Goal: Task Accomplishment & Management: Manage account settings

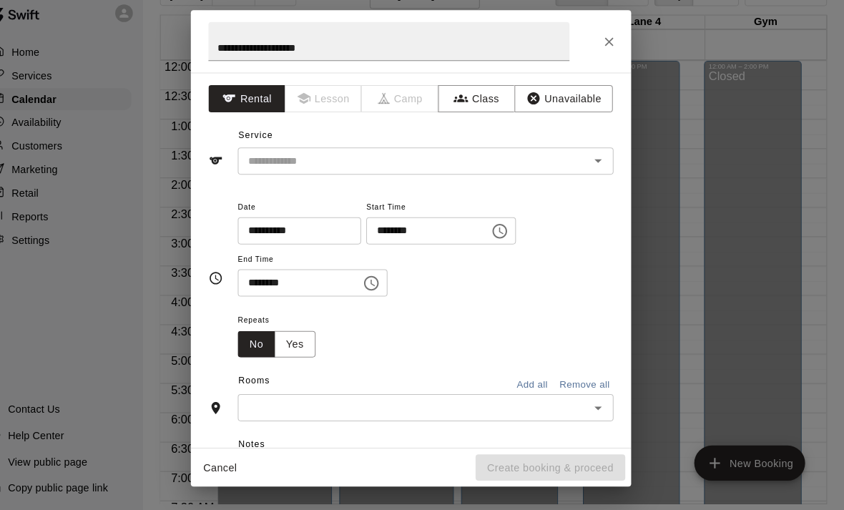
scroll to position [75, 0]
drag, startPoint x: 0, startPoint y: 0, endPoint x: 582, endPoint y: 318, distance: 663.2
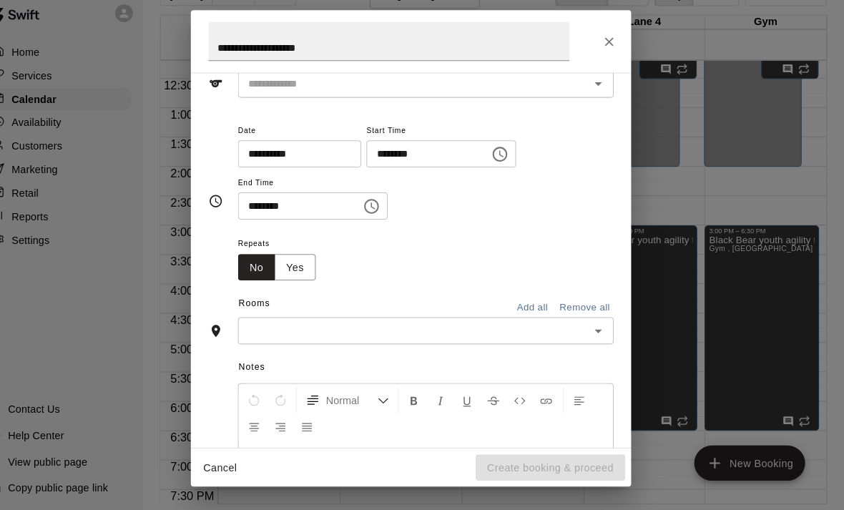
click at [601, 334] on icon "Open" at bounding box center [604, 336] width 7 height 4
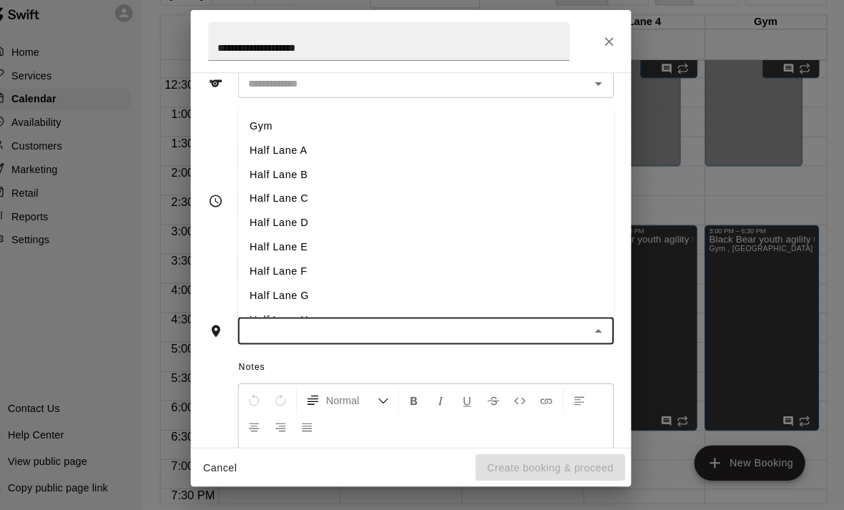
scroll to position [66, 0]
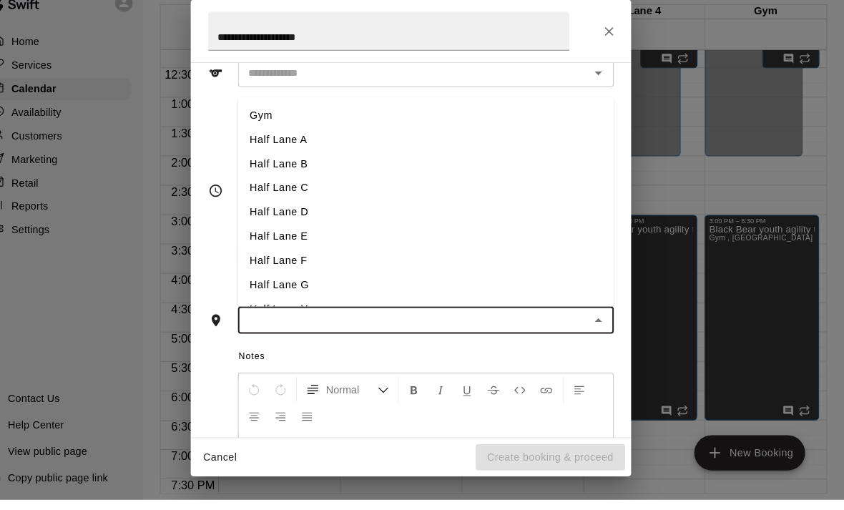
click at [278, 194] on li "Half Lane C" at bounding box center [436, 206] width 366 height 24
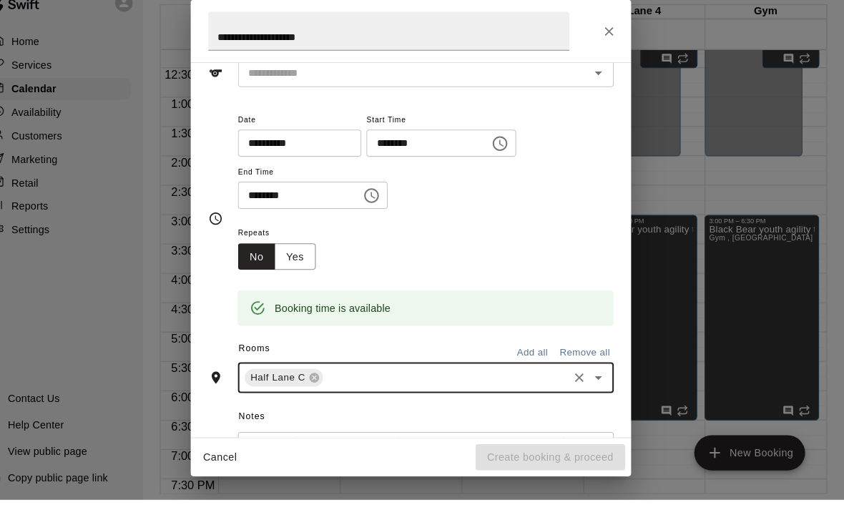
click at [601, 390] on icon "Open" at bounding box center [604, 392] width 7 height 4
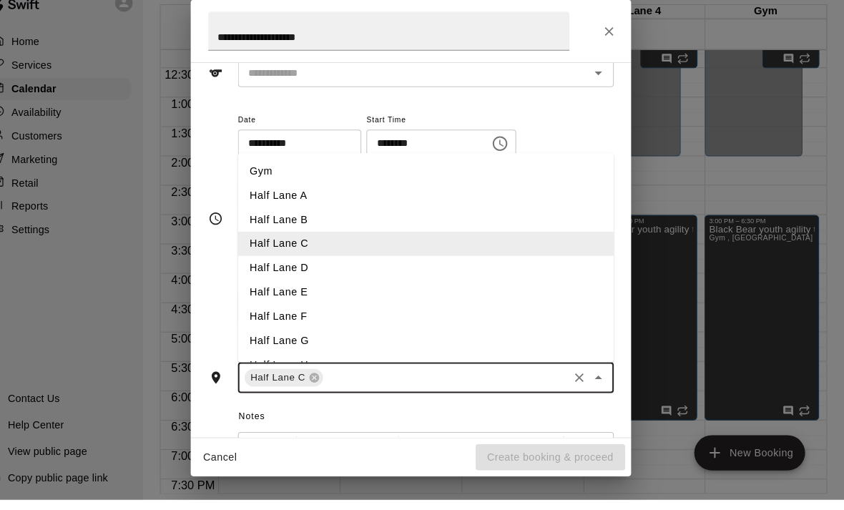
click at [260, 272] on li "Half Lane D" at bounding box center [436, 284] width 366 height 24
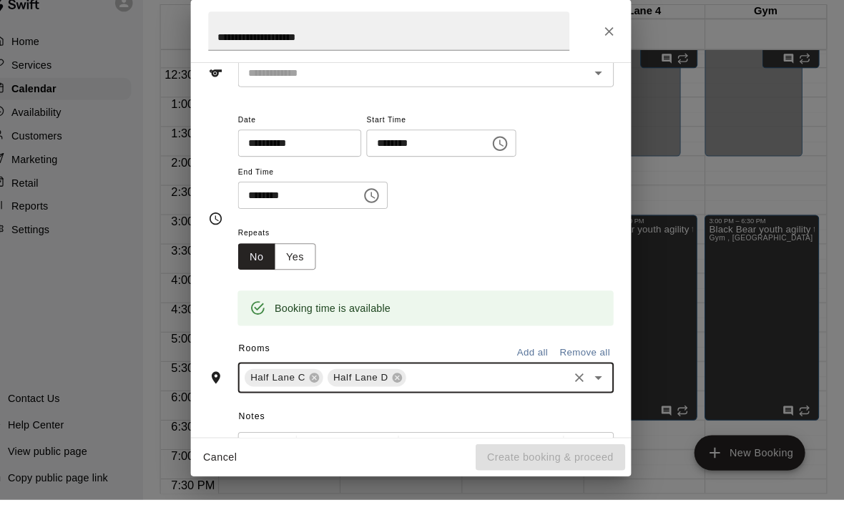
click at [601, 390] on icon "Open" at bounding box center [604, 392] width 7 height 4
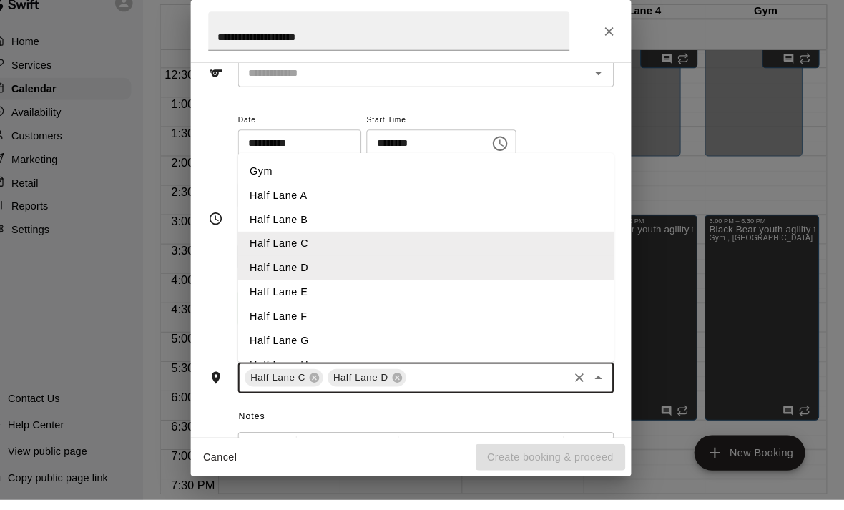
click at [318, 296] on li "Half Lane E" at bounding box center [436, 308] width 366 height 24
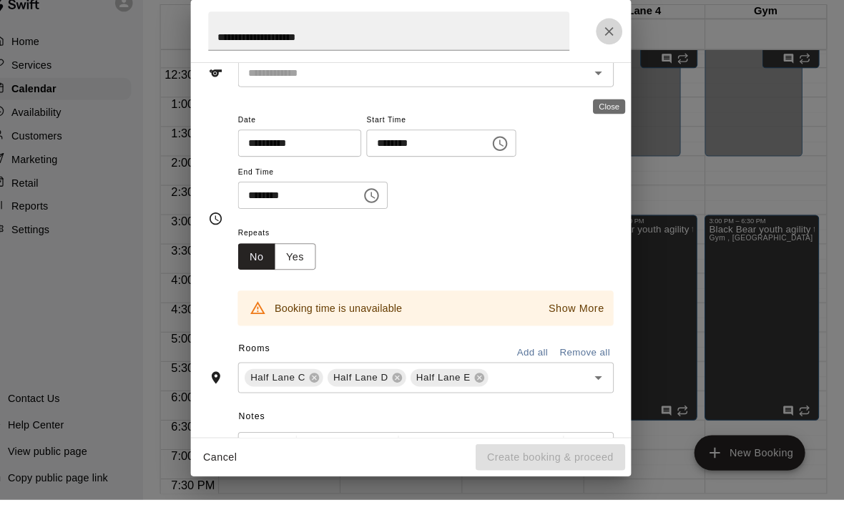
click at [611, 49] on icon "Close" at bounding box center [615, 53] width 9 height 9
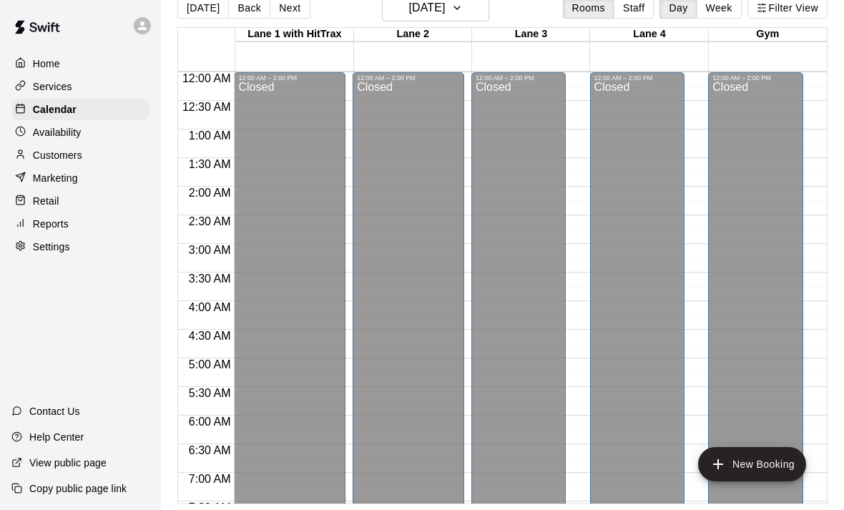
scroll to position [0, 0]
click at [45, 68] on p "Home" at bounding box center [46, 63] width 27 height 14
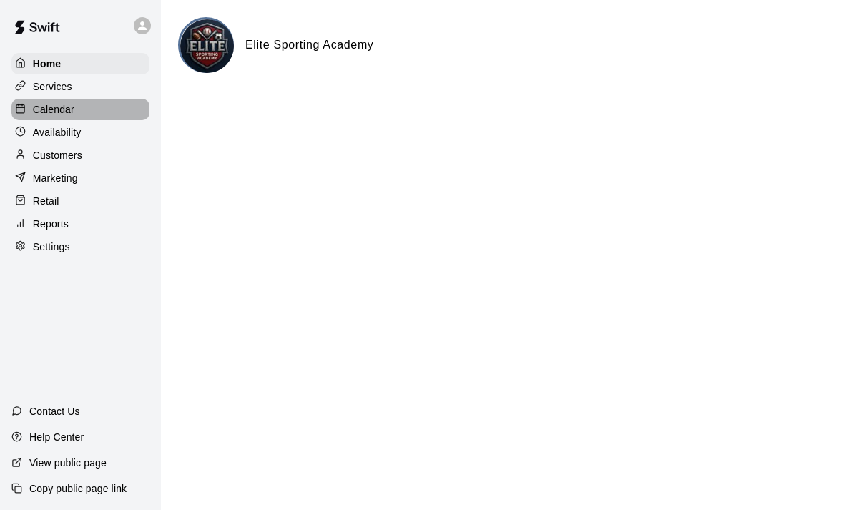
click at [48, 110] on p "Calendar" at bounding box center [53, 109] width 41 height 14
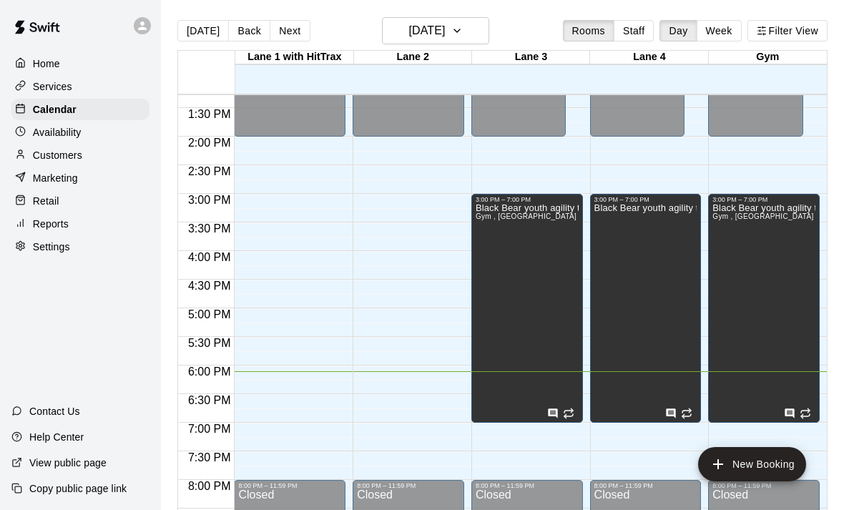
scroll to position [759, 0]
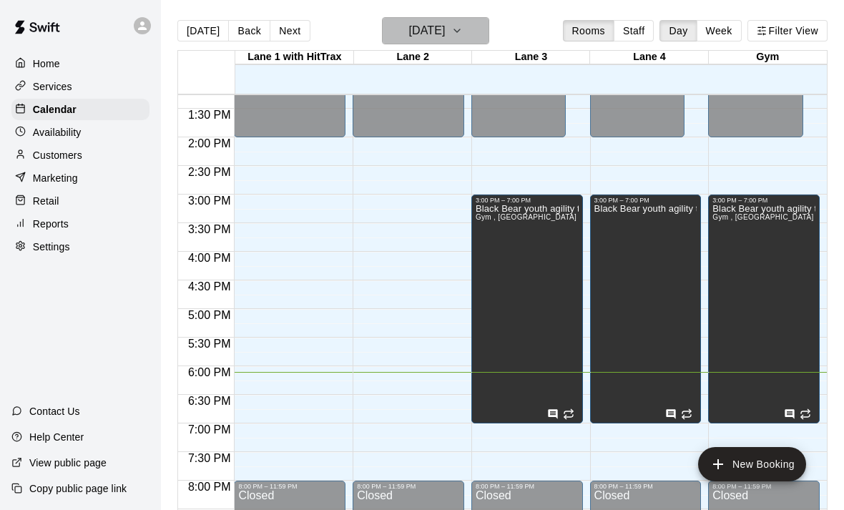
click at [487, 31] on button "[DATE]" at bounding box center [435, 30] width 107 height 27
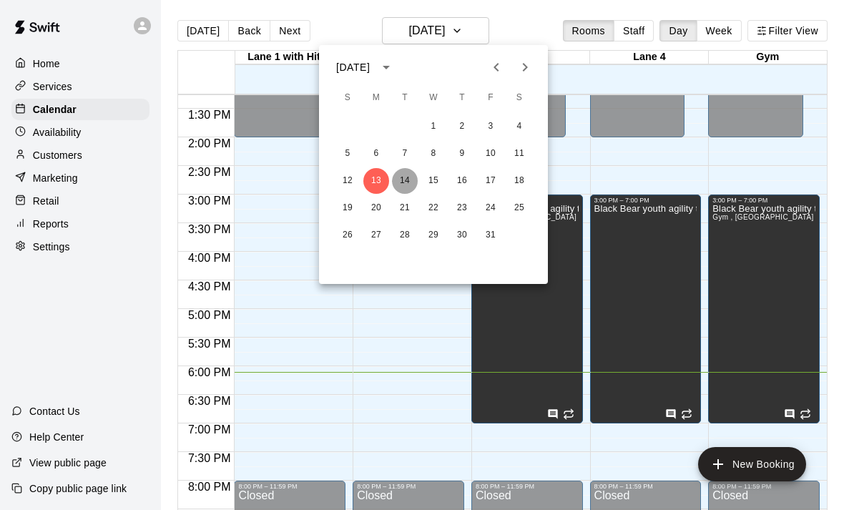
click at [404, 182] on button "14" at bounding box center [405, 181] width 26 height 26
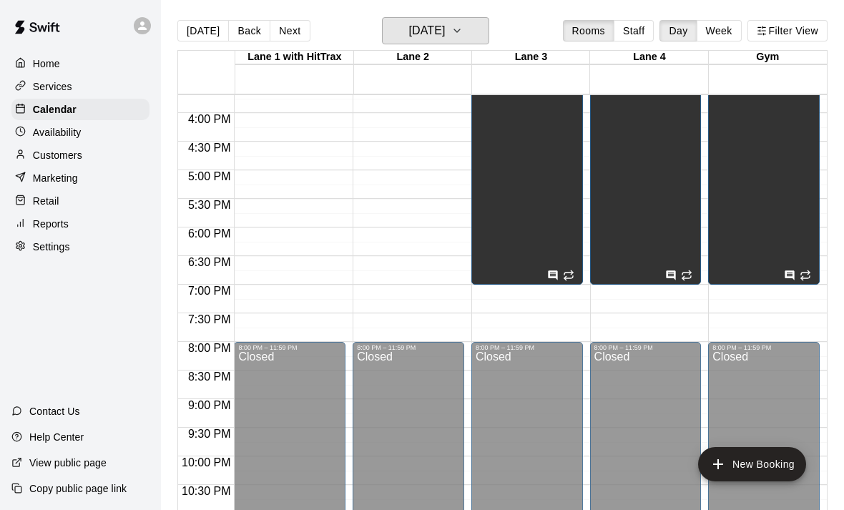
scroll to position [897, 0]
click at [460, 31] on icon "button" at bounding box center [457, 30] width 6 height 3
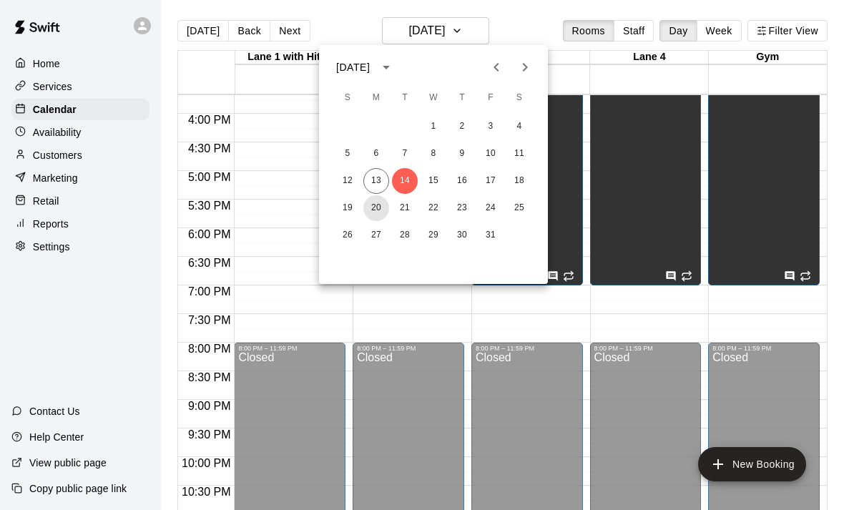
click at [374, 204] on button "20" at bounding box center [376, 208] width 26 height 26
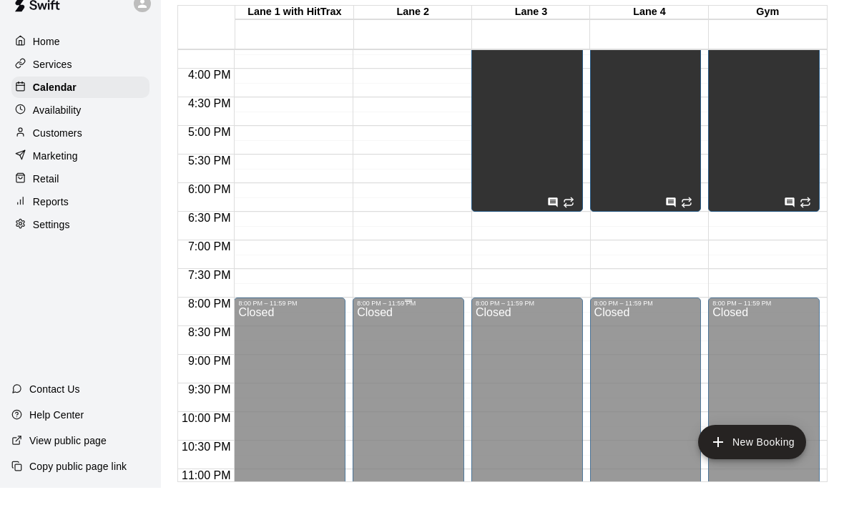
scroll to position [23, 0]
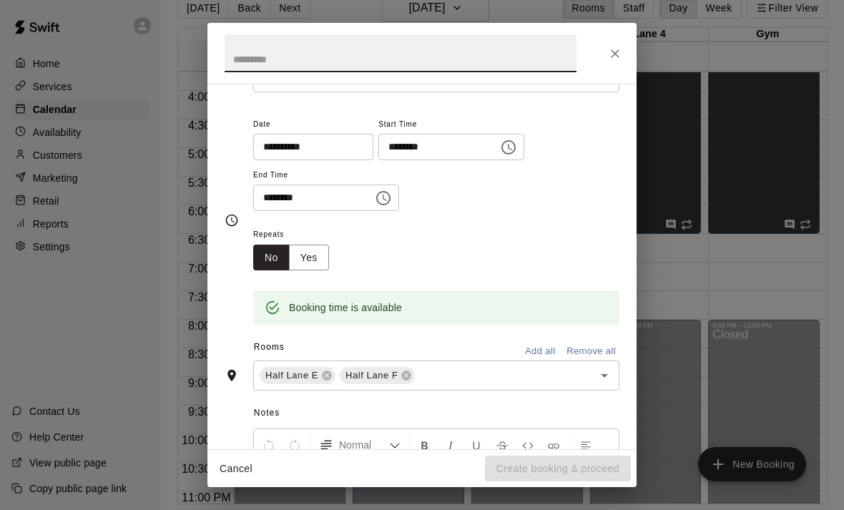
scroll to position [100, 0]
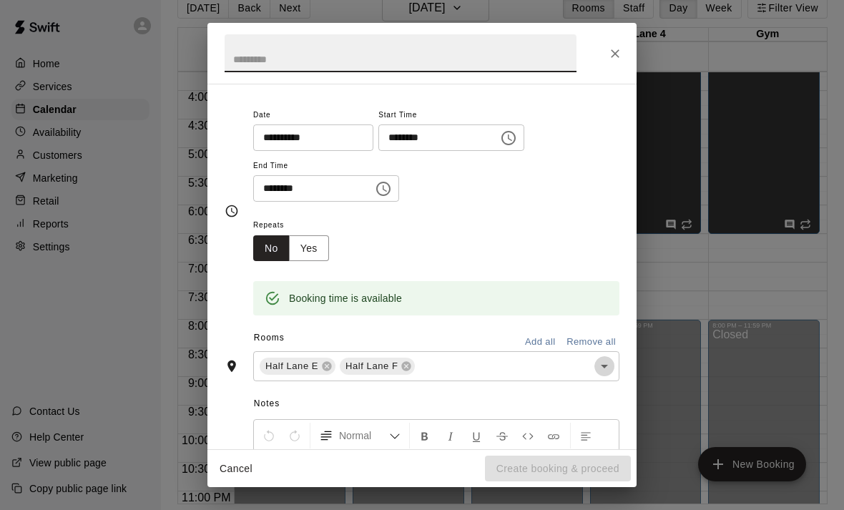
click at [599, 363] on icon "Open" at bounding box center [604, 365] width 17 height 17
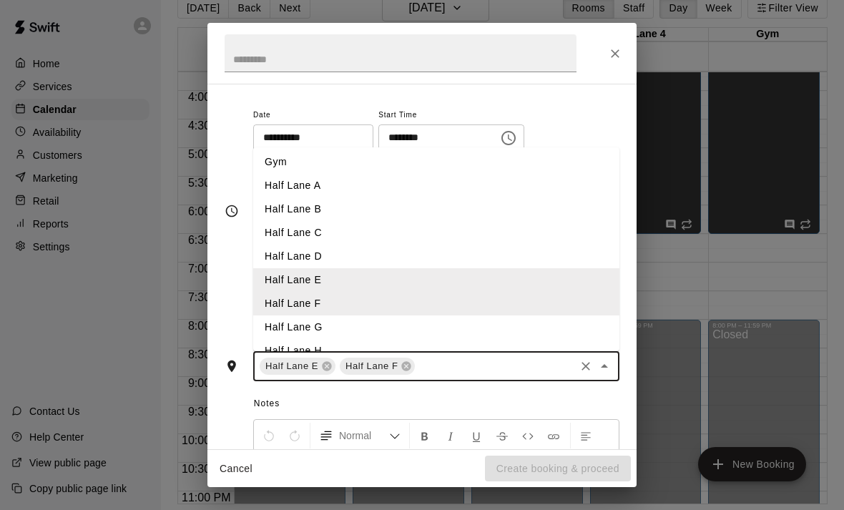
scroll to position [1, 0]
click at [302, 175] on li "Half Lane A" at bounding box center [436, 187] width 366 height 24
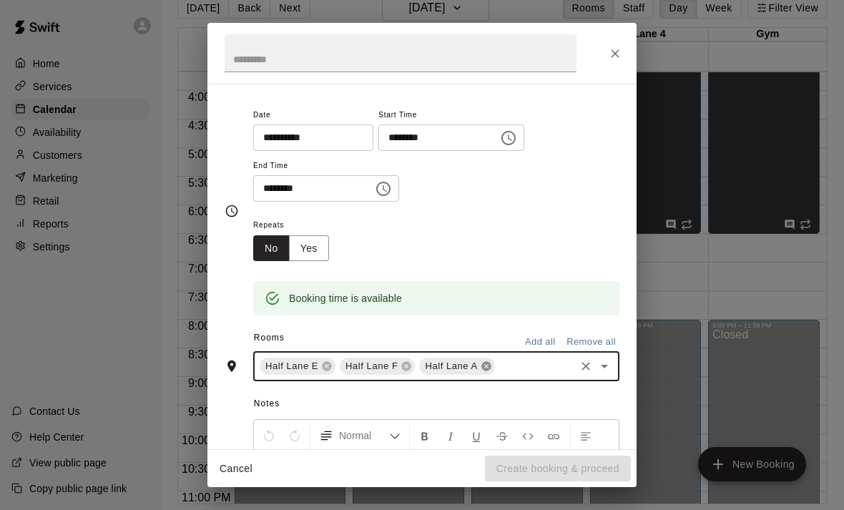
click at [484, 362] on icon at bounding box center [485, 366] width 9 height 9
click at [599, 366] on icon "Open" at bounding box center [604, 365] width 17 height 17
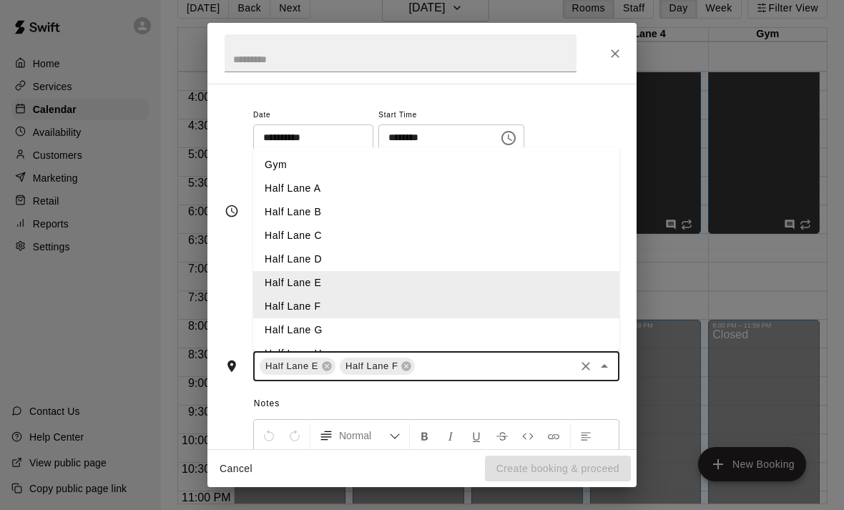
click at [315, 318] on li "Half Lane G" at bounding box center [436, 330] width 366 height 24
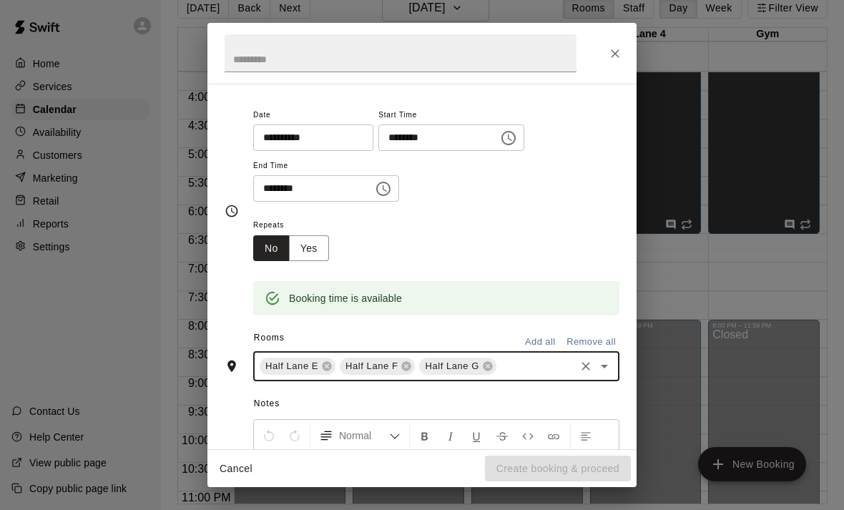
click at [610, 365] on icon "Open" at bounding box center [604, 365] width 17 height 17
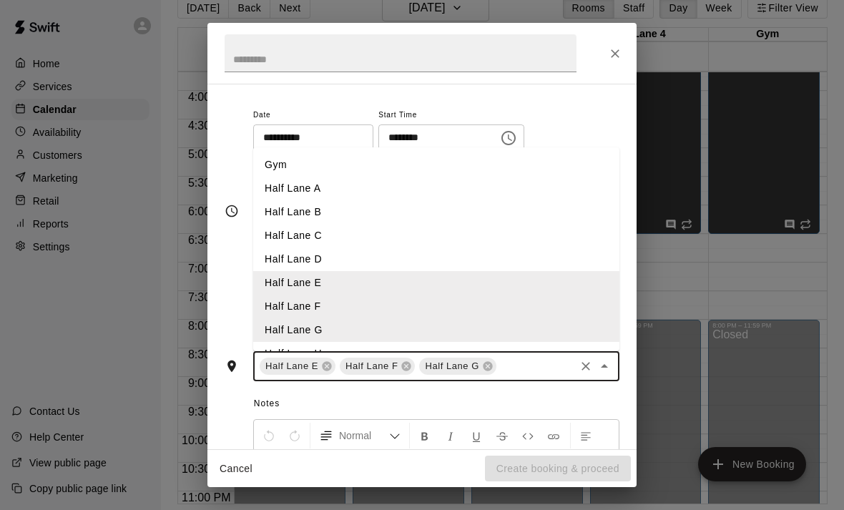
click at [325, 342] on li "Half Lane H" at bounding box center [436, 354] width 366 height 24
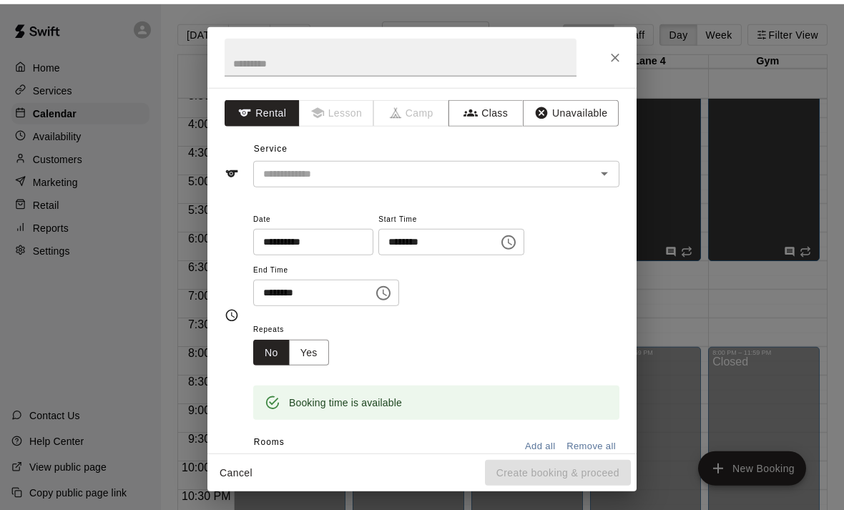
scroll to position [0, 0]
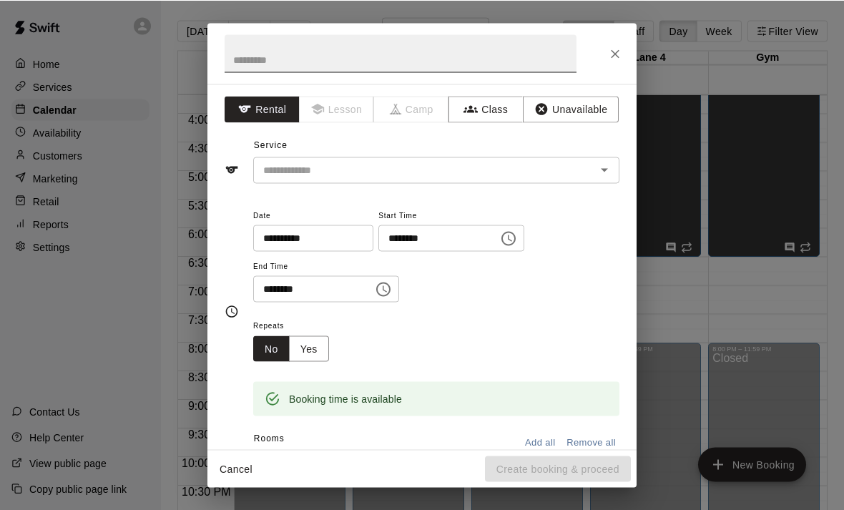
click at [262, 48] on input "text" at bounding box center [400, 53] width 352 height 38
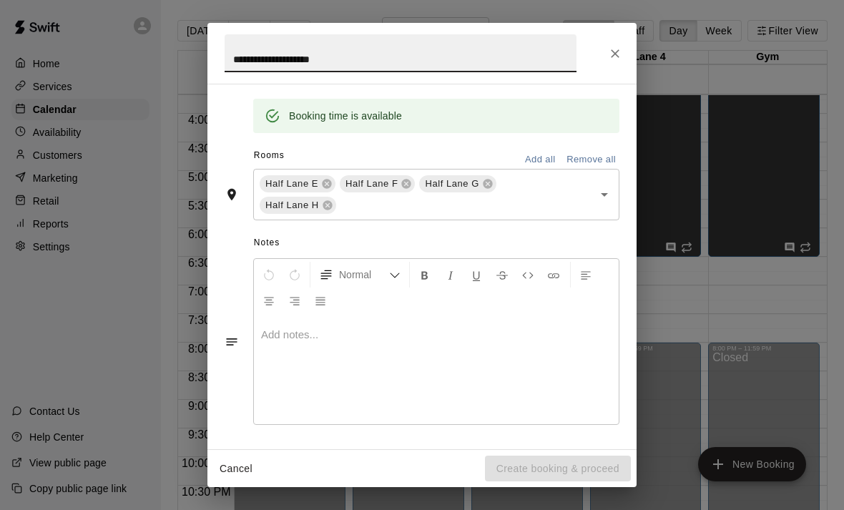
scroll to position [281, 0]
type input "**********"
drag, startPoint x: 337, startPoint y: 99, endPoint x: 606, endPoint y: 195, distance: 285.4
click at [0, 0] on html "Home Services Calendar Availability Customers Marketing Retail Reports Settings…" at bounding box center [422, 266] width 844 height 533
click at [606, 195] on icon "Open" at bounding box center [604, 195] width 17 height 17
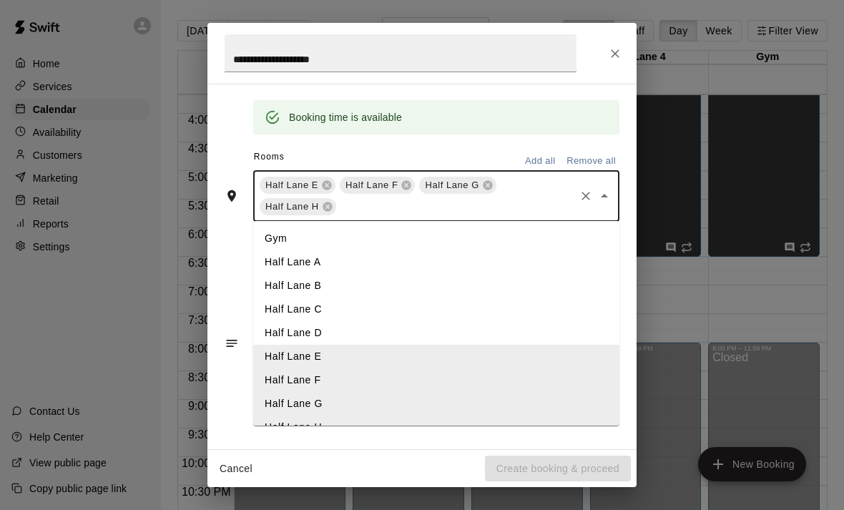
click at [290, 234] on li "Gym" at bounding box center [436, 239] width 366 height 24
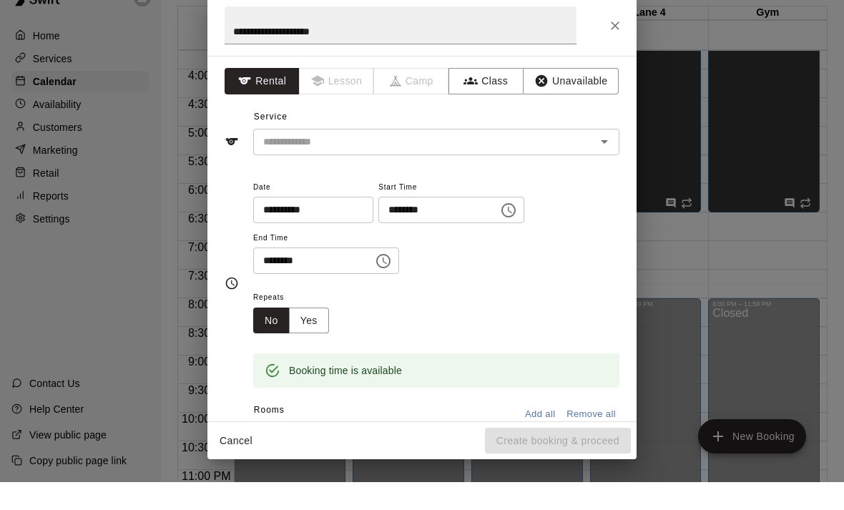
scroll to position [36, 0]
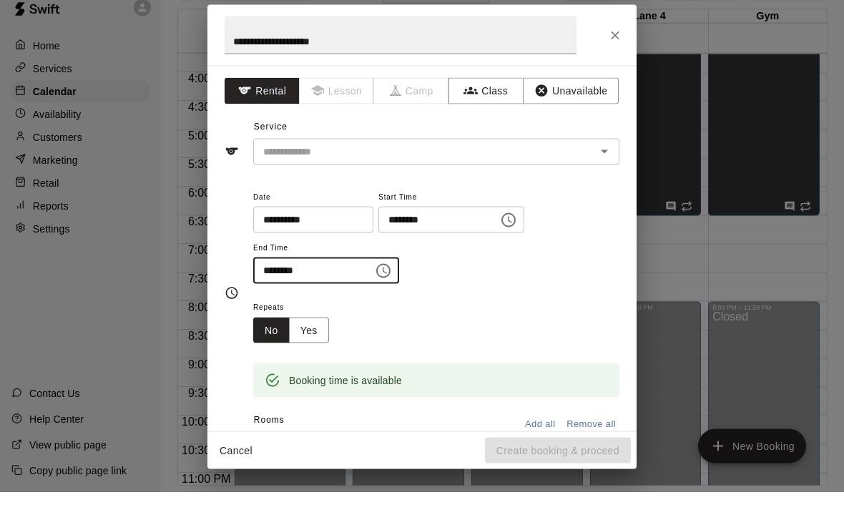
click at [318, 275] on input "********" at bounding box center [308, 288] width 110 height 26
type input "********"
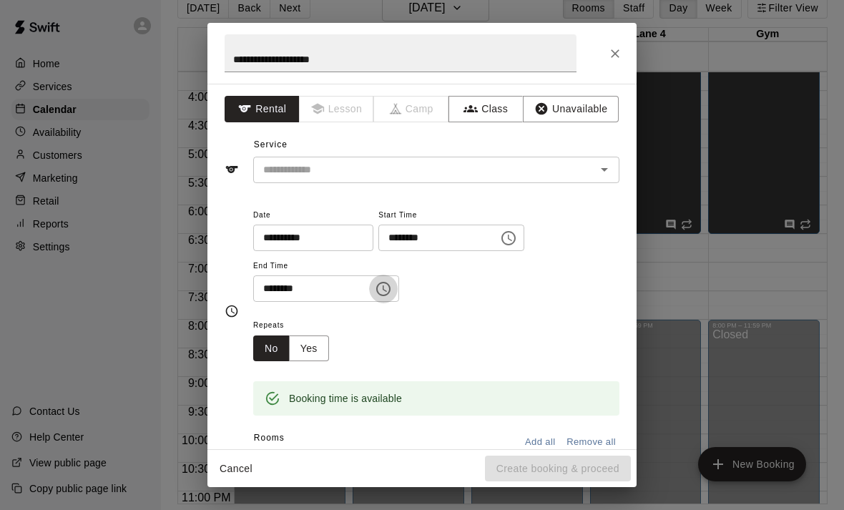
scroll to position [19, 0]
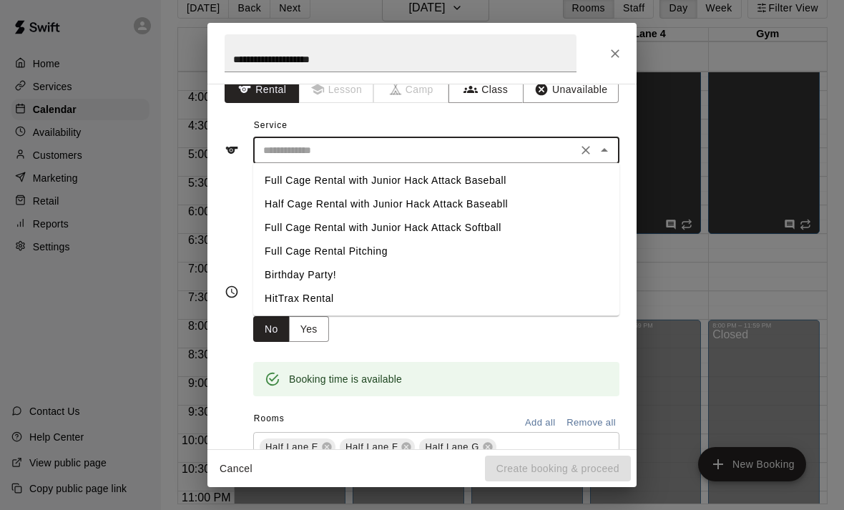
click at [347, 154] on input "text" at bounding box center [414, 151] width 315 height 18
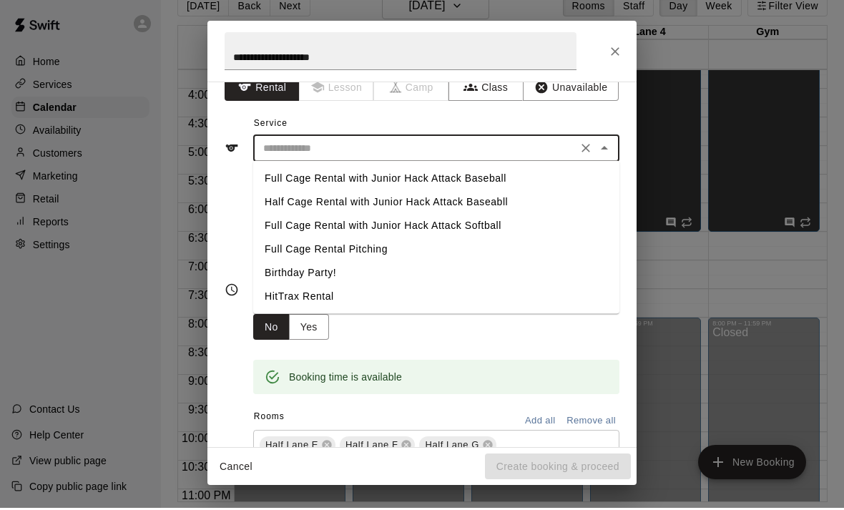
click at [586, 150] on icon "Clear" at bounding box center [585, 150] width 14 height 14
click at [591, 149] on icon "Clear" at bounding box center [585, 150] width 14 height 14
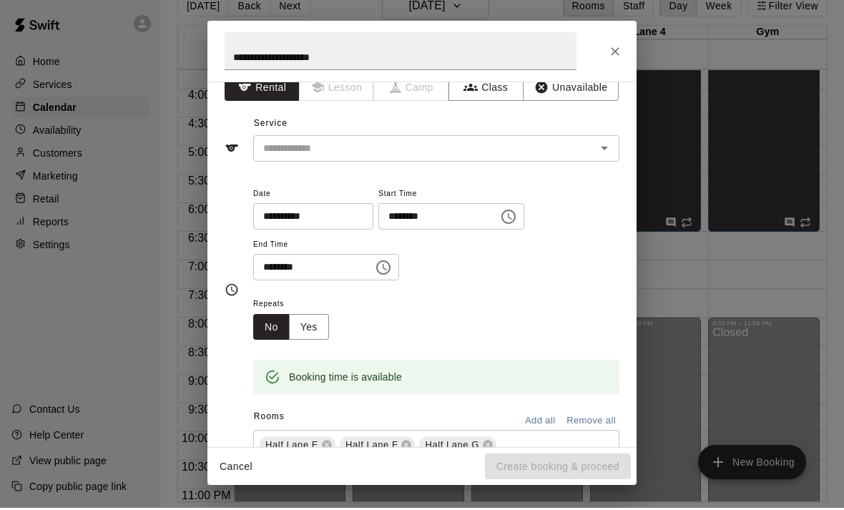
click at [477, 117] on div "Service ​" at bounding box center [421, 138] width 395 height 49
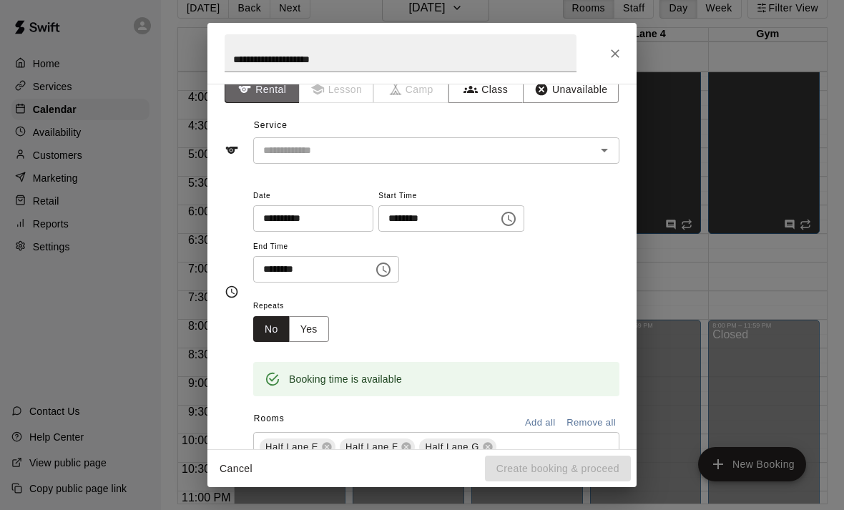
click at [262, 94] on button "Rental" at bounding box center [261, 89] width 75 height 26
click at [607, 152] on icon "Open" at bounding box center [604, 150] width 17 height 17
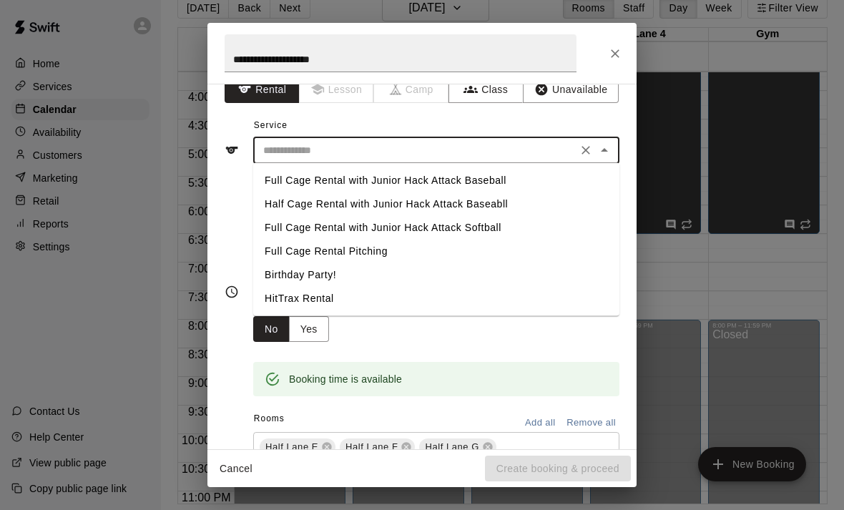
click at [306, 253] on li "Full Cage Rental Pitching" at bounding box center [436, 252] width 366 height 24
type input "**********"
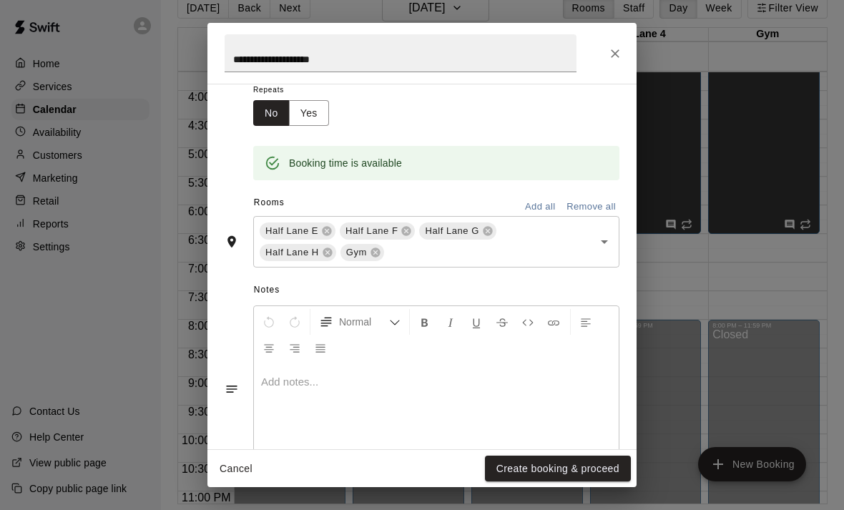
scroll to position [69, 0]
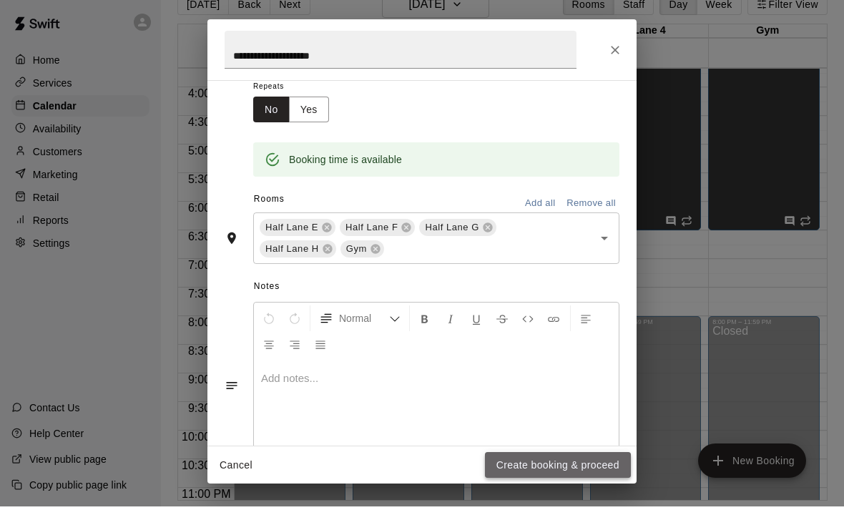
click at [525, 467] on button "Create booking & proceed" at bounding box center [558, 468] width 146 height 26
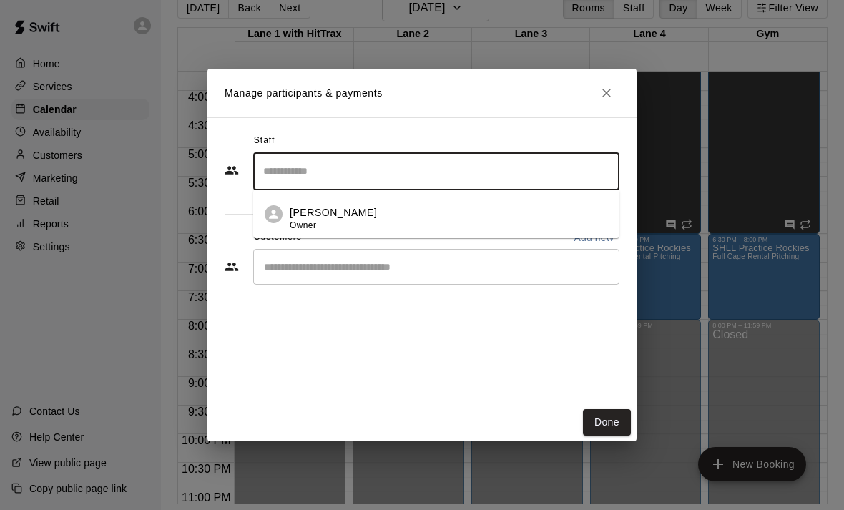
click at [280, 184] on input "Search staff" at bounding box center [436, 171] width 353 height 25
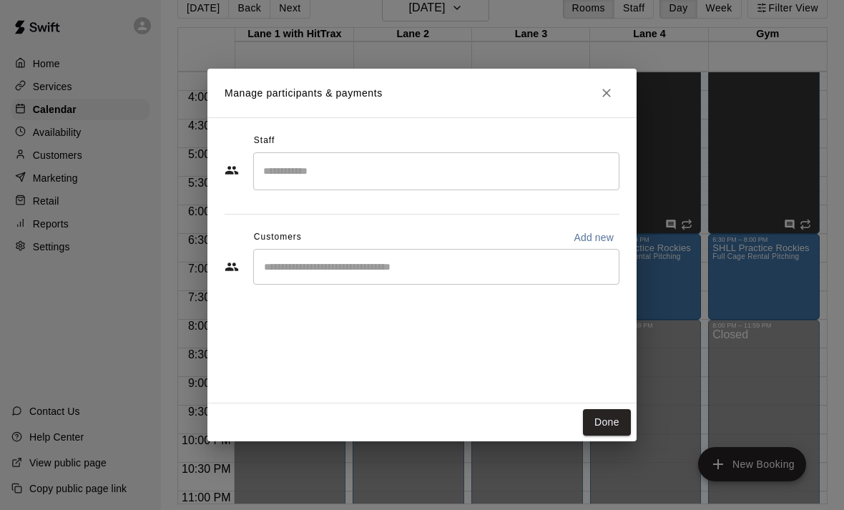
click at [351, 117] on h2 "Manage participants & payments" at bounding box center [421, 93] width 429 height 49
click at [600, 435] on button "Done" at bounding box center [607, 422] width 48 height 26
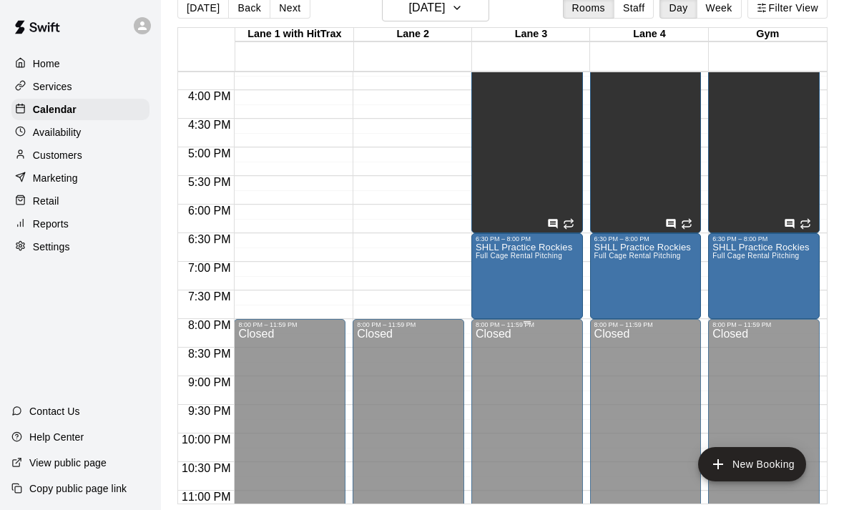
scroll to position [897, 0]
click at [494, 290] on div "SHLL Practice Rockies Full Cage Rental Pitching" at bounding box center [523, 498] width 97 height 510
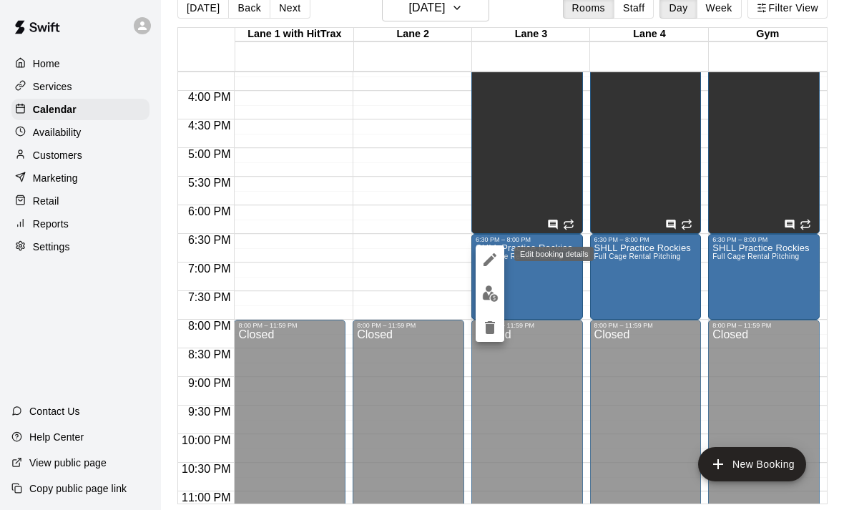
click at [486, 254] on icon "edit" at bounding box center [489, 259] width 17 height 17
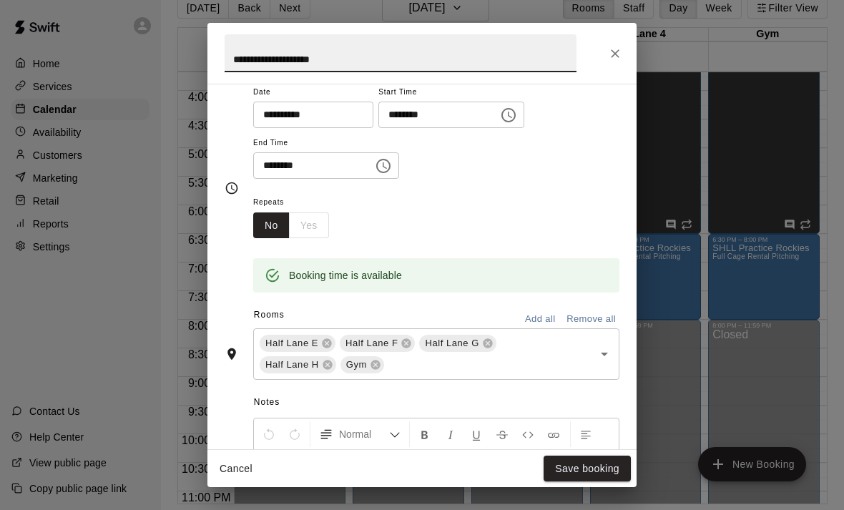
scroll to position [149, 0]
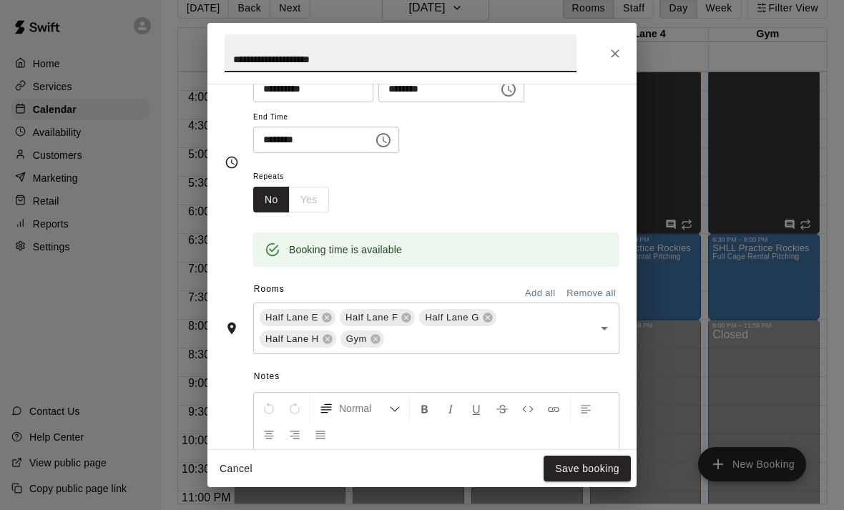
click at [603, 327] on icon "Open" at bounding box center [604, 329] width 7 height 4
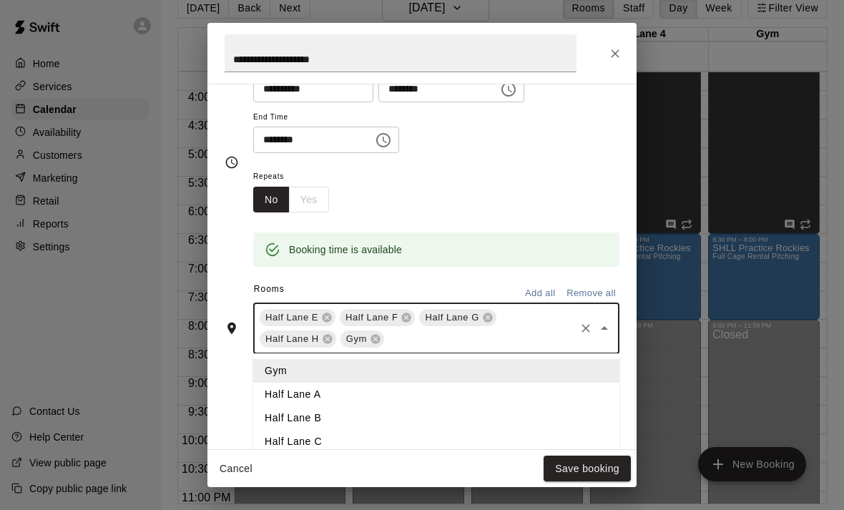
click at [300, 466] on li "Half Lane D" at bounding box center [436, 465] width 366 height 24
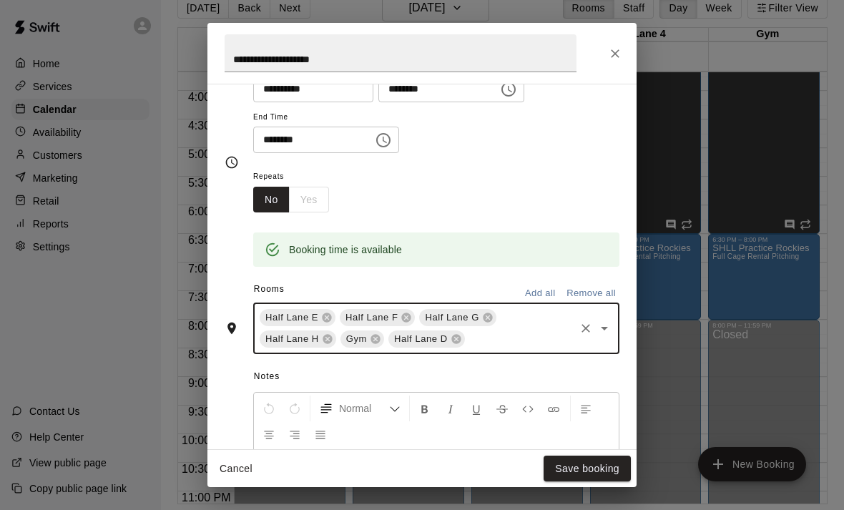
click at [603, 329] on icon "Open" at bounding box center [604, 328] width 17 height 17
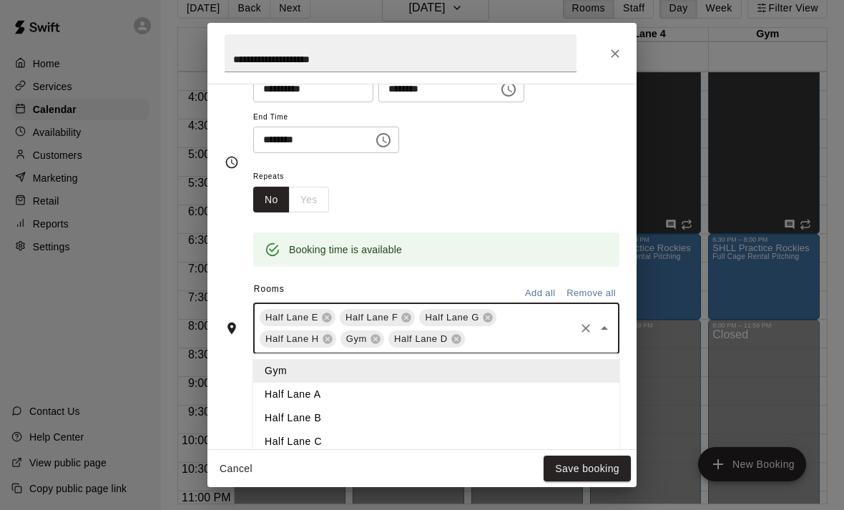
click at [282, 438] on li "Half Lane C" at bounding box center [436, 442] width 366 height 24
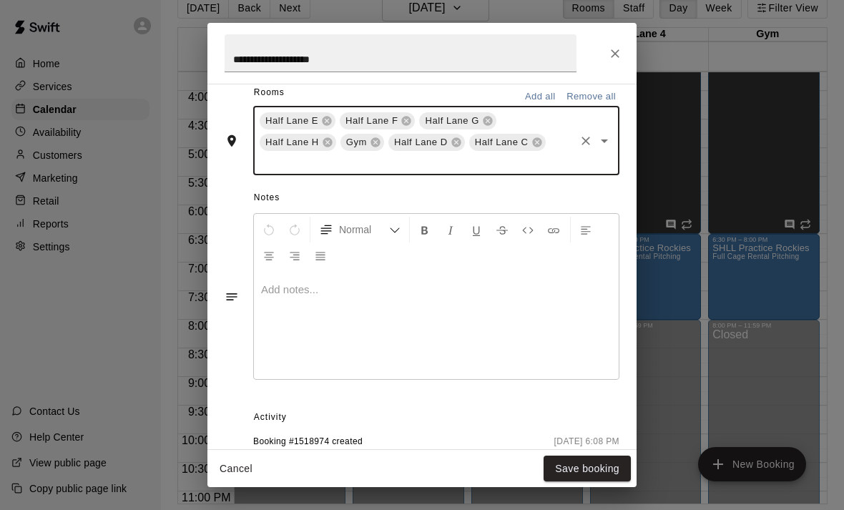
scroll to position [344, 0]
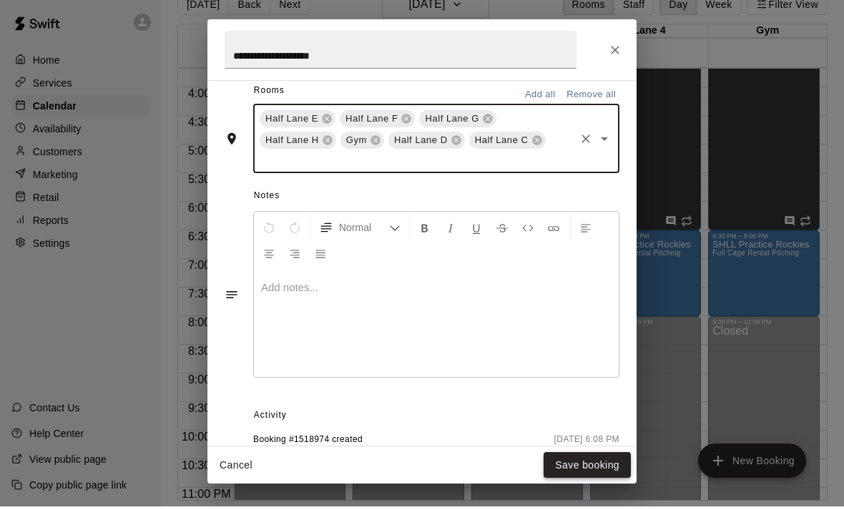
click at [566, 468] on button "Save booking" at bounding box center [586, 468] width 87 height 26
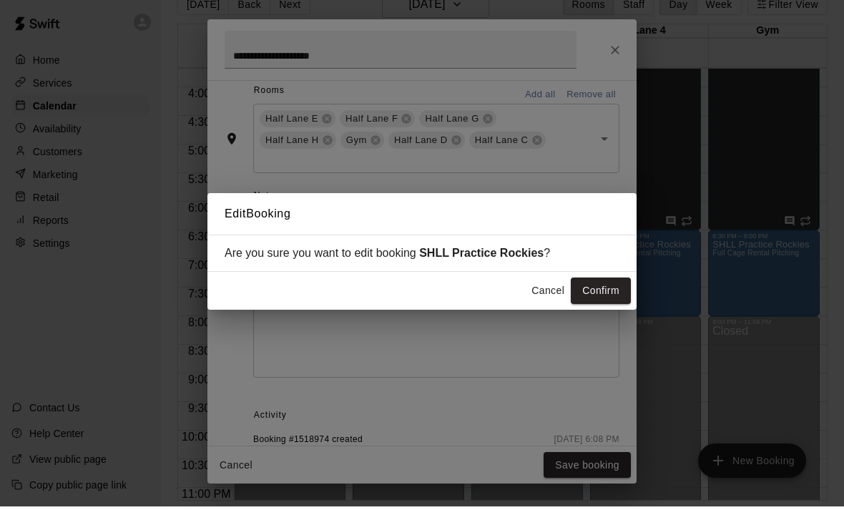
scroll to position [23, 0]
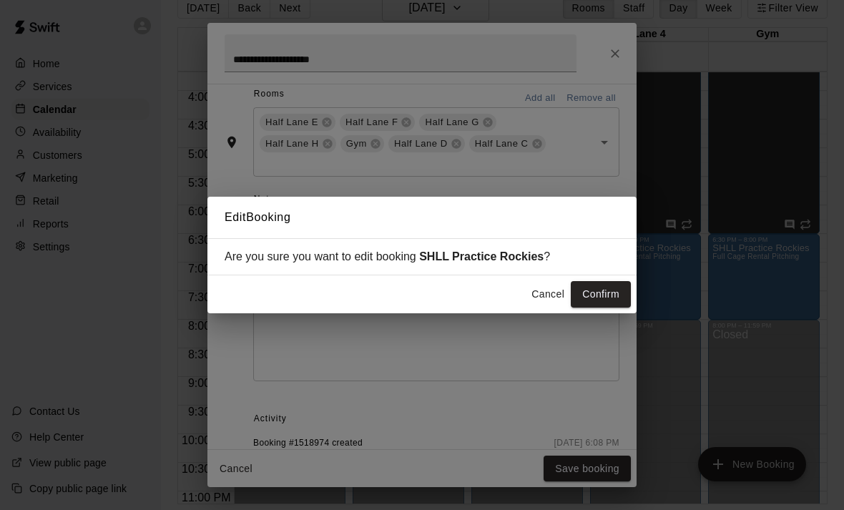
click at [590, 307] on button "Confirm" at bounding box center [601, 294] width 60 height 26
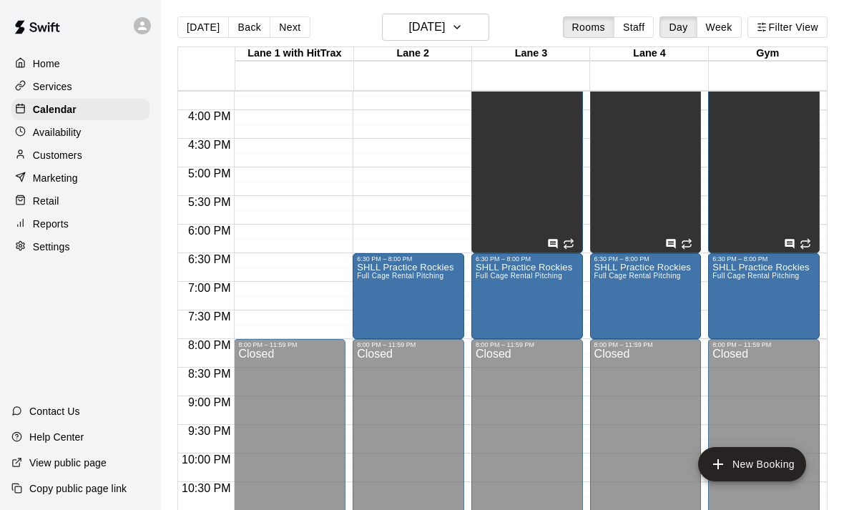
scroll to position [0, 0]
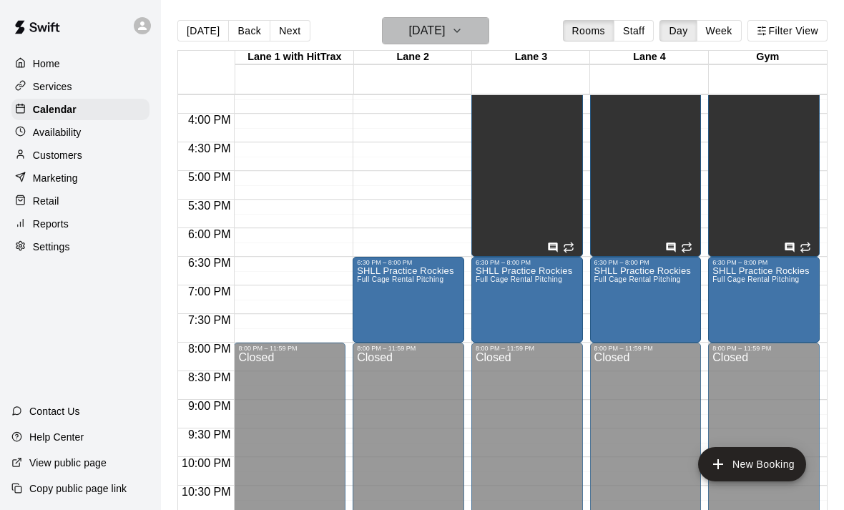
click at [460, 32] on icon "button" at bounding box center [457, 30] width 6 height 3
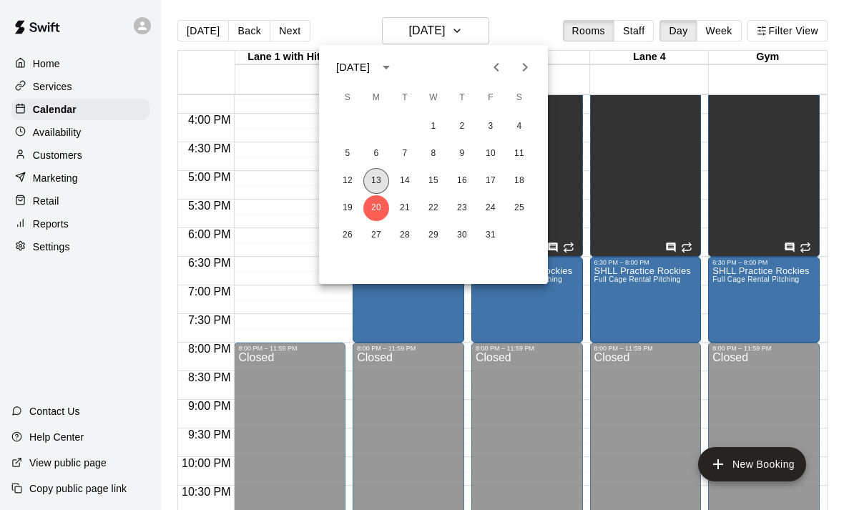
click at [372, 180] on button "13" at bounding box center [376, 181] width 26 height 26
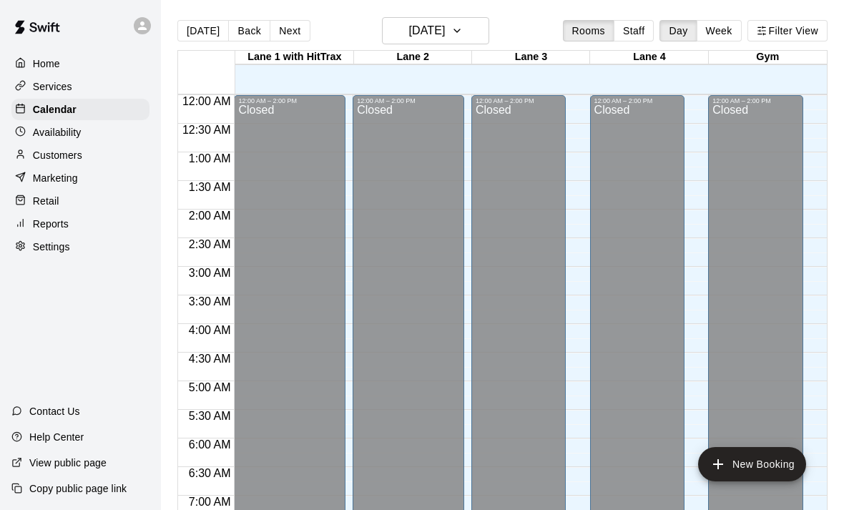
click at [49, 89] on p "Services" at bounding box center [52, 86] width 39 height 14
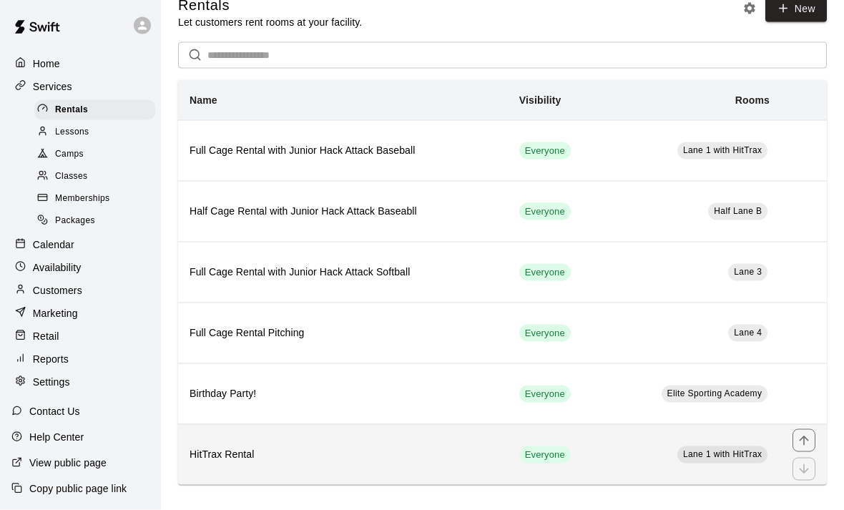
scroll to position [26, 0]
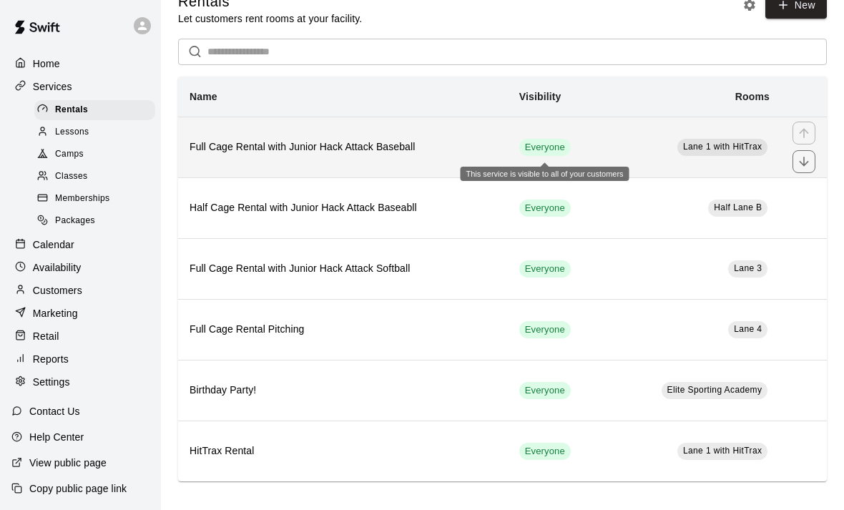
click at [529, 148] on span "Everyone" at bounding box center [544, 148] width 51 height 14
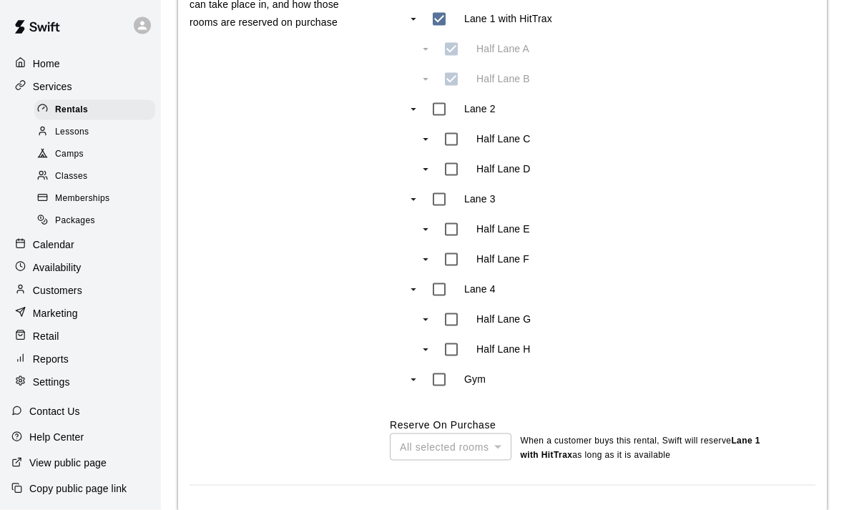
scroll to position [949, 0]
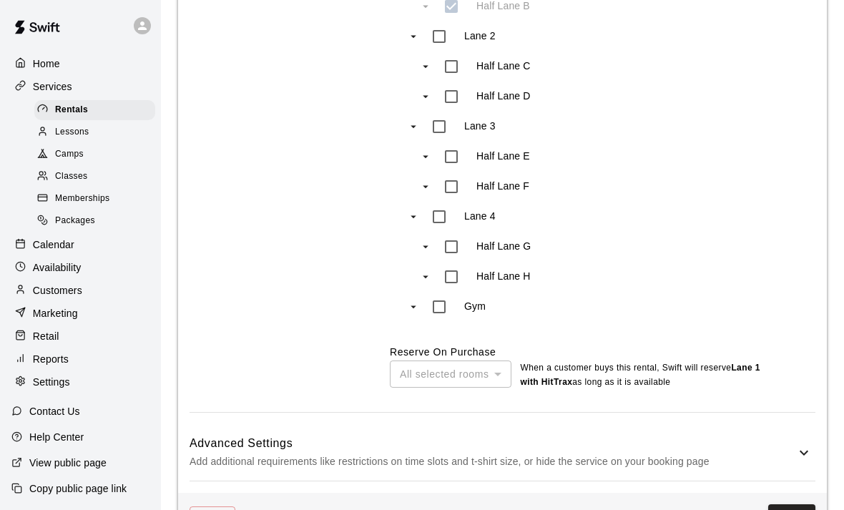
click at [780, 509] on button "Save" at bounding box center [791, 517] width 47 height 26
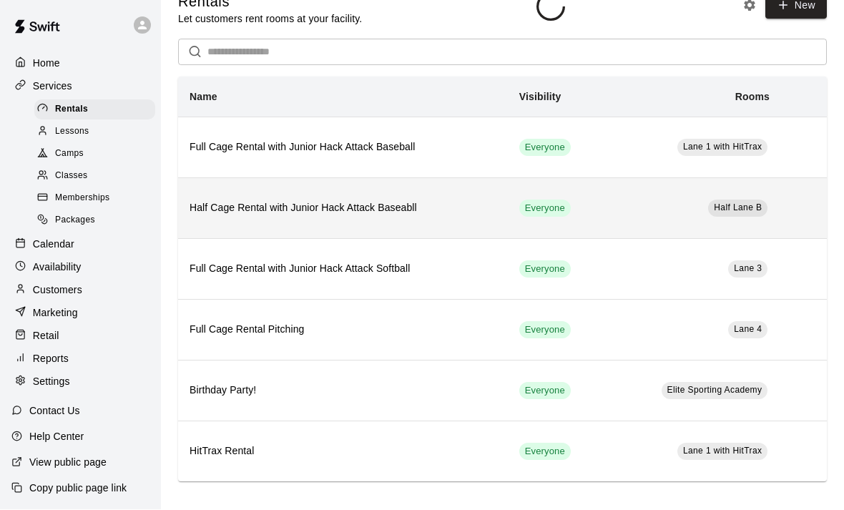
scroll to position [26, 0]
click at [253, 204] on h6 "Half Cage Rental with Junior Hack Attack Baseabll" at bounding box center [342, 208] width 307 height 16
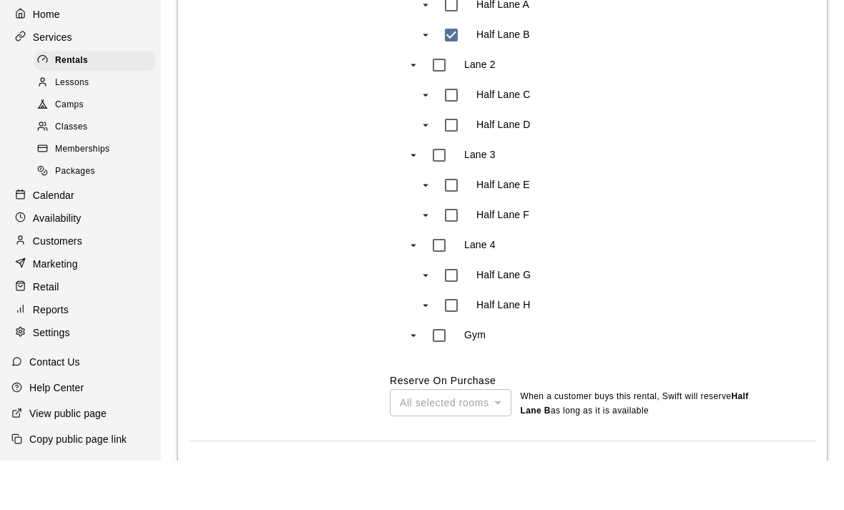
scroll to position [994, 0]
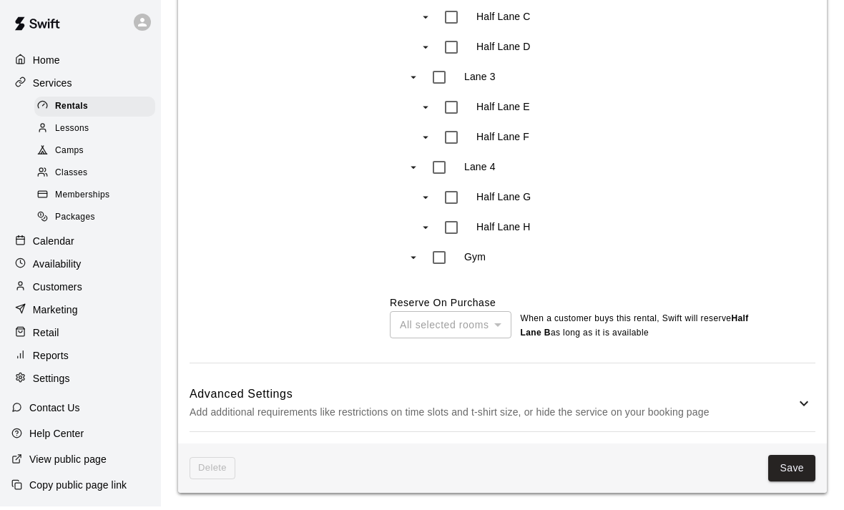
click at [195, 475] on span "Delete" at bounding box center [212, 471] width 46 height 22
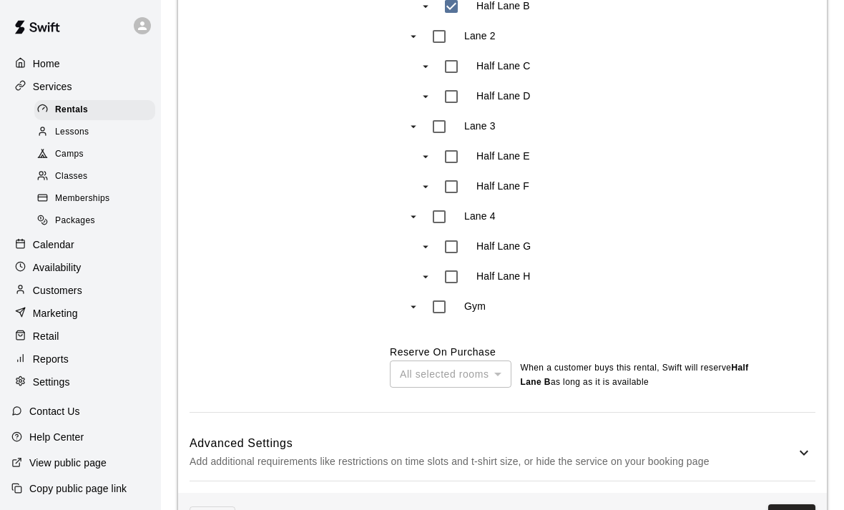
click at [203, 469] on div "Advanced Settings Add additional requirements like restrictions on time slots a…" at bounding box center [502, 452] width 626 height 56
click at [240, 193] on div "Rooms Indicate which rooms the service can take place in, and how those rooms a…" at bounding box center [270, 148] width 163 height 525
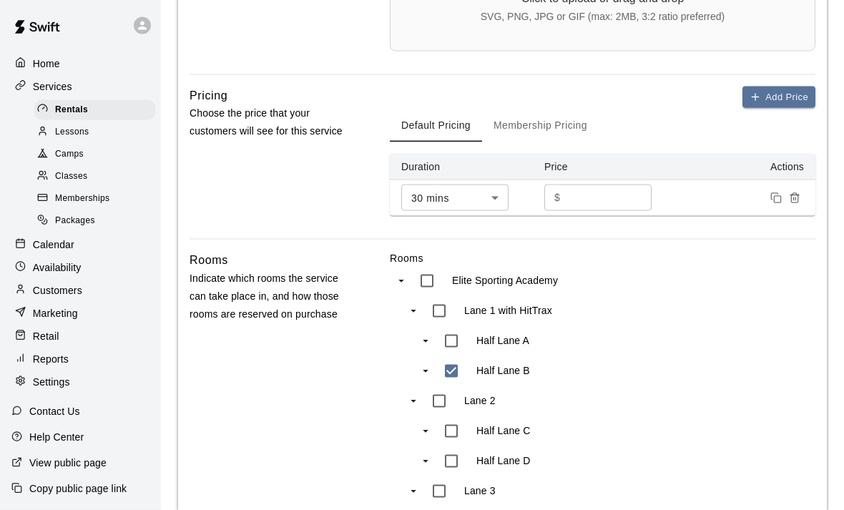
scroll to position [585, 0]
click at [51, 418] on p "Contact Us" at bounding box center [54, 411] width 51 height 14
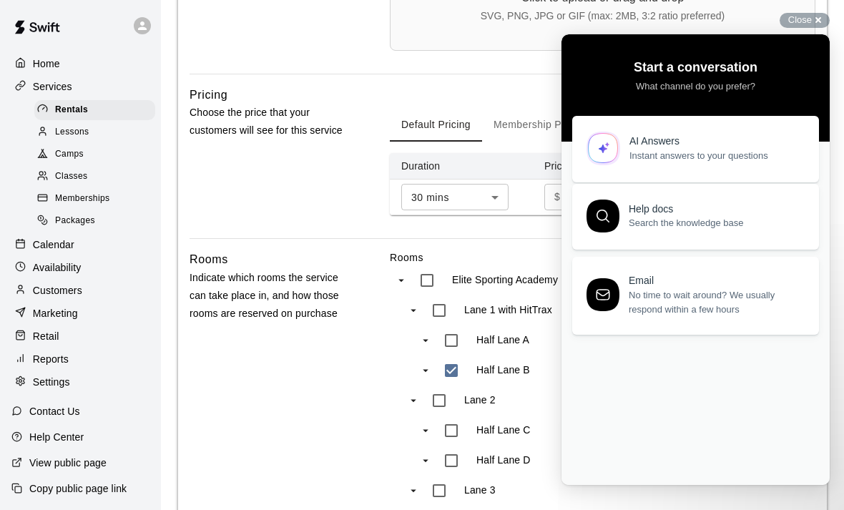
scroll to position [0, 0]
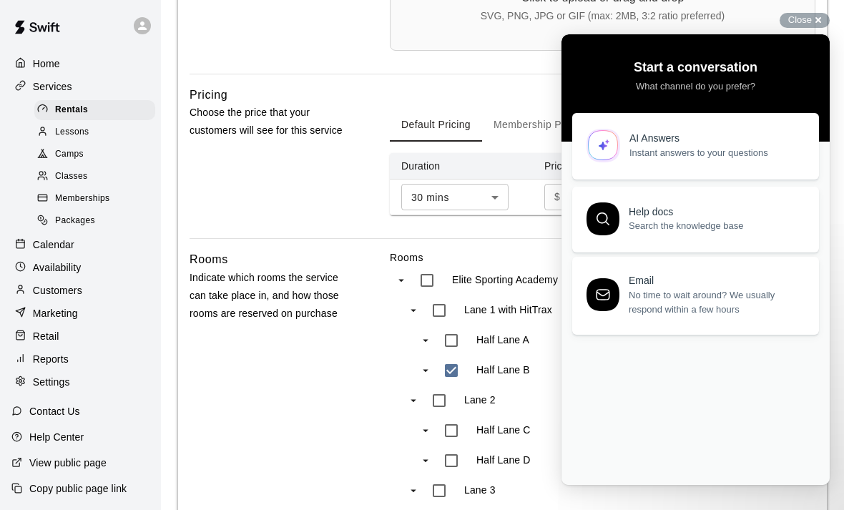
click at [680, 146] on span "Instant answers to your questions" at bounding box center [715, 153] width 173 height 14
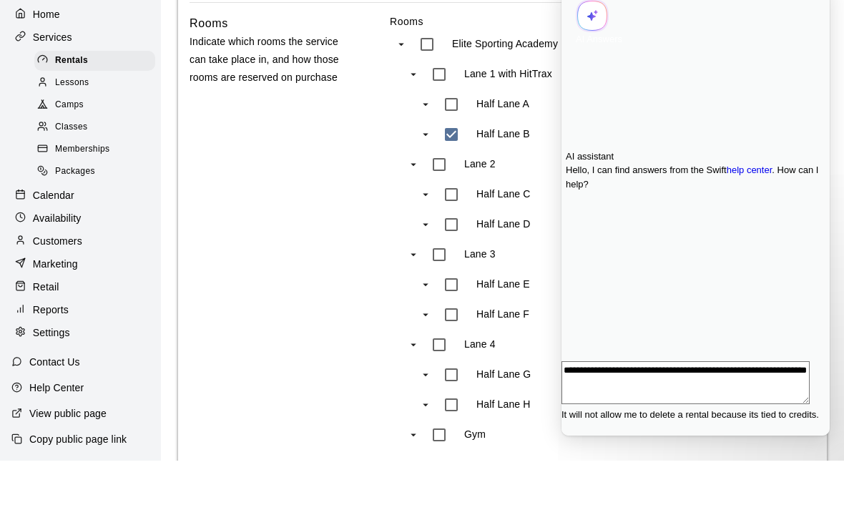
type textarea "**********"
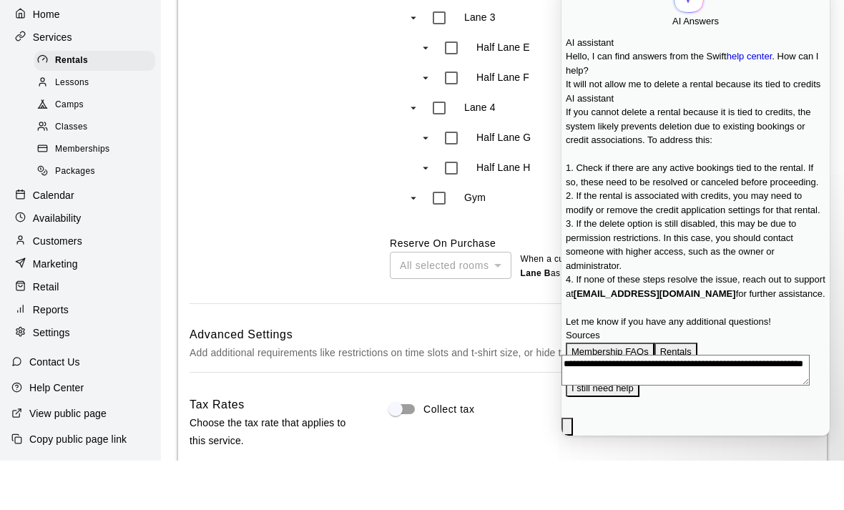
scroll to position [241, 0]
click at [381, 184] on div "Rooms Indicate which rooms the service can take place in, and how those rooms a…" at bounding box center [502, 89] width 626 height 525
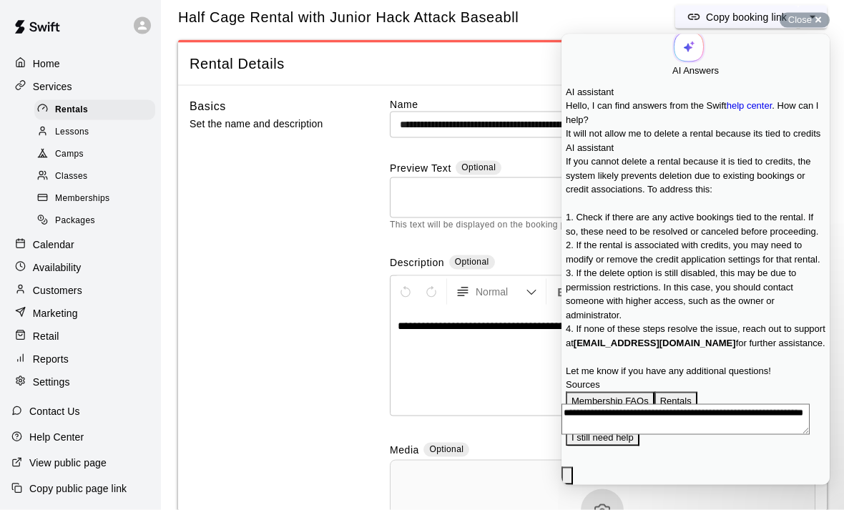
scroll to position [0, 0]
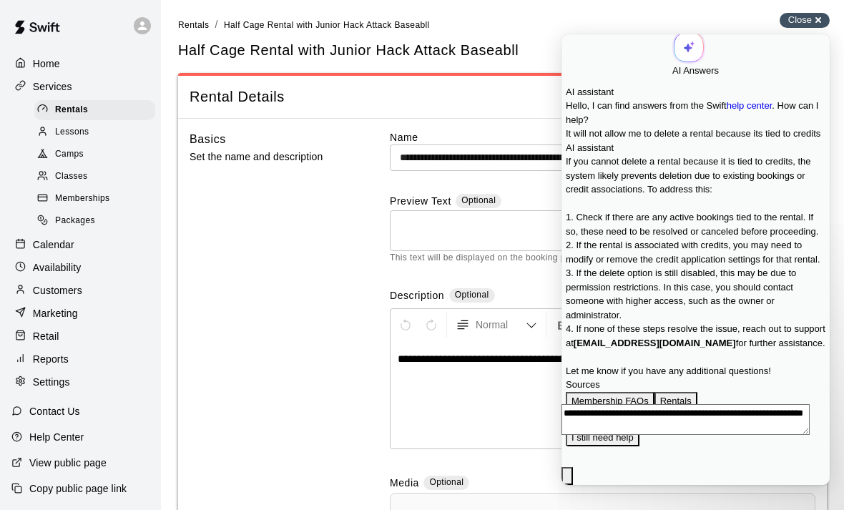
click at [822, 13] on div "Close cross-small" at bounding box center [804, 20] width 50 height 15
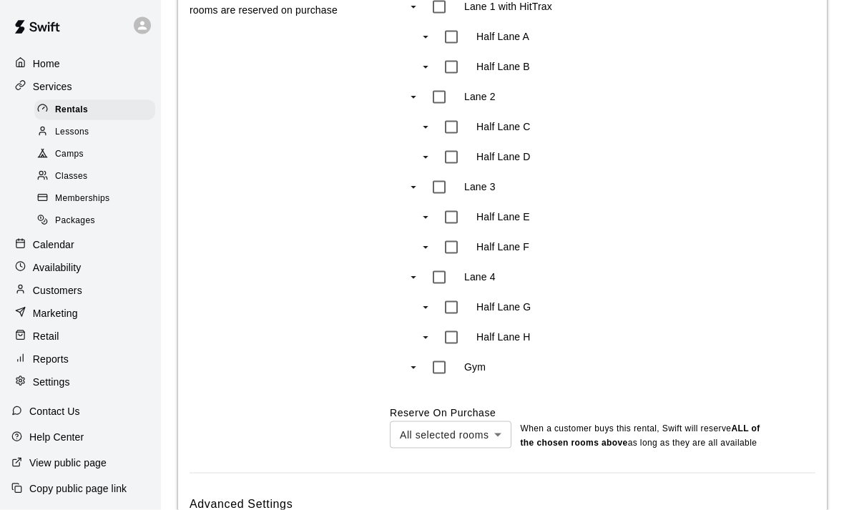
scroll to position [822, 0]
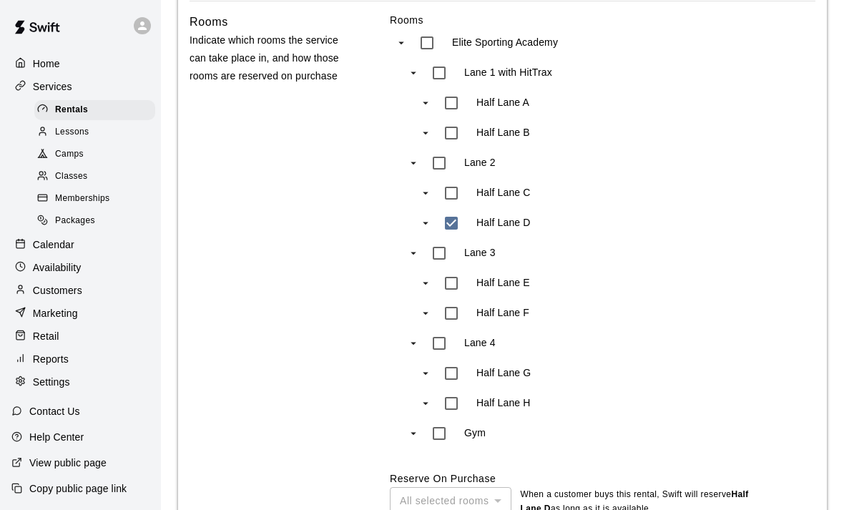
click at [57, 383] on p "Settings" at bounding box center [51, 382] width 37 height 14
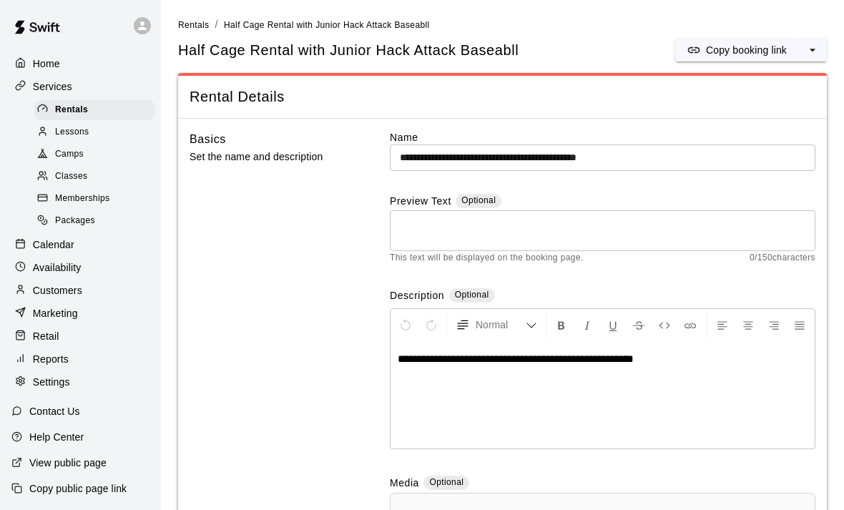
select select "**"
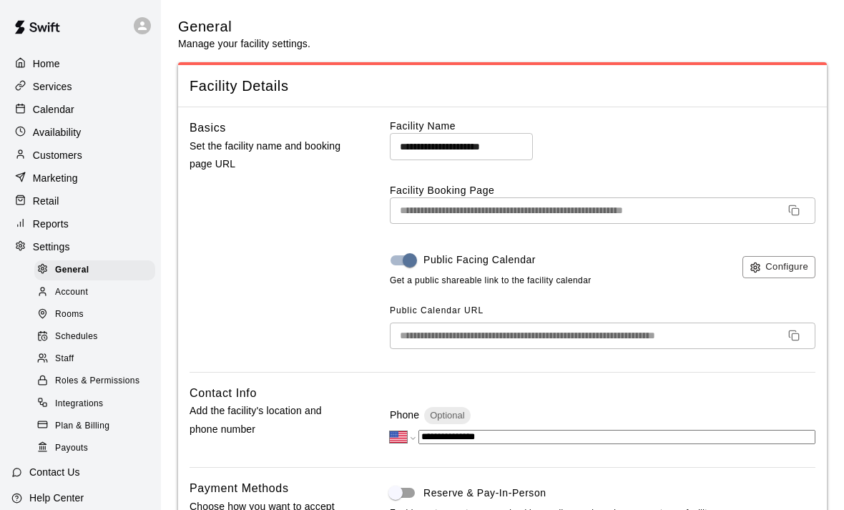
scroll to position [3297, 0]
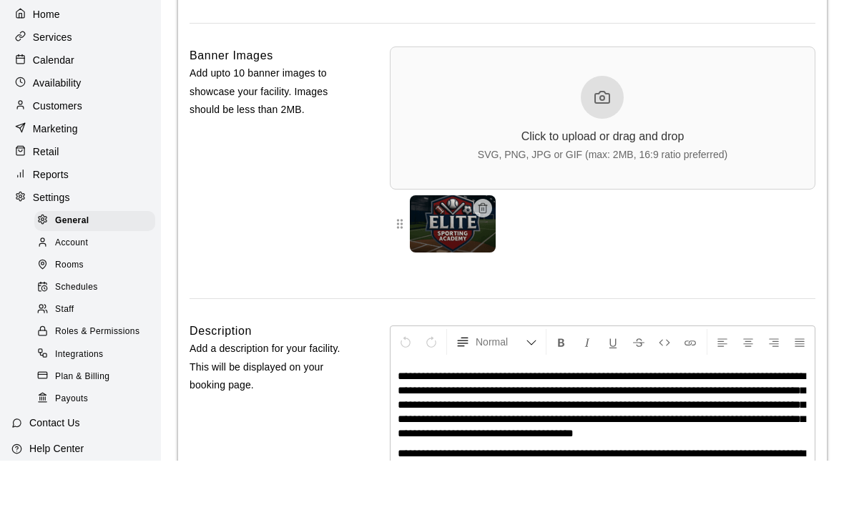
click at [63, 285] on span "Account" at bounding box center [71, 292] width 33 height 14
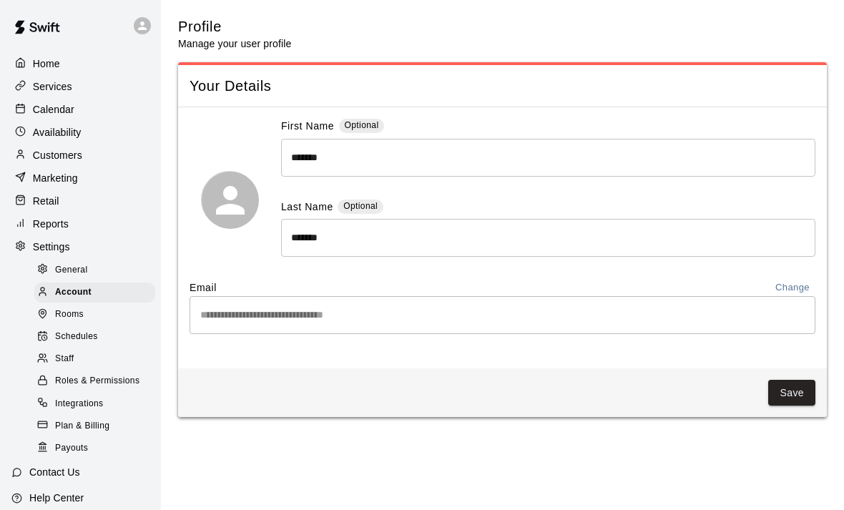
click at [67, 315] on span "Rooms" at bounding box center [69, 314] width 29 height 14
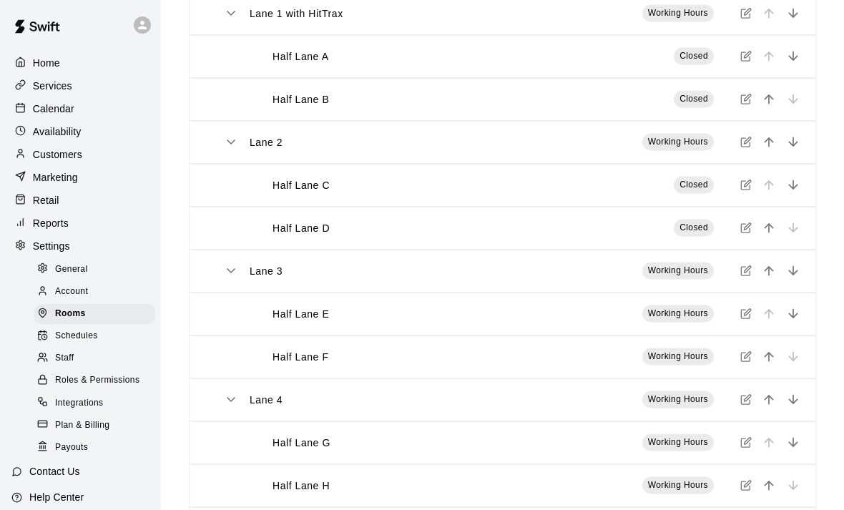
scroll to position [206, 0]
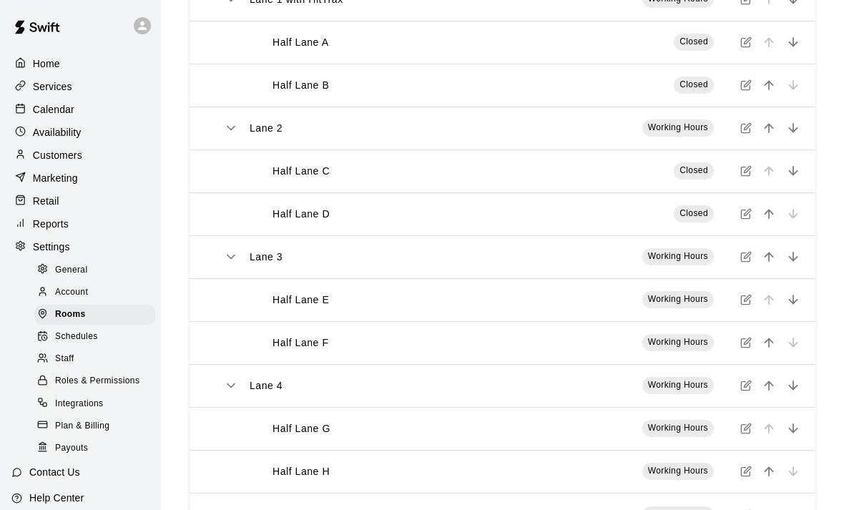
click at [89, 341] on span "Schedules" at bounding box center [76, 337] width 43 height 14
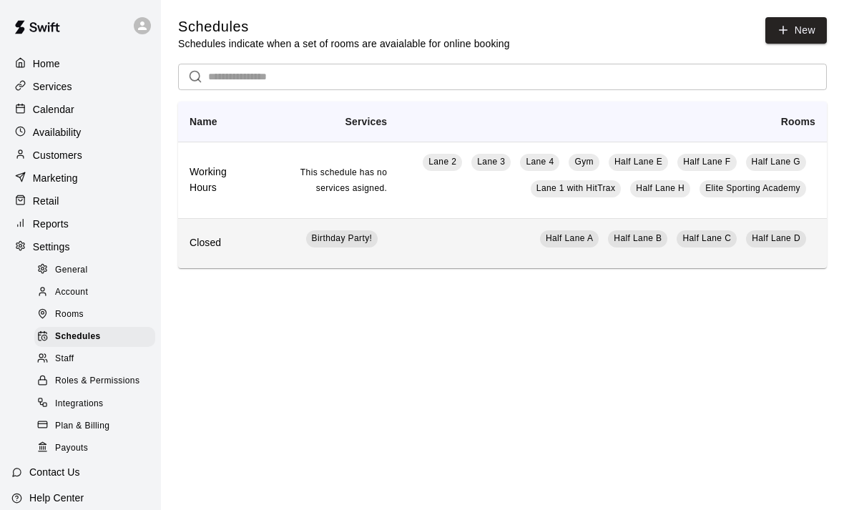
click at [398, 245] on td "Half Lane A [GEOGRAPHIC_DATA] [GEOGRAPHIC_DATA]" at bounding box center [612, 243] width 428 height 50
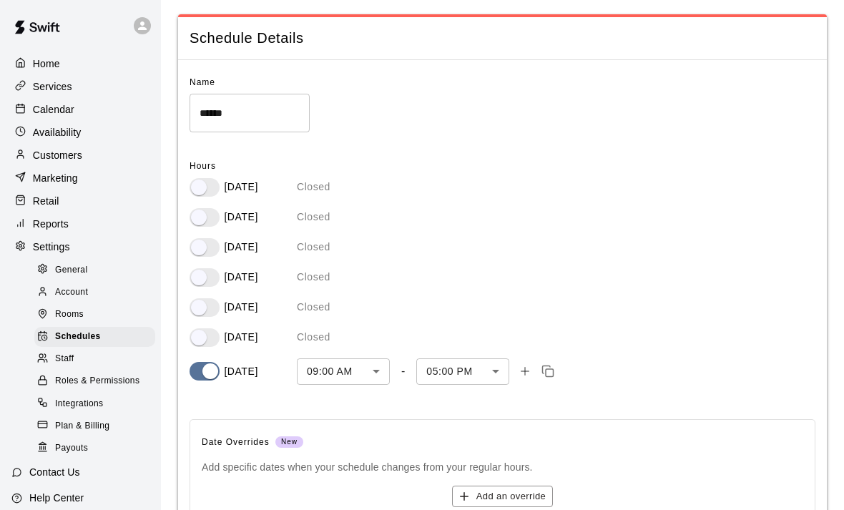
scroll to position [73, 0]
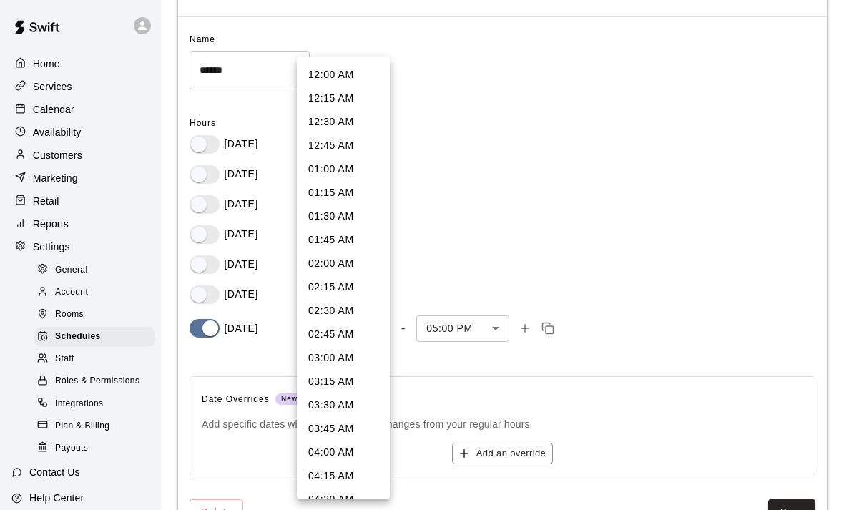
click at [375, 330] on body "Home Services Calendar Availability Customers Marketing Retail Reports Settings…" at bounding box center [422, 243] width 844 height 633
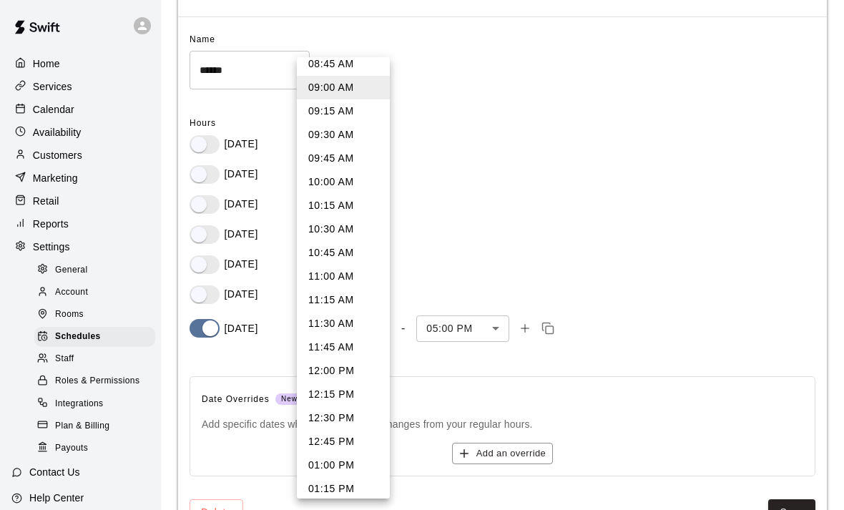
scroll to position [837, 0]
click at [341, 458] on li "01:00 PM" at bounding box center [343, 465] width 93 height 24
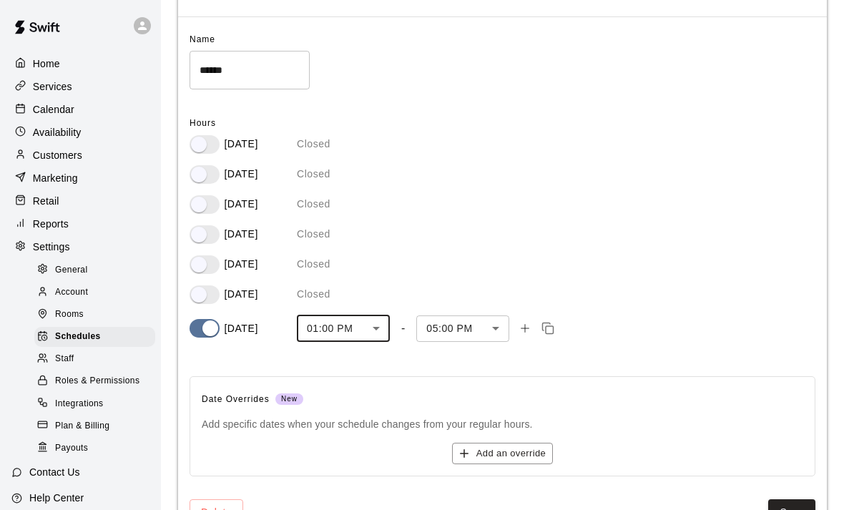
click at [380, 327] on body "Home Services Calendar Availability Customers Marketing Retail Reports Settings…" at bounding box center [422, 243] width 844 height 633
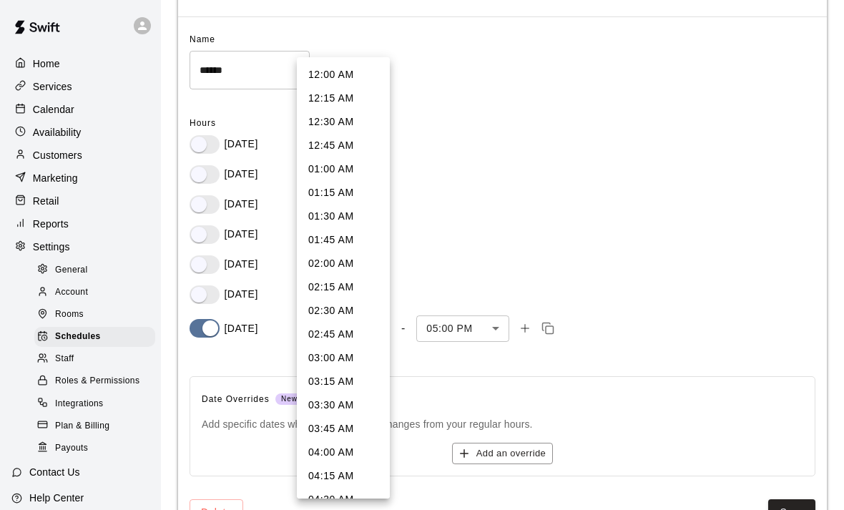
scroll to position [1001, 0]
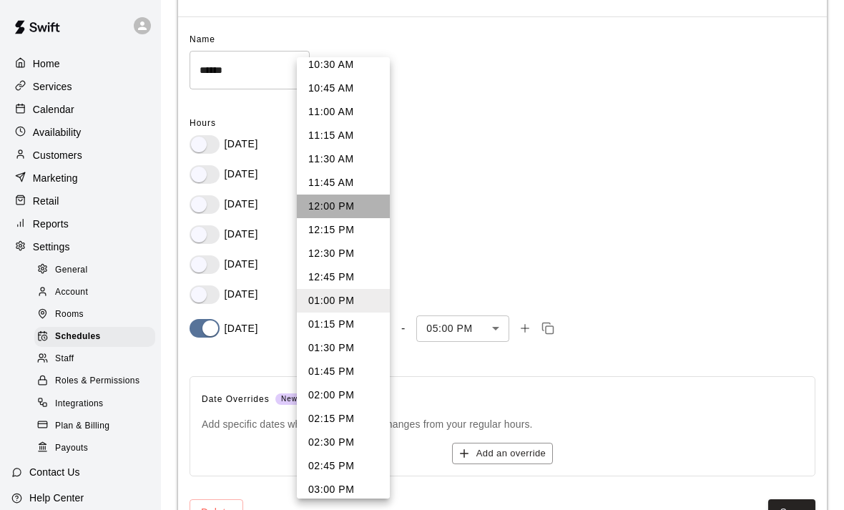
click at [340, 209] on li "12:00 PM" at bounding box center [343, 206] width 93 height 24
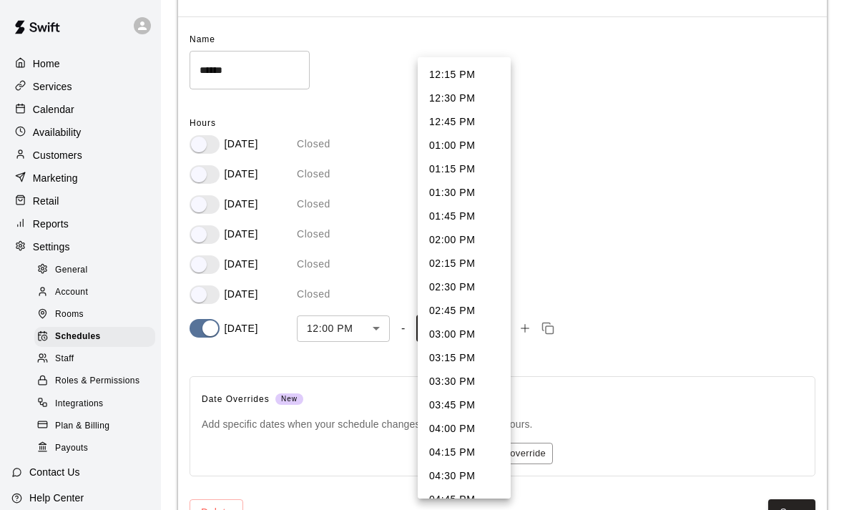
click at [498, 327] on body "Home Services Calendar Availability Customers Marketing Retail Reports Settings…" at bounding box center [422, 243] width 844 height 633
click at [370, 289] on div at bounding box center [422, 255] width 844 height 510
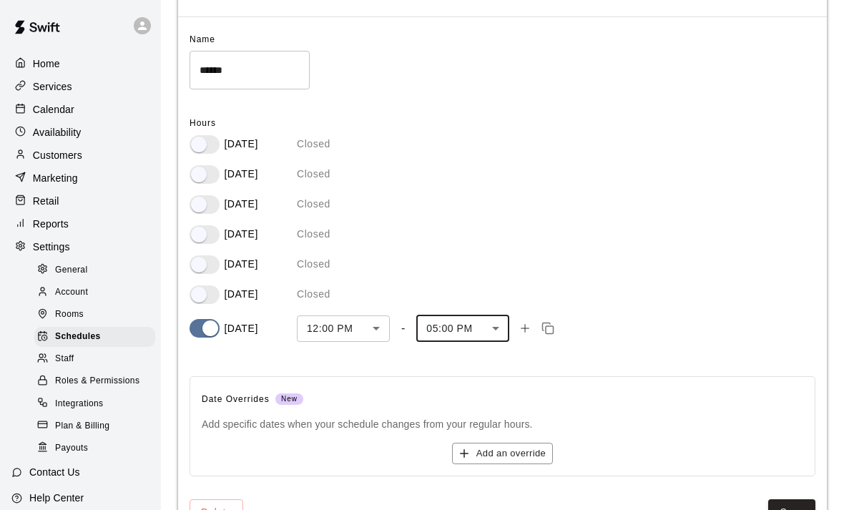
click at [378, 329] on body "Home Services Calendar Availability Customers Marketing Retail Reports Settings…" at bounding box center [422, 243] width 844 height 633
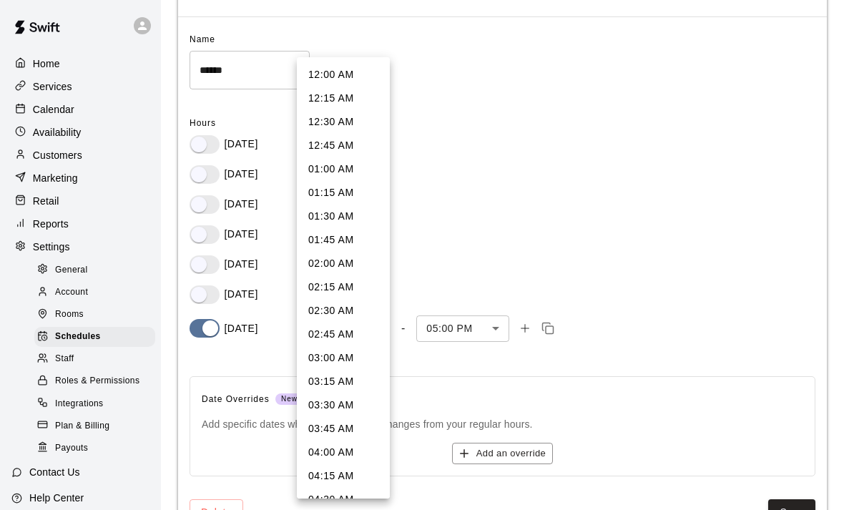
scroll to position [907, 0]
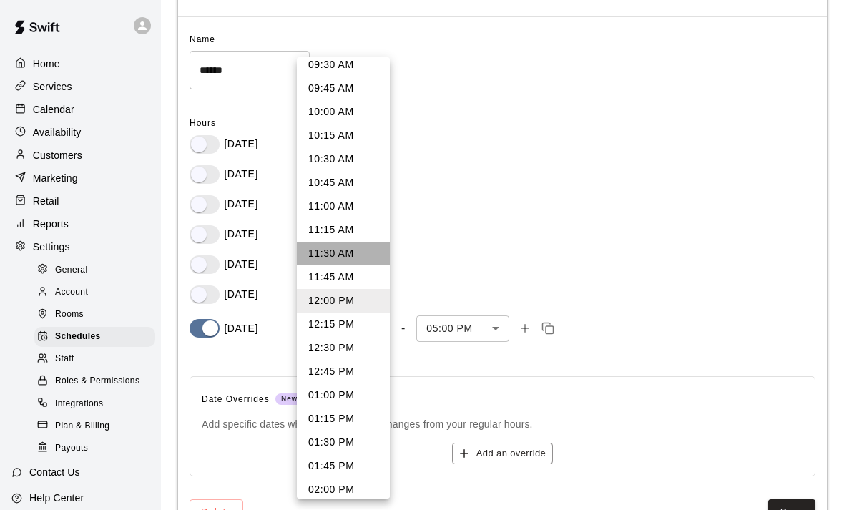
click at [357, 253] on li "11:30 AM" at bounding box center [343, 254] width 93 height 24
type input "***"
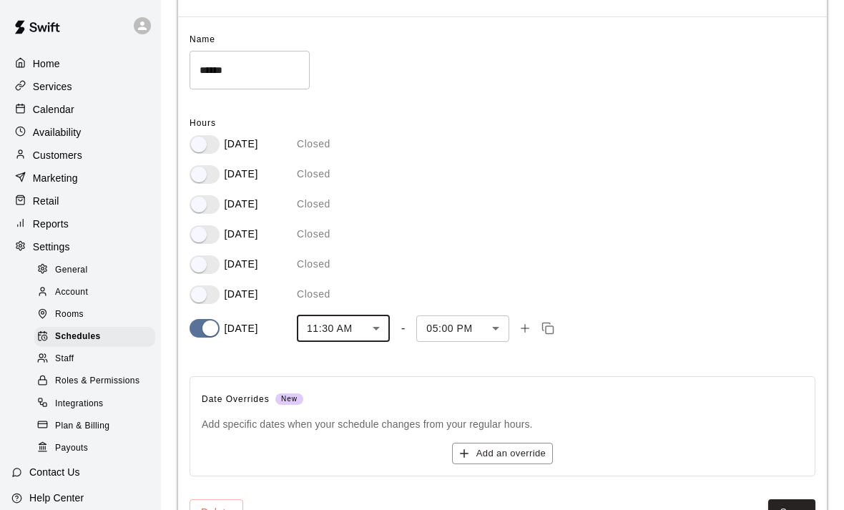
click at [495, 332] on body "Home Services Calendar Availability Customers Marketing Retail Reports Settings…" at bounding box center [422, 243] width 844 height 633
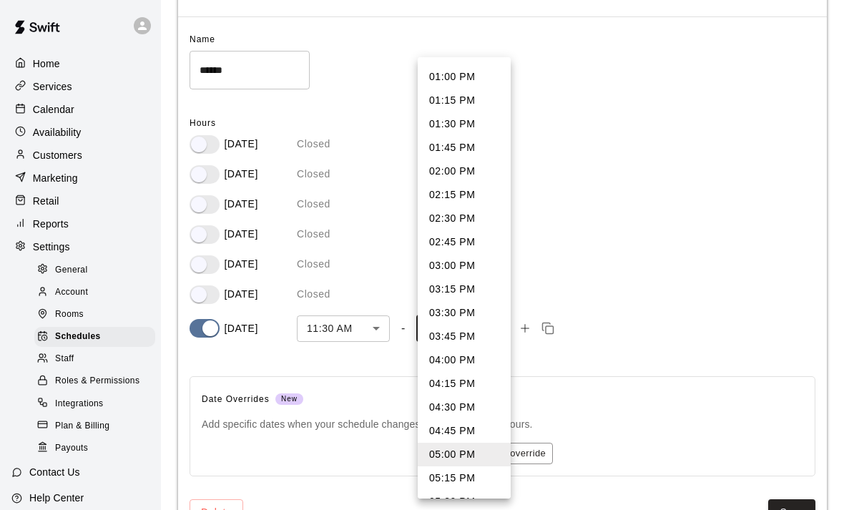
scroll to position [114, 0]
click at [446, 124] on li "01:30 PM" at bounding box center [464, 126] width 93 height 24
type input "***"
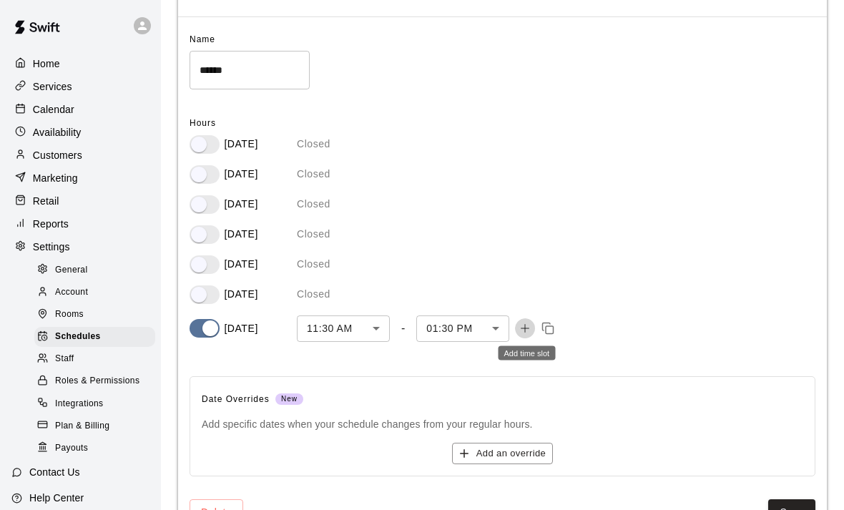
click at [529, 325] on icon "Add time slot" at bounding box center [524, 328] width 13 height 13
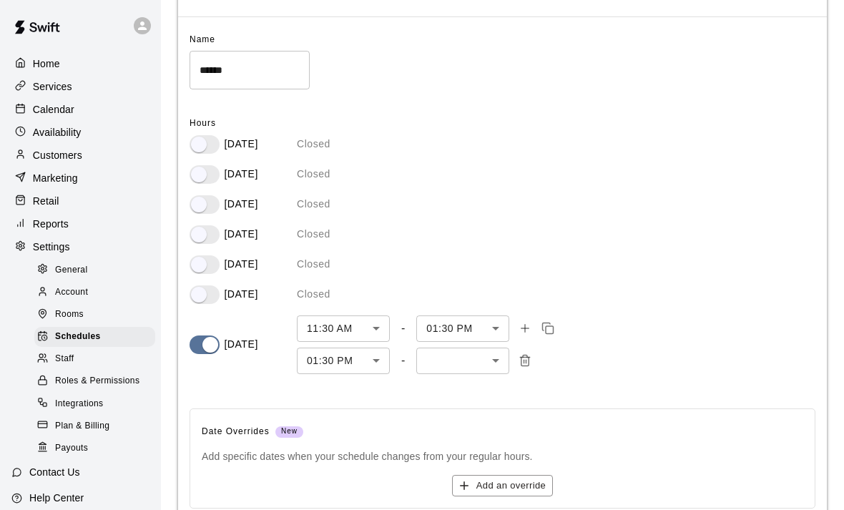
click at [375, 361] on body "Home Services Calendar Availability Customers Marketing Retail Reports Settings…" at bounding box center [422, 259] width 844 height 665
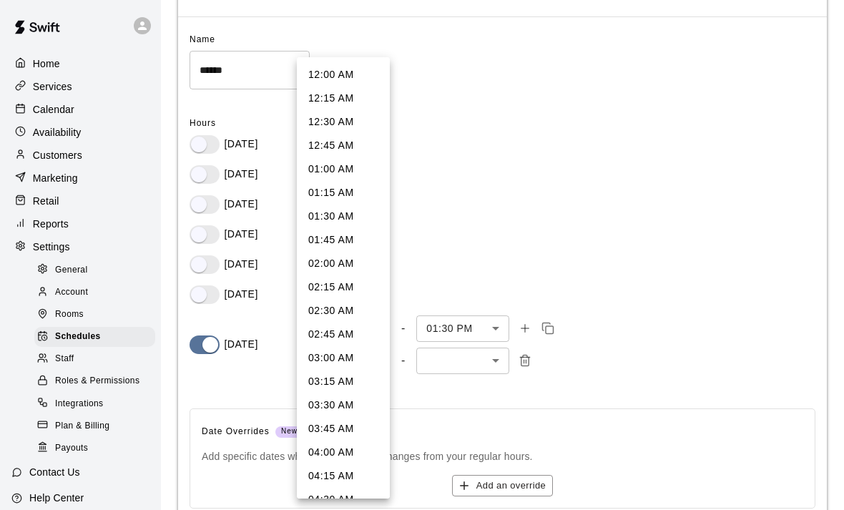
scroll to position [1049, 0]
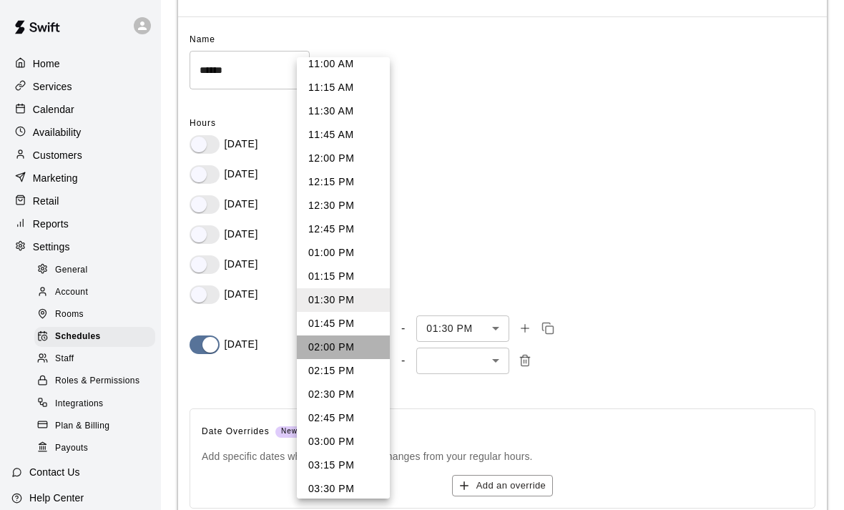
click at [325, 347] on li "02:00 PM" at bounding box center [343, 347] width 93 height 24
type input "***"
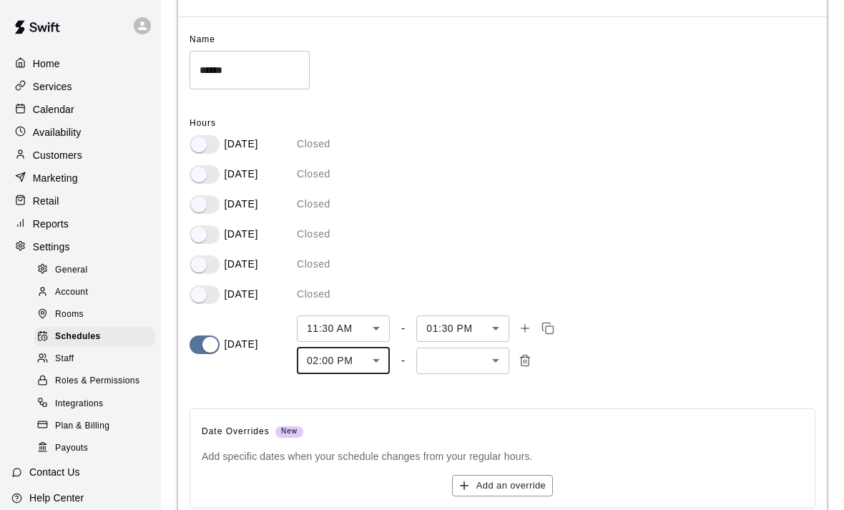
click at [493, 361] on body "Home Services Calendar Availability Customers Marketing Retail Reports Settings…" at bounding box center [422, 259] width 844 height 665
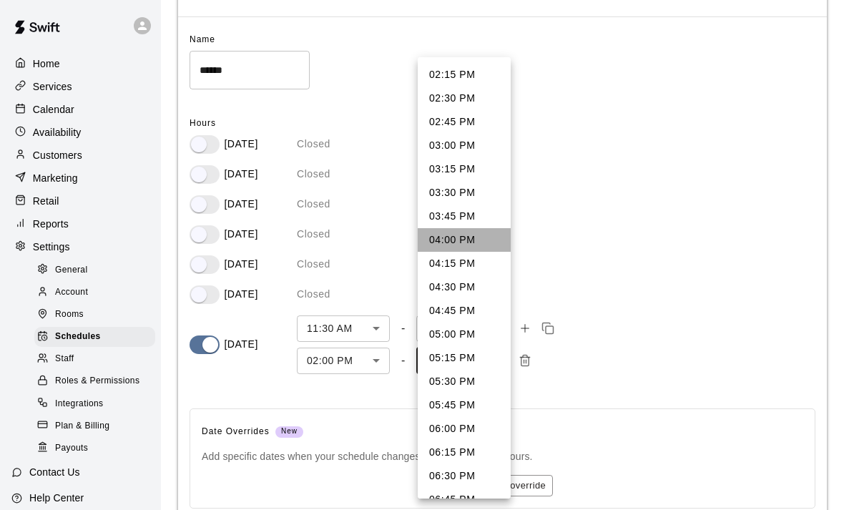
click at [451, 243] on li "04:00 PM" at bounding box center [464, 240] width 93 height 24
type input "***"
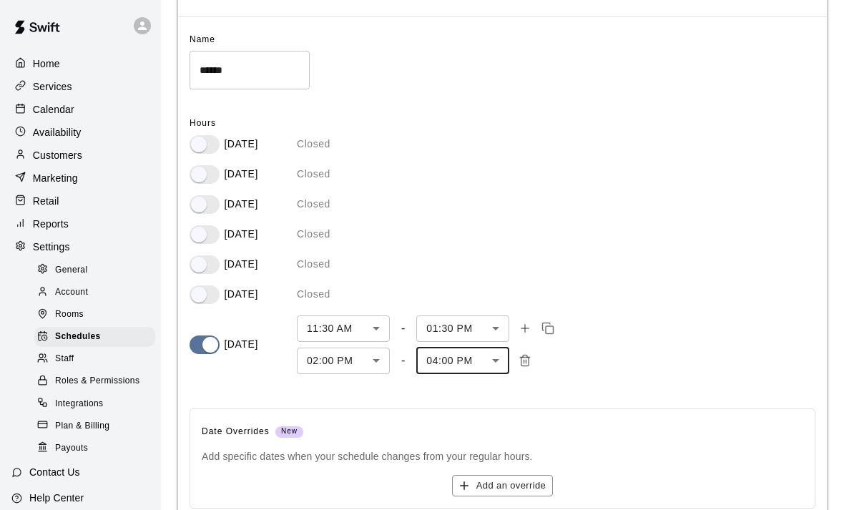
scroll to position [105, 0]
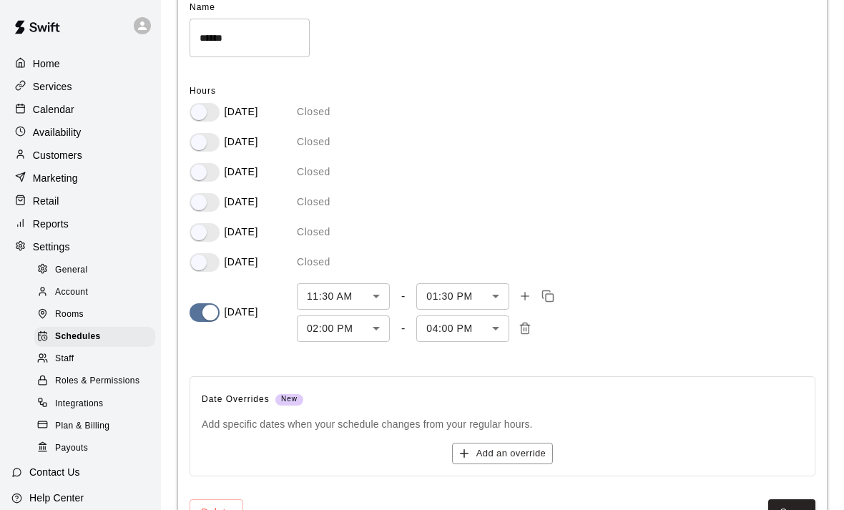
drag, startPoint x: 465, startPoint y: 448, endPoint x: 420, endPoint y: 446, distance: 45.8
click at [420, 446] on div "Add an override" at bounding box center [502, 454] width 601 height 22
click at [458, 450] on icon "button" at bounding box center [464, 453] width 13 height 13
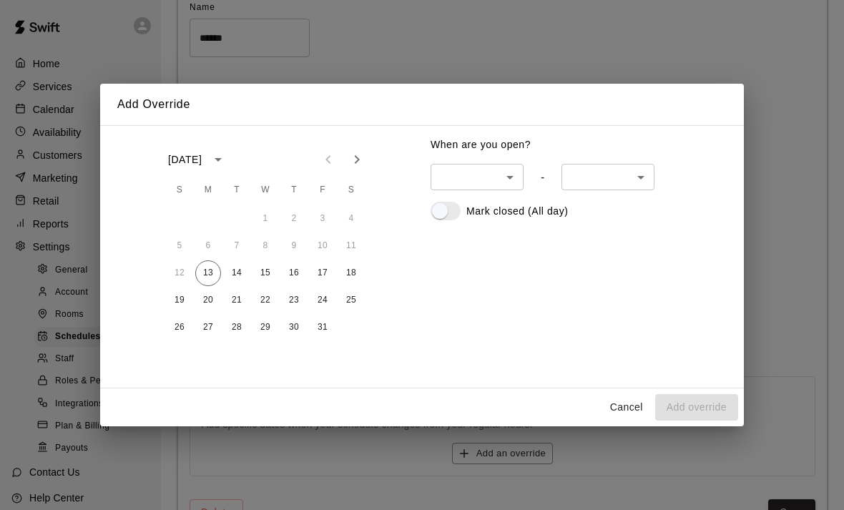
click at [616, 420] on button "Cancel" at bounding box center [626, 407] width 46 height 26
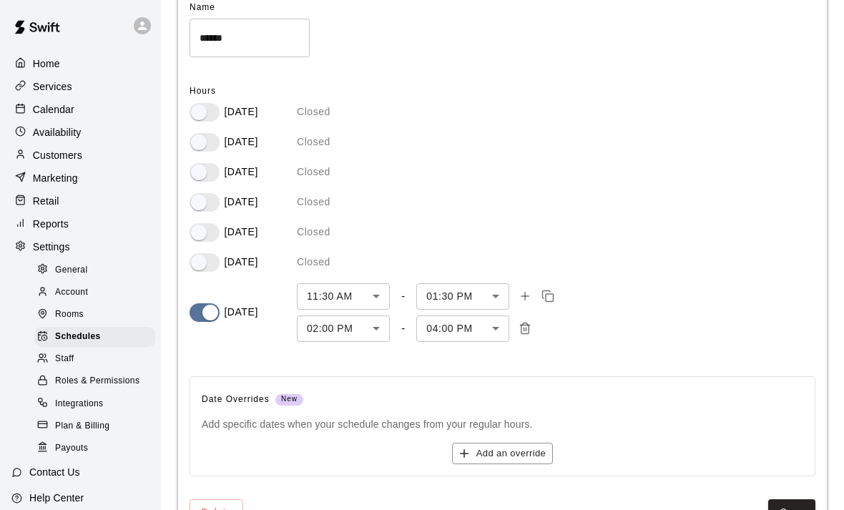
drag, startPoint x: 790, startPoint y: 509, endPoint x: 750, endPoint y: 415, distance: 102.5
click at [750, 415] on div "Name ****** ​ Hours [DATE] Closed [DATE] Closed [DATE] Closed [DATE] Closed [DA…" at bounding box center [491, 250] width 648 height 552
click at [804, 506] on button "Save" at bounding box center [791, 512] width 47 height 26
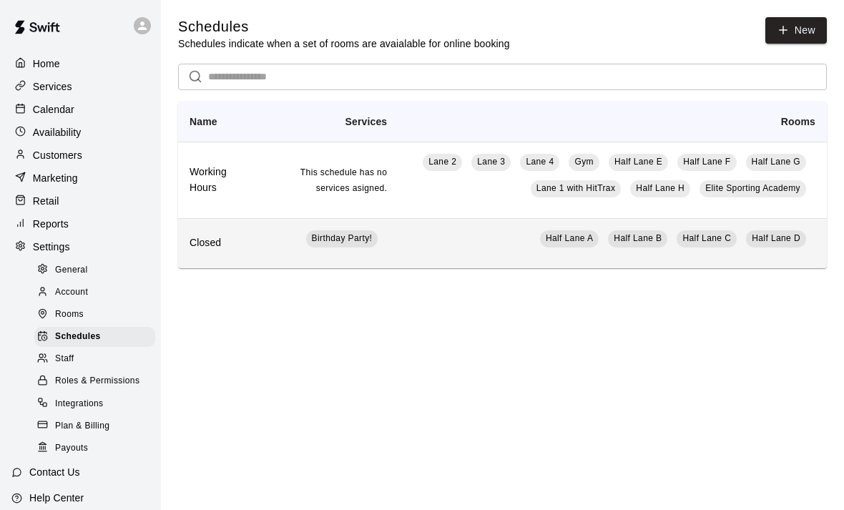
click at [398, 241] on td "Half Lane A [GEOGRAPHIC_DATA] [GEOGRAPHIC_DATA]" at bounding box center [612, 243] width 428 height 50
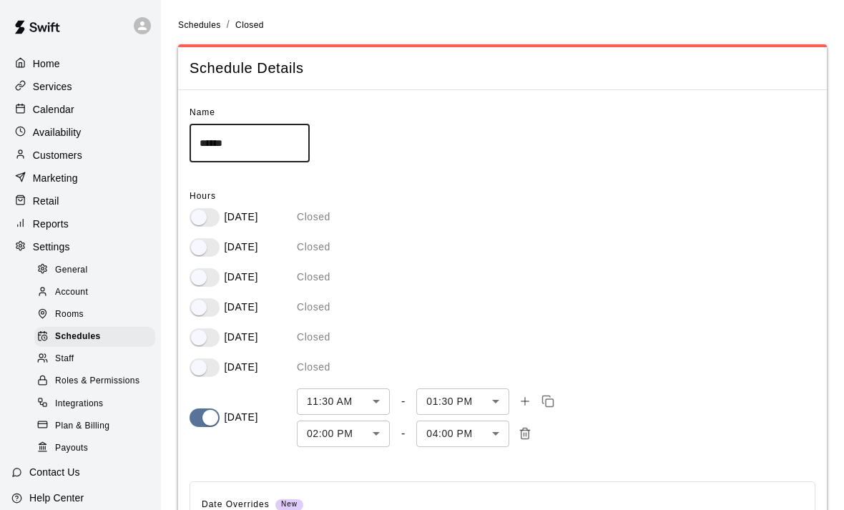
drag, startPoint x: 242, startPoint y: 138, endPoint x: 147, endPoint y: 123, distance: 96.3
click at [148, 122] on div "Home Services Calendar Availability Customers Marketing Retail Reports Settings…" at bounding box center [422, 332] width 844 height 665
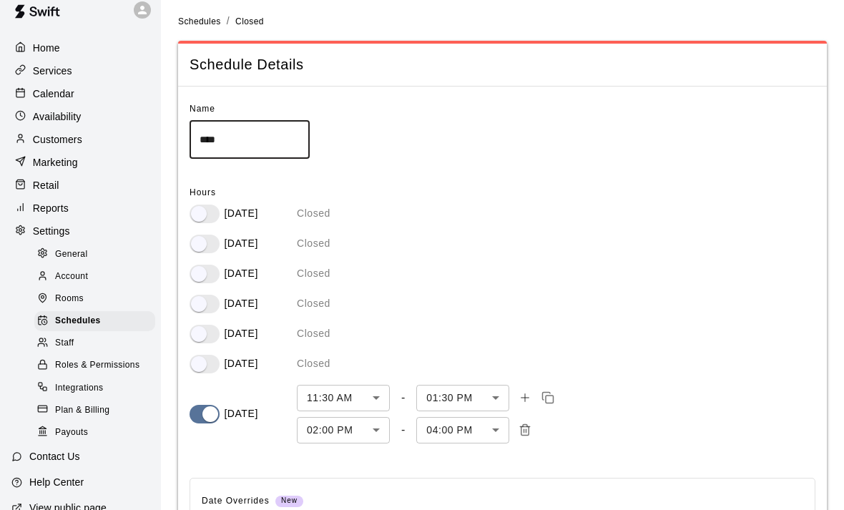
scroll to position [3, 0]
type input "*"
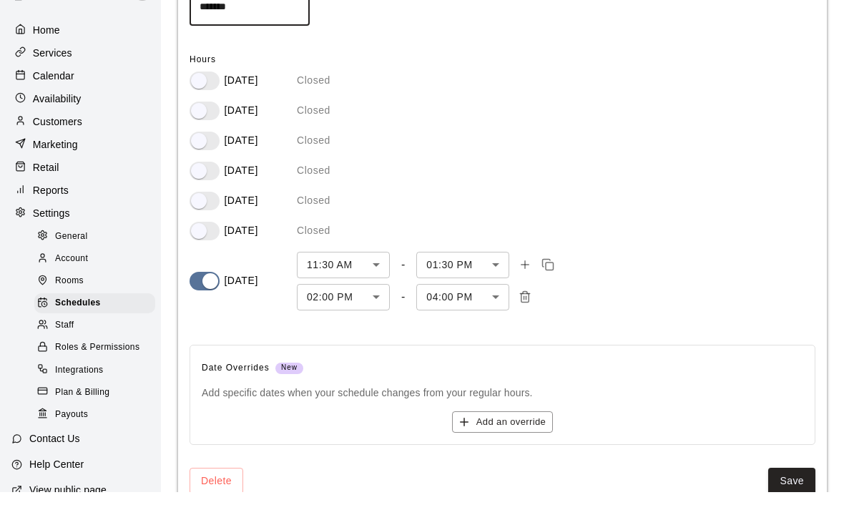
scroll to position [151, 0]
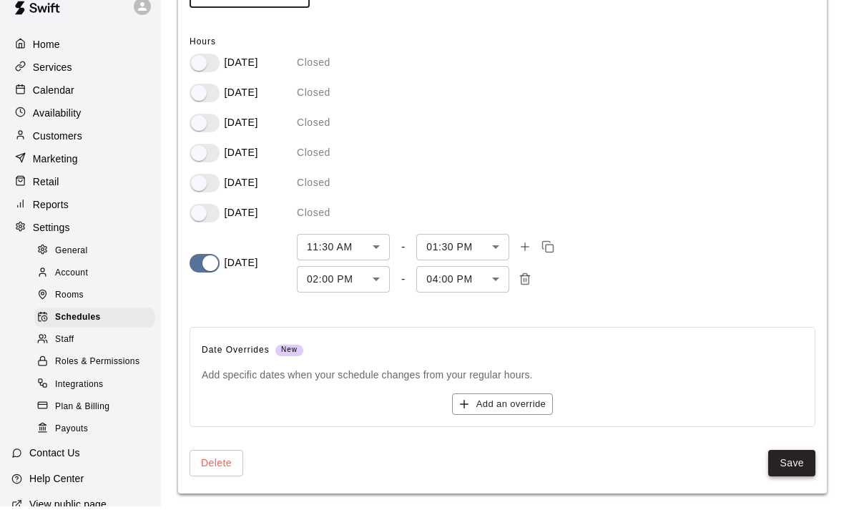
type input "*******"
click at [793, 463] on button "Save" at bounding box center [791, 466] width 47 height 26
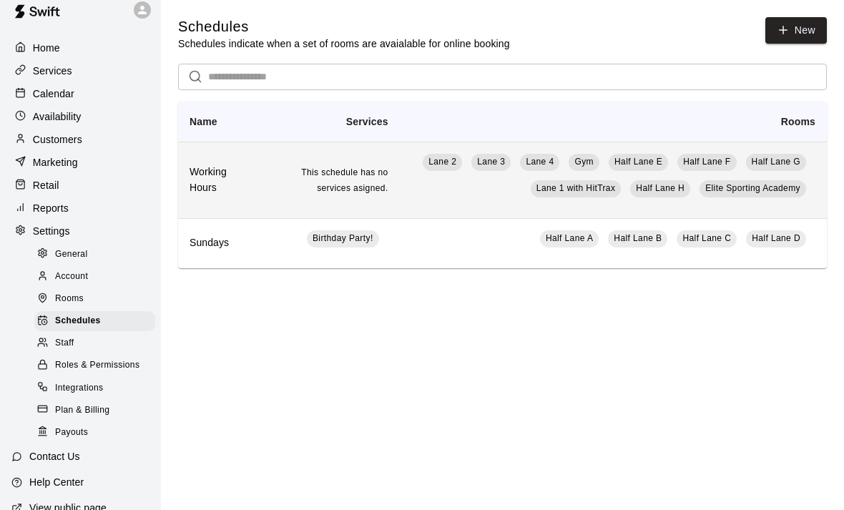
click at [260, 184] on td "This schedule has no services asigned." at bounding box center [327, 180] width 145 height 76
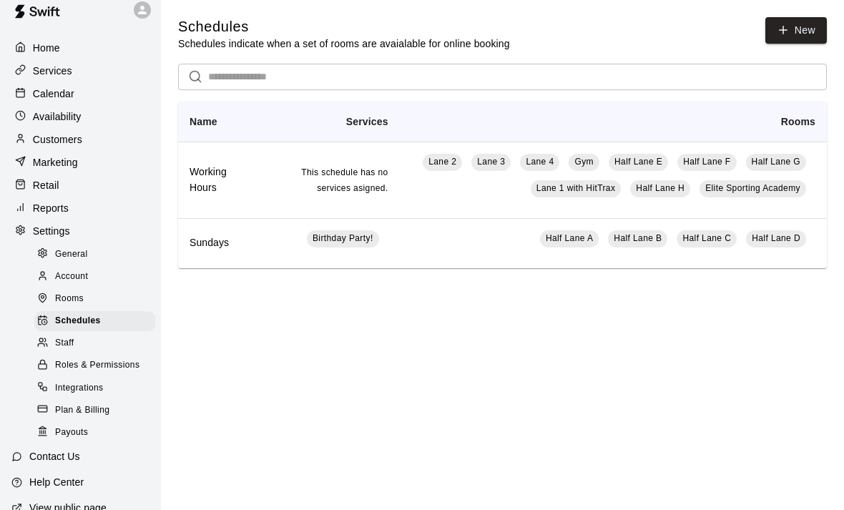
click at [69, 345] on span "Staff" at bounding box center [64, 343] width 19 height 14
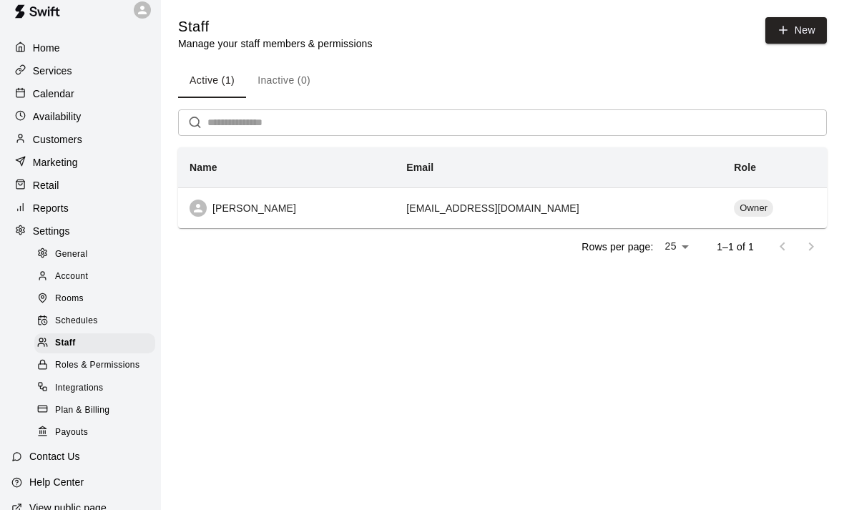
click at [75, 370] on span "Roles & Permissions" at bounding box center [97, 365] width 84 height 14
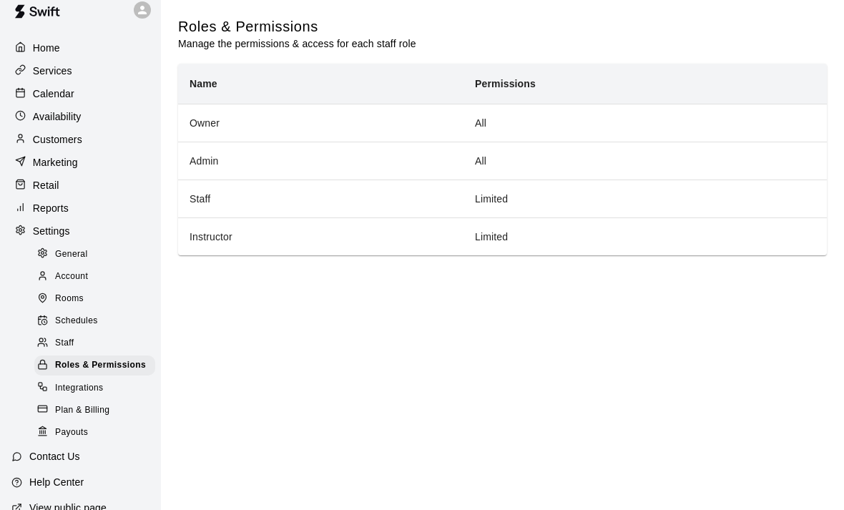
click at [65, 392] on span "Integrations" at bounding box center [79, 388] width 49 height 14
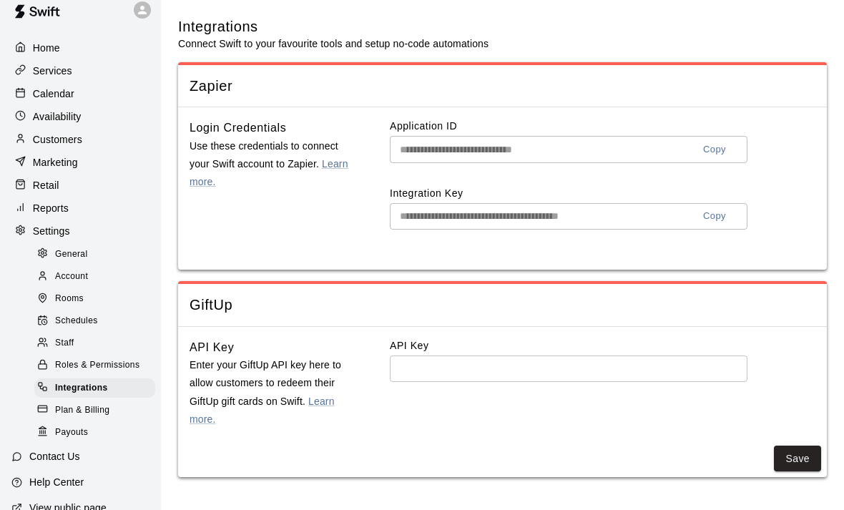
click at [61, 415] on span "Plan & Billing" at bounding box center [82, 410] width 54 height 14
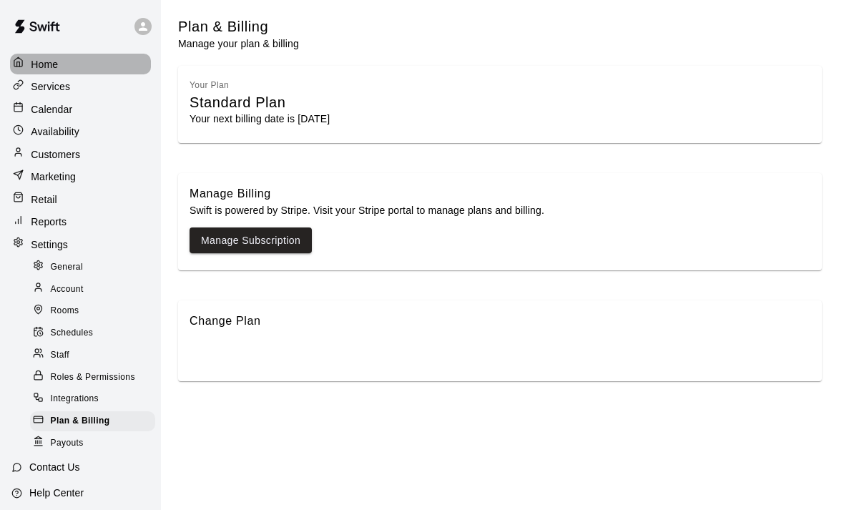
click at [49, 61] on p "Home" at bounding box center [44, 64] width 27 height 14
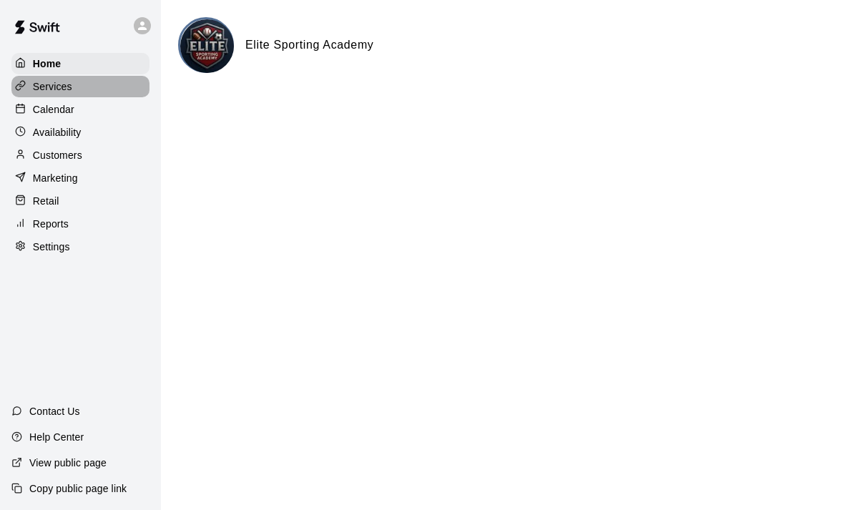
click at [43, 82] on p "Services" at bounding box center [52, 86] width 39 height 14
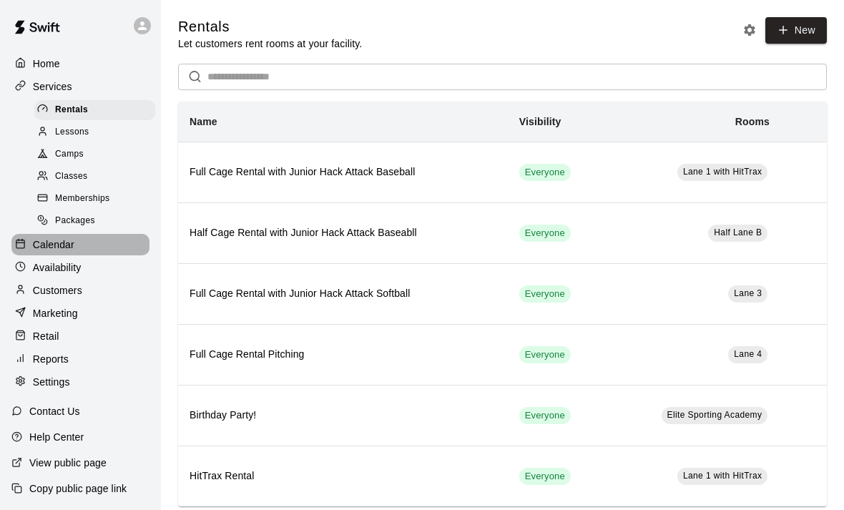
click at [58, 248] on p "Calendar" at bounding box center [53, 244] width 41 height 14
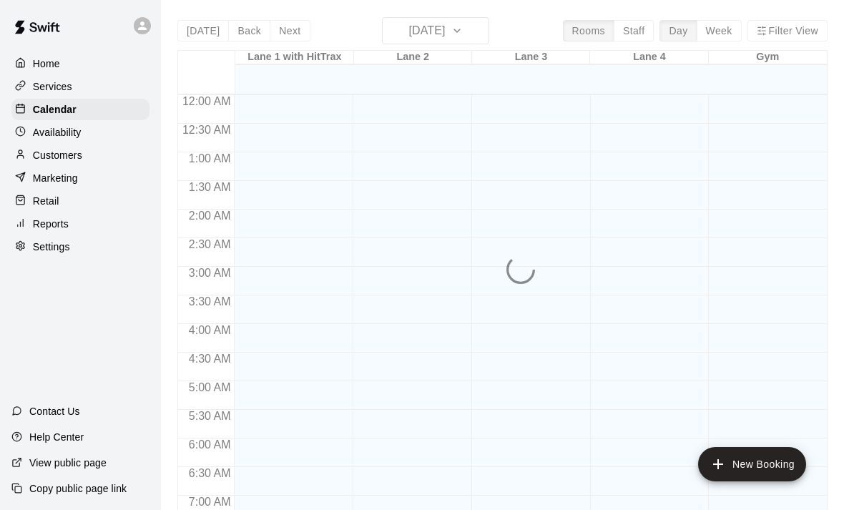
scroll to position [854, 0]
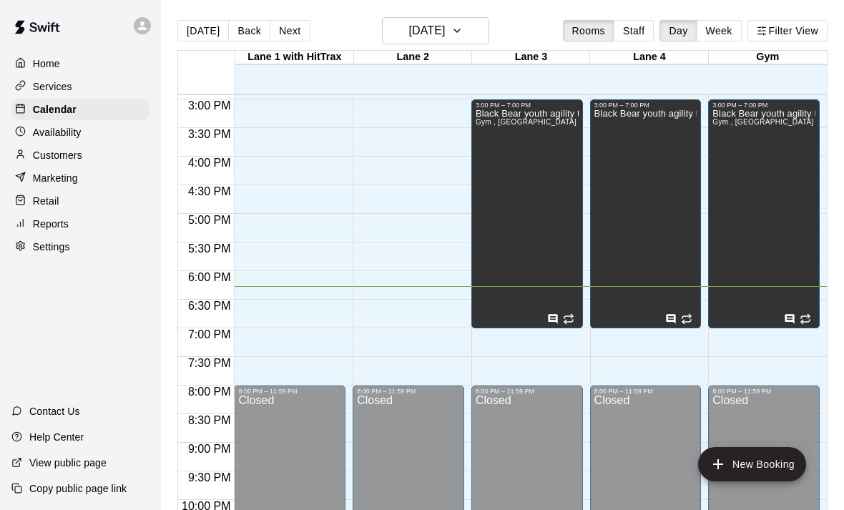
click at [59, 132] on p "Availability" at bounding box center [57, 132] width 49 height 14
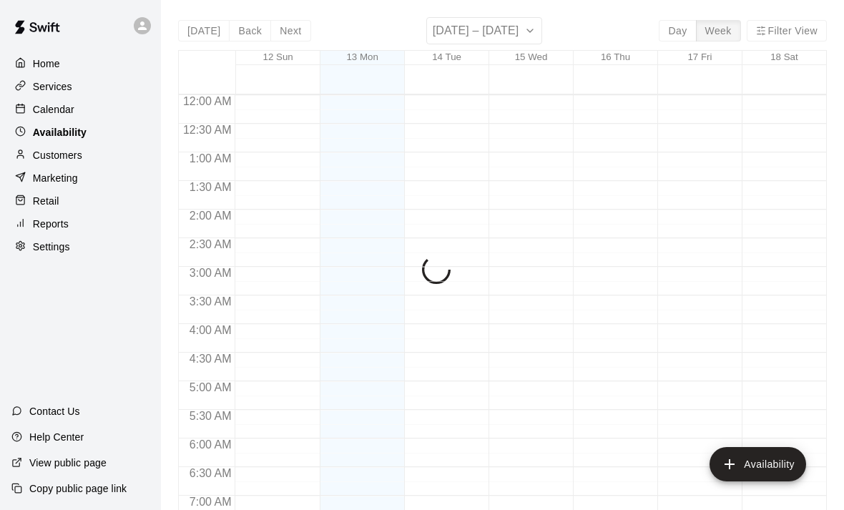
scroll to position [897, 0]
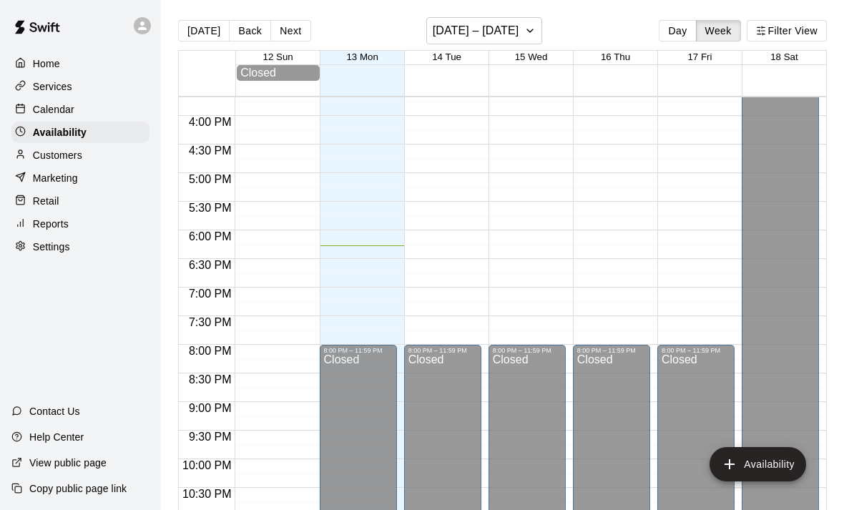
click at [58, 154] on p "Customers" at bounding box center [57, 155] width 49 height 14
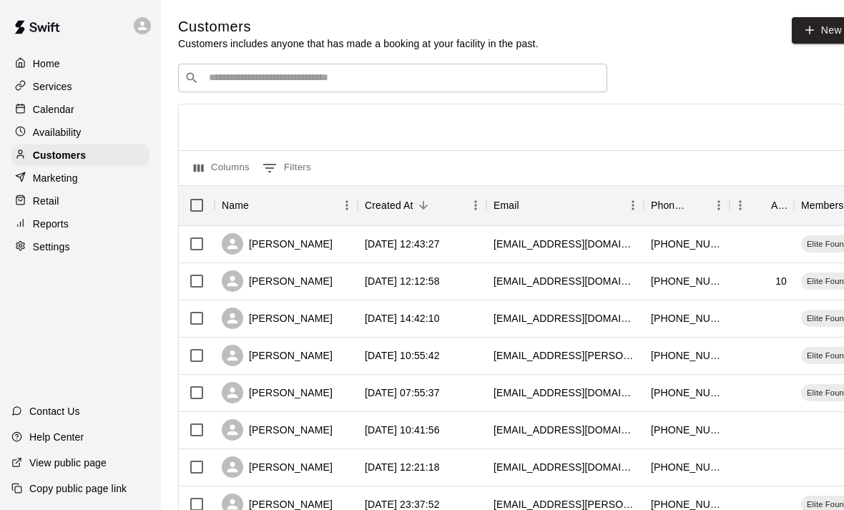
click at [45, 107] on p "Calendar" at bounding box center [53, 109] width 41 height 14
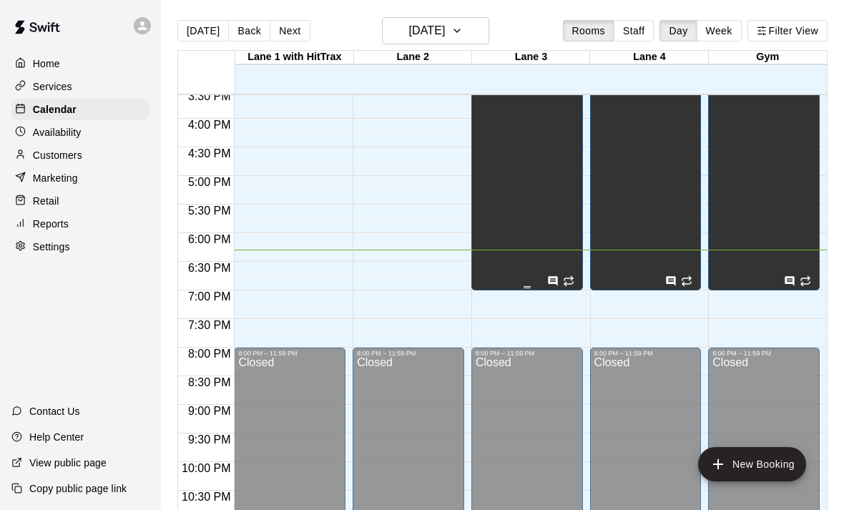
scroll to position [893, 0]
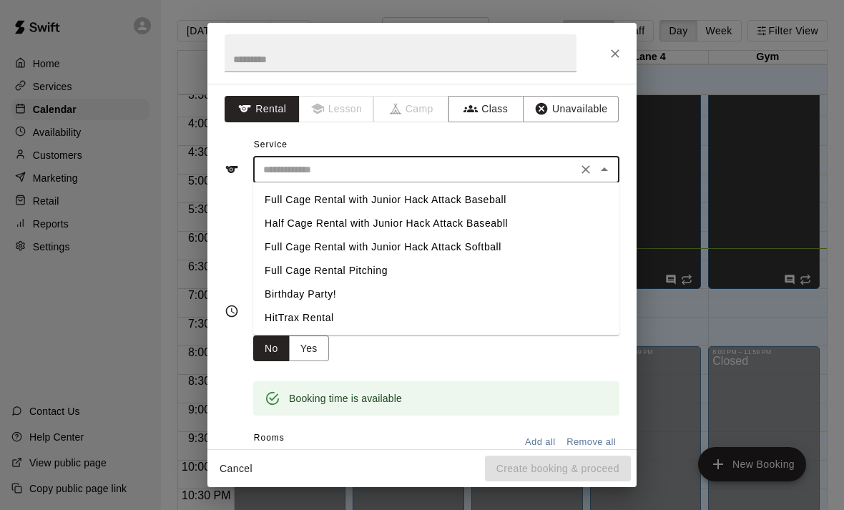
click at [292, 165] on input "text" at bounding box center [414, 170] width 315 height 18
click at [292, 201] on li "Full Cage Rental with Junior Hack Attack Baseball" at bounding box center [436, 200] width 366 height 24
type input "**********"
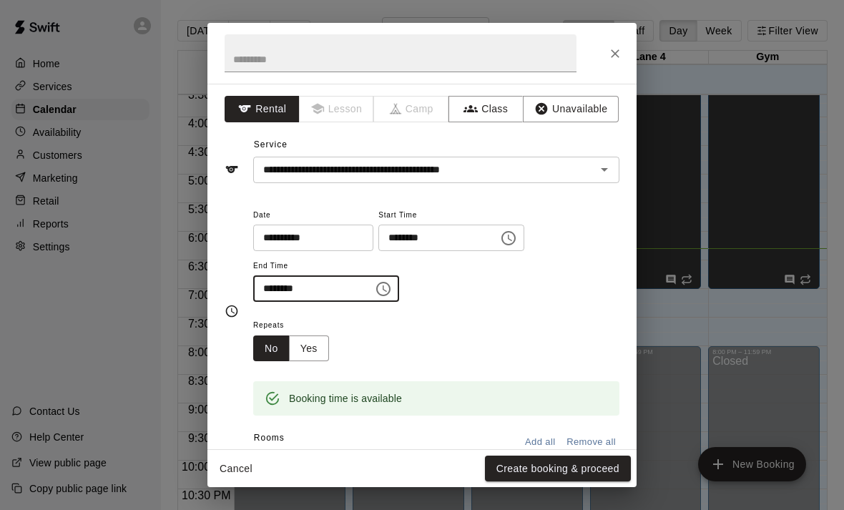
click at [289, 291] on input "********" at bounding box center [308, 288] width 110 height 26
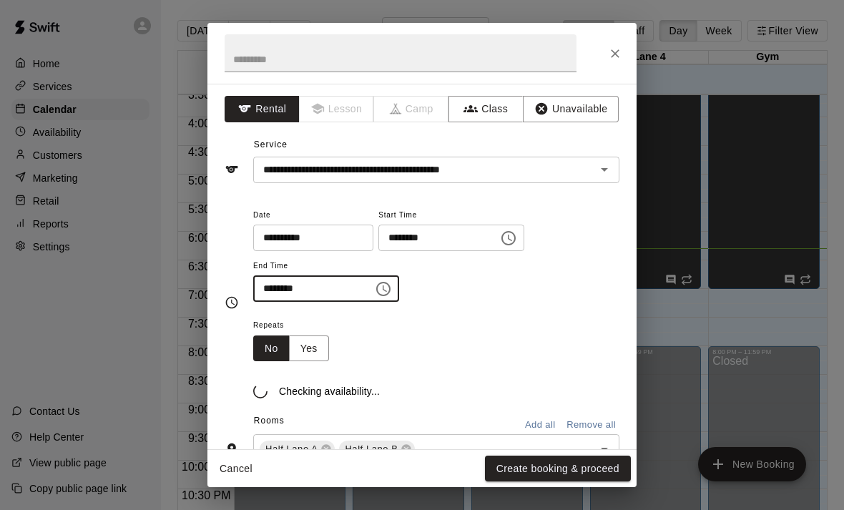
type input "********"
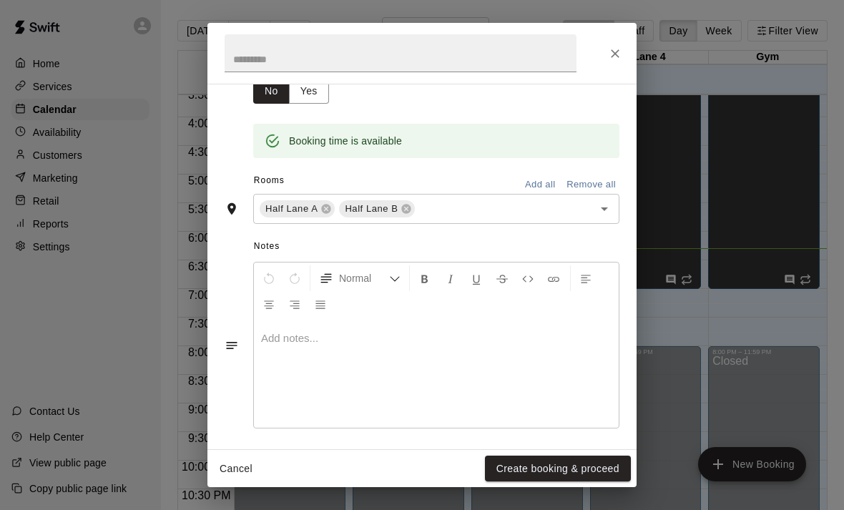
scroll to position [258, 0]
click at [350, 334] on p at bounding box center [436, 337] width 350 height 14
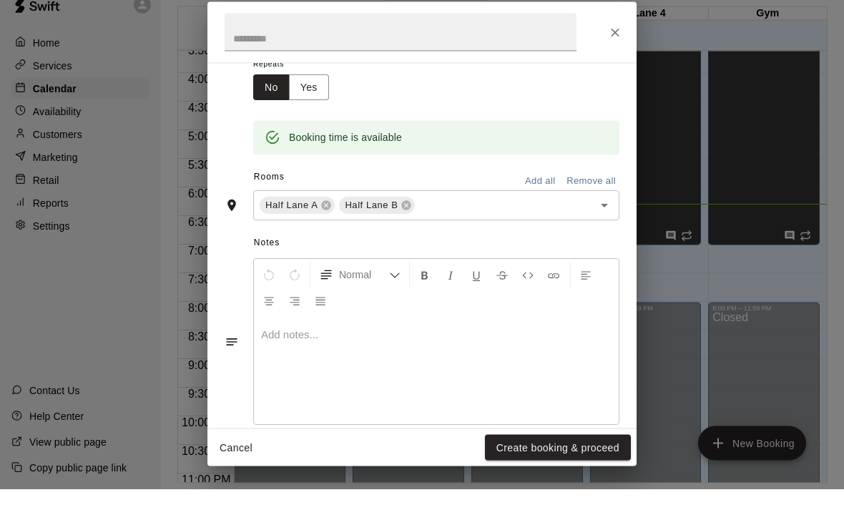
scroll to position [239, 0]
click at [541, 472] on button "Create booking & proceed" at bounding box center [558, 468] width 146 height 26
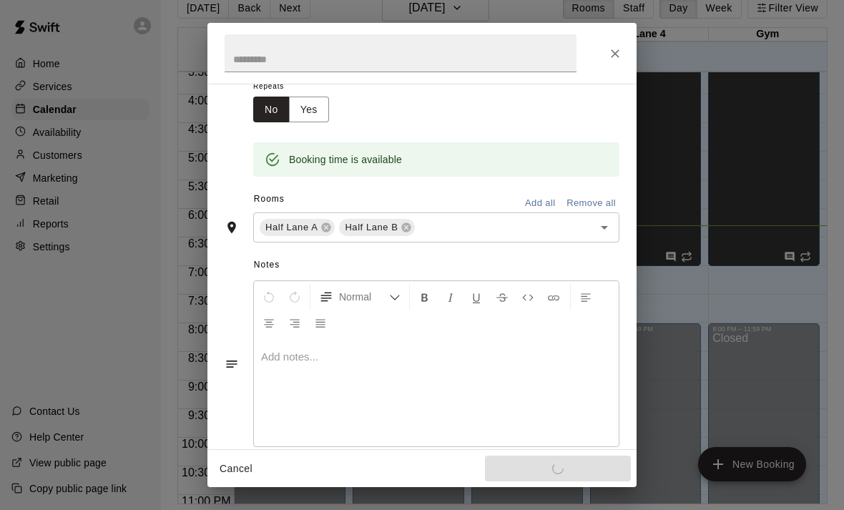
scroll to position [214, 0]
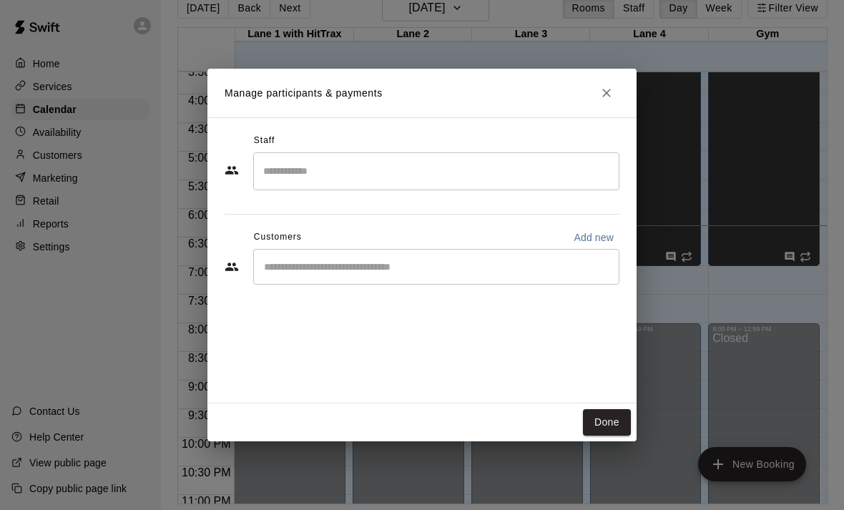
click at [310, 285] on div "​" at bounding box center [436, 267] width 366 height 36
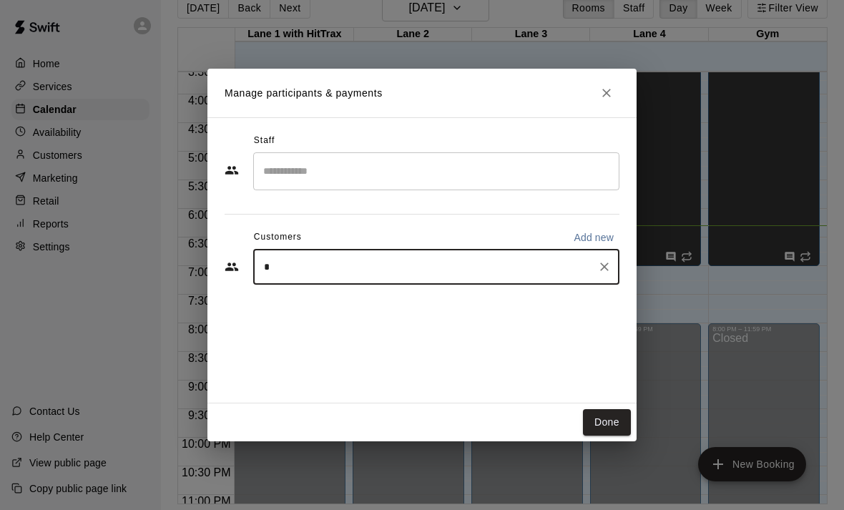
type input "**"
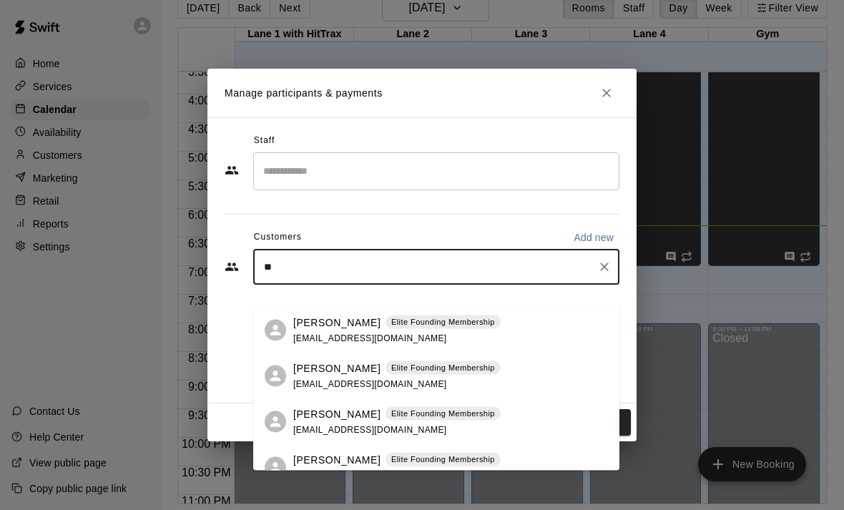
click at [317, 325] on p "[PERSON_NAME]" at bounding box center [336, 322] width 87 height 15
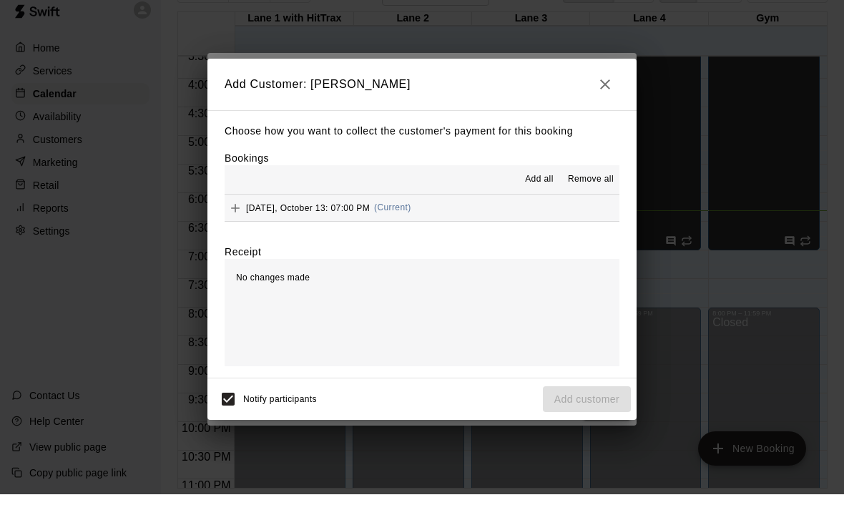
scroll to position [69, 0]
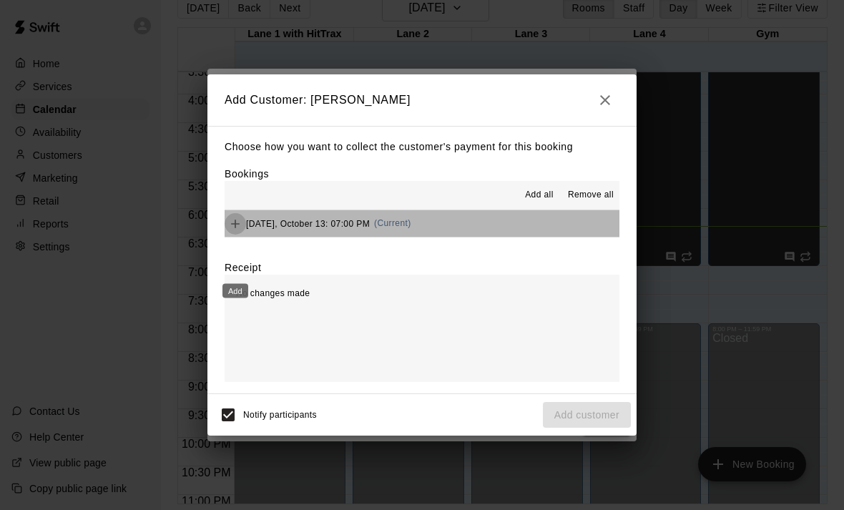
click at [234, 223] on icon "Add" at bounding box center [235, 223] width 9 height 9
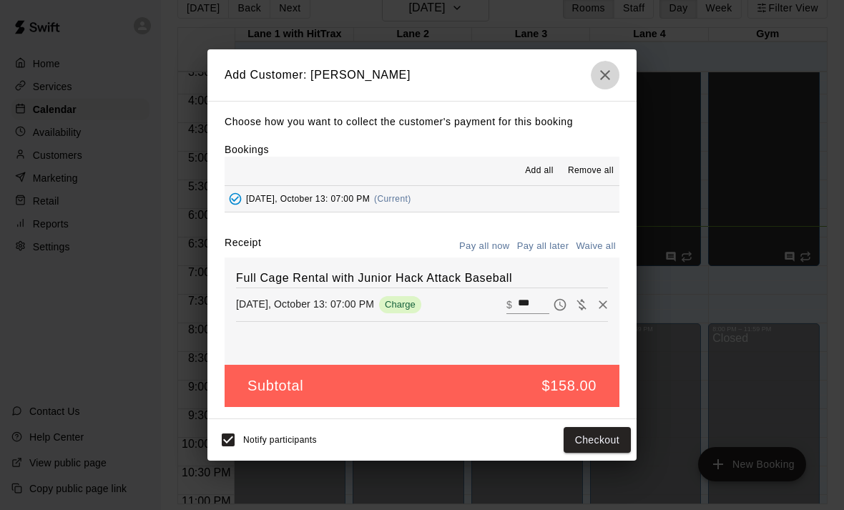
click at [604, 76] on icon "button" at bounding box center [605, 75] width 10 height 10
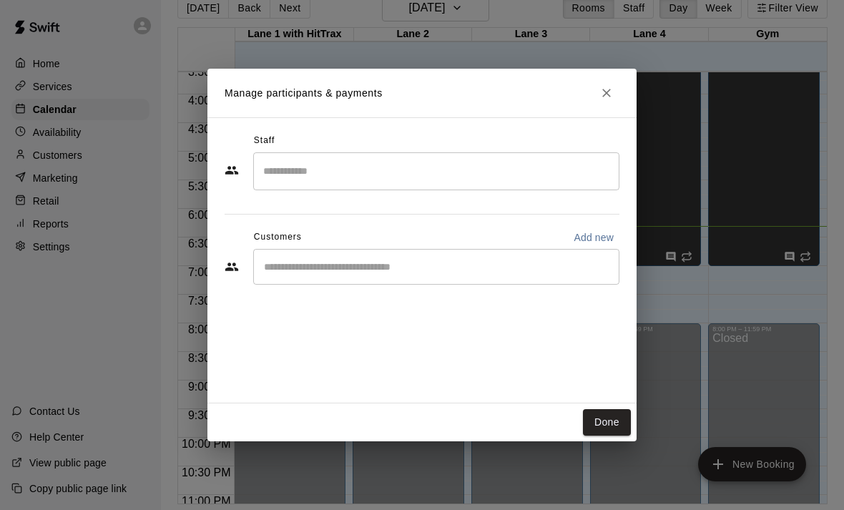
click at [51, 159] on div "Manage participants & payments Staff ​ Customers Add new ​ Done" at bounding box center [422, 255] width 844 height 510
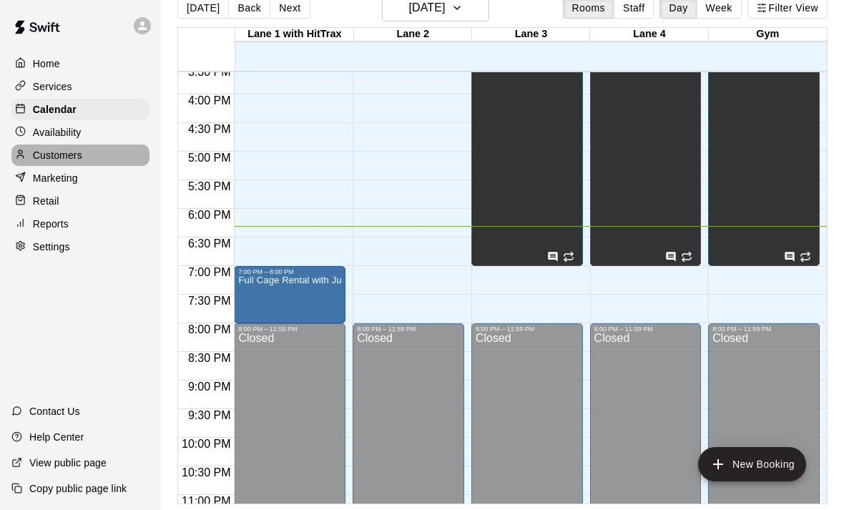
click at [51, 159] on p "Customers" at bounding box center [57, 155] width 49 height 14
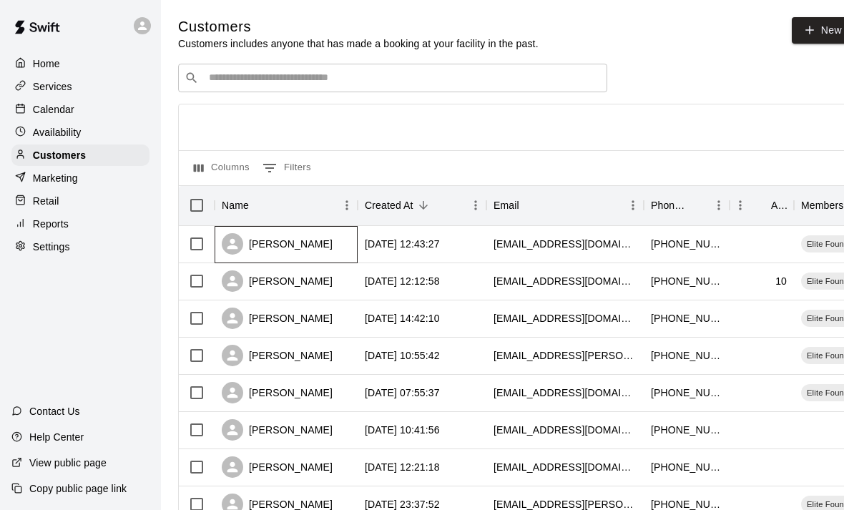
click at [280, 242] on div "[PERSON_NAME]" at bounding box center [277, 243] width 111 height 21
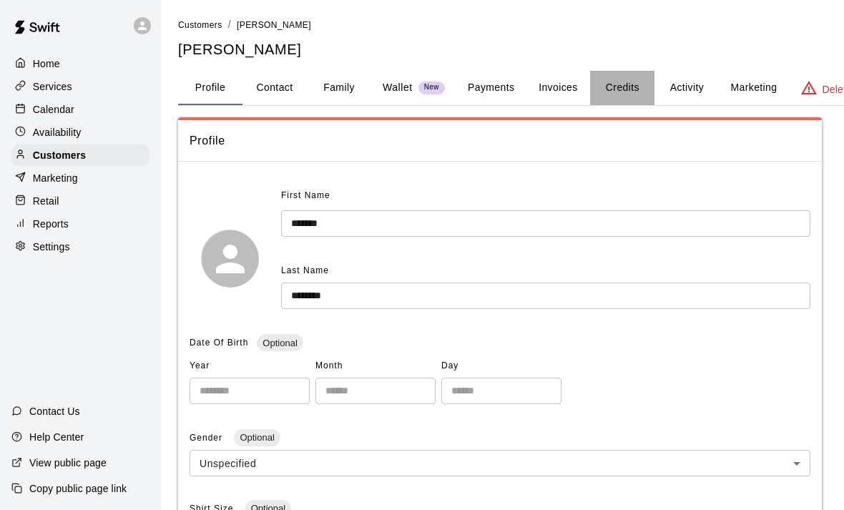
drag, startPoint x: 616, startPoint y: 90, endPoint x: 616, endPoint y: 46, distance: 44.3
click at [616, 90] on button "Credits" at bounding box center [622, 88] width 64 height 34
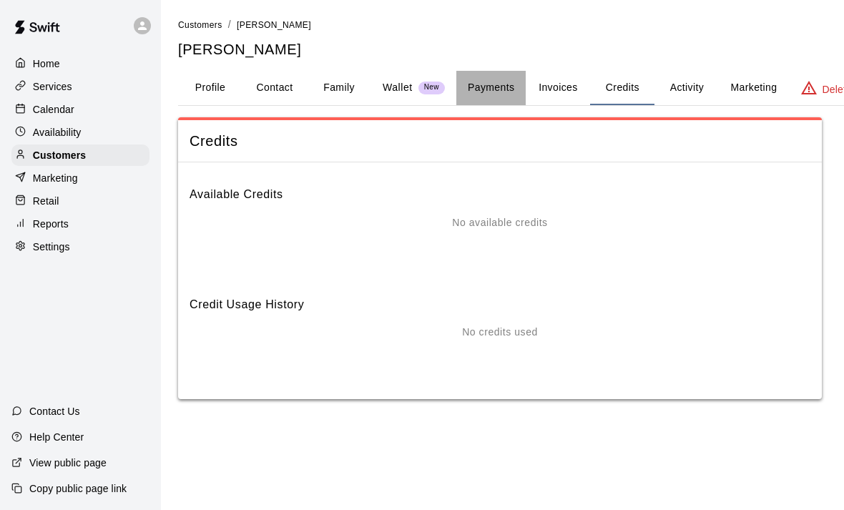
click at [499, 92] on button "Payments" at bounding box center [490, 88] width 69 height 34
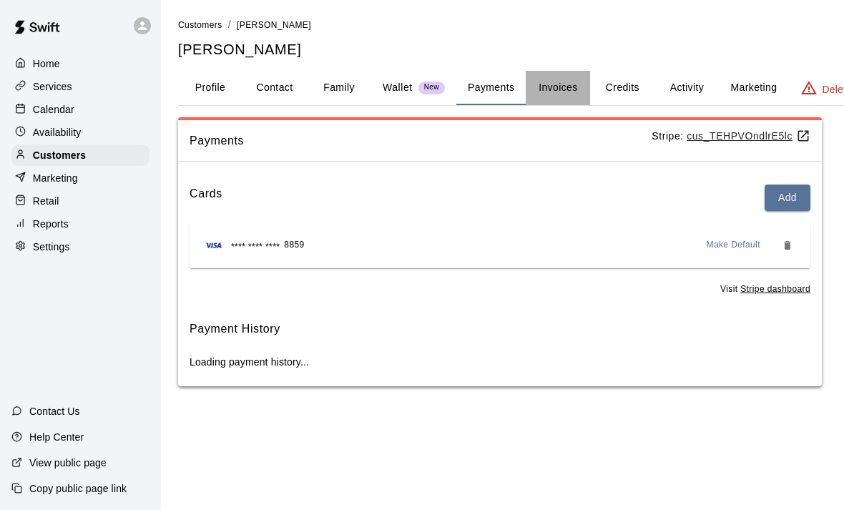
click at [562, 84] on button "Invoices" at bounding box center [557, 88] width 64 height 34
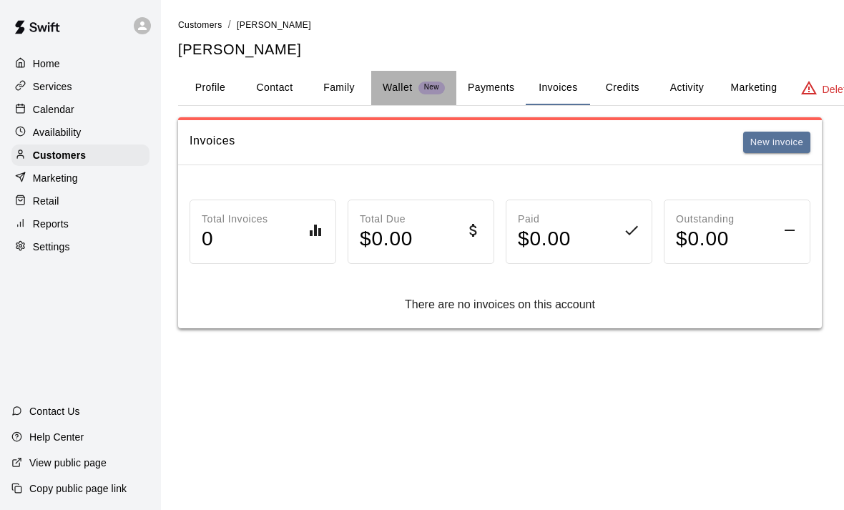
click at [396, 84] on p "Wallet" at bounding box center [397, 87] width 30 height 15
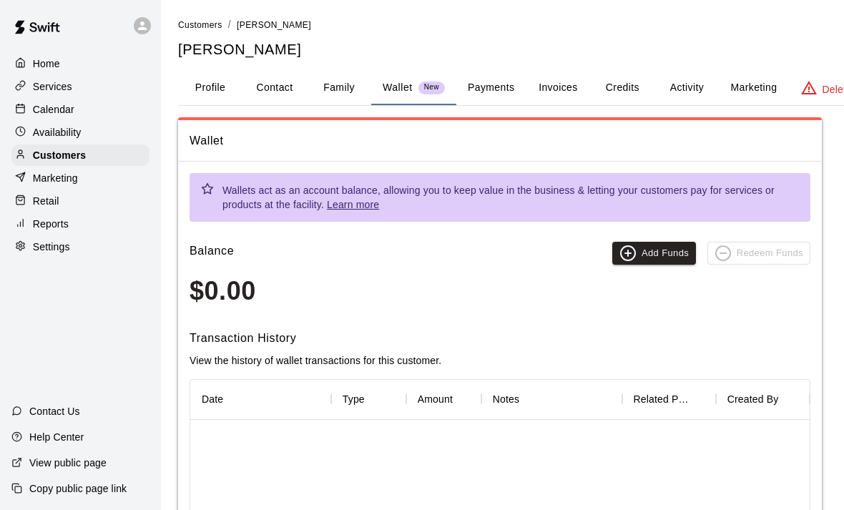
click at [468, 91] on button "Payments" at bounding box center [490, 88] width 69 height 34
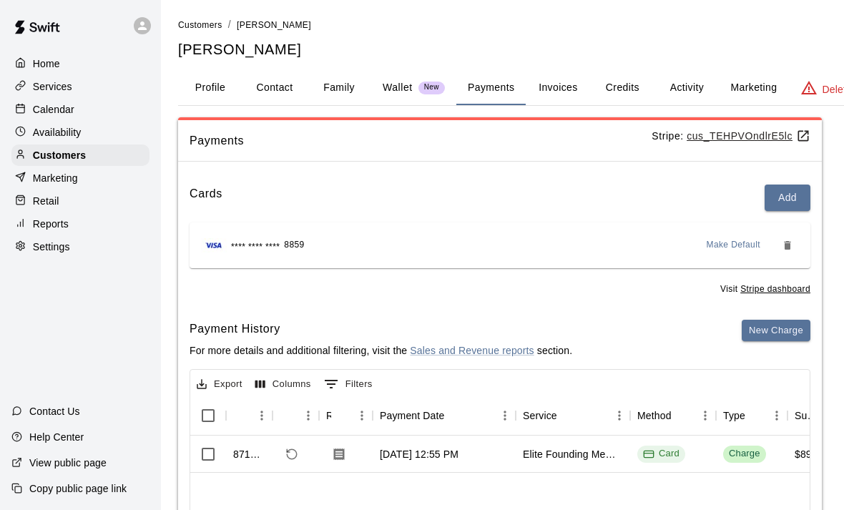
click at [204, 90] on button "Profile" at bounding box center [210, 88] width 64 height 34
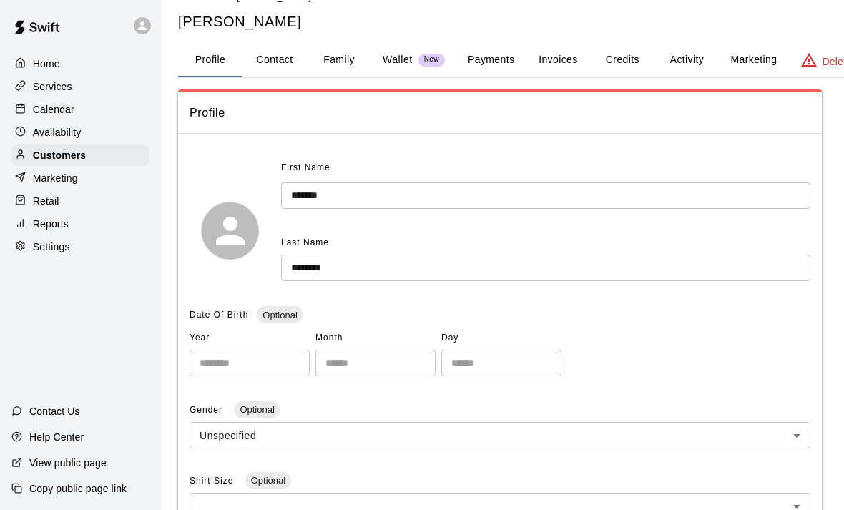
scroll to position [29, 0]
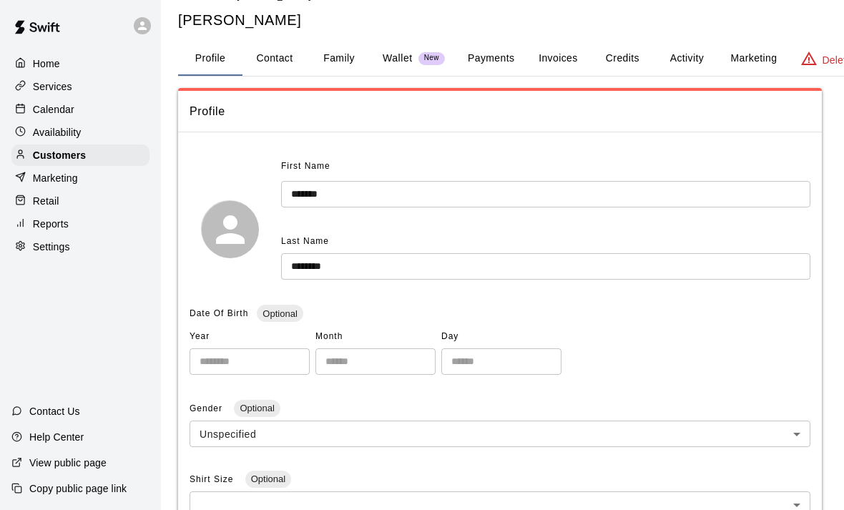
click at [485, 54] on button "Payments" at bounding box center [490, 58] width 69 height 34
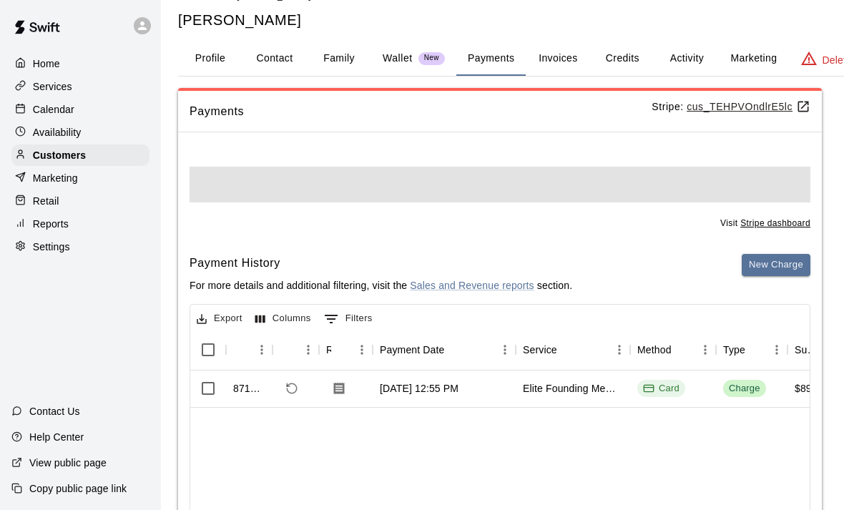
click at [568, 57] on button "Invoices" at bounding box center [557, 58] width 64 height 34
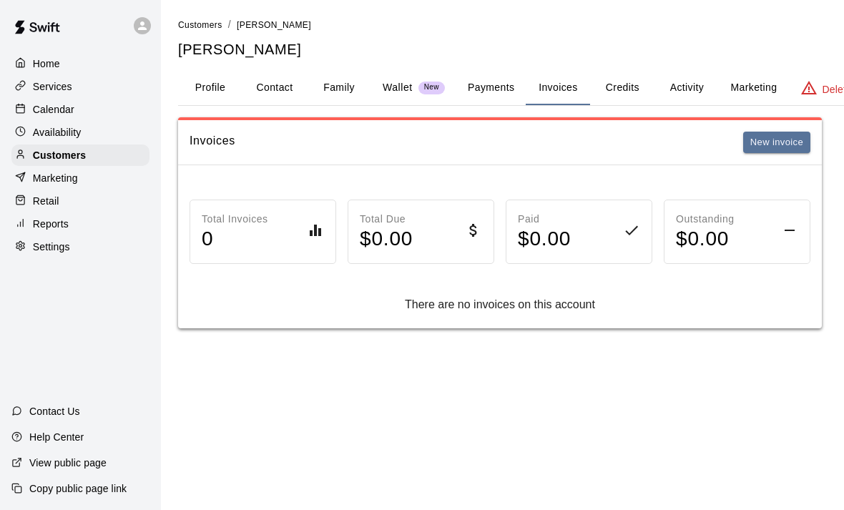
scroll to position [0, 0]
click at [629, 99] on button "Credits" at bounding box center [622, 88] width 64 height 34
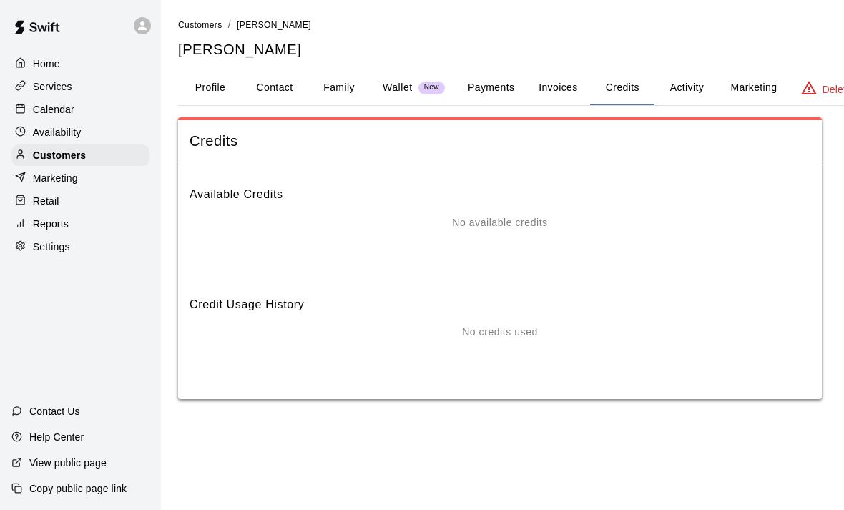
click at [680, 92] on button "Activity" at bounding box center [686, 88] width 64 height 34
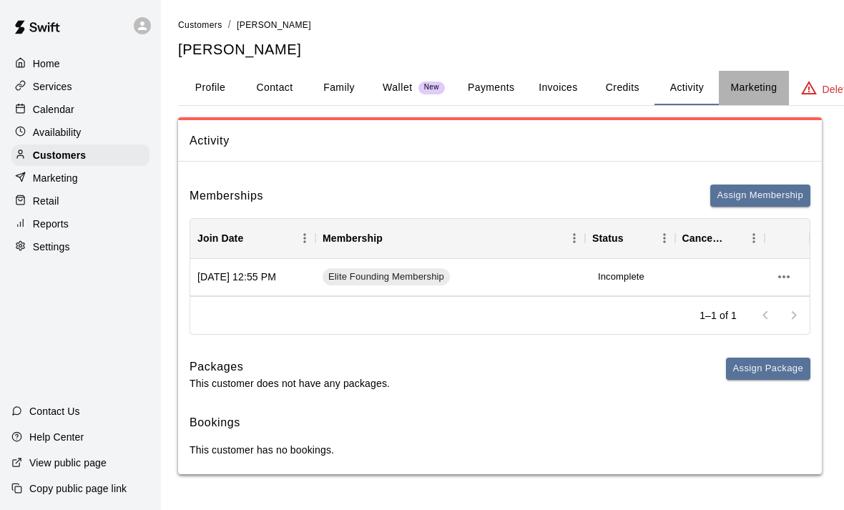
click at [753, 81] on button "Marketing" at bounding box center [753, 88] width 69 height 34
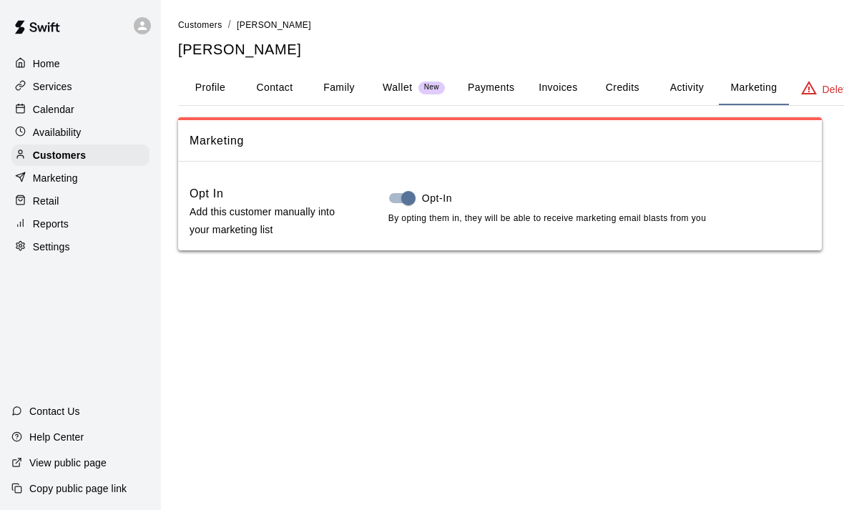
click at [482, 85] on button "Payments" at bounding box center [490, 88] width 69 height 34
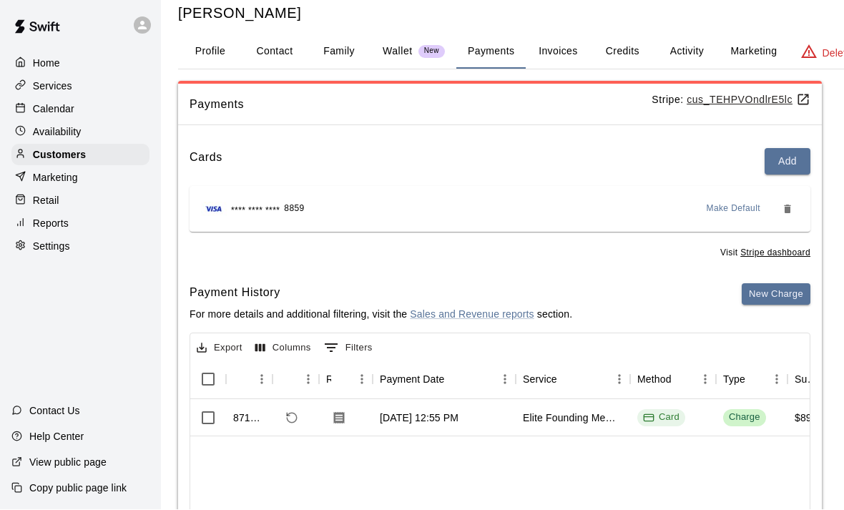
scroll to position [46, 0]
click at [42, 418] on div "Contact Us" at bounding box center [46, 411] width 92 height 26
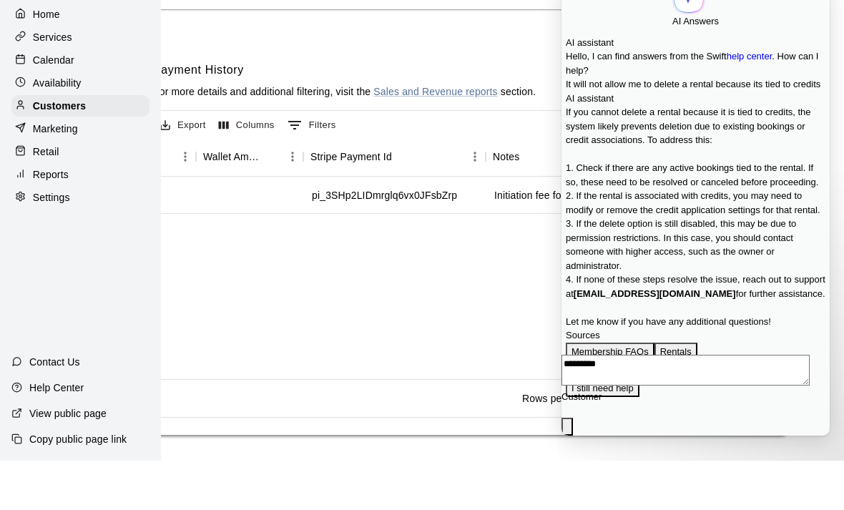
scroll to position [0, 1304]
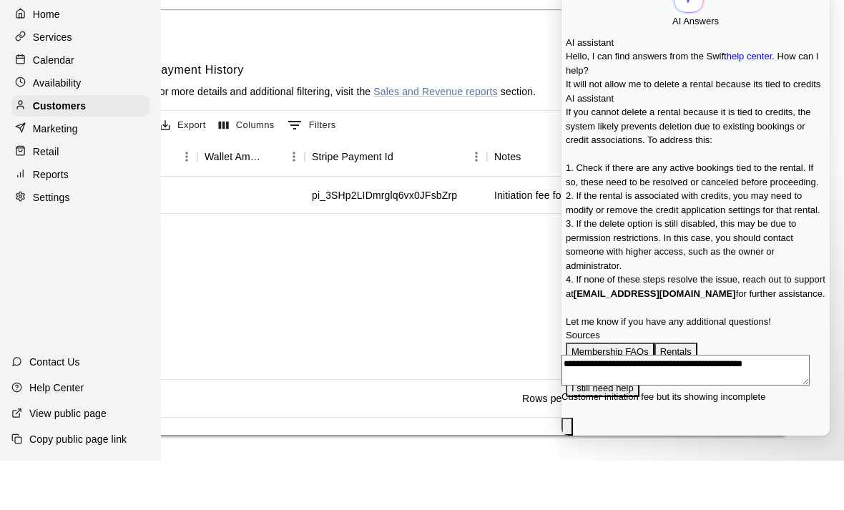
type textarea "**********"
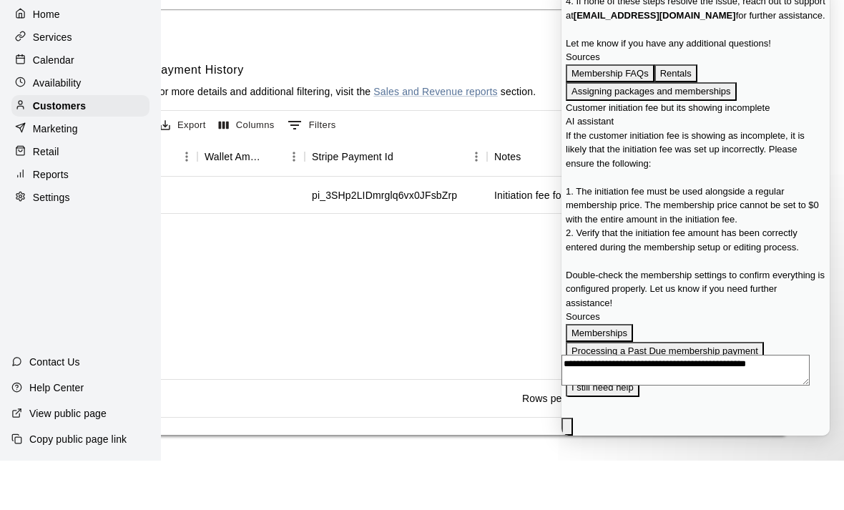
scroll to position [776, 0]
click at [608, 324] on button "Memberships" at bounding box center [599, 333] width 67 height 19
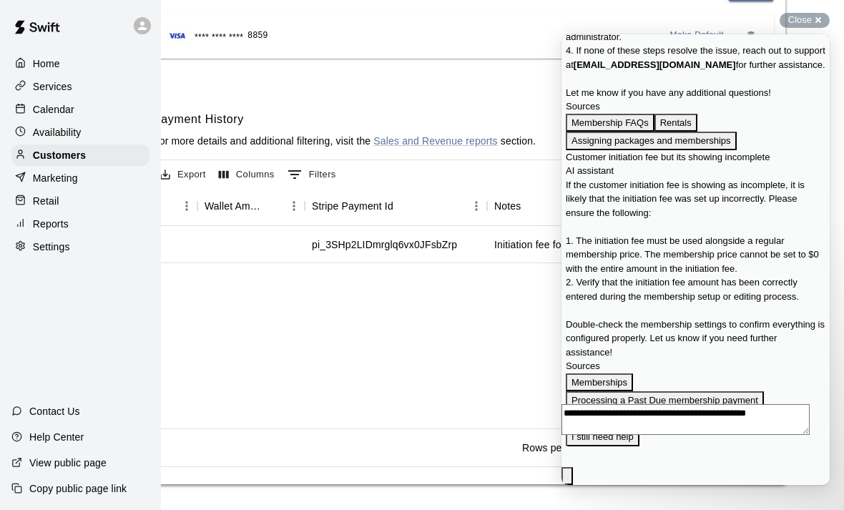
click at [573, 485] on button "Close" at bounding box center [567, 494] width 11 height 19
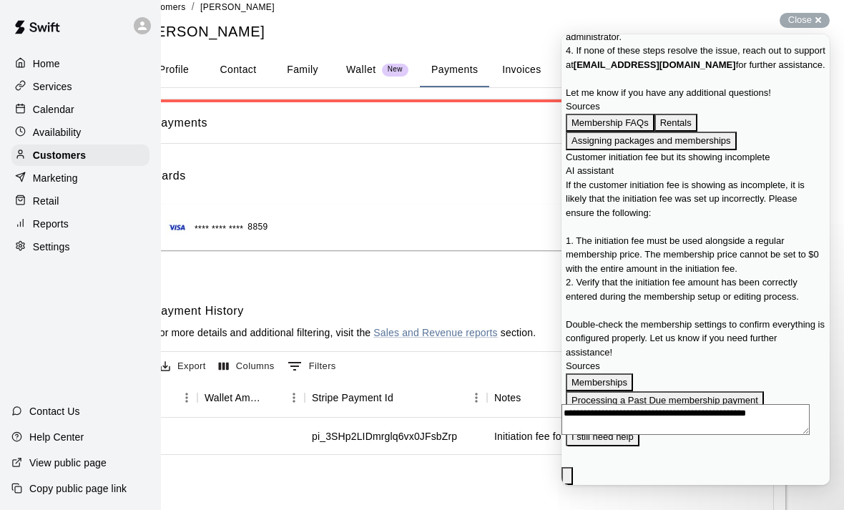
scroll to position [0, 36]
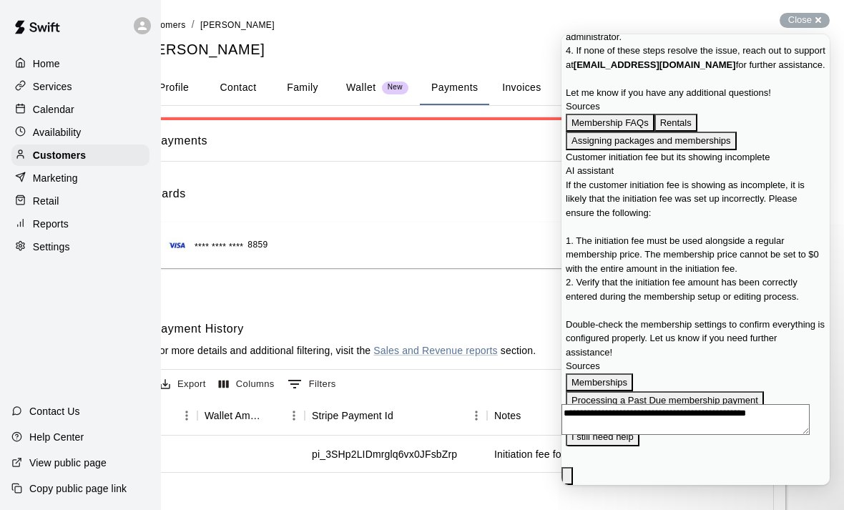
click at [415, 179] on div "Cards Add **** **** **** 8859 Make Default Visit Stripe dashboard Payment Histo…" at bounding box center [463, 433] width 643 height 520
click at [807, 14] on span "Close" at bounding box center [800, 19] width 24 height 11
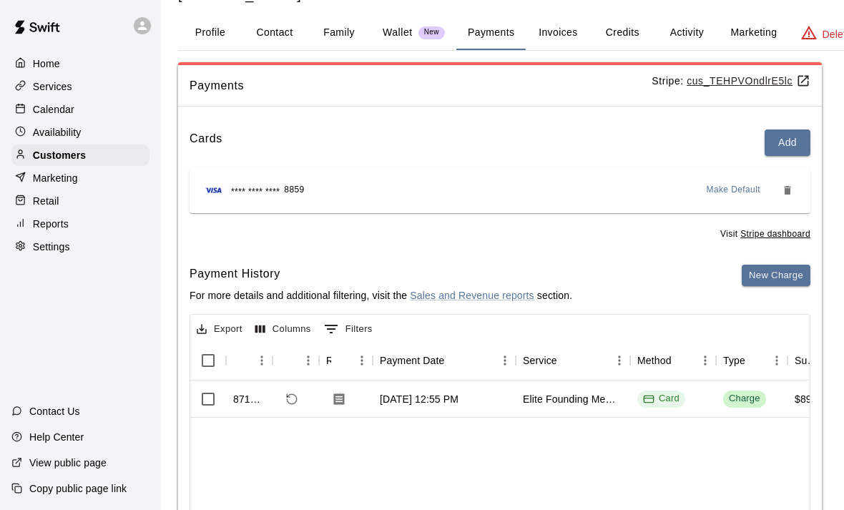
scroll to position [0, 0]
drag, startPoint x: 764, startPoint y: 27, endPoint x: 764, endPoint y: 82, distance: 55.0
click at [764, 27] on button "Marketing" at bounding box center [753, 33] width 69 height 34
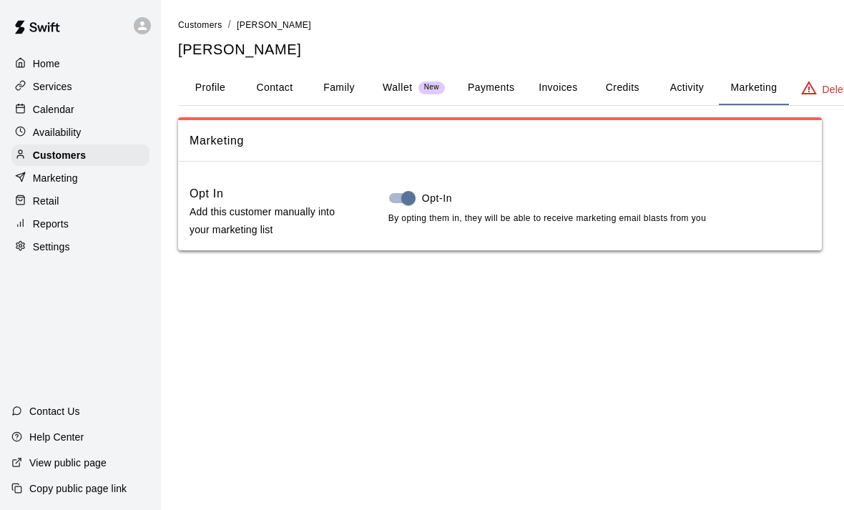
click at [677, 88] on button "Activity" at bounding box center [686, 88] width 64 height 34
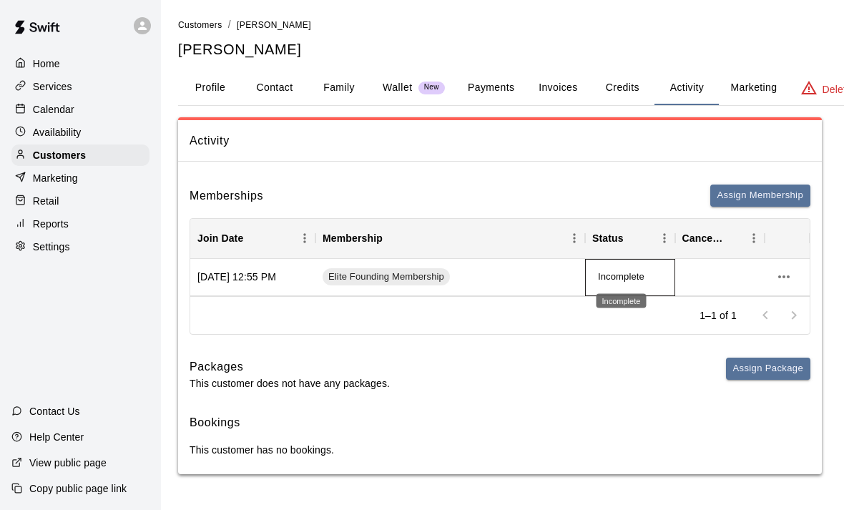
click at [616, 270] on span "Incomplete" at bounding box center [621, 277] width 58 height 14
click at [792, 273] on icon "more actions" at bounding box center [783, 276] width 17 height 17
click at [768, 365] on div at bounding box center [422, 255] width 844 height 510
click at [736, 196] on button "Assign Membership" at bounding box center [760, 195] width 100 height 22
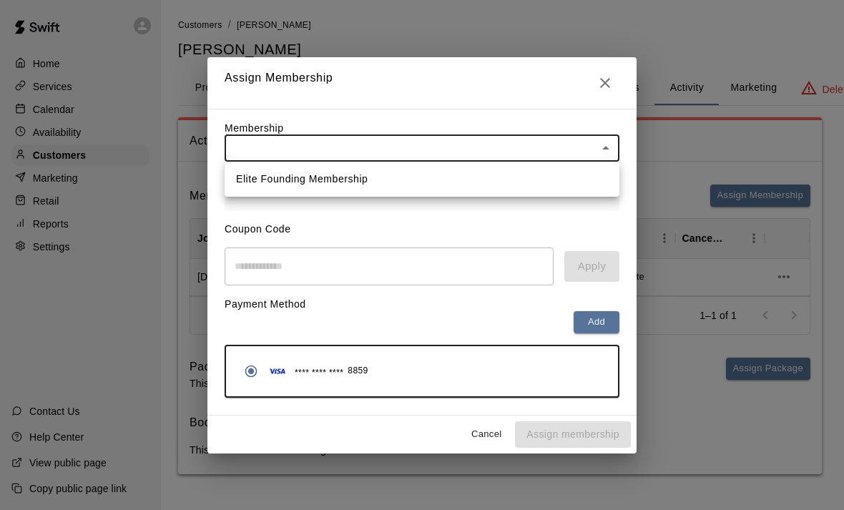
click at [349, 151] on body "Home Services Calendar Availability Customers Marketing Retail Reports Settings…" at bounding box center [422, 251] width 844 height 503
click at [346, 179] on li "Elite Founding Membership" at bounding box center [421, 179] width 395 height 24
type input "**********"
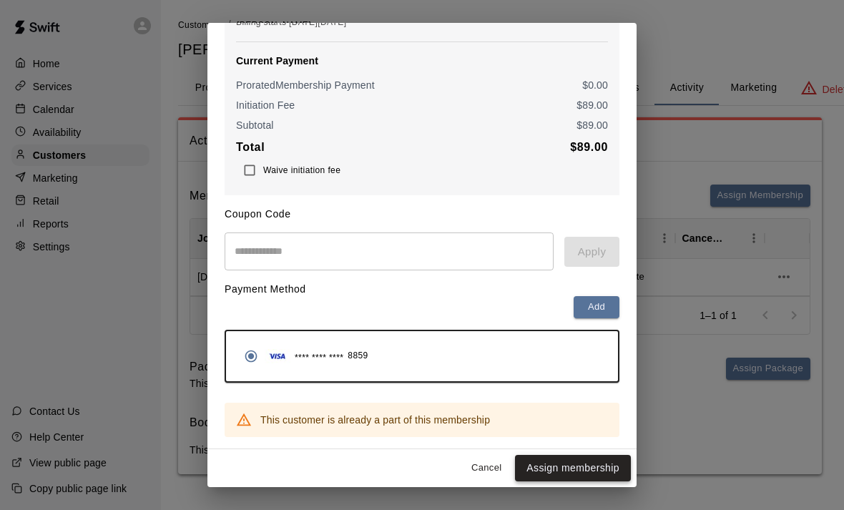
scroll to position [189, 0]
click at [489, 467] on button "Cancel" at bounding box center [486, 468] width 46 height 22
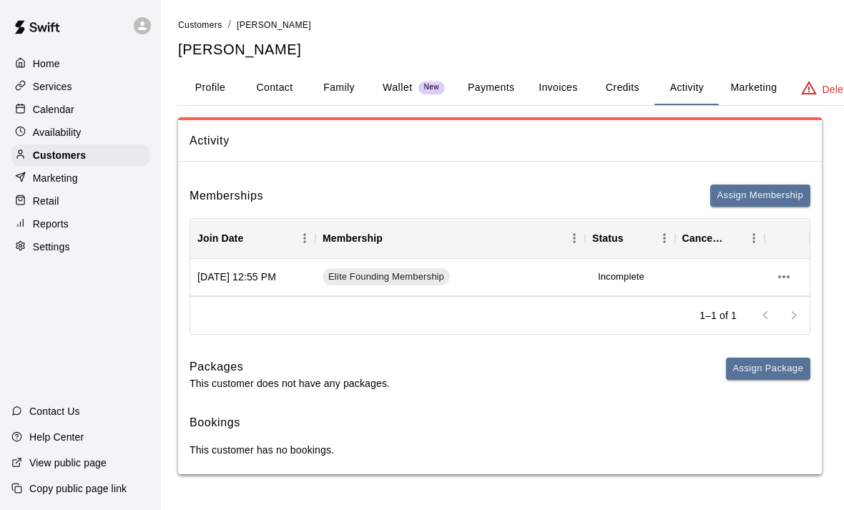
scroll to position [0, 0]
click at [623, 84] on button "Credits" at bounding box center [622, 88] width 64 height 34
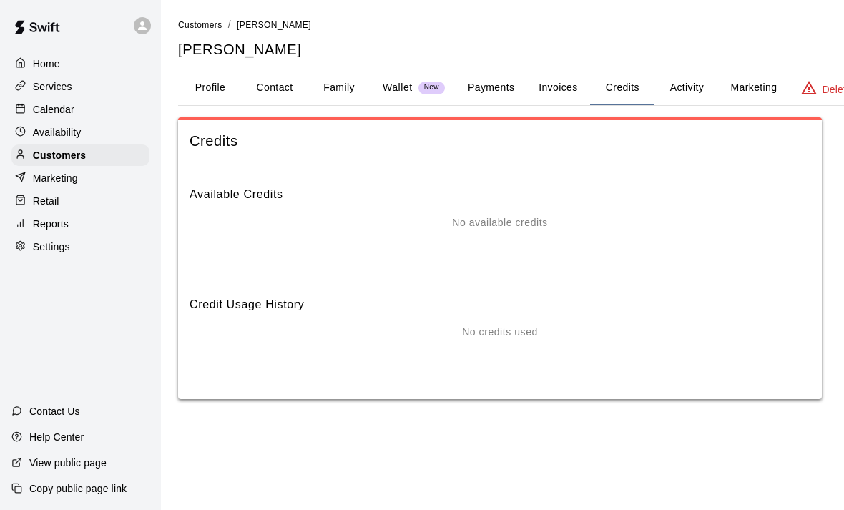
click at [543, 79] on button "Invoices" at bounding box center [557, 88] width 64 height 34
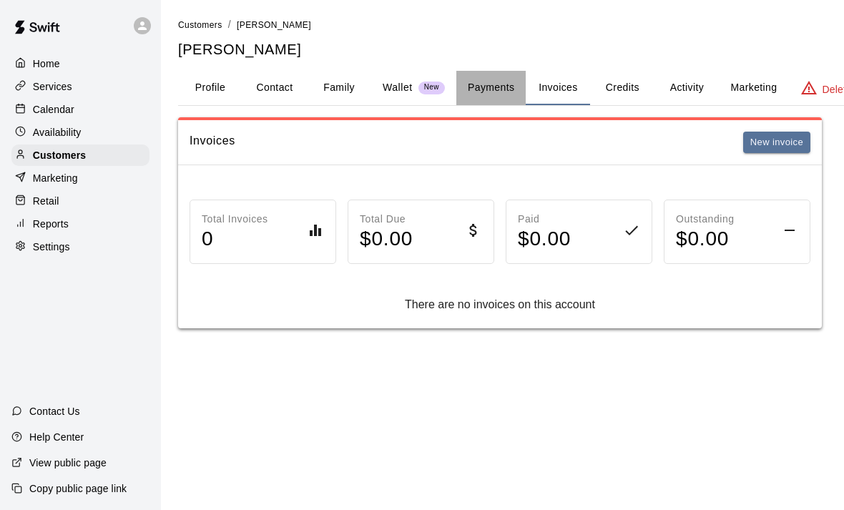
click at [490, 87] on button "Payments" at bounding box center [490, 88] width 69 height 34
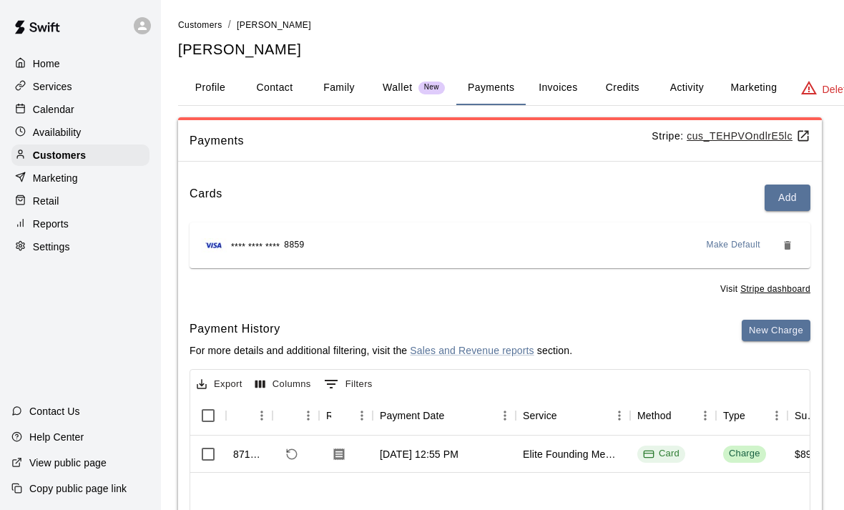
scroll to position [30, 0]
click at [37, 236] on div "Settings" at bounding box center [80, 246] width 138 height 21
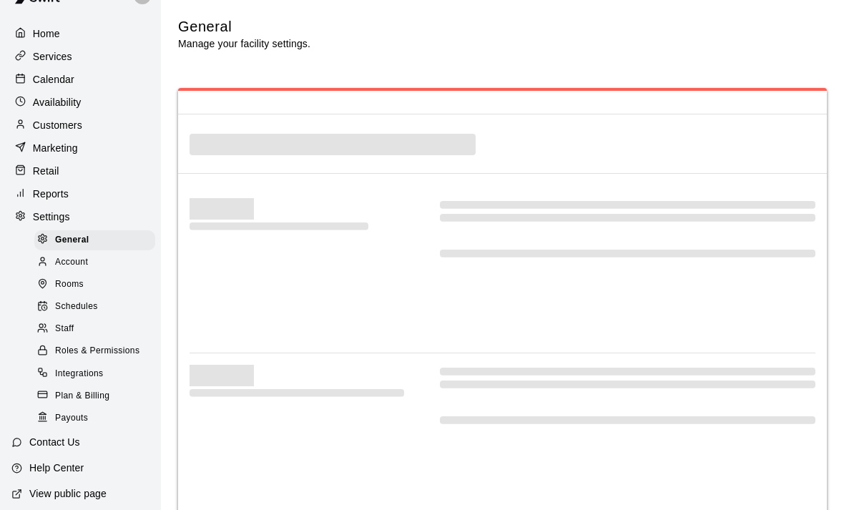
select select "**"
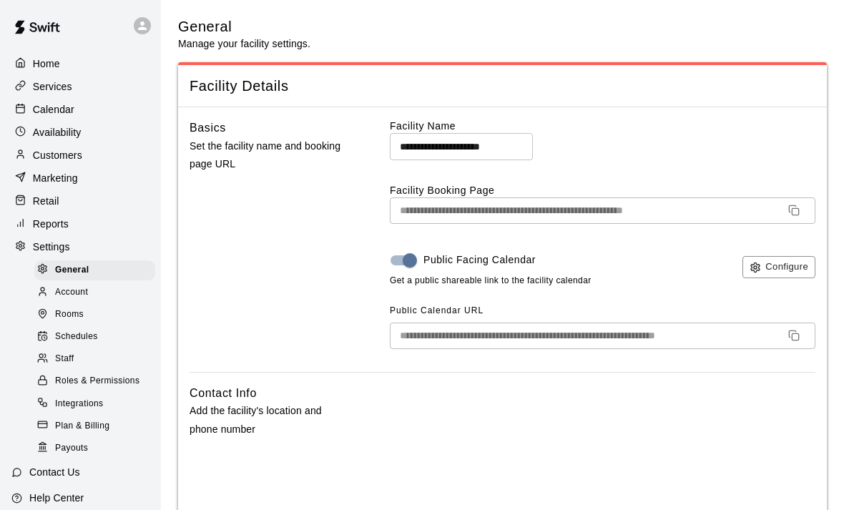
scroll to position [-1, 0]
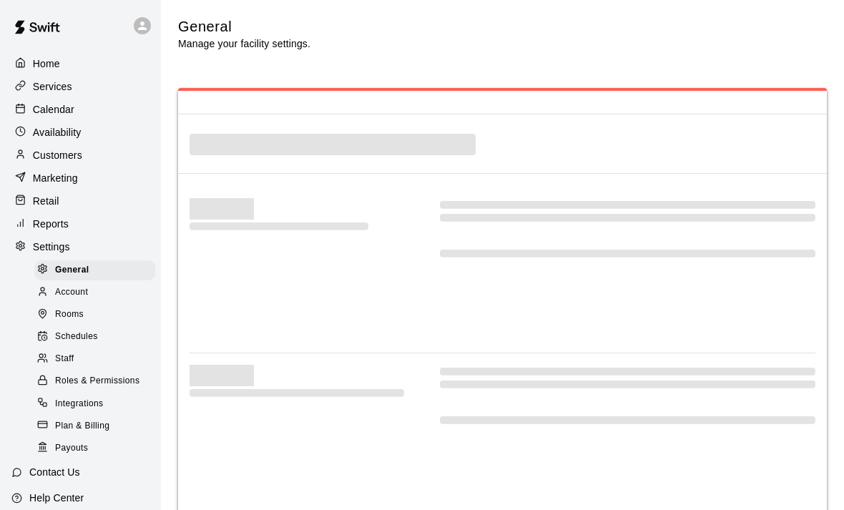
select select "**"
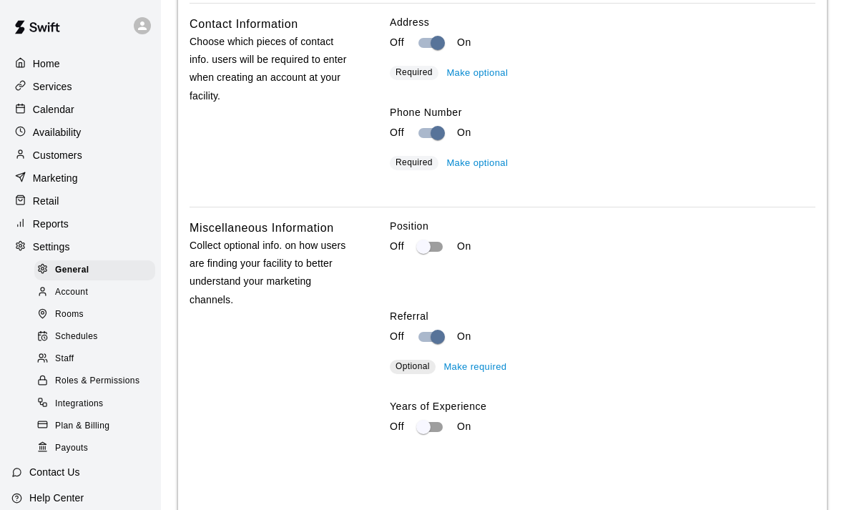
scroll to position [2515, 0]
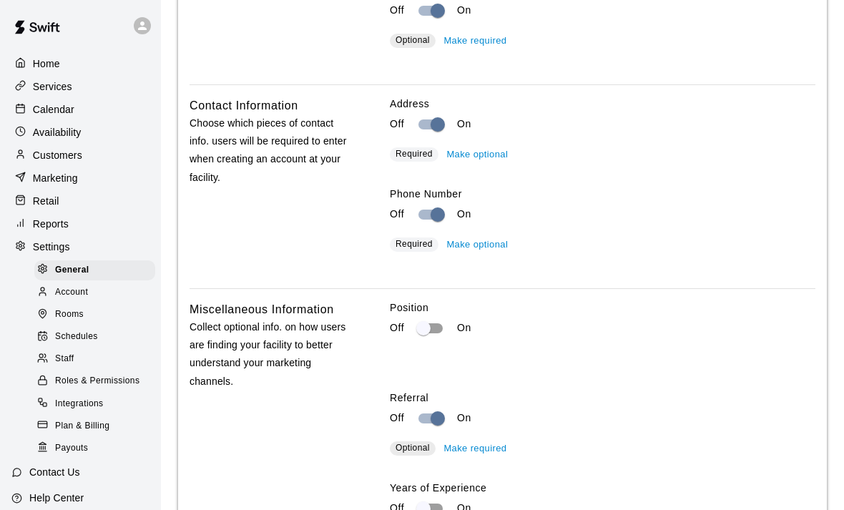
click at [144, 24] on icon at bounding box center [142, 25] width 13 height 13
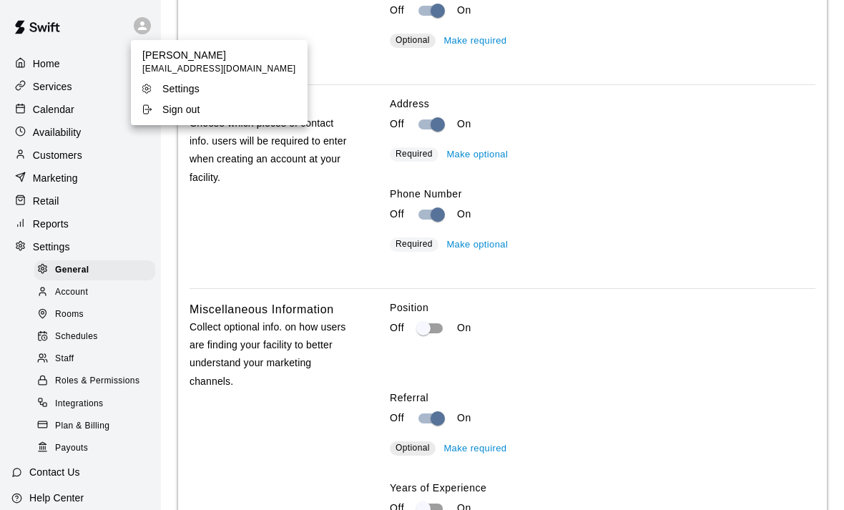
scroll to position [2516, 0]
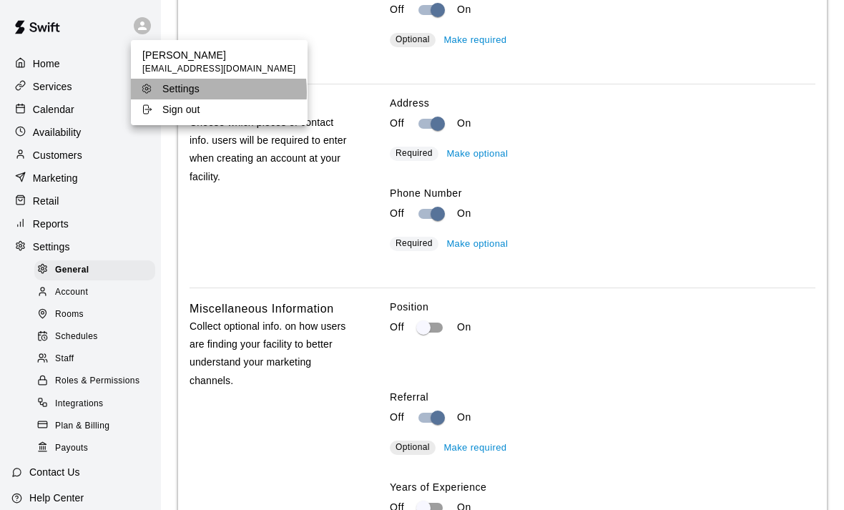
click at [175, 92] on p "Settings" at bounding box center [180, 89] width 37 height 14
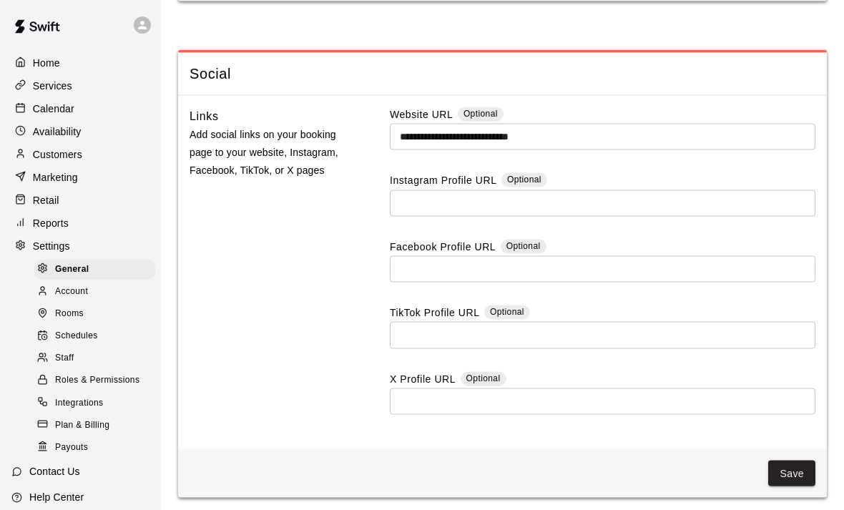
scroll to position [4129, 0]
click at [55, 289] on span "Account" at bounding box center [71, 292] width 33 height 14
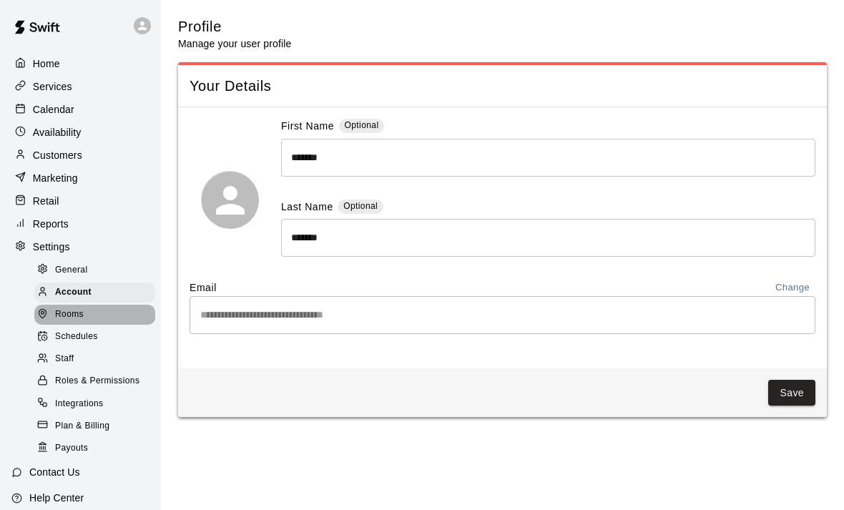
click at [80, 312] on span "Rooms" at bounding box center [69, 314] width 29 height 14
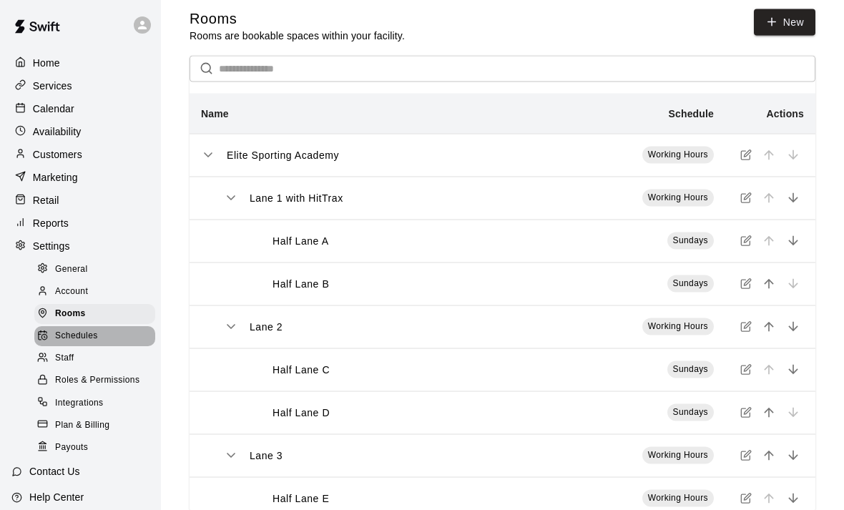
scroll to position [9, 0]
click at [64, 339] on span "Schedules" at bounding box center [76, 337] width 43 height 14
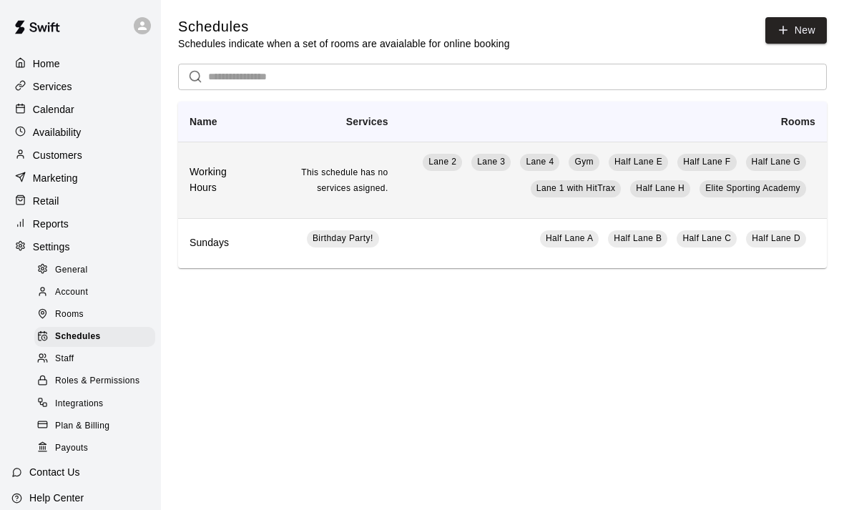
click at [402, 193] on td "Lane 2 Lane 3 Lane 4 Gym Half Lane E Half Lane F Half Lane G Lane 1 with HitTra…" at bounding box center [613, 180] width 427 height 76
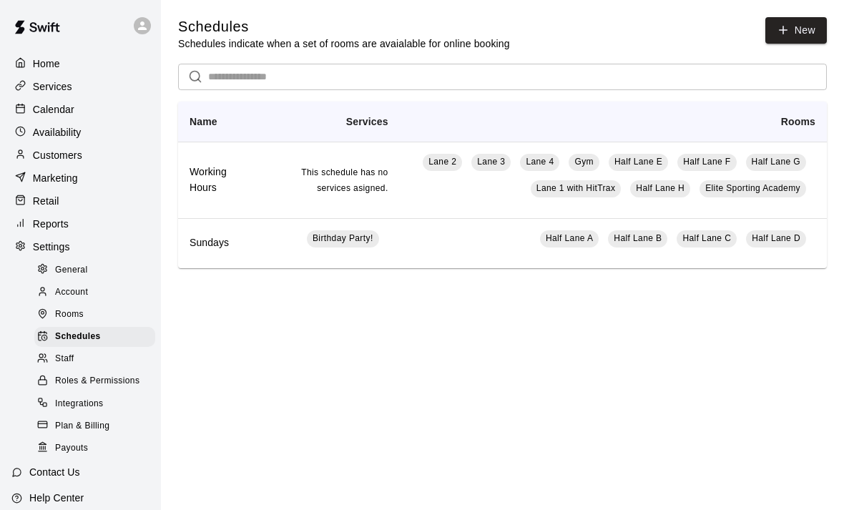
click at [64, 368] on div "Staff" at bounding box center [94, 359] width 121 height 20
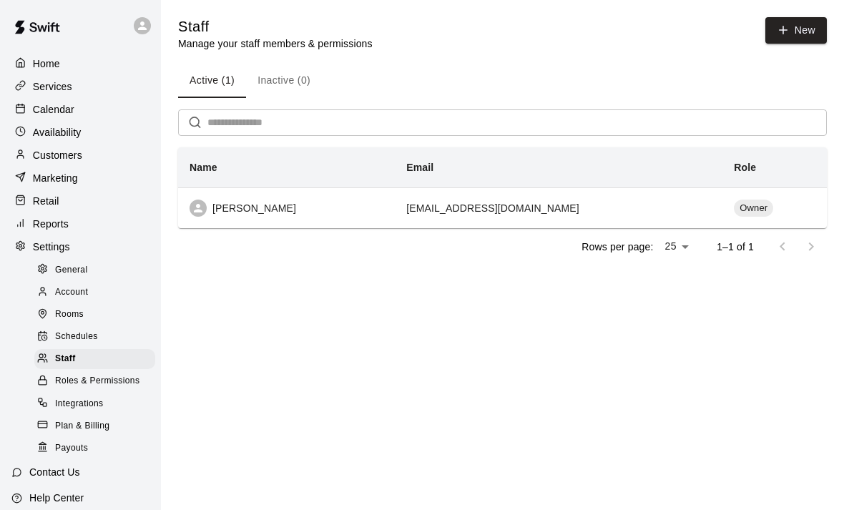
click at [70, 382] on span "Roles & Permissions" at bounding box center [97, 381] width 84 height 14
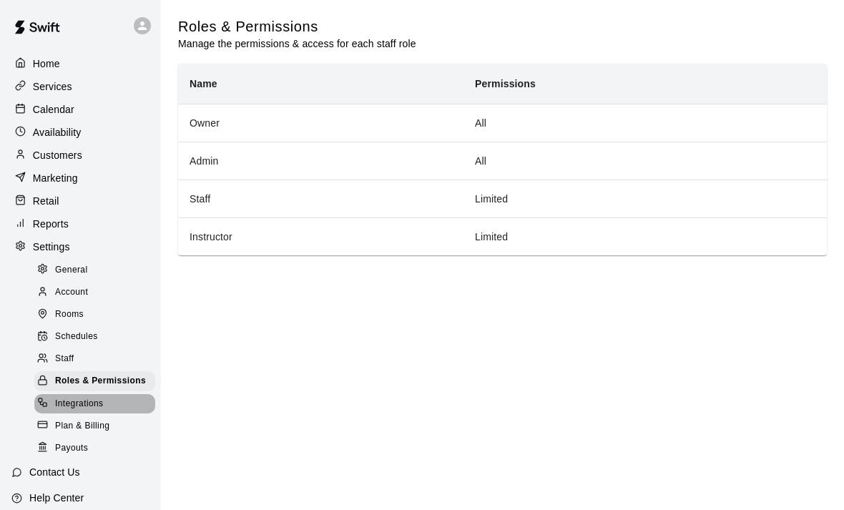
click at [64, 408] on span "Integrations" at bounding box center [79, 404] width 49 height 14
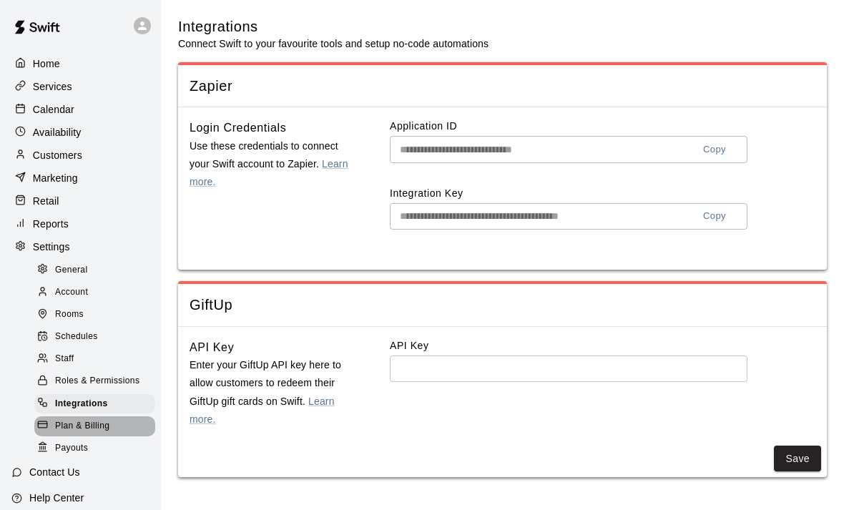
click at [66, 427] on span "Plan & Billing" at bounding box center [82, 426] width 54 height 14
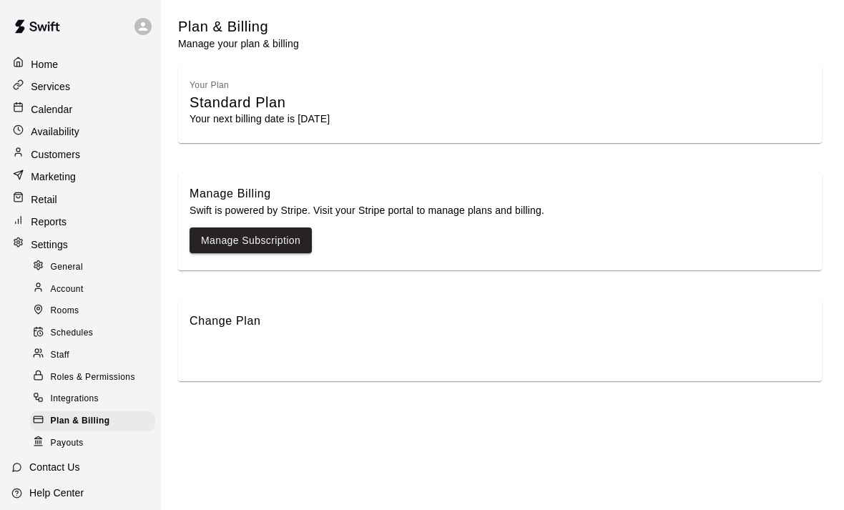
click at [61, 438] on span "Payouts" at bounding box center [67, 443] width 33 height 14
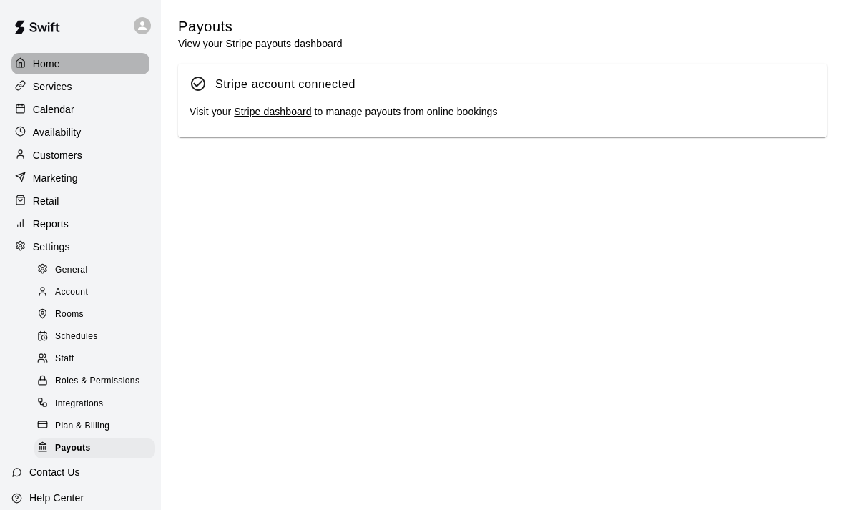
click at [47, 67] on p "Home" at bounding box center [46, 63] width 27 height 14
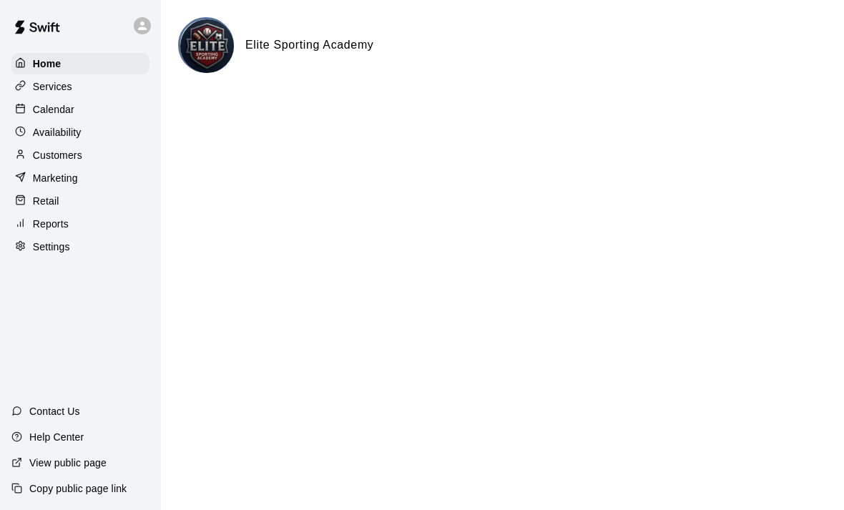
click at [37, 89] on p "Services" at bounding box center [52, 86] width 39 height 14
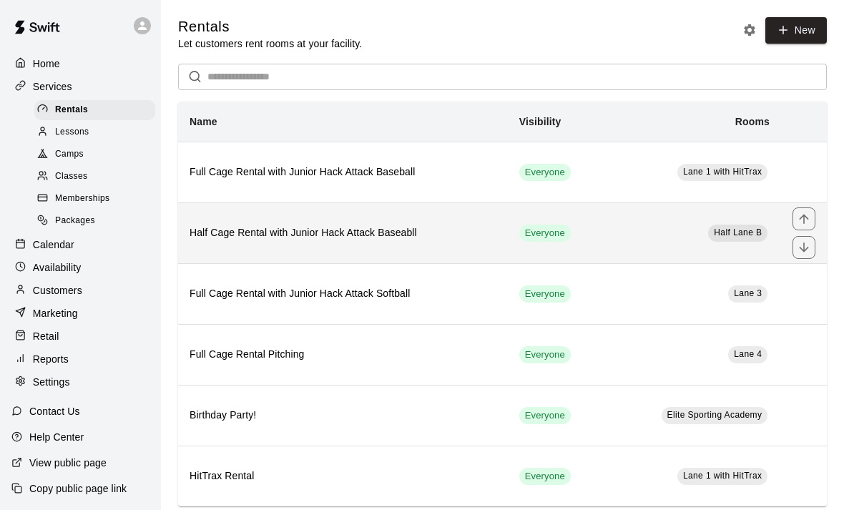
scroll to position [26, 0]
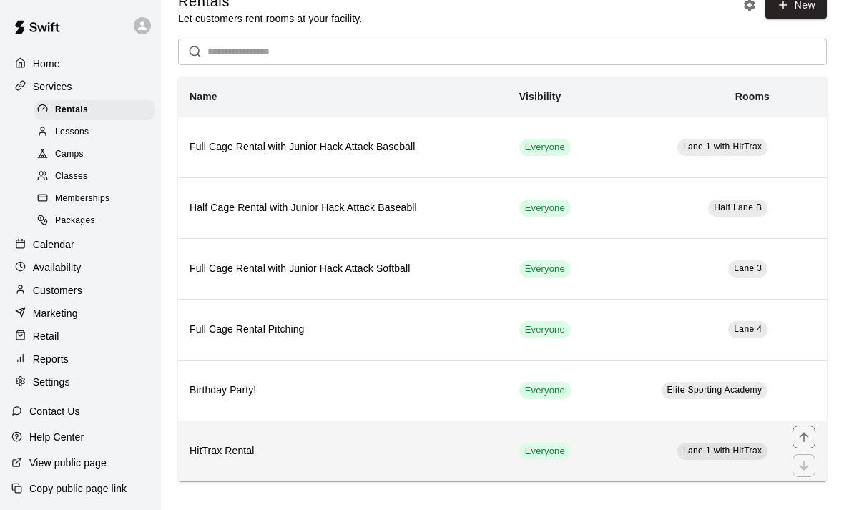
click at [603, 447] on td "Everyone" at bounding box center [557, 450] width 98 height 61
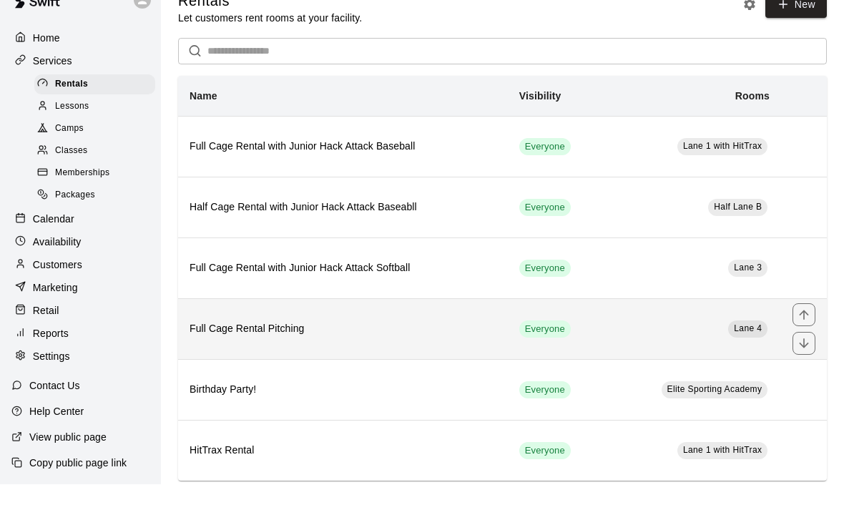
scroll to position [26, 0]
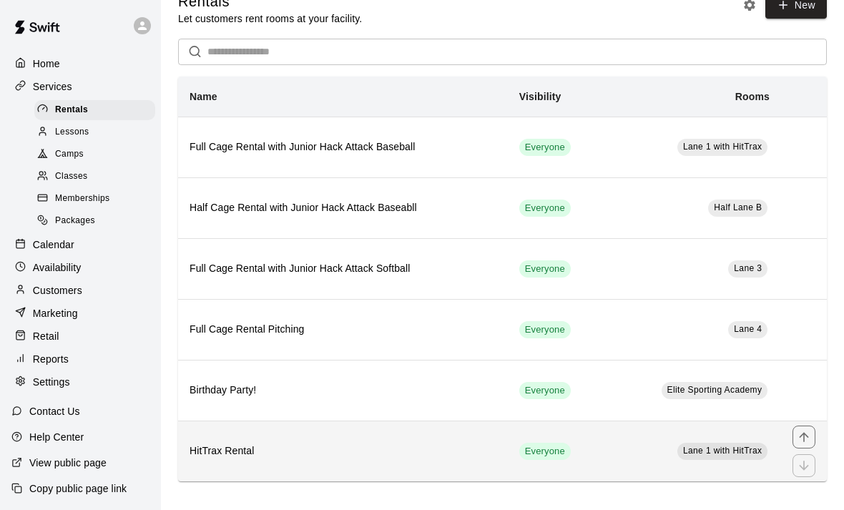
click at [296, 452] on h6 "HitTrax Rental" at bounding box center [342, 451] width 307 height 16
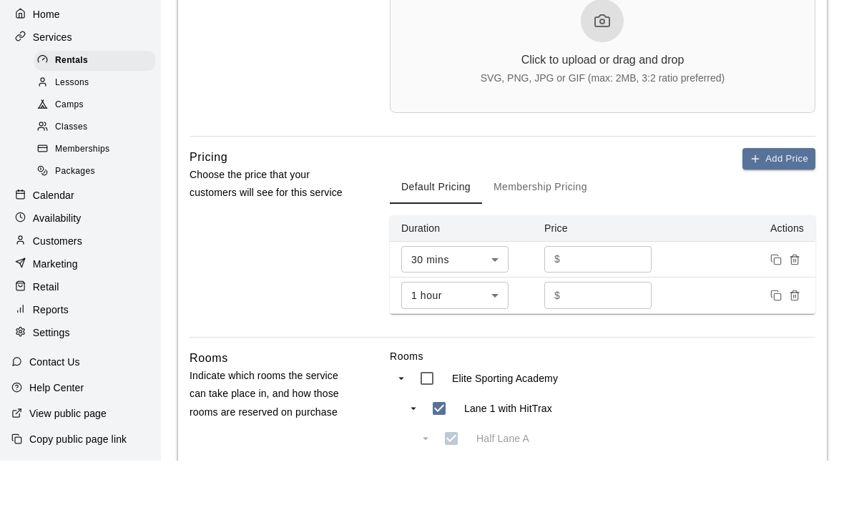
scroll to position [766, 0]
click at [493, 257] on body "**********" at bounding box center [422, 151] width 844 height 1835
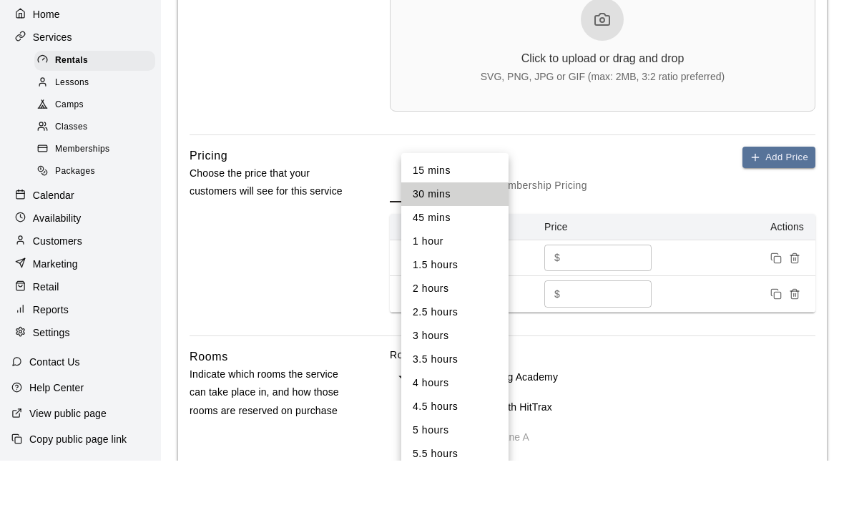
scroll to position [815, 0]
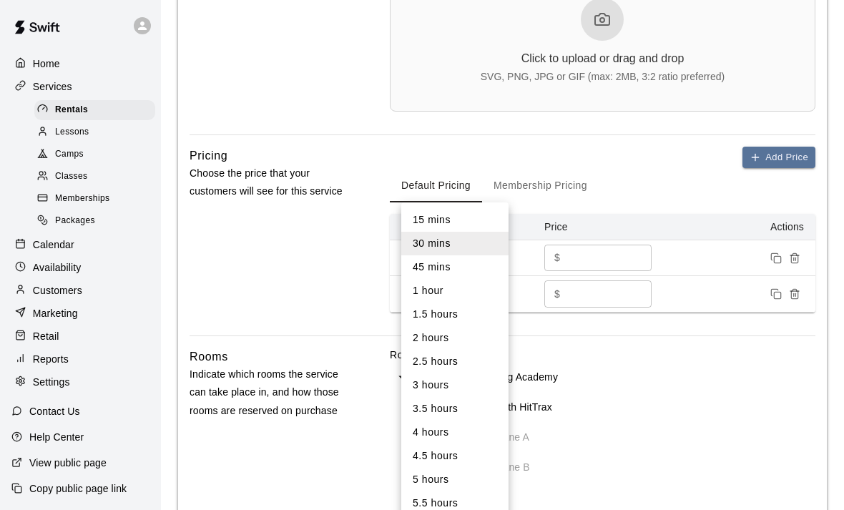
click at [651, 162] on div at bounding box center [422, 255] width 844 height 510
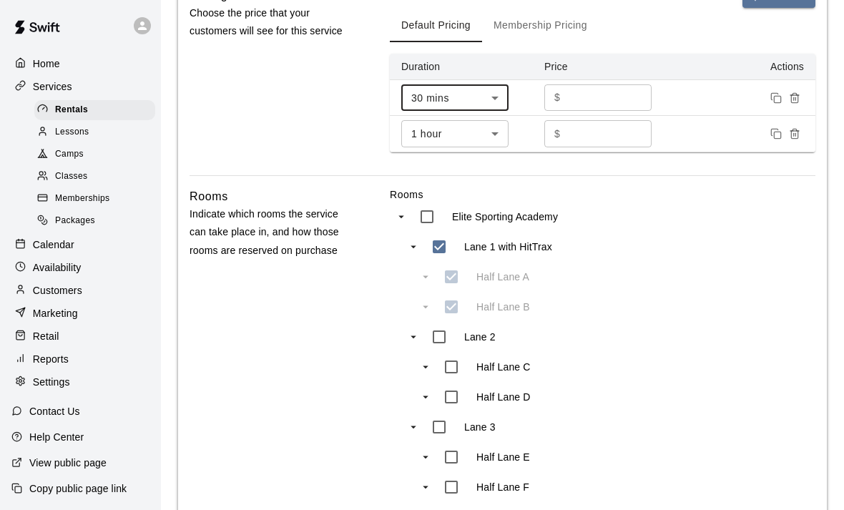
scroll to position [844, 0]
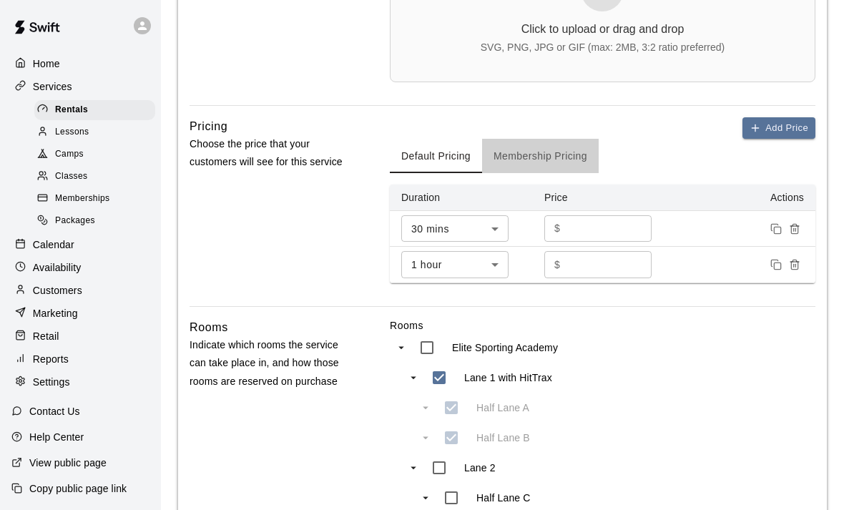
click at [539, 154] on button "Membership Pricing" at bounding box center [540, 156] width 117 height 34
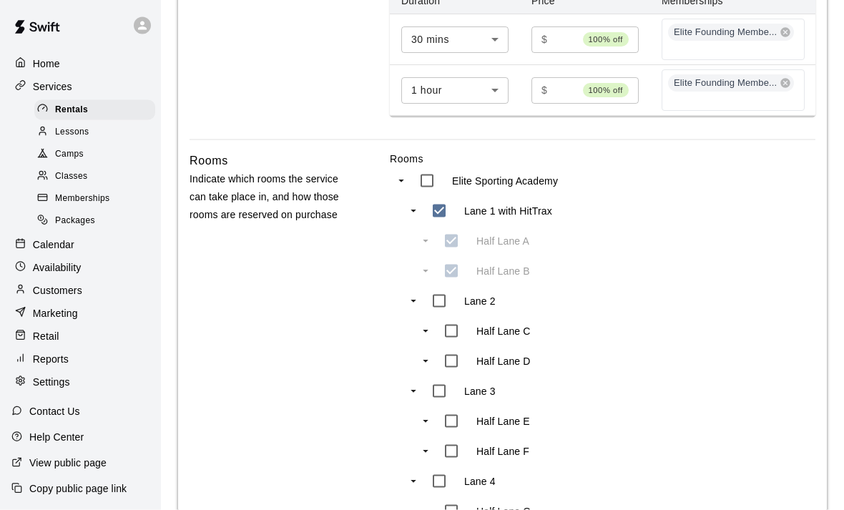
scroll to position [1310, 0]
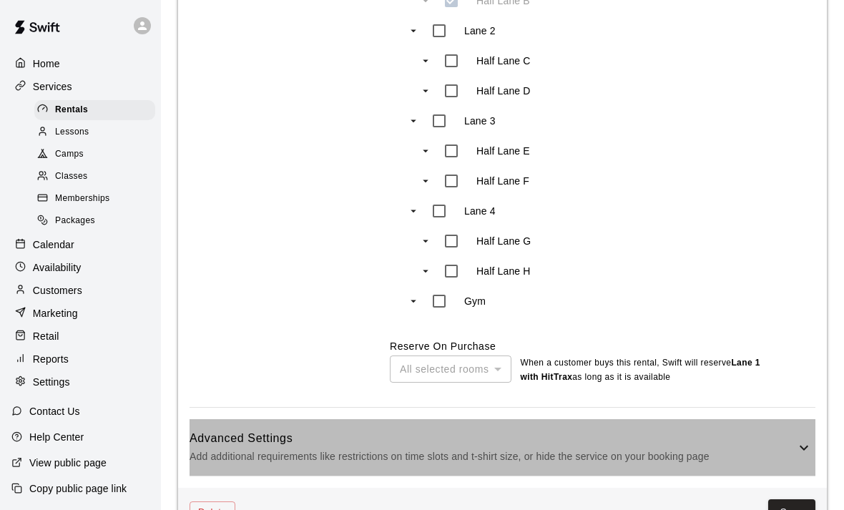
click at [265, 452] on p "Add additional requirements like restrictions on time slots and t-shirt size, o…" at bounding box center [492, 457] width 606 height 18
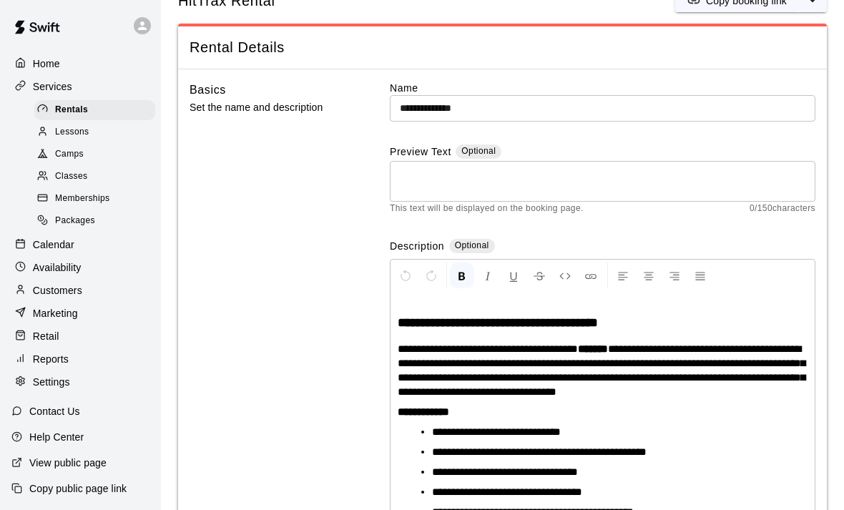
scroll to position [0, 0]
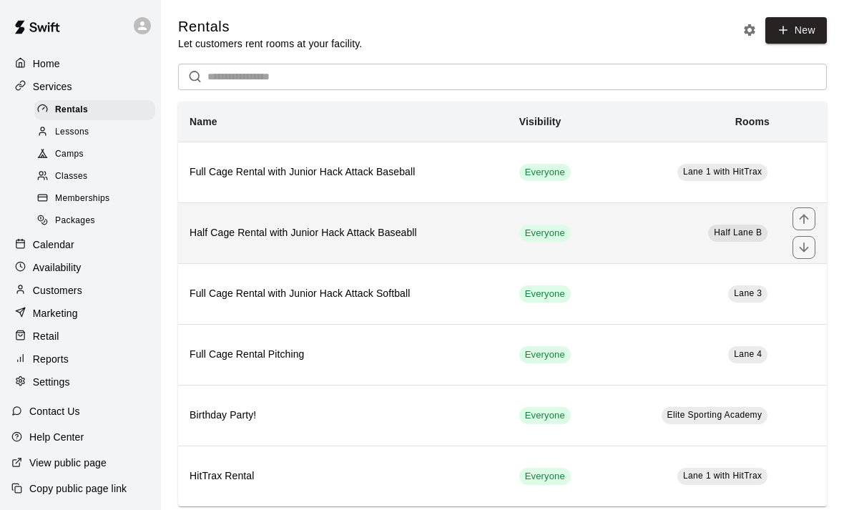
scroll to position [26, 0]
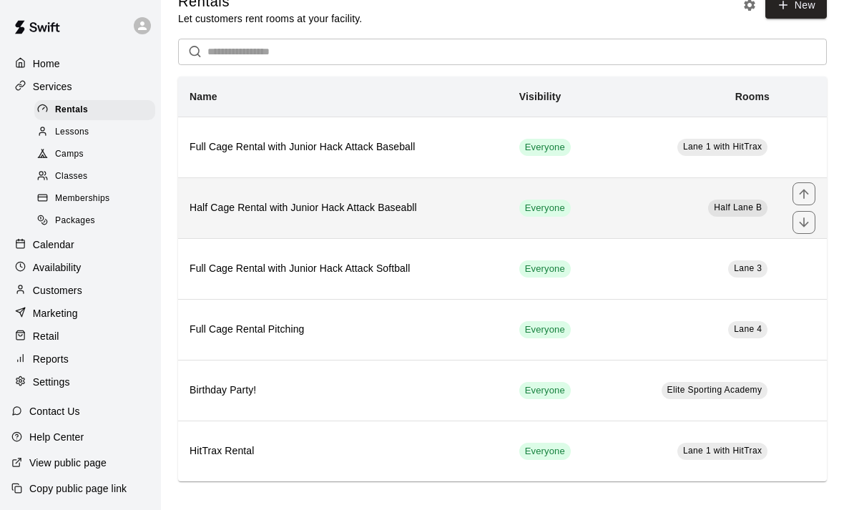
click at [468, 214] on h6 "Half Cage Rental with Junior Hack Attack Baseabll" at bounding box center [342, 208] width 307 height 16
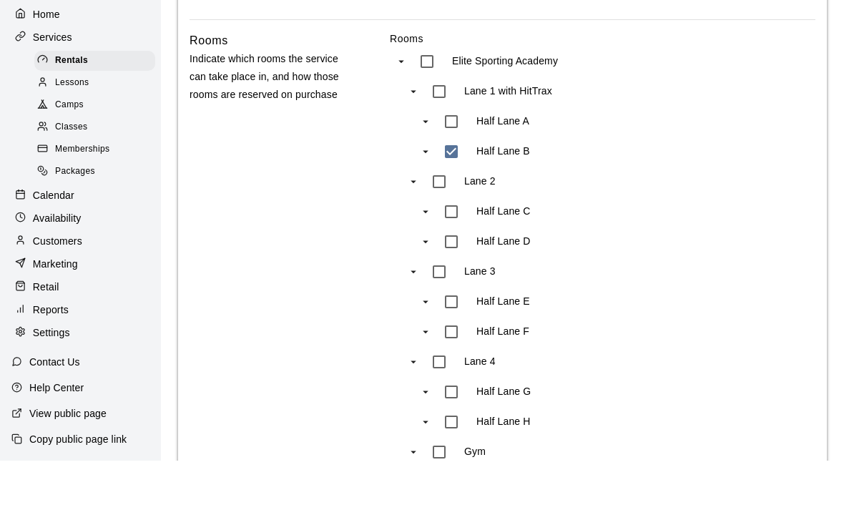
scroll to position [994, 0]
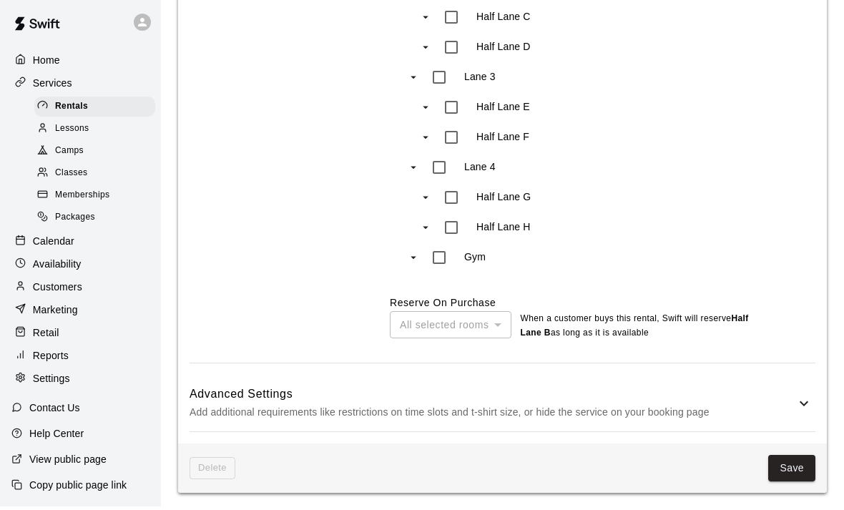
click at [480, 390] on h6 "Advanced Settings" at bounding box center [492, 397] width 606 height 19
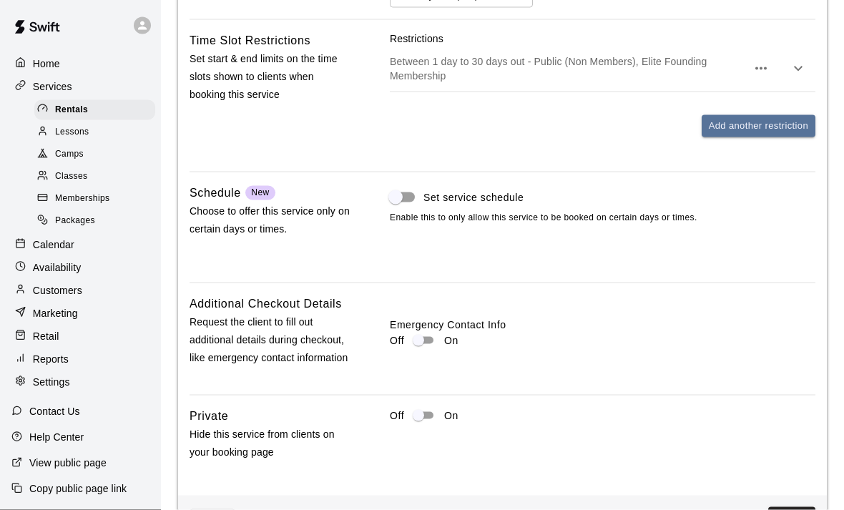
scroll to position [1603, 0]
click at [791, 509] on button "Save" at bounding box center [791, 519] width 47 height 26
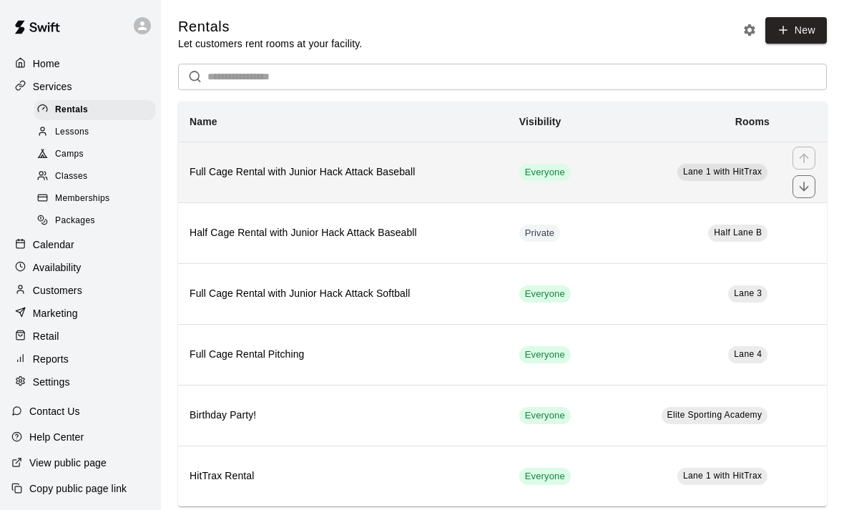
click at [563, 167] on span "Everyone" at bounding box center [544, 173] width 51 height 14
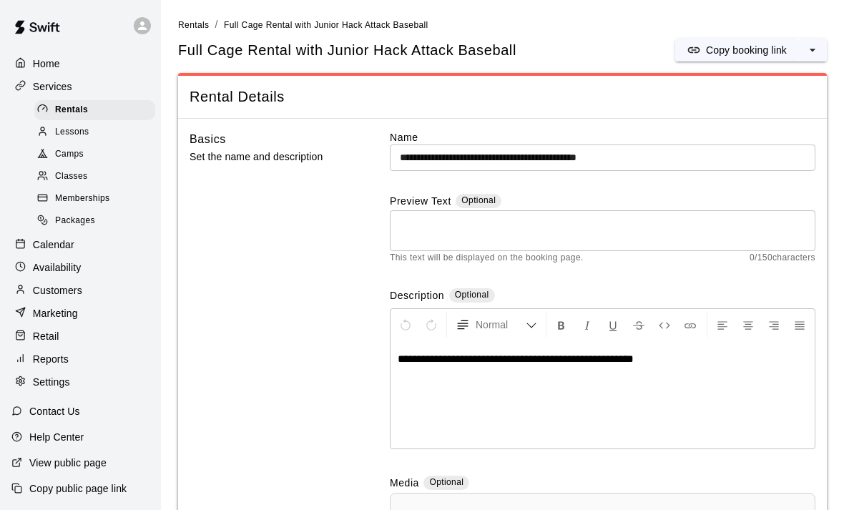
click at [665, 159] on input "**********" at bounding box center [602, 157] width 425 height 26
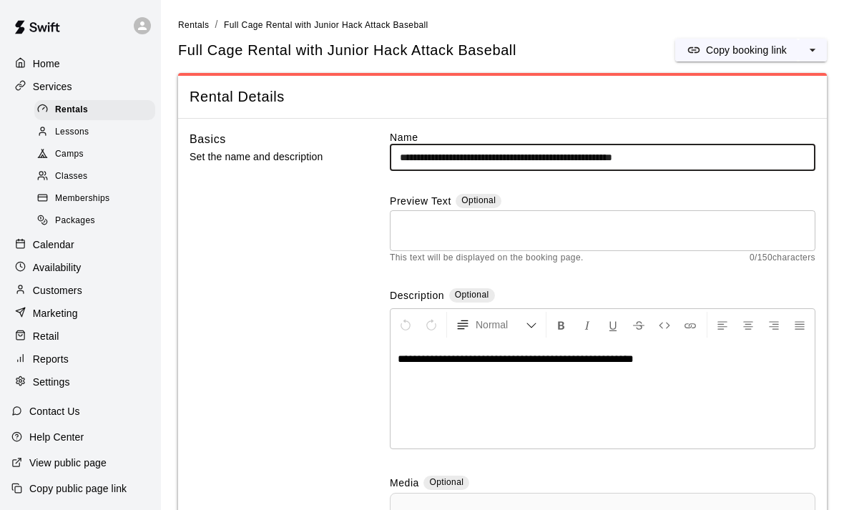
click at [501, 157] on input "**********" at bounding box center [602, 157] width 425 height 26
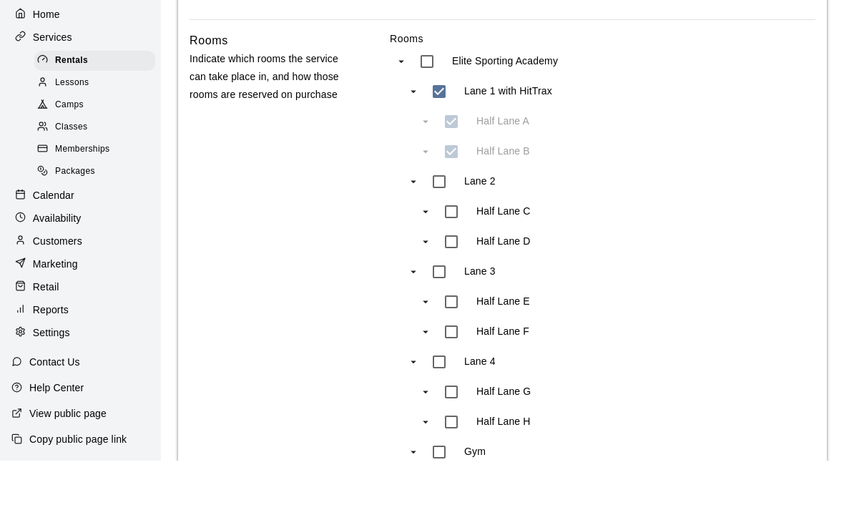
scroll to position [994, 0]
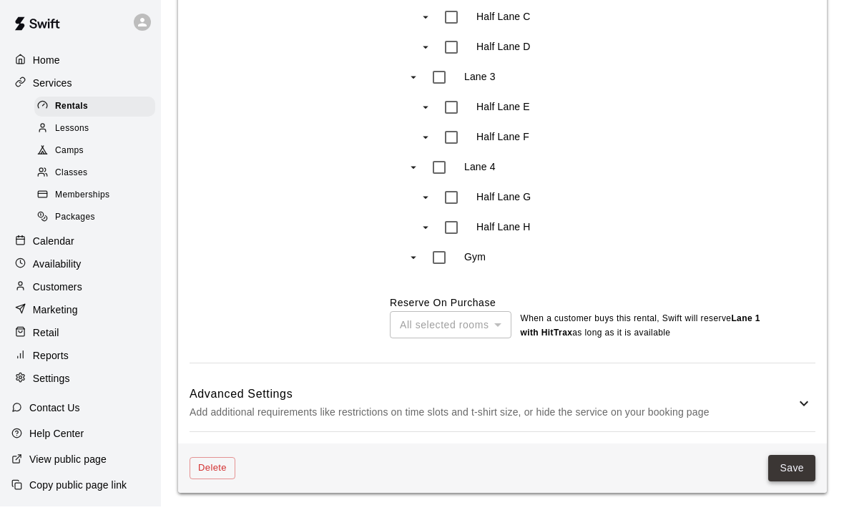
type input "**********"
click at [793, 477] on button "Save" at bounding box center [791, 471] width 47 height 26
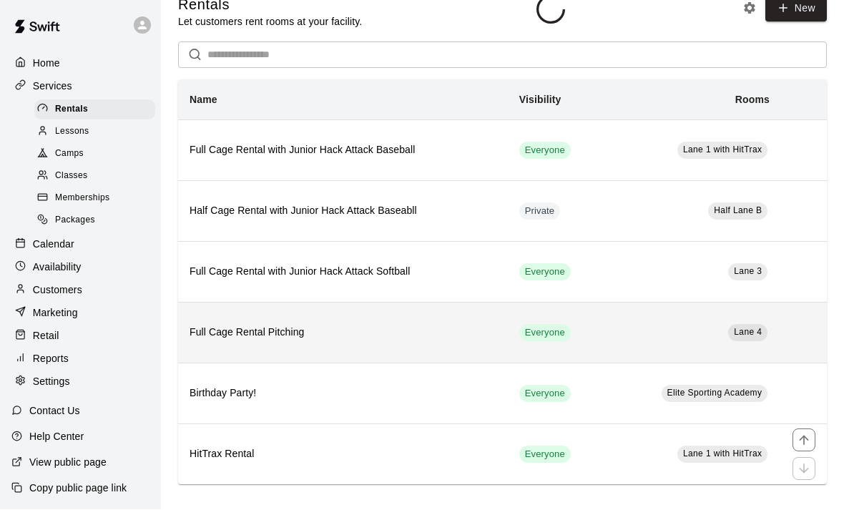
scroll to position [26, 0]
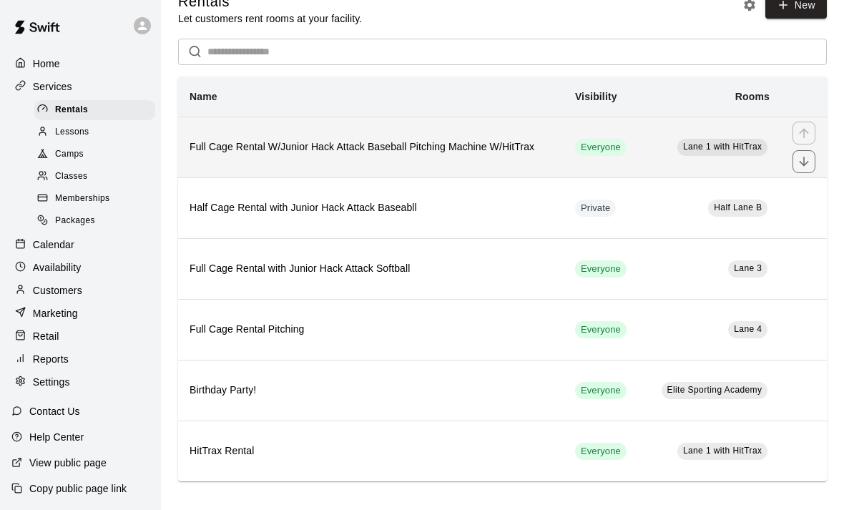
click at [488, 146] on h6 "Full Cage Rental W/Junior Hack Attack Baseball Pitching Machine W/HitTrax" at bounding box center [370, 147] width 362 height 16
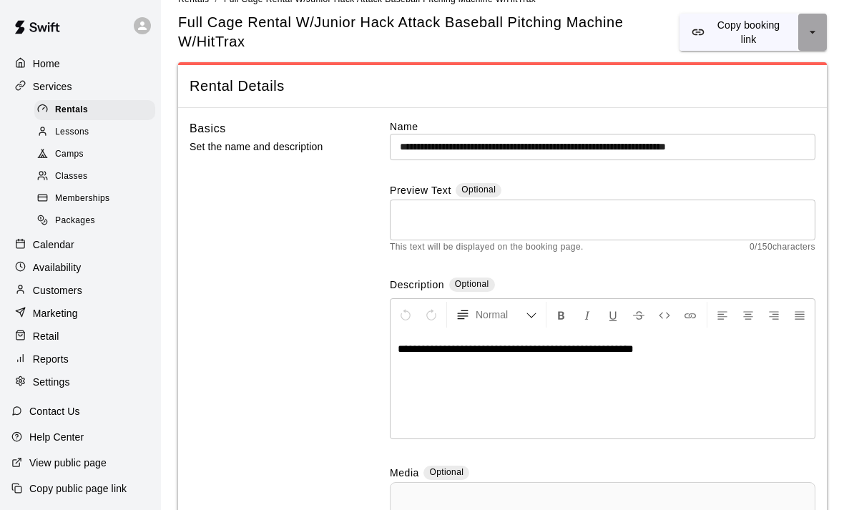
click at [810, 39] on button "select merge strategy" at bounding box center [812, 32] width 29 height 37
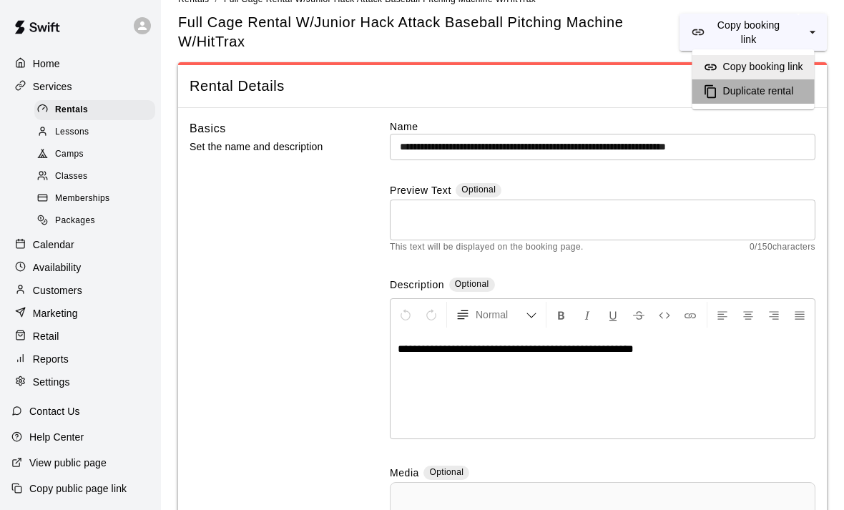
click at [759, 92] on h6 "Duplicate rental" at bounding box center [758, 92] width 71 height 16
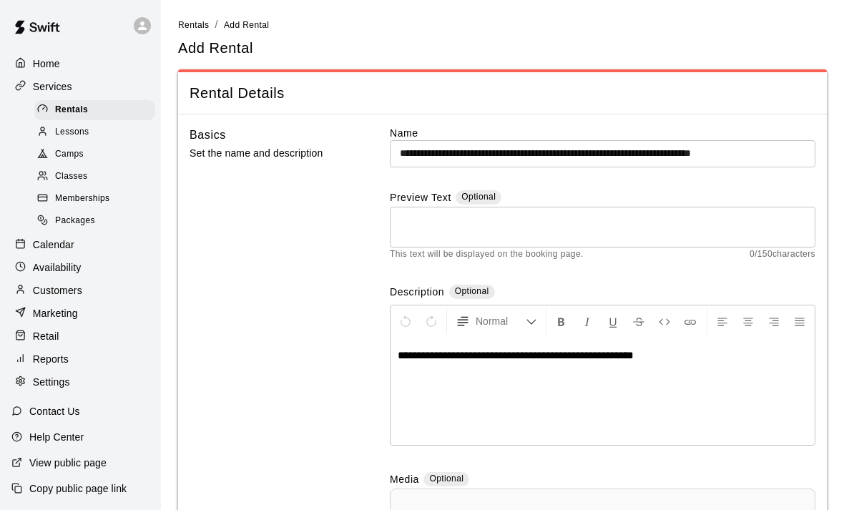
scroll to position [26, 0]
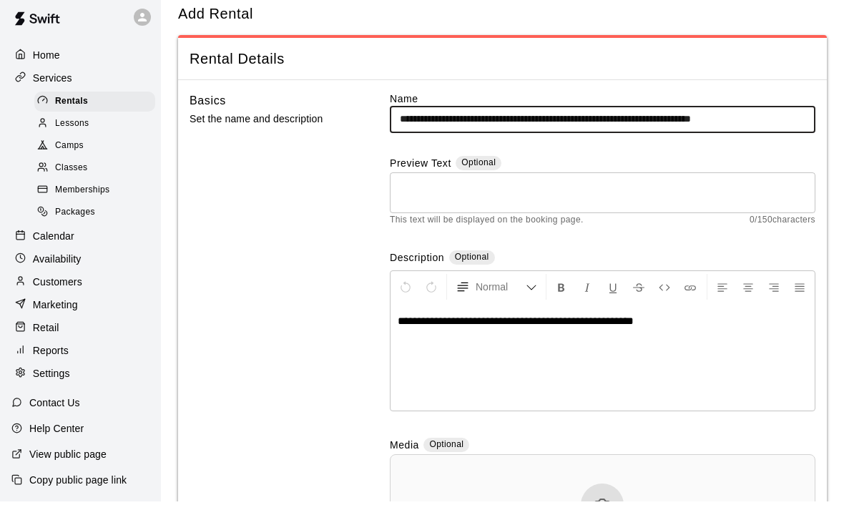
drag, startPoint x: 721, startPoint y: 119, endPoint x: 841, endPoint y: 134, distance: 121.0
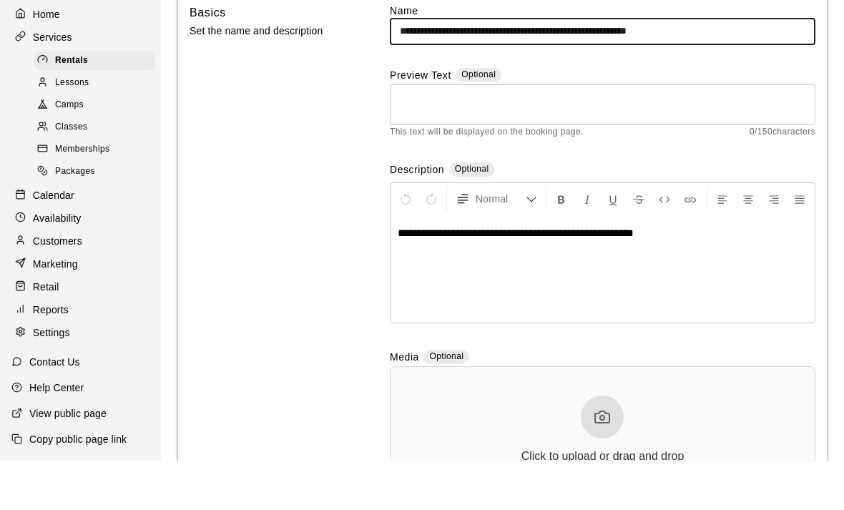
scroll to position [79, 0]
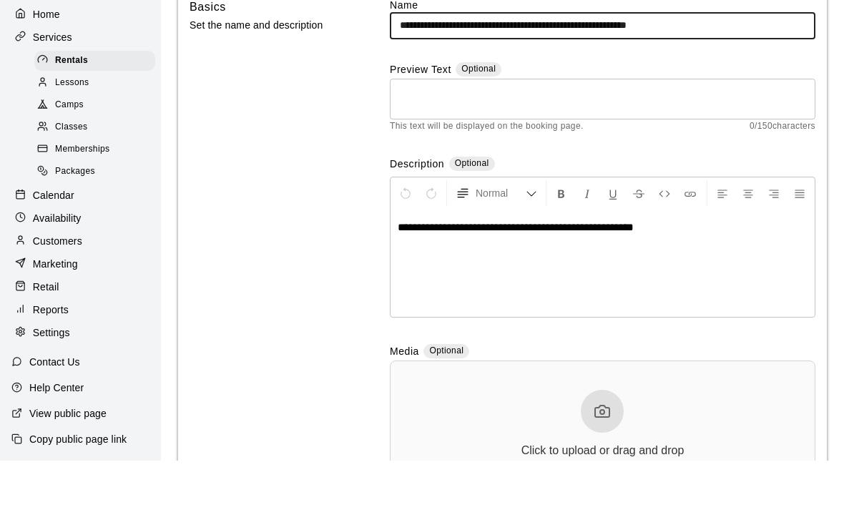
type input "**********"
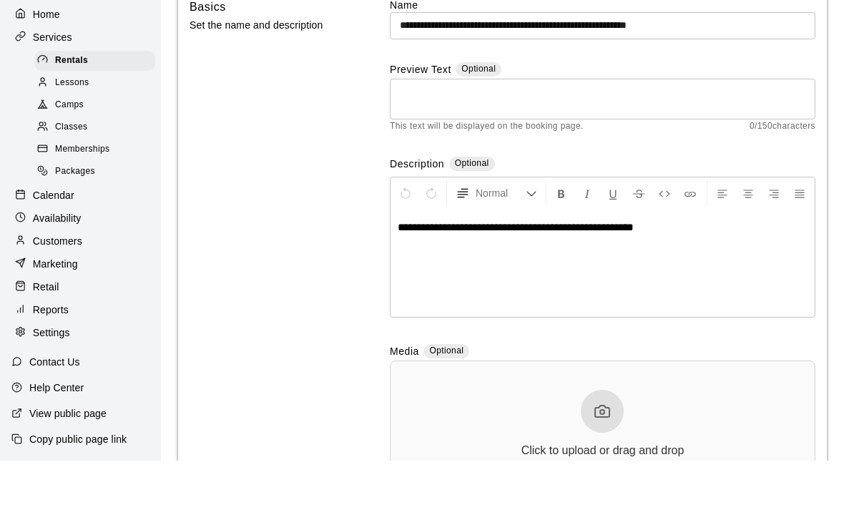
click at [712, 270] on p "**********" at bounding box center [603, 277] width 410 height 14
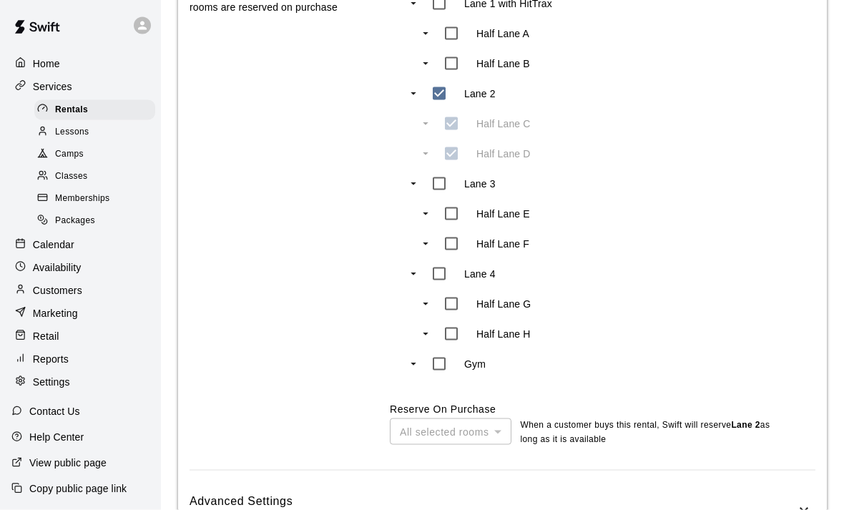
scroll to position [944, 0]
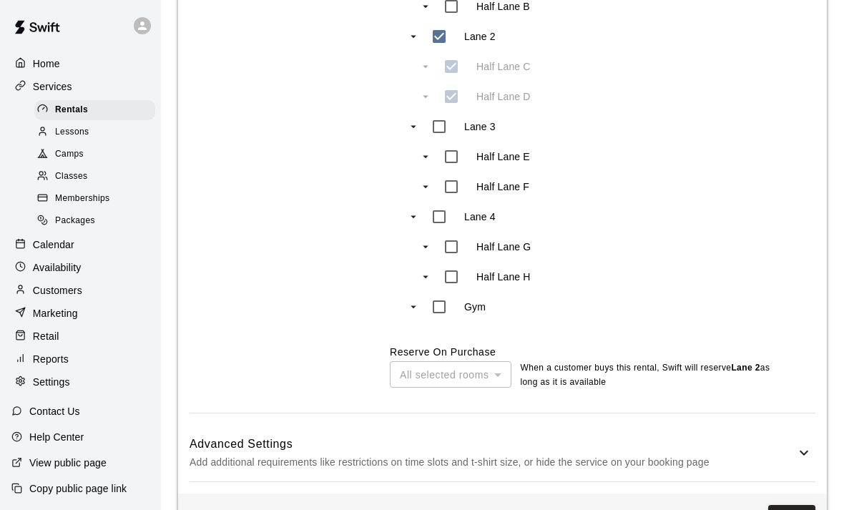
click at [385, 458] on p "Add additional requirements like restrictions on time slots and t-shirt size, o…" at bounding box center [492, 462] width 606 height 18
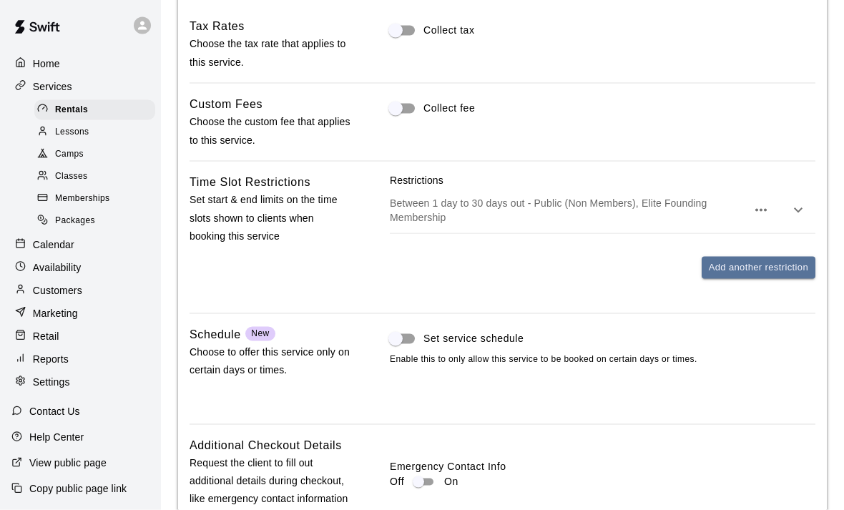
scroll to position [1433, 0]
click at [799, 204] on icon "button" at bounding box center [797, 209] width 17 height 17
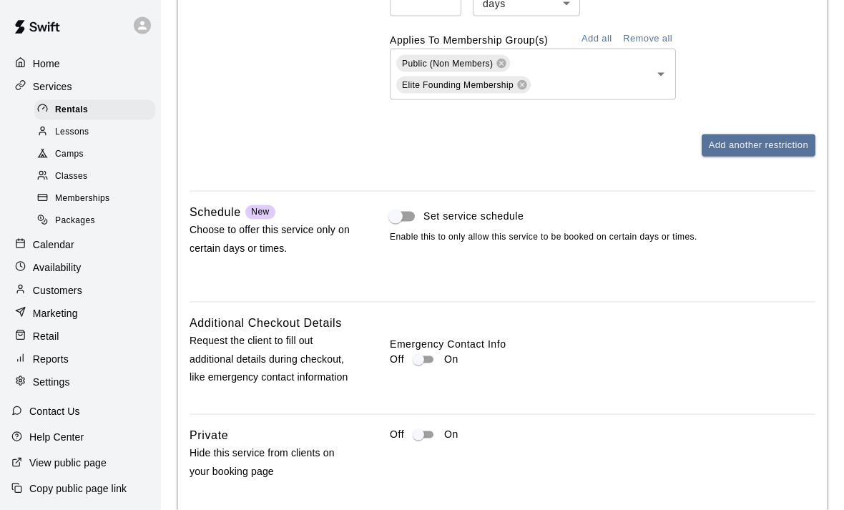
scroll to position [1776, 0]
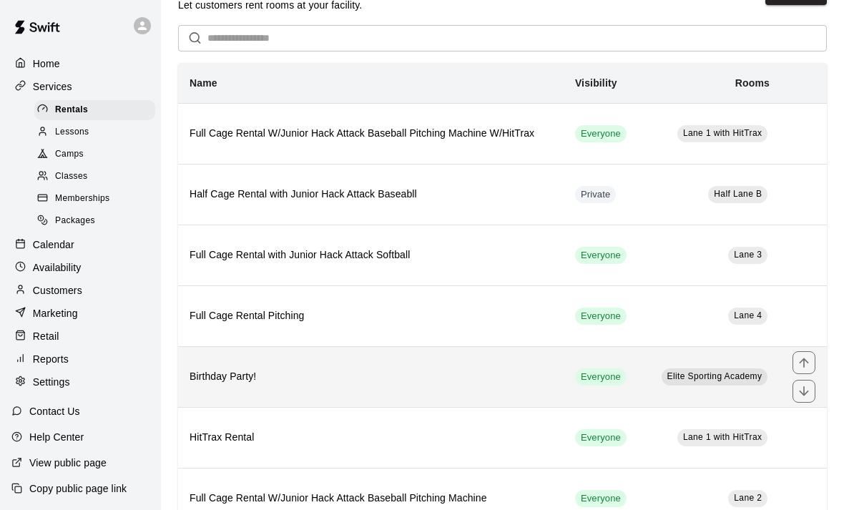
scroll to position [41, 0]
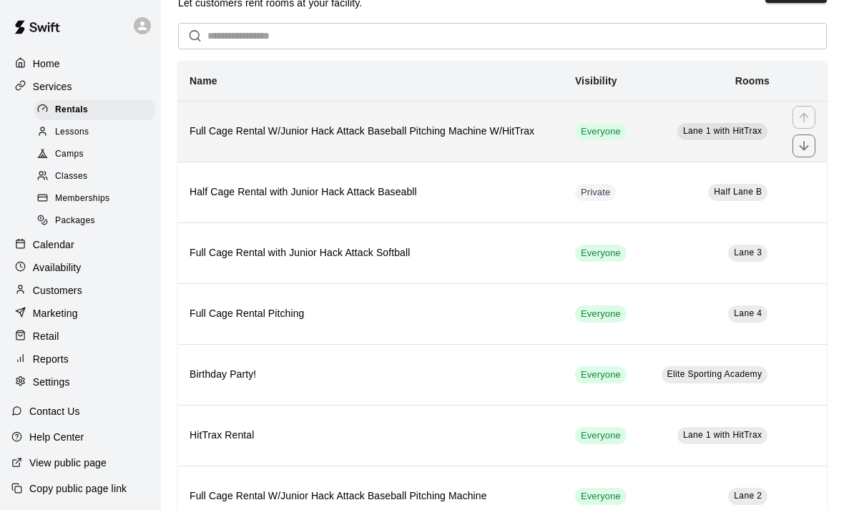
click at [427, 147] on th "Full Cage Rental W/Junior Hack Attack Baseball Pitching Machine W/HitTrax" at bounding box center [370, 131] width 385 height 61
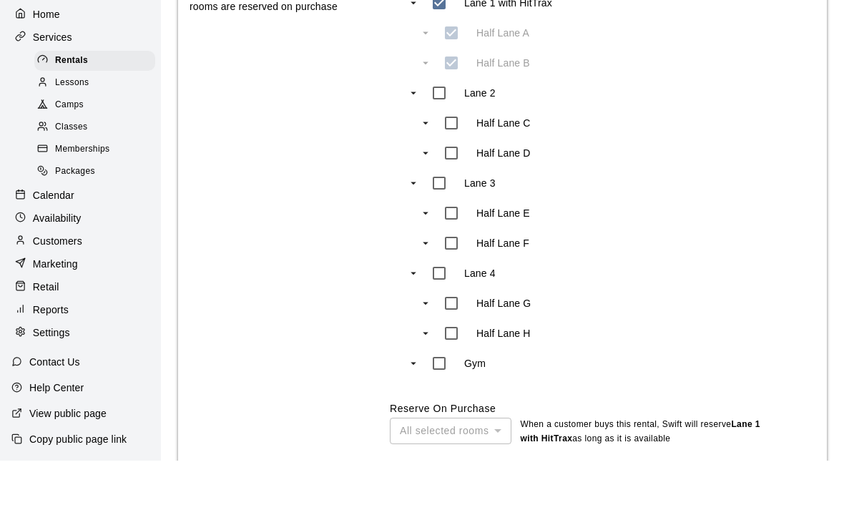
scroll to position [1009, 0]
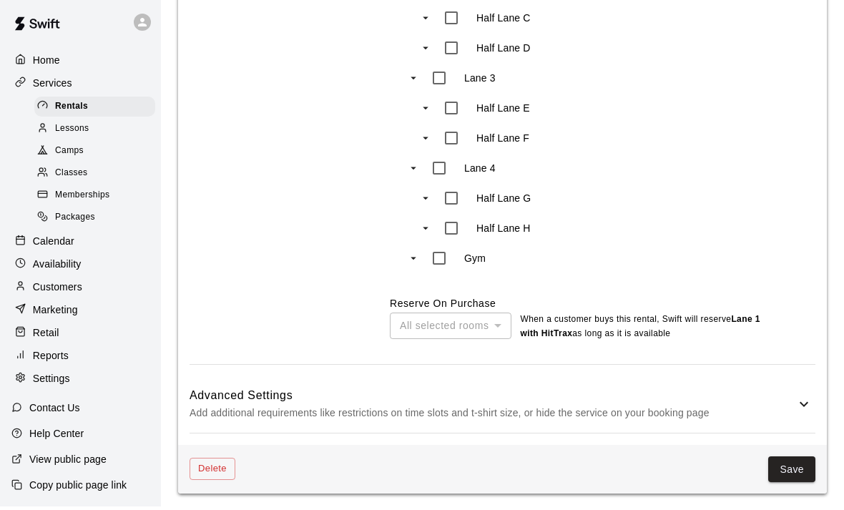
click at [418, 391] on h6 "Advanced Settings" at bounding box center [492, 399] width 606 height 19
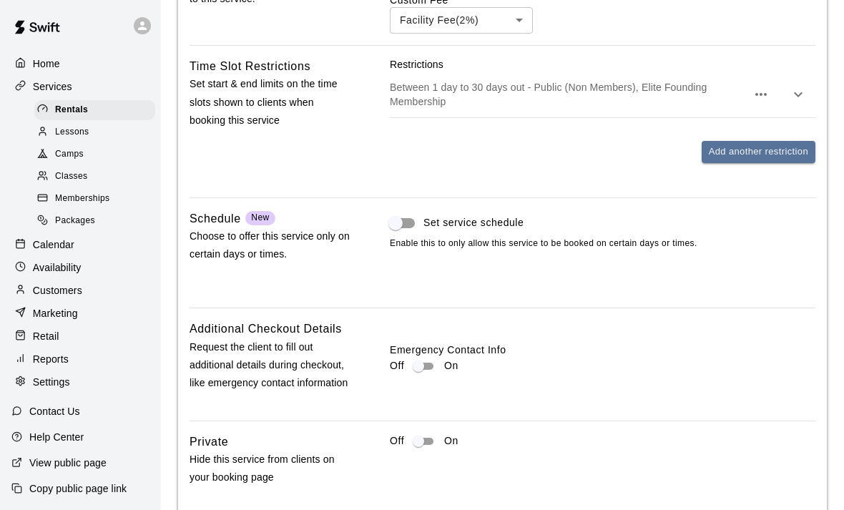
scroll to position [1617, 0]
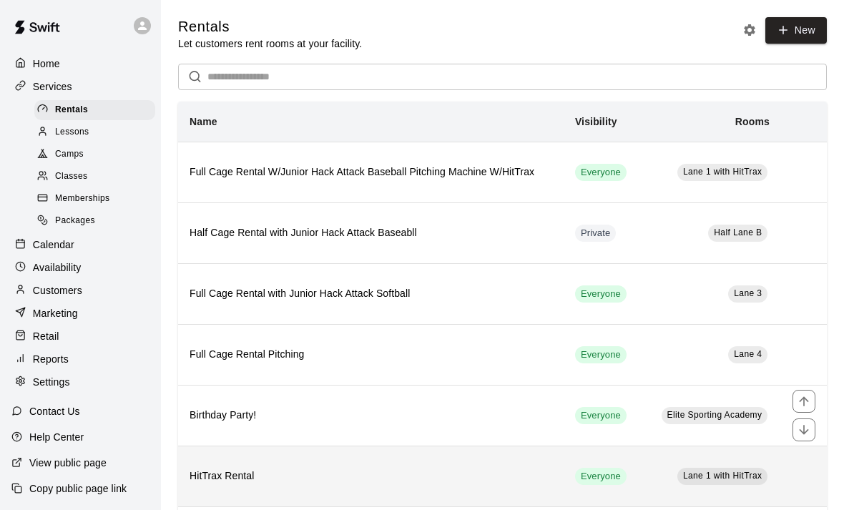
scroll to position [41, 0]
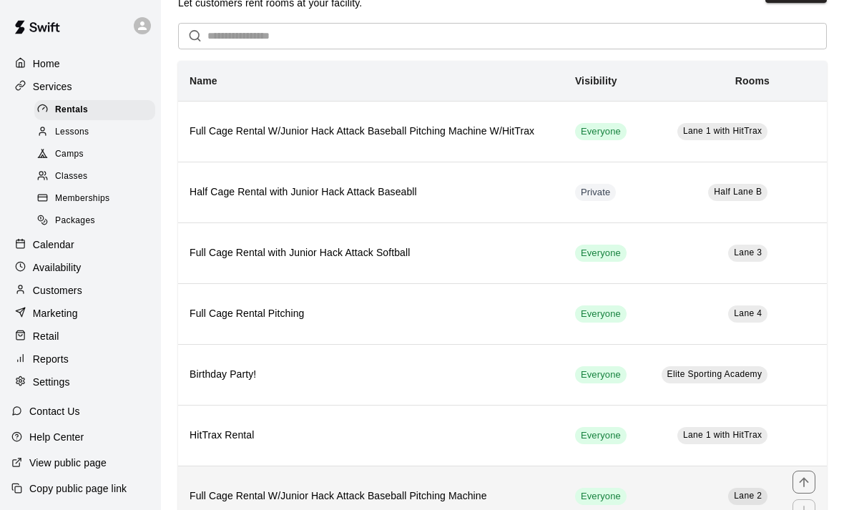
click at [374, 489] on h6 "Full Cage Rental W/Junior Hack Attack Baseball Pitching Machine" at bounding box center [370, 496] width 362 height 16
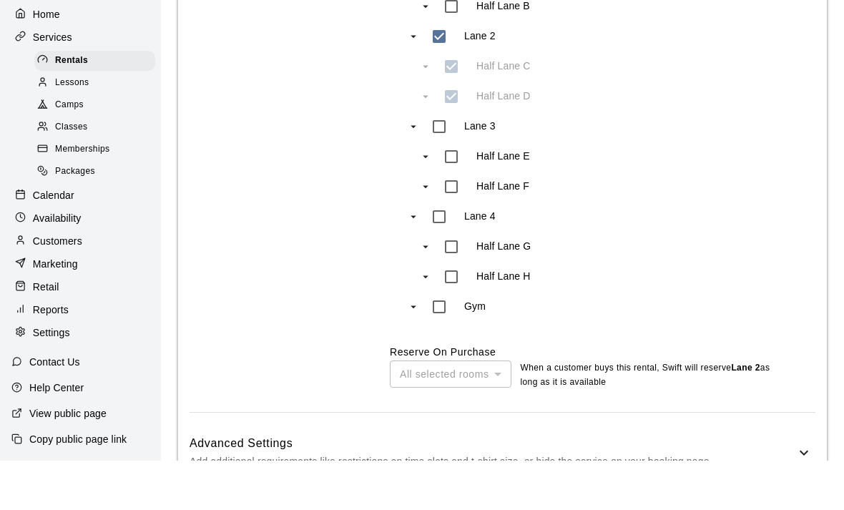
scroll to position [994, 0]
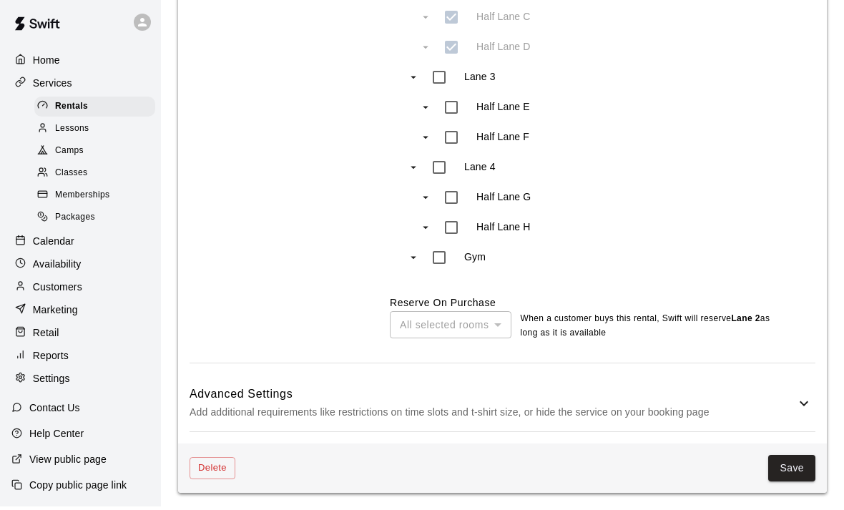
click at [379, 418] on p "Add additional requirements like restrictions on time slots and t-shirt size, o…" at bounding box center [492, 416] width 606 height 18
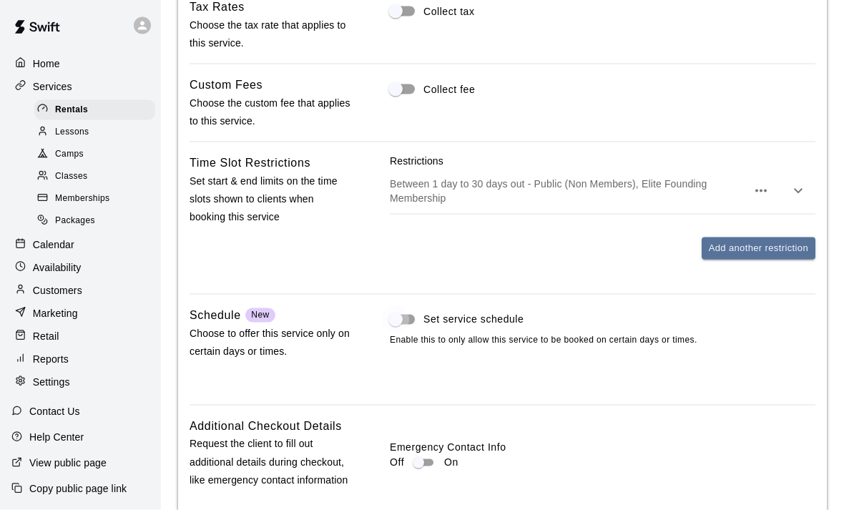
scroll to position [1456, 0]
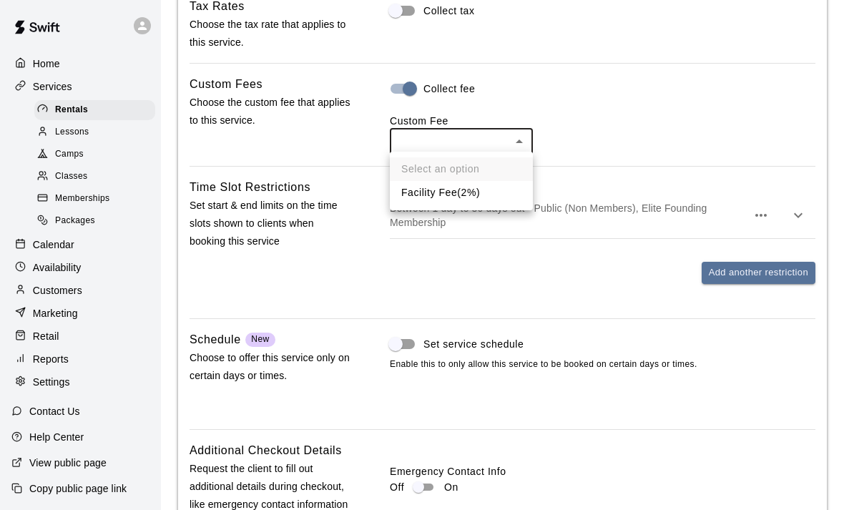
click at [443, 189] on li "Facility Fee ( 2% )" at bounding box center [461, 193] width 143 height 24
type input "**"
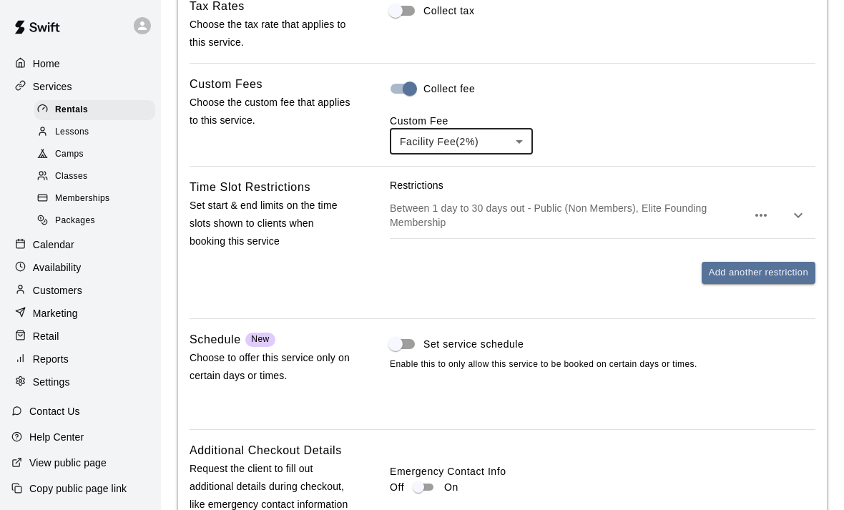
scroll to position [1603, 0]
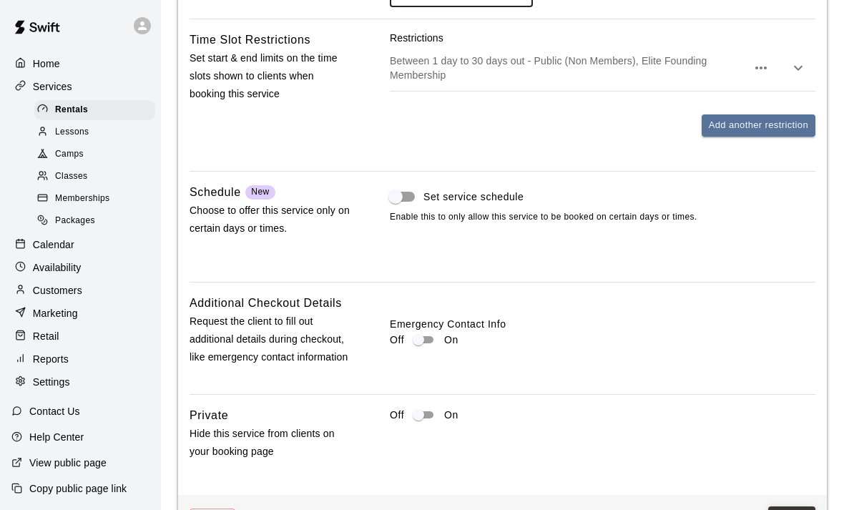
click at [786, 509] on button "Save" at bounding box center [791, 519] width 47 height 26
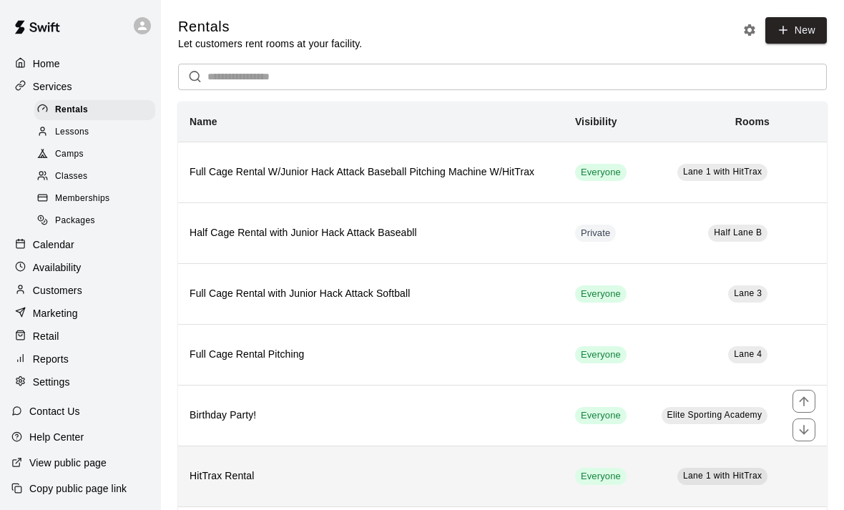
scroll to position [41, 0]
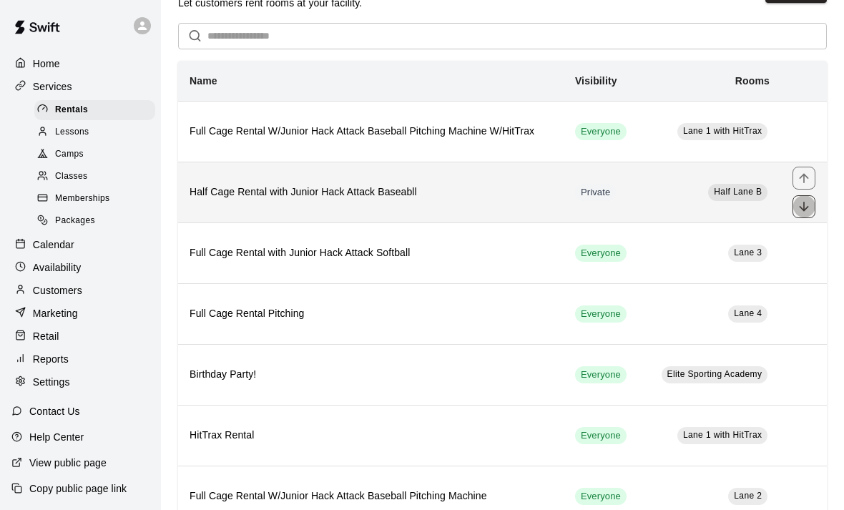
click at [802, 207] on icon "move item down" at bounding box center [803, 206] width 14 height 14
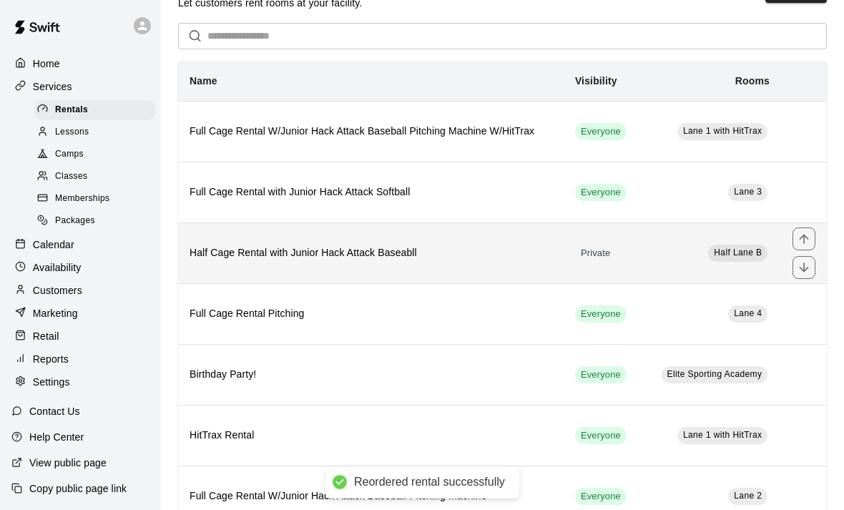
click at [806, 270] on icon "move item down" at bounding box center [803, 267] width 14 height 14
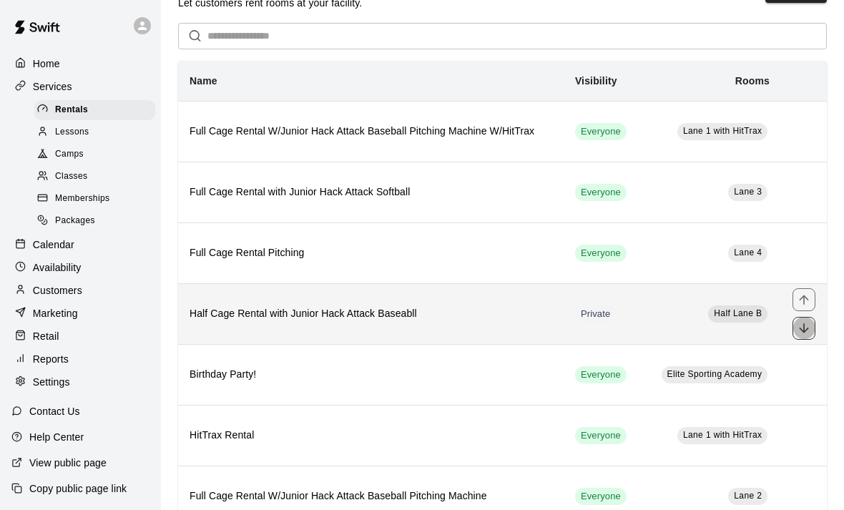
click at [803, 335] on icon "move item down" at bounding box center [803, 328] width 14 height 14
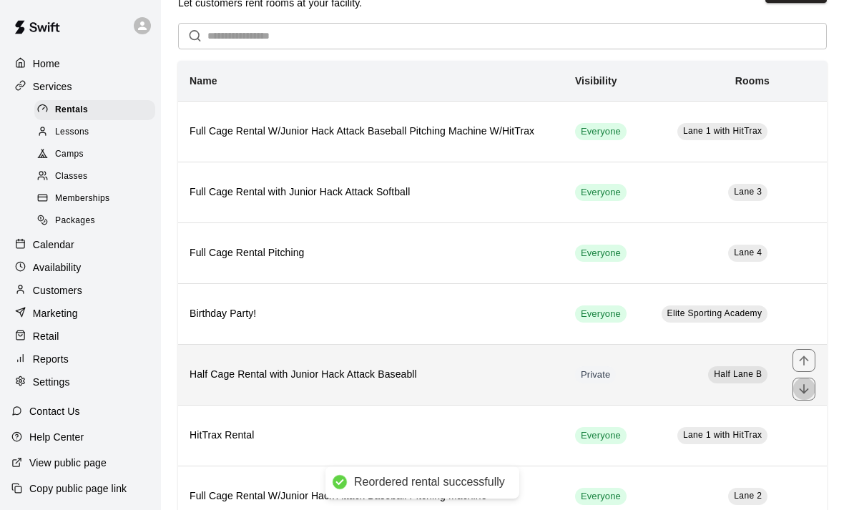
click at [806, 390] on icon "move item down" at bounding box center [803, 389] width 14 height 14
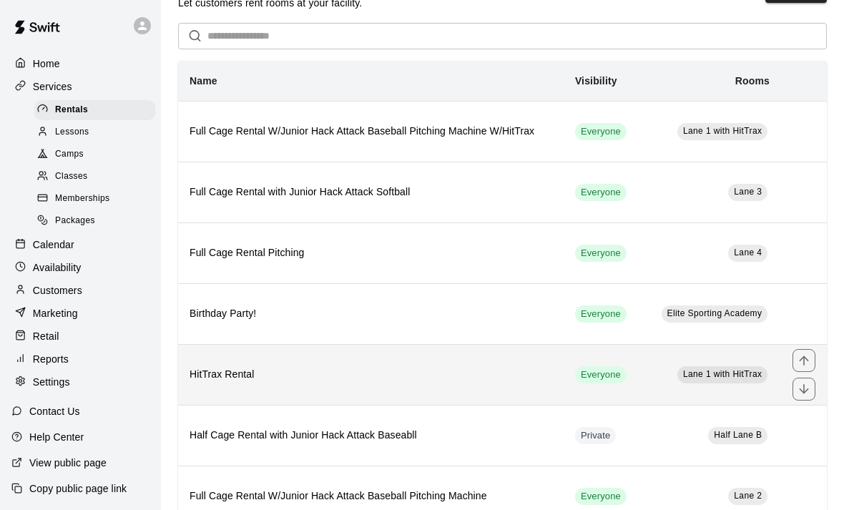
click at [394, 377] on h6 "HitTrax Rental" at bounding box center [370, 375] width 362 height 16
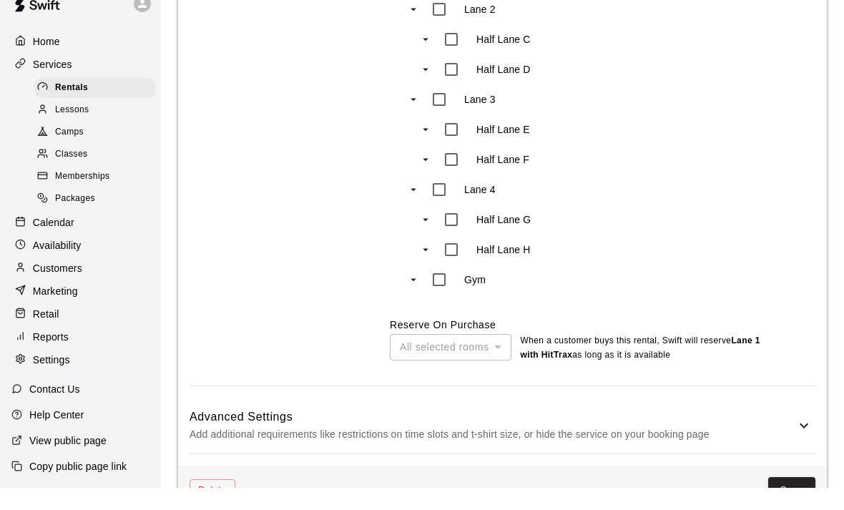
scroll to position [1321, 0]
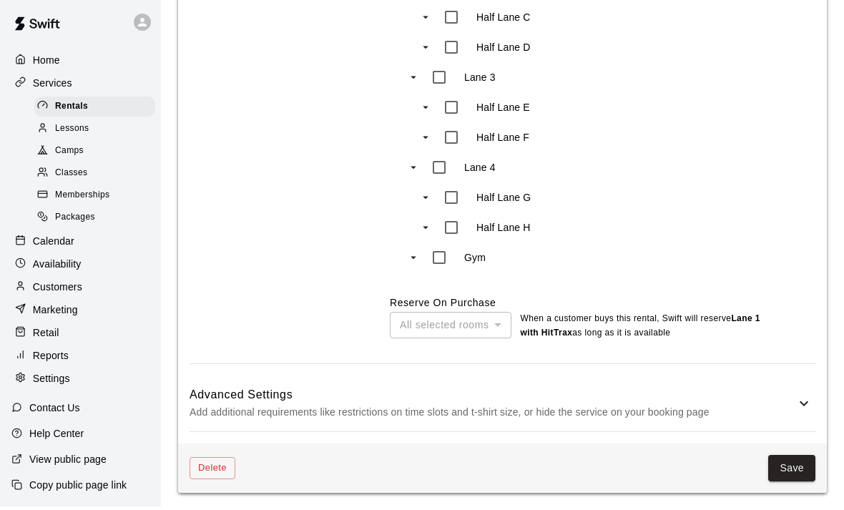
click at [382, 419] on div "Advanced Settings Add additional requirements like restrictions on time slots a…" at bounding box center [502, 407] width 626 height 56
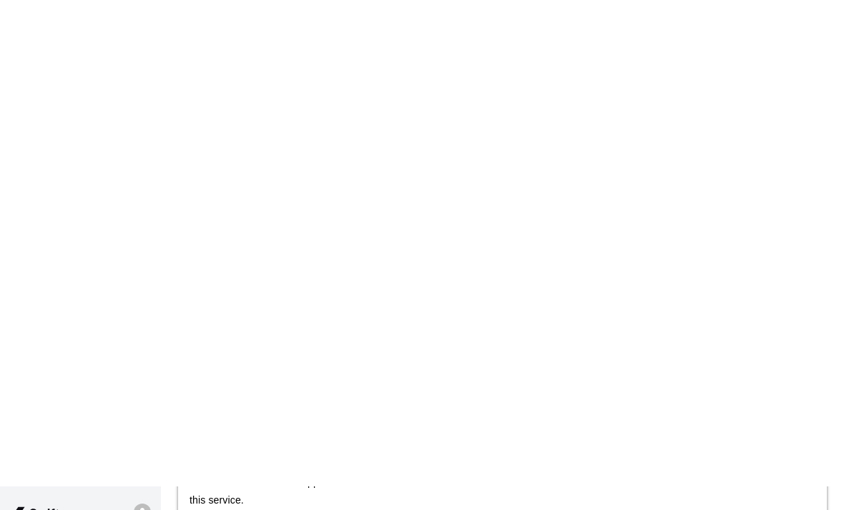
scroll to position [1813, 0]
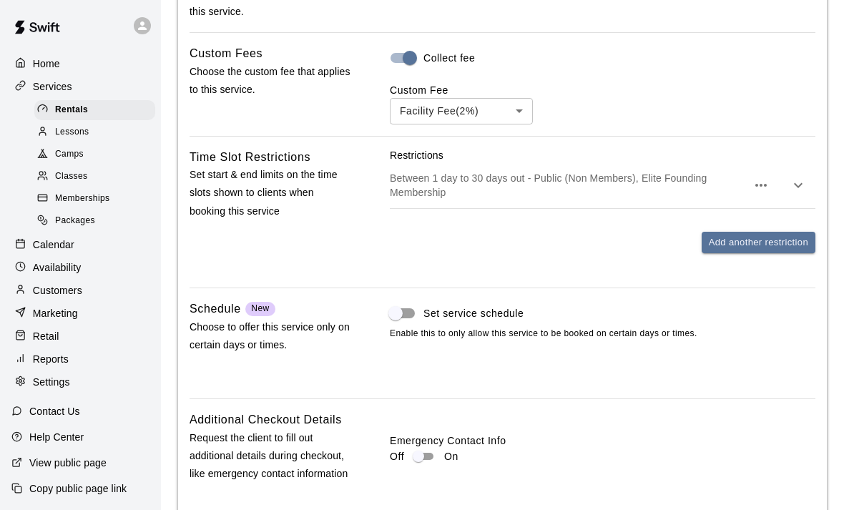
click at [803, 179] on icon "button" at bounding box center [797, 185] width 17 height 17
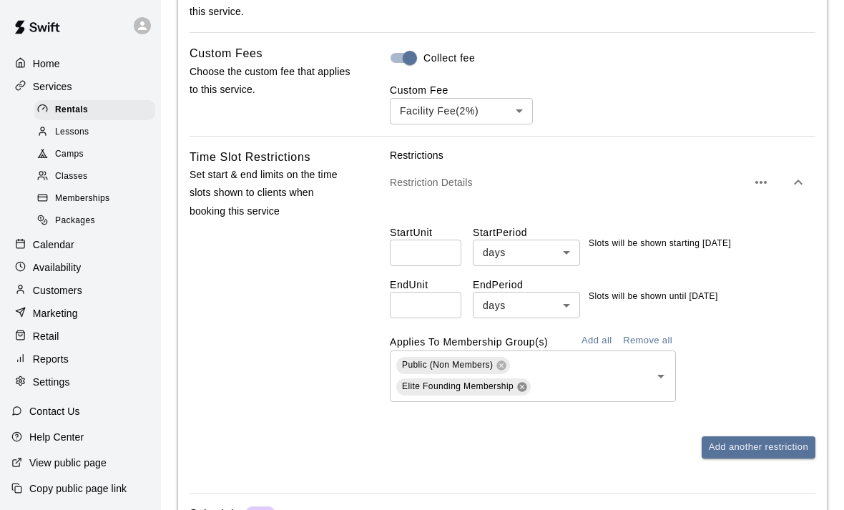
click at [521, 384] on icon at bounding box center [521, 386] width 11 height 11
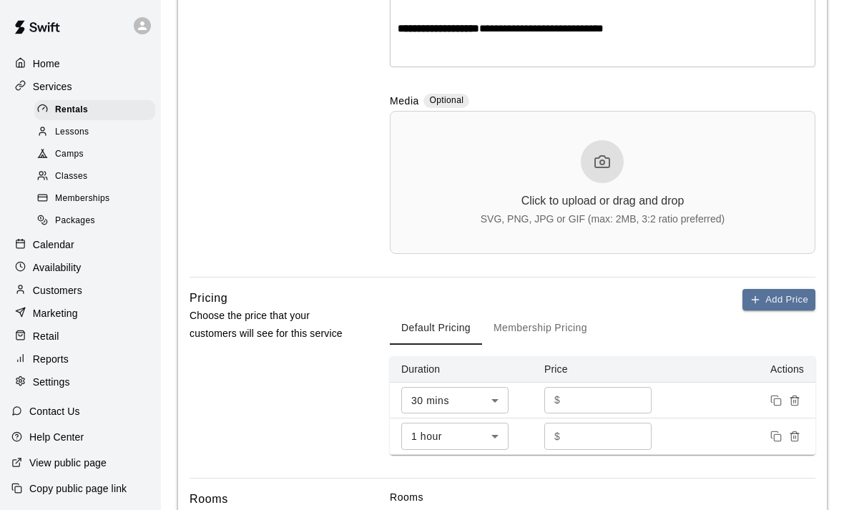
scroll to position [661, 0]
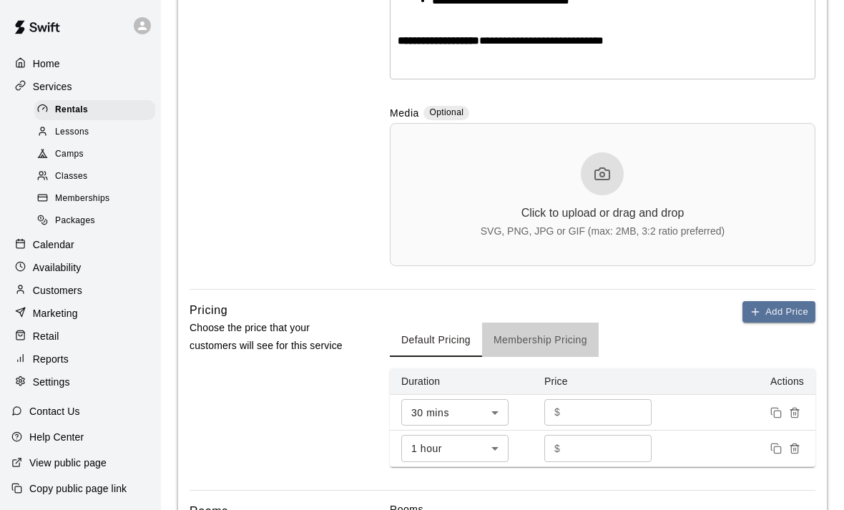
click at [548, 342] on button "Membership Pricing" at bounding box center [540, 339] width 117 height 34
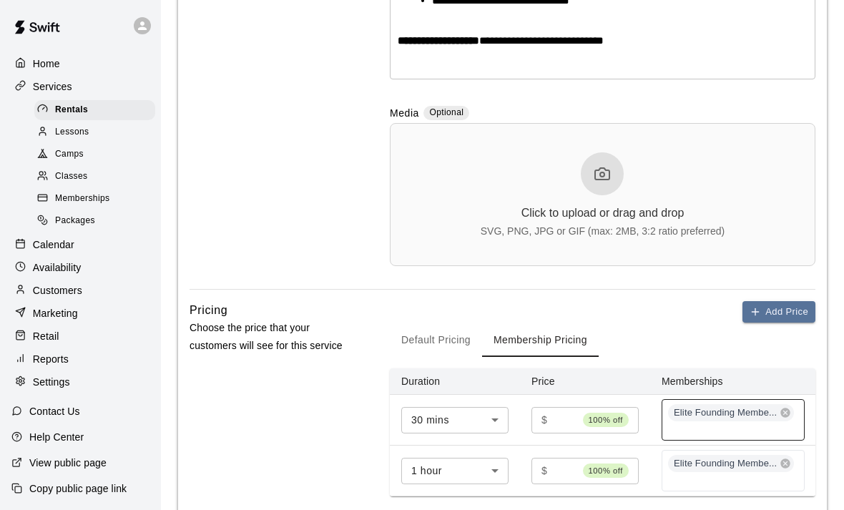
click at [784, 409] on icon at bounding box center [785, 412] width 9 height 9
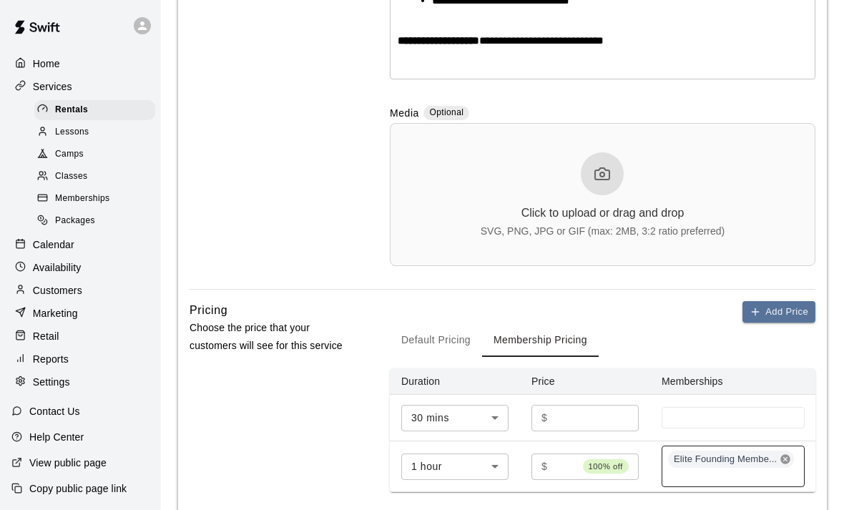
click at [788, 458] on icon at bounding box center [785, 459] width 9 height 9
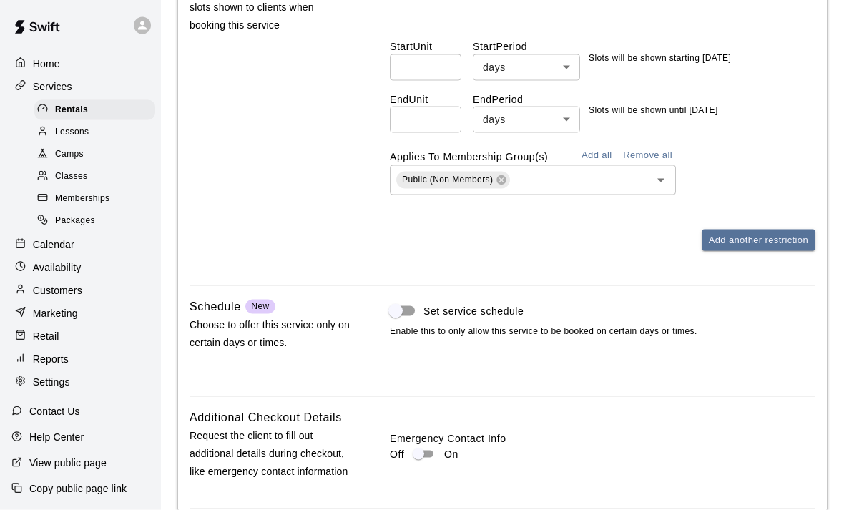
scroll to position [2133, 0]
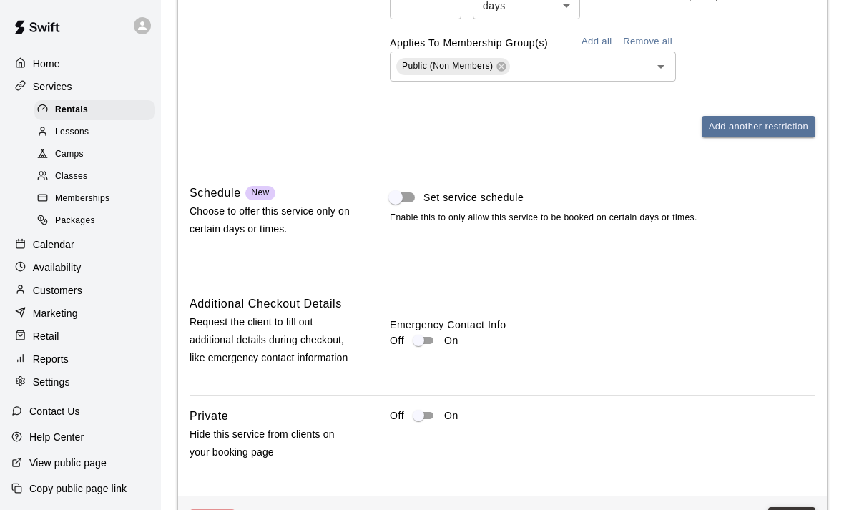
click at [783, 509] on button "Save" at bounding box center [791, 520] width 47 height 26
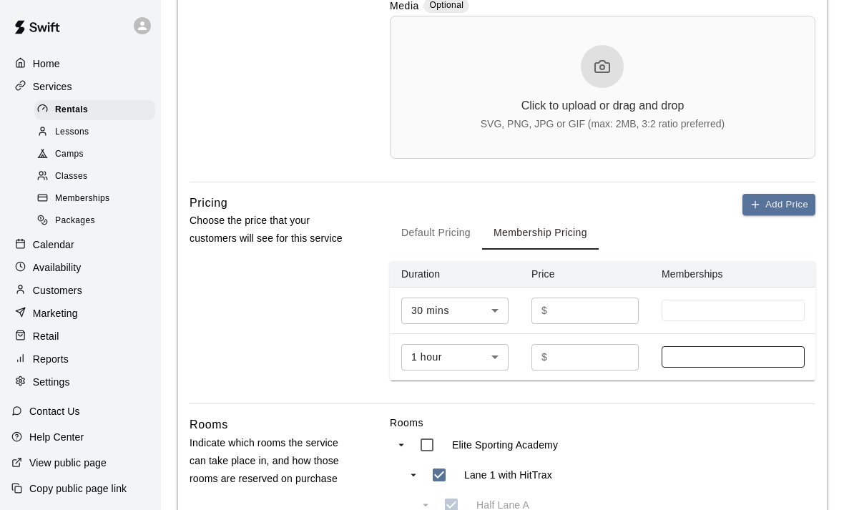
scroll to position [767, 0]
click at [418, 231] on button "Default Pricing" at bounding box center [436, 233] width 92 height 34
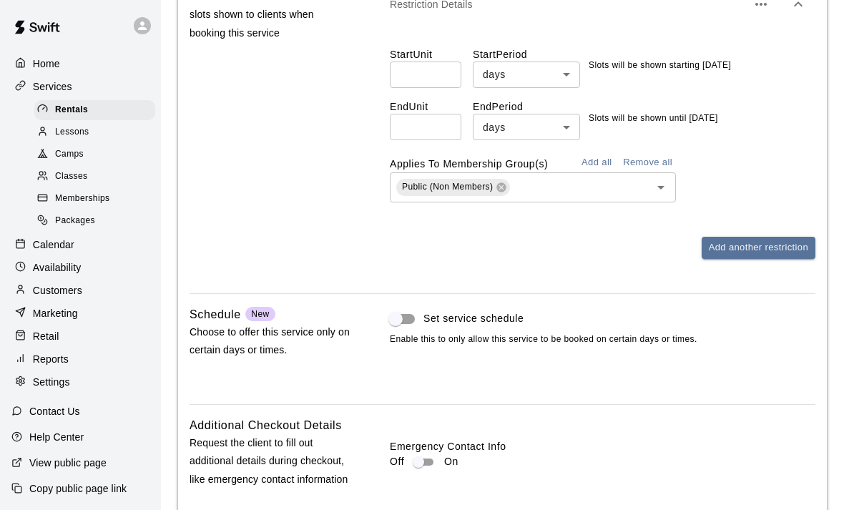
scroll to position [2113, 0]
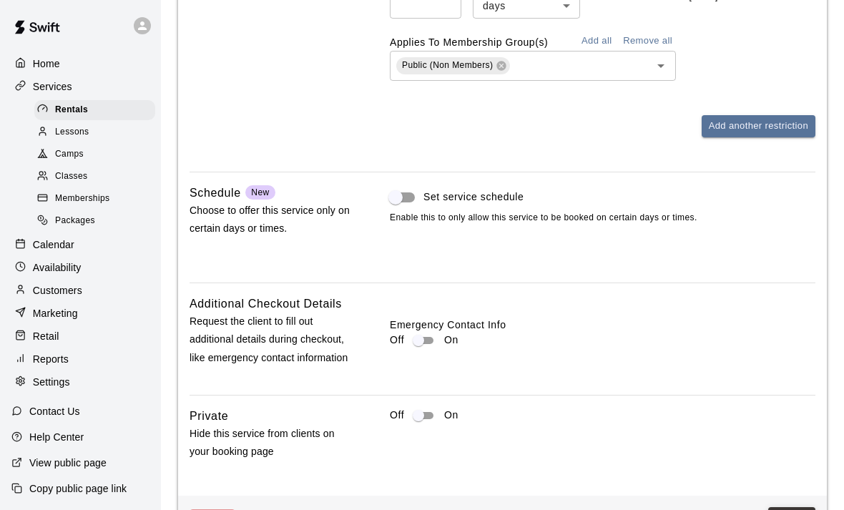
click at [795, 509] on button "Save" at bounding box center [791, 520] width 47 height 26
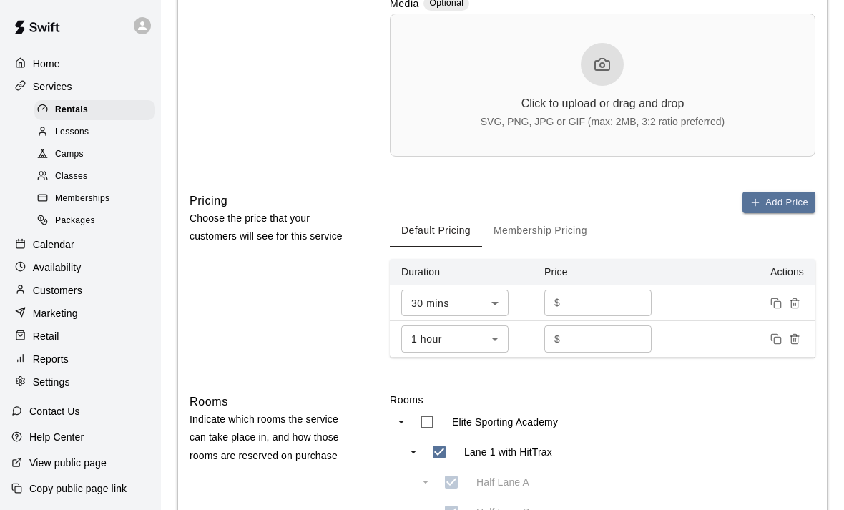
scroll to position [769, 0]
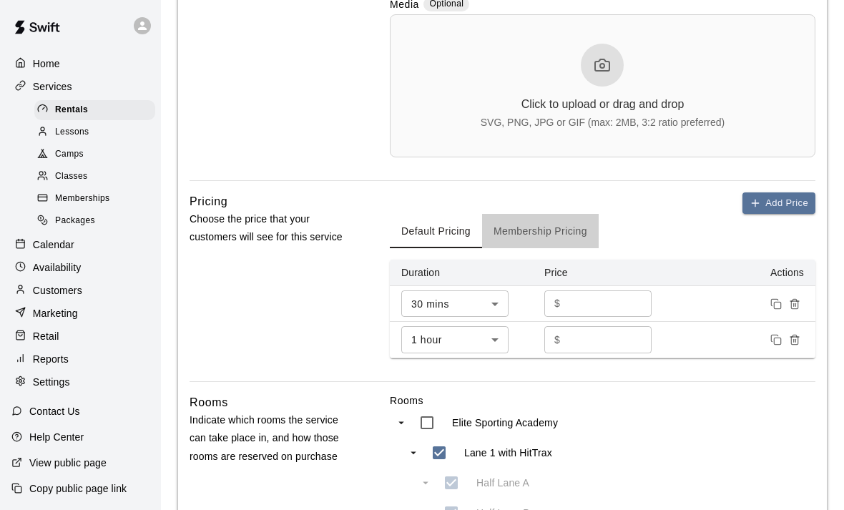
click at [543, 232] on button "Membership Pricing" at bounding box center [540, 231] width 117 height 34
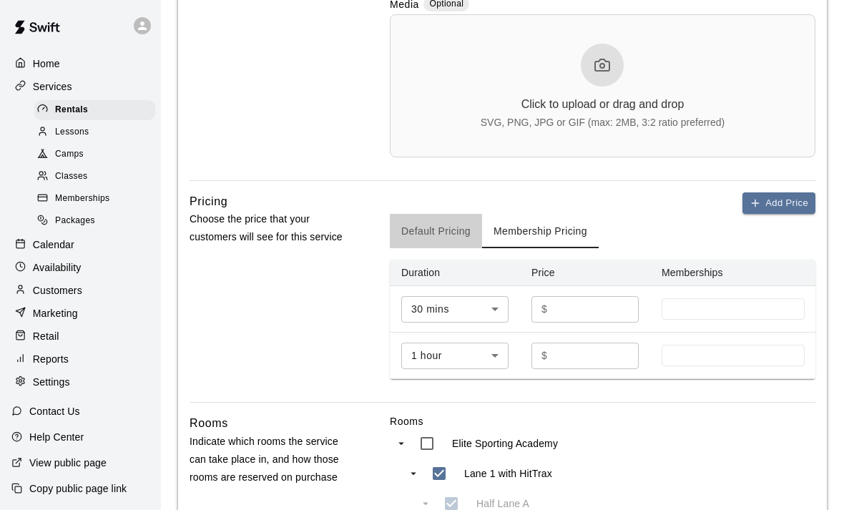
click at [403, 232] on button "Default Pricing" at bounding box center [436, 231] width 92 height 34
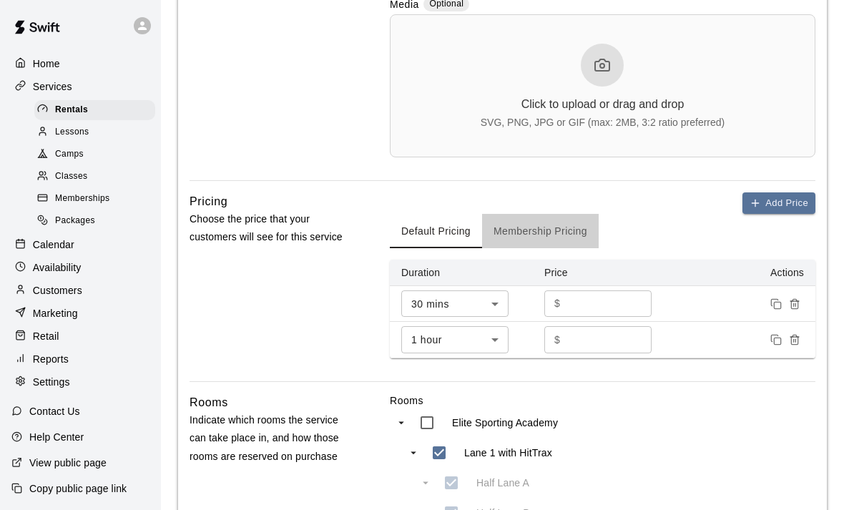
click at [535, 232] on button "Membership Pricing" at bounding box center [540, 231] width 117 height 34
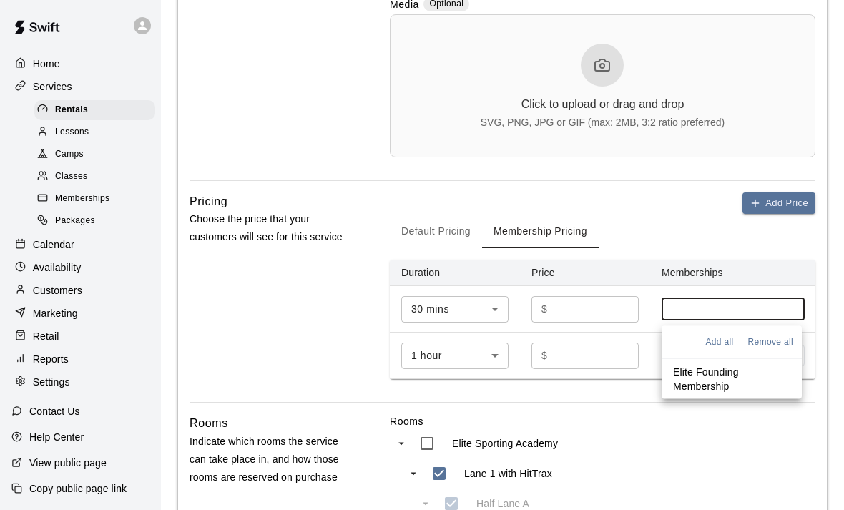
click at [688, 303] on input at bounding box center [732, 308] width 129 height 11
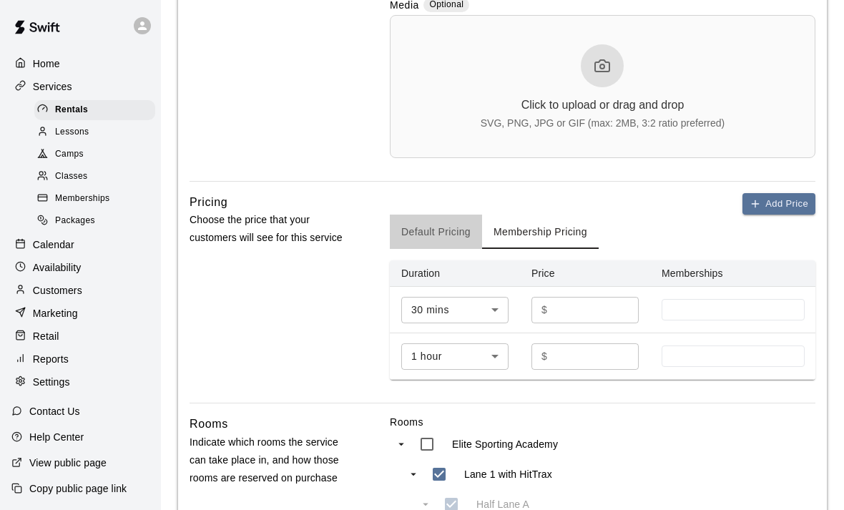
click at [442, 224] on button "Default Pricing" at bounding box center [436, 231] width 92 height 34
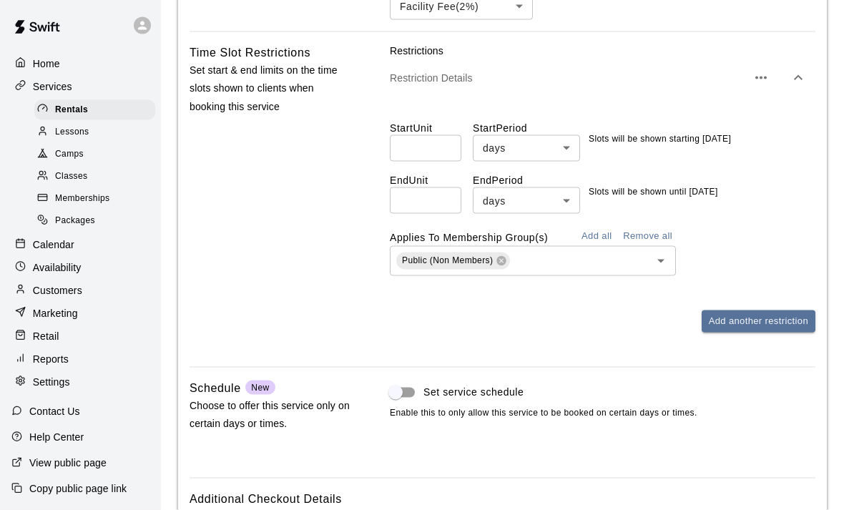
scroll to position [2113, 0]
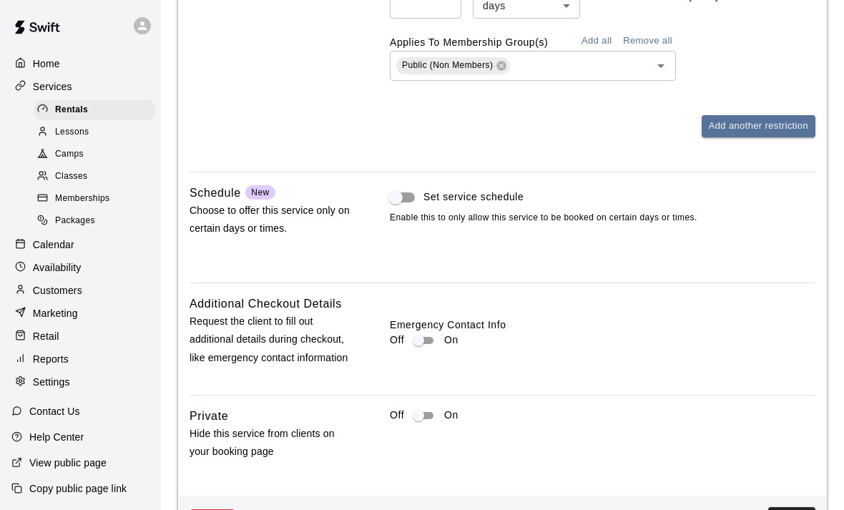
click at [209, 509] on button "Delete" at bounding box center [212, 520] width 46 height 22
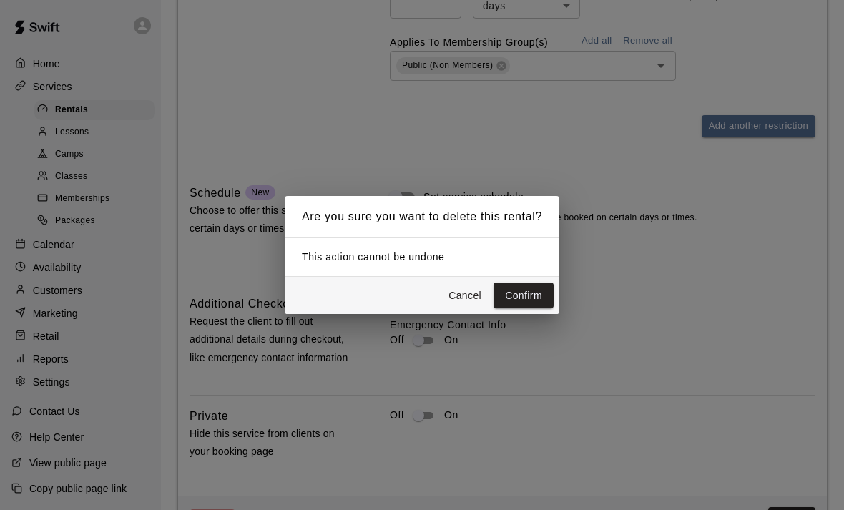
click at [528, 309] on button "Confirm" at bounding box center [523, 295] width 60 height 26
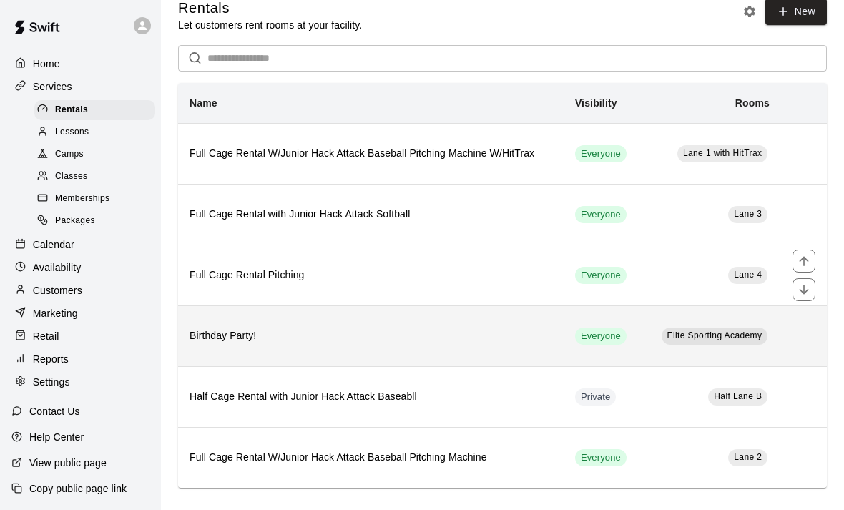
scroll to position [26, 0]
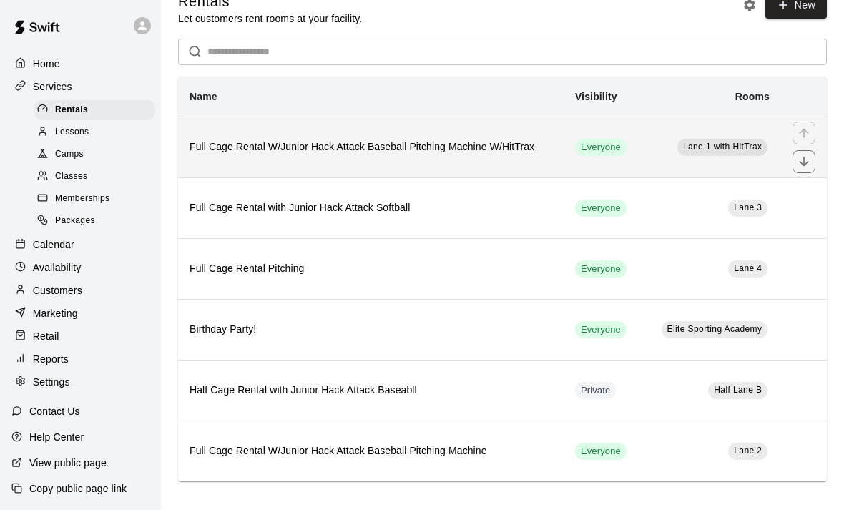
click at [563, 152] on td "Everyone" at bounding box center [602, 147] width 78 height 61
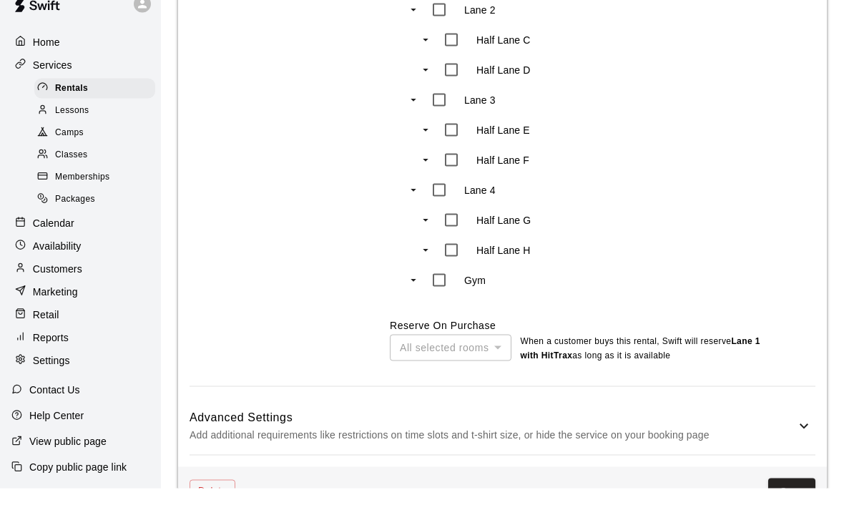
scroll to position [1009, 0]
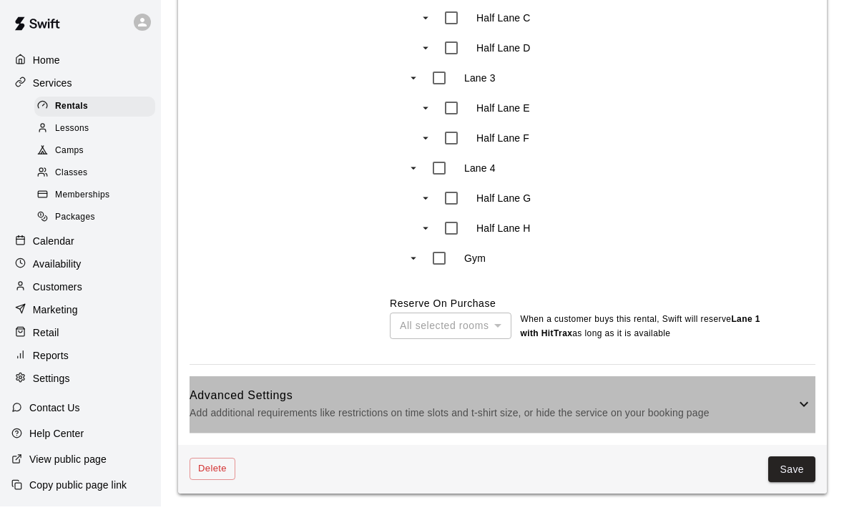
click at [299, 408] on p "Add additional requirements like restrictions on time slots and t-shirt size, o…" at bounding box center [492, 417] width 606 height 18
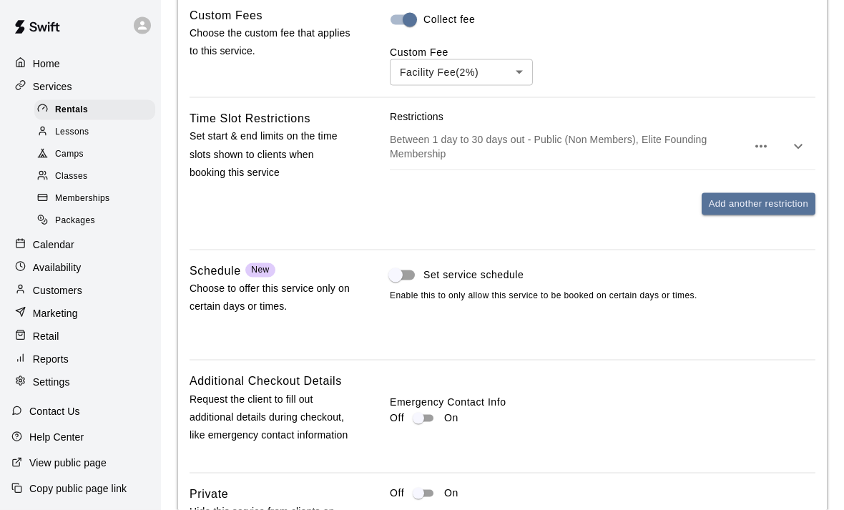
scroll to position [1541, 0]
click at [797, 144] on icon "button" at bounding box center [798, 145] width 9 height 5
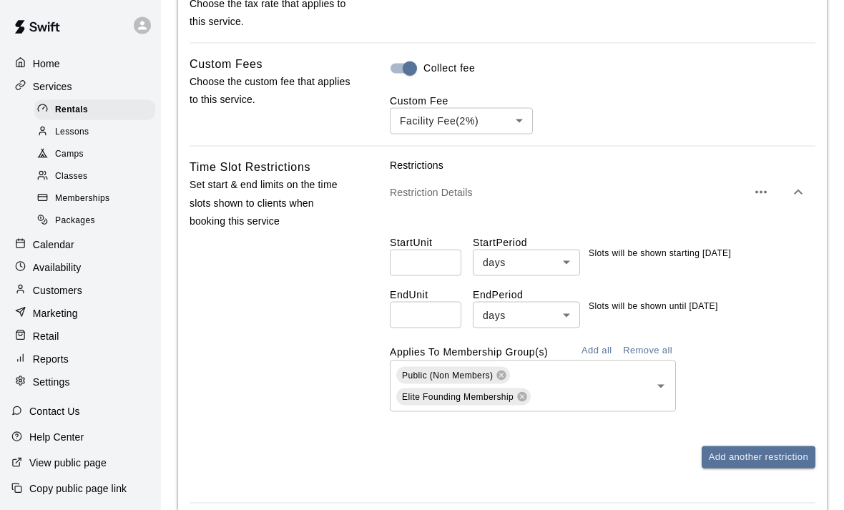
scroll to position [1492, 0]
click at [500, 370] on icon at bounding box center [501, 374] width 9 height 9
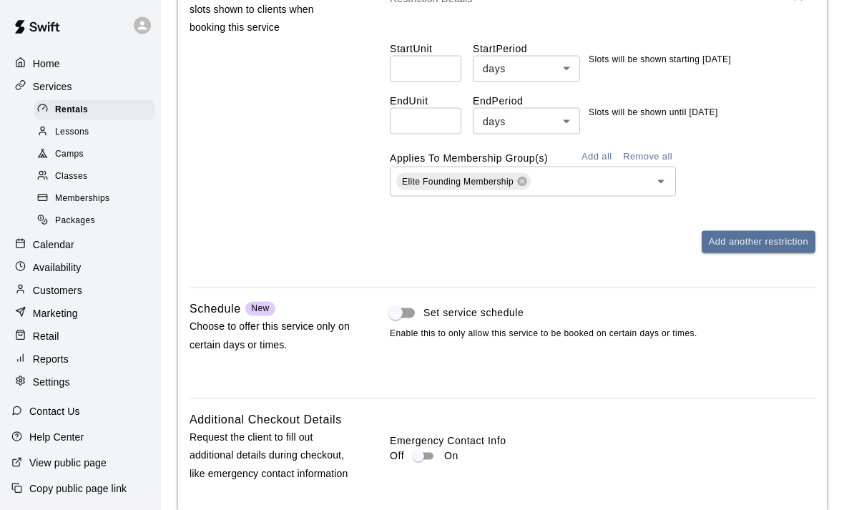
scroll to position [1799, 0]
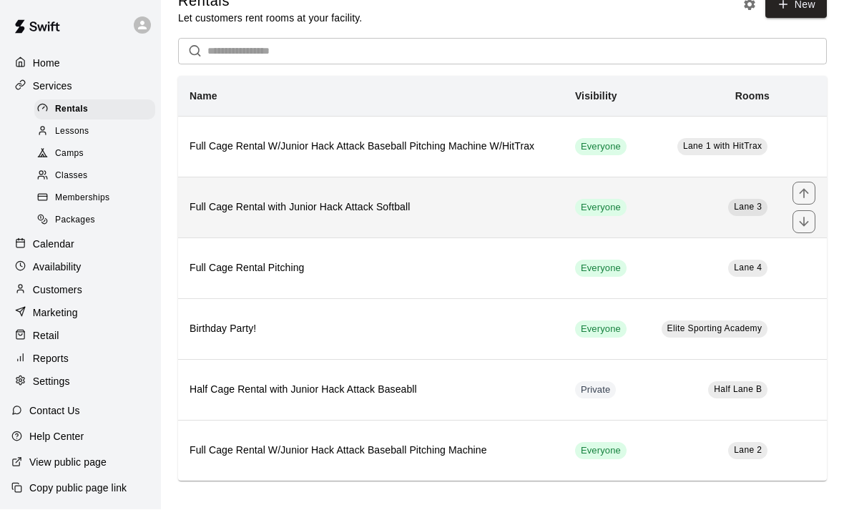
scroll to position [26, 0]
click at [473, 205] on h6 "Full Cage Rental with Junior Hack Attack Softball" at bounding box center [370, 208] width 362 height 16
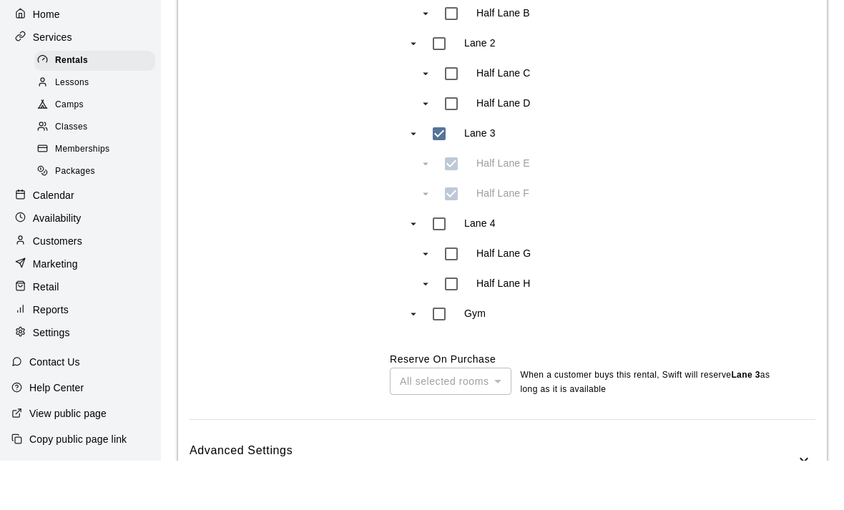
scroll to position [994, 0]
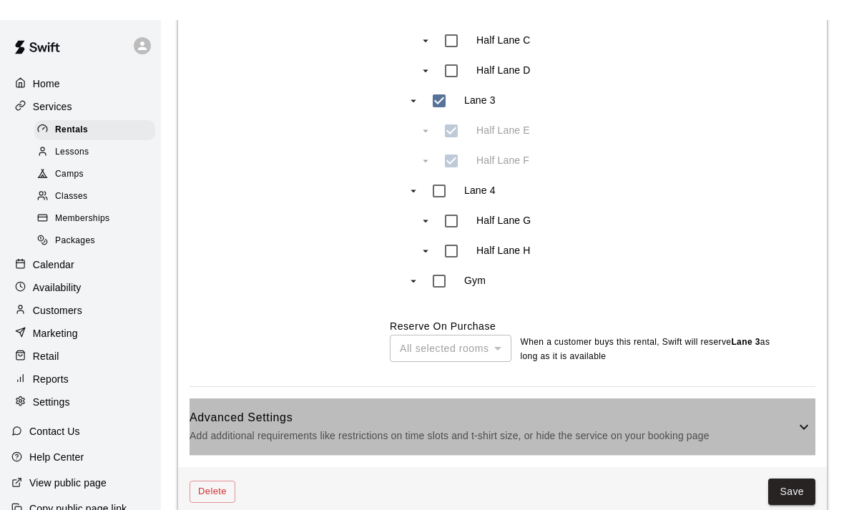
click at [437, 407] on p "Add additional requirements like restrictions on time slots and t-shirt size, o…" at bounding box center [492, 416] width 606 height 18
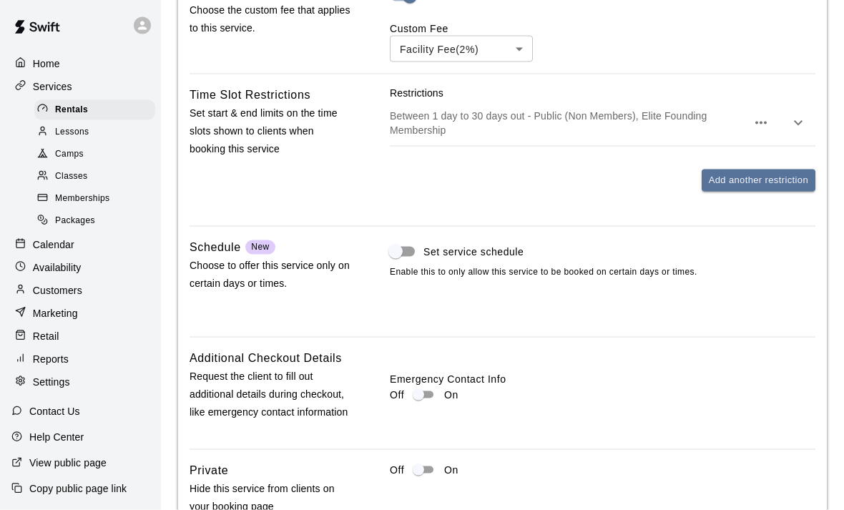
scroll to position [1534, 0]
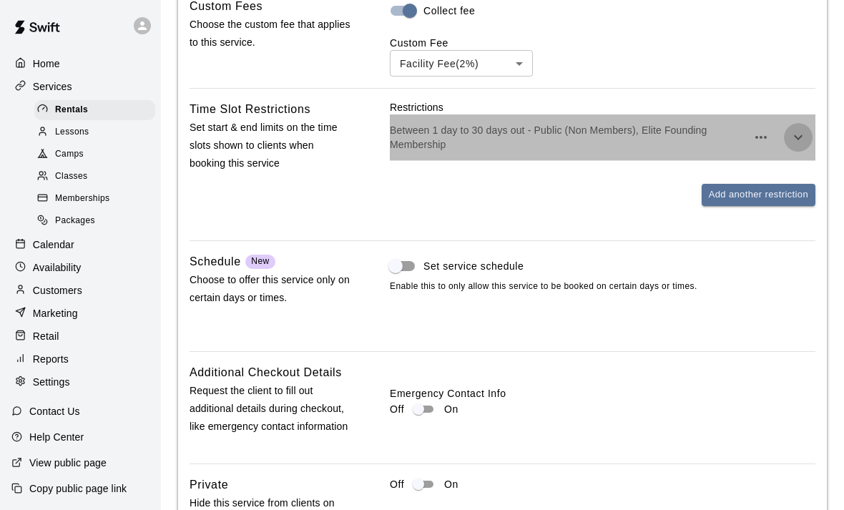
click at [806, 134] on button "button" at bounding box center [798, 137] width 29 height 29
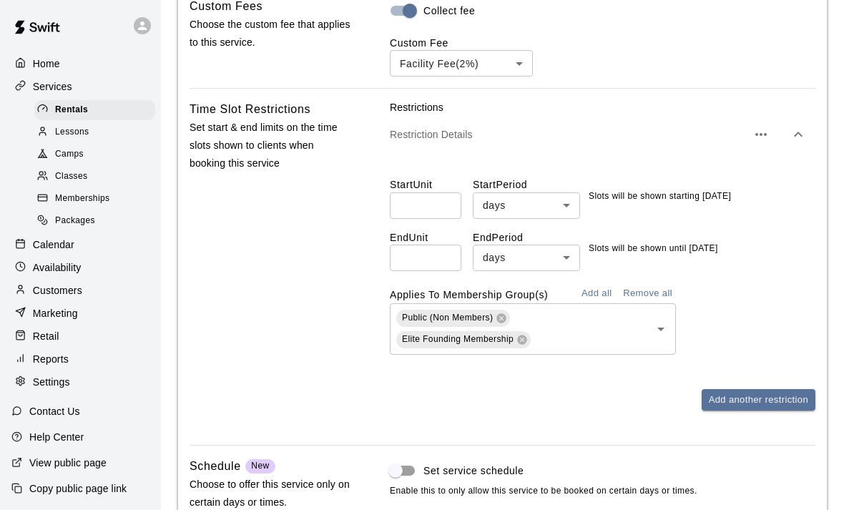
click at [503, 315] on icon at bounding box center [501, 317] width 9 height 9
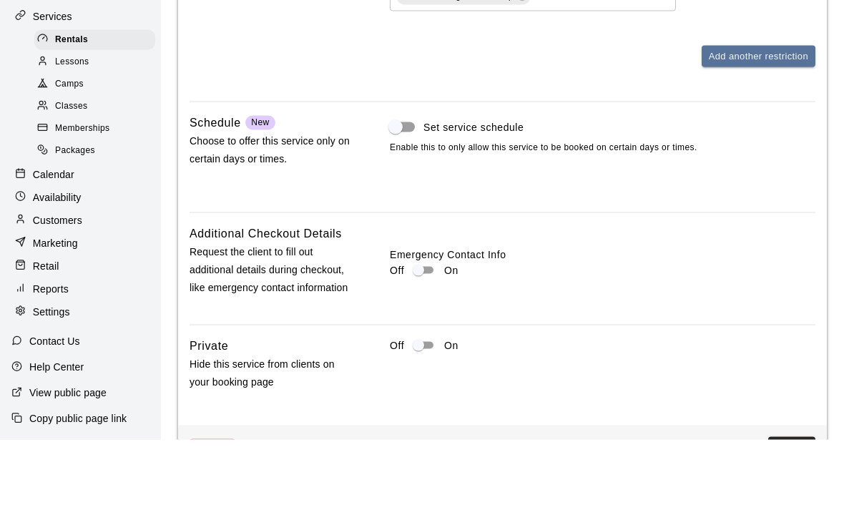
scroll to position [1785, 0]
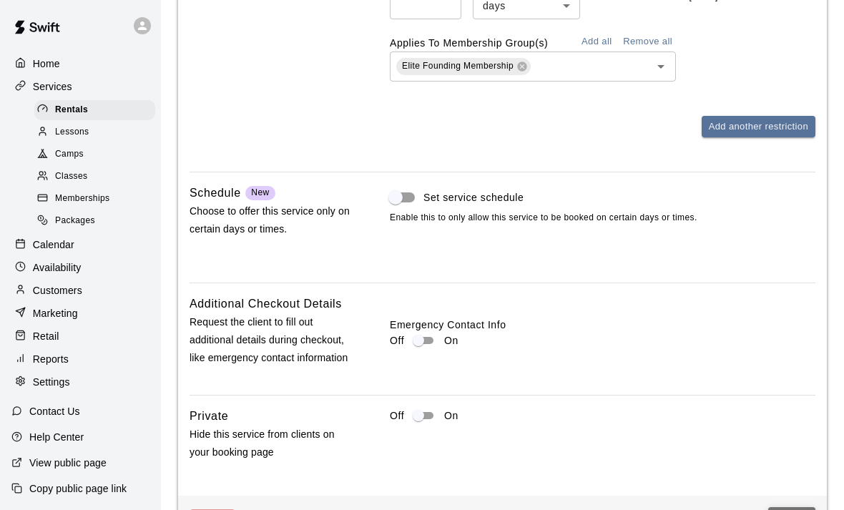
click at [799, 509] on button "Save" at bounding box center [791, 520] width 47 height 26
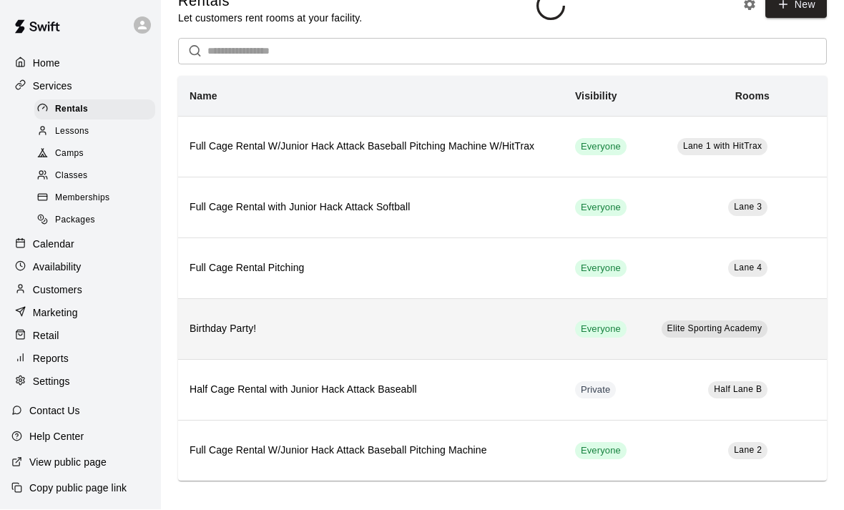
scroll to position [26, 0]
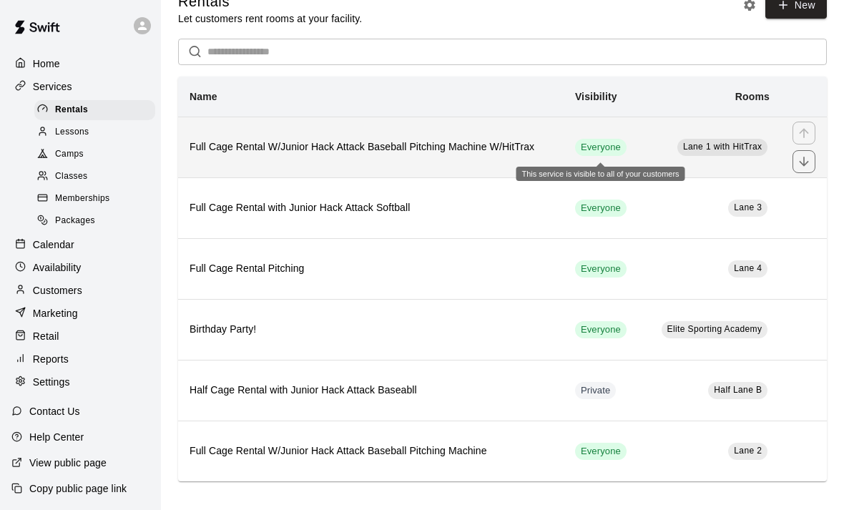
click at [600, 147] on span "Everyone" at bounding box center [600, 148] width 51 height 14
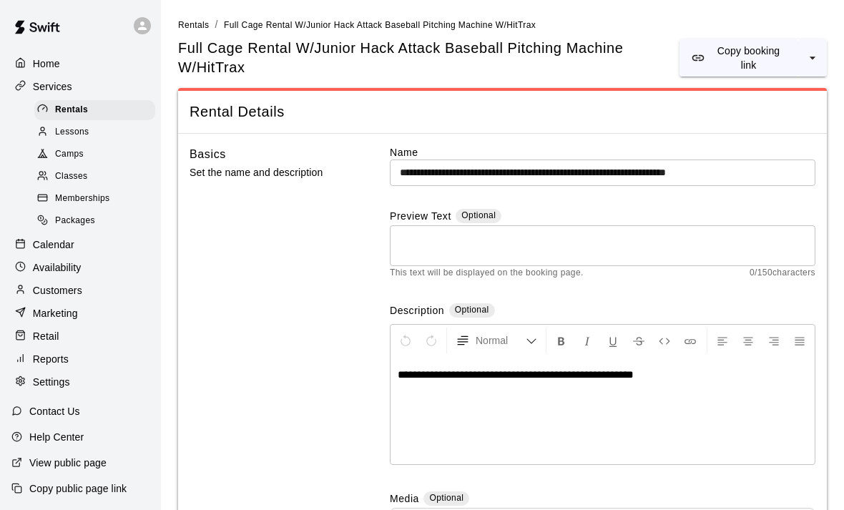
scroll to position [26, 0]
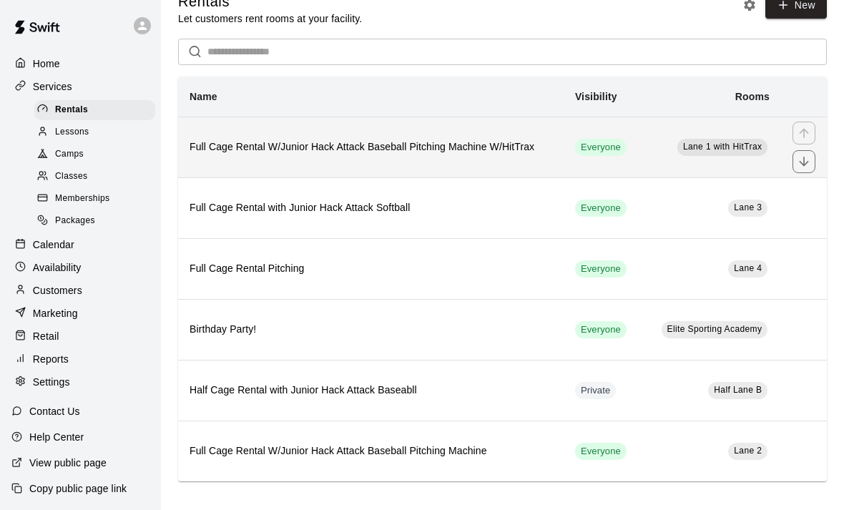
click at [448, 147] on h6 "Full Cage Rental W/Junior Hack Attack Baseball Pitching Machine W/HitTrax" at bounding box center [370, 147] width 362 height 16
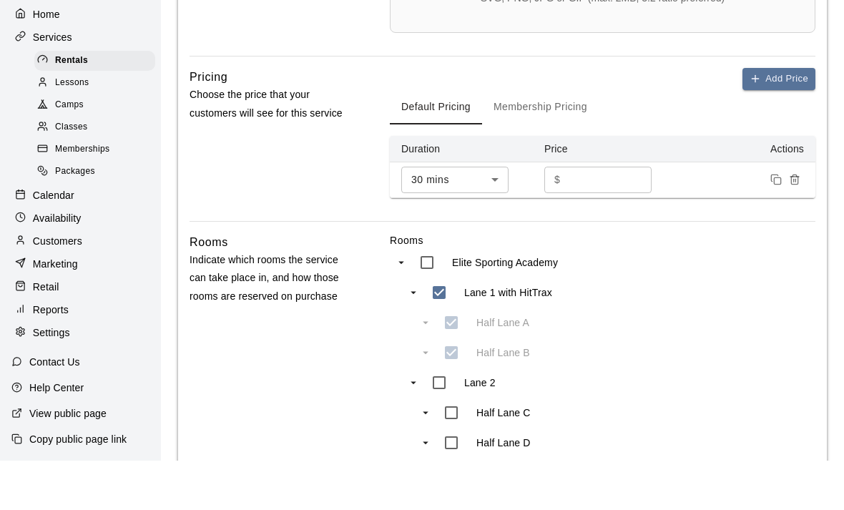
scroll to position [569, 0]
click at [532, 139] on button "Membership Pricing" at bounding box center [540, 156] width 117 height 34
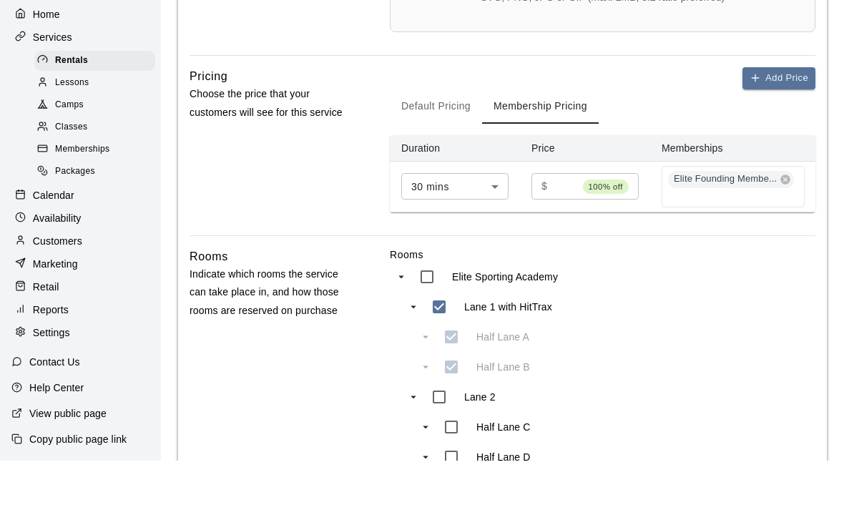
scroll to position [619, 0]
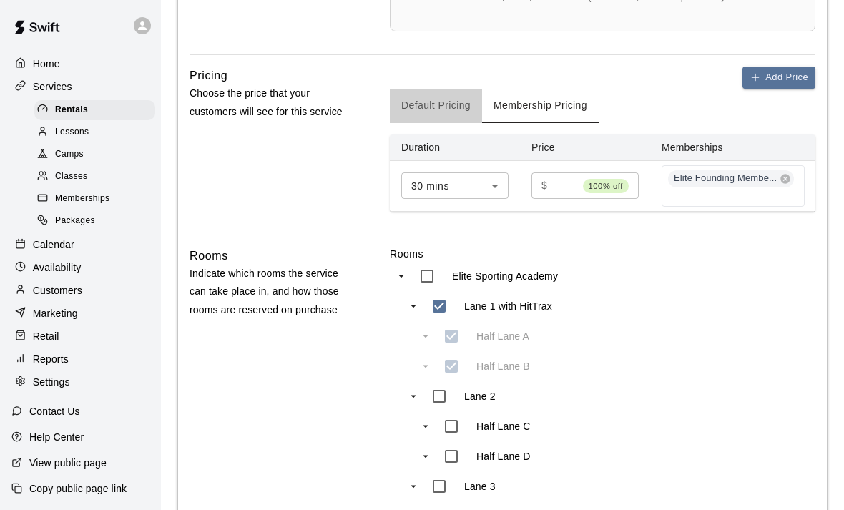
click at [438, 103] on button "Default Pricing" at bounding box center [436, 106] width 92 height 34
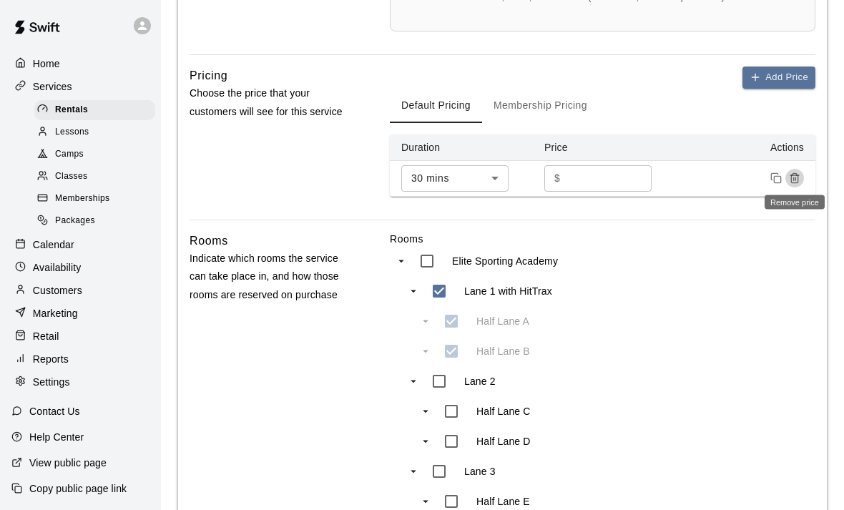
click at [797, 176] on icon "Remove price" at bounding box center [794, 179] width 6 height 8
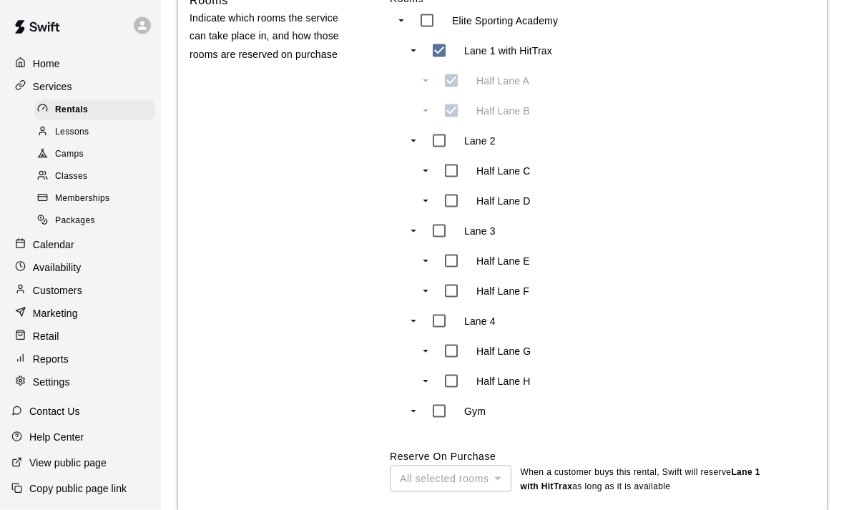
scroll to position [927, 0]
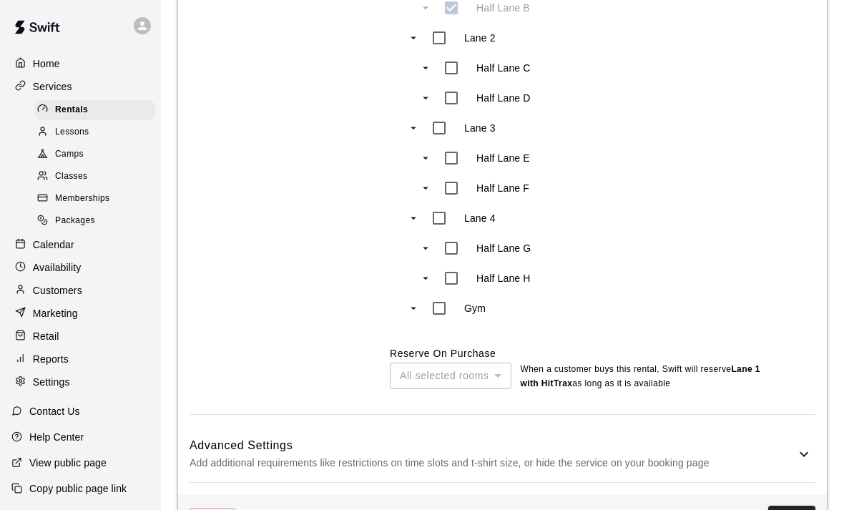
click at [779, 509] on button "Save" at bounding box center [791, 518] width 47 height 26
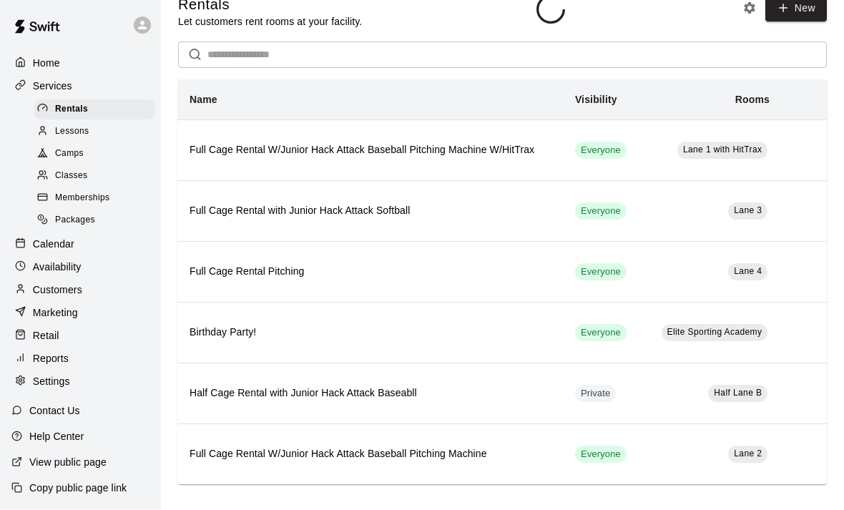
scroll to position [26, 0]
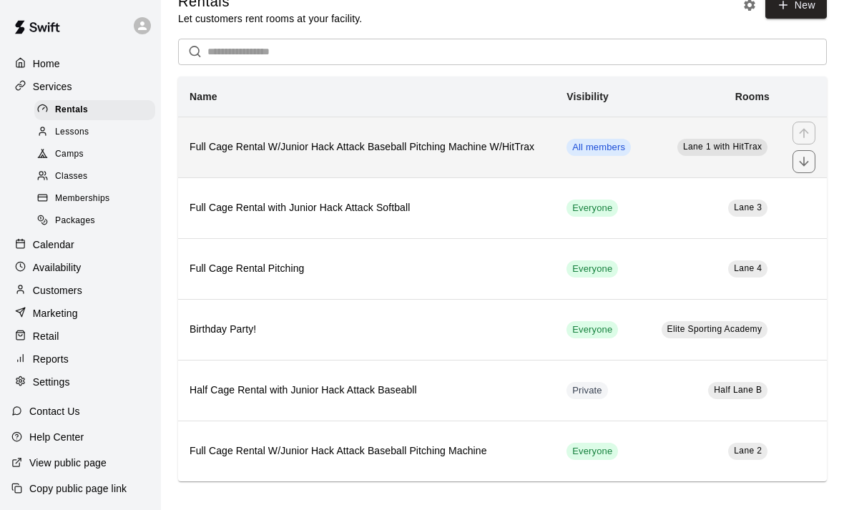
click at [510, 164] on th "Full Cage Rental W/Junior Hack Attack Baseball Pitching Machine W/HitTrax" at bounding box center [366, 147] width 377 height 61
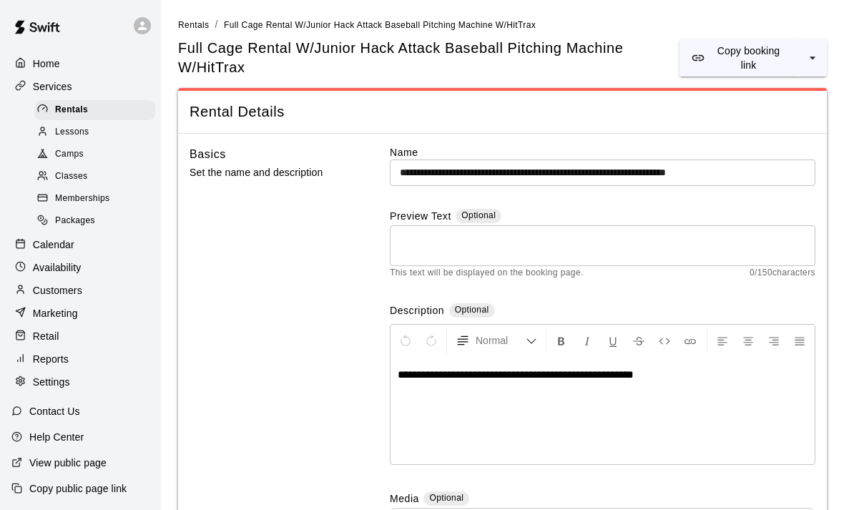
scroll to position [26, 0]
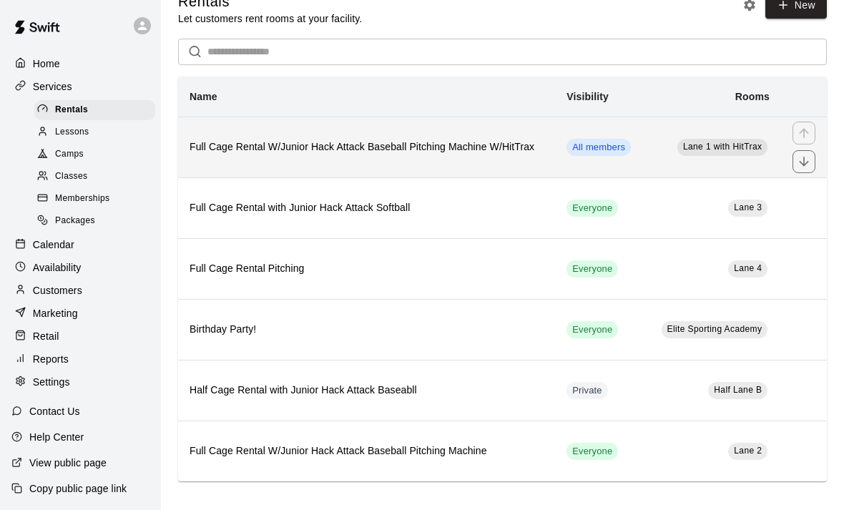
click at [631, 153] on td "All members" at bounding box center [599, 147] width 89 height 61
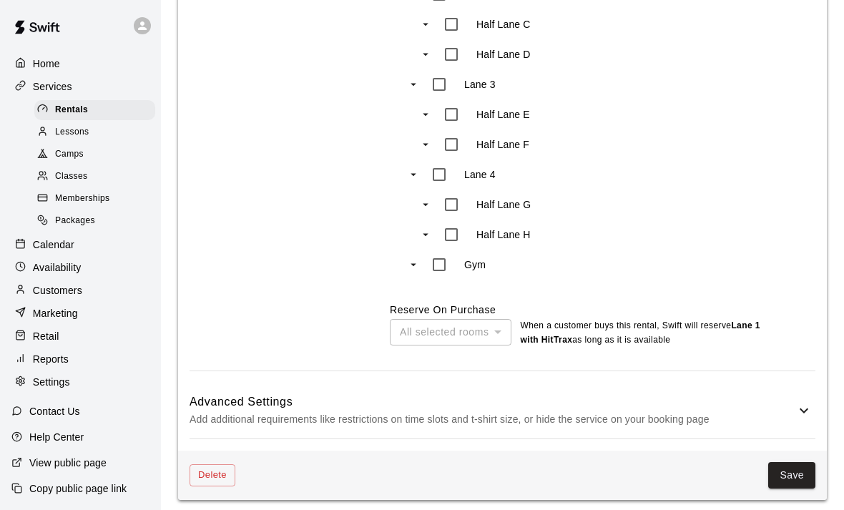
scroll to position [972, 0]
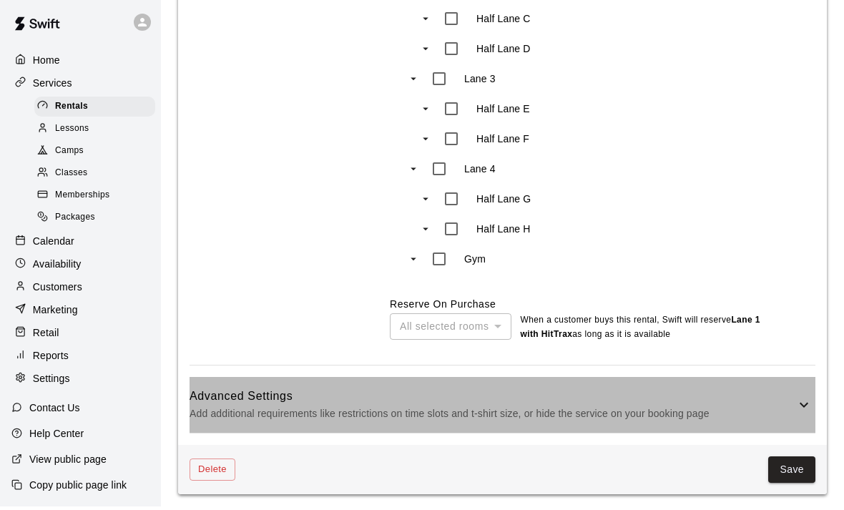
click at [508, 408] on p "Add additional requirements like restrictions on time slots and t-shirt size, o…" at bounding box center [492, 417] width 606 height 18
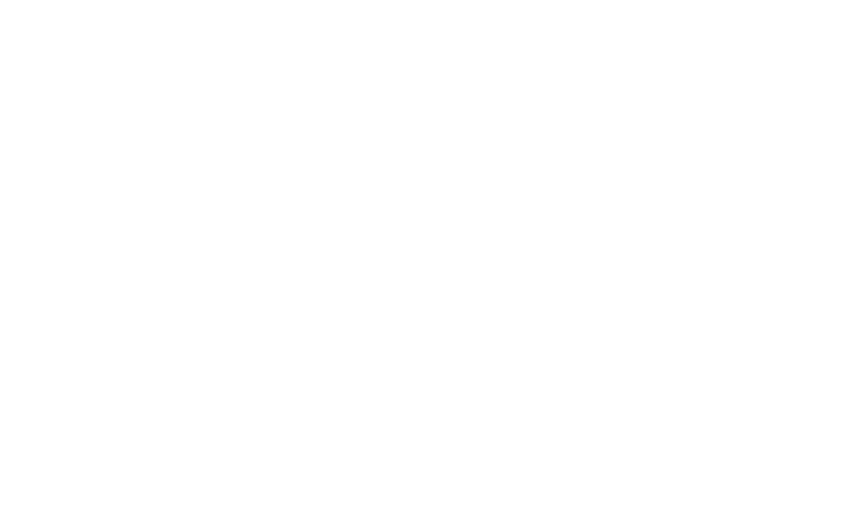
scroll to position [1576, 0]
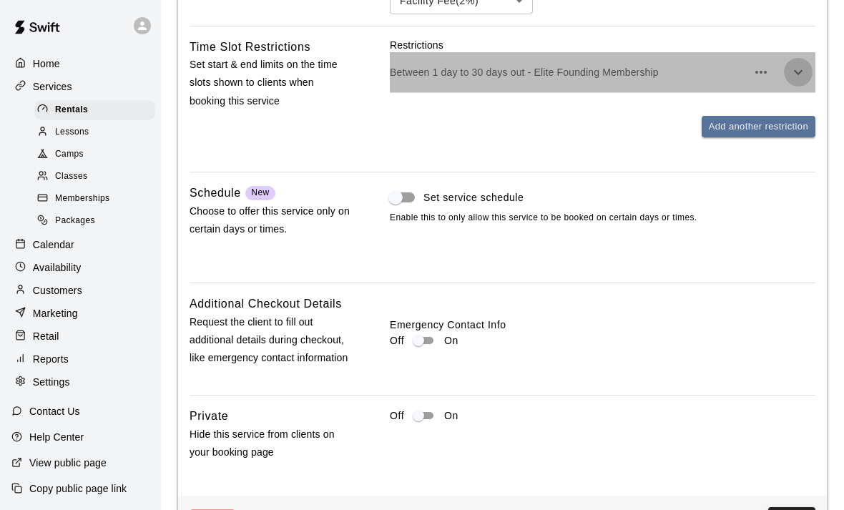
click at [802, 71] on icon "button" at bounding box center [797, 72] width 17 height 17
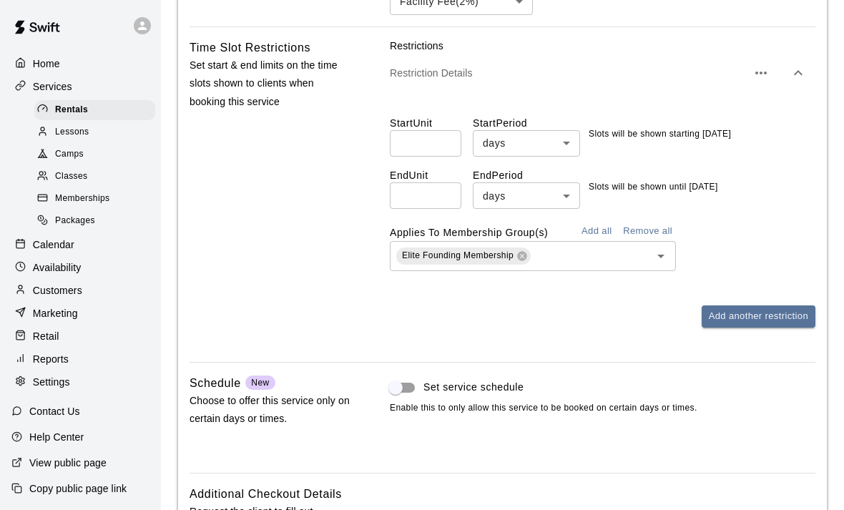
click at [604, 227] on button "Add all" at bounding box center [596, 231] width 46 height 22
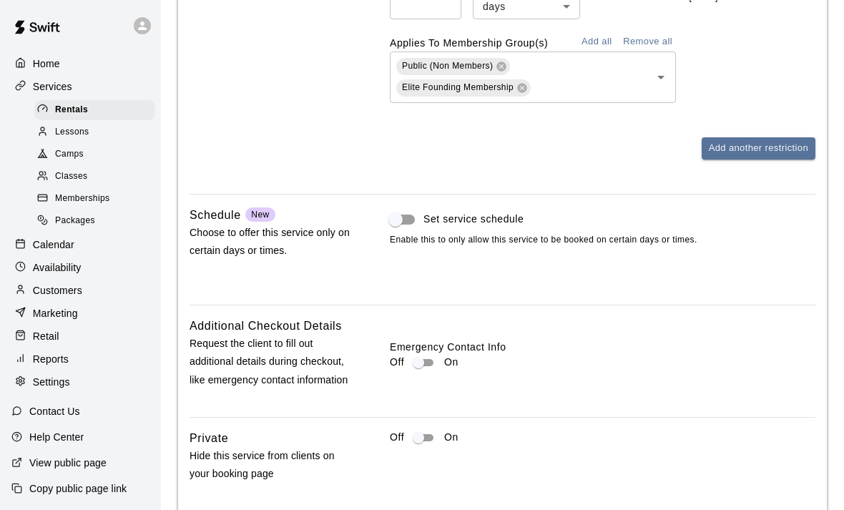
scroll to position [1785, 0]
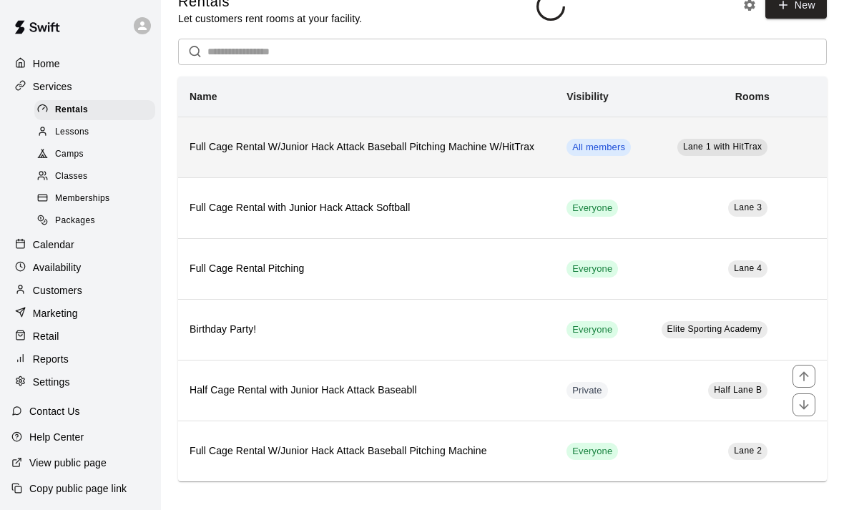
scroll to position [26, 0]
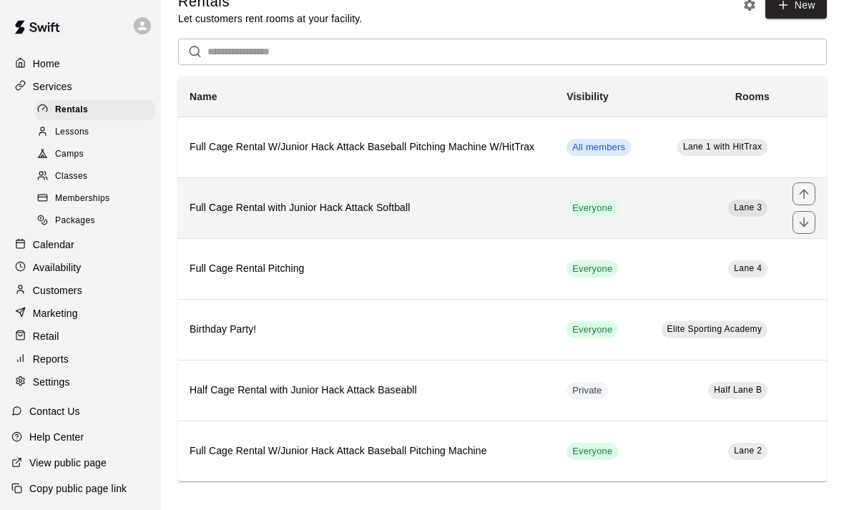
click at [508, 214] on h6 "Full Cage Rental with Junior Hack Attack Softball" at bounding box center [366, 208] width 354 height 16
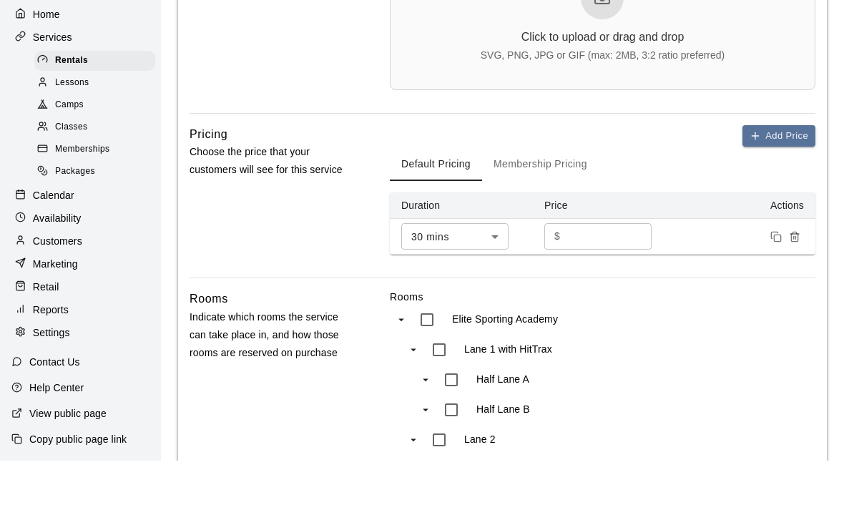
scroll to position [498, 0]
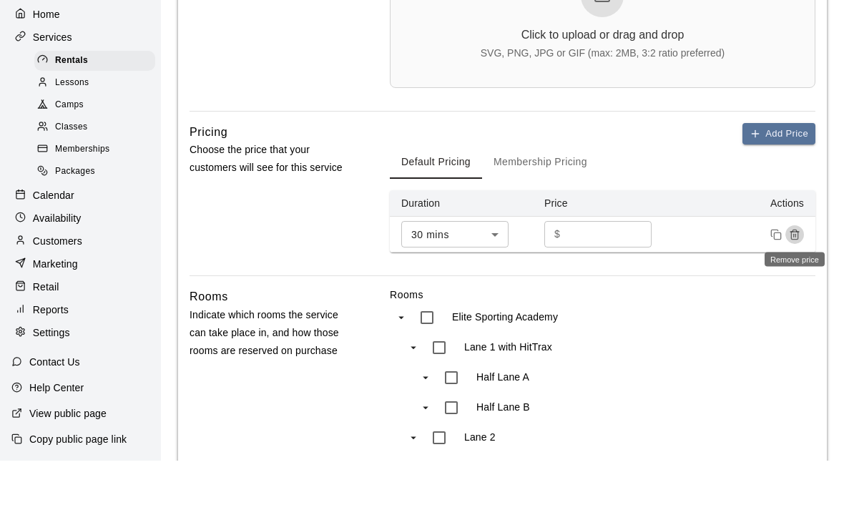
click at [794, 278] on icon "Remove price" at bounding box center [794, 283] width 11 height 11
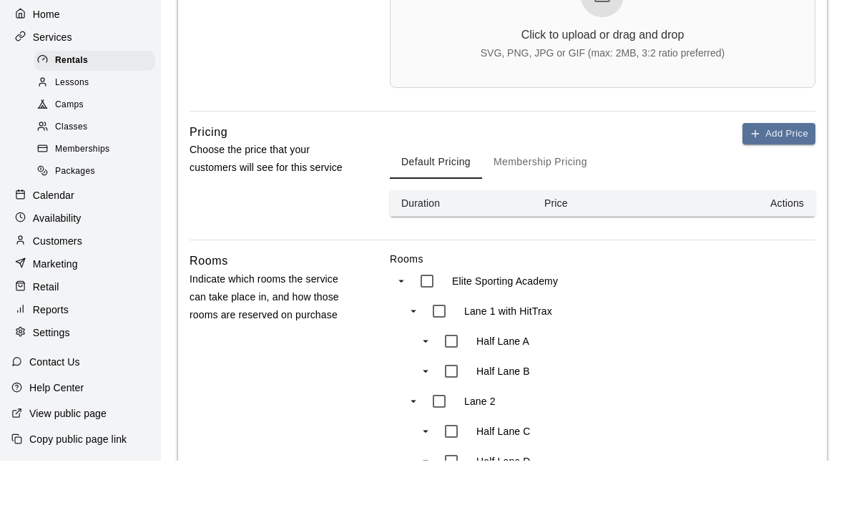
scroll to position [548, 0]
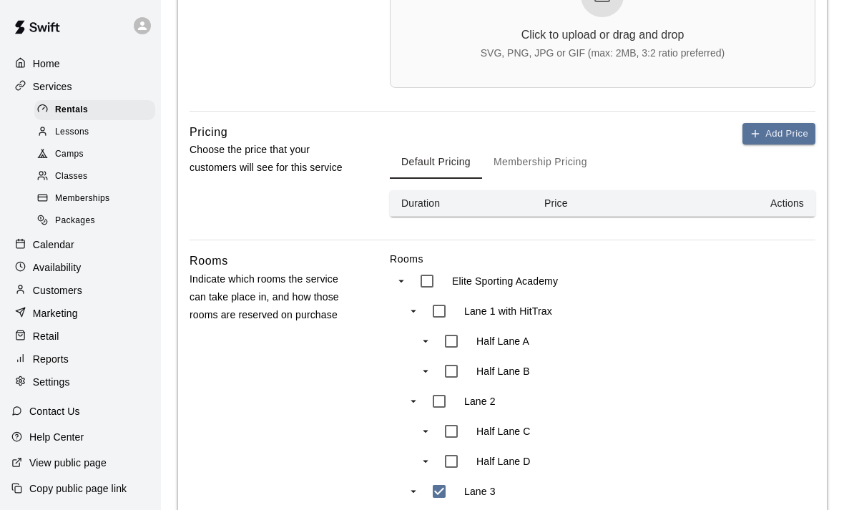
click at [504, 162] on button "Membership Pricing" at bounding box center [540, 161] width 117 height 34
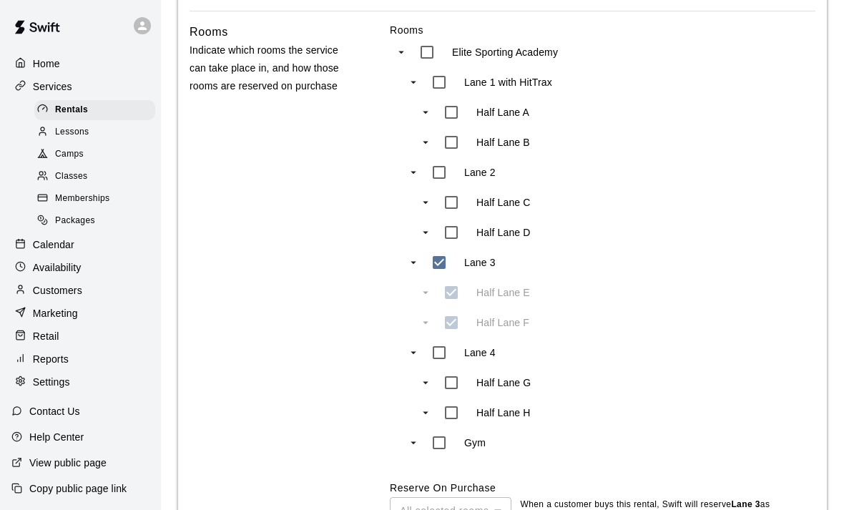
scroll to position [966, 0]
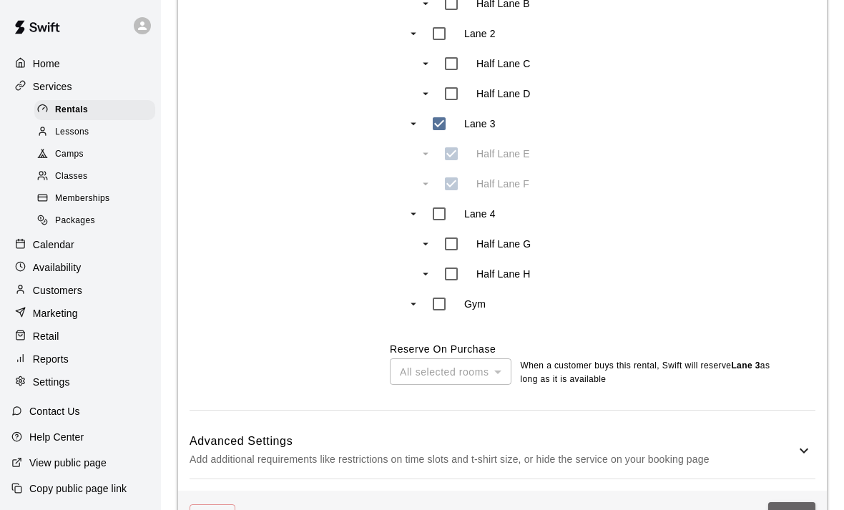
click at [791, 509] on button "Save" at bounding box center [791, 515] width 47 height 26
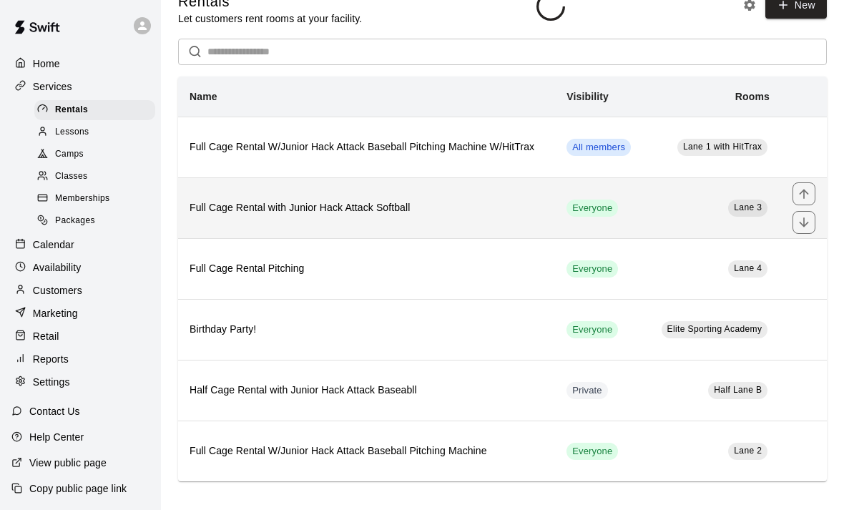
scroll to position [25, 0]
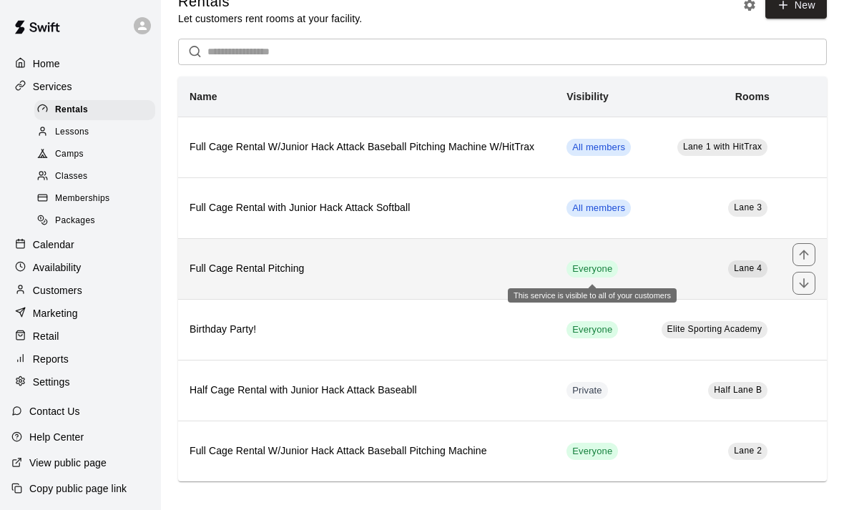
click at [598, 268] on span "Everyone" at bounding box center [591, 269] width 51 height 14
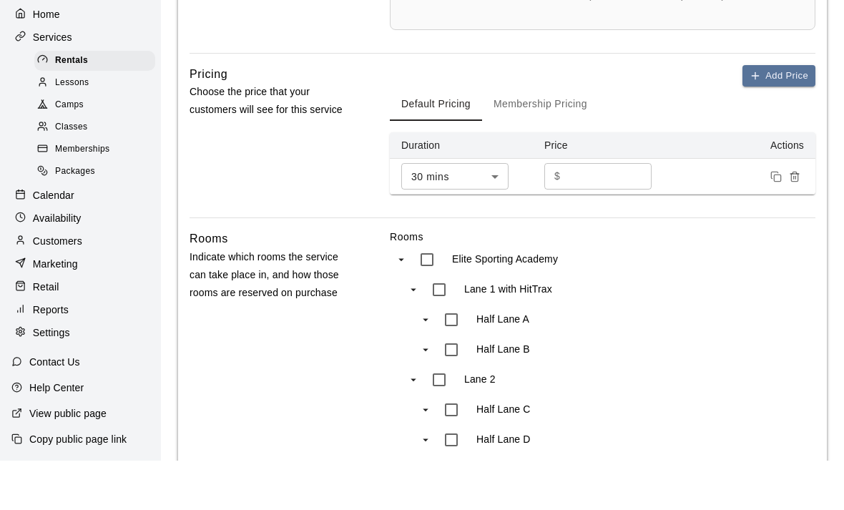
scroll to position [582, 0]
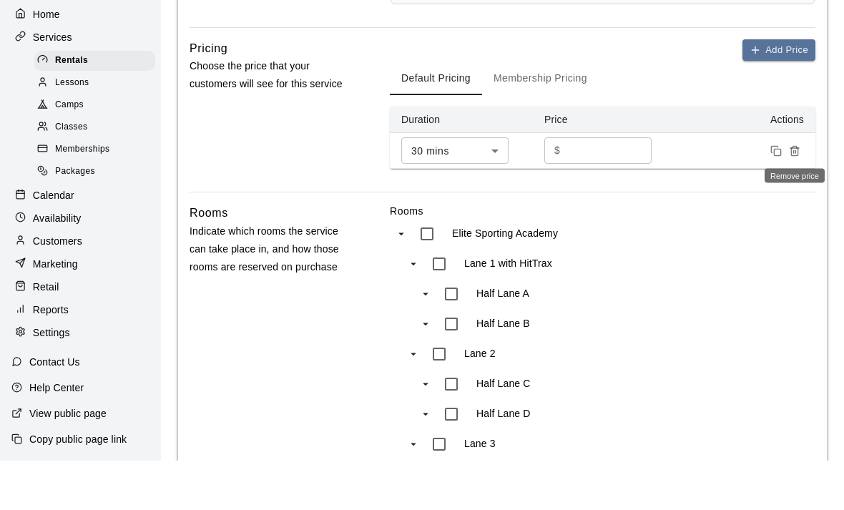
click at [799, 194] on icon "Remove price" at bounding box center [794, 199] width 11 height 11
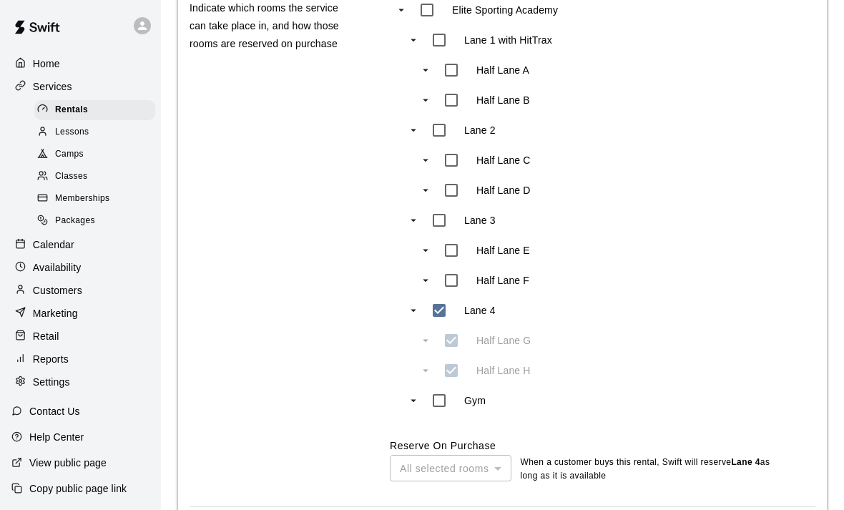
scroll to position [912, 0]
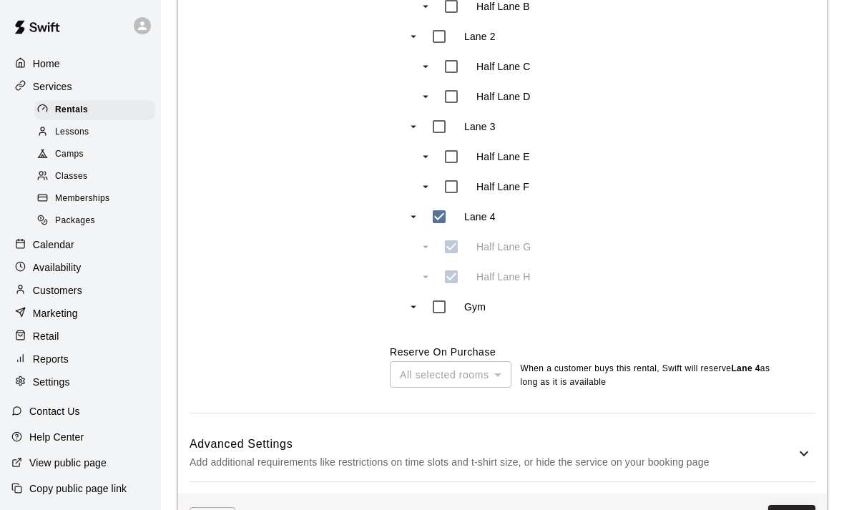
click at [797, 509] on button "Save" at bounding box center [791, 518] width 47 height 26
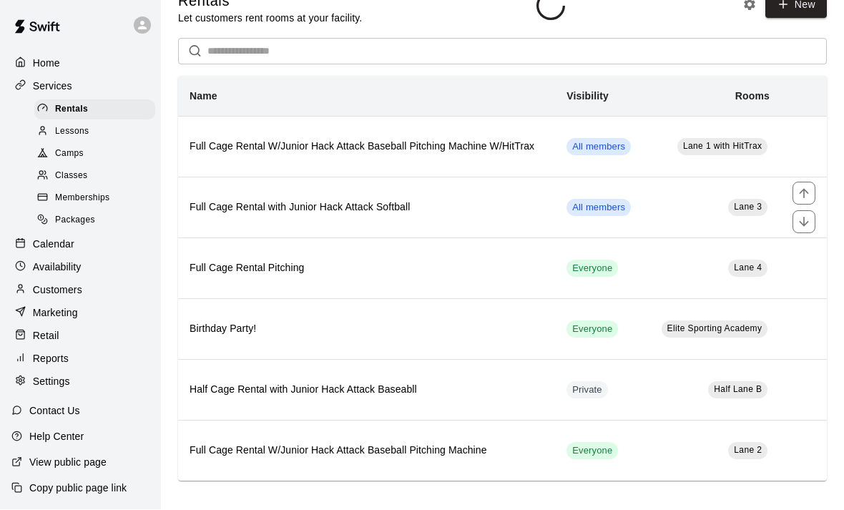
scroll to position [26, 0]
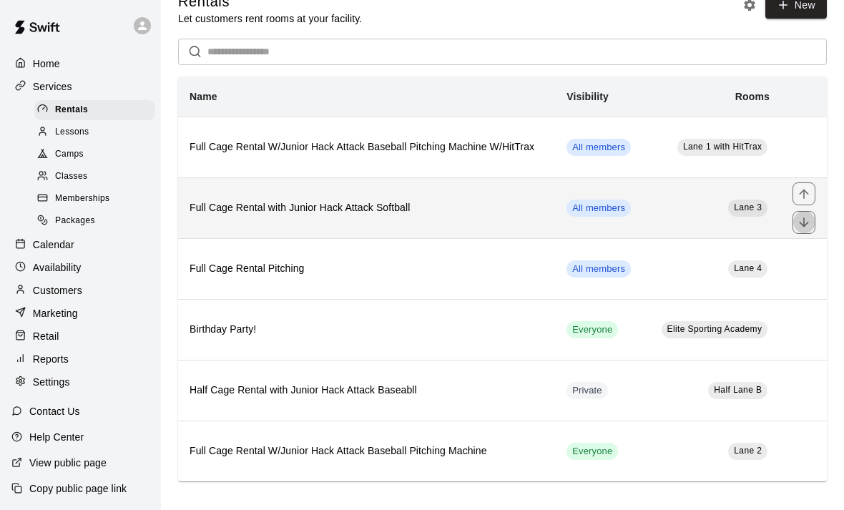
click at [805, 225] on icon "move item down" at bounding box center [803, 221] width 9 height 9
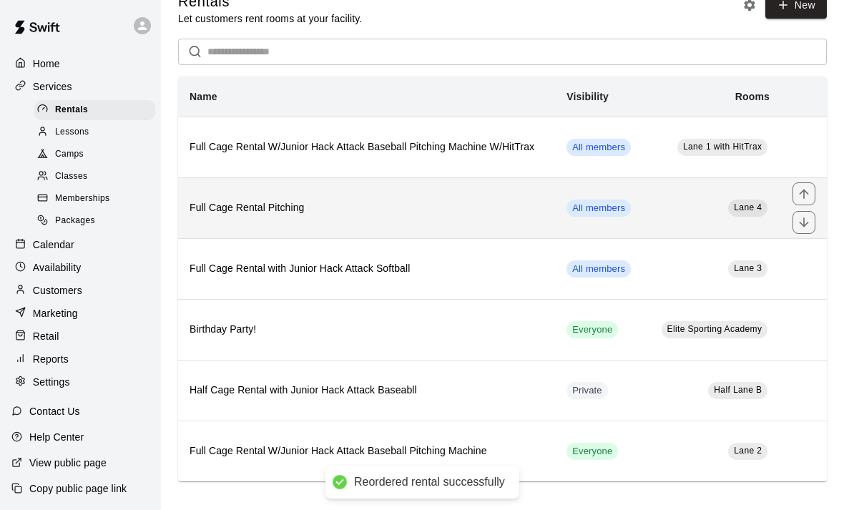
click at [805, 226] on icon "move item down" at bounding box center [803, 222] width 14 height 14
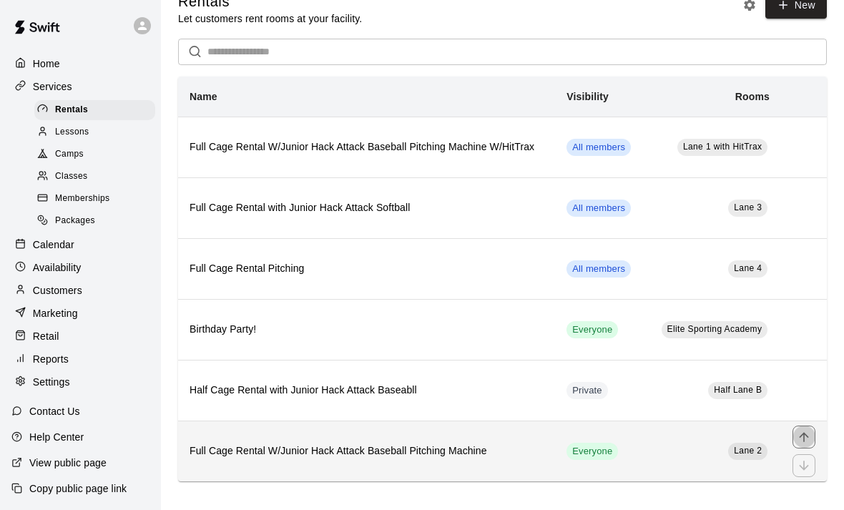
click at [800, 437] on icon "move item up" at bounding box center [803, 436] width 9 height 9
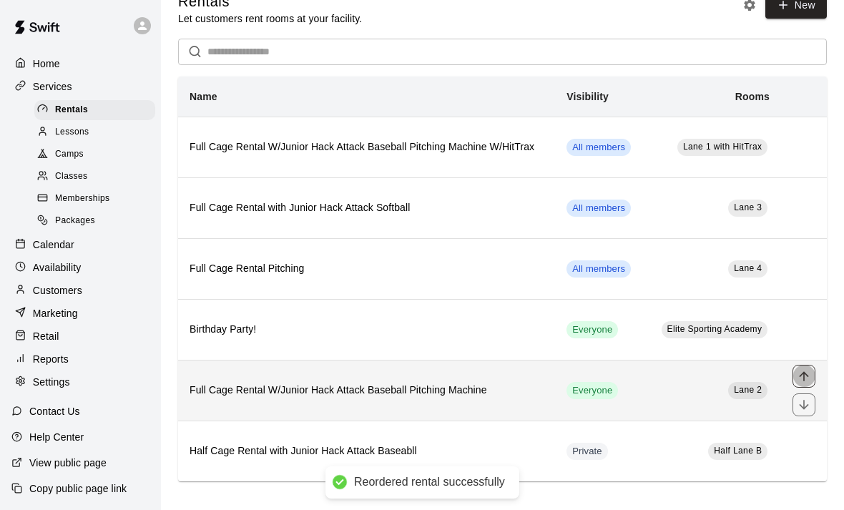
click at [806, 375] on icon "move item up" at bounding box center [803, 376] width 14 height 14
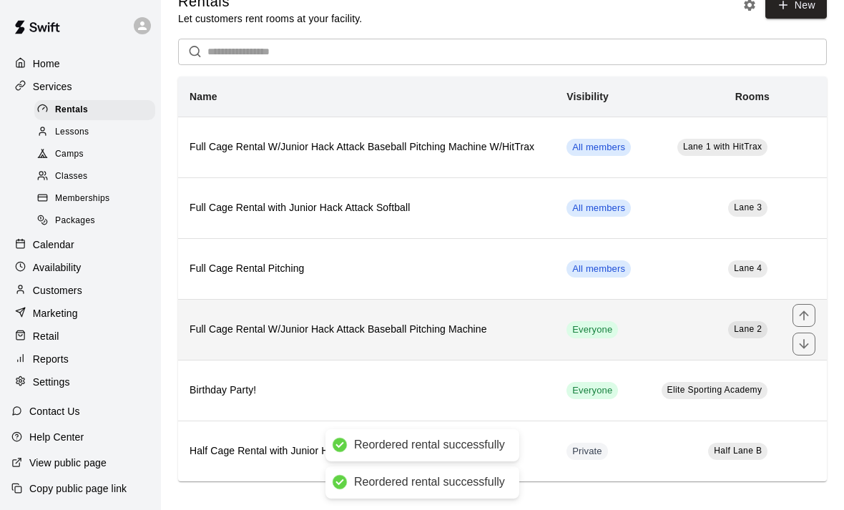
click at [806, 317] on icon "move item up" at bounding box center [803, 315] width 14 height 14
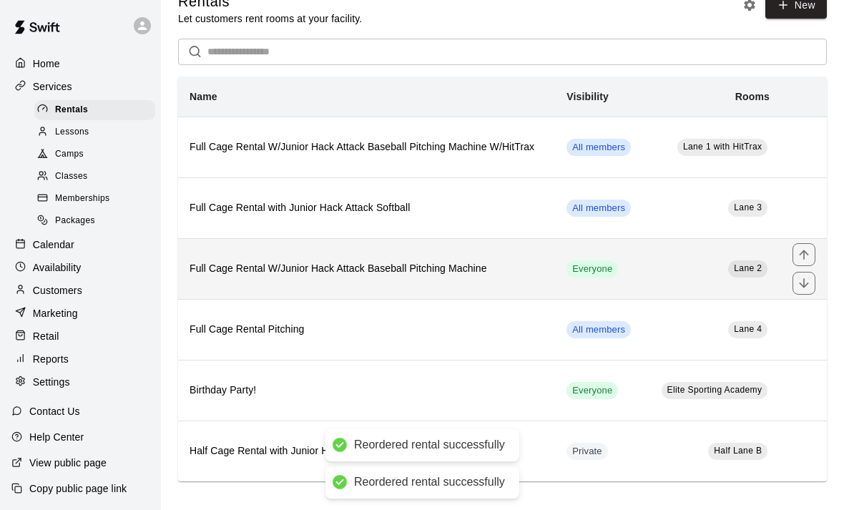
click at [804, 252] on icon "move item up" at bounding box center [803, 254] width 14 height 14
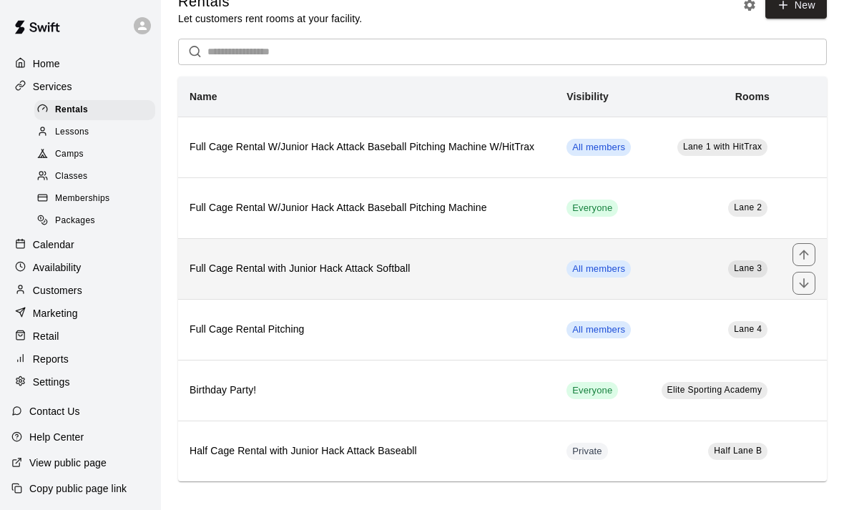
click at [808, 283] on icon "move item down" at bounding box center [803, 282] width 9 height 9
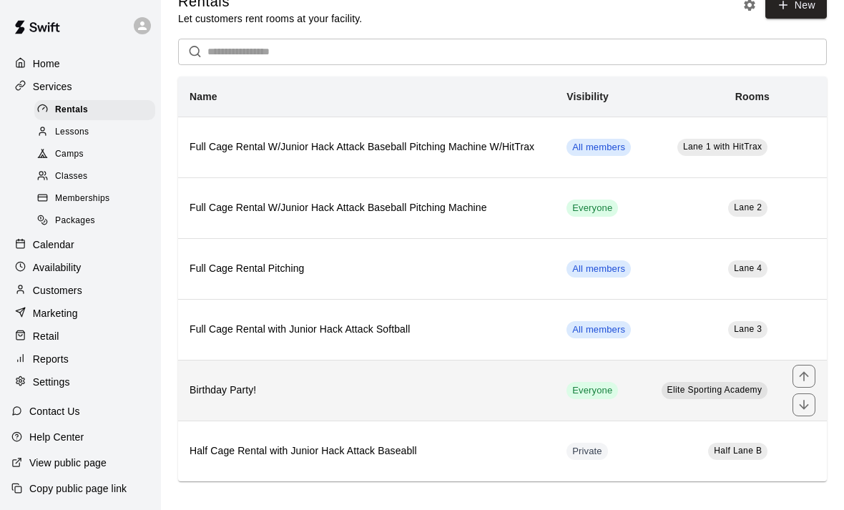
click at [534, 389] on h6 "Birthday Party!" at bounding box center [366, 390] width 354 height 16
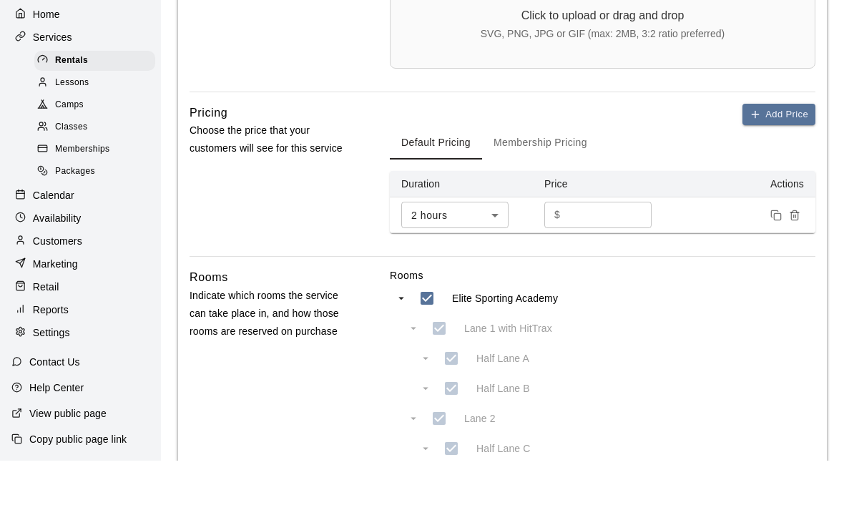
scroll to position [874, 0]
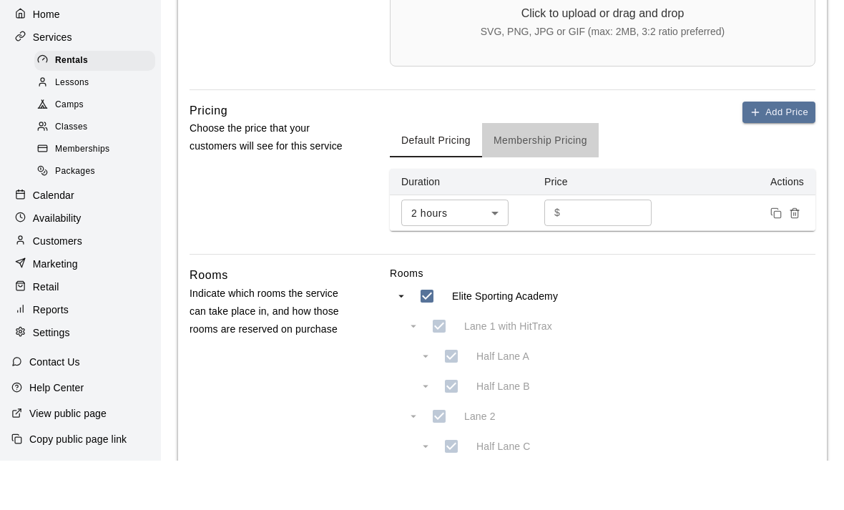
click at [521, 172] on button "Membership Pricing" at bounding box center [540, 189] width 117 height 34
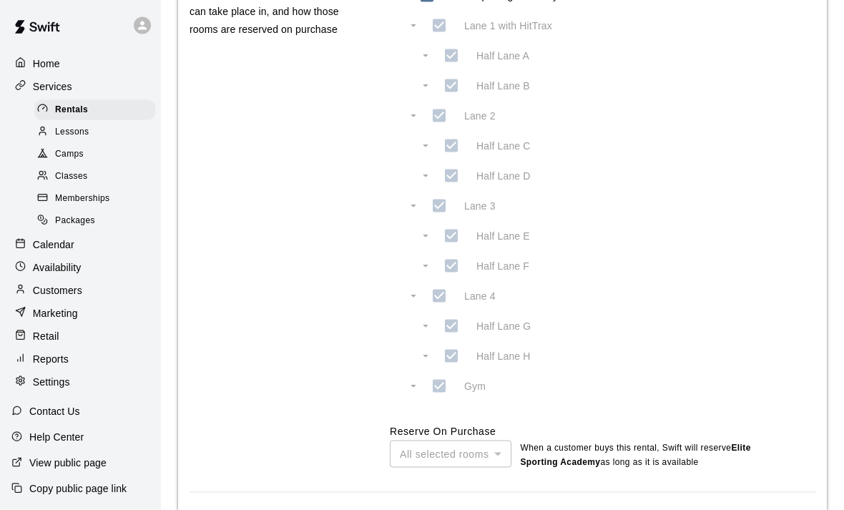
scroll to position [1320, 0]
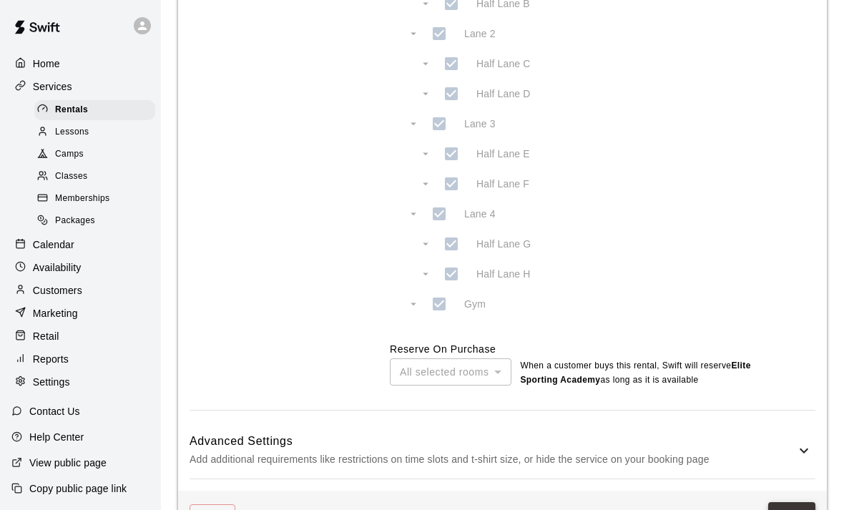
click at [781, 509] on button "Save" at bounding box center [791, 515] width 47 height 26
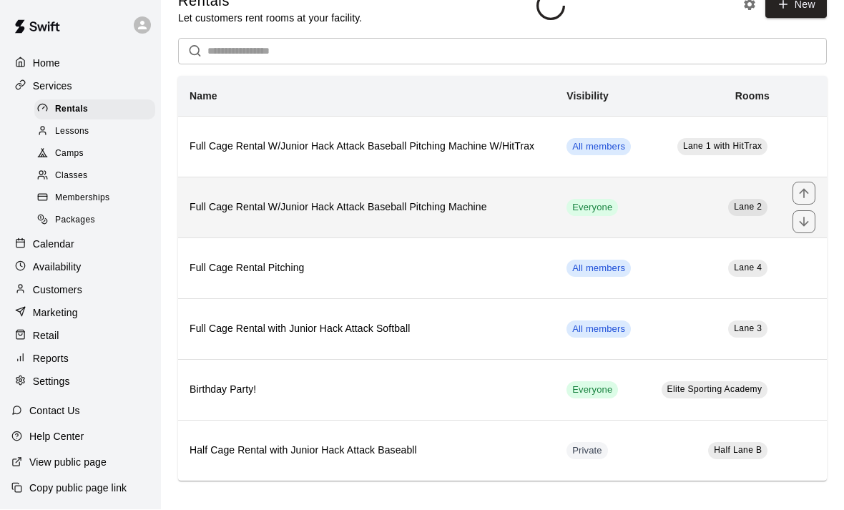
scroll to position [26, 0]
click at [498, 207] on h6 "Full Cage Rental W/Junior Hack Attack Baseball Pitching Machine" at bounding box center [366, 208] width 354 height 16
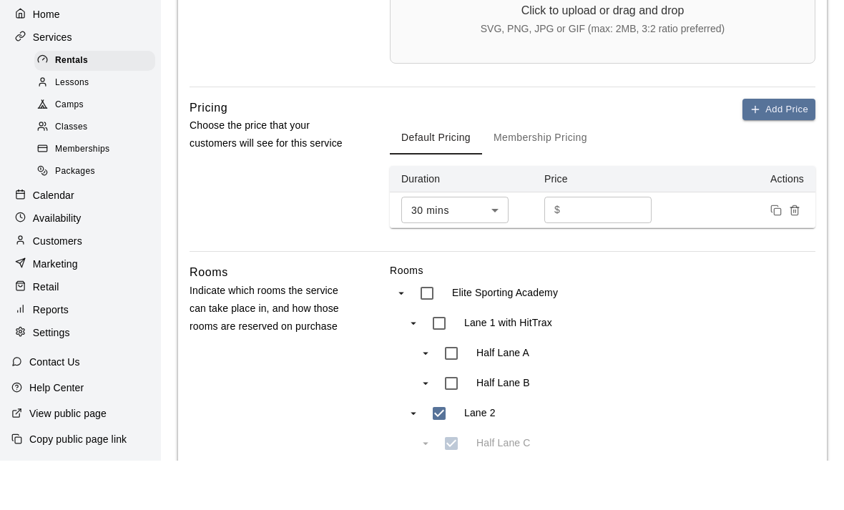
scroll to position [523, 0]
click at [797, 256] on icon "Remove price" at bounding box center [794, 260] width 6 height 8
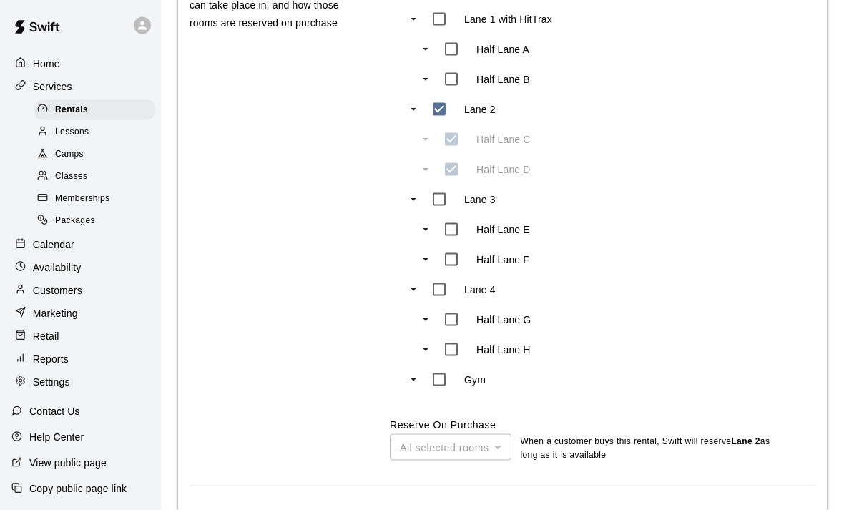
scroll to position [912, 0]
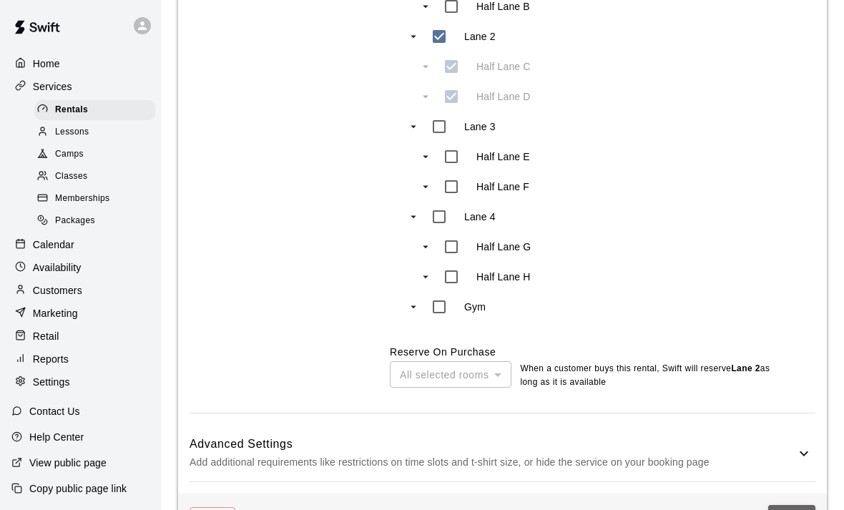
click at [798, 509] on button "Save" at bounding box center [791, 518] width 47 height 26
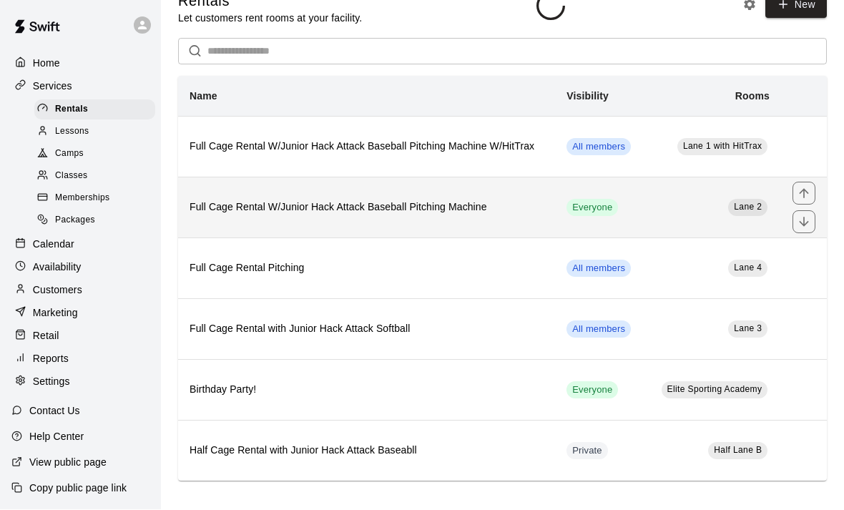
scroll to position [26, 0]
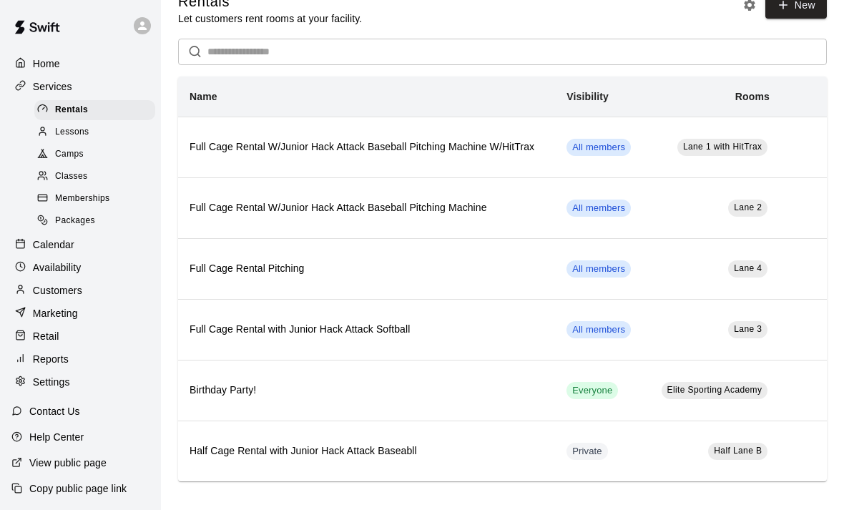
click at [66, 418] on p "Contact Us" at bounding box center [54, 411] width 51 height 14
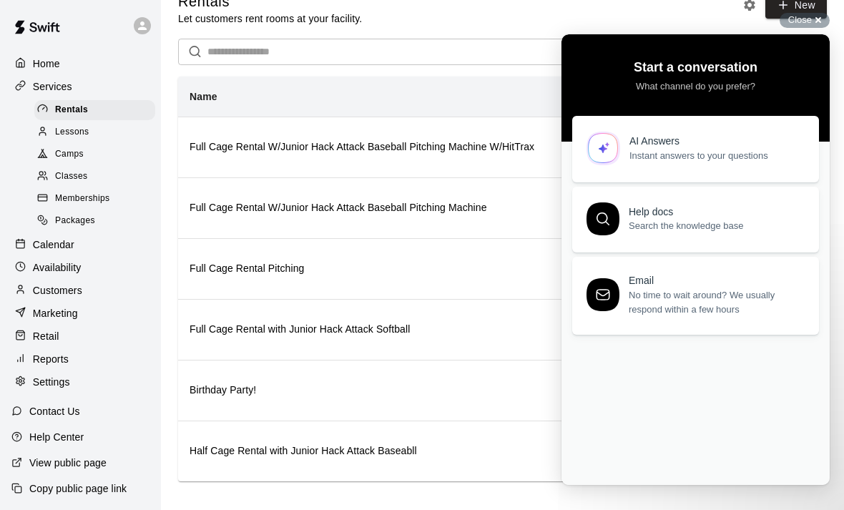
scroll to position [0, 0]
click at [673, 162] on link "AI Answers Instant answers to your questions" at bounding box center [695, 146] width 247 height 66
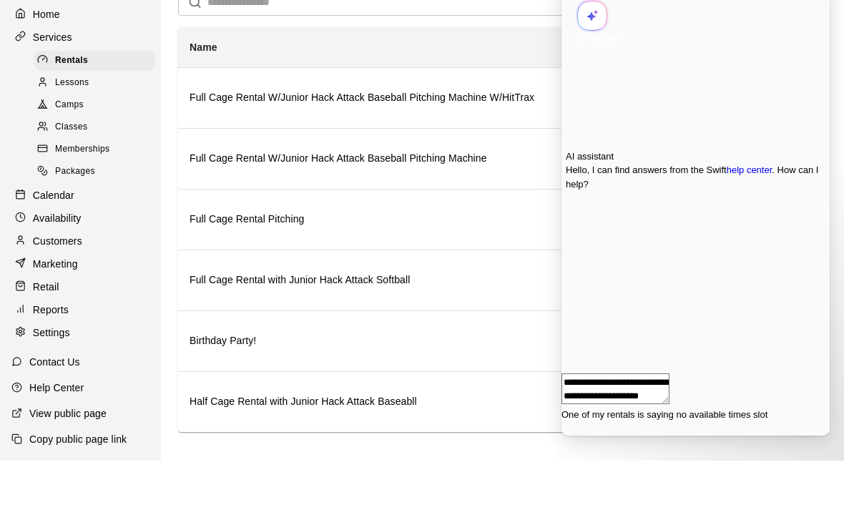
type textarea "**********"
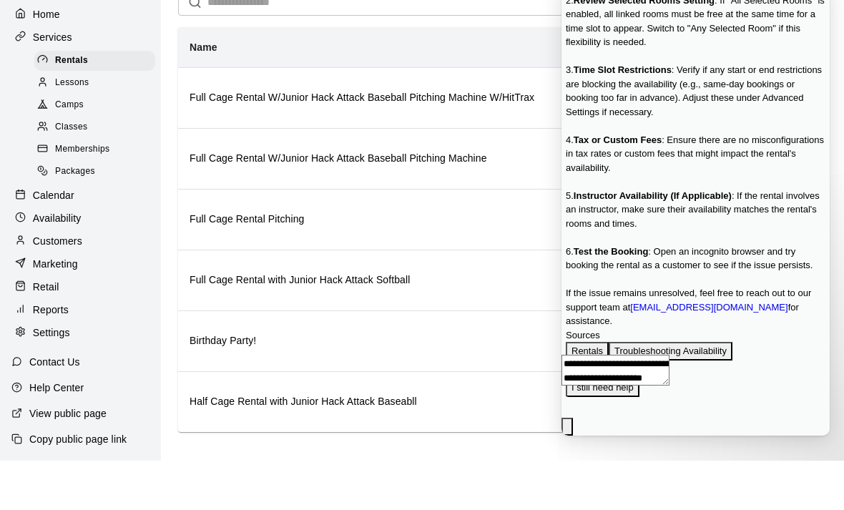
scroll to position [316, 0]
click at [59, 375] on p "Settings" at bounding box center [51, 382] width 37 height 14
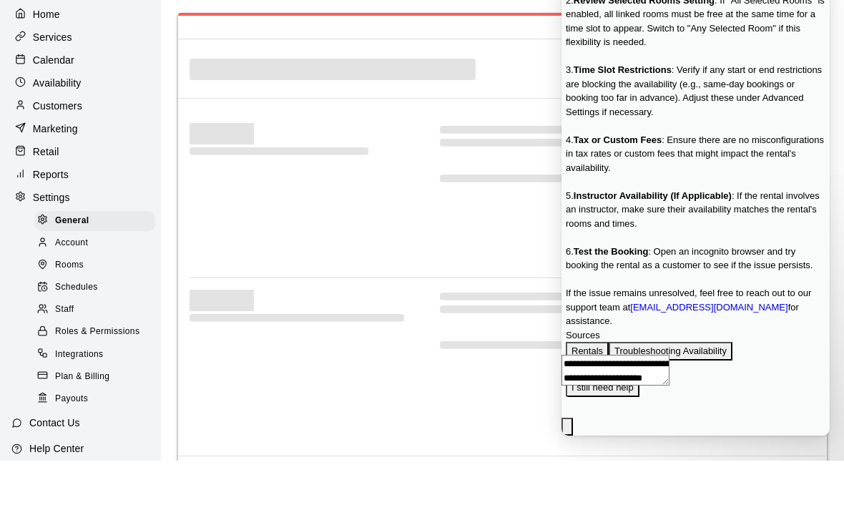
select select "**"
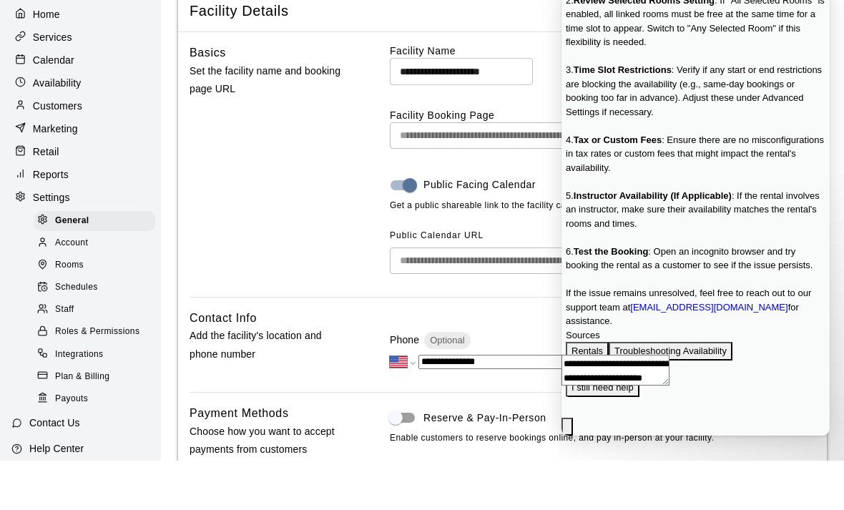
scroll to position [3298, 0]
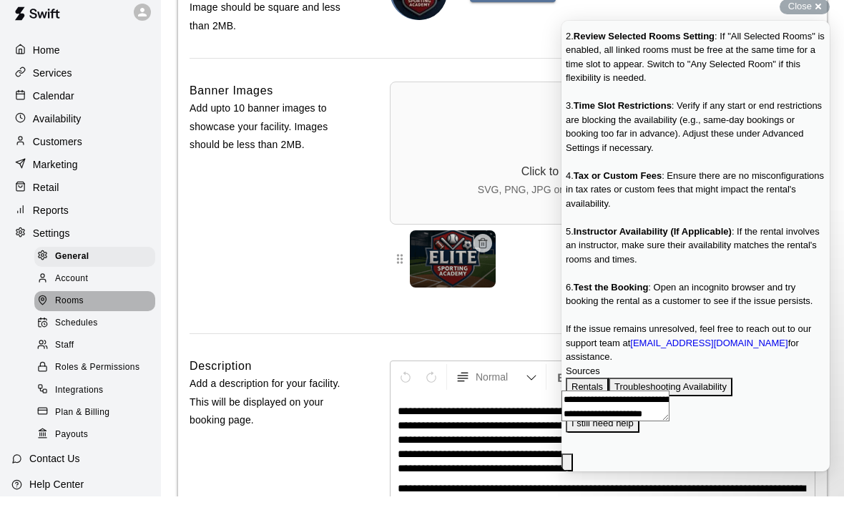
click at [61, 307] on span "Rooms" at bounding box center [69, 314] width 29 height 14
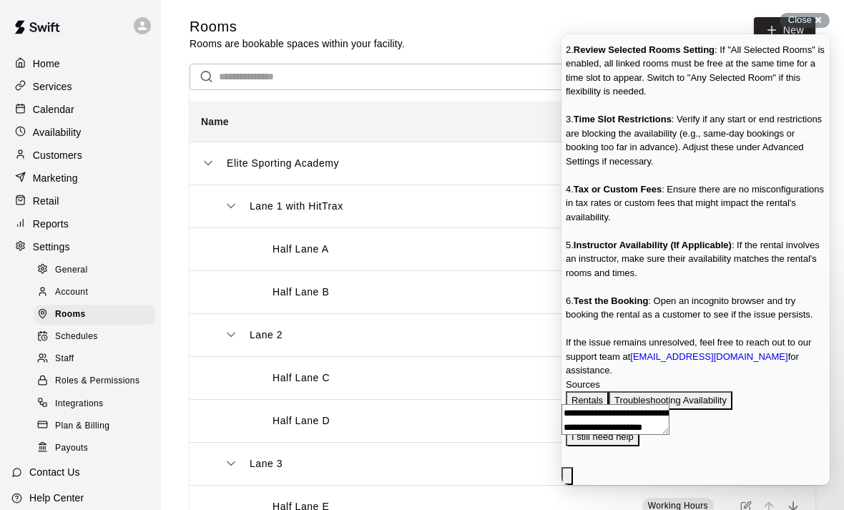
click at [363, 214] on div "Lane 1 with HitTrax" at bounding box center [371, 206] width 295 height 15
click at [647, 43] on div "Rooms Rooms are bookable spaces within your facility. New" at bounding box center [502, 34] width 626 height 34
click at [819, 28] on div "Close cross-small" at bounding box center [804, 20] width 50 height 15
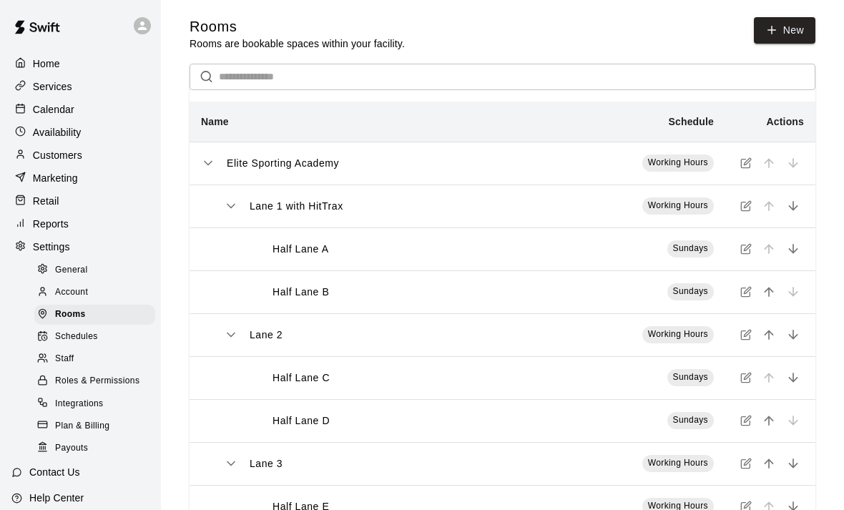
click at [745, 252] on icon "simple table" at bounding box center [745, 248] width 11 height 11
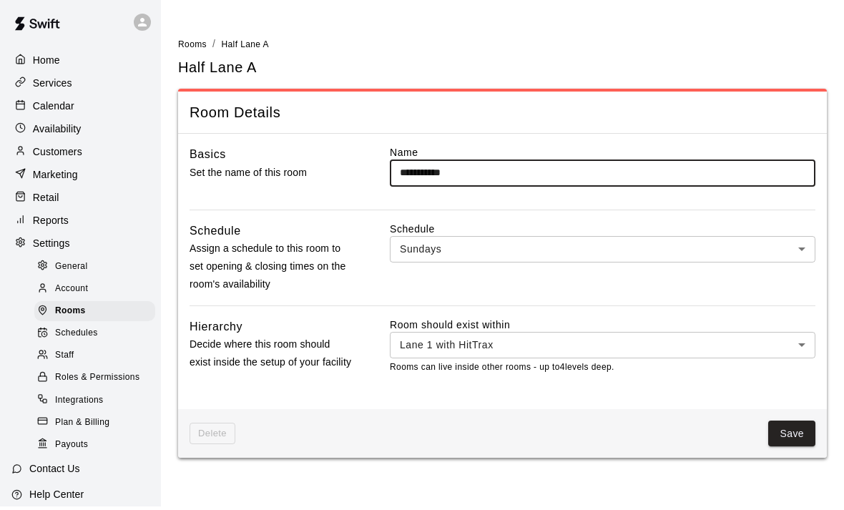
click at [463, 261] on div "Schedule Sundays *** ​" at bounding box center [602, 261] width 425 height 72
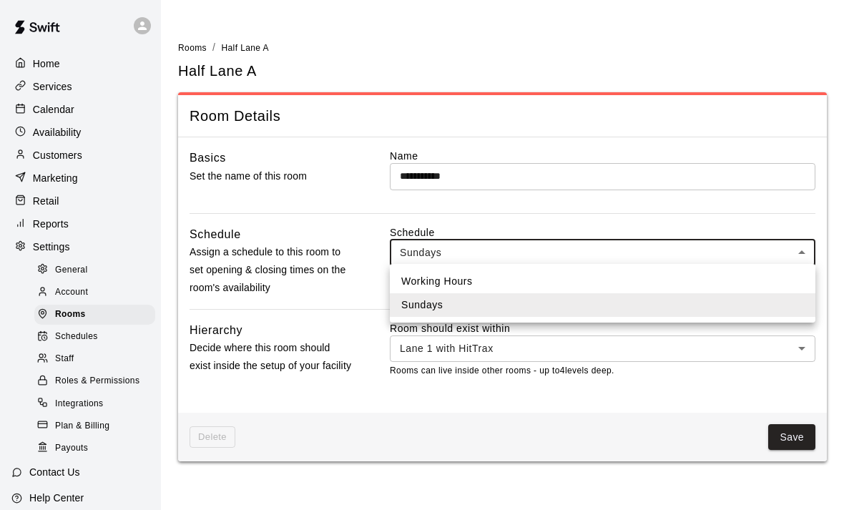
click at [486, 242] on body "**********" at bounding box center [422, 239] width 844 height 478
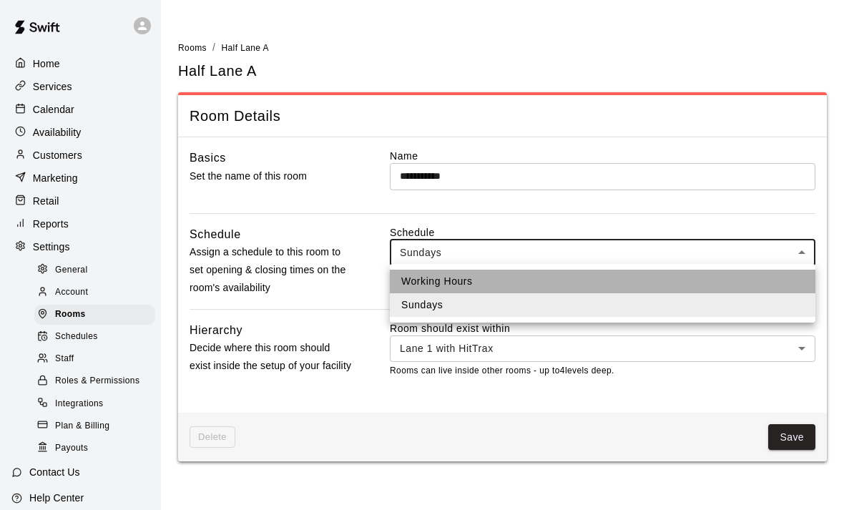
click at [465, 290] on li "Working Hours" at bounding box center [602, 282] width 425 height 24
type input "***"
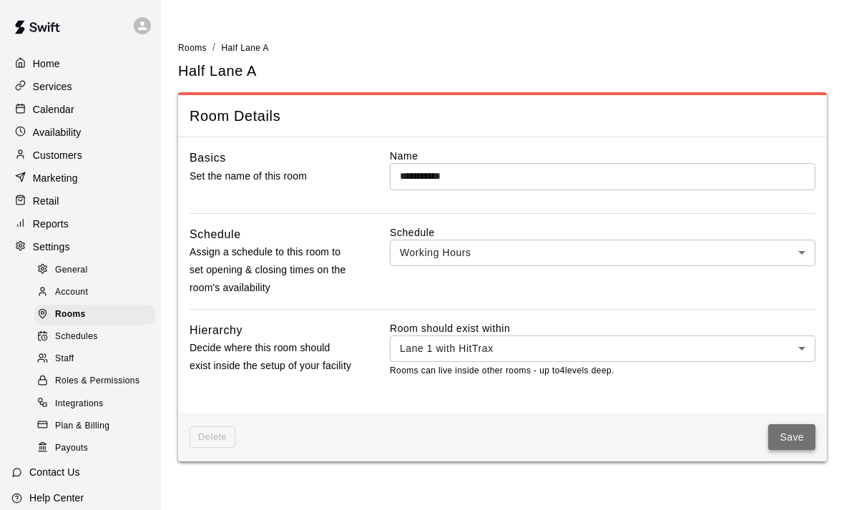
click at [793, 439] on button "Save" at bounding box center [791, 437] width 47 height 26
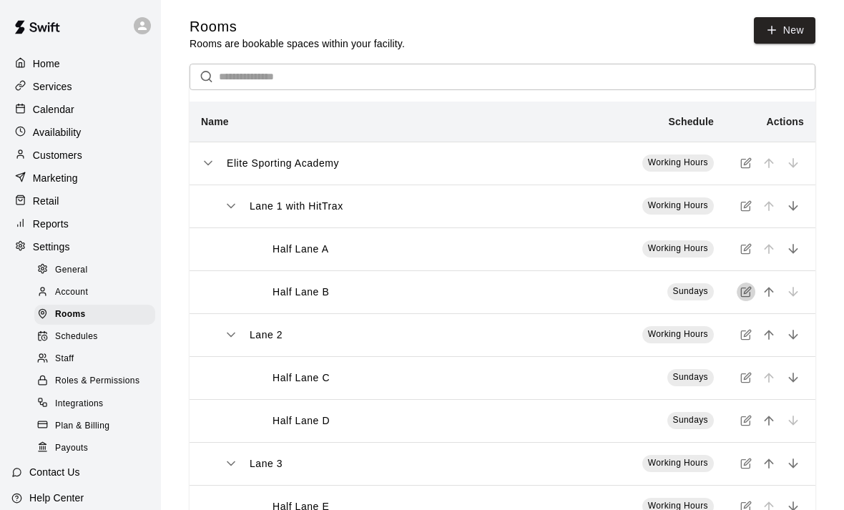
click at [749, 296] on icon "simple table" at bounding box center [745, 291] width 11 height 11
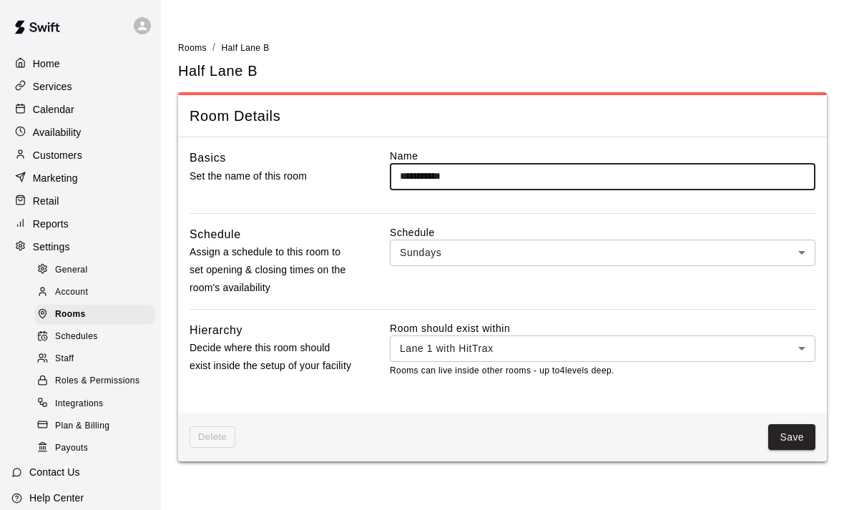
click at [523, 243] on body "**********" at bounding box center [422, 239] width 844 height 478
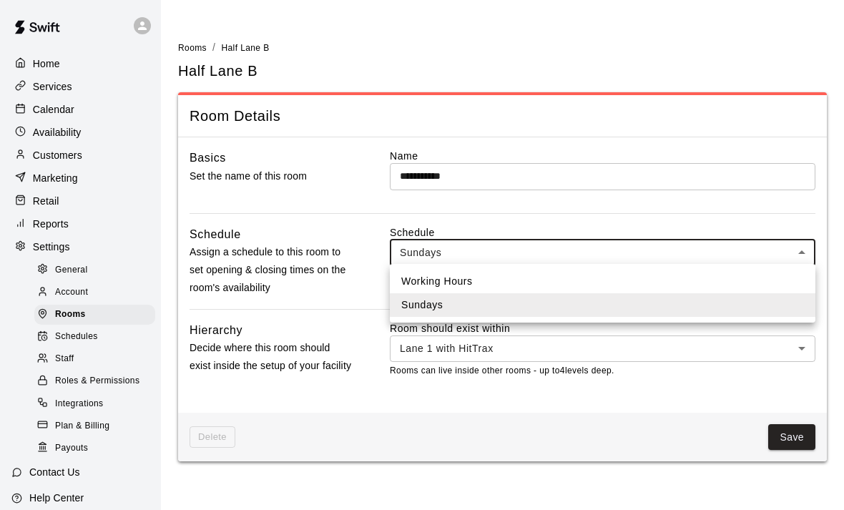
click at [513, 280] on li "Working Hours" at bounding box center [602, 282] width 425 height 24
type input "***"
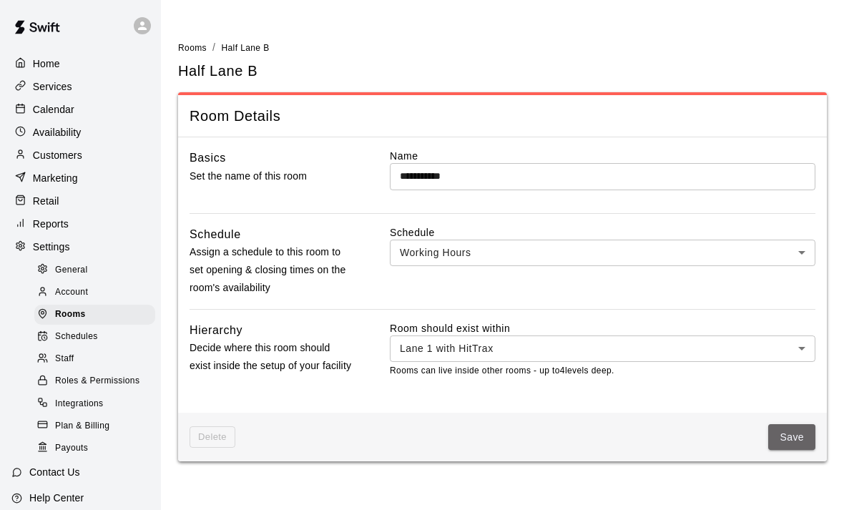
click at [789, 438] on button "Save" at bounding box center [791, 437] width 47 height 26
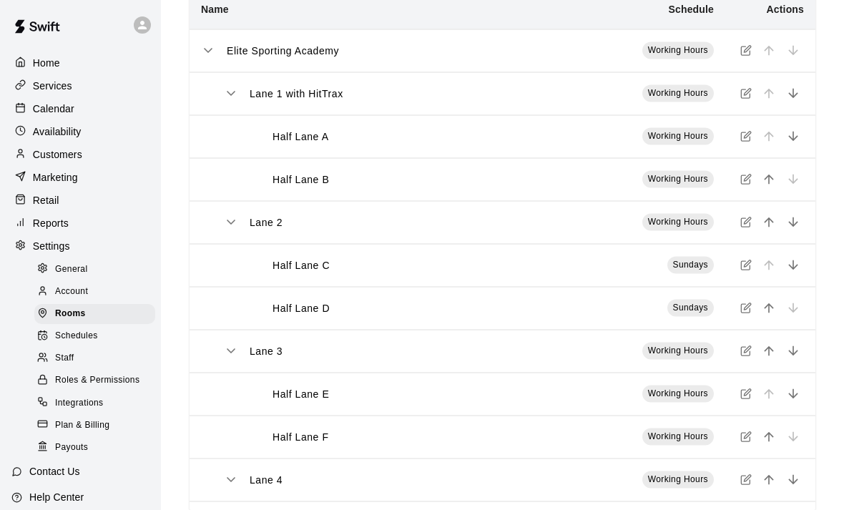
scroll to position [85, 0]
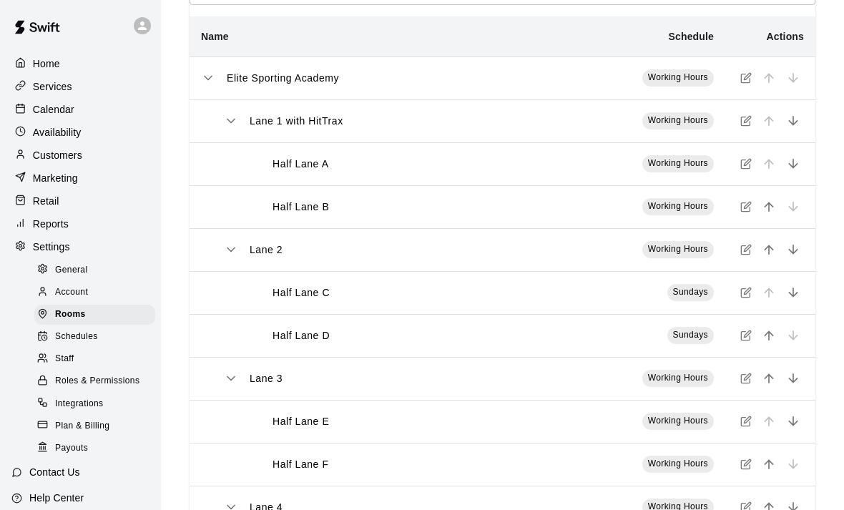
click at [75, 290] on span "Account" at bounding box center [71, 292] width 33 height 14
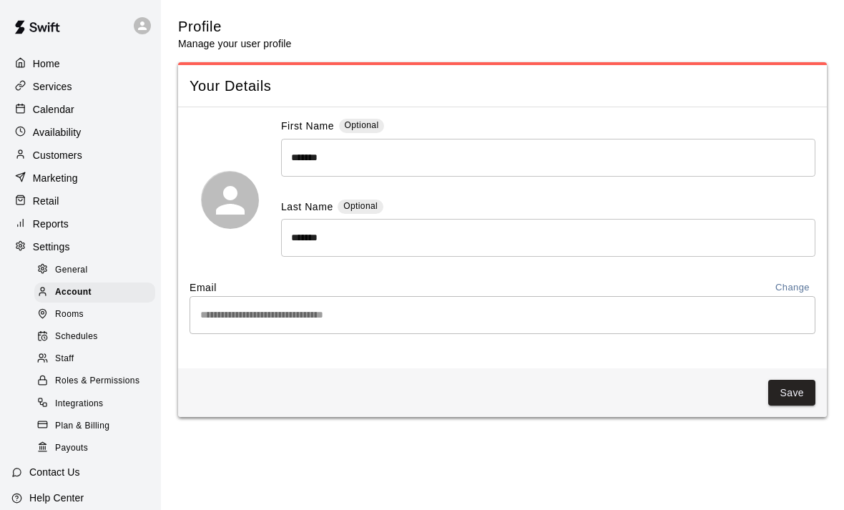
click at [68, 318] on span "Rooms" at bounding box center [69, 314] width 29 height 14
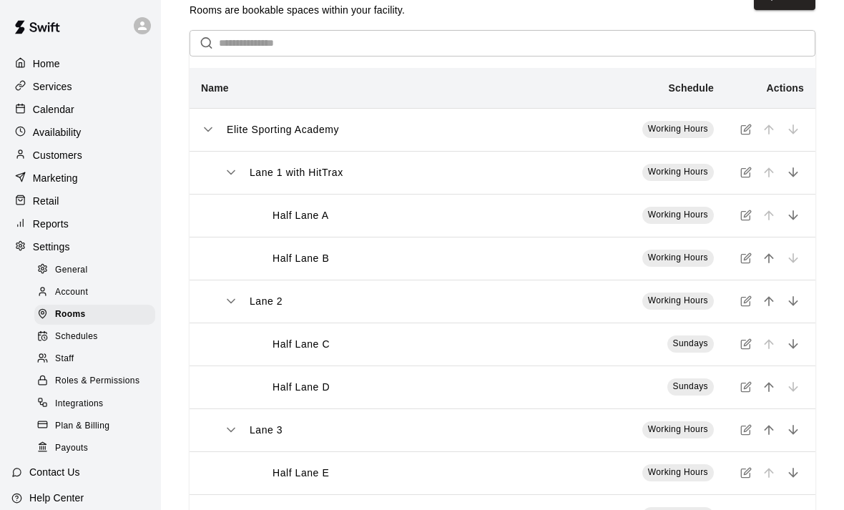
scroll to position [41, 0]
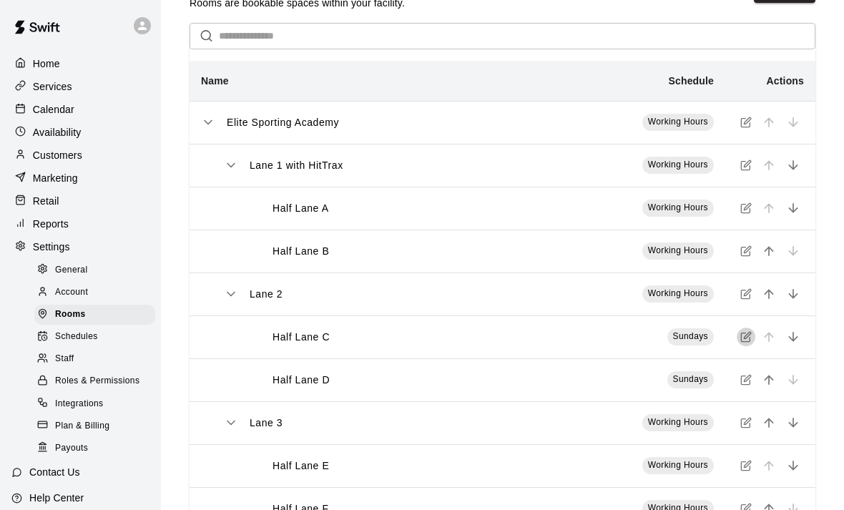
click at [751, 341] on icon "simple table" at bounding box center [745, 336] width 11 height 11
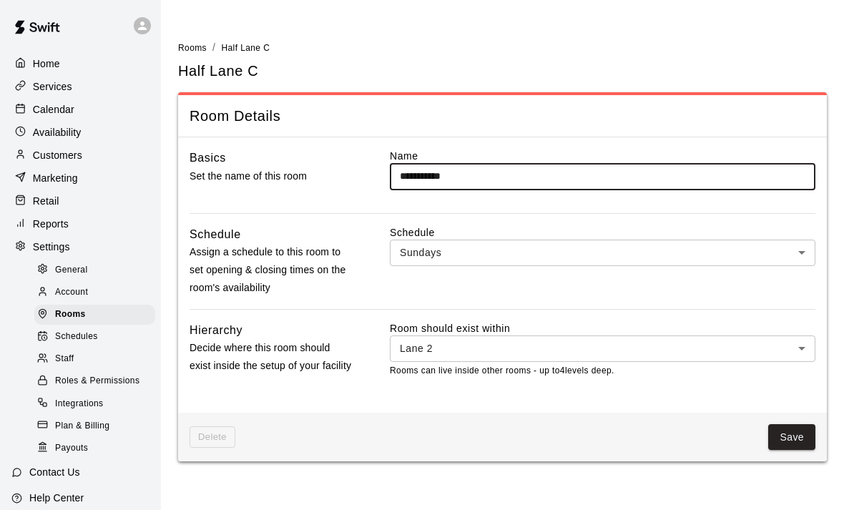
click at [469, 241] on body "**********" at bounding box center [422, 239] width 844 height 478
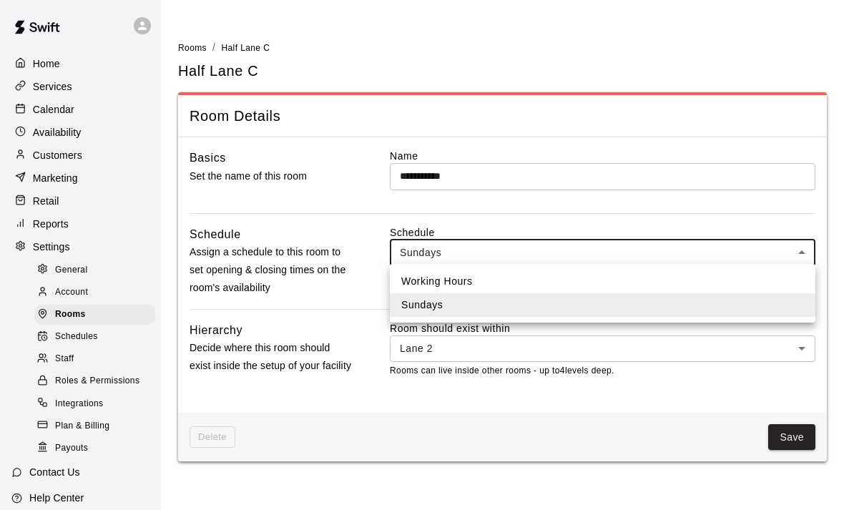
click at [460, 272] on li "Working Hours" at bounding box center [602, 282] width 425 height 24
type input "***"
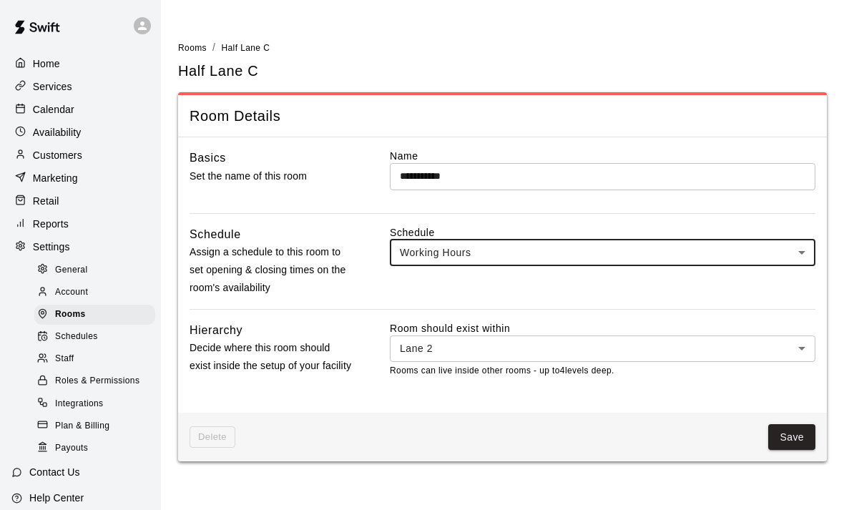
click at [794, 435] on button "Save" at bounding box center [791, 437] width 47 height 26
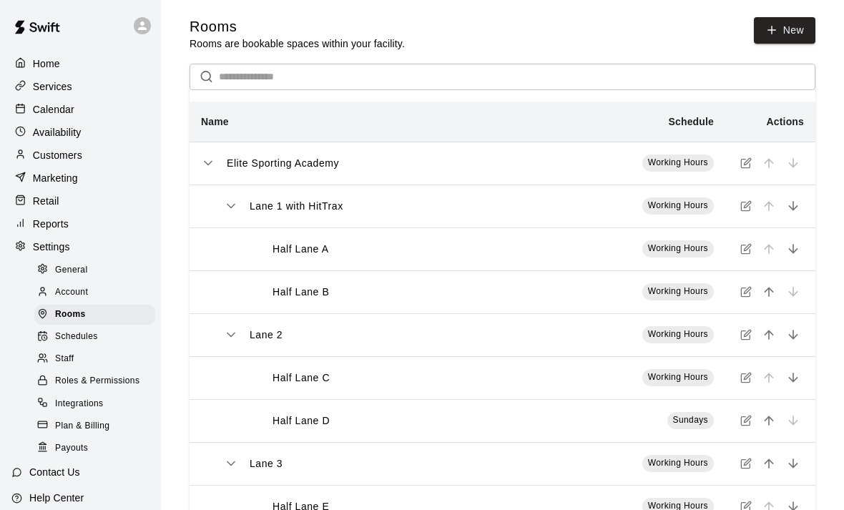
click at [686, 425] on span "Sundays" at bounding box center [691, 420] width 36 height 10
click at [749, 421] on icon "simple table" at bounding box center [745, 420] width 11 height 11
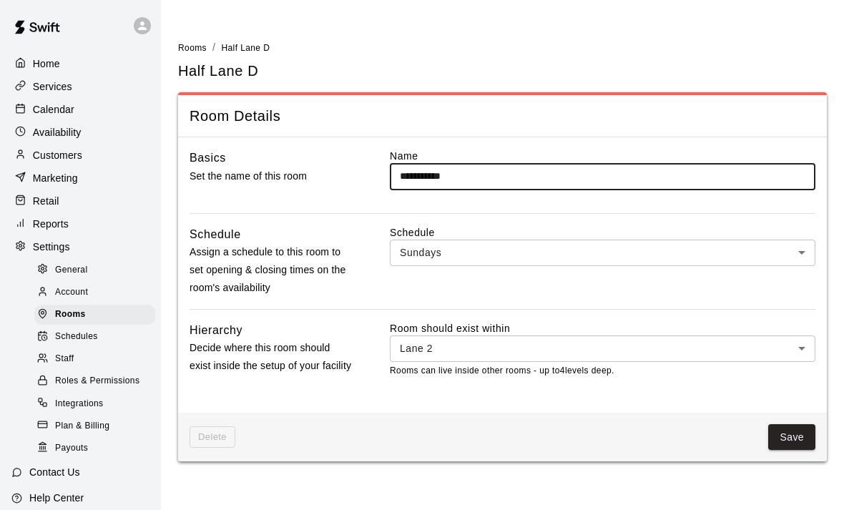
click at [427, 255] on body "**********" at bounding box center [422, 239] width 844 height 478
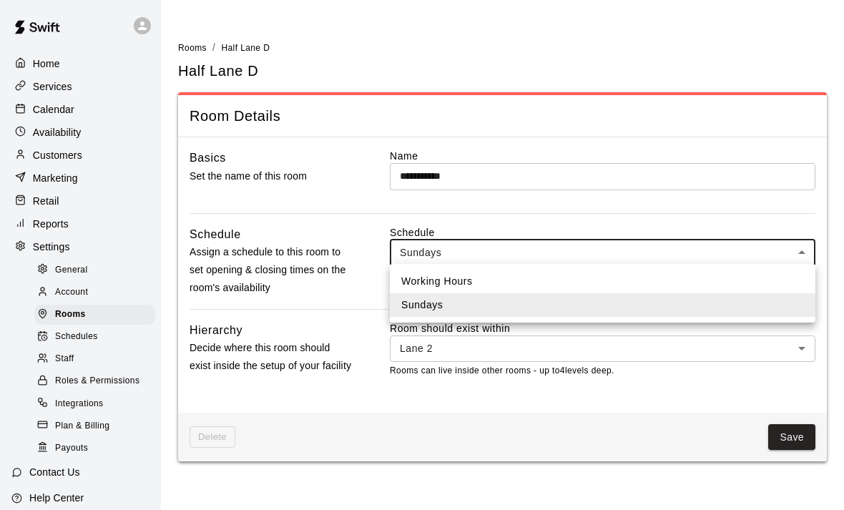
click at [423, 275] on li "Working Hours" at bounding box center [602, 282] width 425 height 24
type input "***"
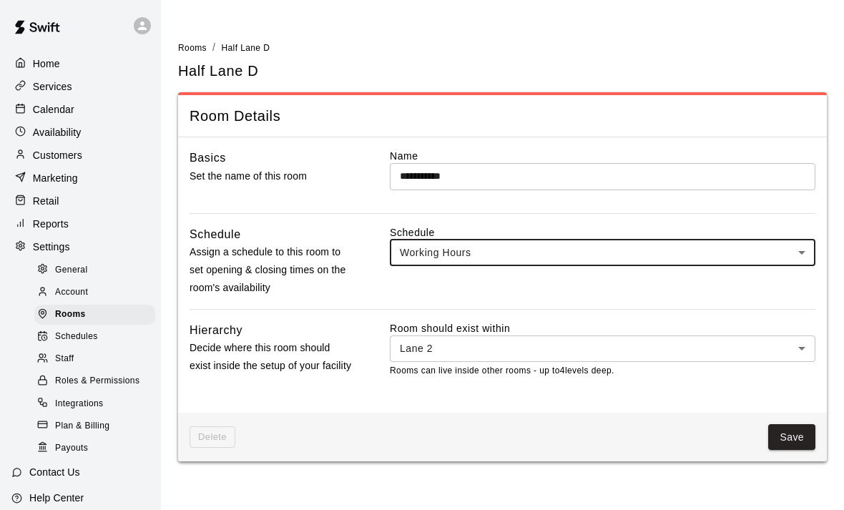
click at [787, 434] on button "Save" at bounding box center [791, 437] width 47 height 26
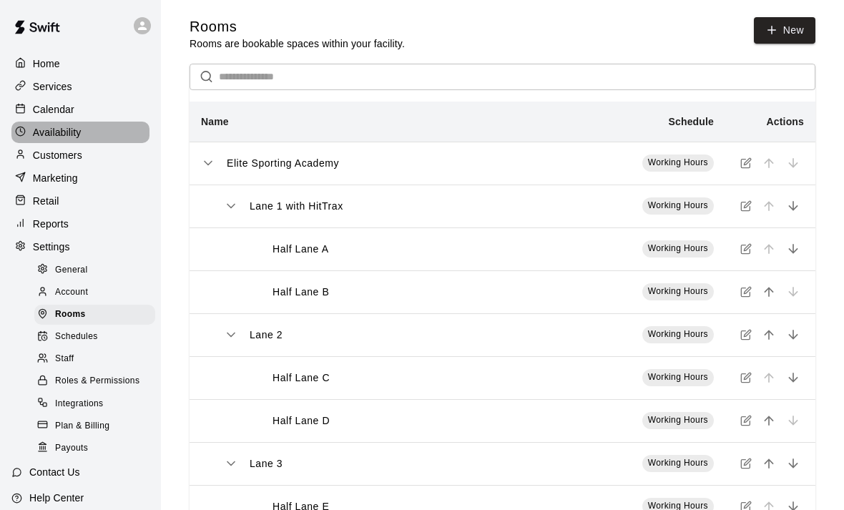
click at [59, 128] on p "Availability" at bounding box center [57, 132] width 49 height 14
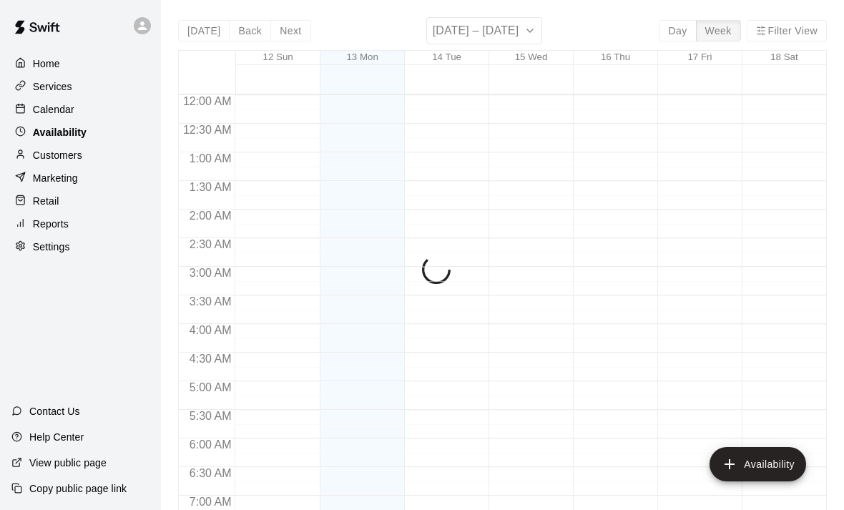
scroll to position [897, 0]
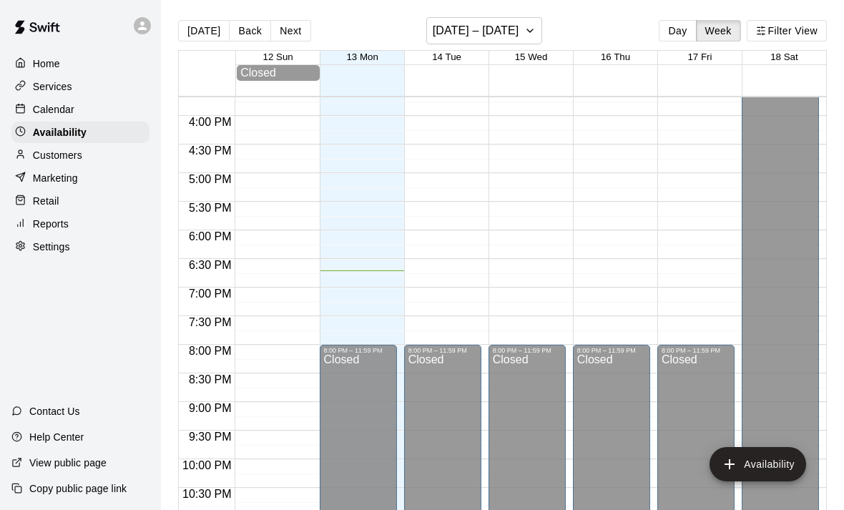
click at [36, 106] on p "Calendar" at bounding box center [53, 109] width 41 height 14
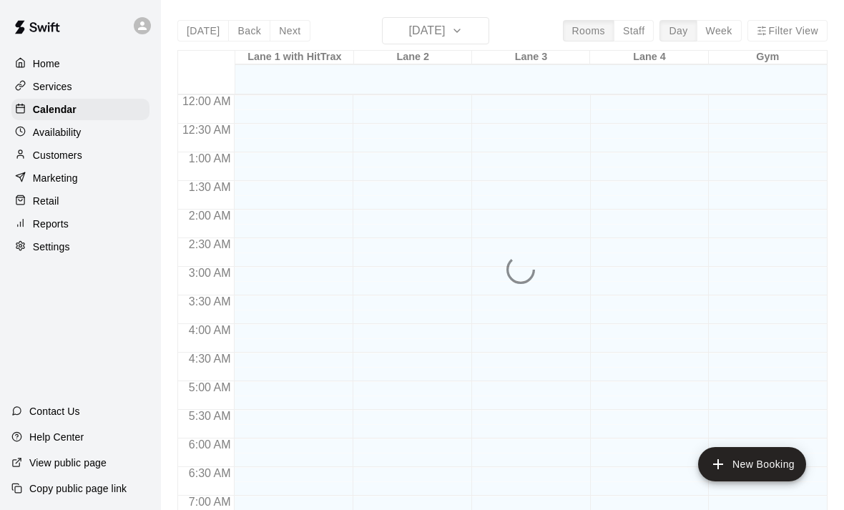
scroll to position [854, 0]
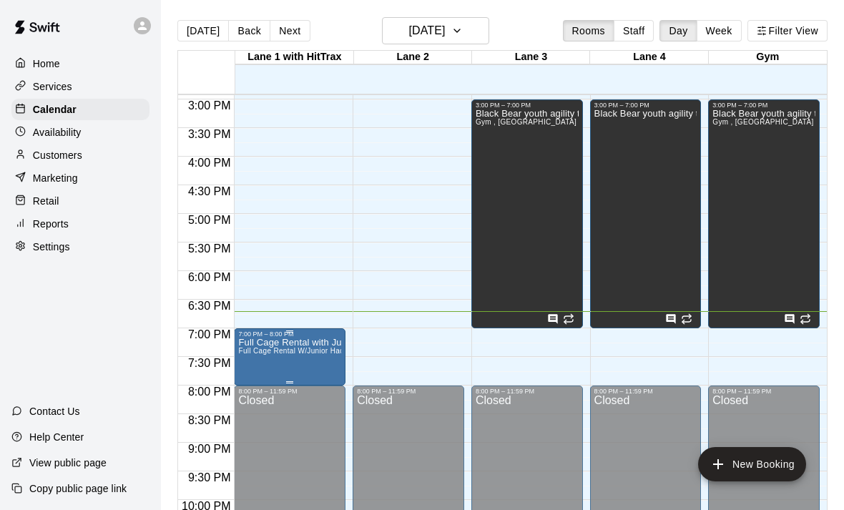
click at [310, 342] on p "Full Cage Rental with Junior Hack Attack Baseball" at bounding box center [289, 342] width 103 height 0
click at [316, 347] on div at bounding box center [422, 255] width 844 height 510
click at [254, 350] on span "Full Cage Rental W/Junior Hack Attack Baseball Pitching Machine W/HitTrax" at bounding box center [368, 351] width 260 height 8
click at [314, 297] on div at bounding box center [422, 255] width 844 height 510
click at [291, 342] on p "Full Cage Rental with Junior Hack Attack Baseball" at bounding box center [289, 342] width 103 height 0
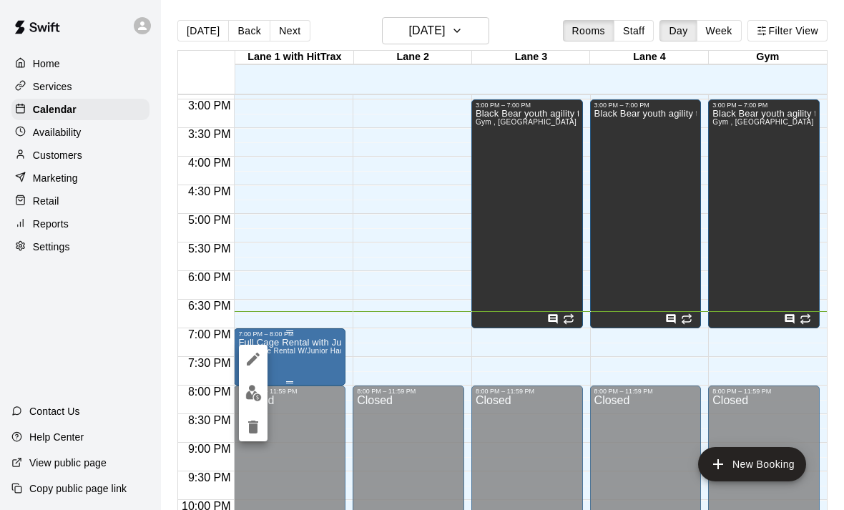
click at [291, 346] on div at bounding box center [422, 255] width 844 height 510
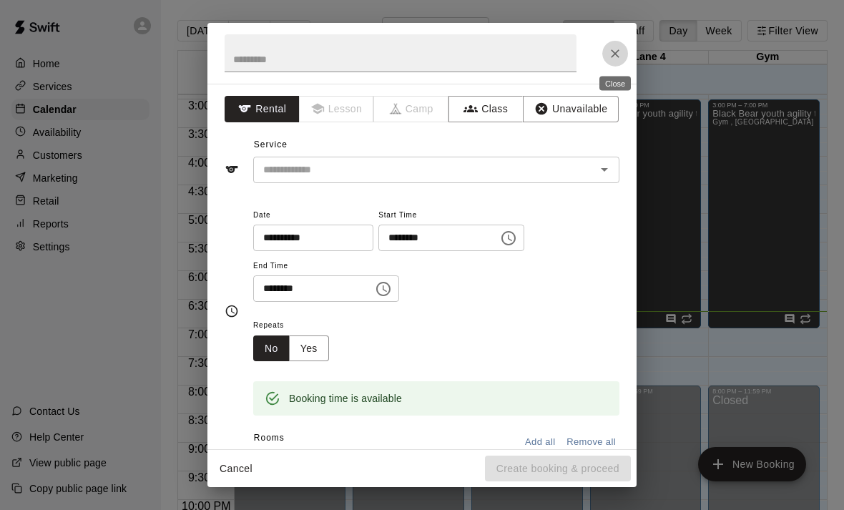
click at [612, 52] on icon "Close" at bounding box center [615, 53] width 14 height 14
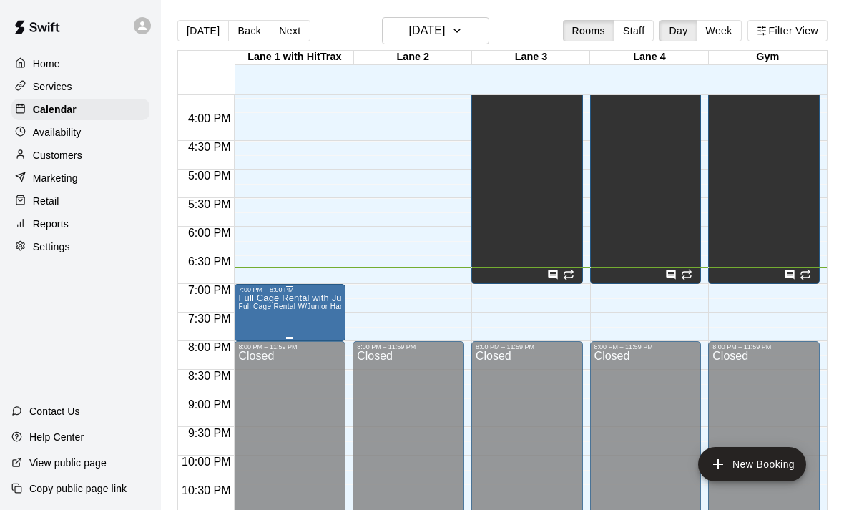
scroll to position [897, 0]
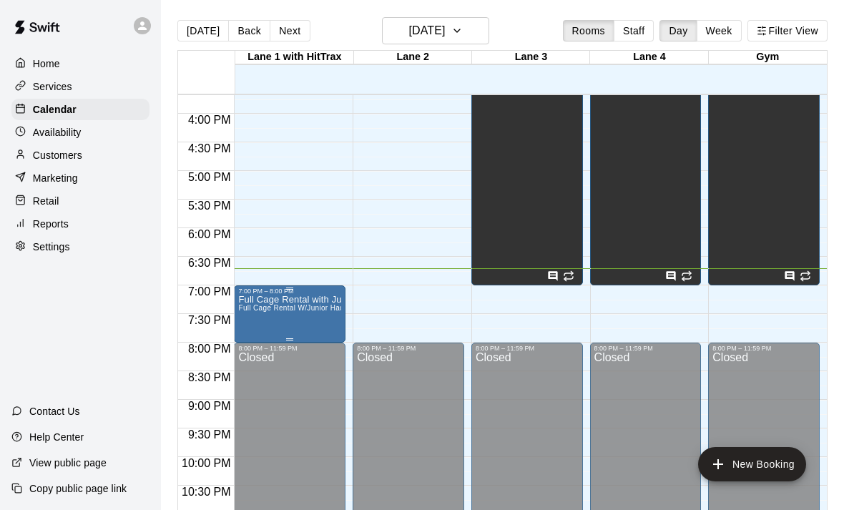
click at [301, 295] on div "7:00 PM – 8:00 PM" at bounding box center [289, 290] width 103 height 7
click at [311, 318] on div at bounding box center [422, 255] width 844 height 510
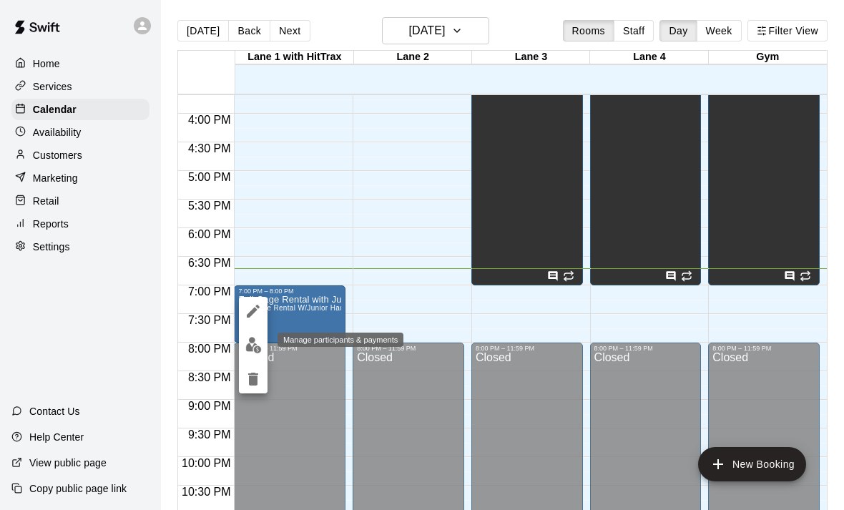
click at [257, 345] on img "edit" at bounding box center [253, 345] width 16 height 16
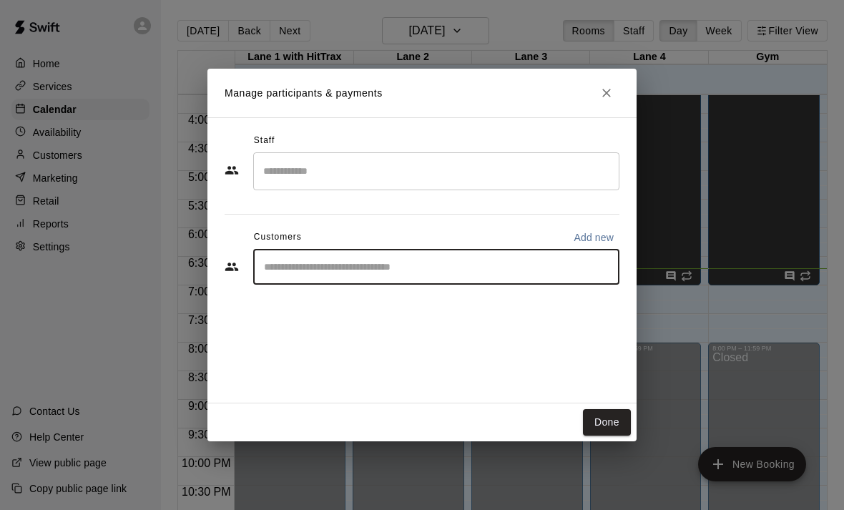
click at [483, 265] on input "Start typing to search customers..." at bounding box center [436, 267] width 353 height 14
type input "**"
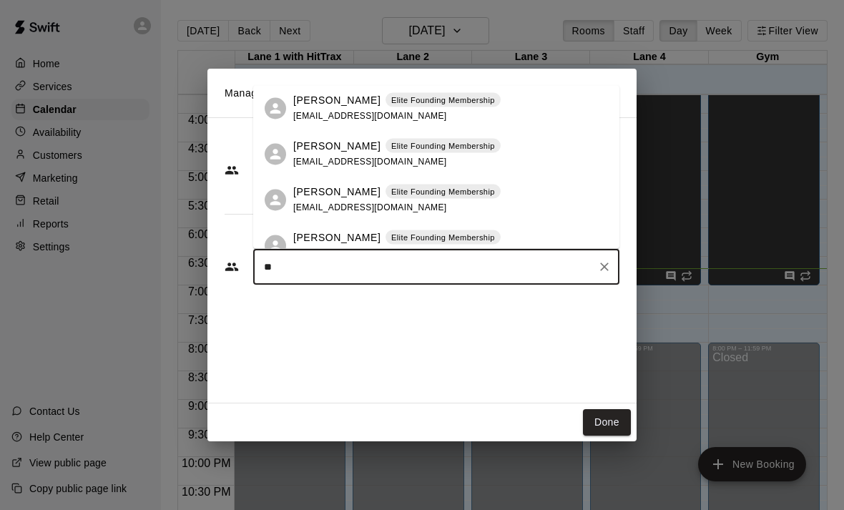
click at [347, 93] on p "[PERSON_NAME]" at bounding box center [336, 100] width 87 height 15
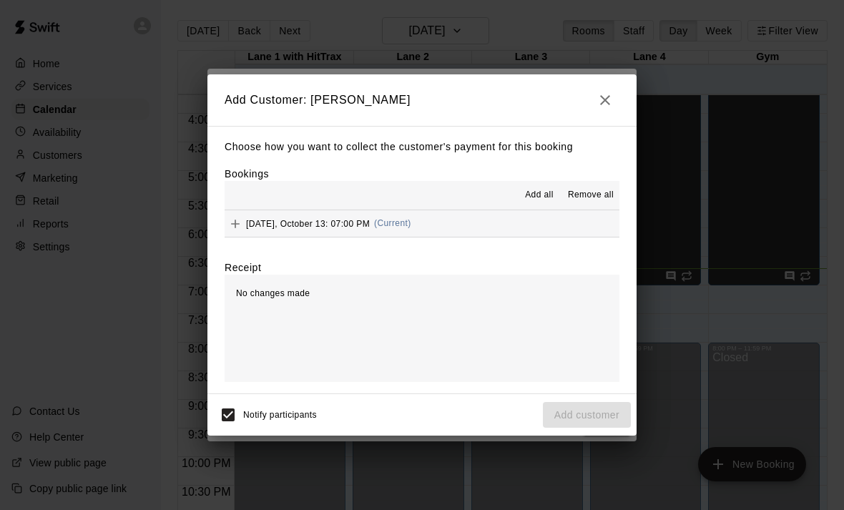
click at [244, 294] on span "No changes made" at bounding box center [273, 293] width 74 height 10
click at [238, 225] on icon "Add" at bounding box center [235, 224] width 14 height 14
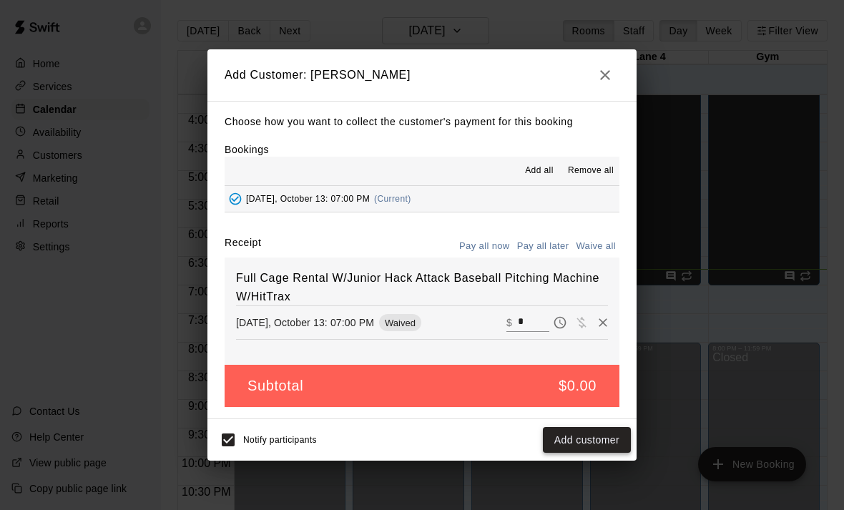
click at [576, 443] on button "Add customer" at bounding box center [587, 440] width 88 height 26
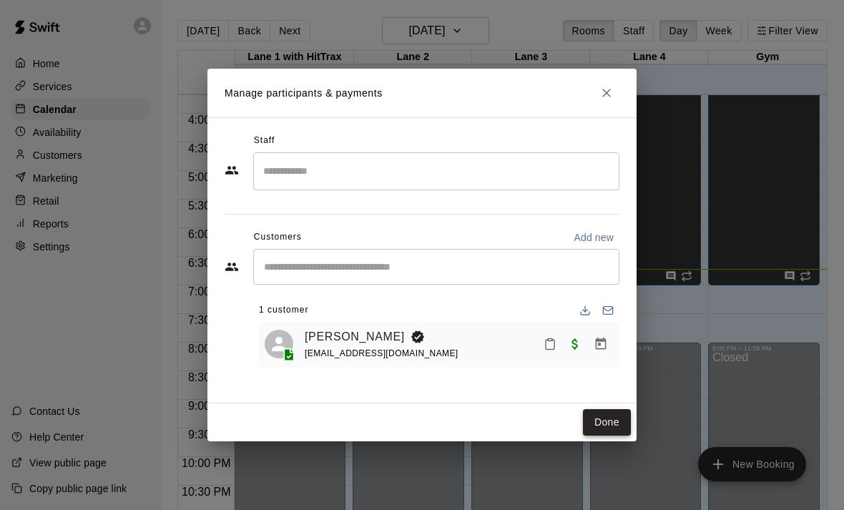
click at [606, 426] on button "Done" at bounding box center [607, 422] width 48 height 26
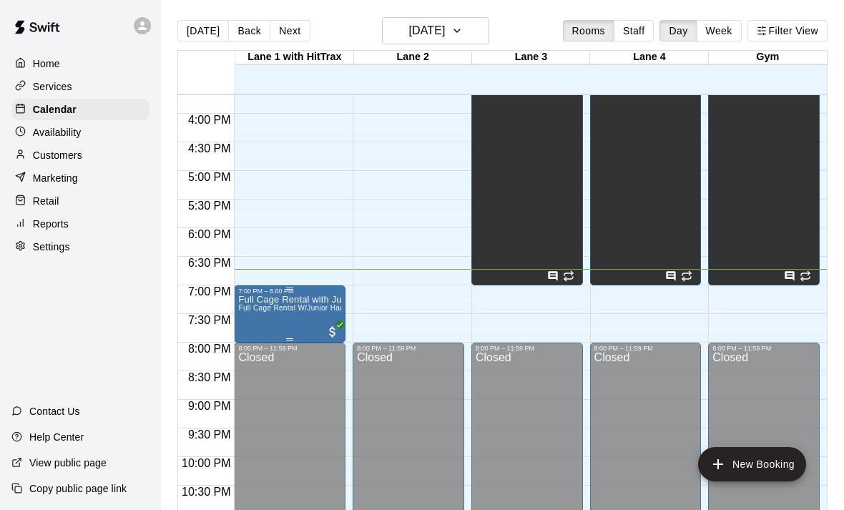
click at [254, 324] on div at bounding box center [253, 345] width 29 height 97
click at [260, 309] on icon "edit" at bounding box center [253, 310] width 17 height 17
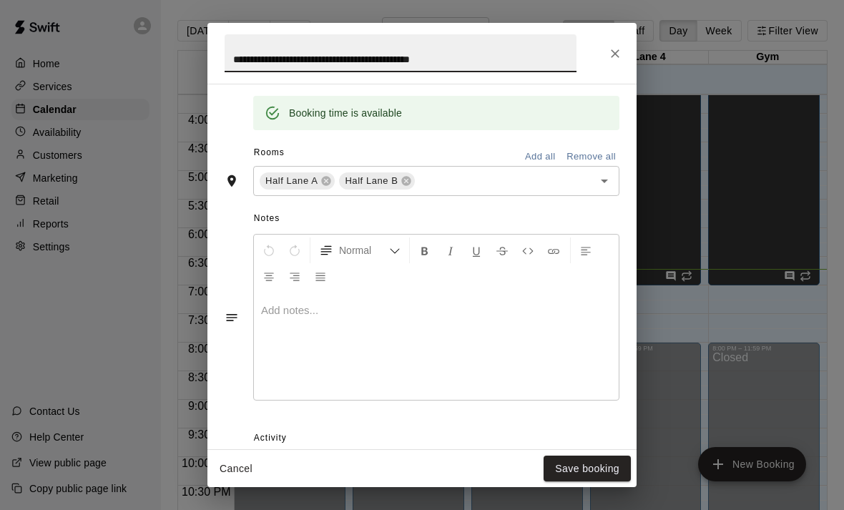
scroll to position [286, 0]
click at [606, 55] on button "Close" at bounding box center [615, 54] width 26 height 26
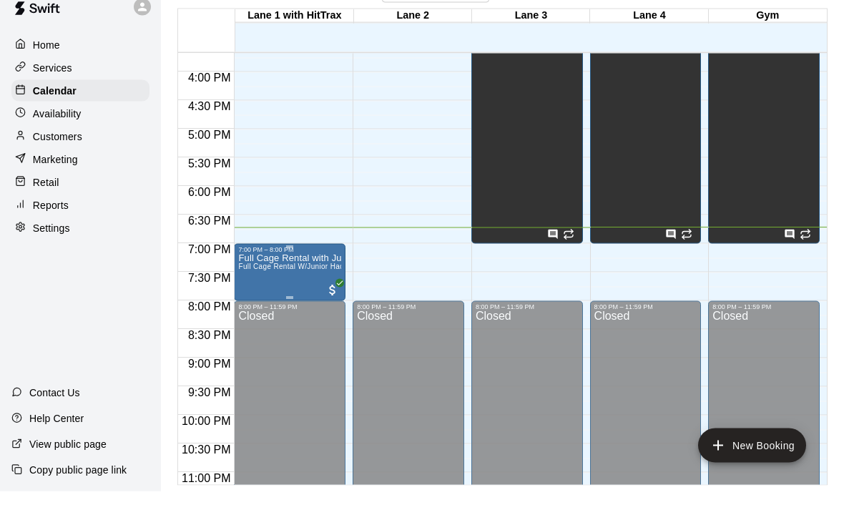
scroll to position [23, 0]
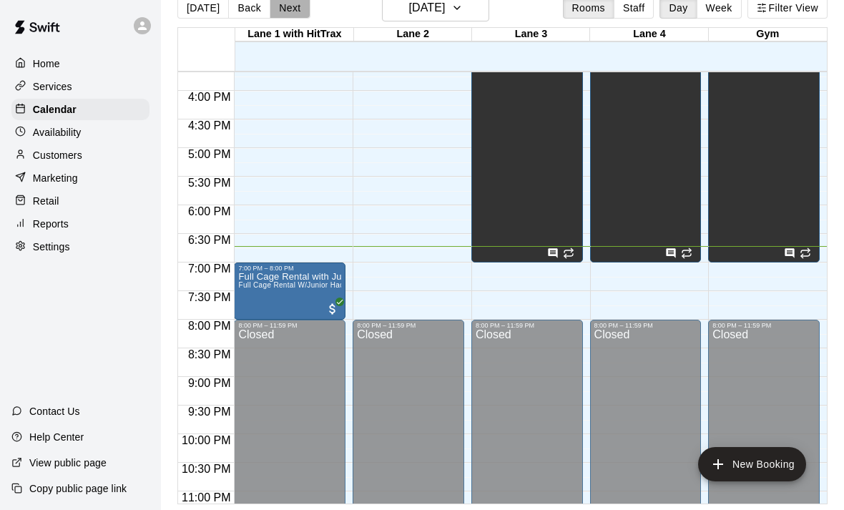
click at [282, 10] on button "Next" at bounding box center [290, 7] width 40 height 21
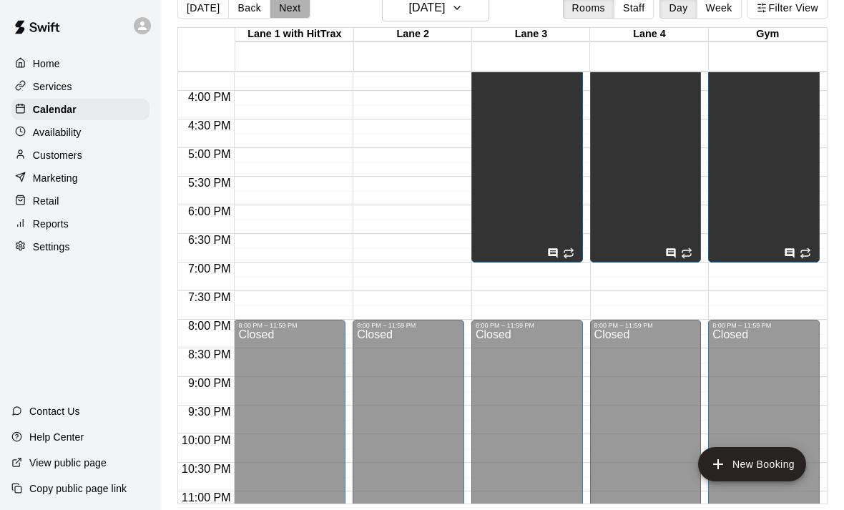
click at [289, 13] on button "Next" at bounding box center [290, 7] width 40 height 21
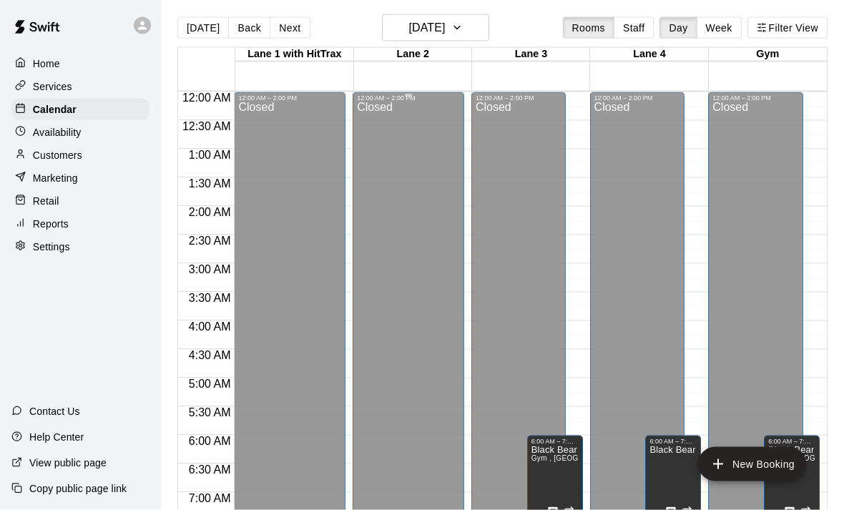
scroll to position [0, 0]
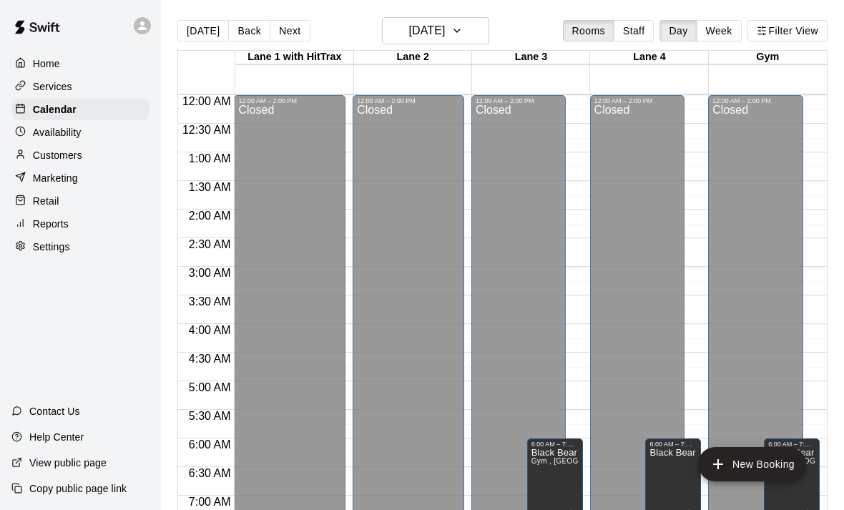
click at [438, 56] on div "Lane 2" at bounding box center [413, 58] width 118 height 14
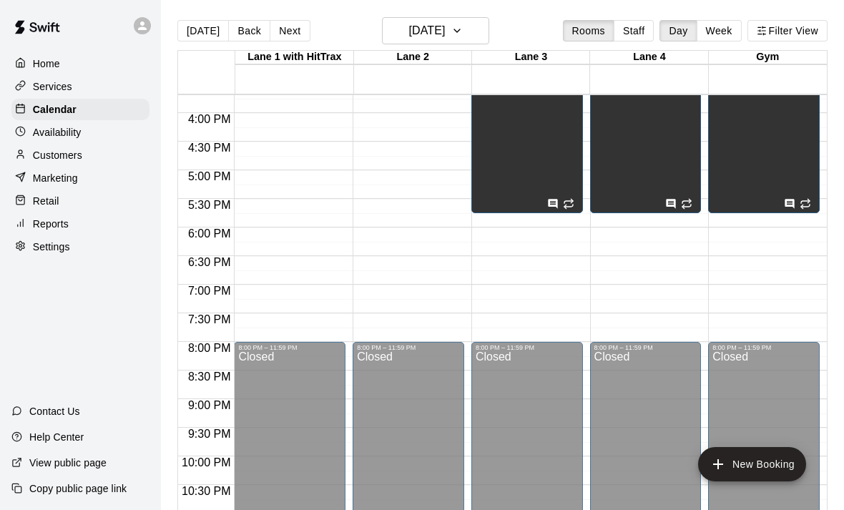
scroll to position [897, 0]
click at [215, 34] on button "[DATE]" at bounding box center [202, 30] width 51 height 21
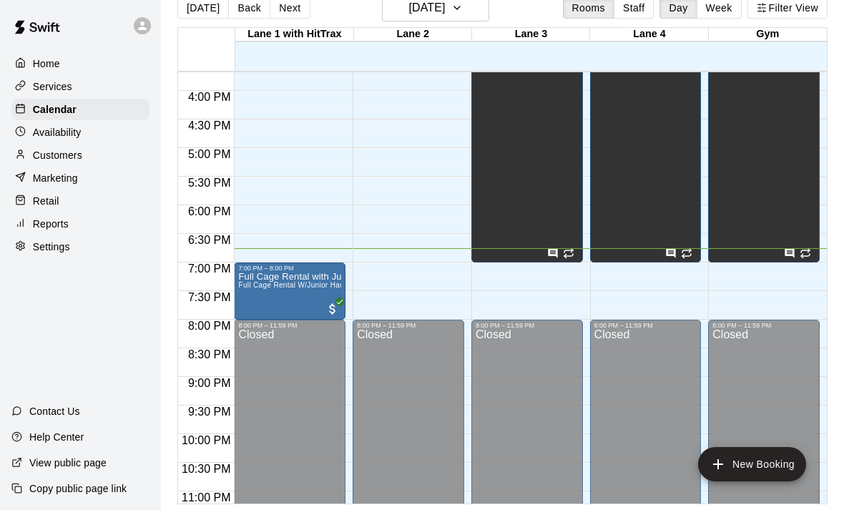
scroll to position [46, 0]
click at [66, 87] on p "Services" at bounding box center [52, 86] width 39 height 14
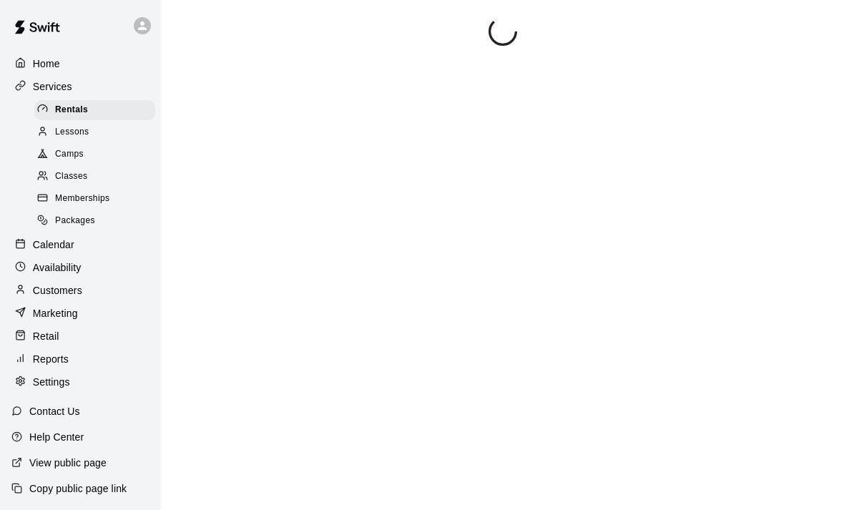
scroll to position [26, 0]
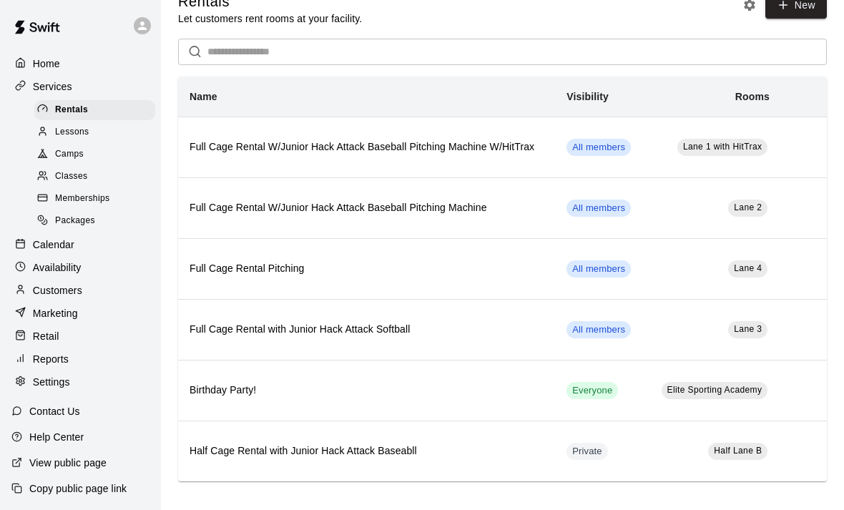
click at [62, 194] on span "Memberships" at bounding box center [82, 199] width 54 height 14
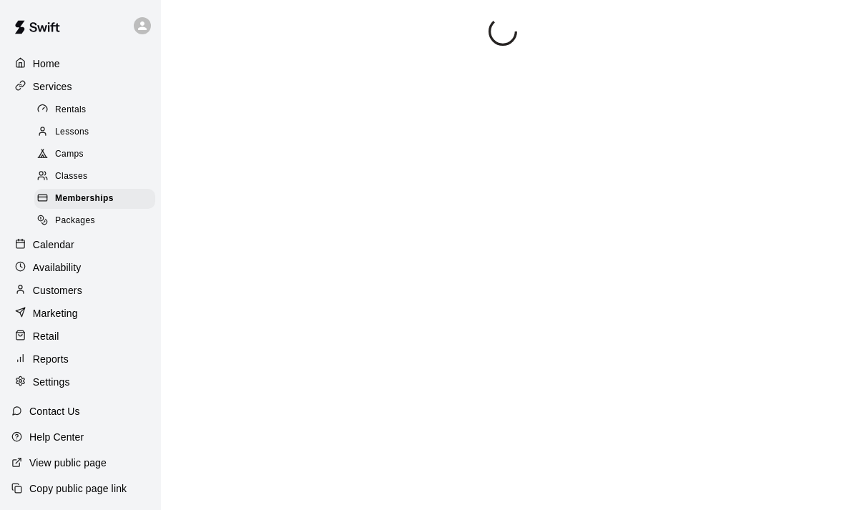
click at [41, 86] on p "Services" at bounding box center [52, 86] width 39 height 14
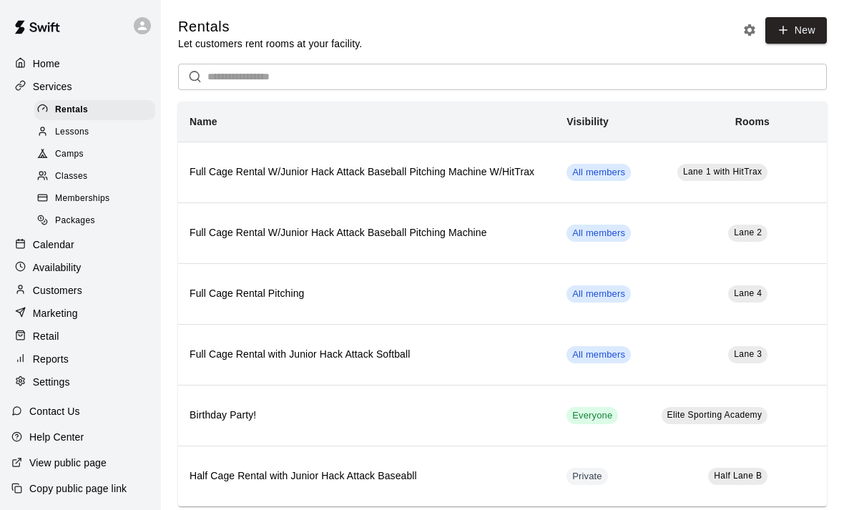
click at [69, 219] on span "Packages" at bounding box center [75, 221] width 40 height 14
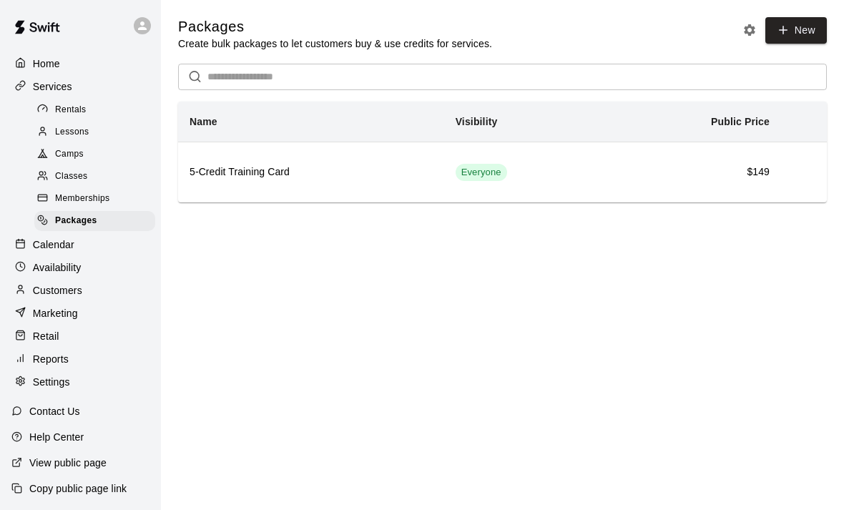
click at [65, 196] on span "Memberships" at bounding box center [82, 199] width 54 height 14
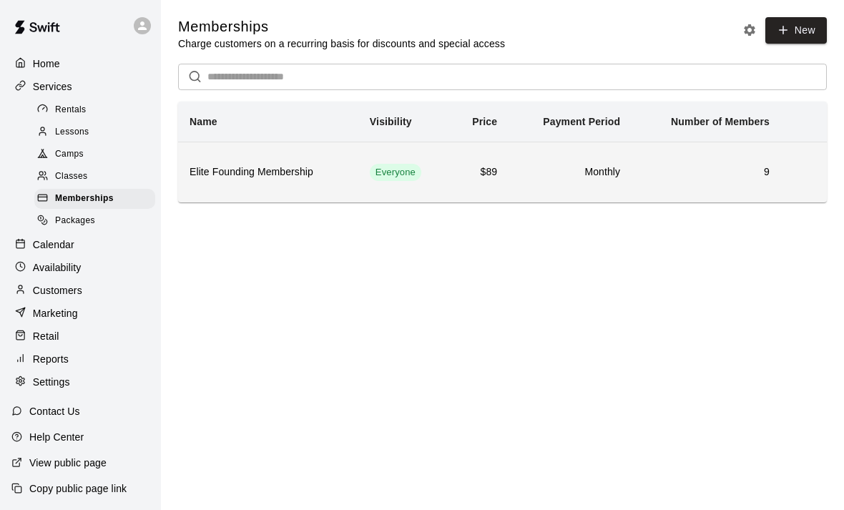
click at [252, 182] on th "Elite Founding Membership" at bounding box center [268, 172] width 180 height 61
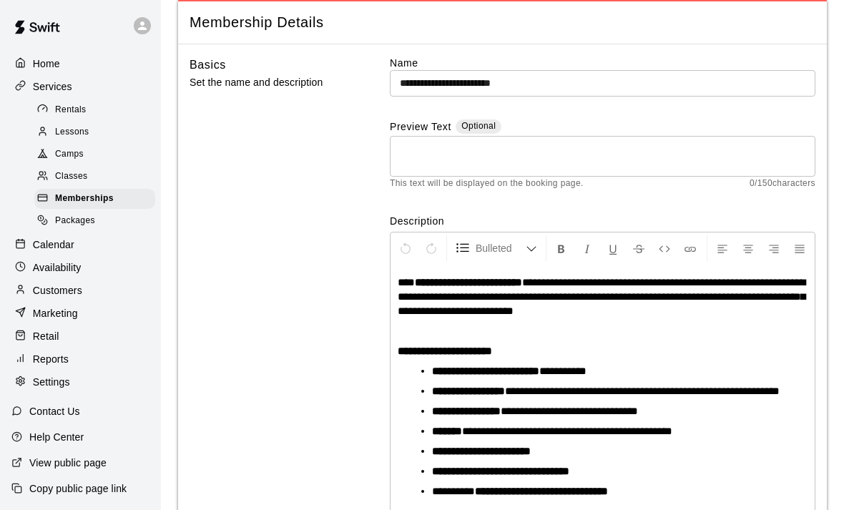
scroll to position [189, 0]
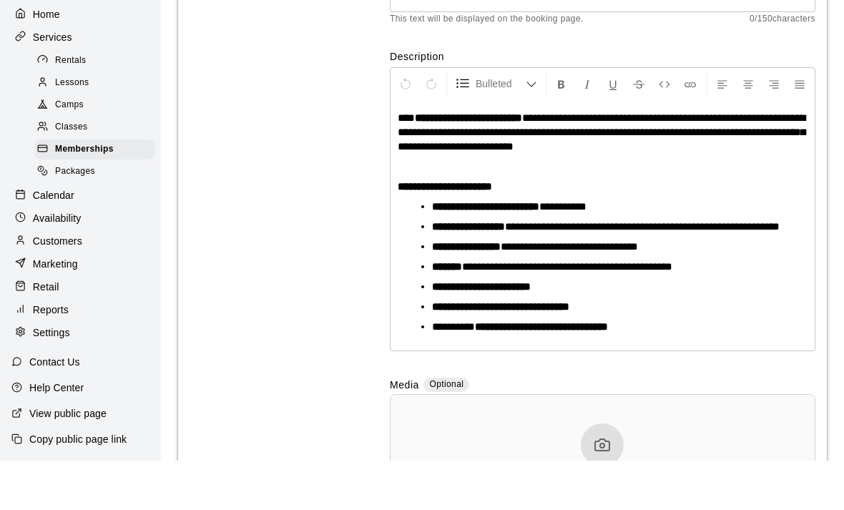
click at [39, 283] on p "Customers" at bounding box center [57, 290] width 49 height 14
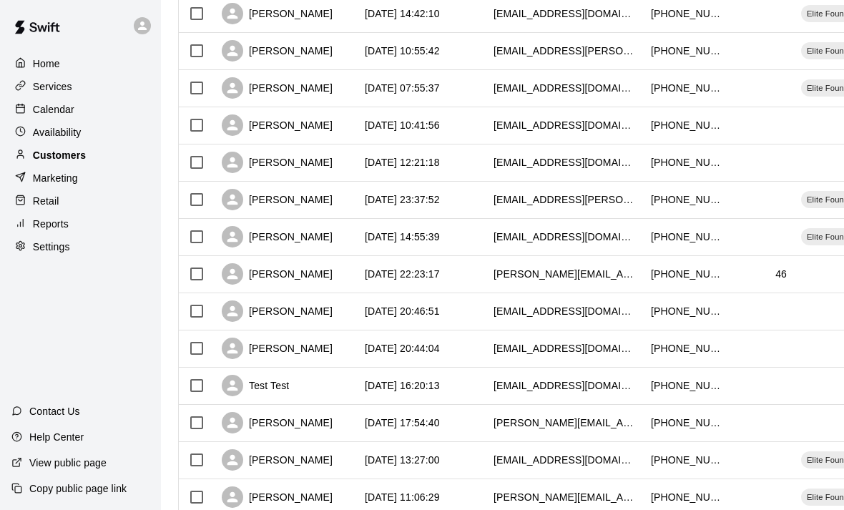
scroll to position [345, 0]
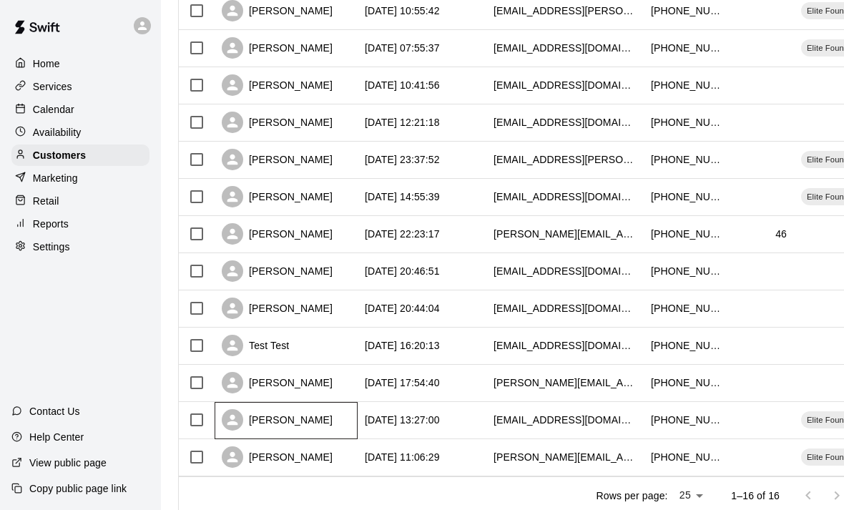
click at [260, 420] on div "[PERSON_NAME]" at bounding box center [277, 419] width 111 height 21
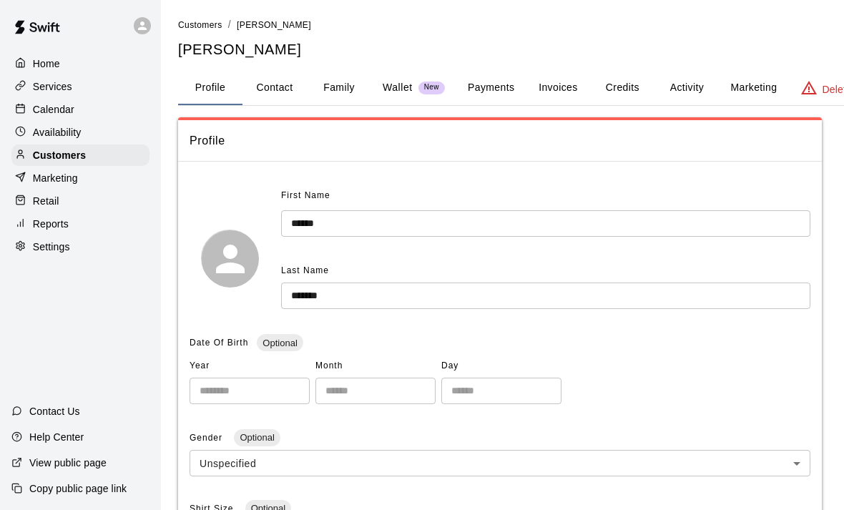
click at [501, 87] on button "Payments" at bounding box center [490, 88] width 69 height 34
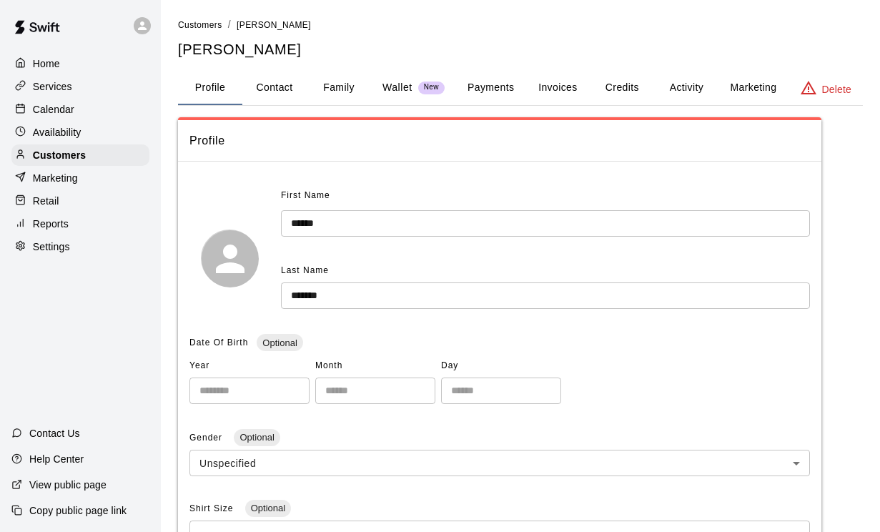
click at [744, 89] on button "Marketing" at bounding box center [753, 88] width 69 height 34
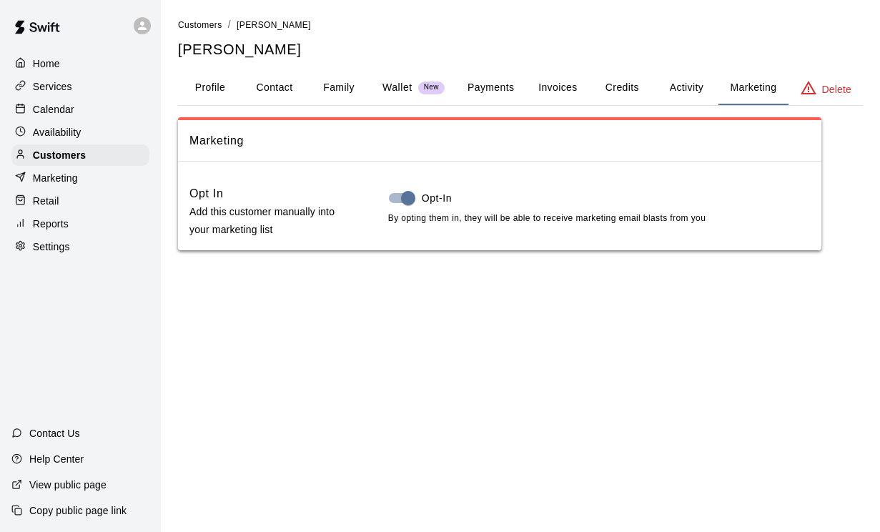
click at [673, 86] on button "Activity" at bounding box center [686, 88] width 64 height 34
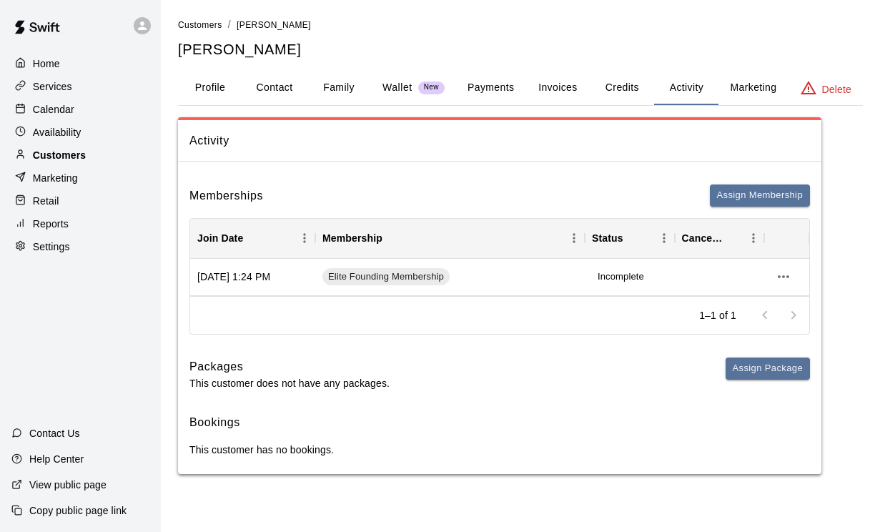
click at [48, 161] on p "Customers" at bounding box center [59, 155] width 53 height 14
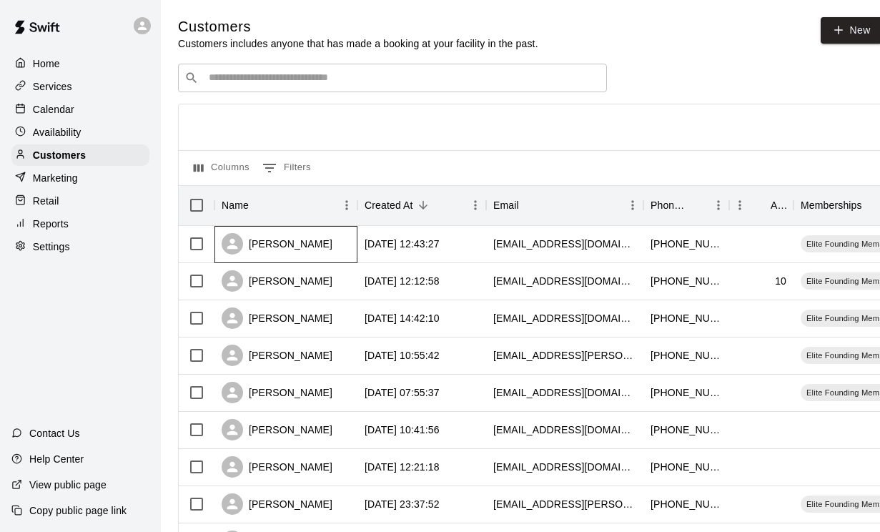
click at [254, 250] on div "[PERSON_NAME]" at bounding box center [277, 243] width 111 height 21
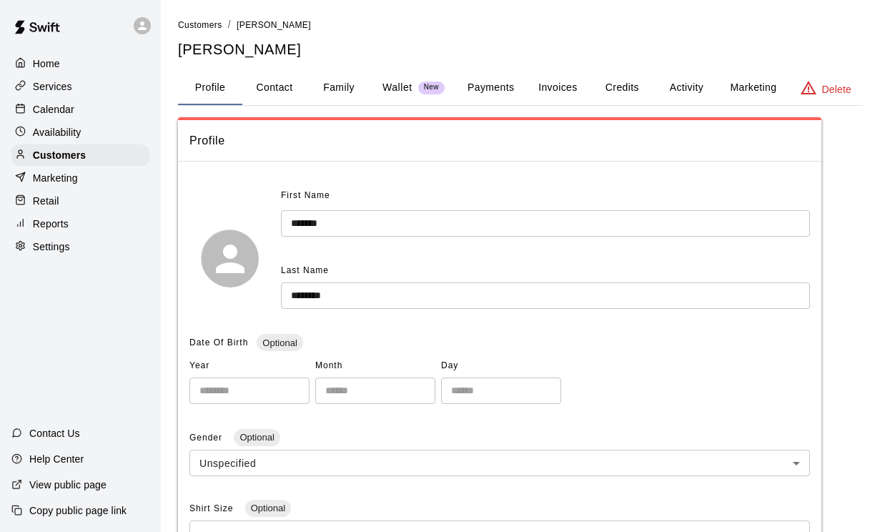
click at [736, 94] on button "Marketing" at bounding box center [753, 88] width 69 height 34
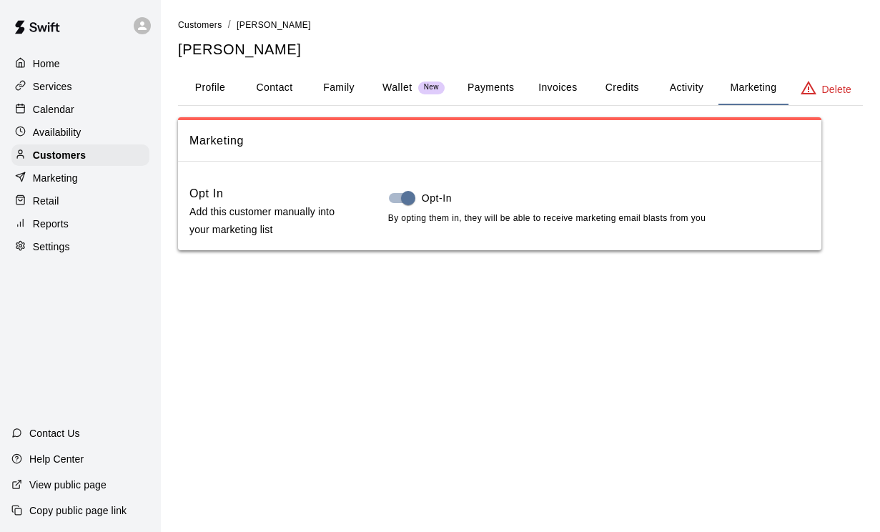
click at [679, 89] on button "Activity" at bounding box center [686, 88] width 64 height 34
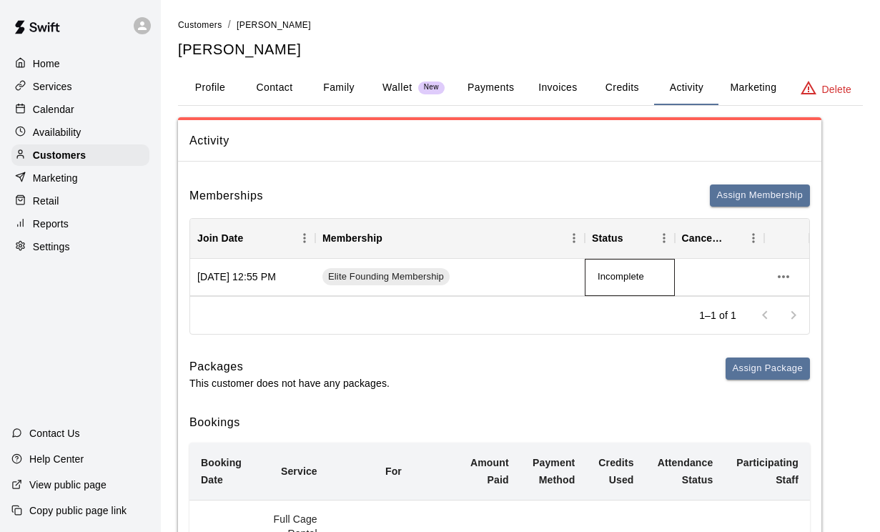
click at [611, 277] on span "Incomplete" at bounding box center [621, 277] width 58 height 14
click at [618, 270] on span "Incomplete" at bounding box center [621, 277] width 58 height 14
click at [31, 446] on div "Contact Us" at bounding box center [46, 433] width 92 height 26
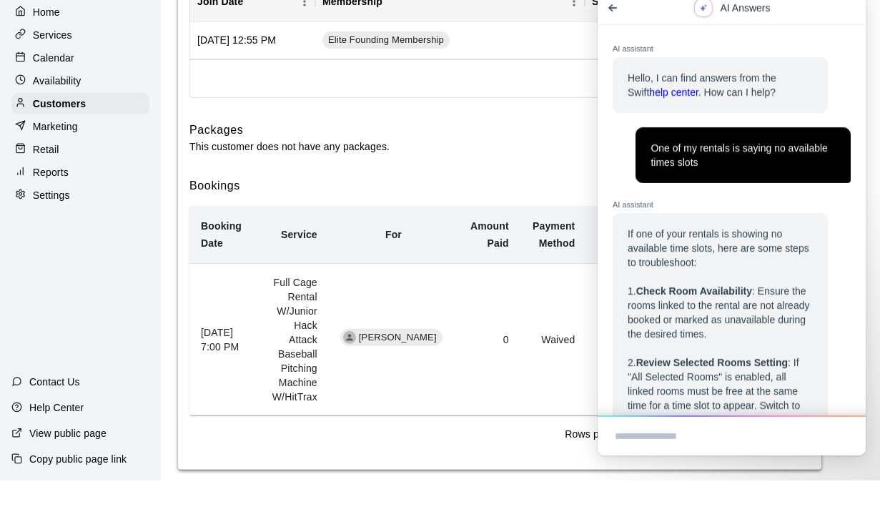
scroll to position [5, 0]
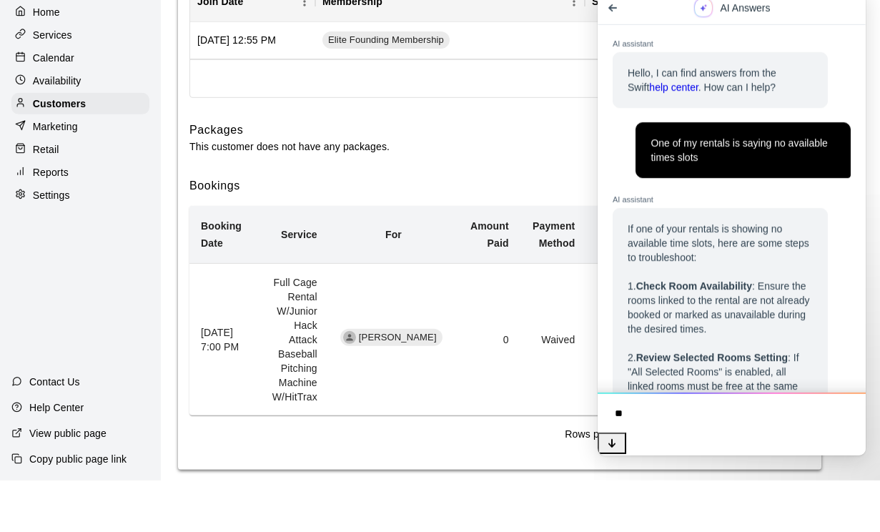
type textarea "*"
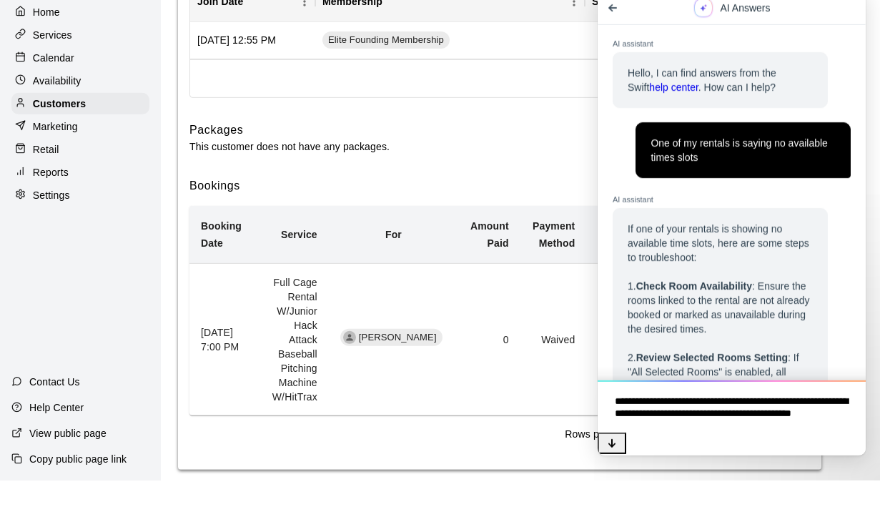
scroll to position [0, 0]
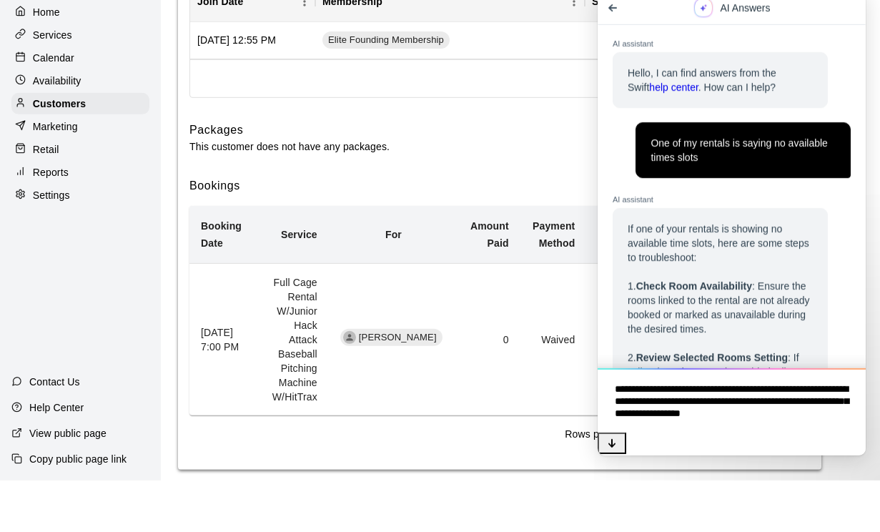
type textarea "**********"
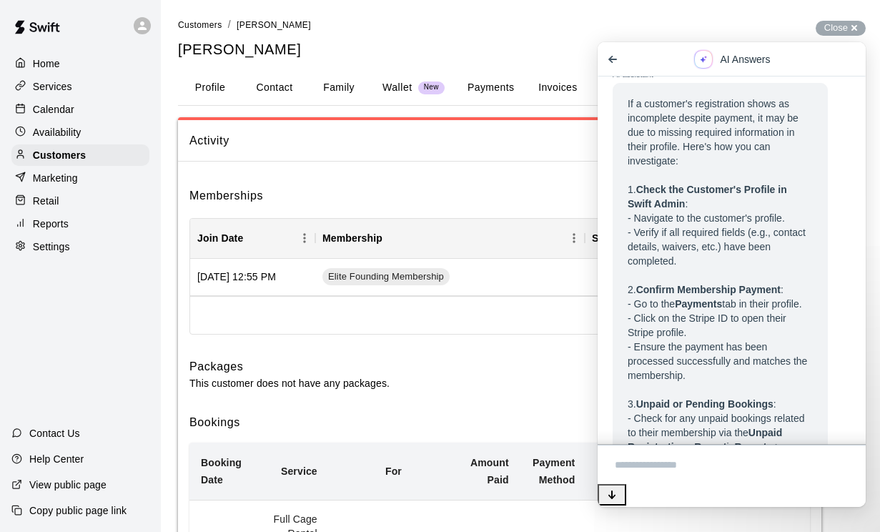
click at [220, 85] on button "Profile" at bounding box center [210, 88] width 64 height 34
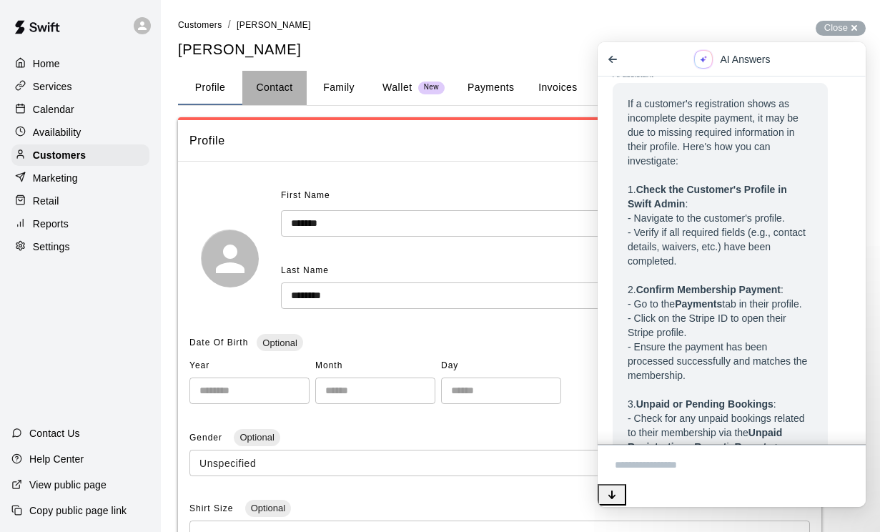
click at [278, 87] on button "Contact" at bounding box center [274, 88] width 64 height 34
select select "**"
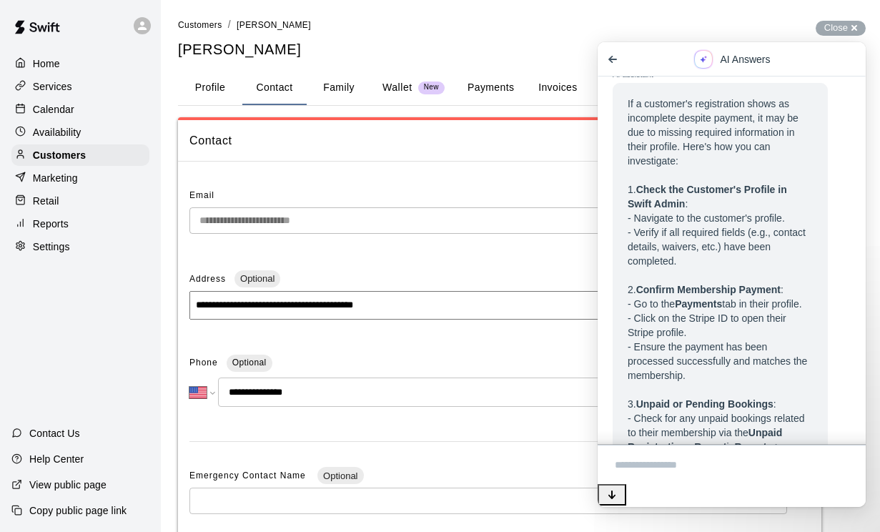
click at [342, 86] on button "Family" at bounding box center [339, 88] width 64 height 34
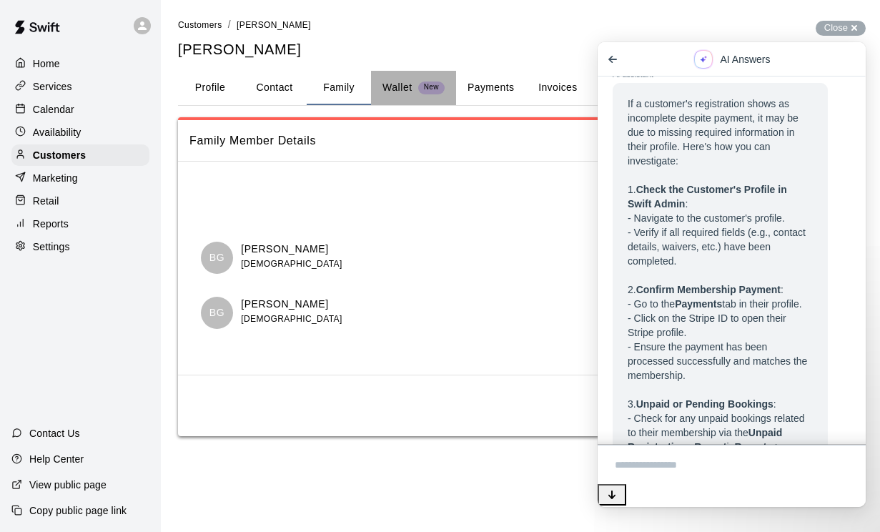
click at [403, 89] on p "Wallet" at bounding box center [397, 87] width 30 height 15
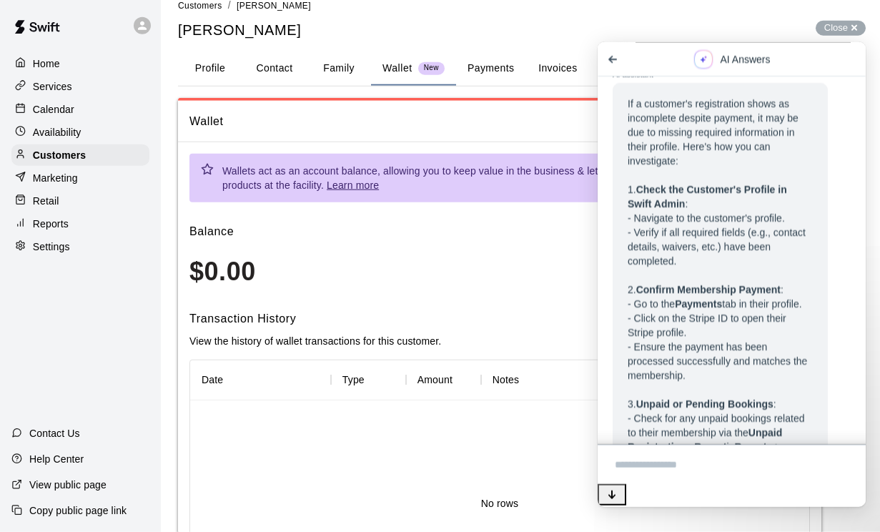
scroll to position [20, 0]
click at [491, 73] on button "Payments" at bounding box center [490, 68] width 69 height 34
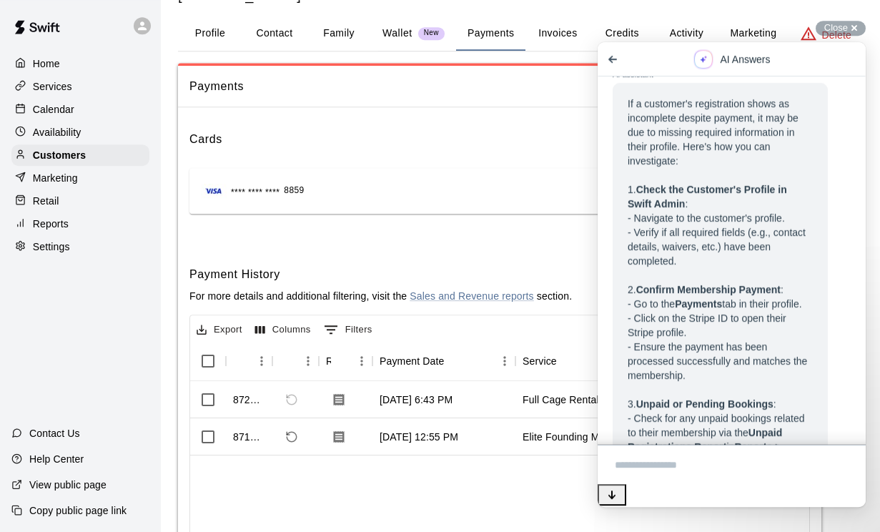
scroll to position [66, 0]
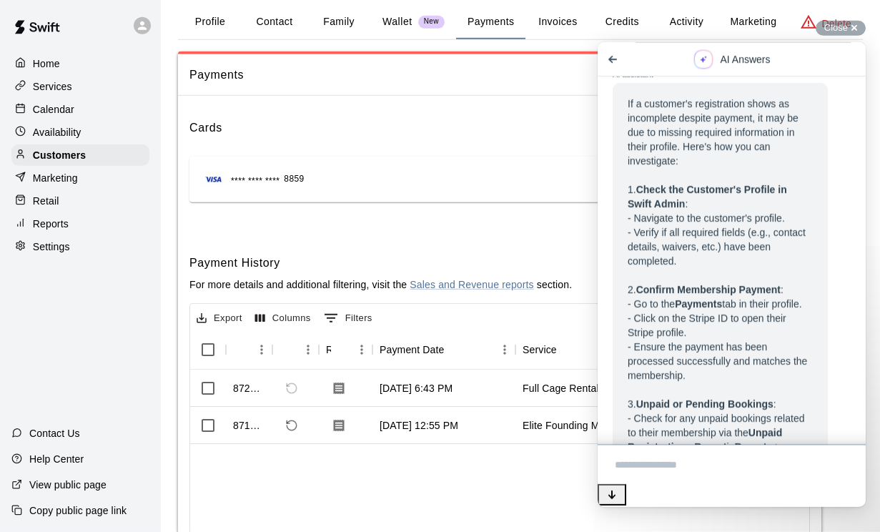
click at [535, 169] on div "**** **** **** 8859 Make Default" at bounding box center [500, 179] width 598 height 23
click at [480, 247] on div "Cards Add **** **** **** 8859 Make Default Visit Stripe dashboard Payment Histo…" at bounding box center [499, 367] width 643 height 520
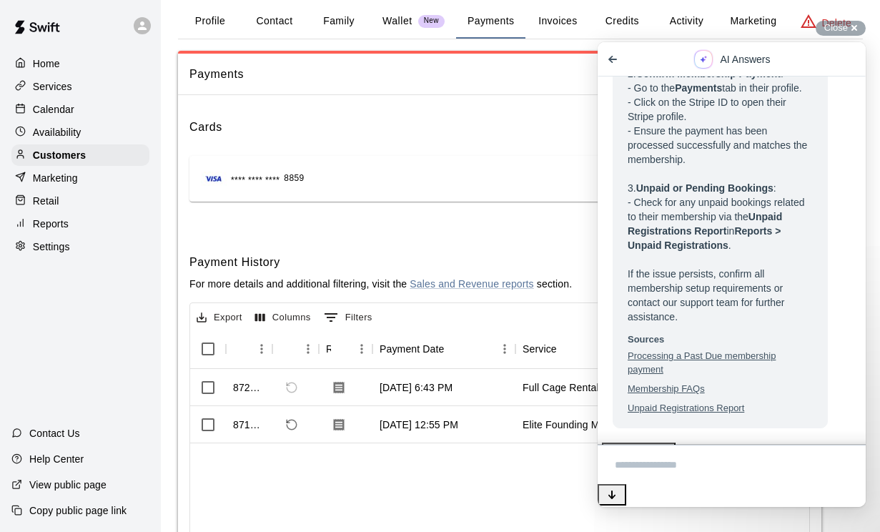
scroll to position [1246, 0]
click at [510, 234] on div "Cards Add **** **** **** 8859 Make Default Visit Stripe dashboard Payment Histo…" at bounding box center [499, 367] width 643 height 520
click at [843, 36] on div "Close cross-small" at bounding box center [841, 28] width 50 height 15
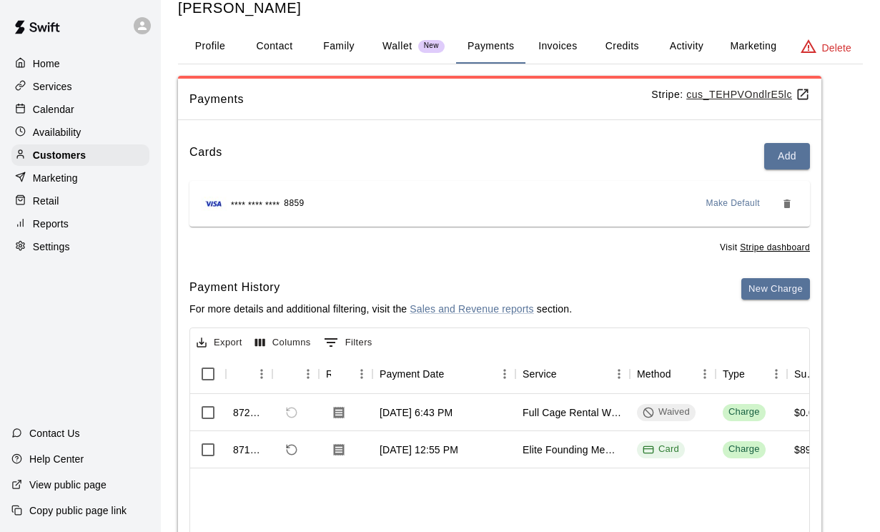
scroll to position [46, 0]
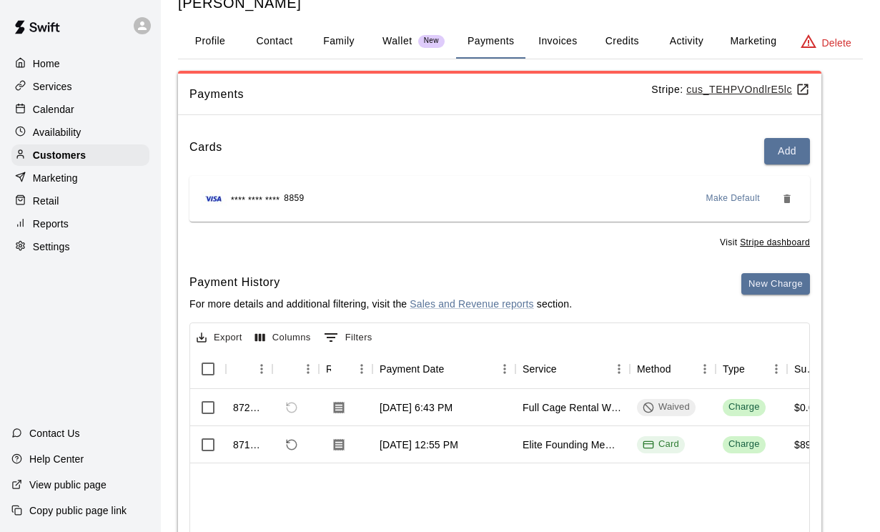
click at [563, 41] on button "Invoices" at bounding box center [557, 41] width 64 height 34
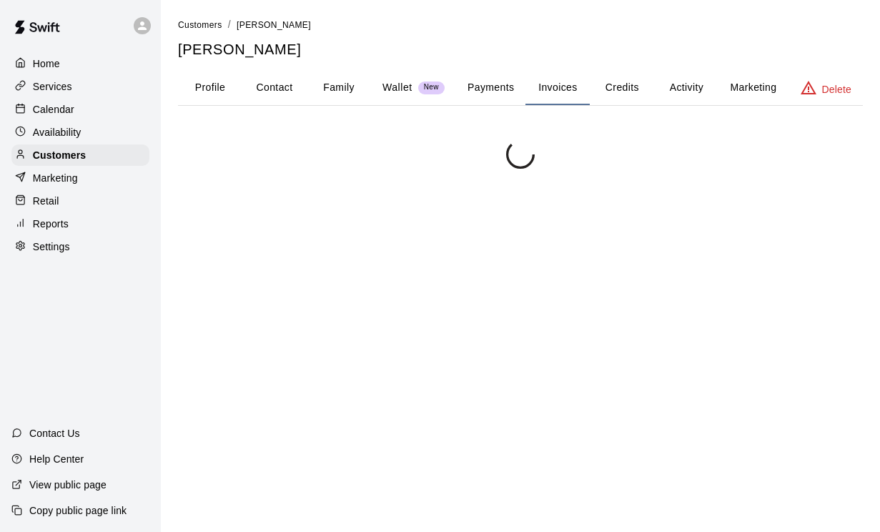
scroll to position [0, 0]
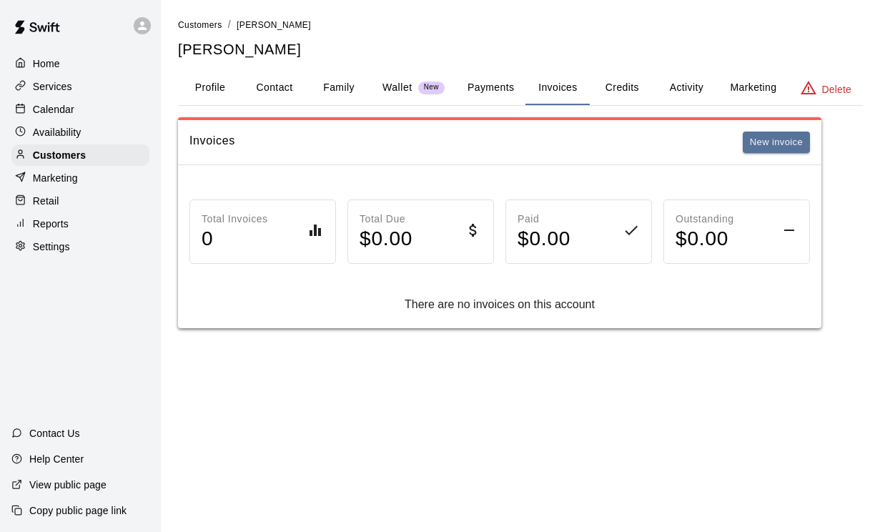
click at [630, 87] on button "Credits" at bounding box center [622, 88] width 64 height 34
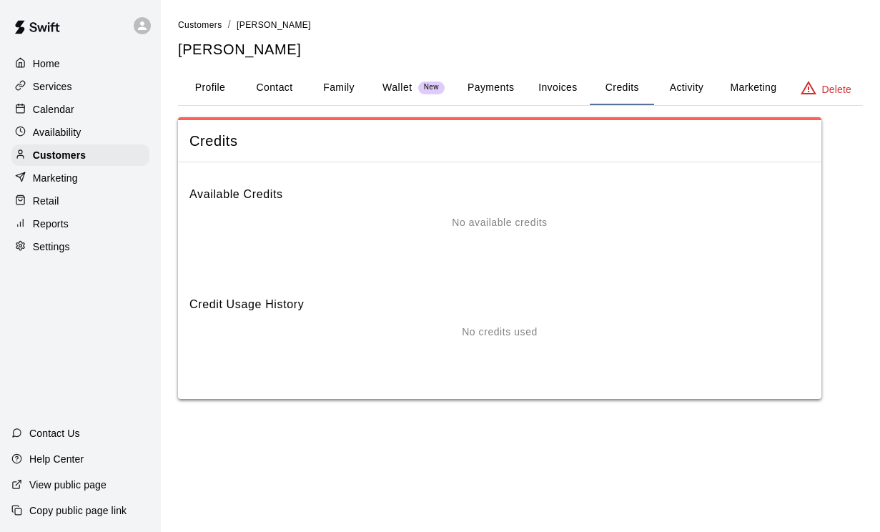
click at [692, 92] on button "Activity" at bounding box center [686, 88] width 64 height 34
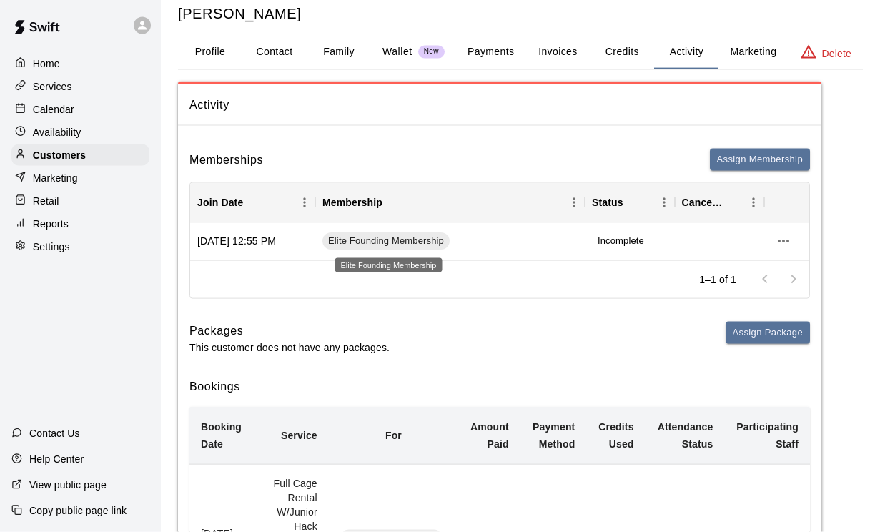
scroll to position [36, 0]
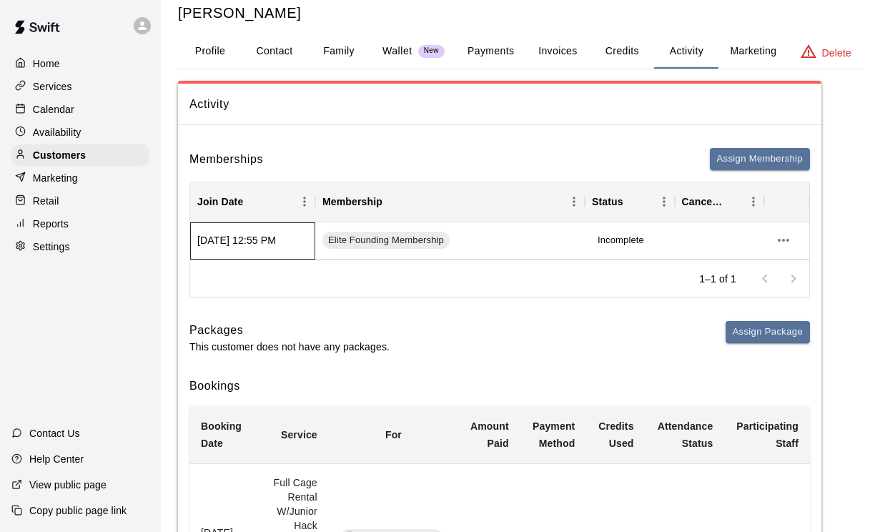
click at [260, 235] on div "[DATE] 12:55 PM" at bounding box center [252, 240] width 125 height 37
click at [784, 243] on icon "more actions" at bounding box center [783, 240] width 17 height 17
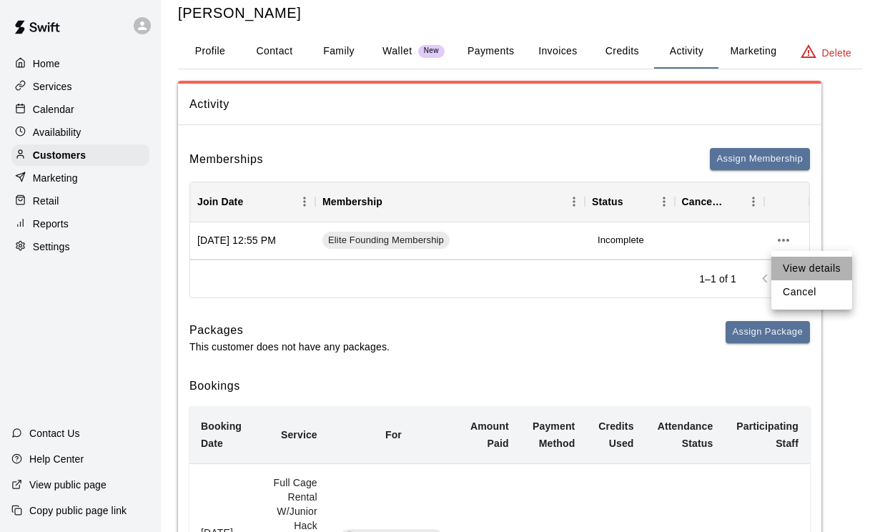
click at [797, 267] on li "View details" at bounding box center [811, 269] width 81 height 24
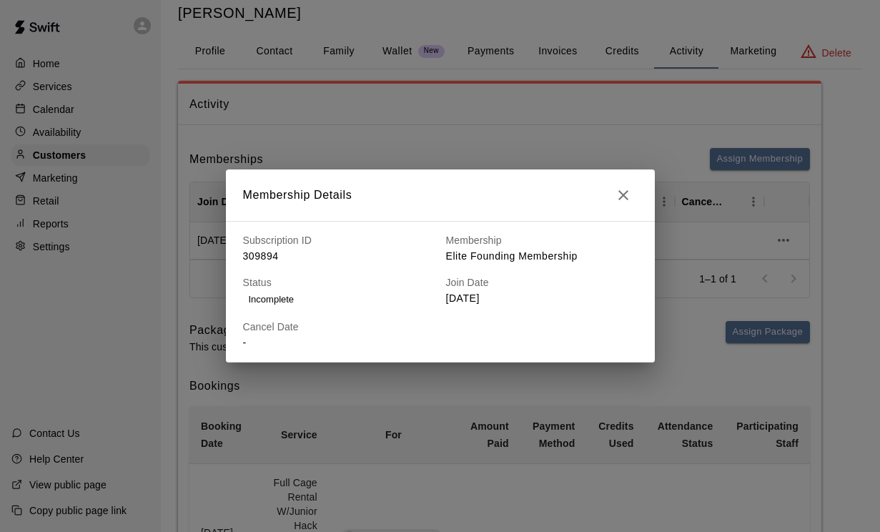
click at [627, 204] on icon "button" at bounding box center [623, 195] width 17 height 17
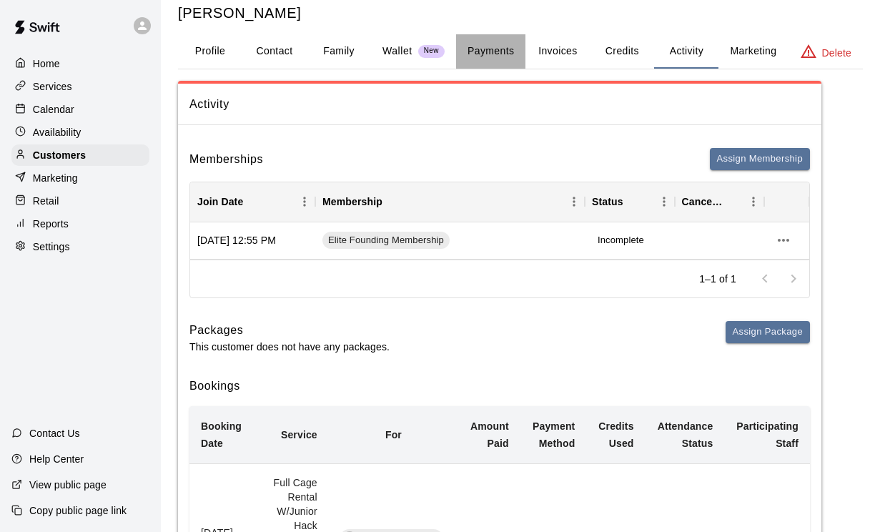
click at [493, 55] on button "Payments" at bounding box center [490, 51] width 69 height 34
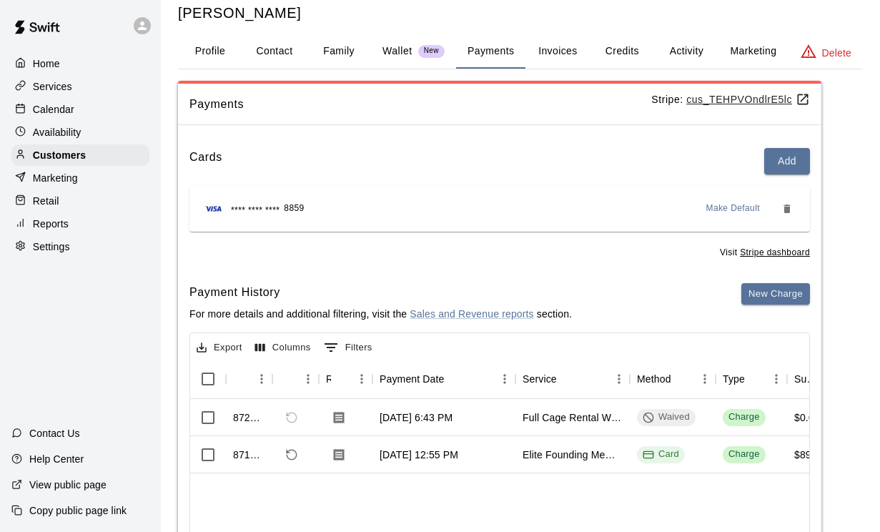
scroll to position [0, 0]
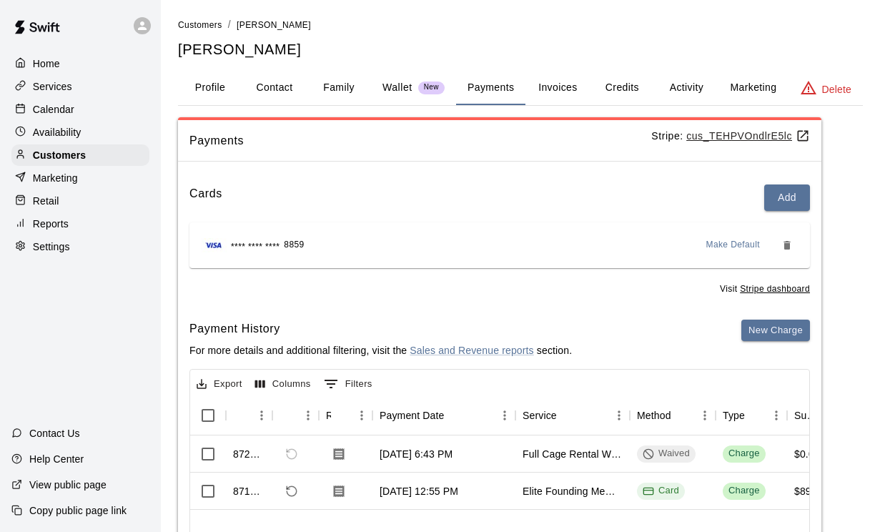
click at [70, 440] on p "Contact Us" at bounding box center [54, 433] width 51 height 14
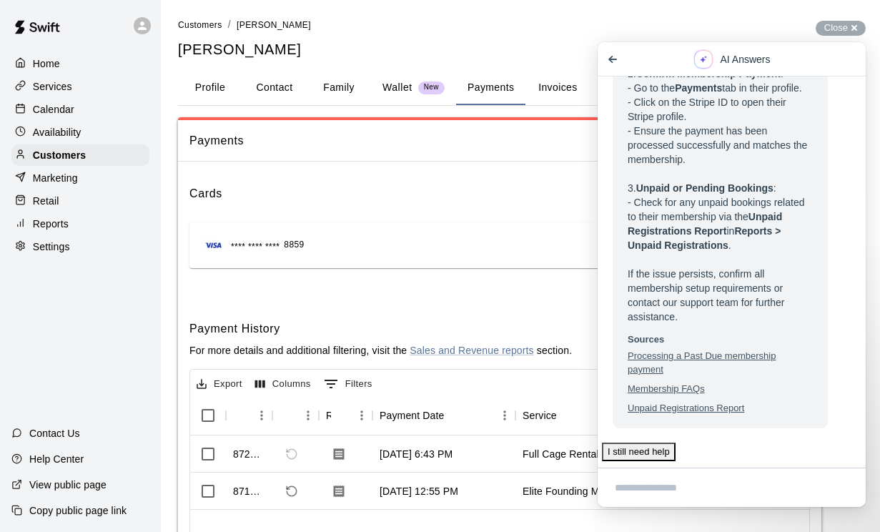
click at [606, 30] on ol "Customers / Matthew Galloway" at bounding box center [520, 25] width 685 height 16
click at [843, 30] on div "Close cross-small" at bounding box center [841, 28] width 50 height 15
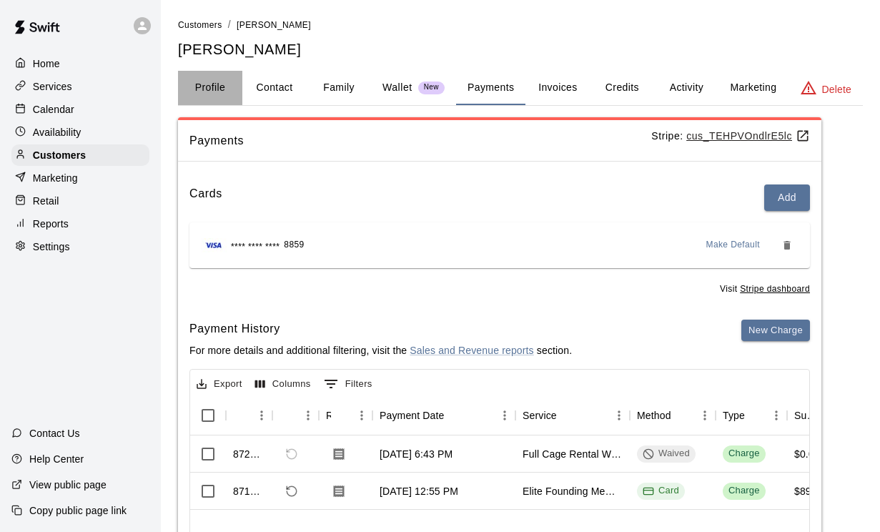
click at [202, 91] on button "Profile" at bounding box center [210, 88] width 64 height 34
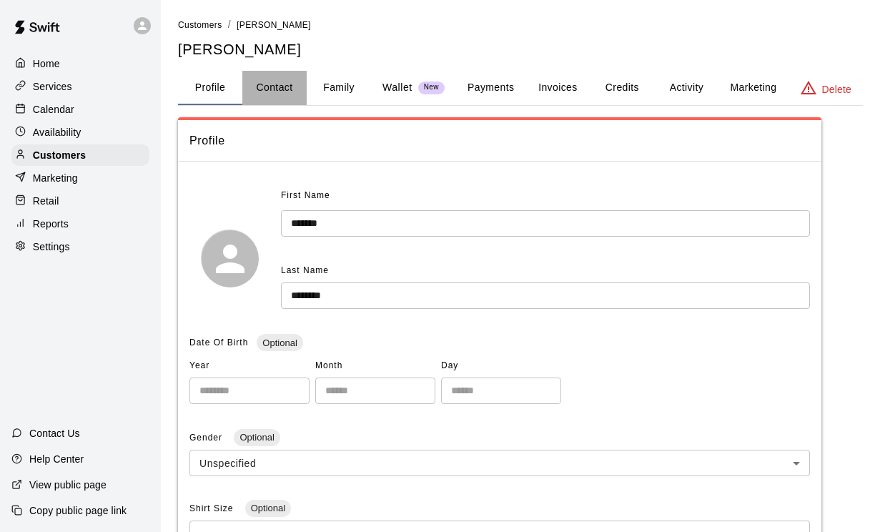
click at [279, 92] on button "Contact" at bounding box center [274, 88] width 64 height 34
select select "**"
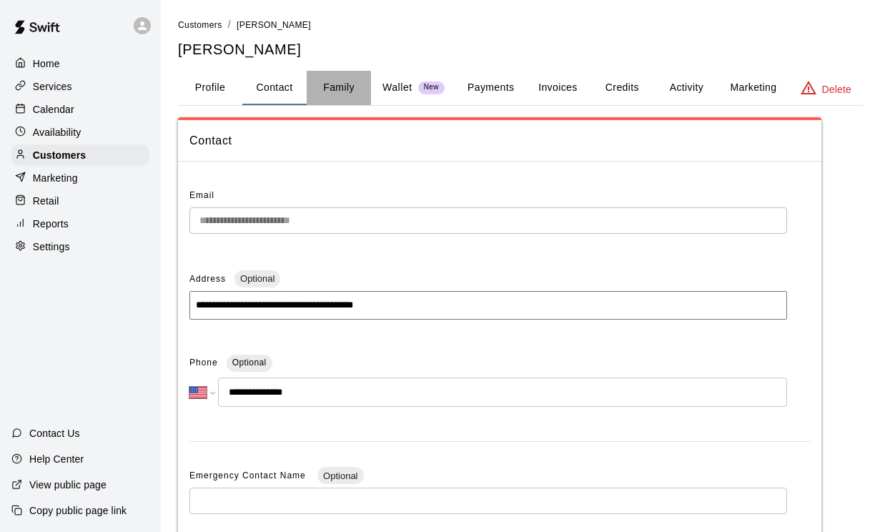
click at [345, 87] on button "Family" at bounding box center [339, 88] width 64 height 34
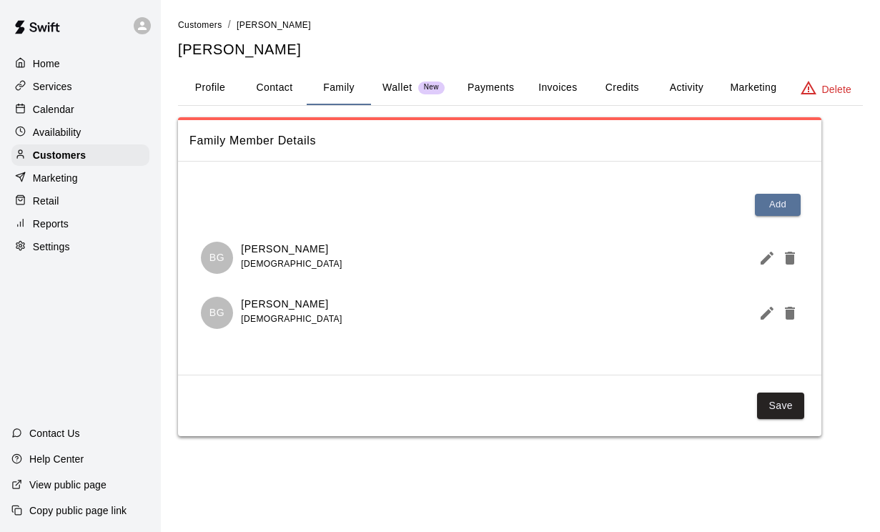
click at [408, 89] on p "Wallet" at bounding box center [397, 87] width 30 height 15
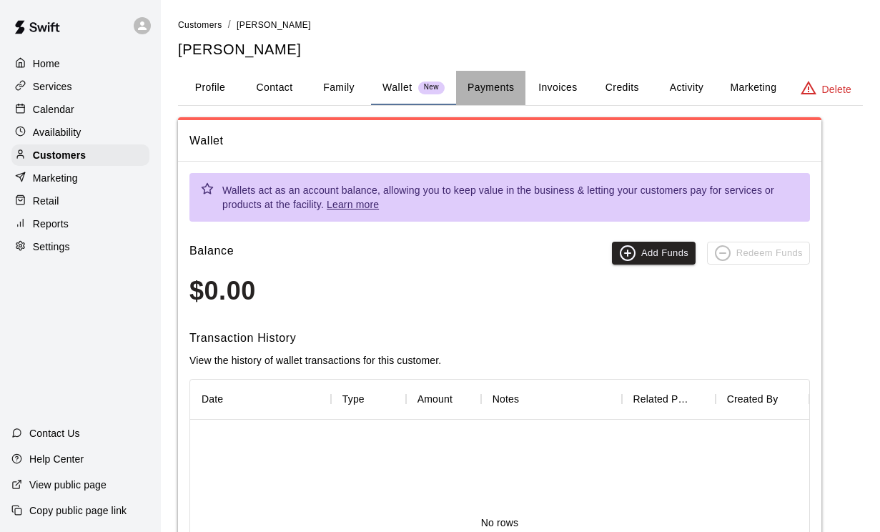
click at [511, 89] on button "Payments" at bounding box center [490, 88] width 69 height 34
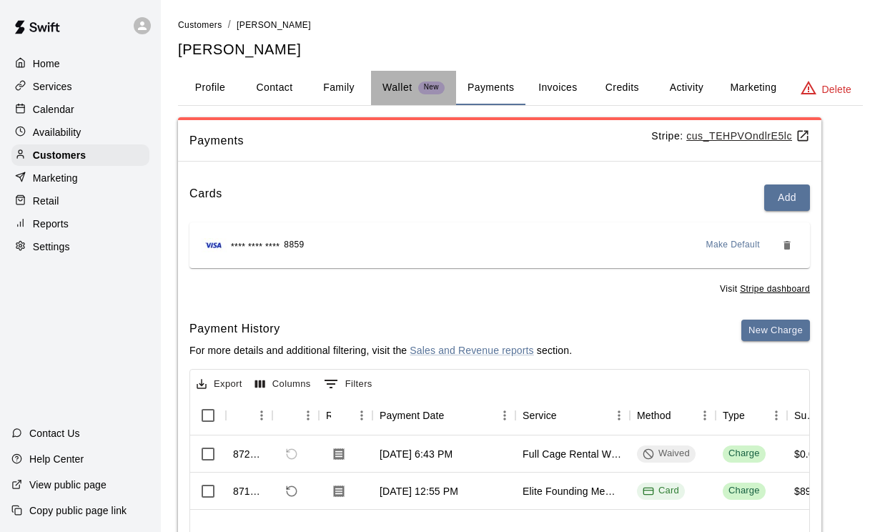
click at [400, 92] on p "Wallet" at bounding box center [397, 87] width 30 height 15
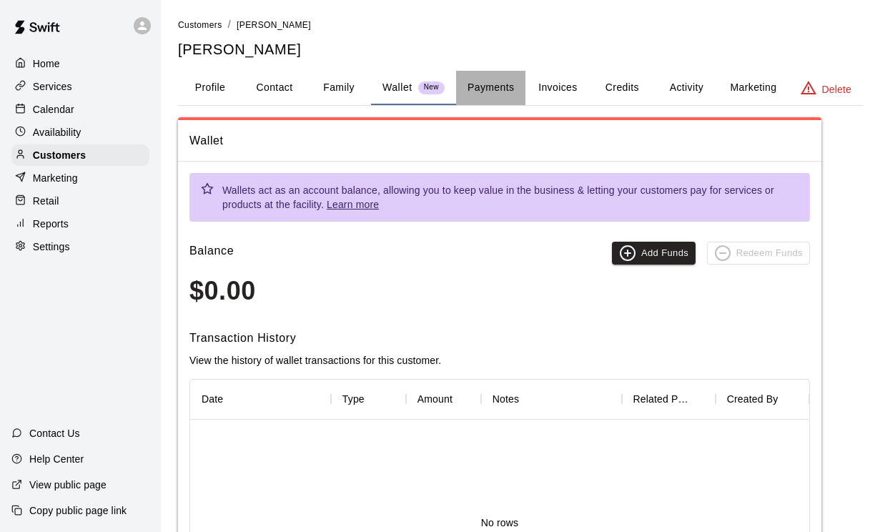
click at [503, 90] on button "Payments" at bounding box center [490, 88] width 69 height 34
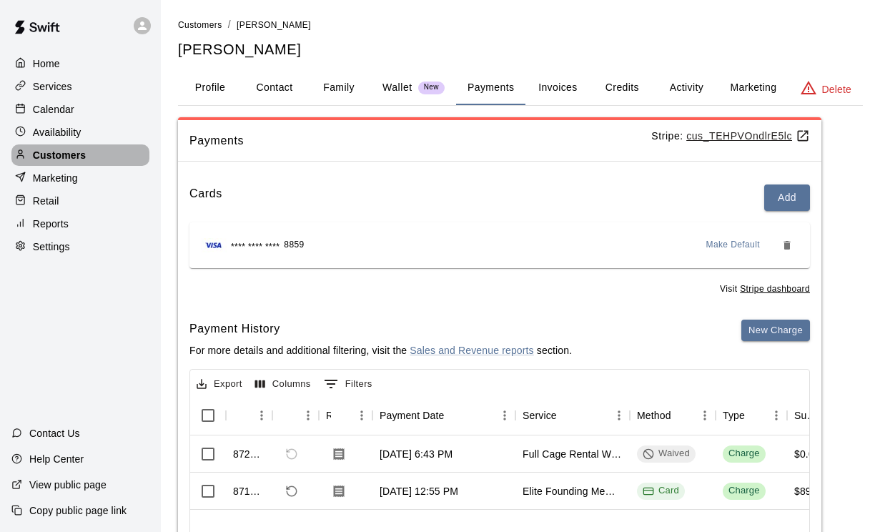
click at [45, 160] on p "Customers" at bounding box center [59, 155] width 53 height 14
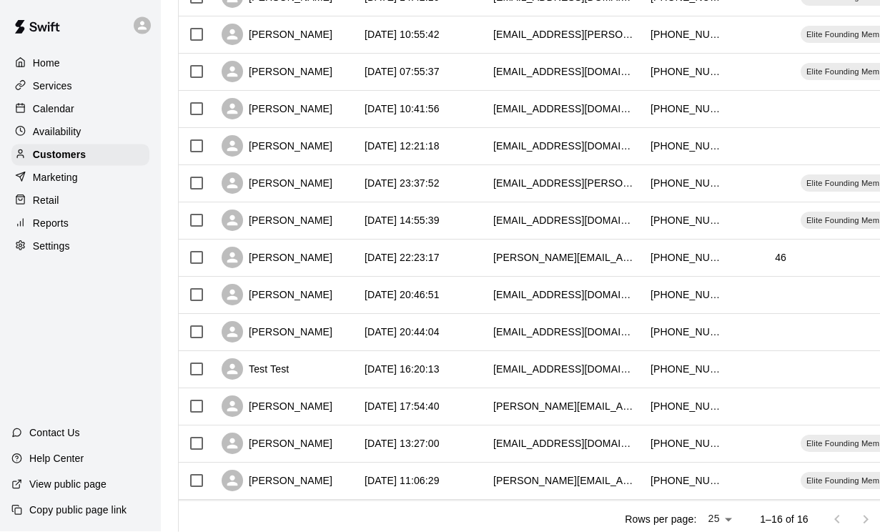
scroll to position [320, 0]
click at [282, 450] on div "[PERSON_NAME]" at bounding box center [277, 443] width 111 height 21
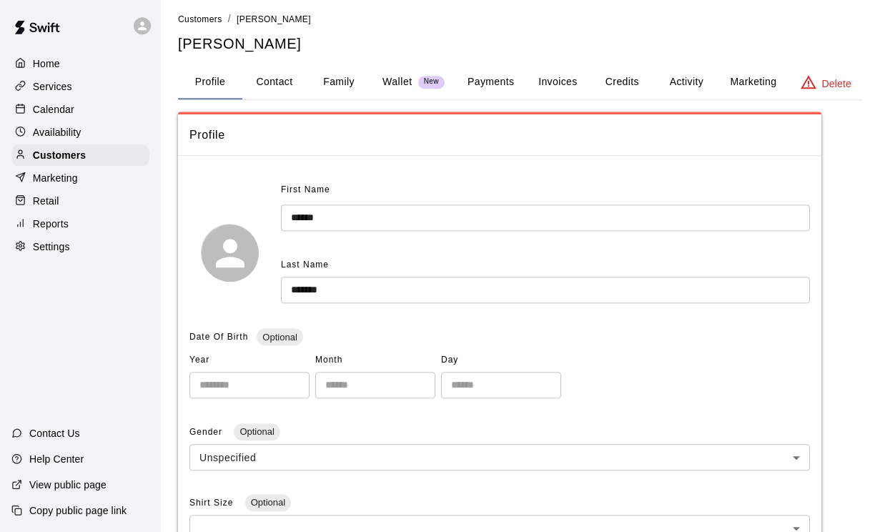
scroll to position [6, 0]
click at [275, 79] on button "Contact" at bounding box center [274, 82] width 64 height 34
select select "**"
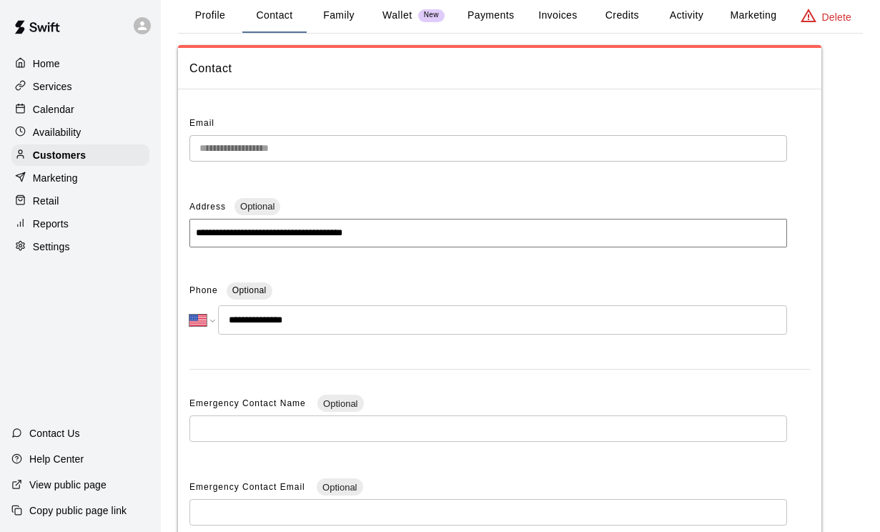
scroll to position [0, 0]
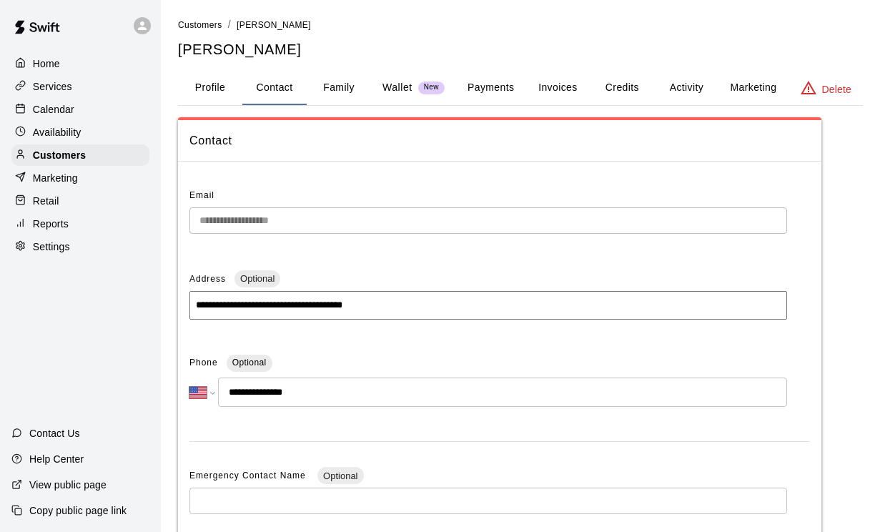
click at [342, 87] on button "Family" at bounding box center [339, 88] width 64 height 34
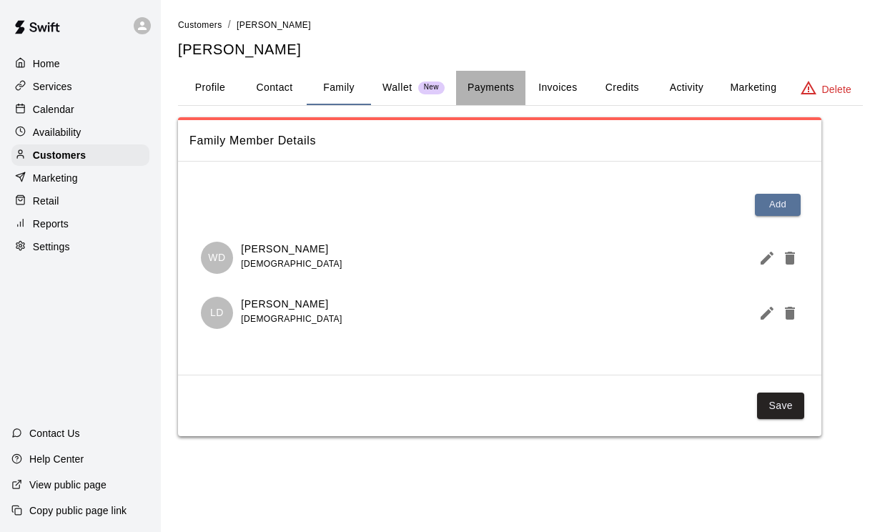
click at [494, 89] on button "Payments" at bounding box center [490, 88] width 69 height 34
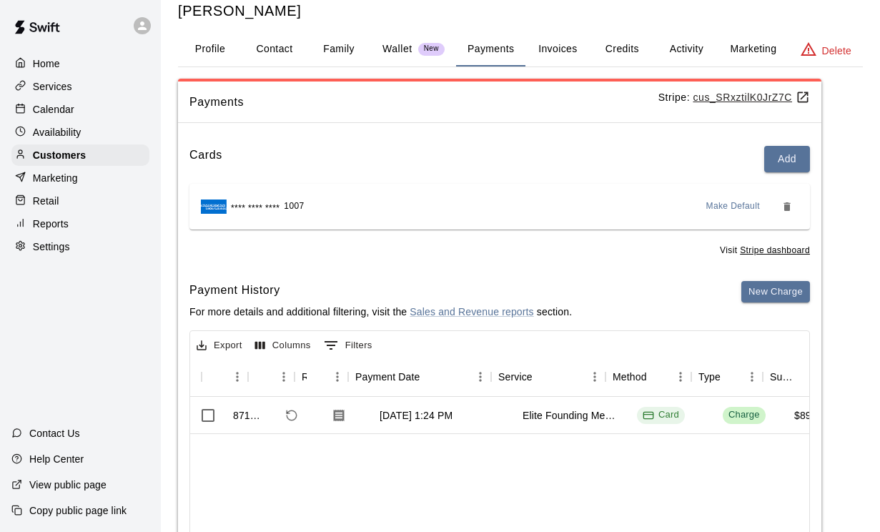
click at [563, 43] on button "Invoices" at bounding box center [557, 49] width 64 height 34
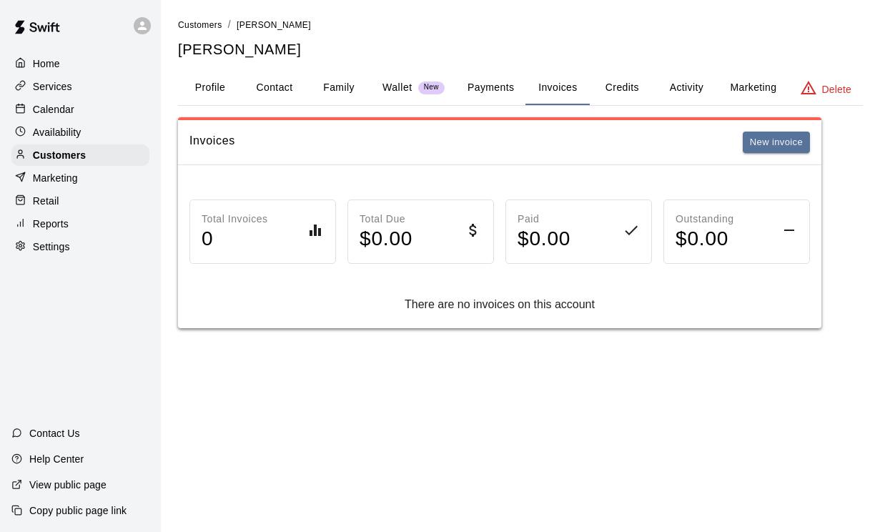
click at [628, 83] on button "Credits" at bounding box center [622, 88] width 64 height 34
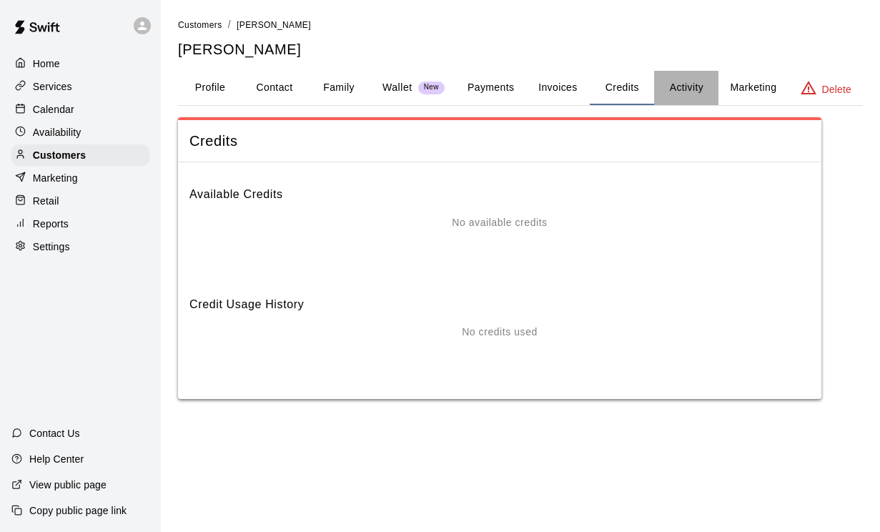
click at [701, 89] on button "Activity" at bounding box center [686, 88] width 64 height 34
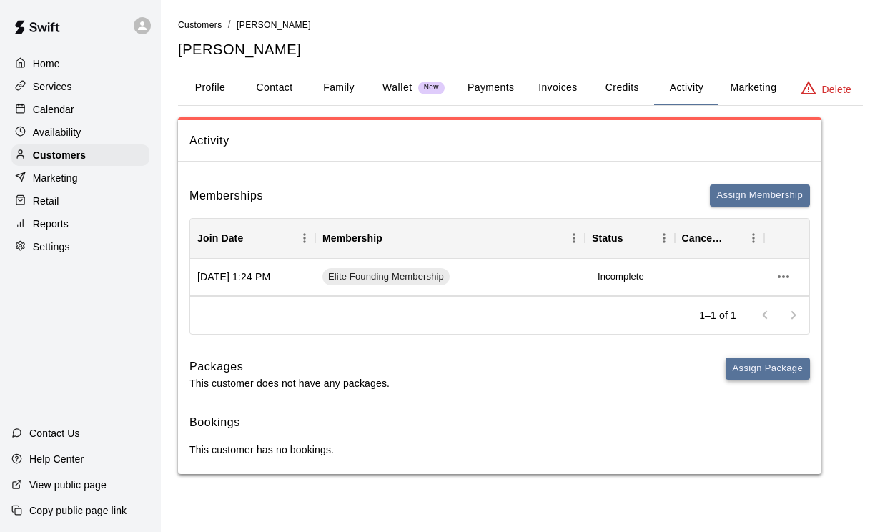
click at [744, 362] on button "Assign Package" at bounding box center [768, 368] width 84 height 22
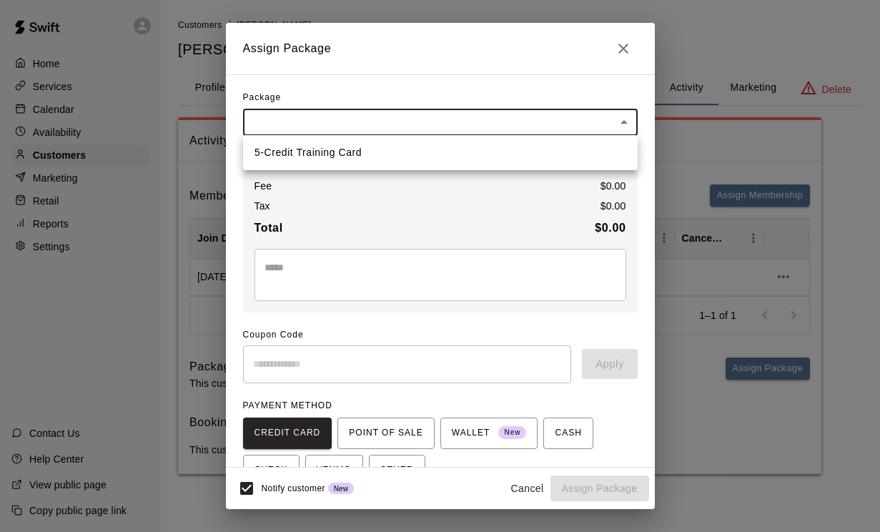
click at [357, 121] on body "Home Services Calendar Availability Customers Marketing Retail Reports Settings…" at bounding box center [440, 251] width 880 height 503
click at [366, 96] on div at bounding box center [440, 266] width 880 height 532
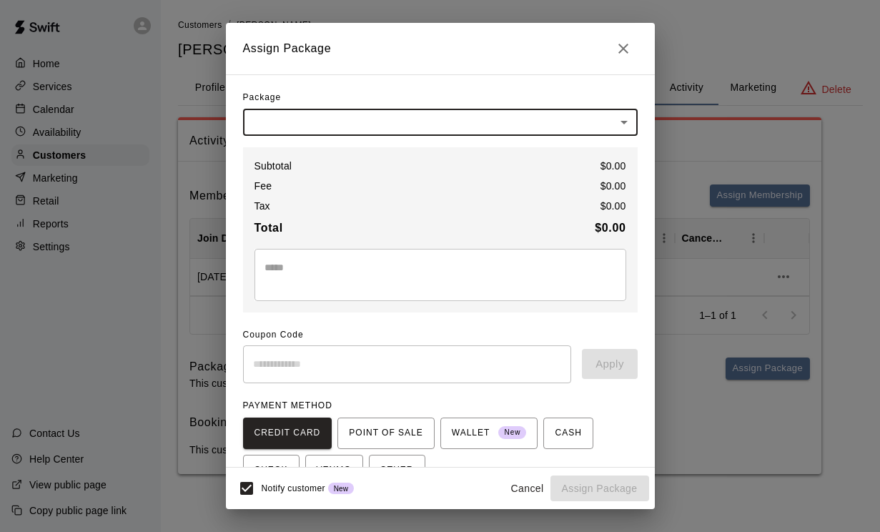
click at [629, 50] on icon "Close" at bounding box center [623, 48] width 17 height 17
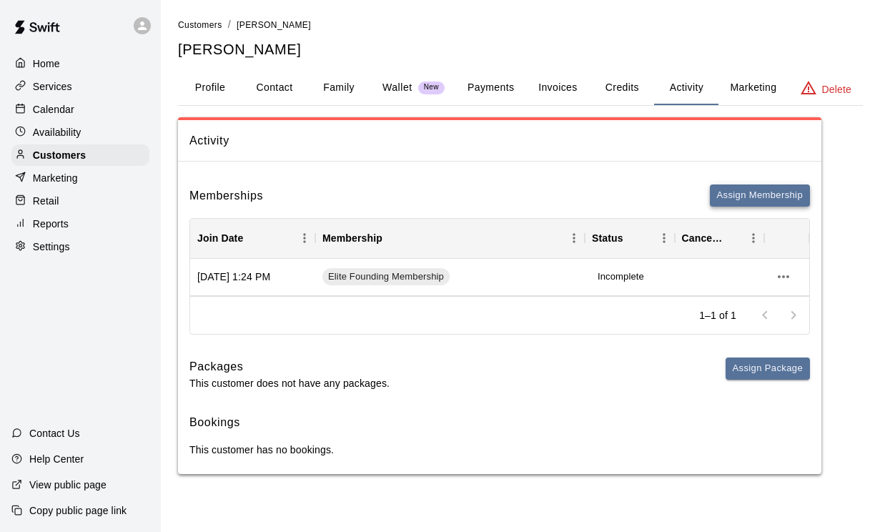
click at [744, 203] on button "Assign Membership" at bounding box center [760, 195] width 100 height 22
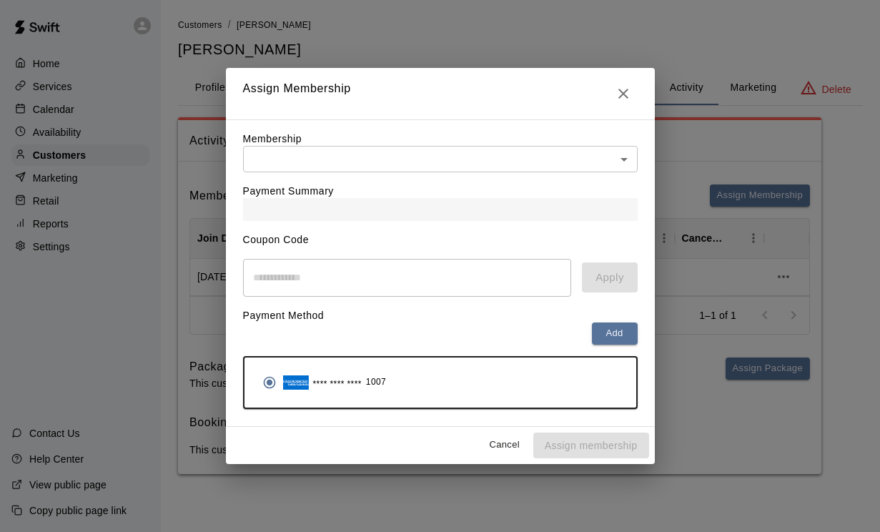
click at [404, 155] on body "Home Services Calendar Availability Customers Marketing Retail Reports Settings…" at bounding box center [440, 251] width 880 height 503
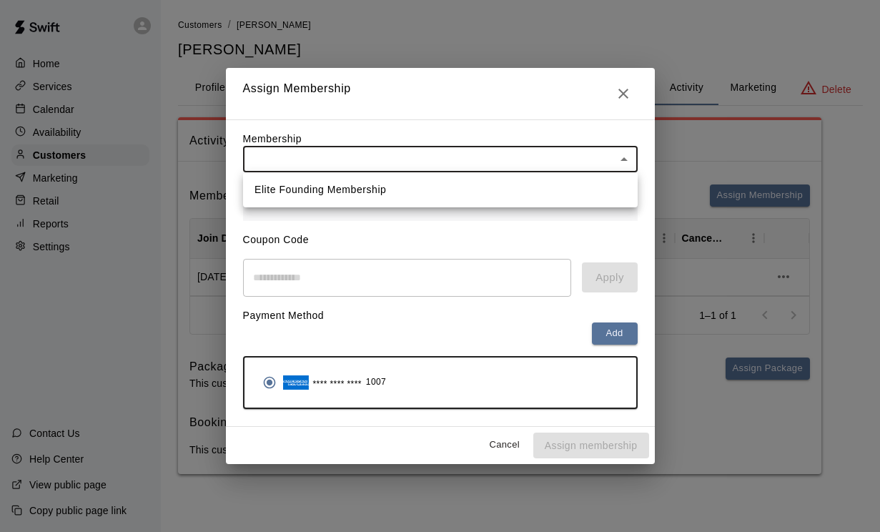
click at [395, 187] on li "Elite Founding Membership" at bounding box center [440, 190] width 395 height 24
type input "**********"
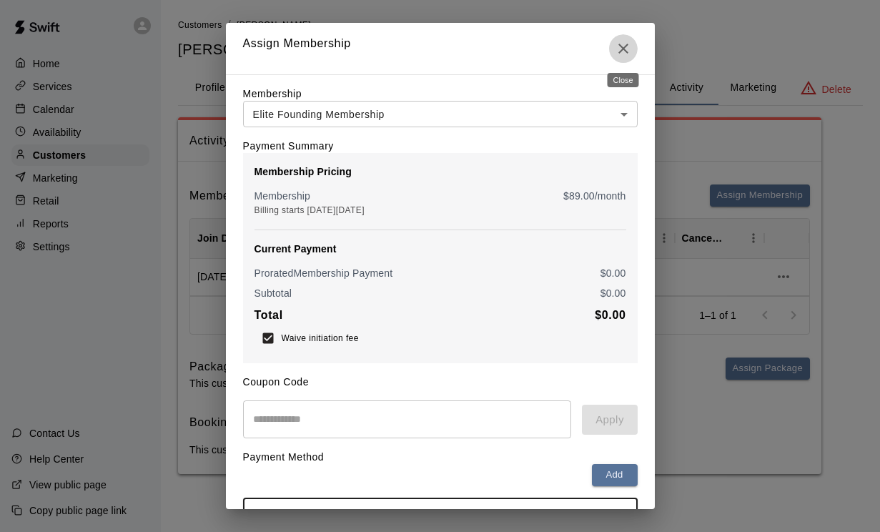
click at [626, 50] on icon "Close" at bounding box center [623, 48] width 17 height 17
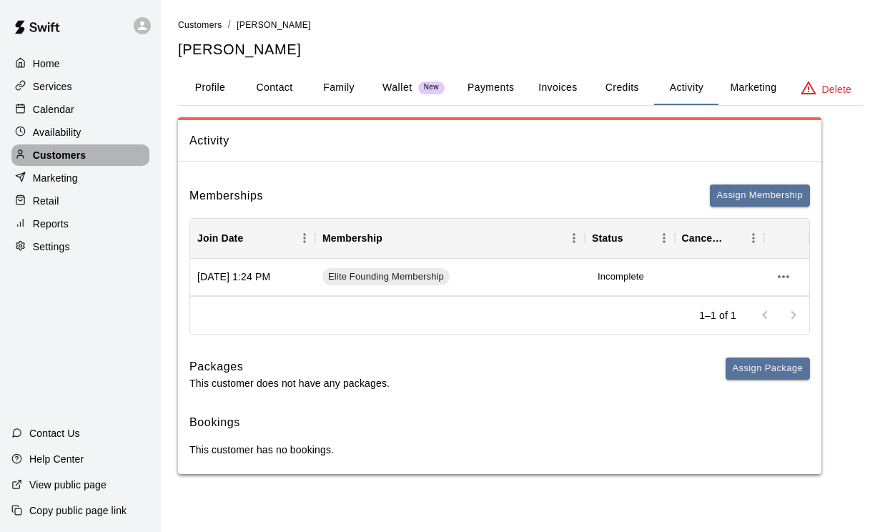
click at [64, 160] on p "Customers" at bounding box center [59, 155] width 53 height 14
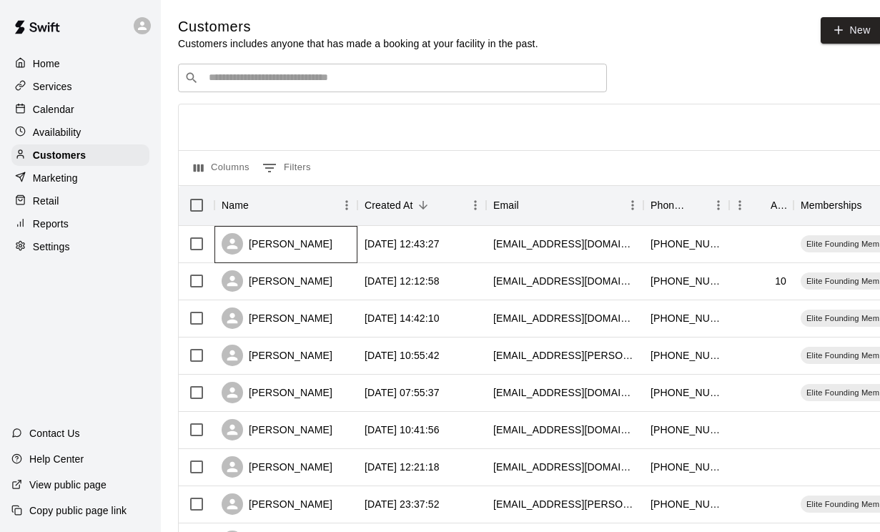
click at [298, 252] on div "[PERSON_NAME]" at bounding box center [277, 243] width 111 height 21
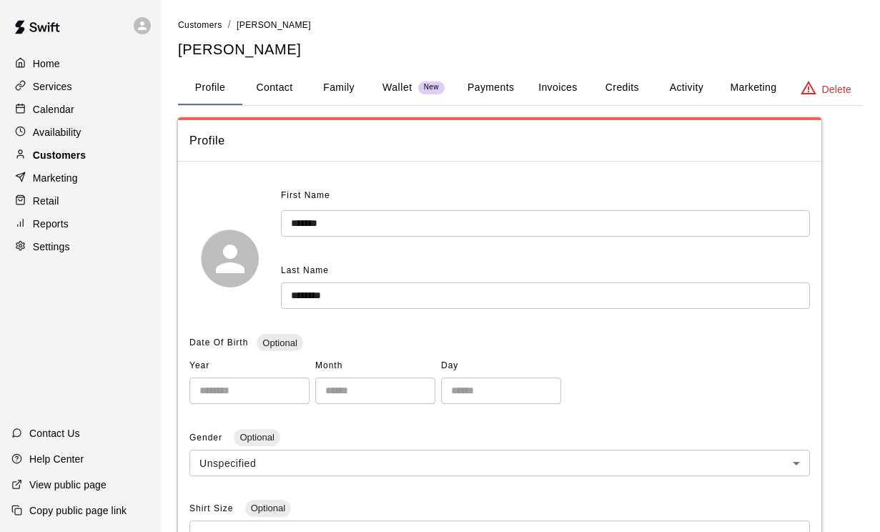
click at [41, 160] on p "Customers" at bounding box center [59, 155] width 53 height 14
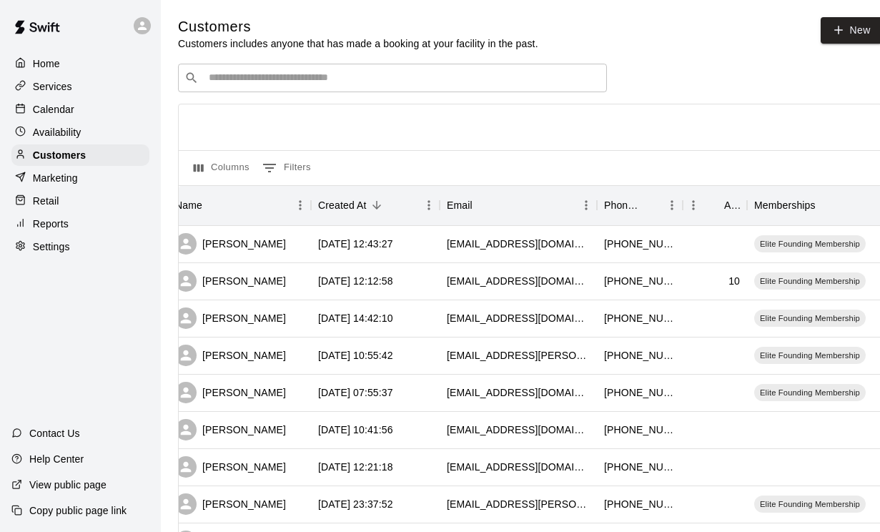
scroll to position [0, 44]
drag, startPoint x: 750, startPoint y: 207, endPoint x: 792, endPoint y: 208, distance: 42.2
click at [792, 208] on div "Name Created At Email Phone Number Age Memberships" at bounding box center [548, 205] width 829 height 40
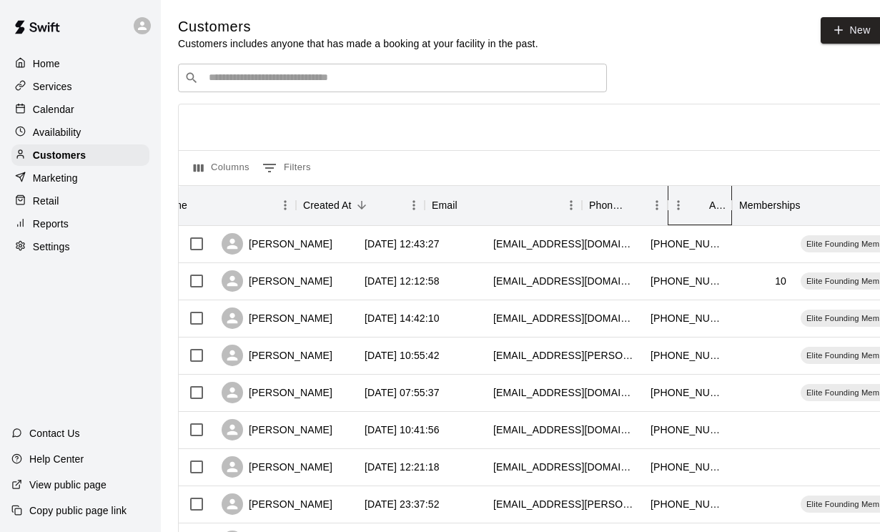
scroll to position [0, 0]
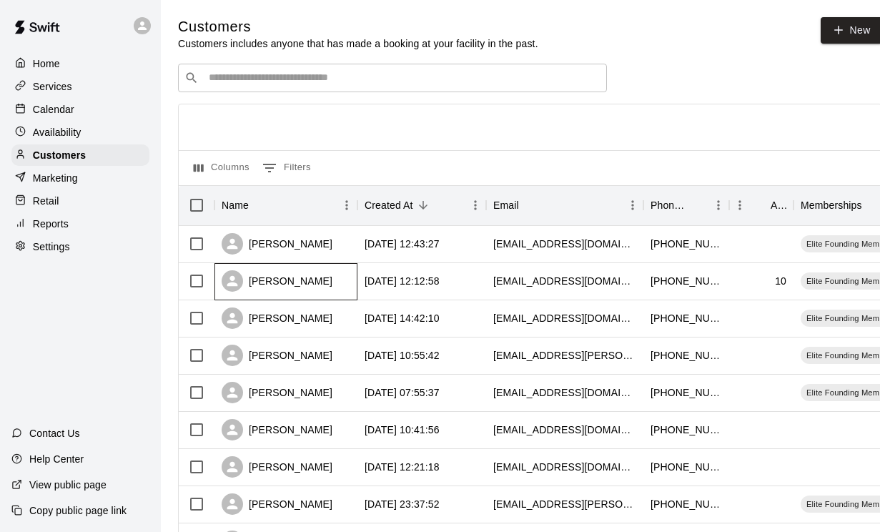
click at [280, 290] on div "[PERSON_NAME]" at bounding box center [277, 280] width 111 height 21
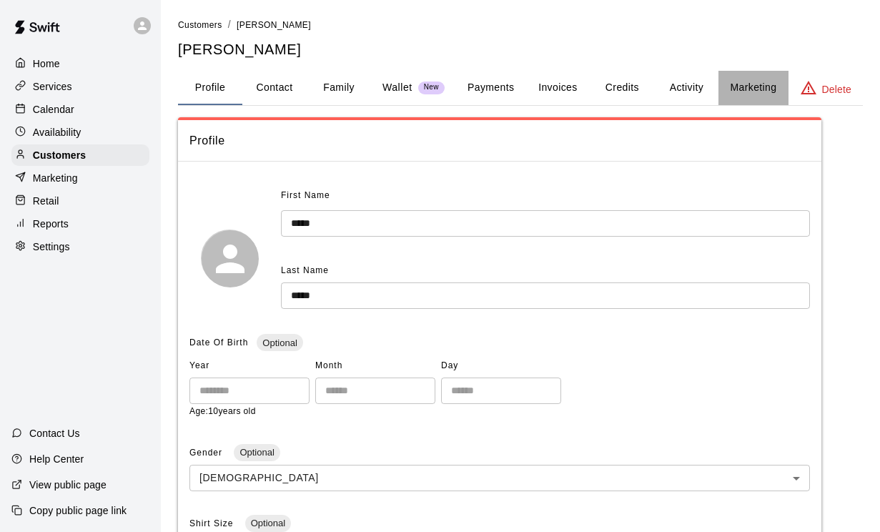
click at [754, 82] on button "Marketing" at bounding box center [753, 88] width 69 height 34
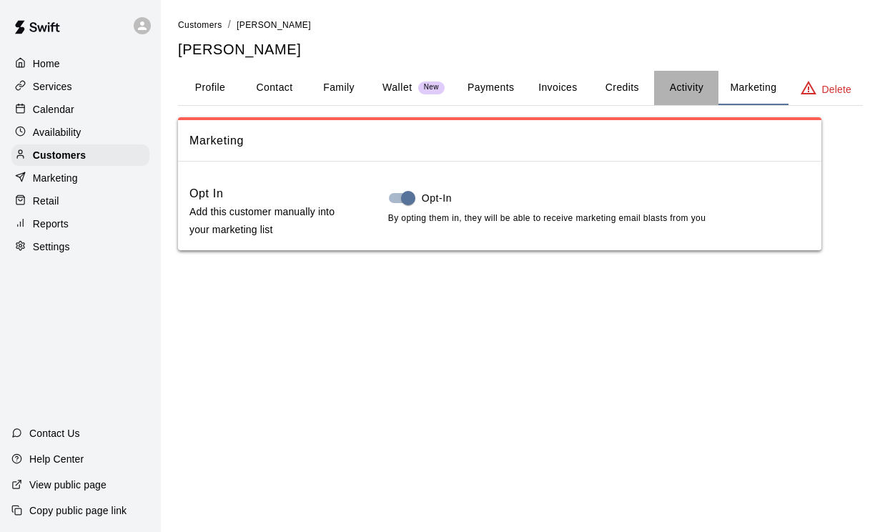
click at [707, 89] on button "Activity" at bounding box center [686, 88] width 64 height 34
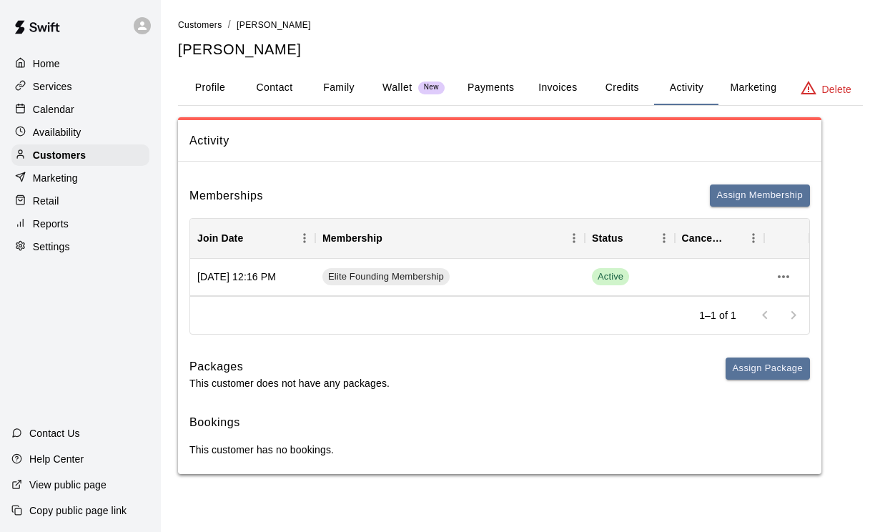
click at [512, 82] on button "Payments" at bounding box center [490, 88] width 69 height 34
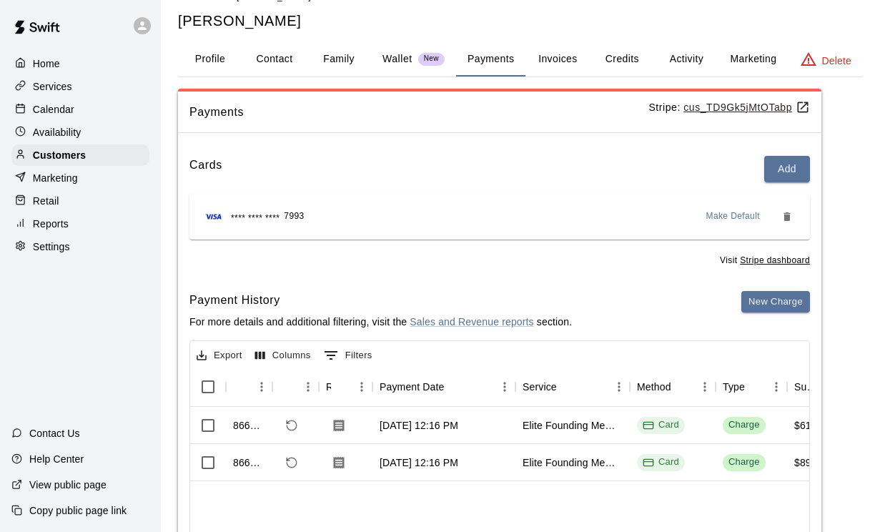
scroll to position [31, 0]
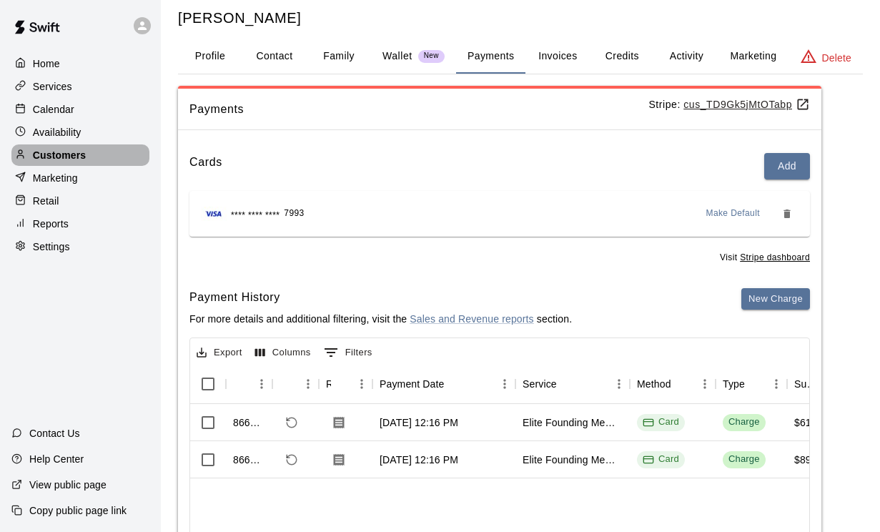
click at [43, 158] on p "Customers" at bounding box center [59, 155] width 53 height 14
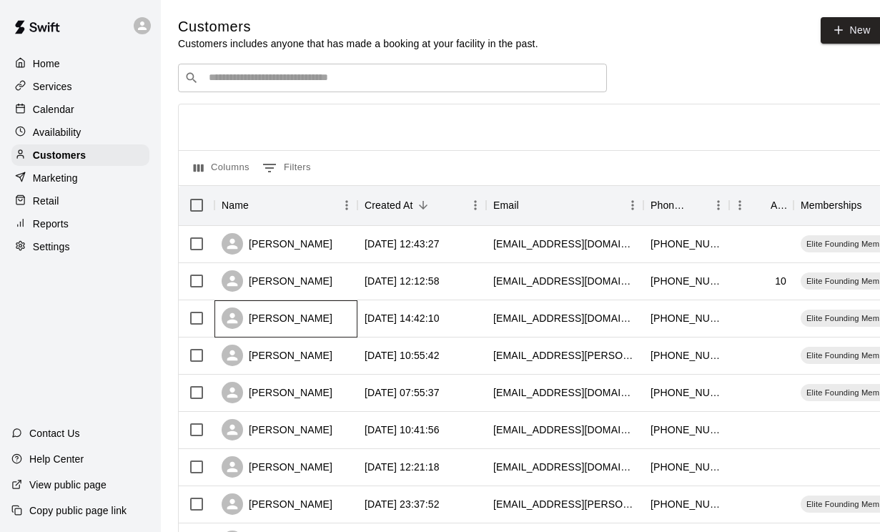
click at [285, 319] on div "[PERSON_NAME]" at bounding box center [277, 317] width 111 height 21
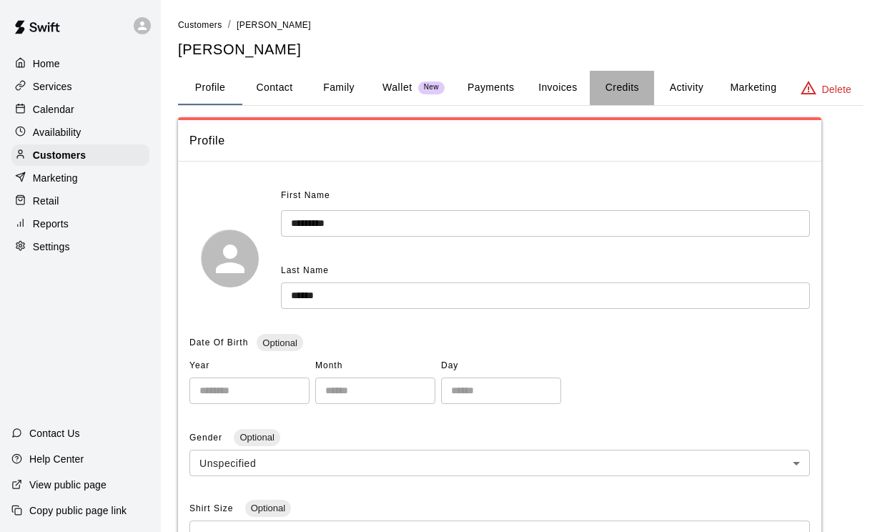
click at [629, 87] on button "Credits" at bounding box center [622, 88] width 64 height 34
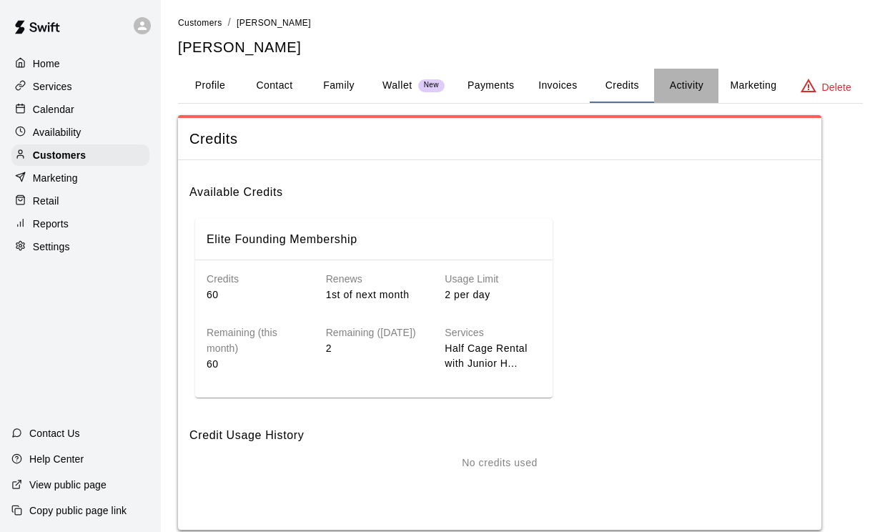
click at [692, 88] on button "Activity" at bounding box center [686, 86] width 64 height 34
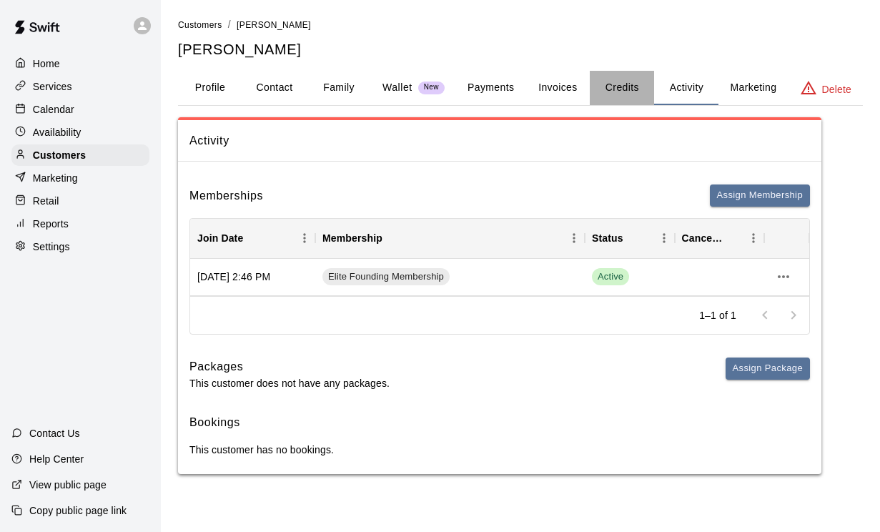
click at [629, 90] on button "Credits" at bounding box center [622, 88] width 64 height 34
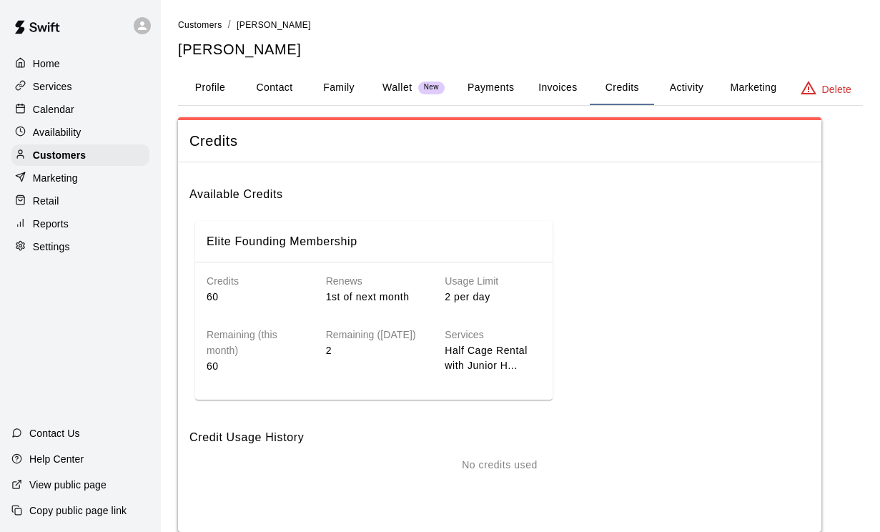
click at [686, 89] on button "Activity" at bounding box center [686, 88] width 64 height 34
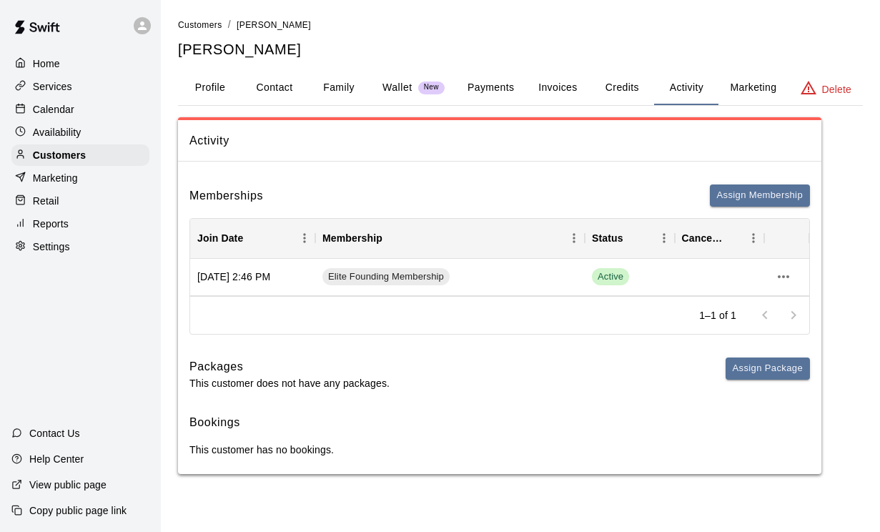
click at [478, 84] on button "Payments" at bounding box center [490, 88] width 69 height 34
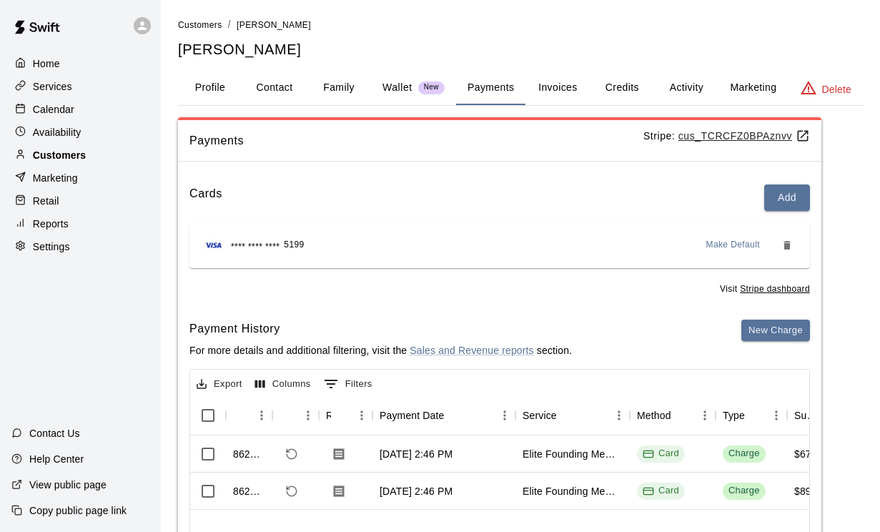
click at [43, 161] on p "Customers" at bounding box center [59, 155] width 53 height 14
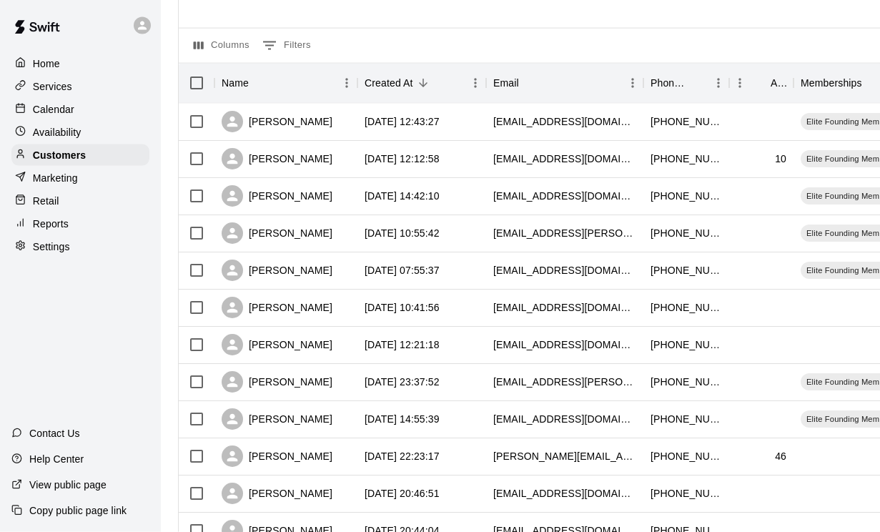
scroll to position [125, 0]
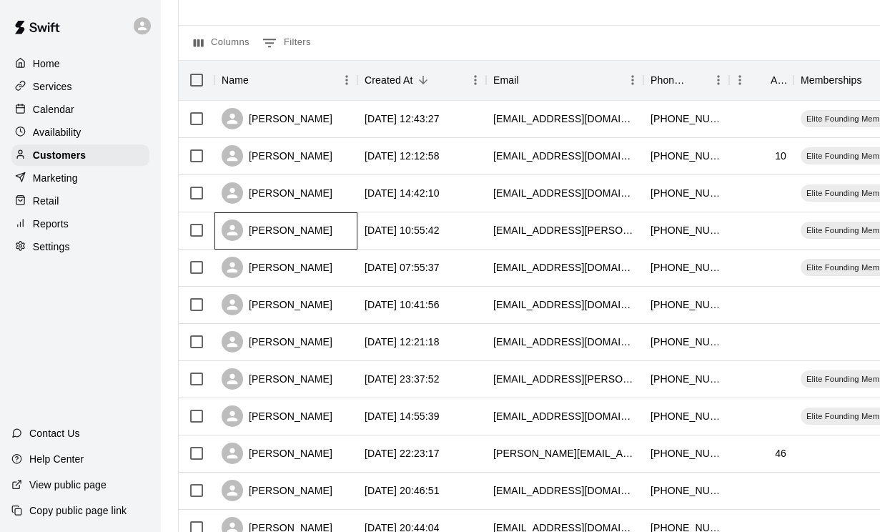
click at [292, 237] on div "[PERSON_NAME]" at bounding box center [277, 229] width 111 height 21
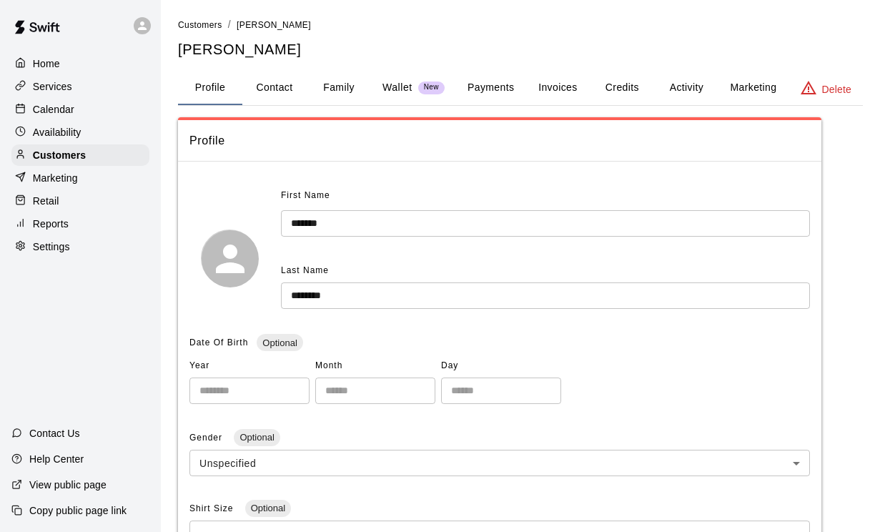
click at [675, 91] on button "Activity" at bounding box center [686, 88] width 64 height 34
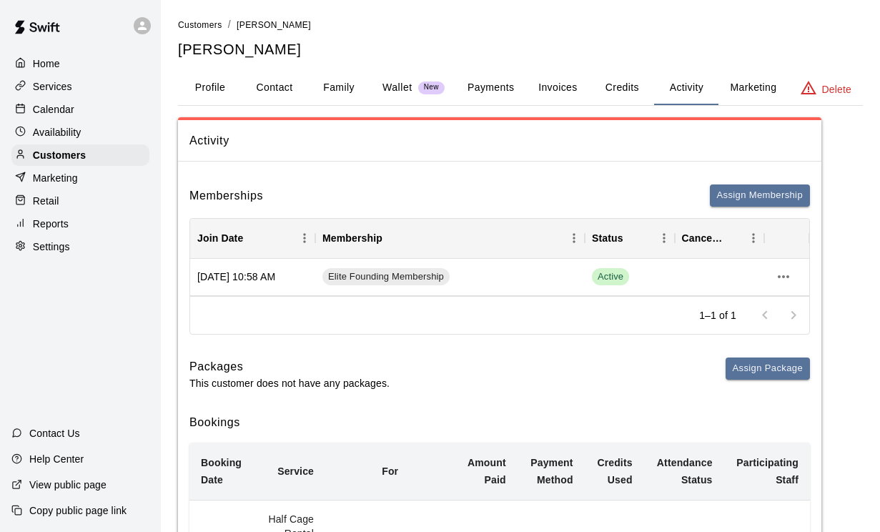
scroll to position [143, 0]
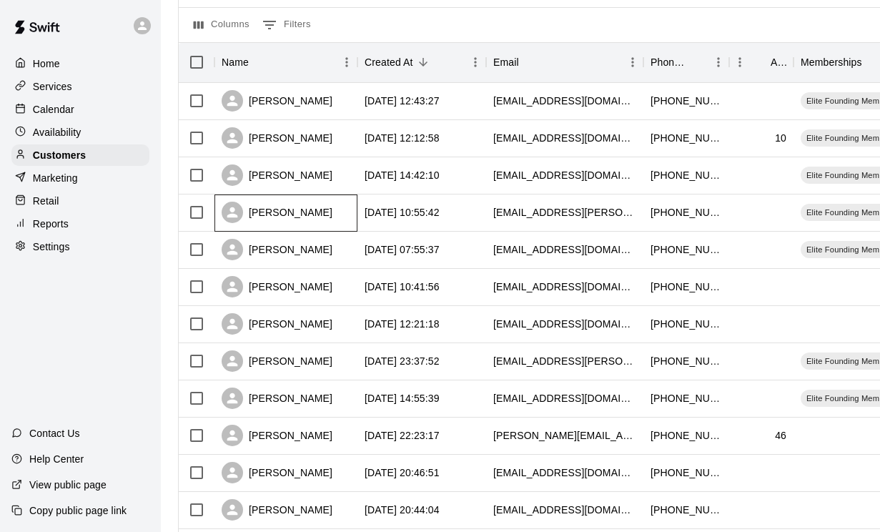
click at [301, 221] on div "[PERSON_NAME]" at bounding box center [277, 212] width 111 height 21
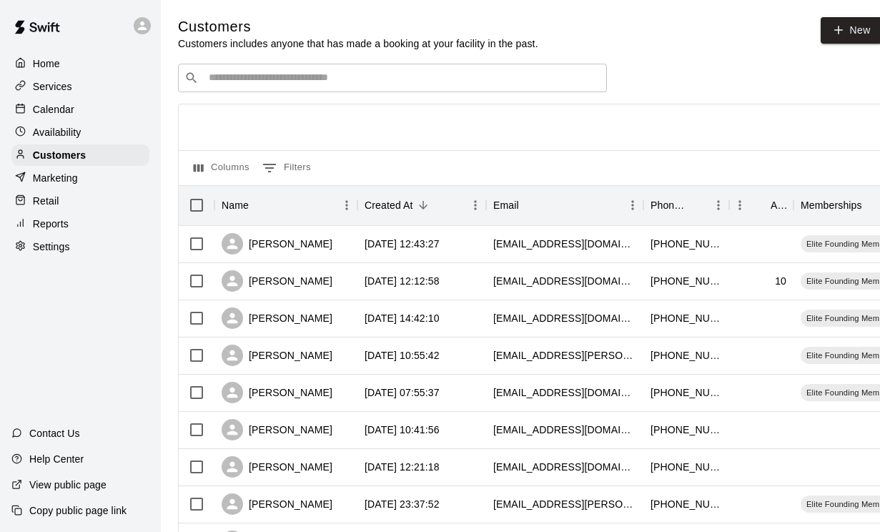
scroll to position [143, 0]
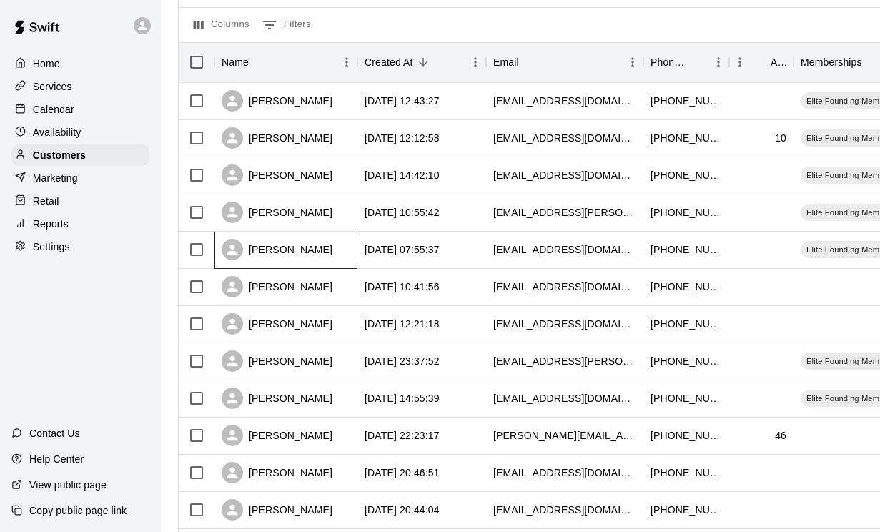
click at [297, 251] on div "[PERSON_NAME]" at bounding box center [277, 249] width 111 height 21
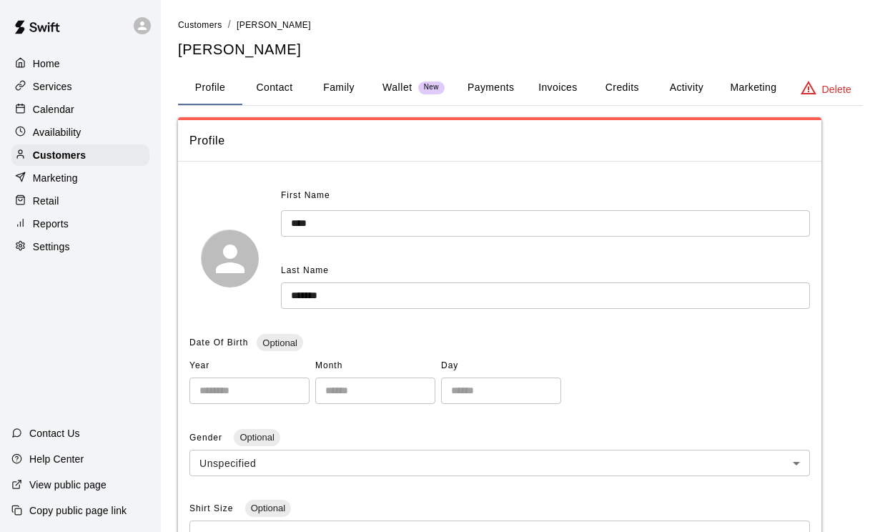
click at [683, 83] on button "Activity" at bounding box center [686, 88] width 64 height 34
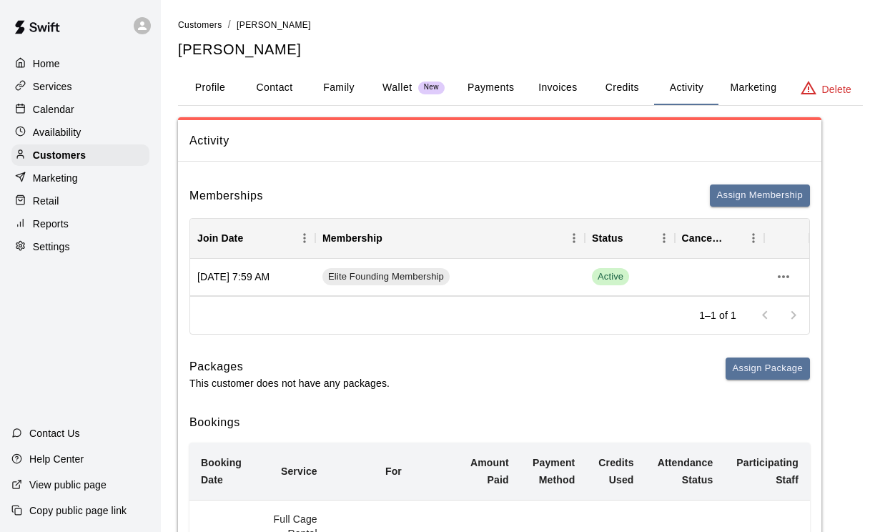
click at [485, 84] on button "Payments" at bounding box center [490, 88] width 69 height 34
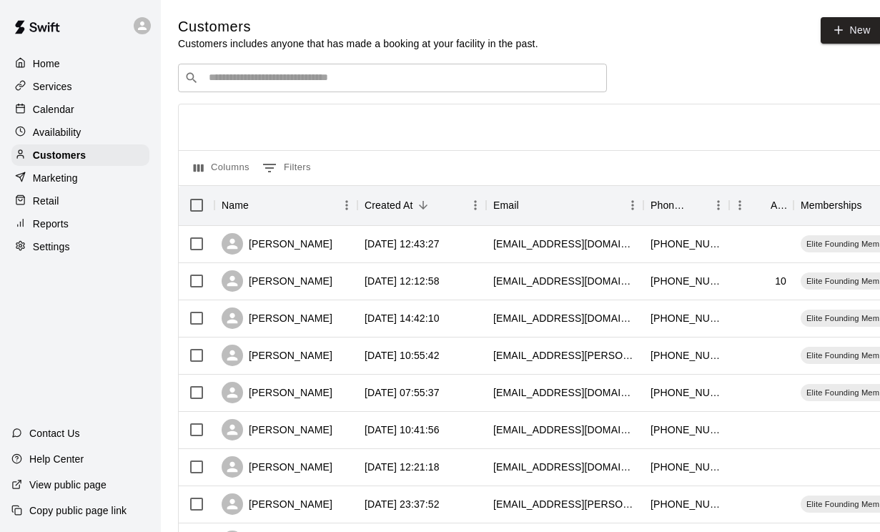
scroll to position [143, 0]
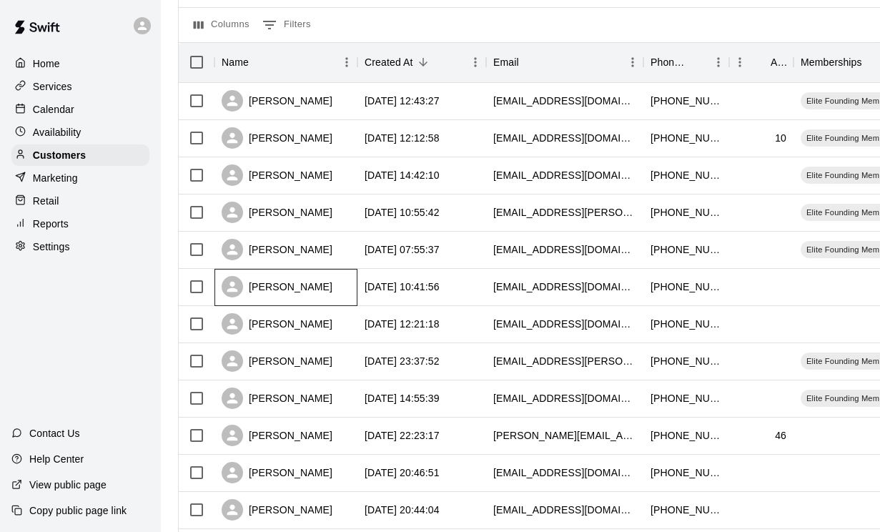
click at [297, 290] on div "[PERSON_NAME]" at bounding box center [277, 286] width 111 height 21
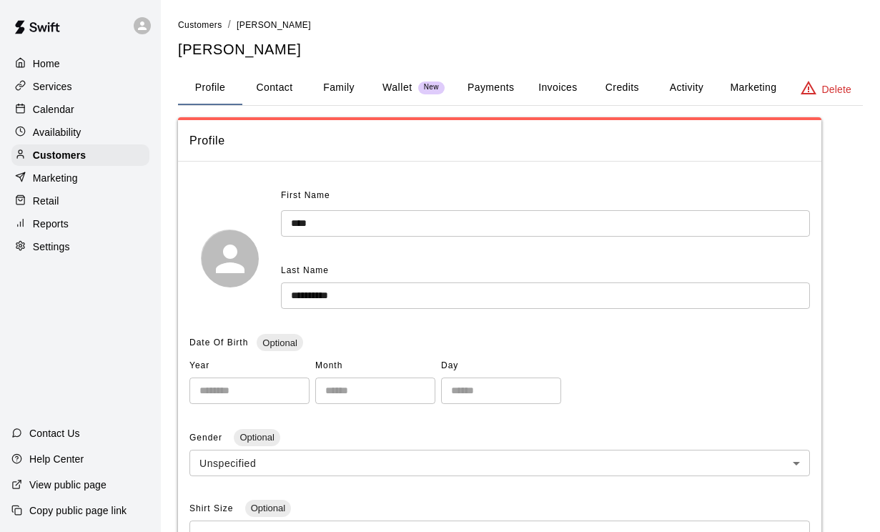
click at [618, 95] on button "Credits" at bounding box center [622, 88] width 64 height 34
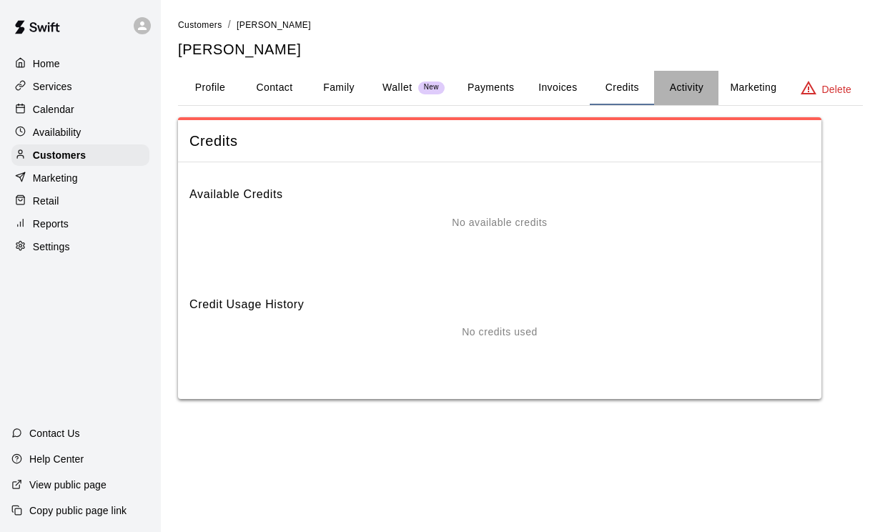
click at [690, 92] on button "Activity" at bounding box center [686, 88] width 64 height 34
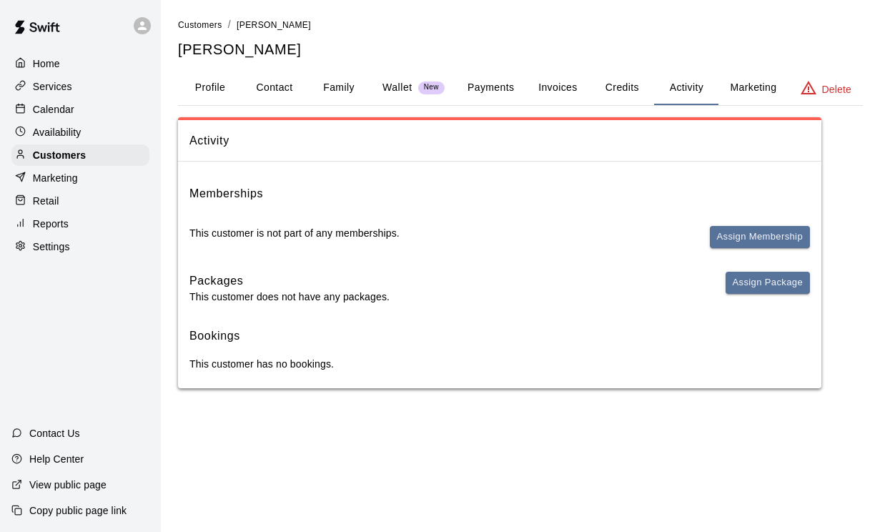
click at [561, 87] on button "Invoices" at bounding box center [557, 88] width 64 height 34
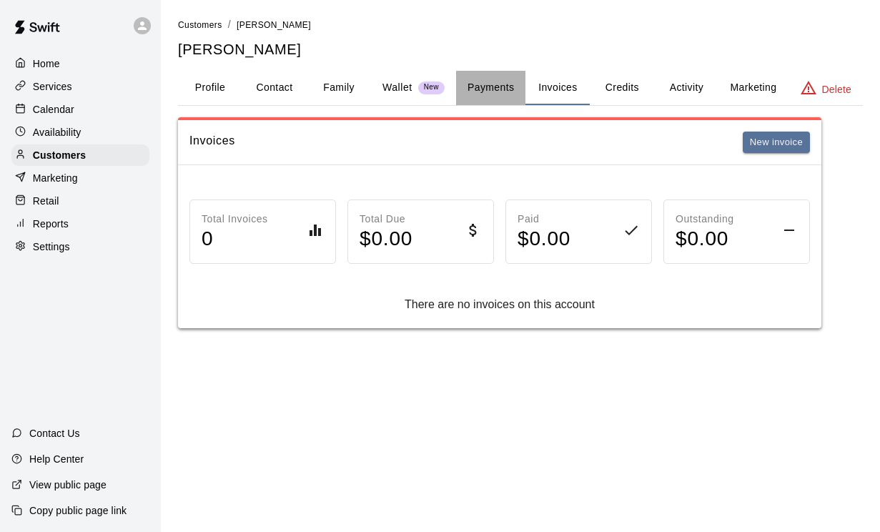
click at [503, 89] on button "Payments" at bounding box center [490, 88] width 69 height 34
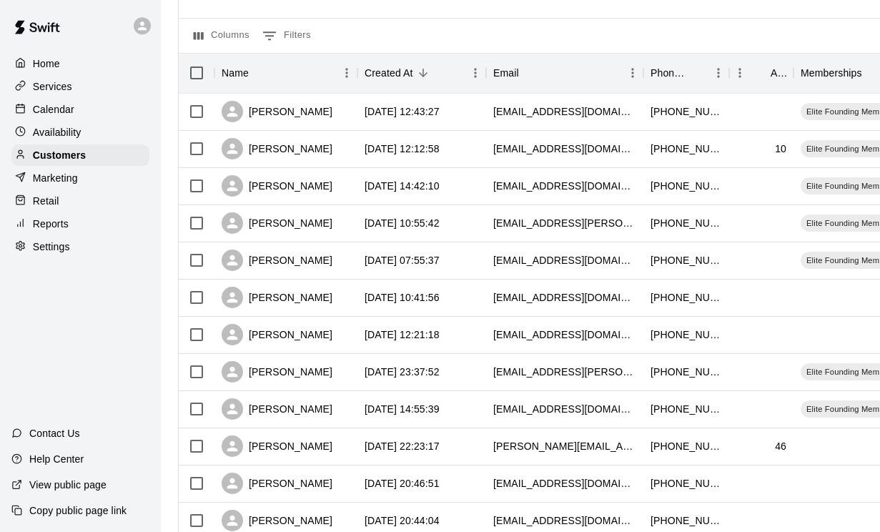
scroll to position [134, 0]
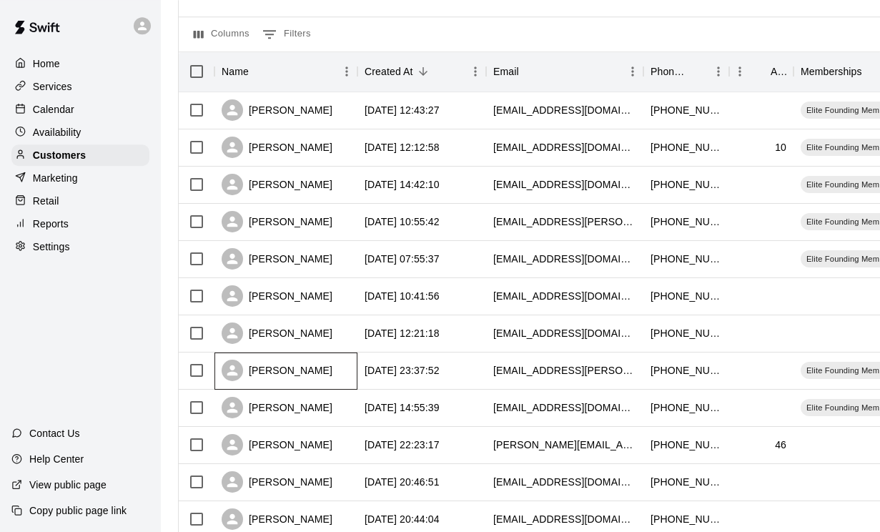
click at [299, 374] on div "[PERSON_NAME]" at bounding box center [277, 370] width 111 height 21
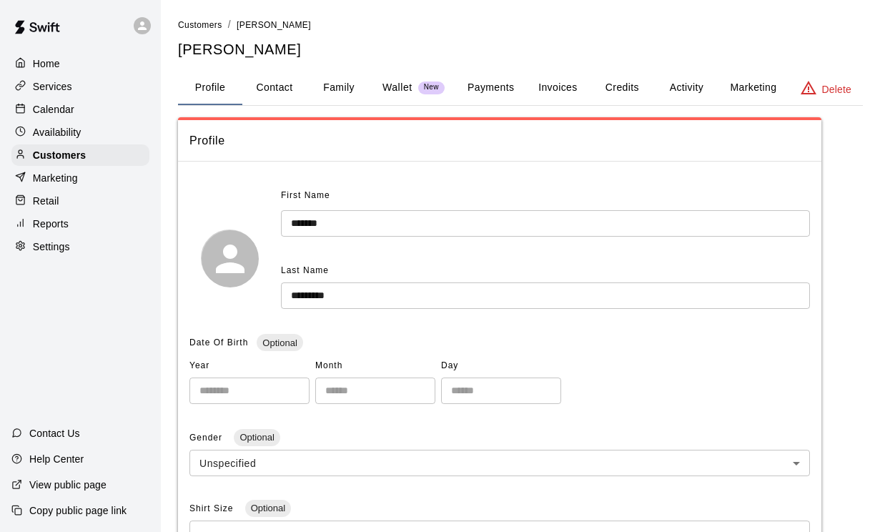
click at [682, 79] on button "Activity" at bounding box center [686, 88] width 64 height 34
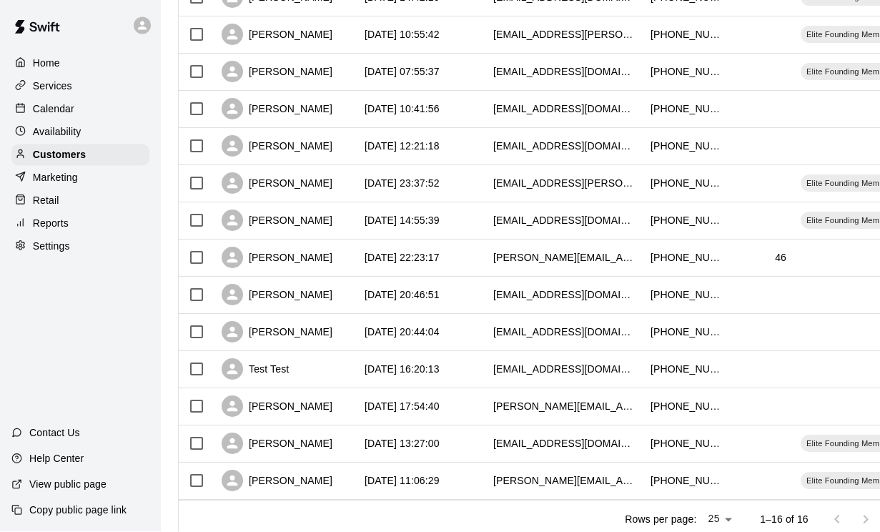
scroll to position [320, 0]
click at [287, 219] on div "[PERSON_NAME]" at bounding box center [277, 220] width 111 height 21
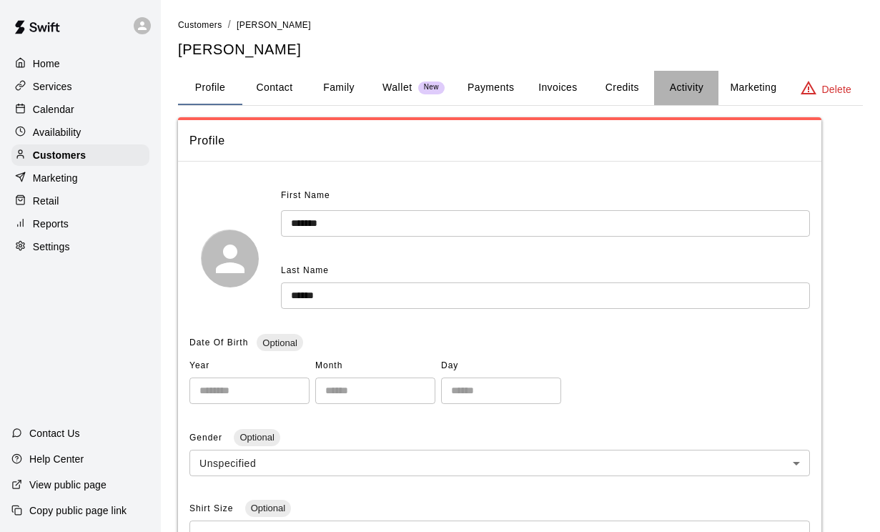
drag, startPoint x: 689, startPoint y: 84, endPoint x: 689, endPoint y: 36, distance: 47.9
click at [689, 84] on button "Activity" at bounding box center [686, 88] width 64 height 34
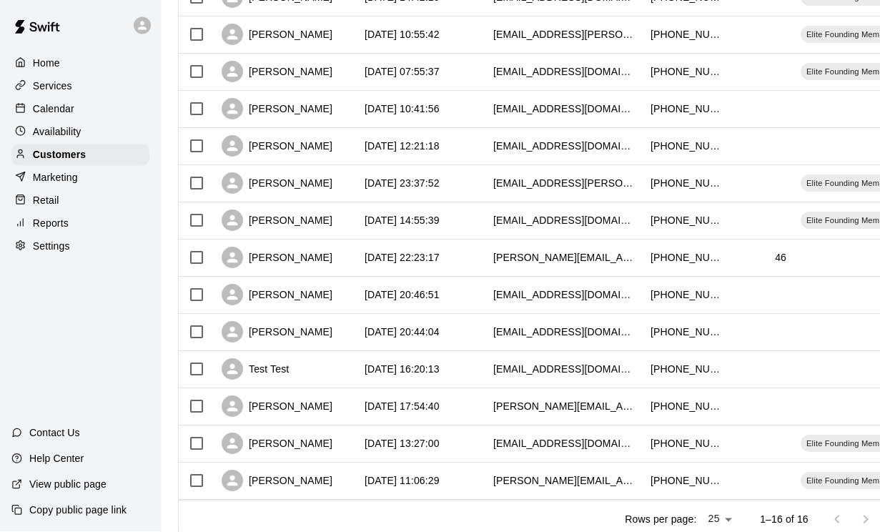
scroll to position [320, 0]
click at [285, 482] on div "[PERSON_NAME]" at bounding box center [277, 480] width 111 height 21
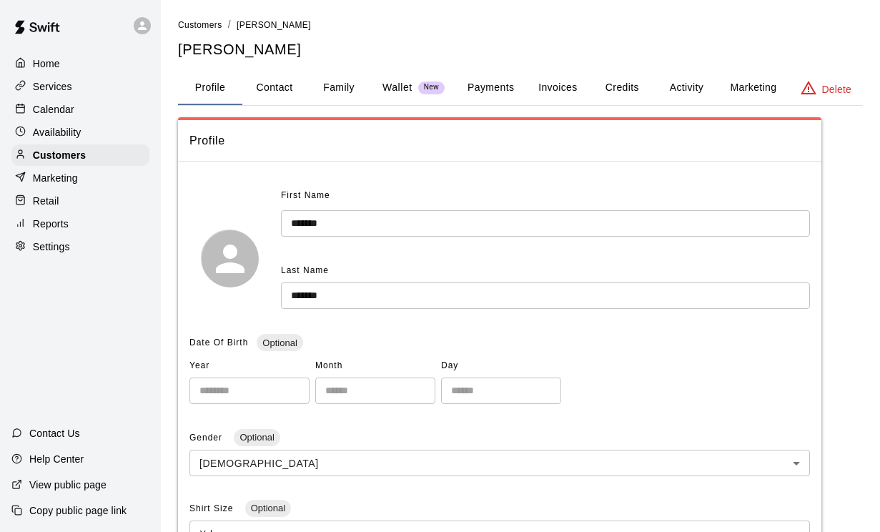
drag, startPoint x: 682, startPoint y: 79, endPoint x: 682, endPoint y: 31, distance: 47.9
click at [682, 79] on button "Activity" at bounding box center [686, 88] width 64 height 34
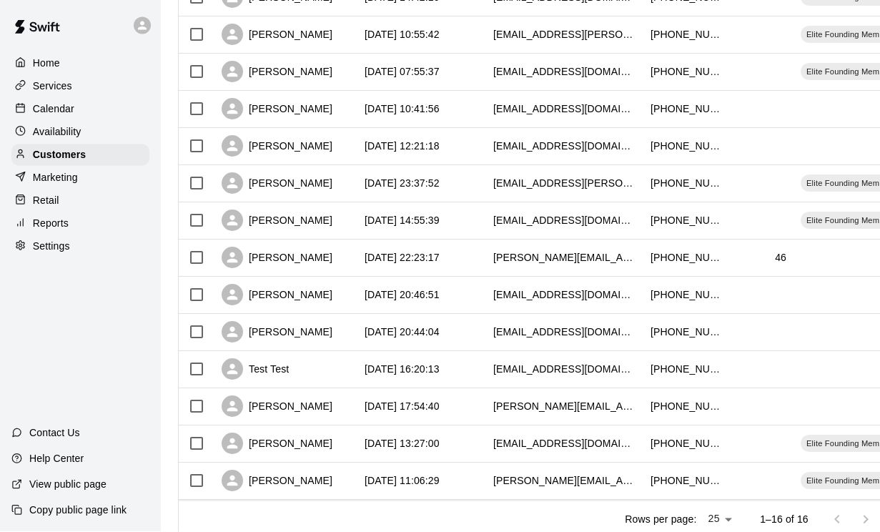
scroll to position [320, 0]
click at [286, 445] on div "[PERSON_NAME]" at bounding box center [277, 443] width 111 height 21
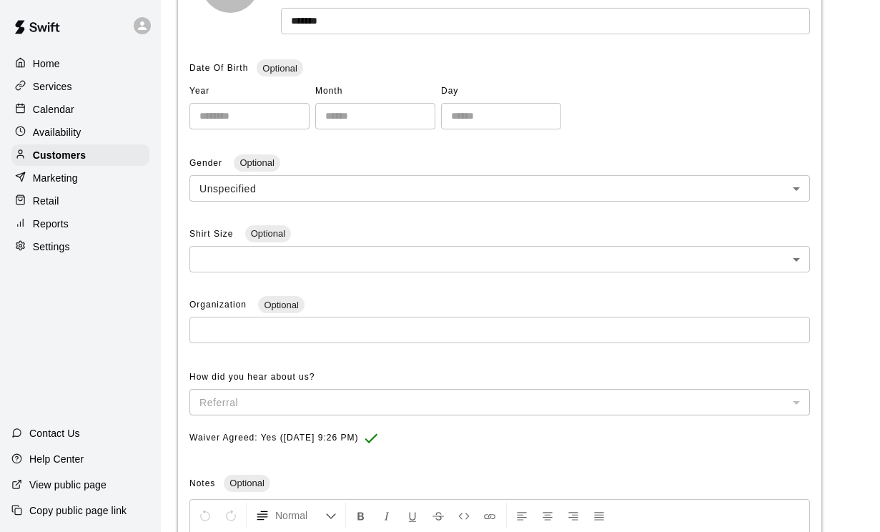
scroll to position [275, 0]
click at [317, 173] on body "**********" at bounding box center [440, 231] width 880 height 1013
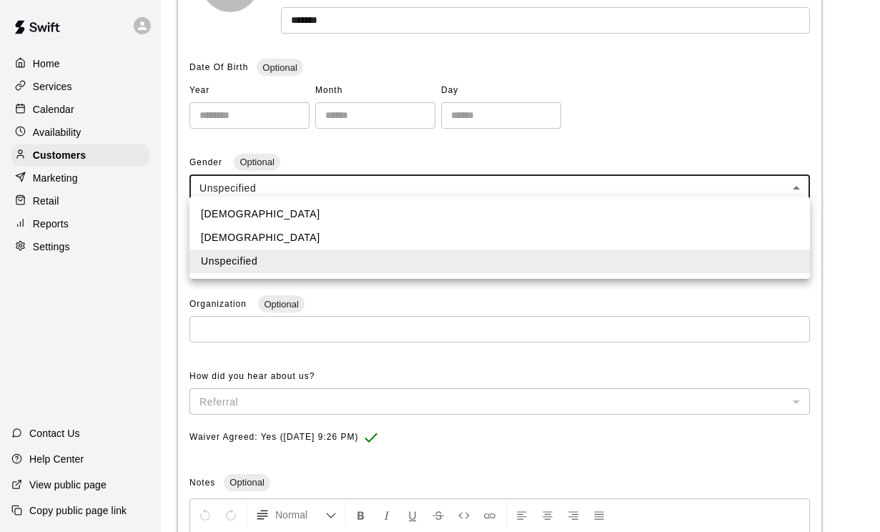
click at [290, 229] on li "Female" at bounding box center [499, 238] width 621 height 24
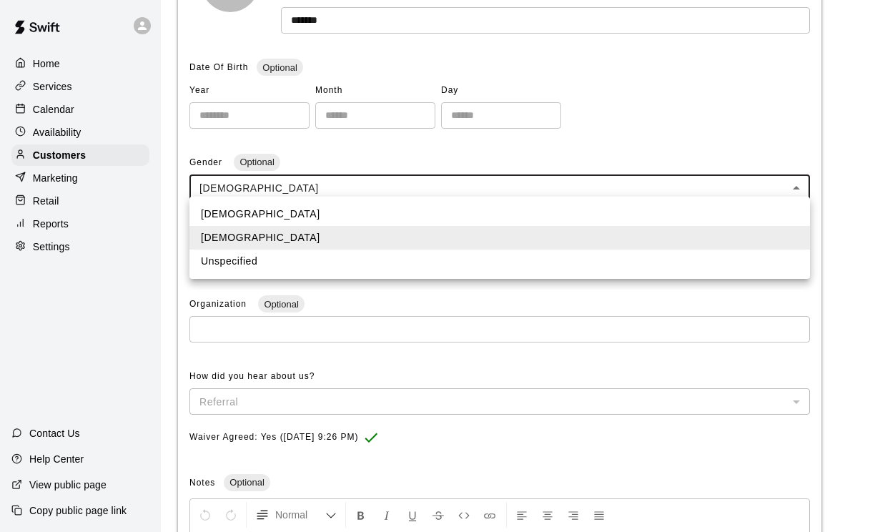
click at [303, 188] on body "Home Services Calendar Availability Customers Marketing Retail Reports Settings…" at bounding box center [440, 235] width 880 height 1021
click at [241, 212] on li "Male" at bounding box center [499, 214] width 621 height 24
type input "****"
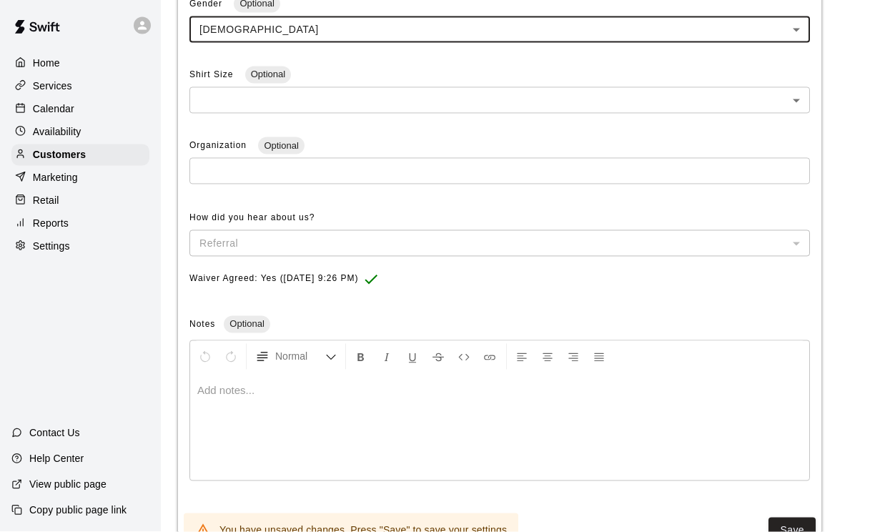
scroll to position [433, 0]
click at [784, 509] on button "Save" at bounding box center [792, 531] width 47 height 26
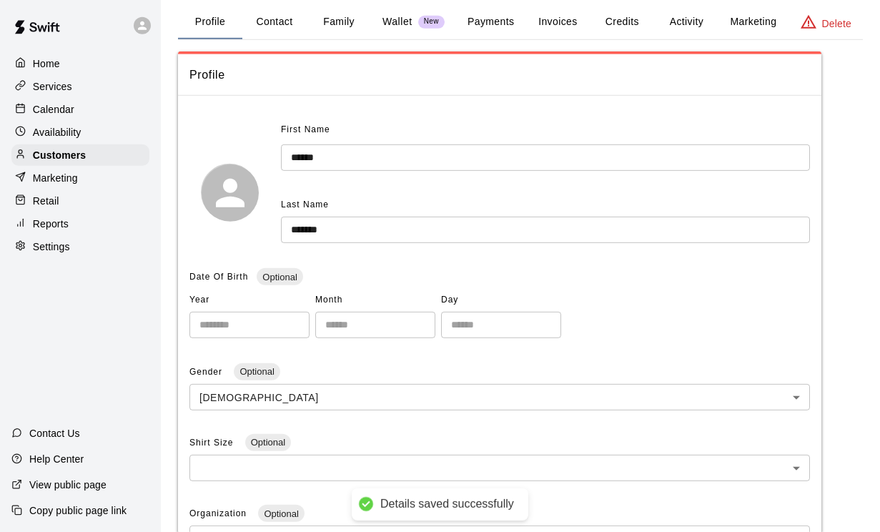
scroll to position [0, 0]
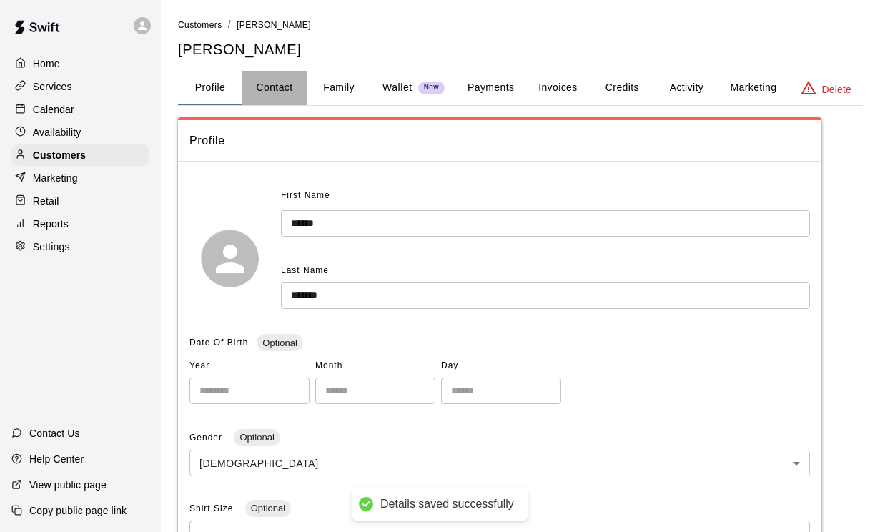
click at [277, 90] on button "Contact" at bounding box center [274, 88] width 64 height 34
select select "**"
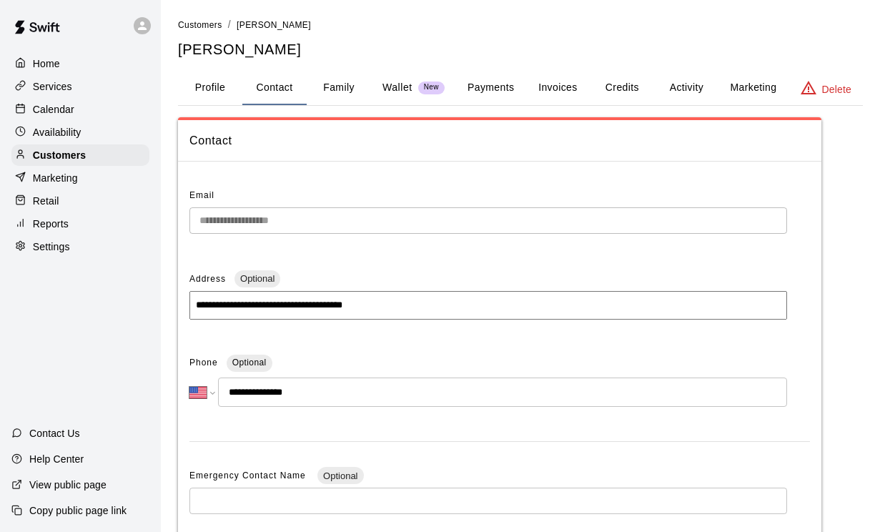
click at [351, 87] on button "Family" at bounding box center [339, 88] width 64 height 34
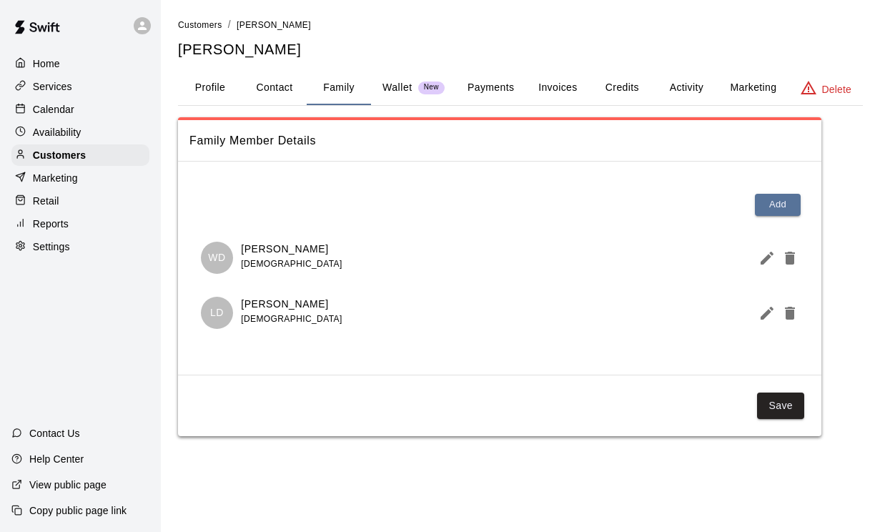
click at [390, 92] on p "Wallet" at bounding box center [397, 87] width 30 height 15
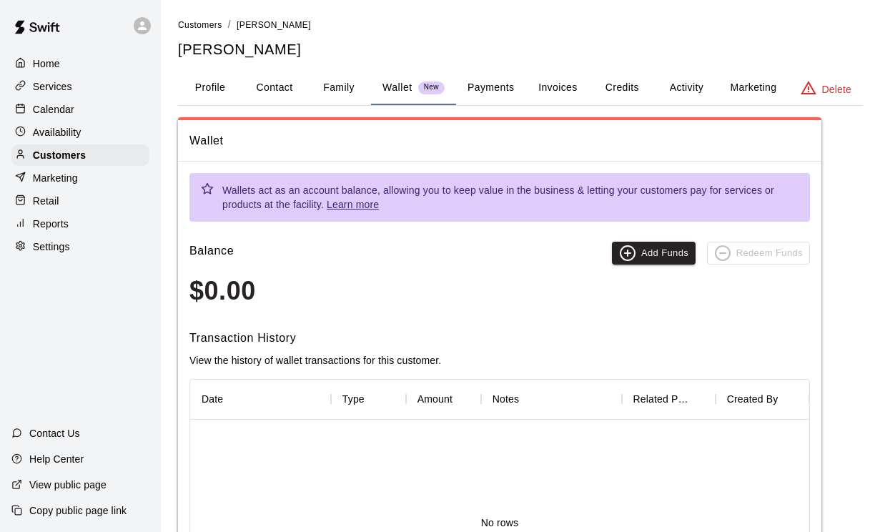
click at [495, 87] on button "Payments" at bounding box center [490, 88] width 69 height 34
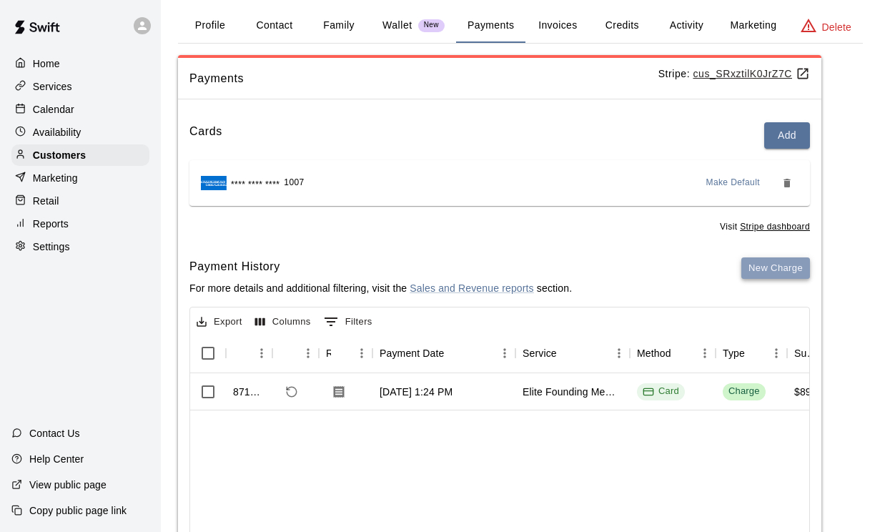
click at [761, 262] on button "New Charge" at bounding box center [775, 268] width 69 height 22
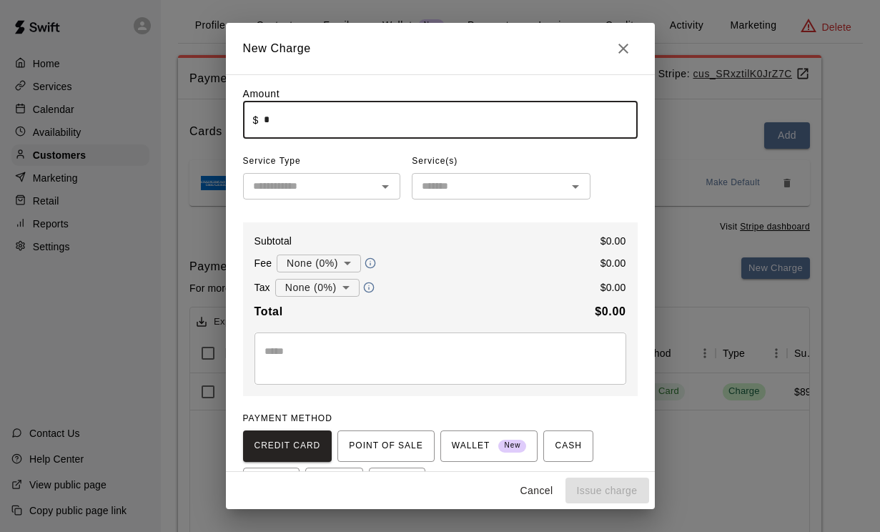
click at [395, 107] on input "*" at bounding box center [450, 120] width 373 height 38
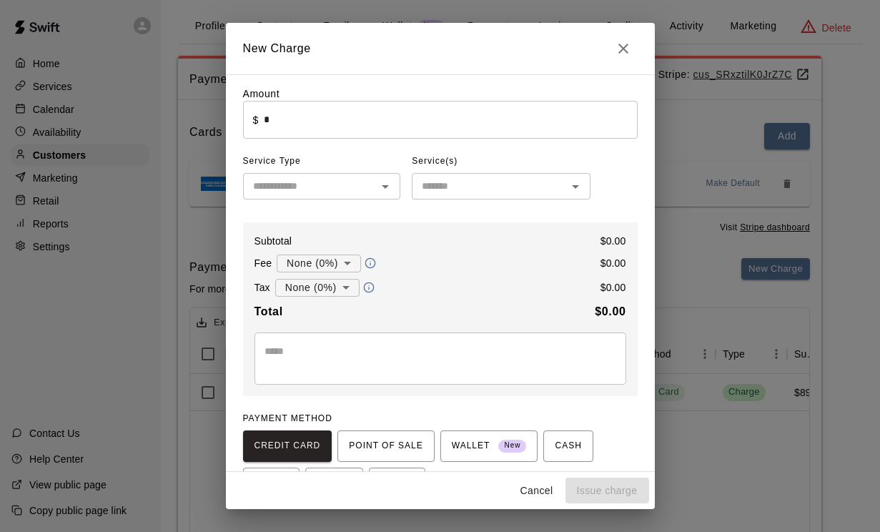
click at [365, 199] on div "Amount ​ $ * ​ Service Type ​ Service(s) ​ Subtotal $ 0.00 Fee None (0%) * ​ $ …" at bounding box center [440, 317] width 395 height 460
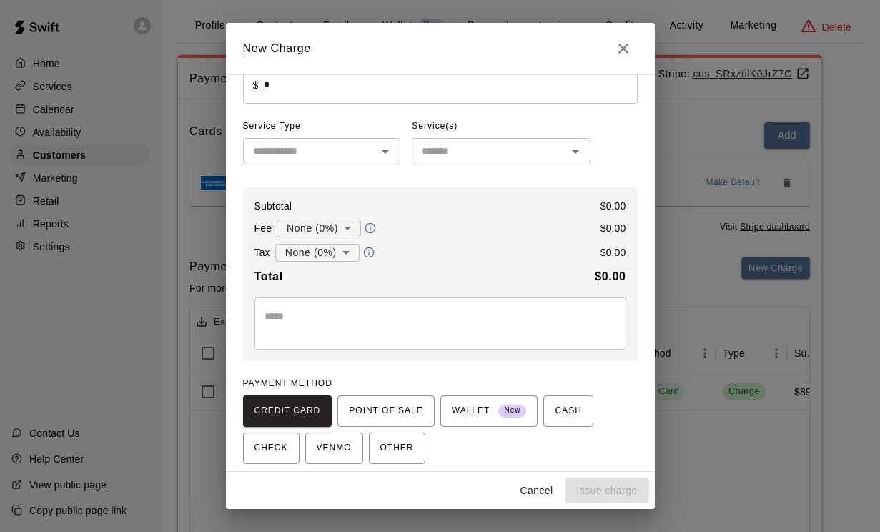
scroll to position [34, 0]
click at [372, 404] on span "POINT OF SALE" at bounding box center [386, 411] width 74 height 23
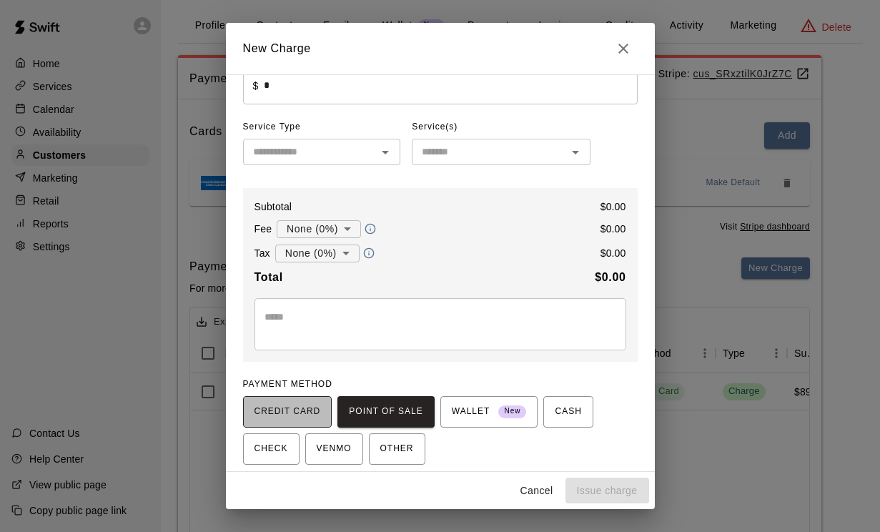
click at [292, 417] on span "CREDIT CARD" at bounding box center [288, 411] width 66 height 23
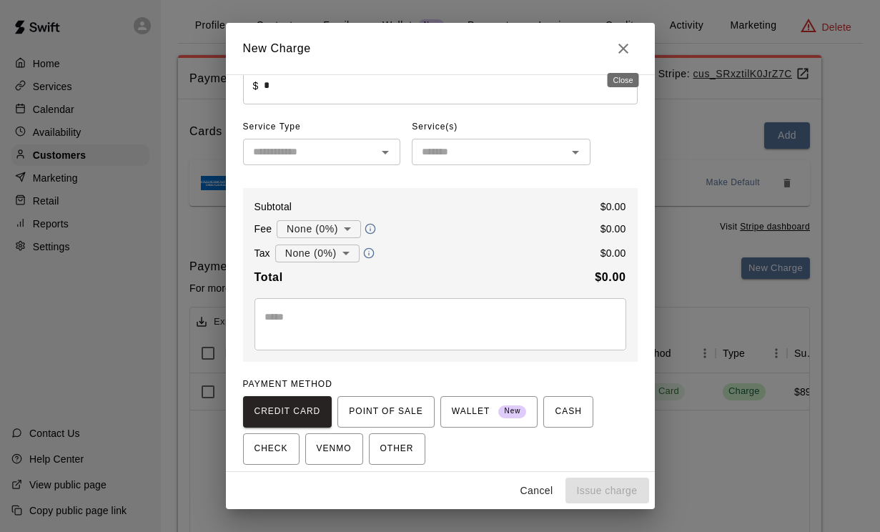
click at [620, 36] on button "Close" at bounding box center [623, 48] width 29 height 29
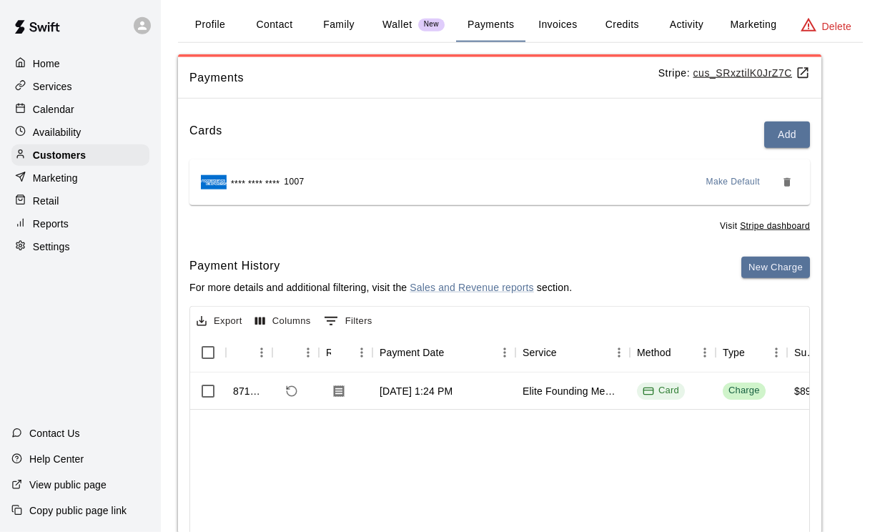
scroll to position [62, 0]
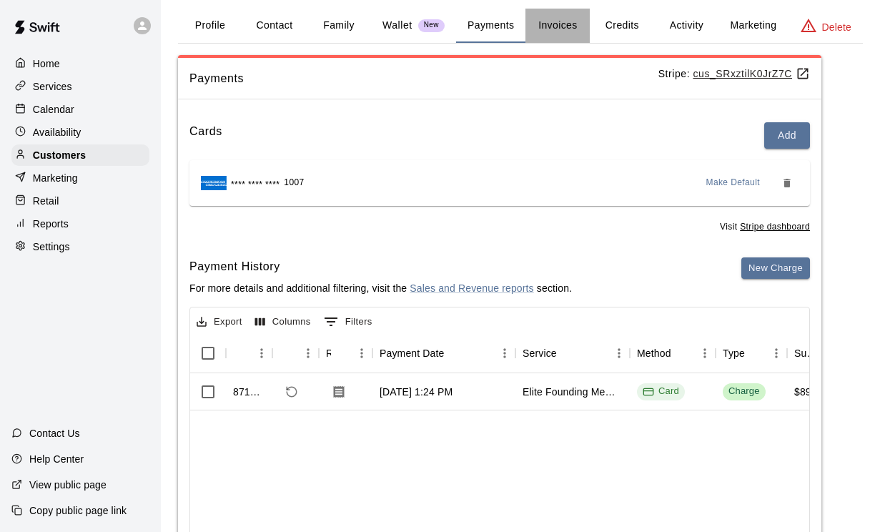
drag, startPoint x: 555, startPoint y: 28, endPoint x: 555, endPoint y: 90, distance: 62.2
click at [555, 28] on button "Invoices" at bounding box center [557, 26] width 64 height 34
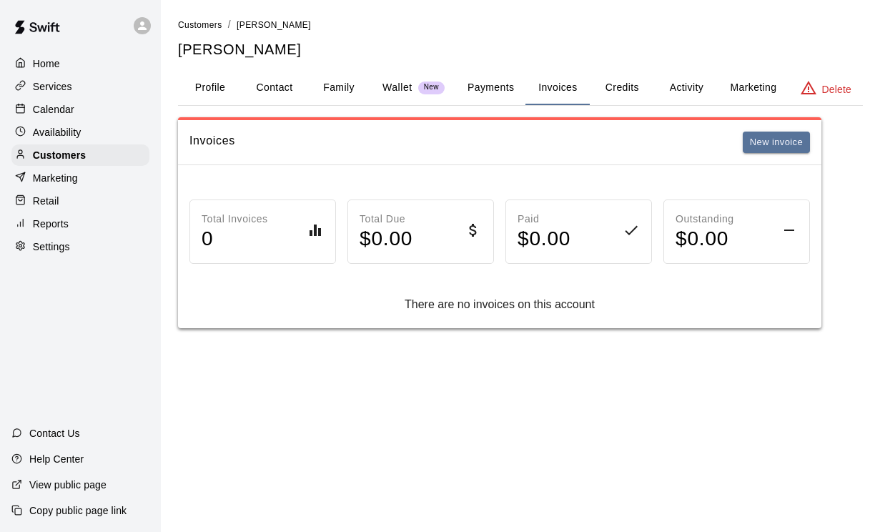
click at [622, 89] on button "Credits" at bounding box center [622, 88] width 64 height 34
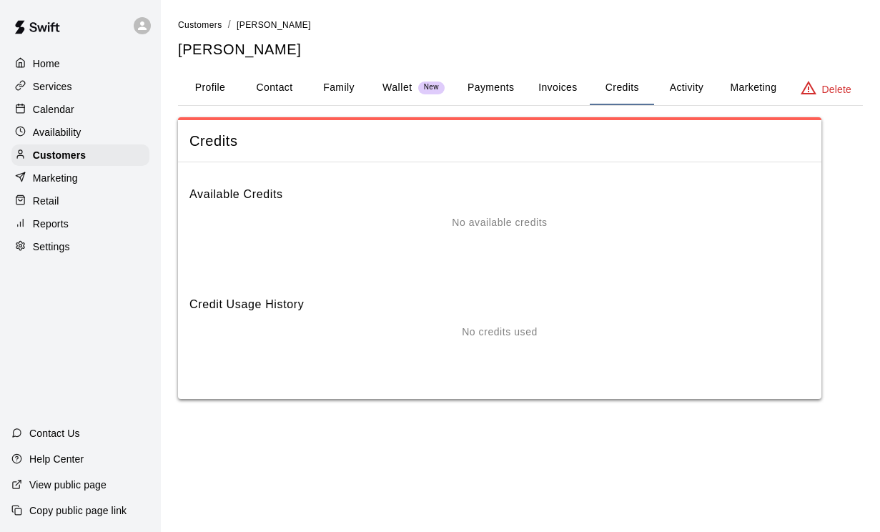
click at [686, 96] on button "Activity" at bounding box center [686, 88] width 64 height 34
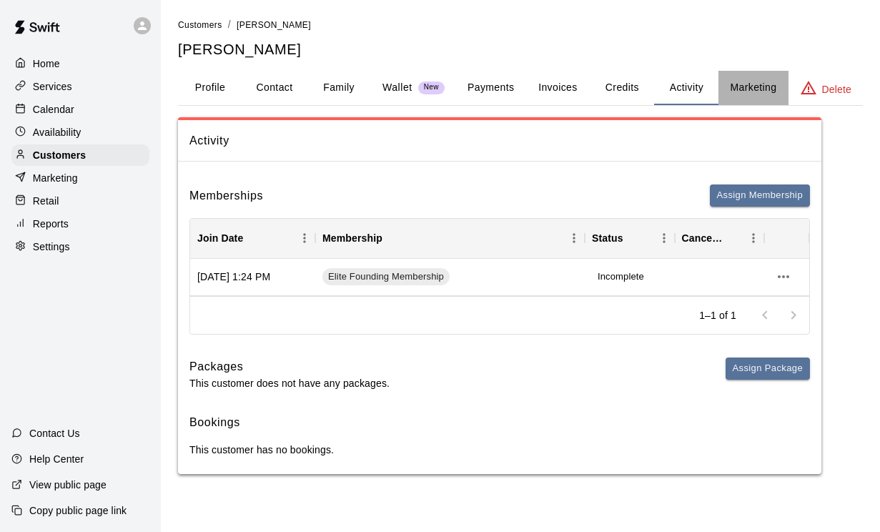
click at [765, 87] on button "Marketing" at bounding box center [753, 88] width 69 height 34
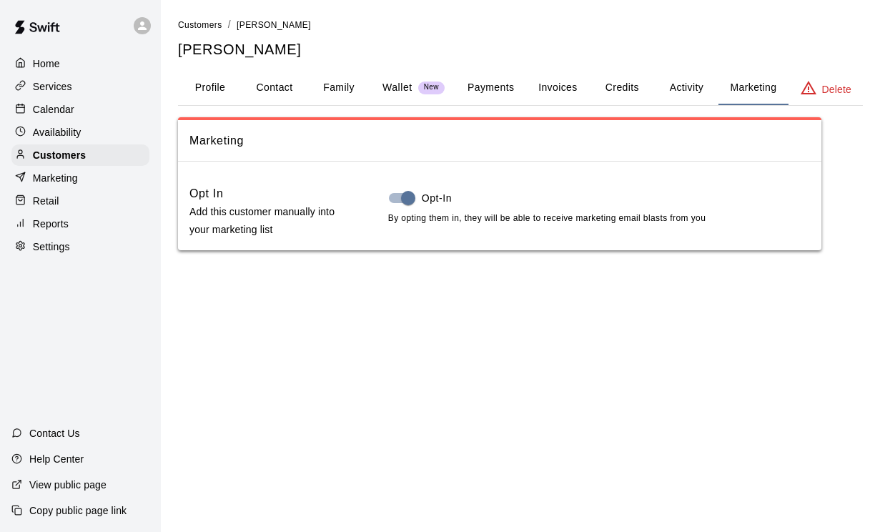
click at [56, 252] on p "Settings" at bounding box center [51, 247] width 37 height 14
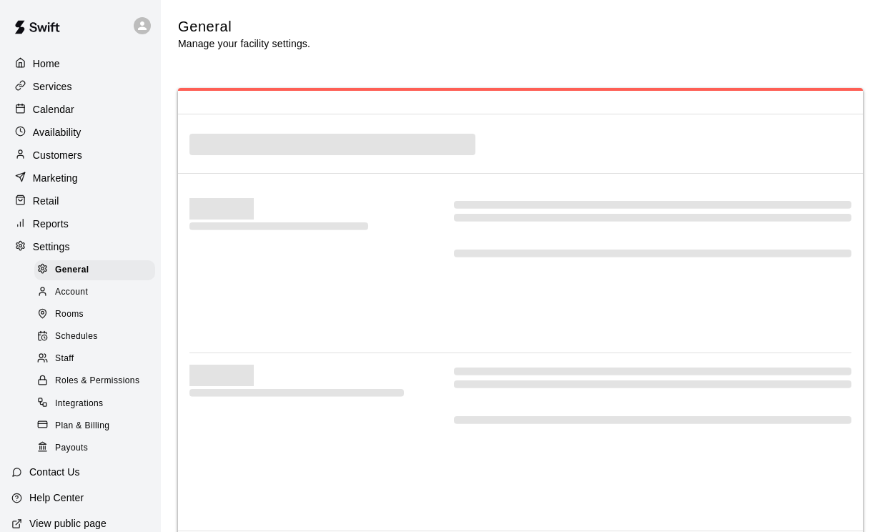
select select "**"
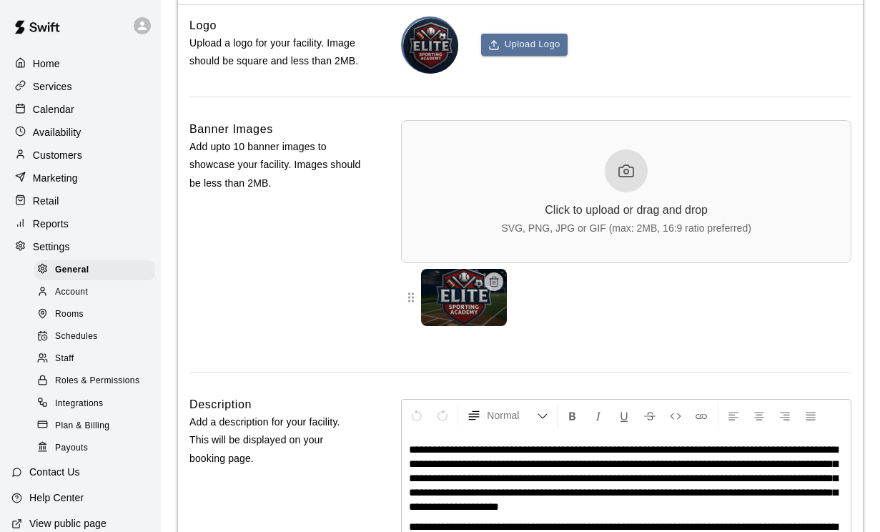
scroll to position [3264, 0]
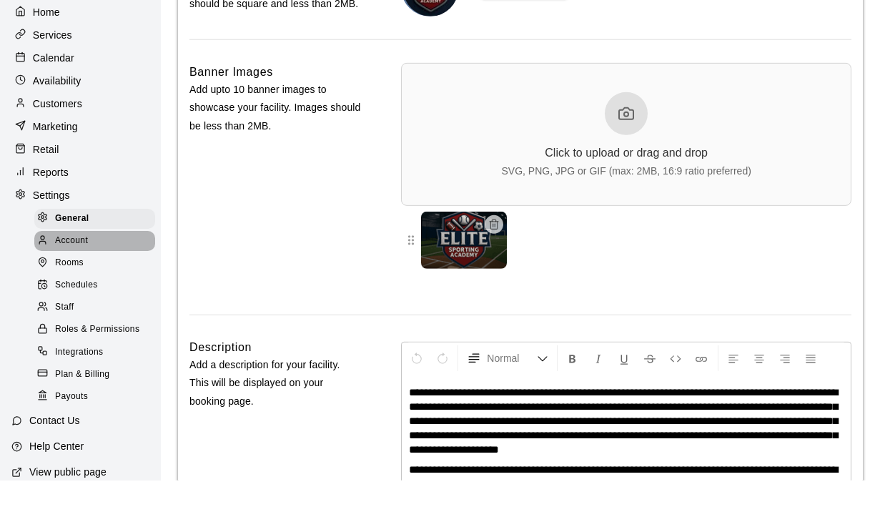
click at [86, 285] on span "Account" at bounding box center [71, 292] width 33 height 14
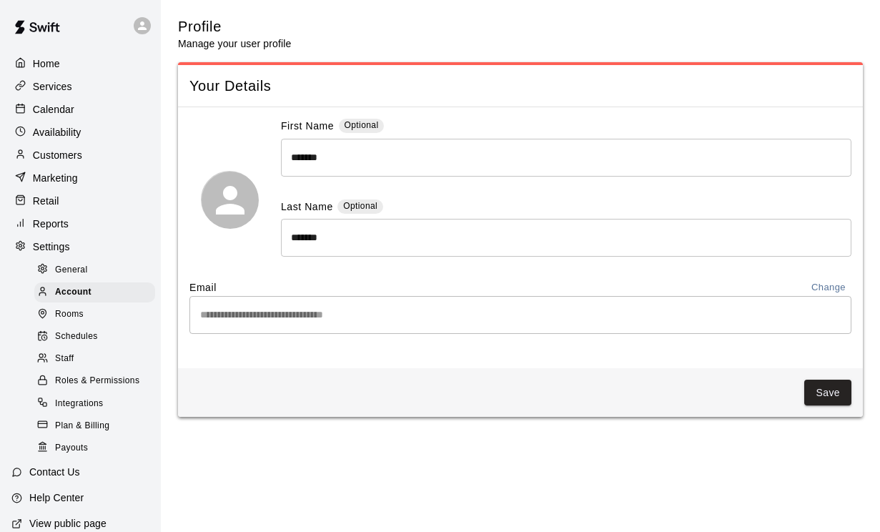
click at [74, 321] on span "Rooms" at bounding box center [69, 314] width 29 height 14
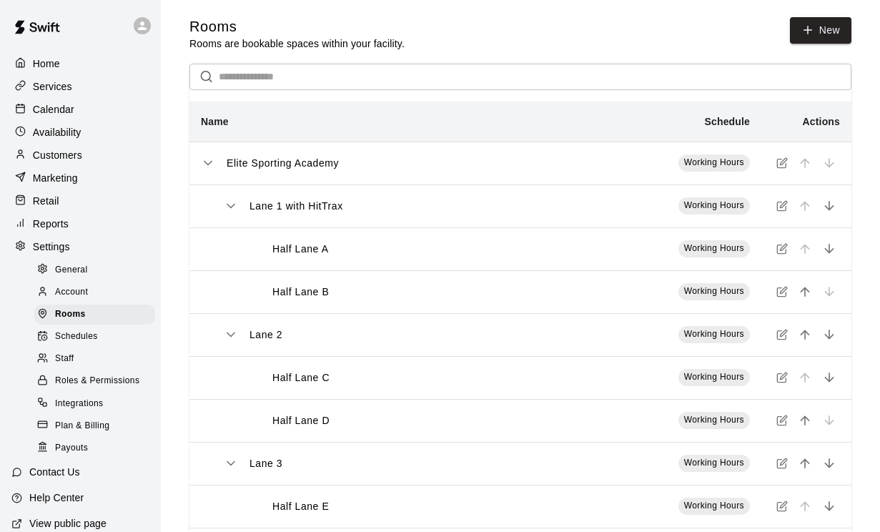
click at [71, 283] on div "Account" at bounding box center [94, 292] width 121 height 20
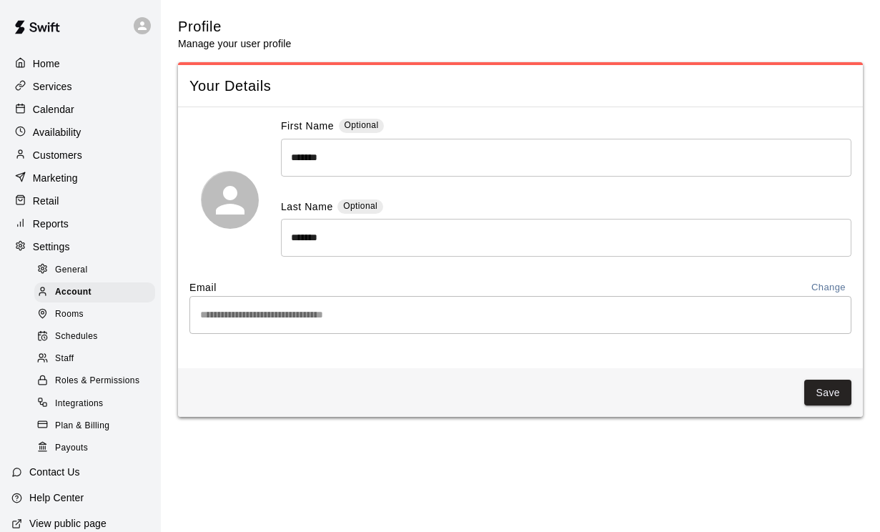
click at [74, 274] on span "General" at bounding box center [71, 270] width 33 height 14
select select "**"
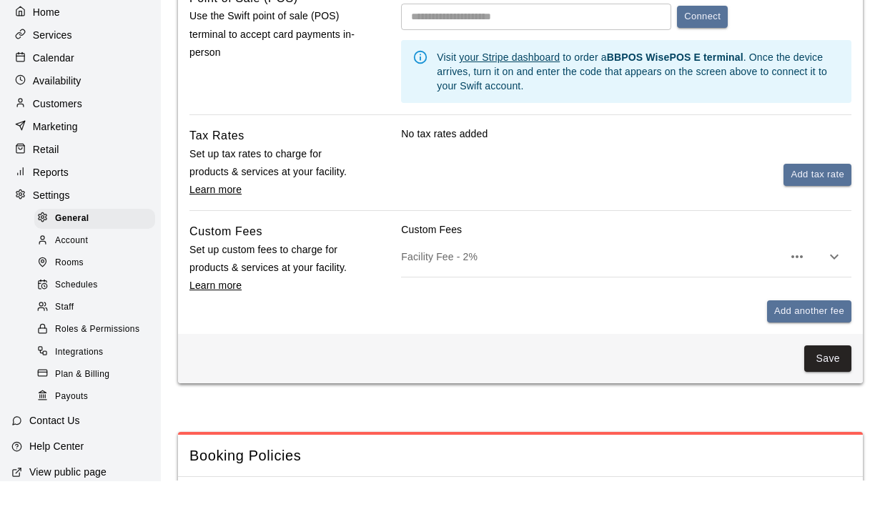
scroll to position [992, 0]
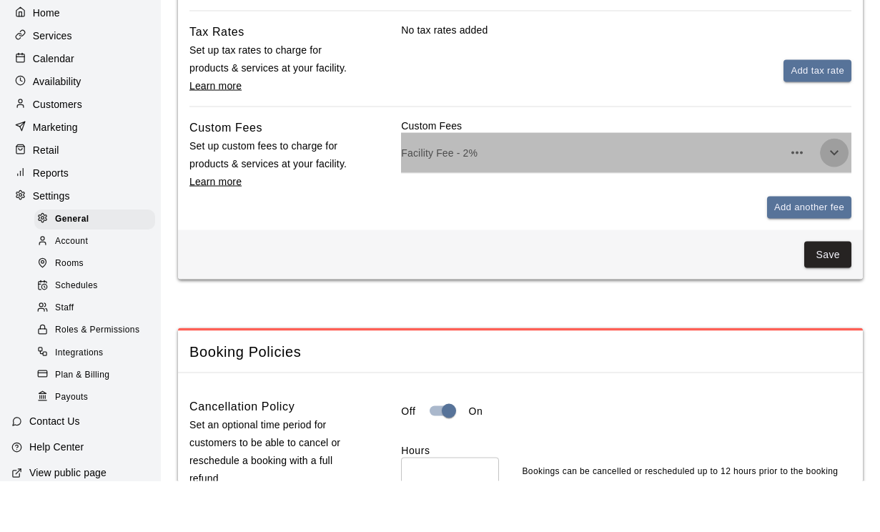
click at [837, 195] on icon "button" at bounding box center [834, 203] width 17 height 17
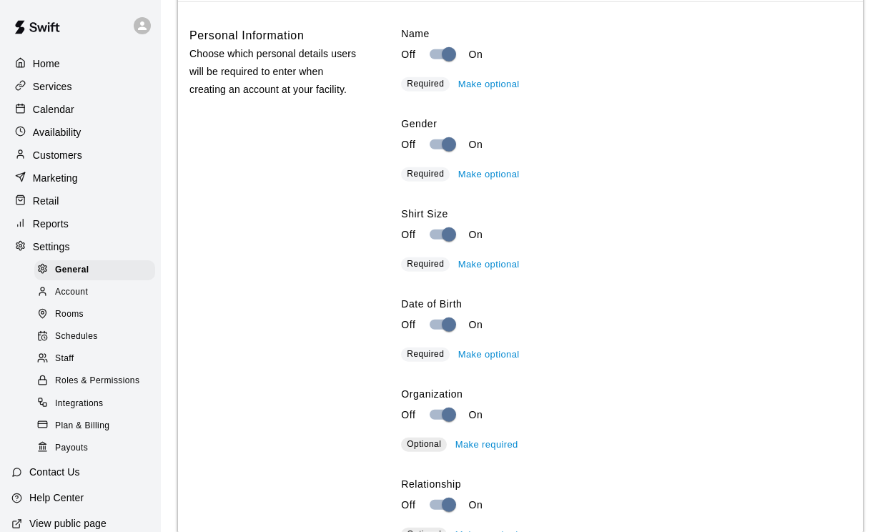
scroll to position [2318, 0]
click at [478, 181] on button "Make optional" at bounding box center [489, 174] width 69 height 22
click at [421, 178] on span "Optional" at bounding box center [424, 173] width 34 height 10
click at [472, 179] on button "Make required" at bounding box center [487, 174] width 70 height 22
click at [416, 178] on span "Required" at bounding box center [425, 173] width 37 height 10
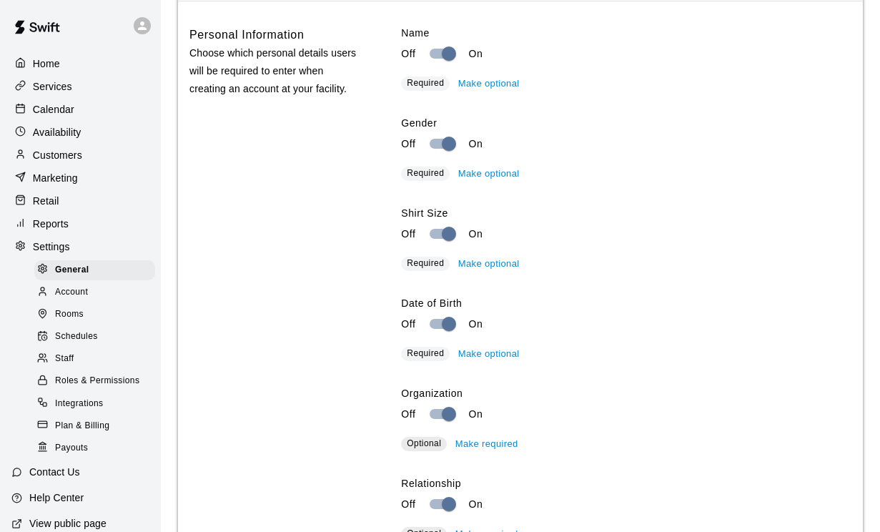
click at [416, 178] on span "Required" at bounding box center [425, 173] width 37 height 10
click at [478, 181] on button "Make optional" at bounding box center [489, 174] width 69 height 22
click at [474, 182] on button "Make required" at bounding box center [487, 174] width 70 height 22
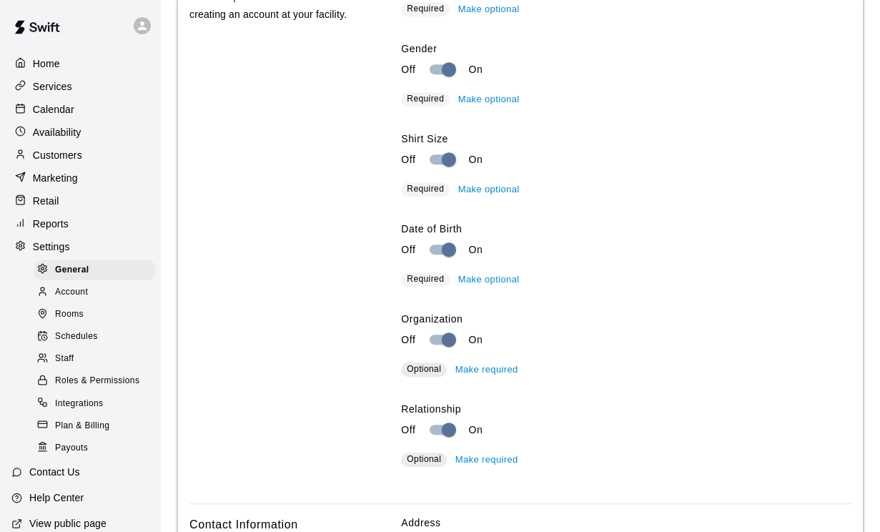
scroll to position [2392, 0]
click at [475, 195] on button "Make optional" at bounding box center [489, 190] width 69 height 22
click at [478, 291] on button "Make optional" at bounding box center [489, 280] width 69 height 22
click at [480, 286] on button "Make required" at bounding box center [487, 280] width 70 height 22
click at [480, 286] on button "Make optional" at bounding box center [489, 280] width 69 height 22
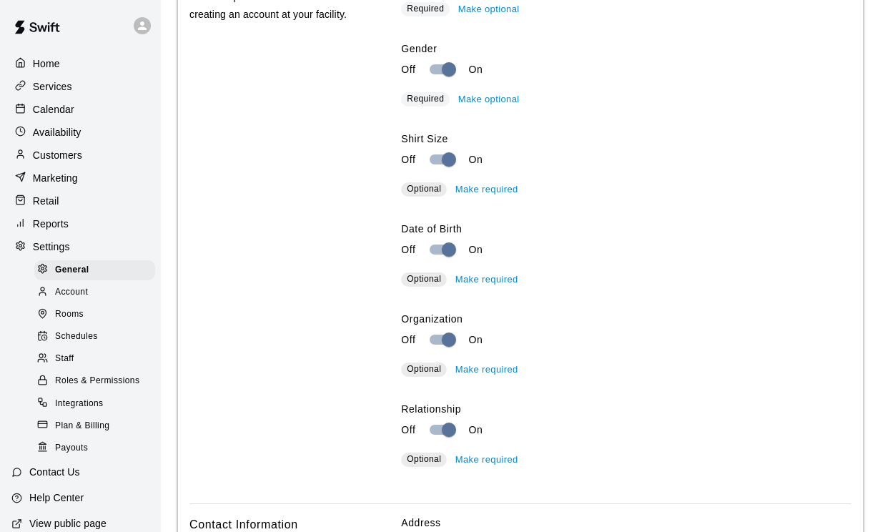
click at [480, 286] on button "Make required" at bounding box center [487, 280] width 70 height 22
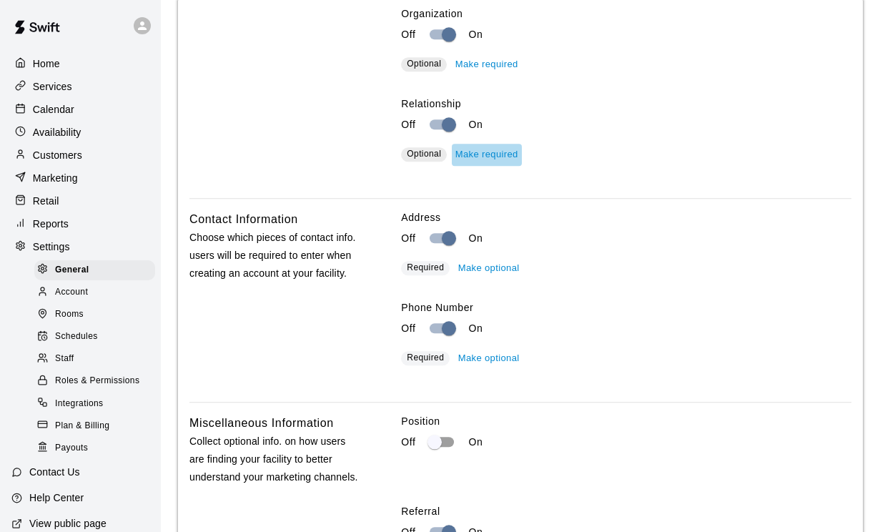
scroll to position [2697, 0]
click at [487, 161] on button "Make required" at bounding box center [487, 155] width 70 height 22
click at [487, 161] on button "Make optional" at bounding box center [489, 155] width 69 height 22
click at [487, 161] on button "Make required" at bounding box center [487, 155] width 70 height 22
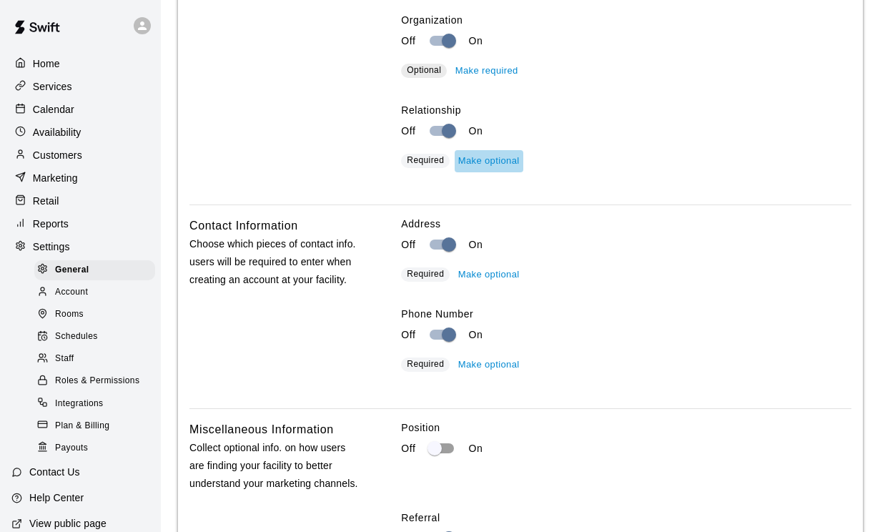
click at [491, 172] on button "Make optional" at bounding box center [489, 161] width 69 height 22
click at [411, 164] on span "Optional" at bounding box center [424, 160] width 34 height 10
click at [411, 165] on span "Optional" at bounding box center [424, 160] width 34 height 10
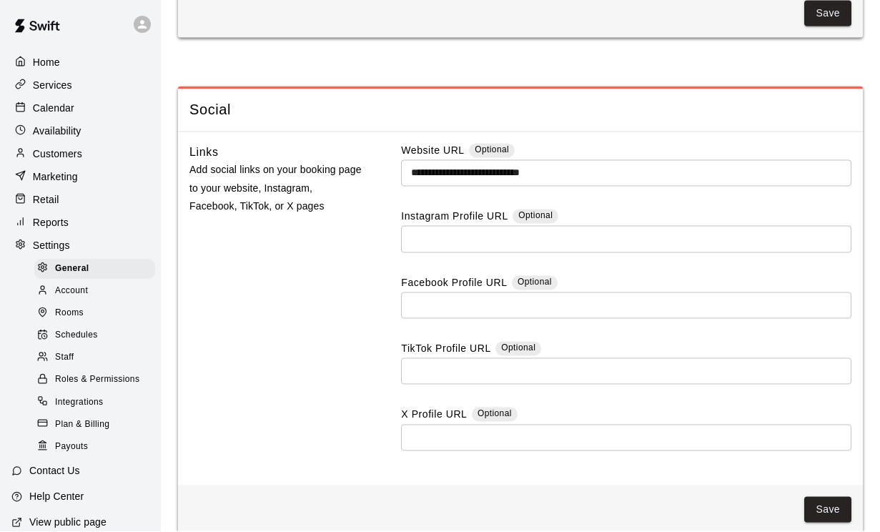
scroll to position [4212, 0]
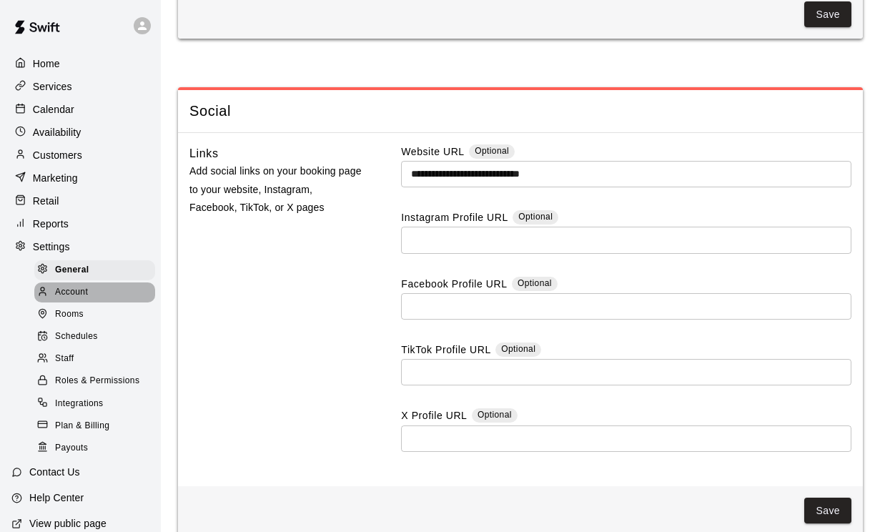
click at [84, 290] on span "Account" at bounding box center [71, 292] width 33 height 14
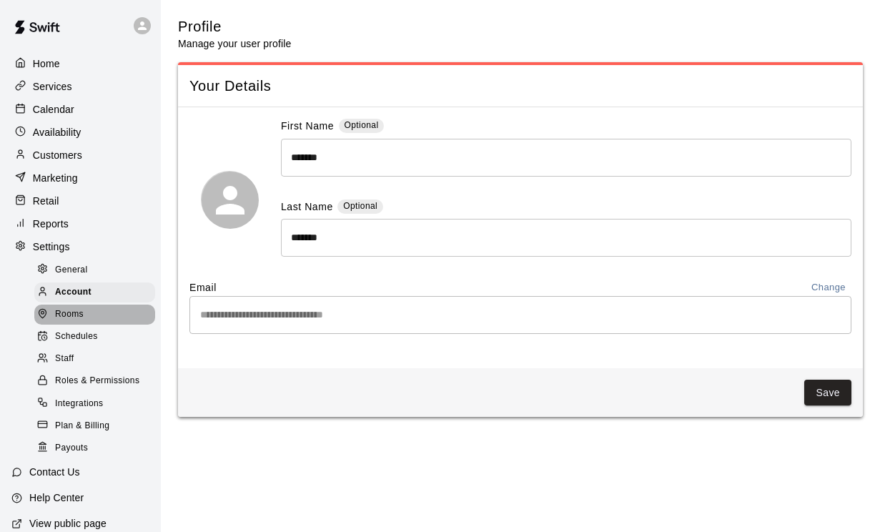
click at [68, 316] on span "Rooms" at bounding box center [69, 314] width 29 height 14
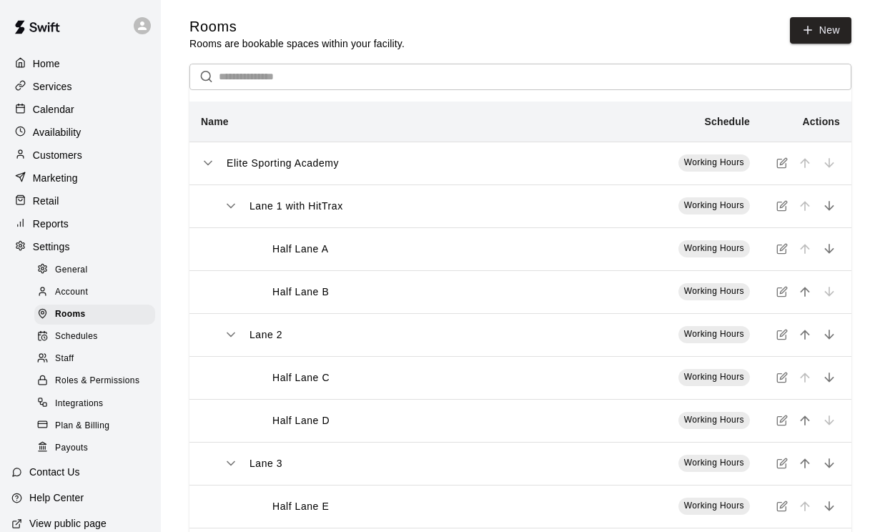
click at [62, 342] on span "Schedules" at bounding box center [76, 337] width 43 height 14
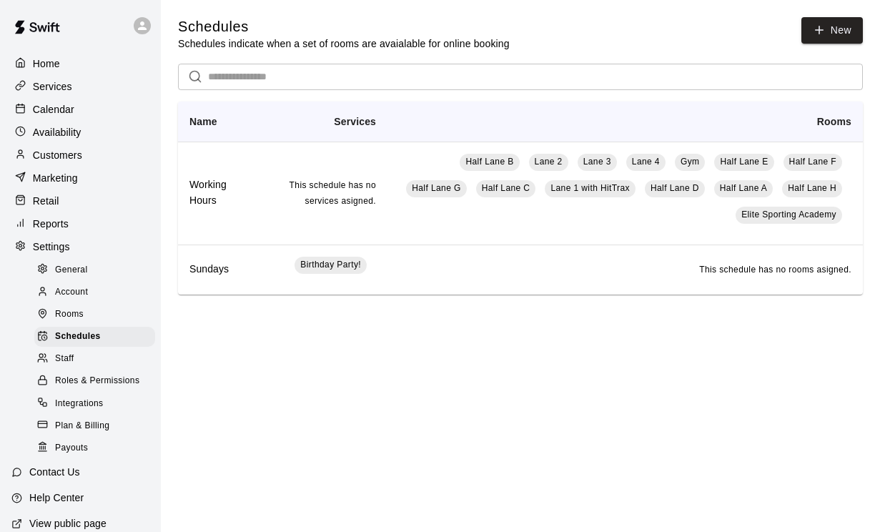
click at [59, 360] on span "Staff" at bounding box center [64, 359] width 19 height 14
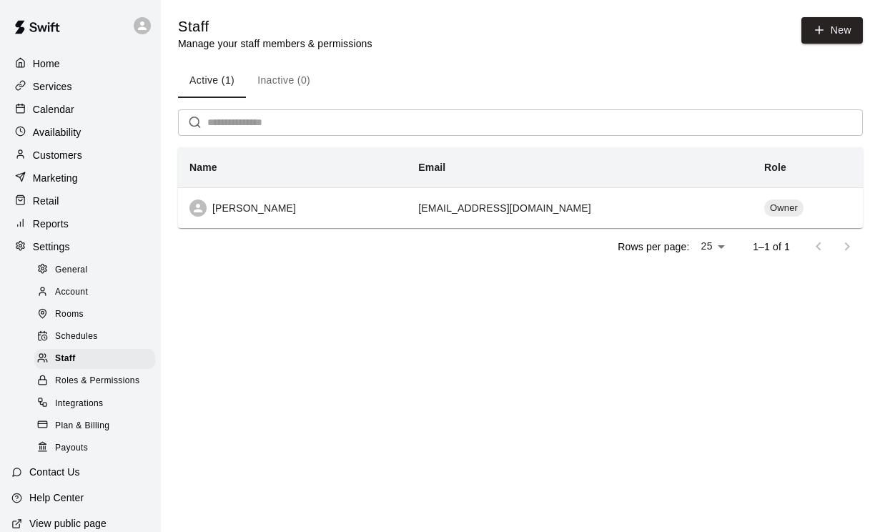
click at [63, 342] on span "Schedules" at bounding box center [76, 337] width 43 height 14
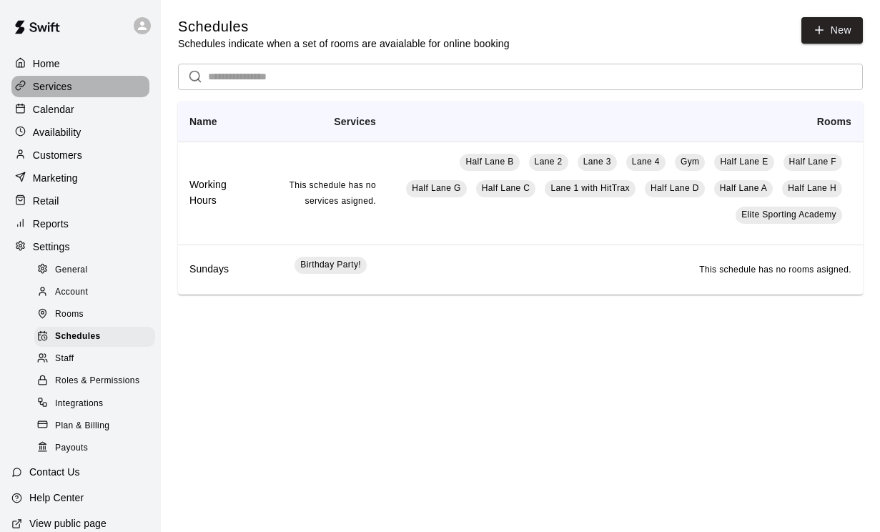
click at [56, 77] on div "Services" at bounding box center [80, 86] width 138 height 21
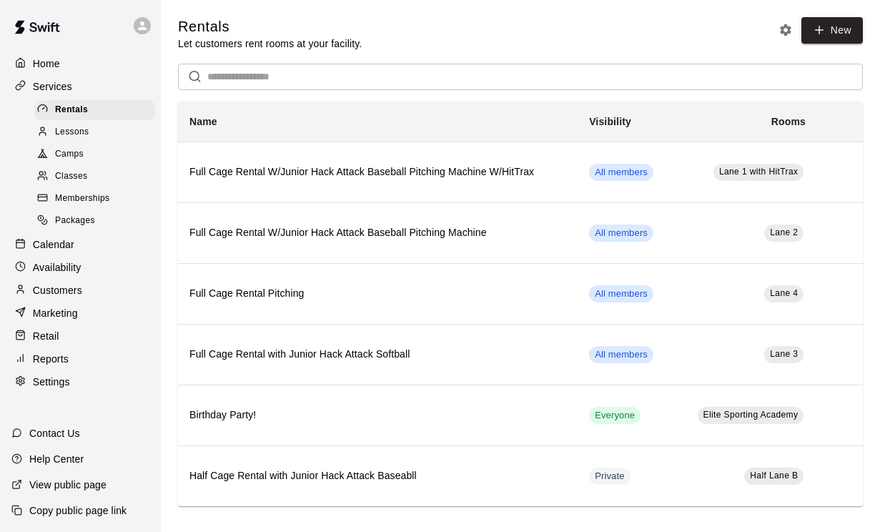
click at [48, 64] on p "Home" at bounding box center [46, 63] width 27 height 14
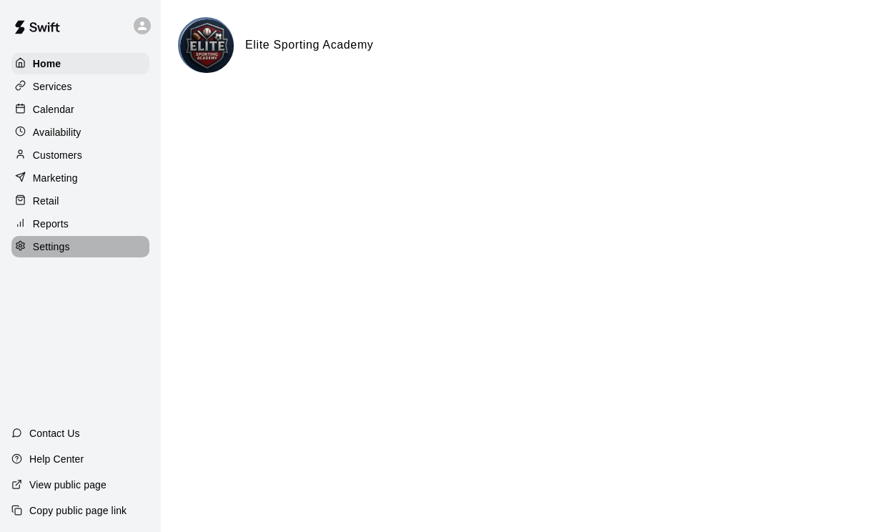
click at [49, 245] on p "Settings" at bounding box center [51, 247] width 37 height 14
select select "**"
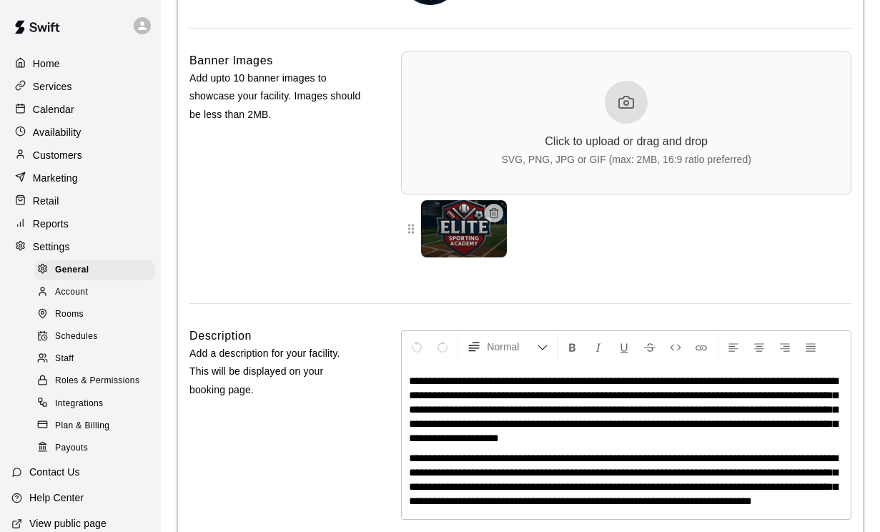
scroll to position [3332, 0]
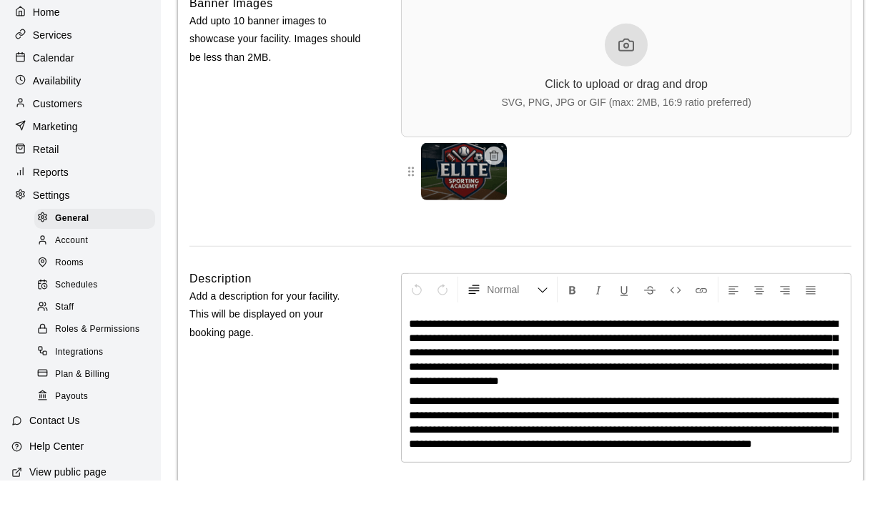
click at [77, 419] on span "Plan & Billing" at bounding box center [82, 426] width 54 height 14
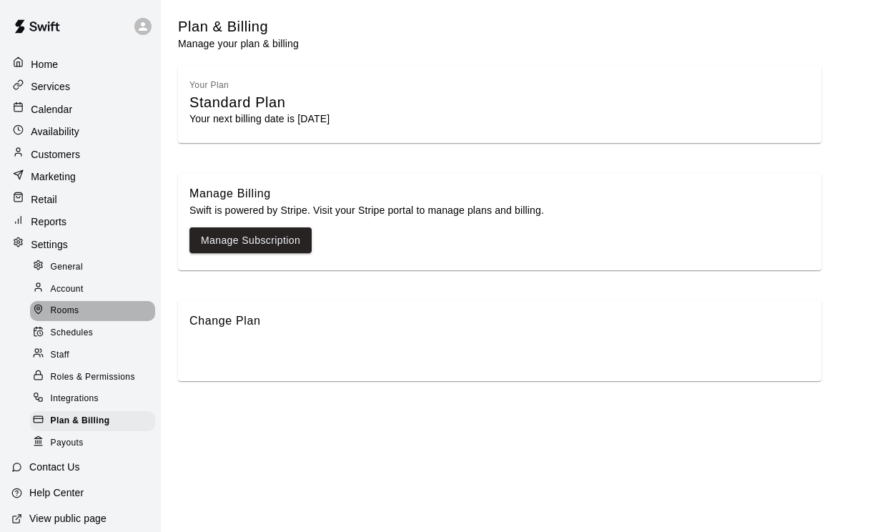
click at [58, 315] on span "Rooms" at bounding box center [65, 311] width 29 height 14
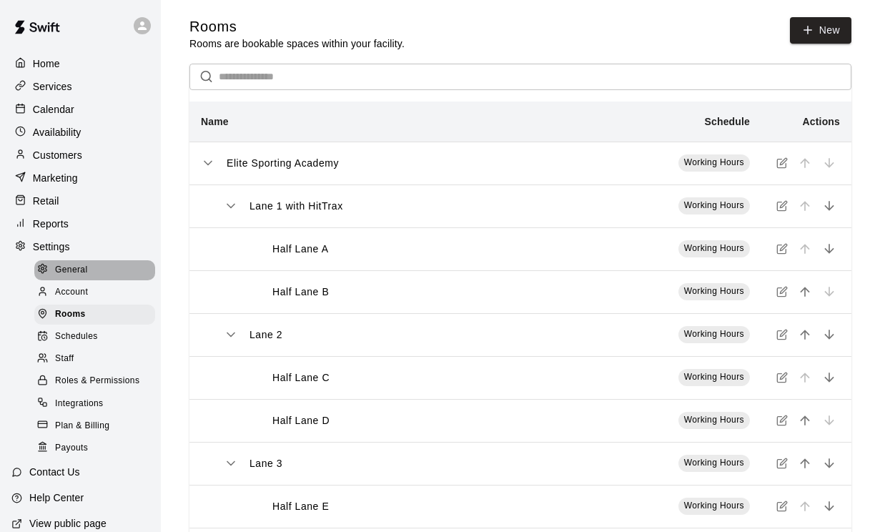
click at [68, 268] on span "General" at bounding box center [71, 270] width 33 height 14
select select "**"
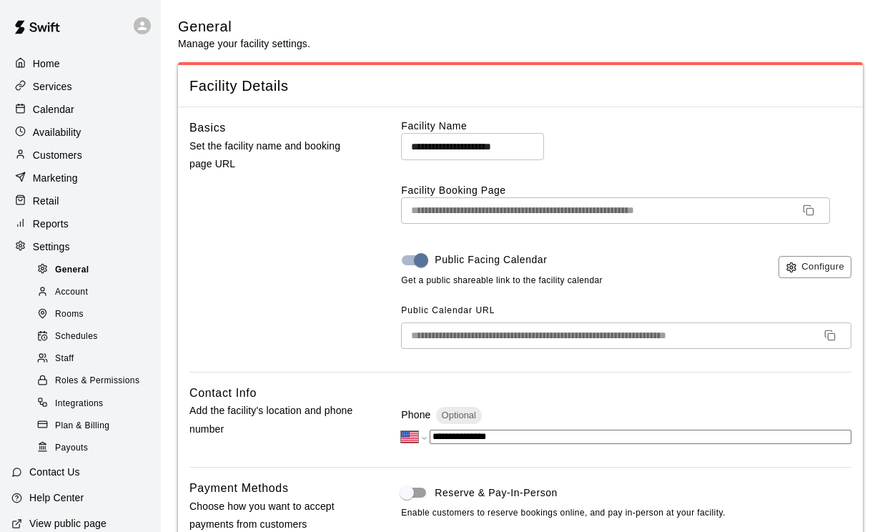
scroll to position [3332, 0]
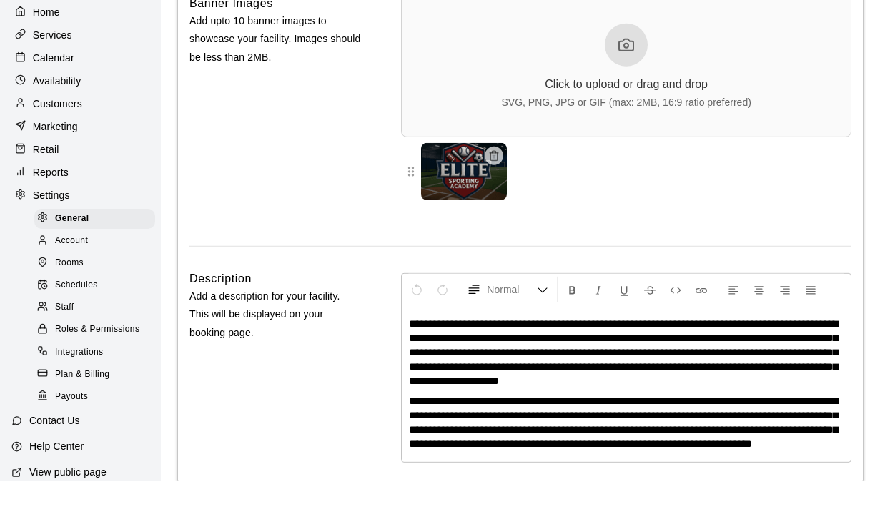
click at [74, 285] on span "Account" at bounding box center [71, 292] width 33 height 14
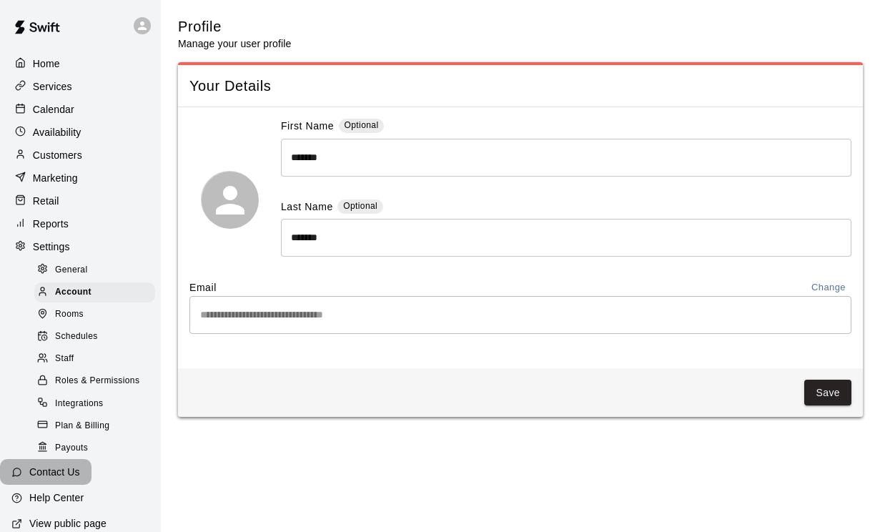
click at [43, 479] on p "Contact Us" at bounding box center [54, 472] width 51 height 14
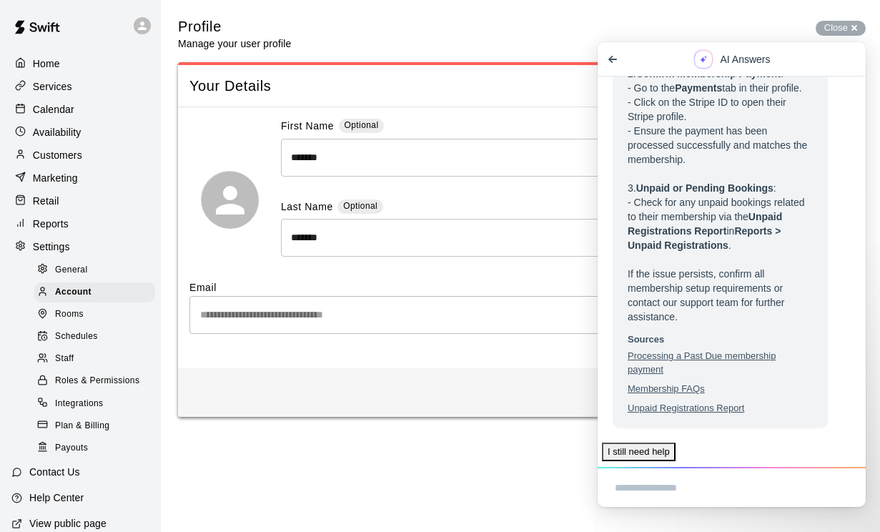
click at [779, 485] on textarea "Ask a question..." at bounding box center [739, 488] width 248 height 31
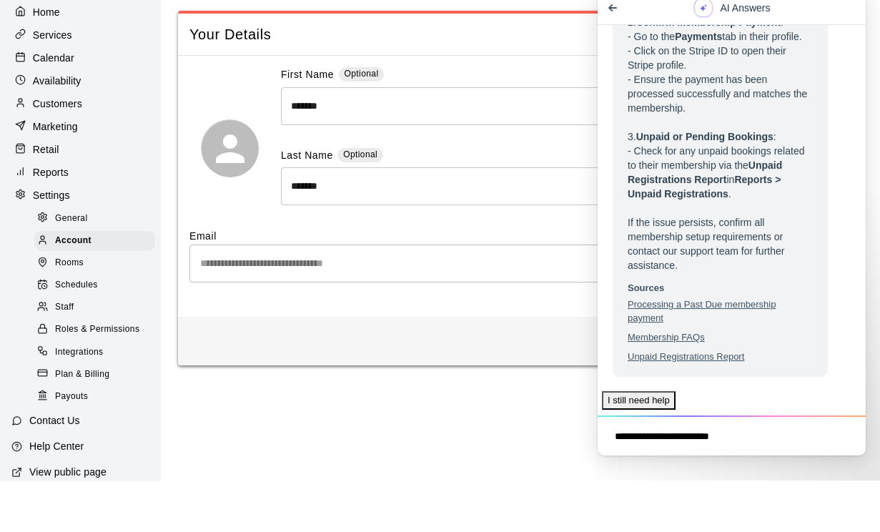
type textarea "**********"
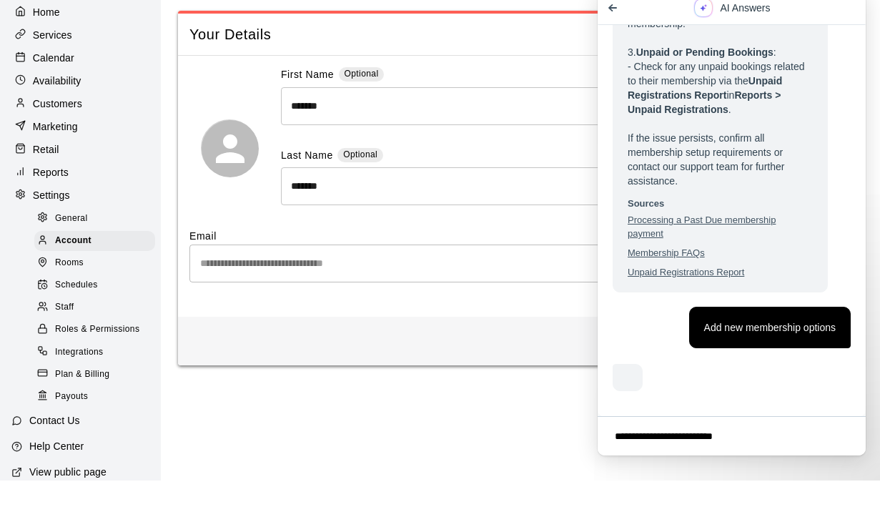
scroll to position [1361, 0]
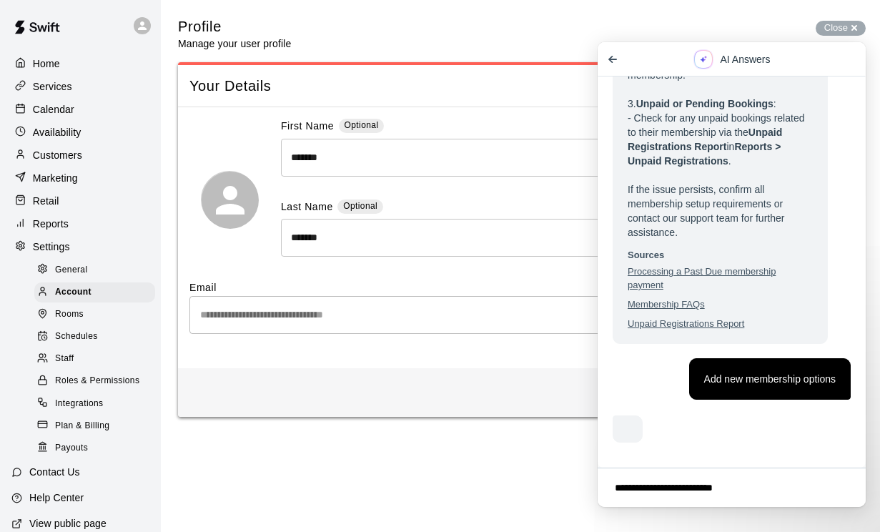
click at [53, 160] on p "Customers" at bounding box center [57, 155] width 49 height 14
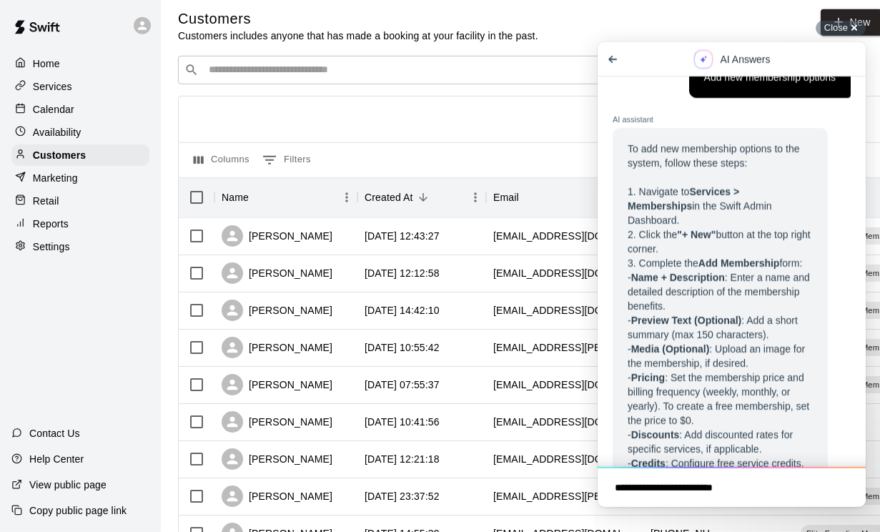
scroll to position [1590, 0]
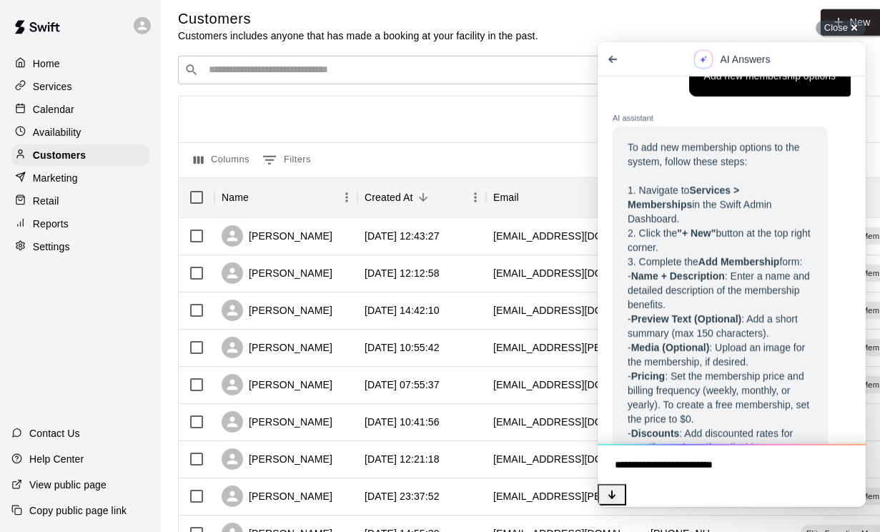
click at [54, 89] on p "Services" at bounding box center [52, 86] width 39 height 14
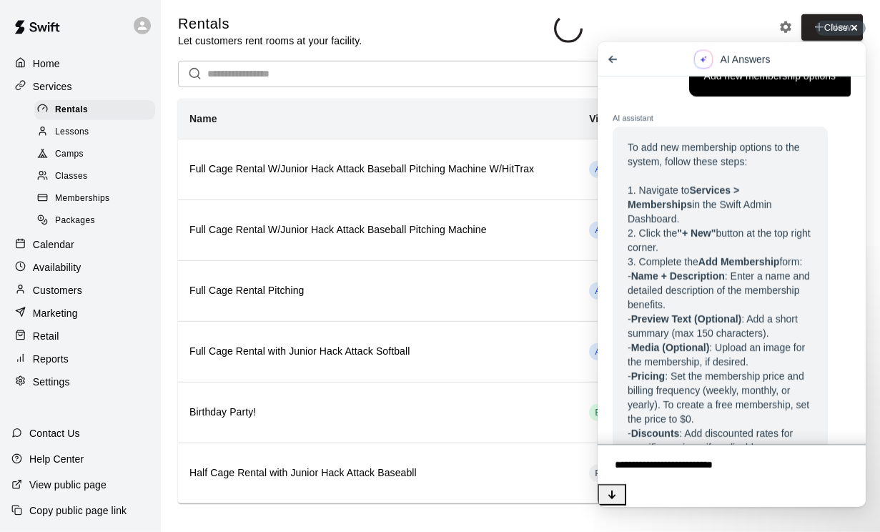
scroll to position [4, 0]
click at [86, 197] on span "Memberships" at bounding box center [82, 199] width 54 height 14
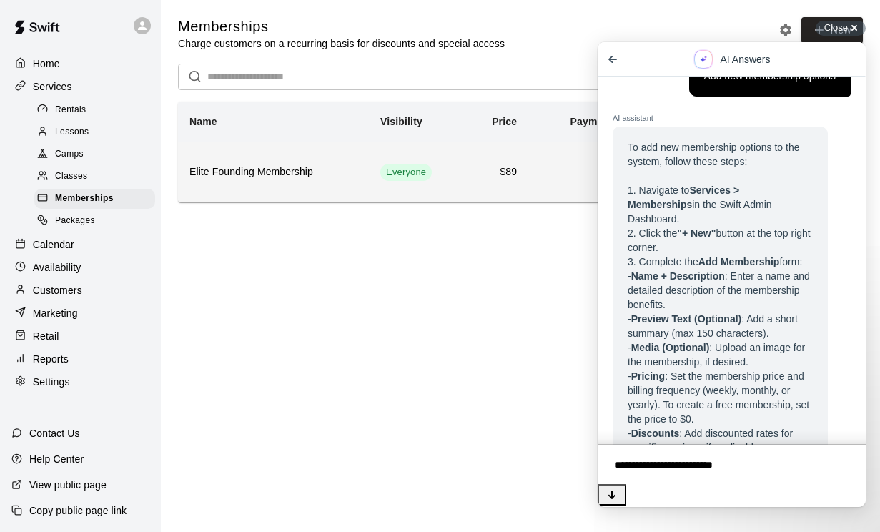
click at [272, 189] on th "Elite Founding Membership" at bounding box center [273, 172] width 191 height 61
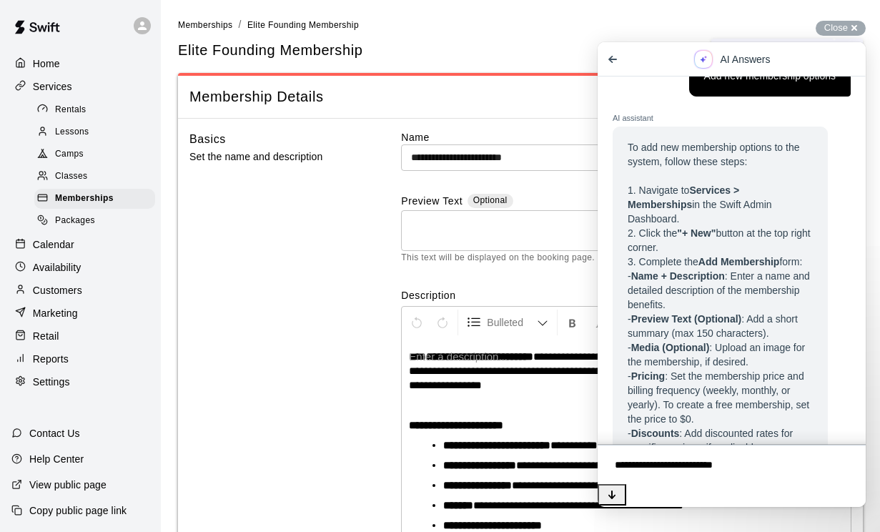
scroll to position [1, 0]
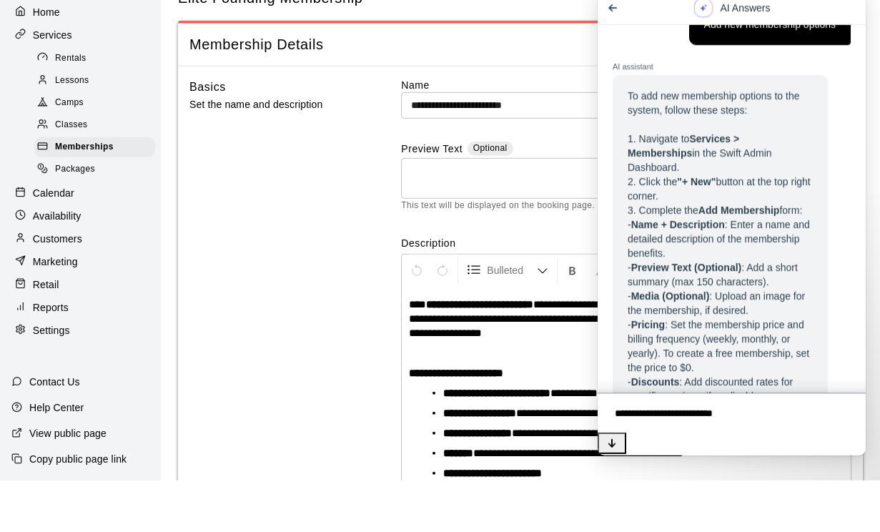
click at [616, 8] on span "Go back" at bounding box center [612, 7] width 17 height 17
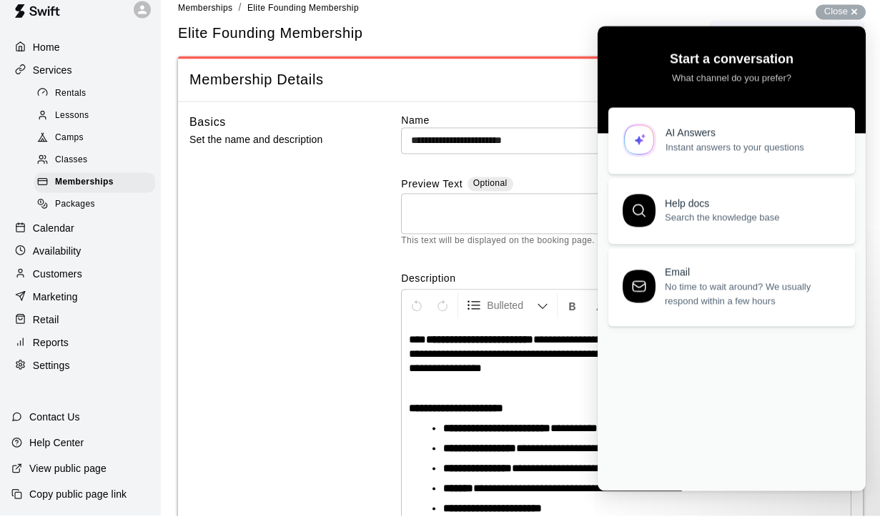
scroll to position [17, 0]
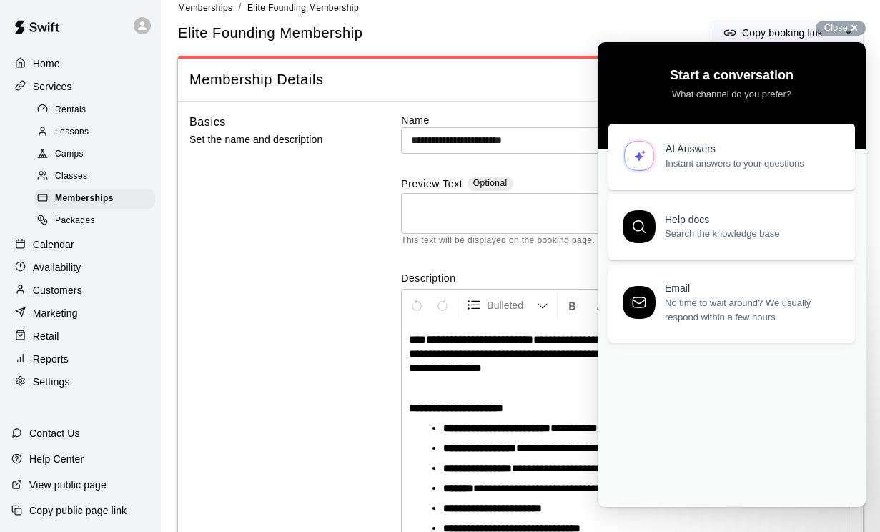
click at [843, 25] on div "Close cross-small" at bounding box center [841, 28] width 50 height 15
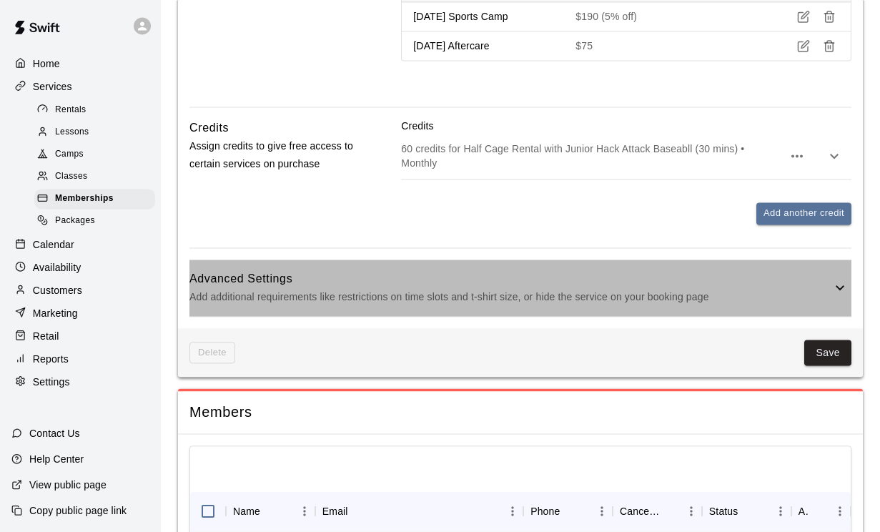
scroll to position [1292, 0]
click at [400, 306] on p "Add additional requirements like restrictions on time slots and t-shirt size, o…" at bounding box center [510, 297] width 642 height 18
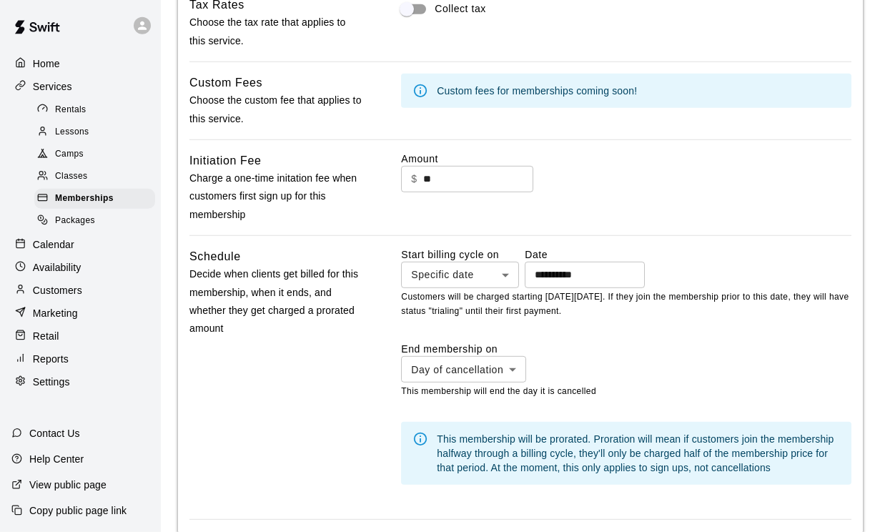
scroll to position [1636, 0]
click at [606, 281] on input "**********" at bounding box center [580, 274] width 110 height 26
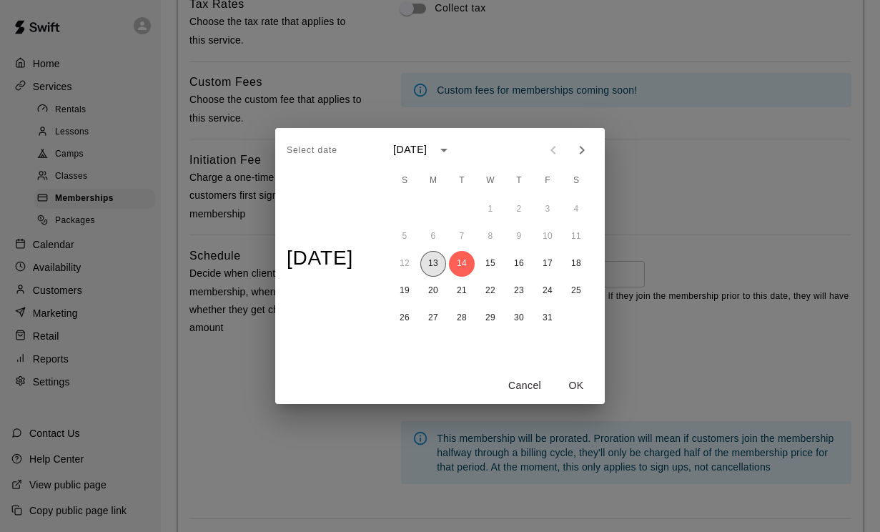
click at [435, 277] on button "13" at bounding box center [433, 264] width 26 height 26
type input "**********"
click at [586, 399] on button "OK" at bounding box center [576, 385] width 46 height 26
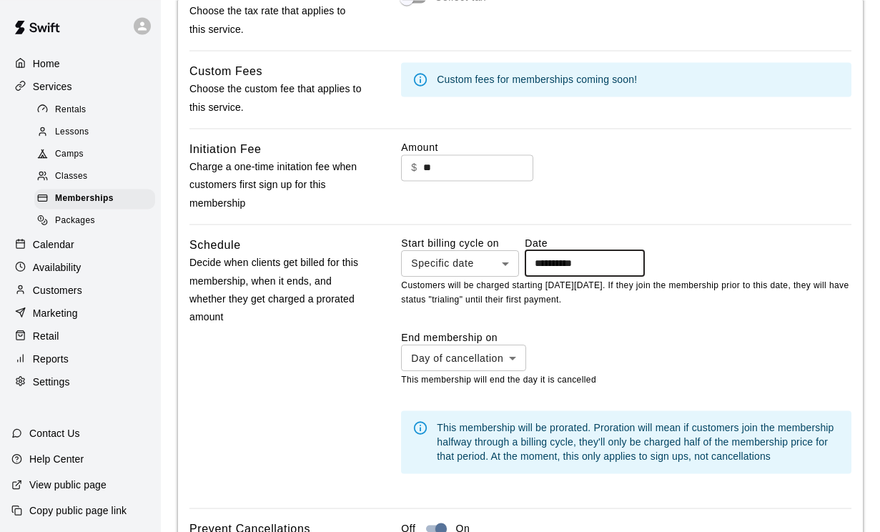
scroll to position [1646, 0]
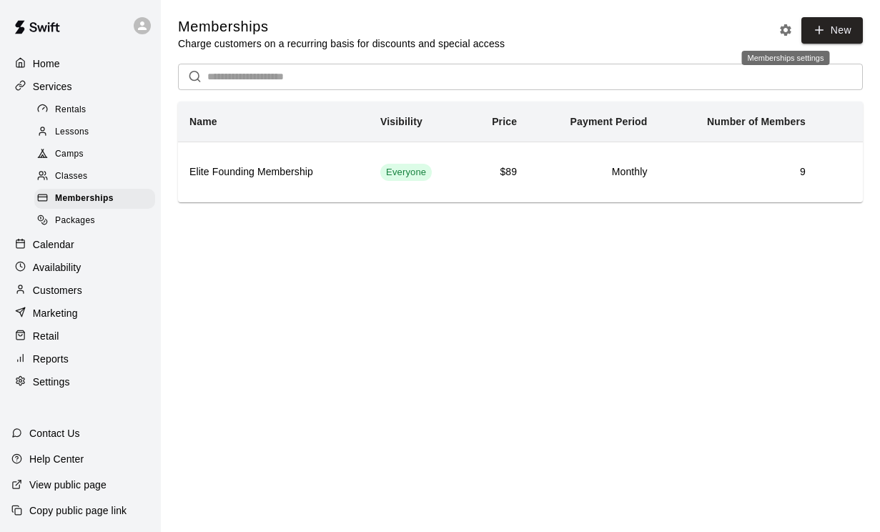
click at [787, 27] on icon "Memberships settings" at bounding box center [785, 29] width 11 height 11
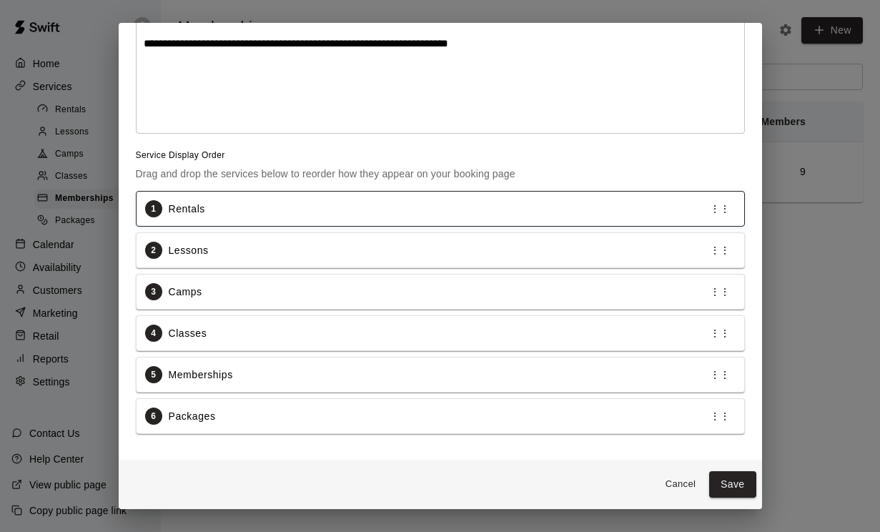
scroll to position [182, 0]
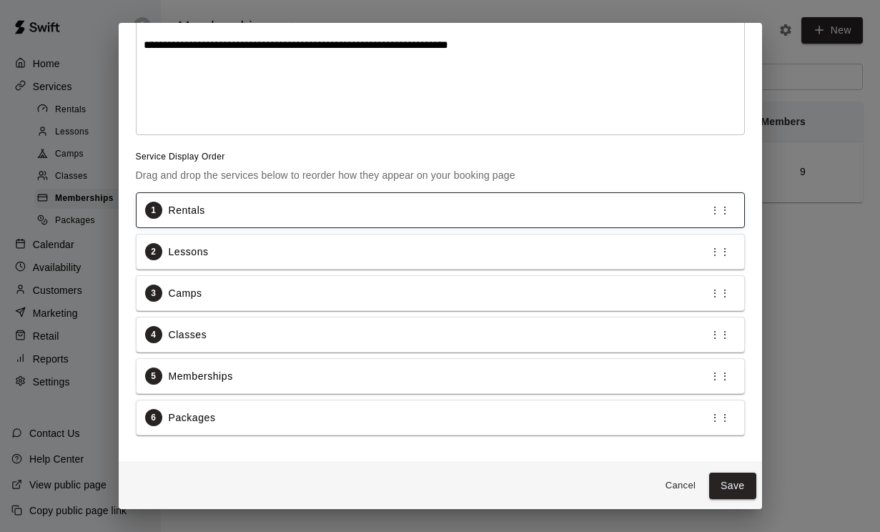
click at [293, 207] on div "1 Rentals ⋮⋮" at bounding box center [440, 210] width 591 height 17
click at [724, 210] on p "⋮⋮" at bounding box center [720, 210] width 20 height 14
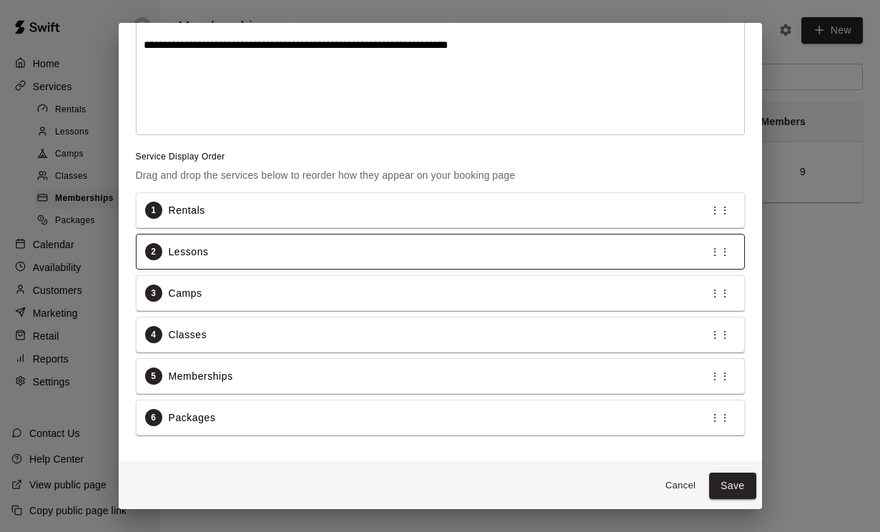
drag, startPoint x: 241, startPoint y: 250, endPoint x: 244, endPoint y: 260, distance: 9.7
click at [244, 260] on div "2 Lessons ⋮⋮" at bounding box center [440, 251] width 591 height 17
drag, startPoint x: 727, startPoint y: 254, endPoint x: 725, endPoint y: 247, distance: 7.5
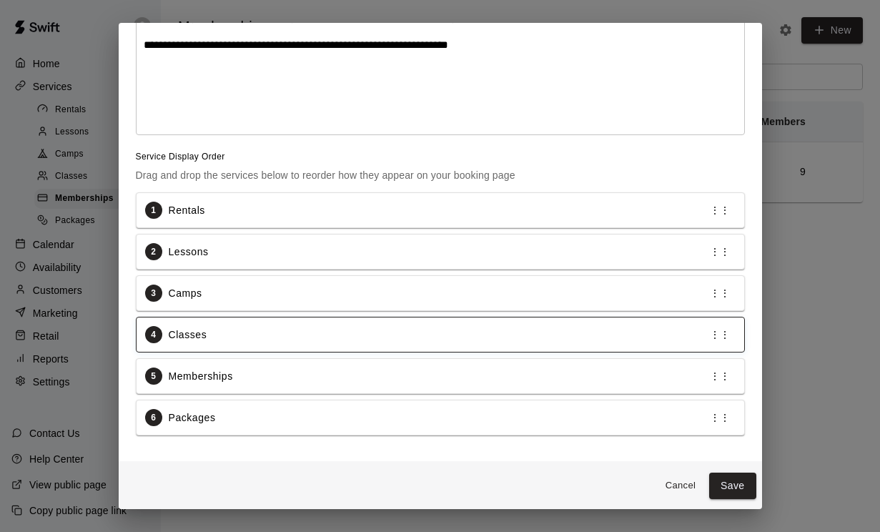
drag, startPoint x: 352, startPoint y: 243, endPoint x: 365, endPoint y: 335, distance: 93.1
click at [365, 335] on div "1 Rentals ⋮⋮ 2 Lessons ⋮⋮ 3 Camps ⋮⋮ 4 Classes ⋮⋮ 5 Memberships ⋮⋮ 6 Packages ⋮⋮" at bounding box center [440, 313] width 609 height 243
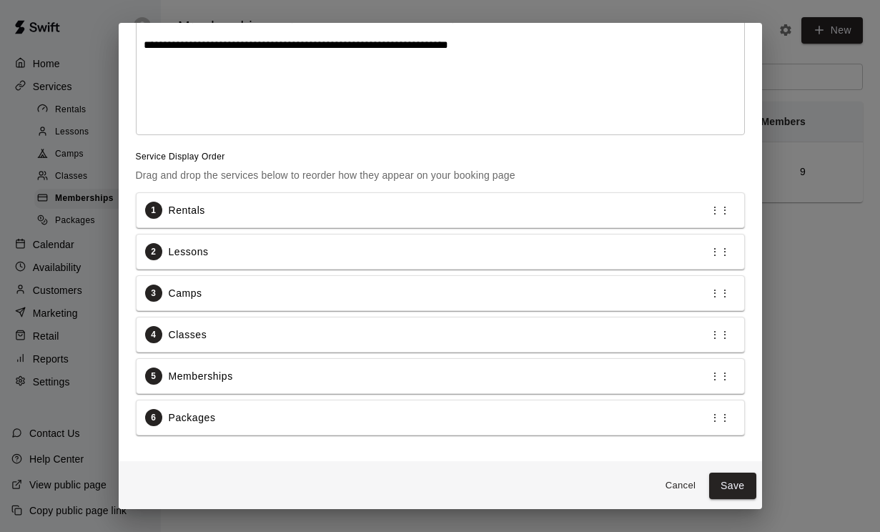
click at [417, 456] on div "**********" at bounding box center [440, 172] width 643 height 579
click at [725, 253] on p "⋮⋮" at bounding box center [720, 252] width 20 height 14
click at [480, 307] on div "3 Camps ⋮⋮" at bounding box center [441, 293] width 608 height 34
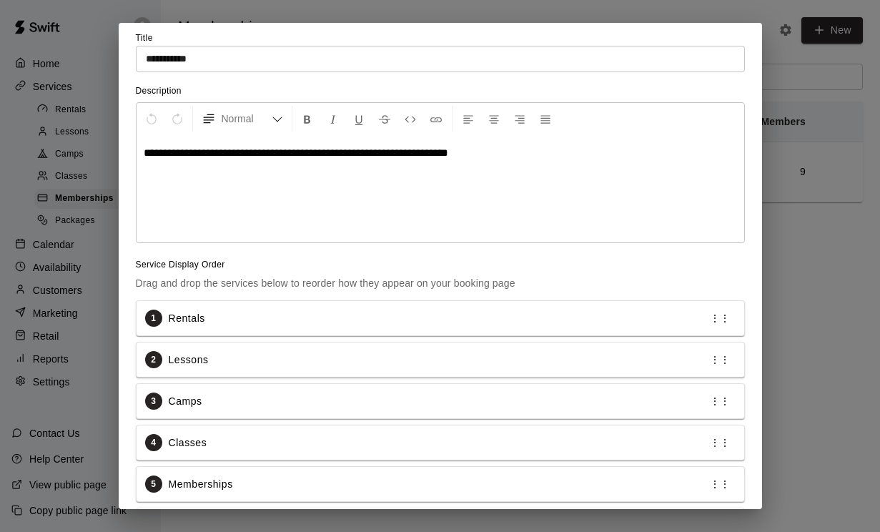
scroll to position [179, 0]
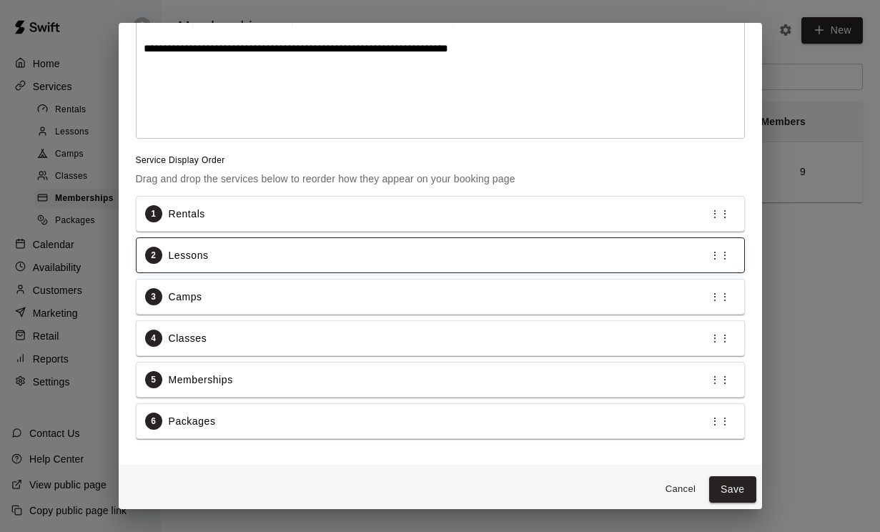
drag, startPoint x: 154, startPoint y: 252, endPoint x: 153, endPoint y: 262, distance: 10.7
drag, startPoint x: 152, startPoint y: 252, endPoint x: 156, endPoint y: 265, distance: 14.2
click at [156, 258] on div "2" at bounding box center [153, 255] width 17 height 17
click at [170, 124] on div "**********" at bounding box center [441, 84] width 608 height 107
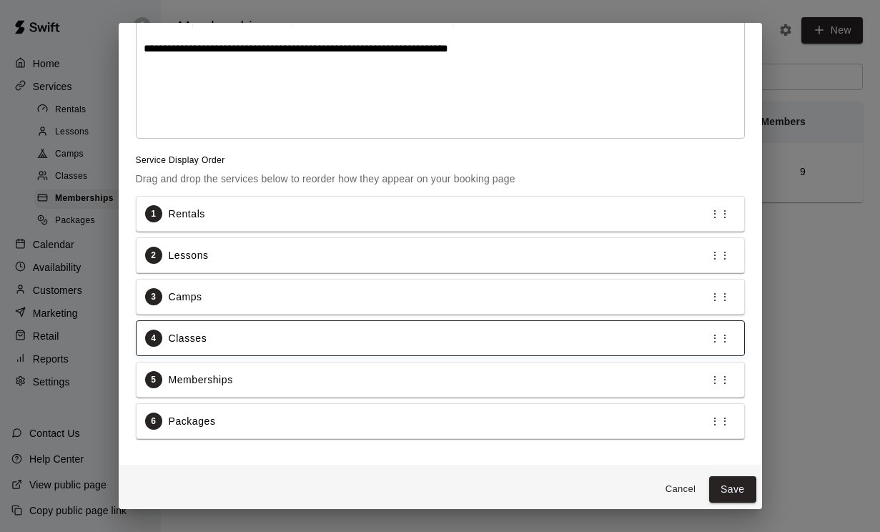
drag, startPoint x: 157, startPoint y: 255, endPoint x: 169, endPoint y: 352, distance: 98.6
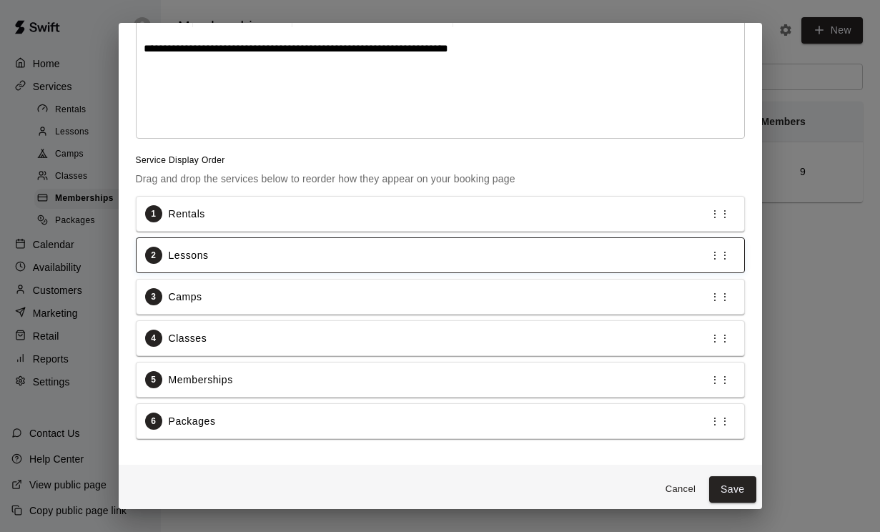
click at [726, 257] on p "⋮⋮" at bounding box center [720, 255] width 20 height 14
drag, startPoint x: 725, startPoint y: 251, endPoint x: 726, endPoint y: 258, distance: 7.3
click at [241, 270] on div "2 Lessons ⋮⋮" at bounding box center [441, 255] width 608 height 34
click at [270, 268] on div "2 Lessons ⋮⋮" at bounding box center [441, 255] width 608 height 34
click at [269, 267] on div "2 Lessons ⋮⋮" at bounding box center [441, 255] width 608 height 34
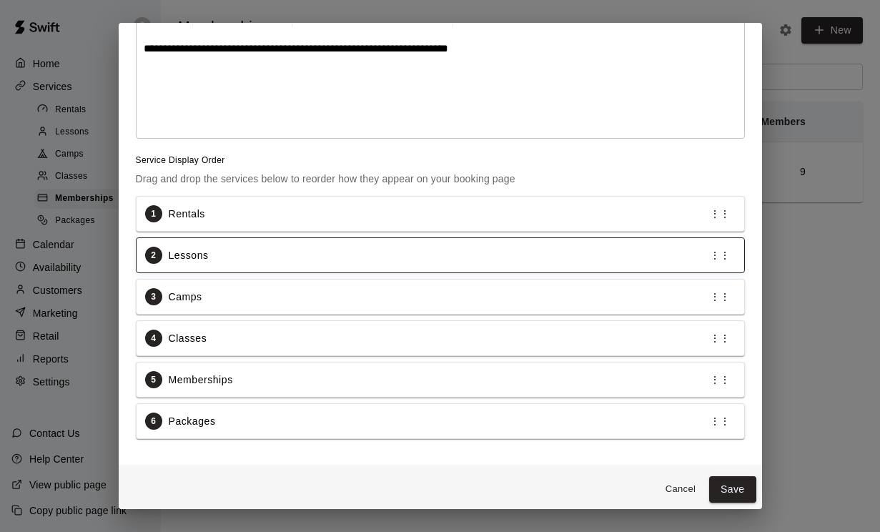
click at [260, 262] on div "2 Lessons ⋮⋮" at bounding box center [440, 255] width 591 height 17
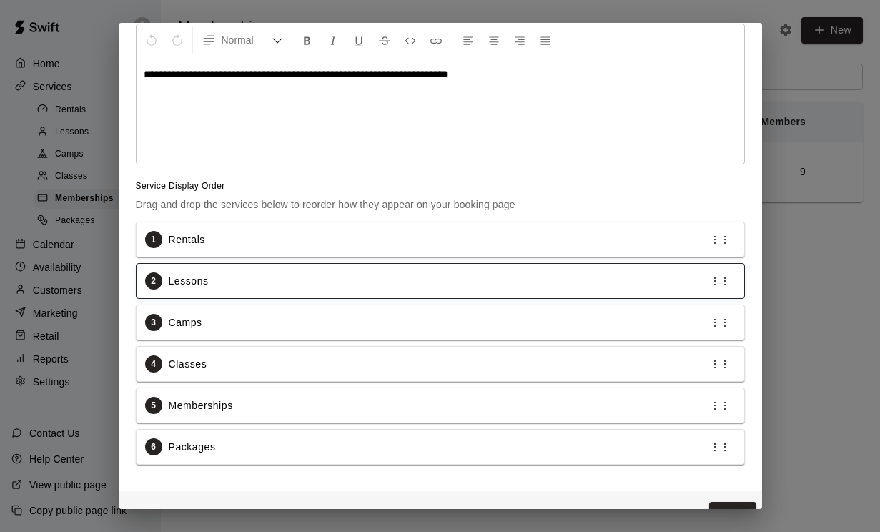
scroll to position [156, 0]
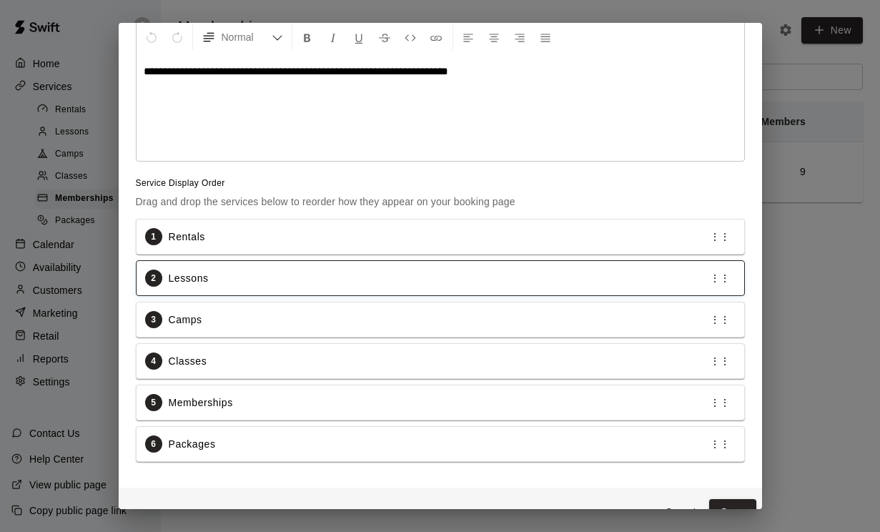
click at [230, 280] on div "2 Lessons ⋮⋮" at bounding box center [440, 278] width 591 height 17
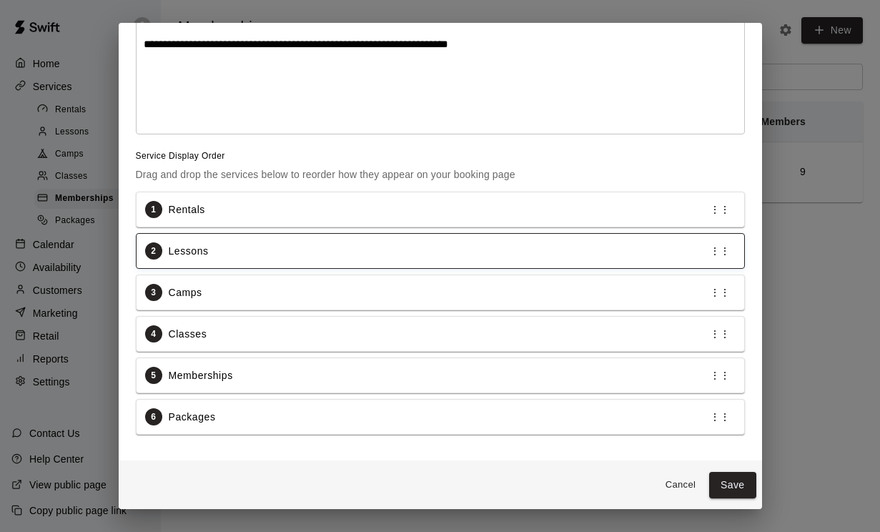
scroll to position [182, 0]
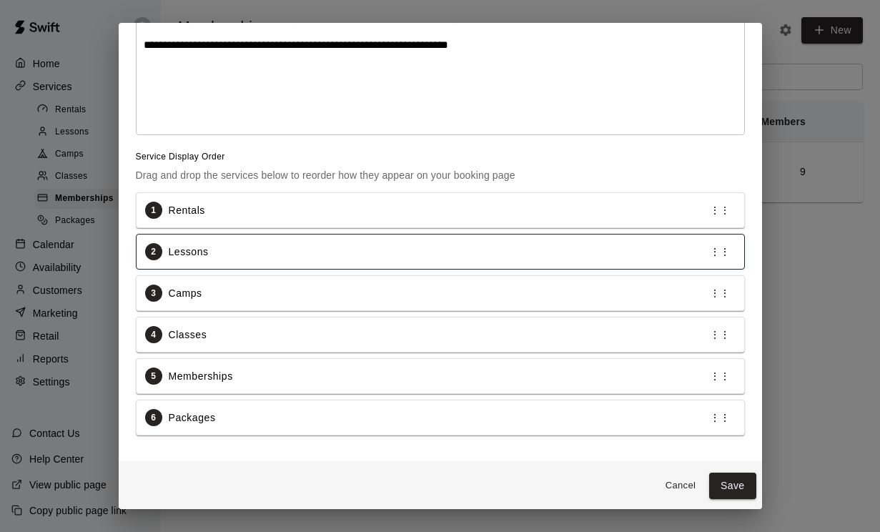
click at [224, 253] on div "2 Lessons ⋮⋮" at bounding box center [440, 251] width 591 height 17
click at [186, 151] on span "Service Display Order" at bounding box center [440, 157] width 609 height 14
click at [810, 315] on div "**********" at bounding box center [440, 266] width 880 height 532
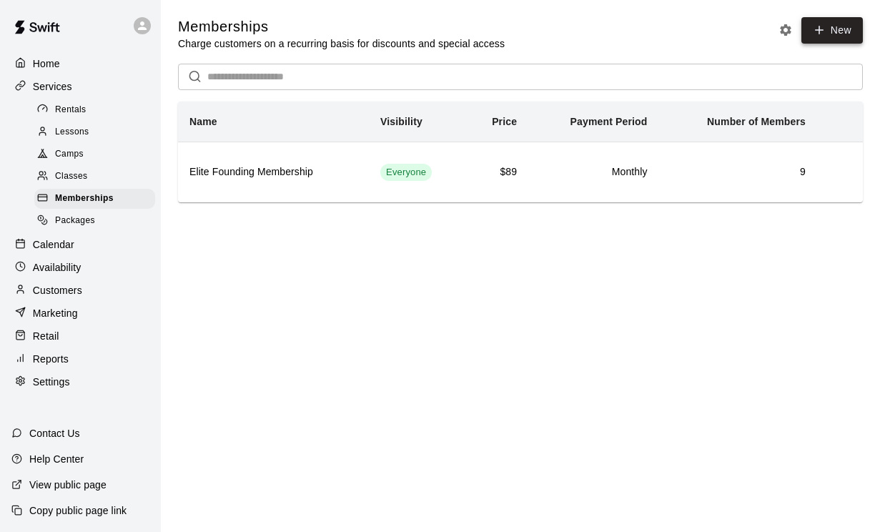
click at [826, 30] on link "New" at bounding box center [831, 30] width 61 height 26
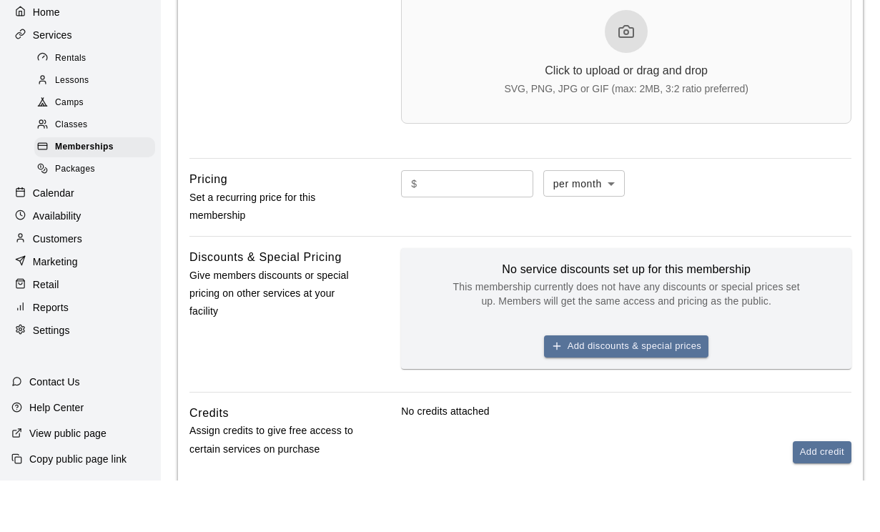
scroll to position [613, 0]
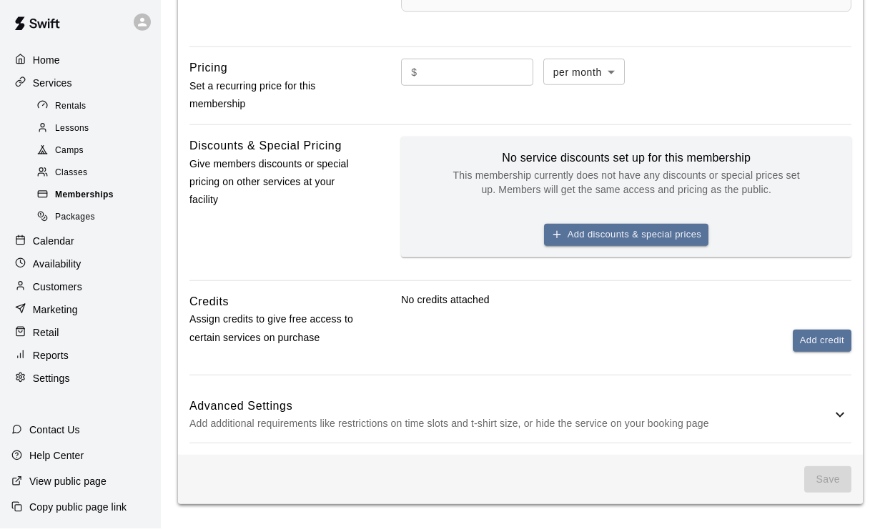
click at [59, 192] on span "Memberships" at bounding box center [84, 199] width 59 height 14
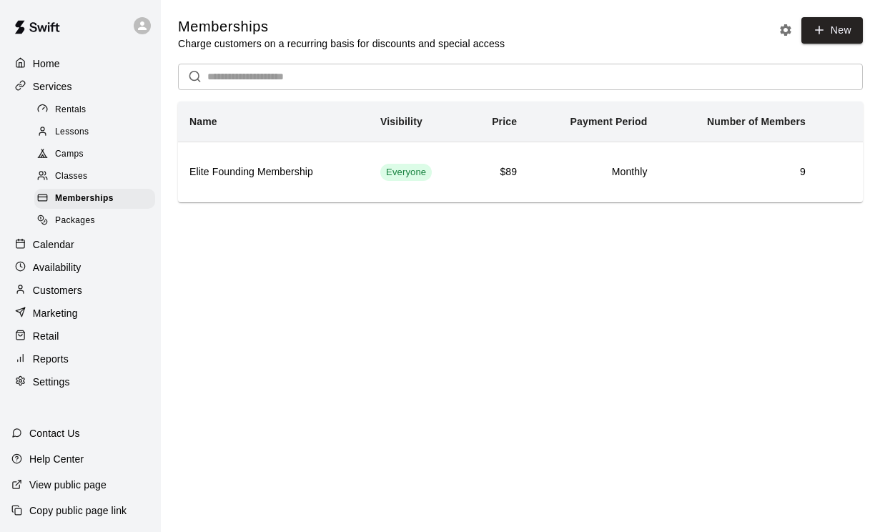
click at [61, 215] on span "Packages" at bounding box center [75, 221] width 40 height 14
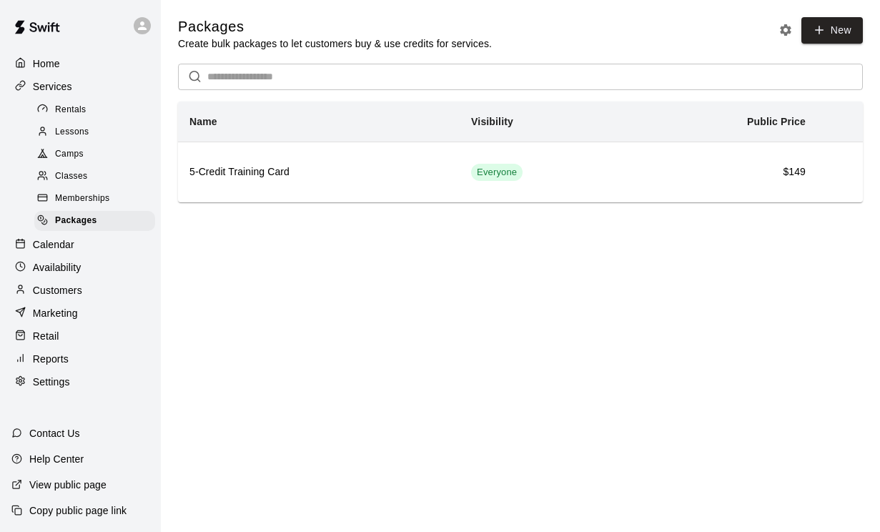
click at [64, 195] on span "Memberships" at bounding box center [82, 199] width 54 height 14
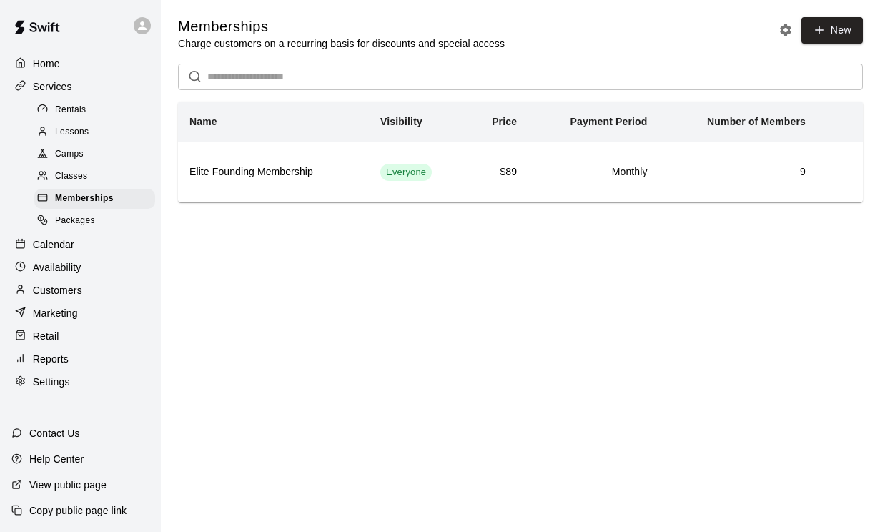
click at [59, 177] on span "Classes" at bounding box center [71, 176] width 32 height 14
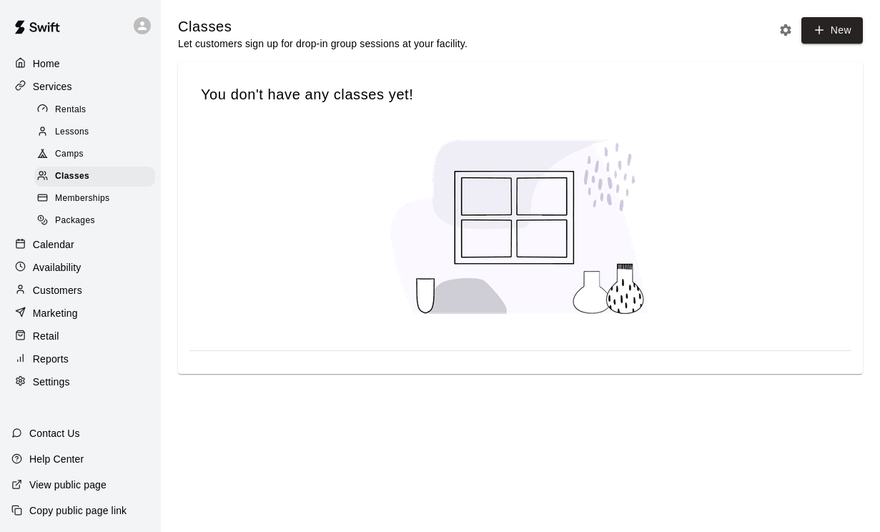
click at [59, 154] on span "Camps" at bounding box center [69, 154] width 29 height 14
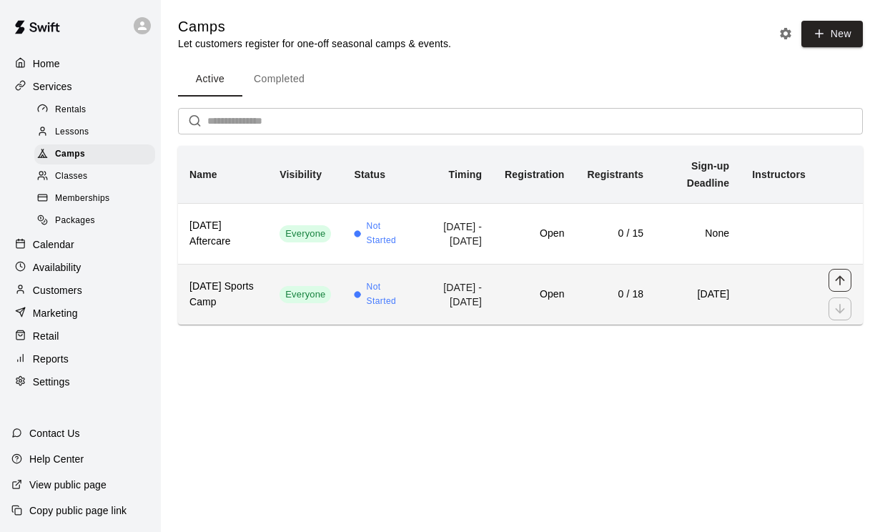
click at [838, 285] on icon "move item up" at bounding box center [839, 279] width 9 height 9
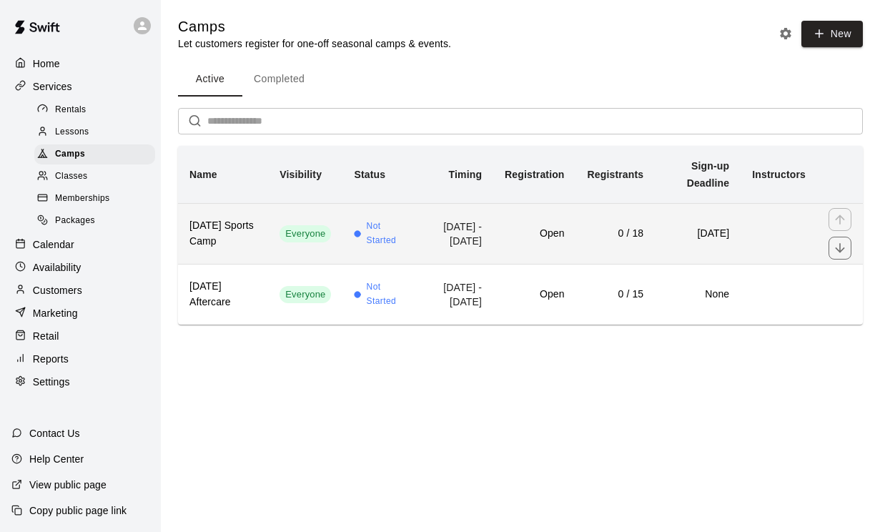
click at [232, 238] on h6 "Thanksgiving Sports Camp" at bounding box center [222, 233] width 67 height 31
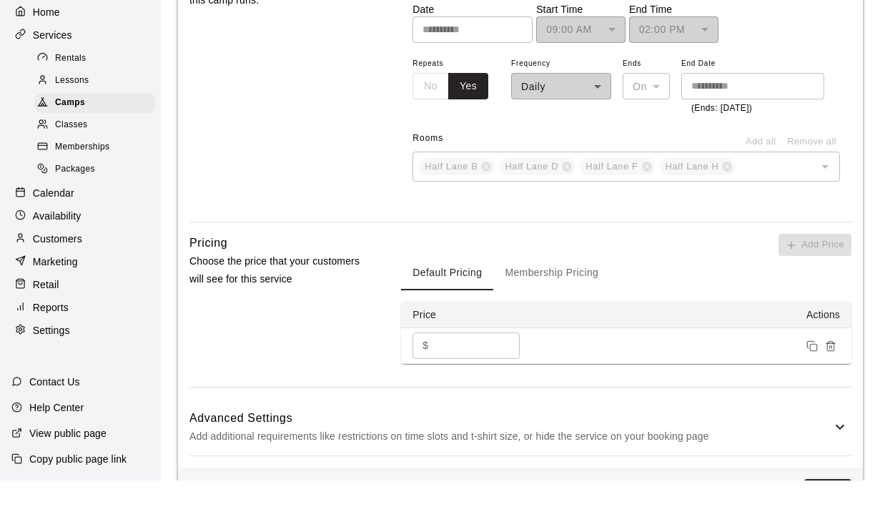
scroll to position [1255, 0]
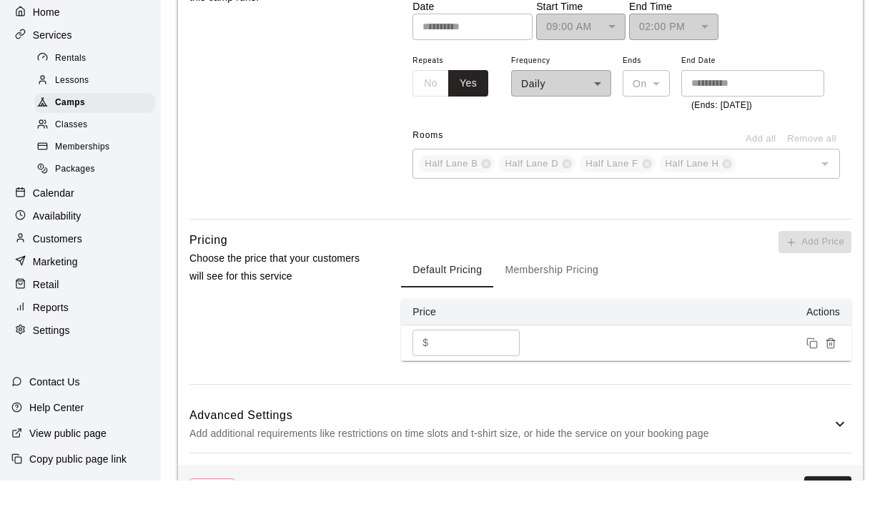
click at [563, 305] on button "Membership Pricing" at bounding box center [551, 322] width 117 height 34
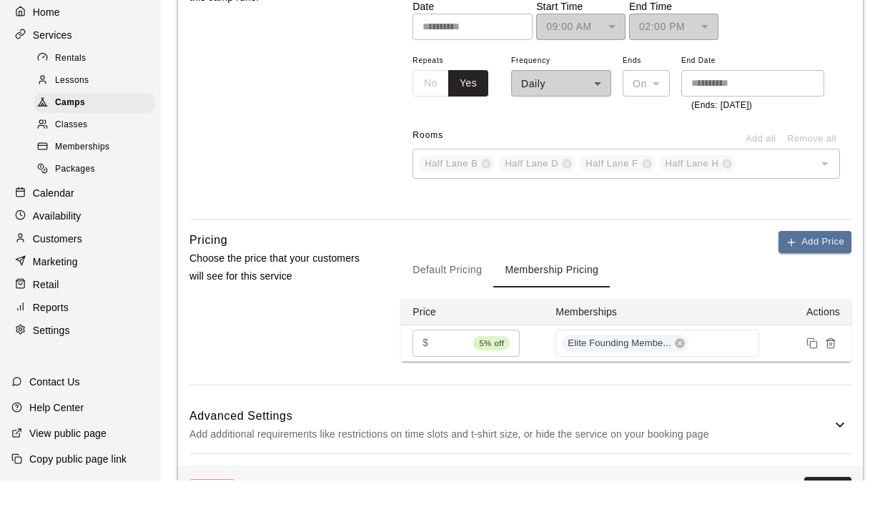
scroll to position [1307, 0]
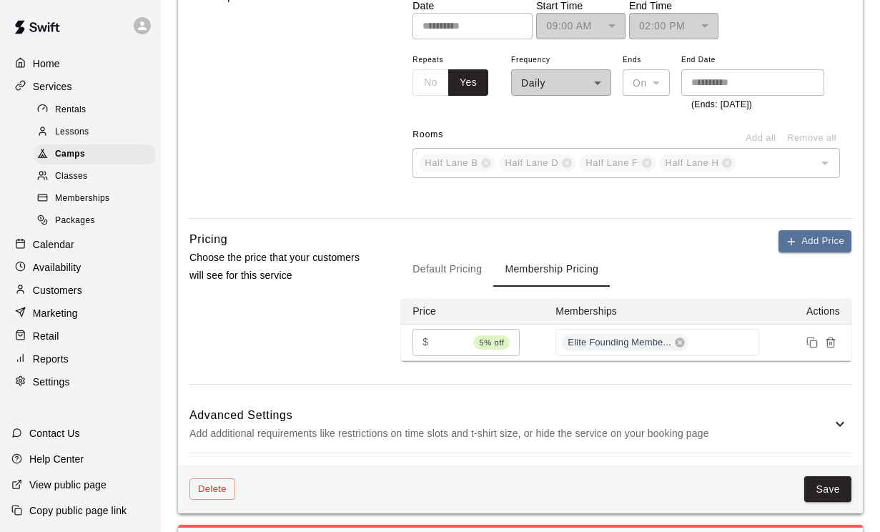
click at [445, 287] on button "Default Pricing" at bounding box center [447, 269] width 92 height 34
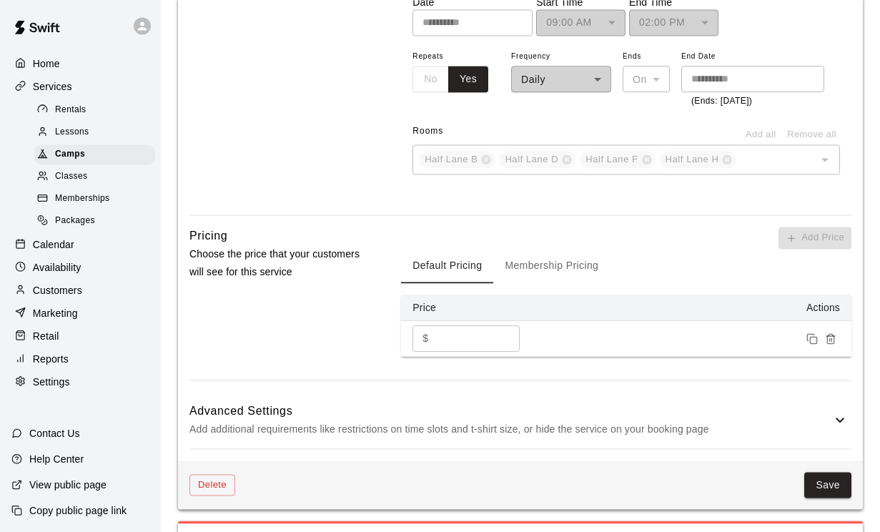
click at [833, 428] on icon at bounding box center [839, 419] width 17 height 17
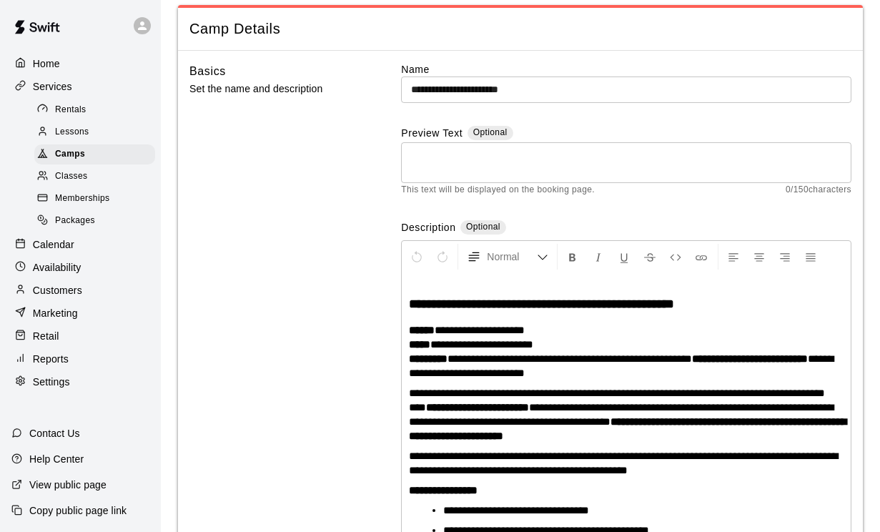
scroll to position [0, 0]
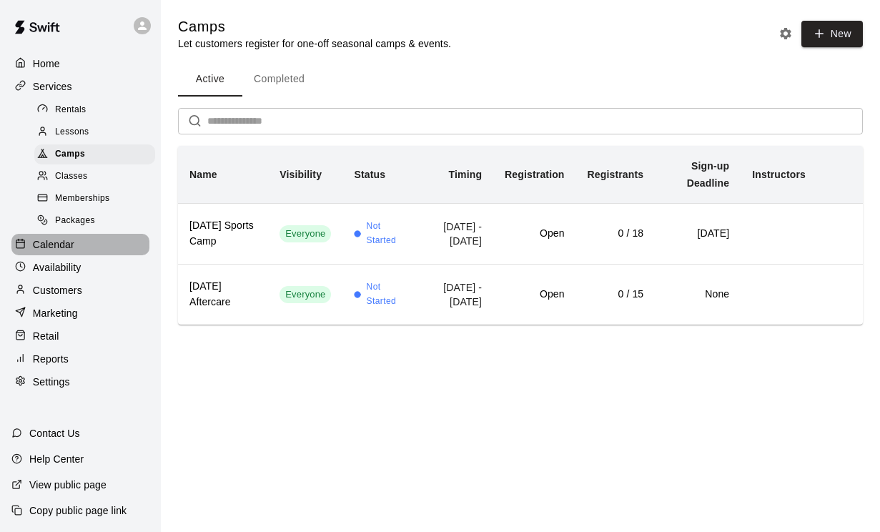
click at [31, 242] on div at bounding box center [24, 245] width 18 height 14
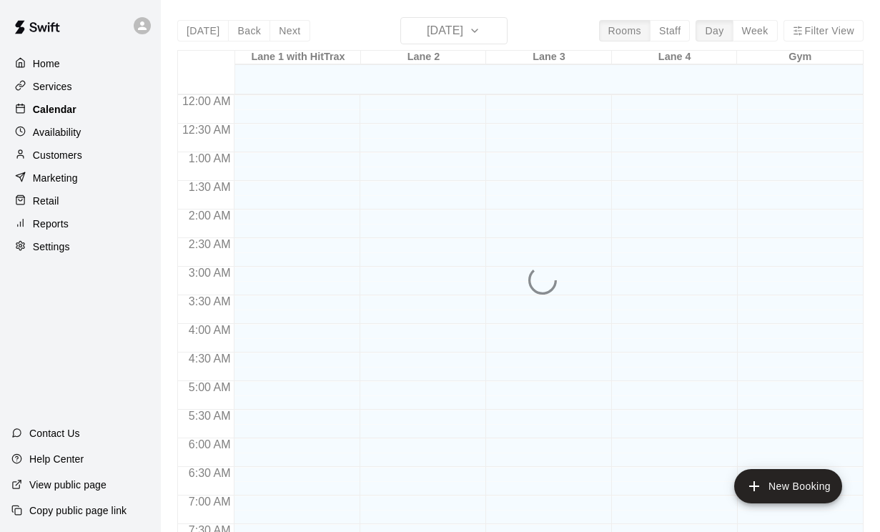
scroll to position [829, 0]
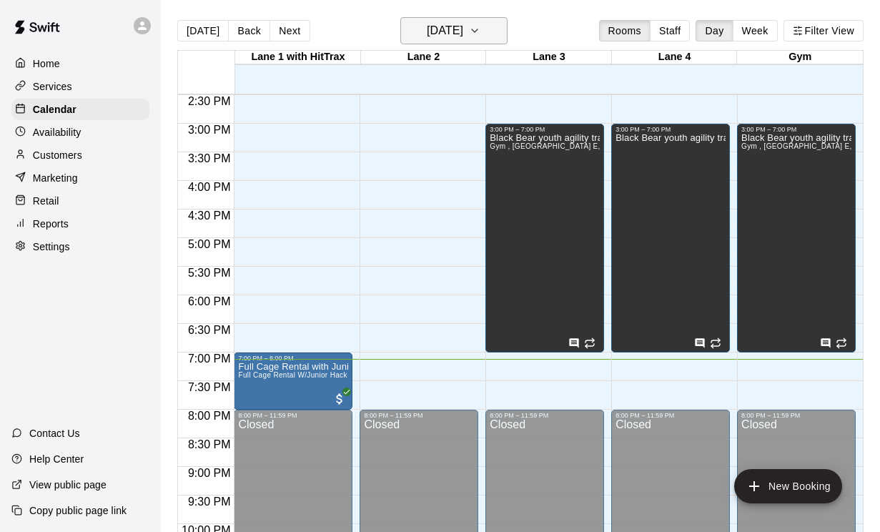
click at [480, 31] on icon "button" at bounding box center [474, 30] width 11 height 17
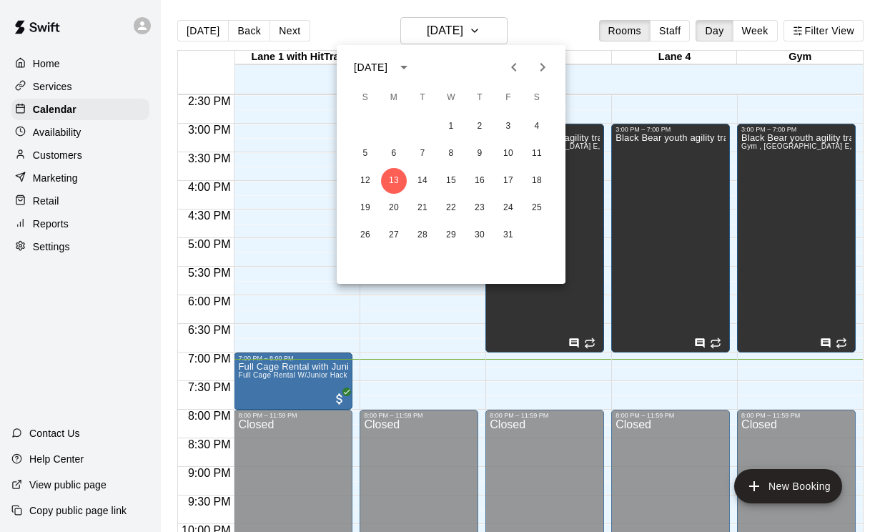
click at [550, 64] on icon "Next month" at bounding box center [542, 67] width 17 height 17
click at [392, 241] on button "24" at bounding box center [394, 235] width 26 height 26
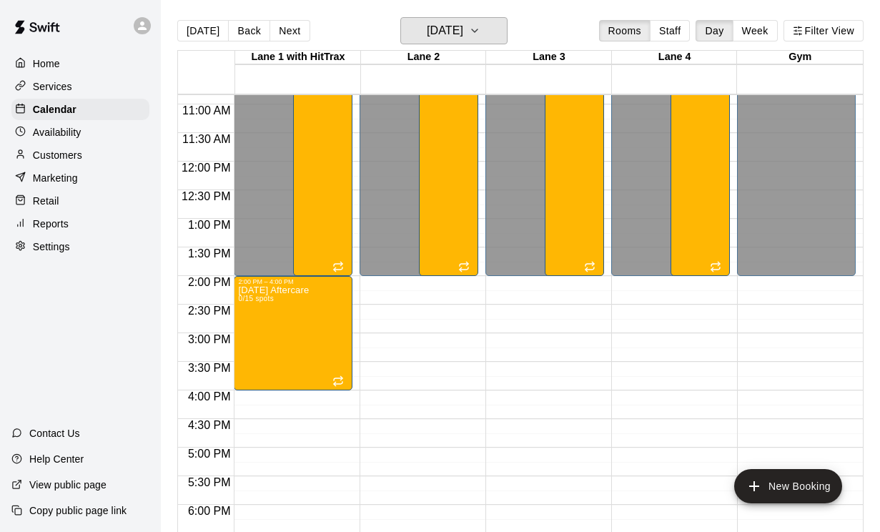
scroll to position [614, 0]
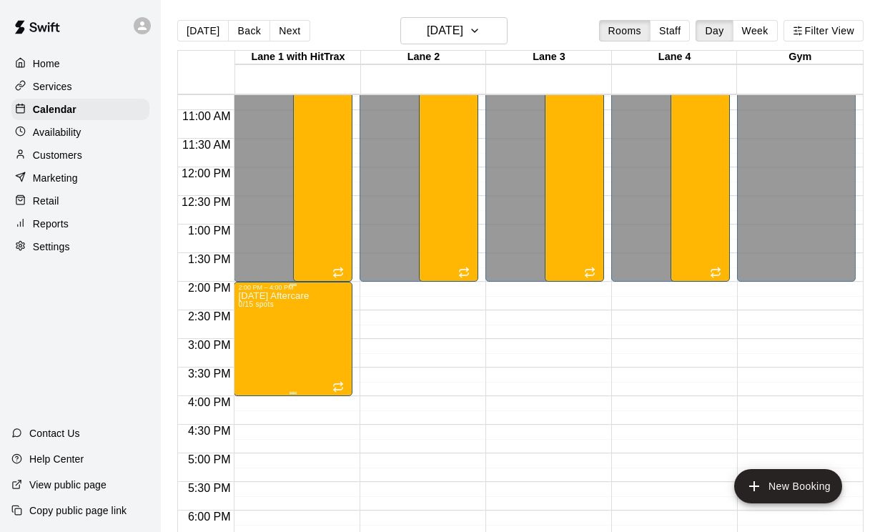
click at [249, 309] on icon "edit" at bounding box center [253, 307] width 17 height 17
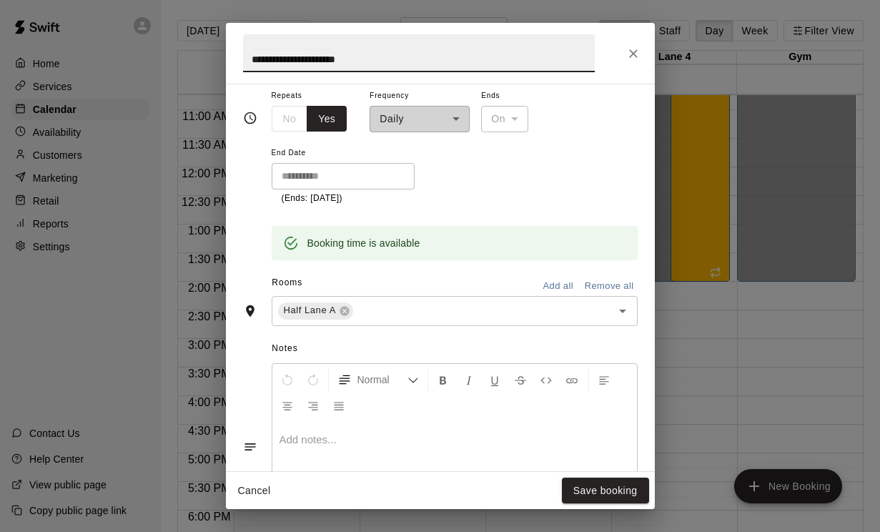
scroll to position [260, 0]
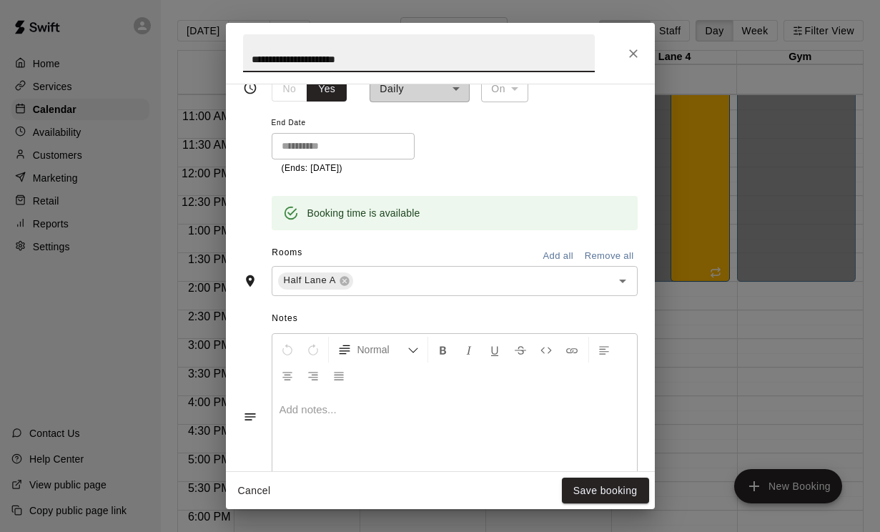
click at [564, 280] on input "text" at bounding box center [473, 281] width 236 height 18
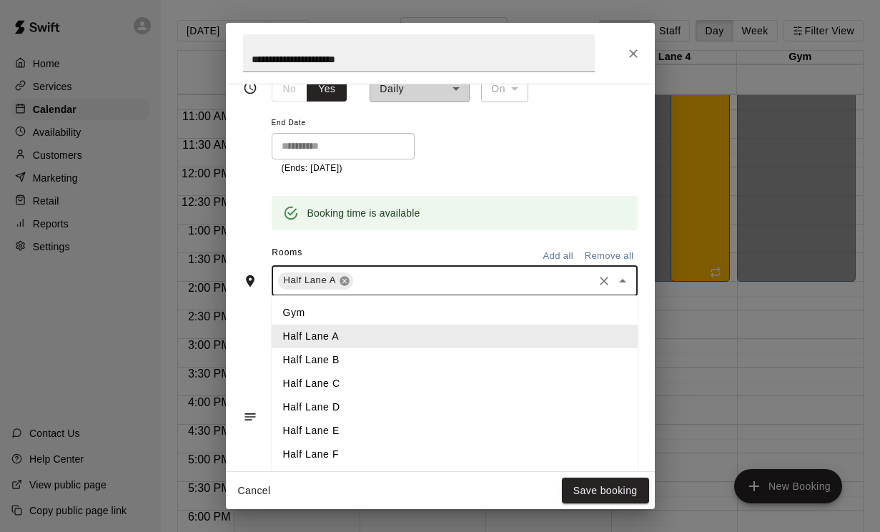
click at [340, 275] on icon at bounding box center [344, 280] width 11 height 11
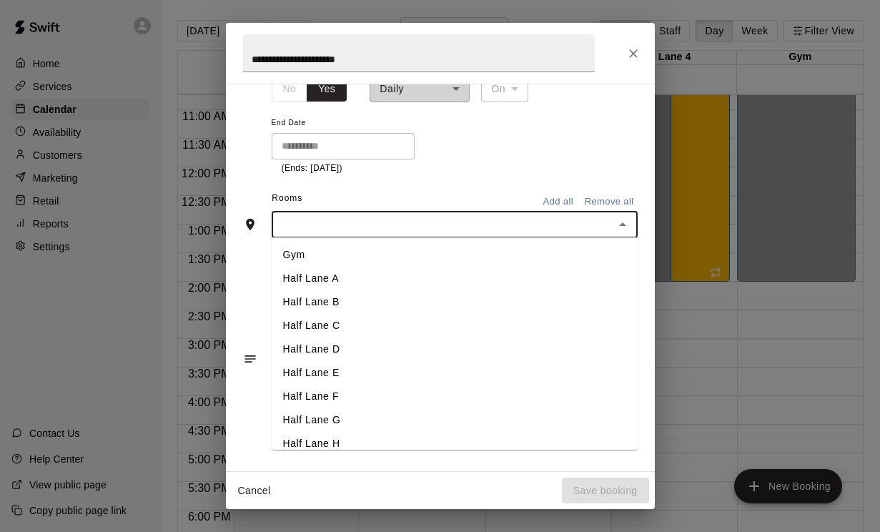
click at [297, 442] on li "Half Lane H" at bounding box center [455, 444] width 366 height 24
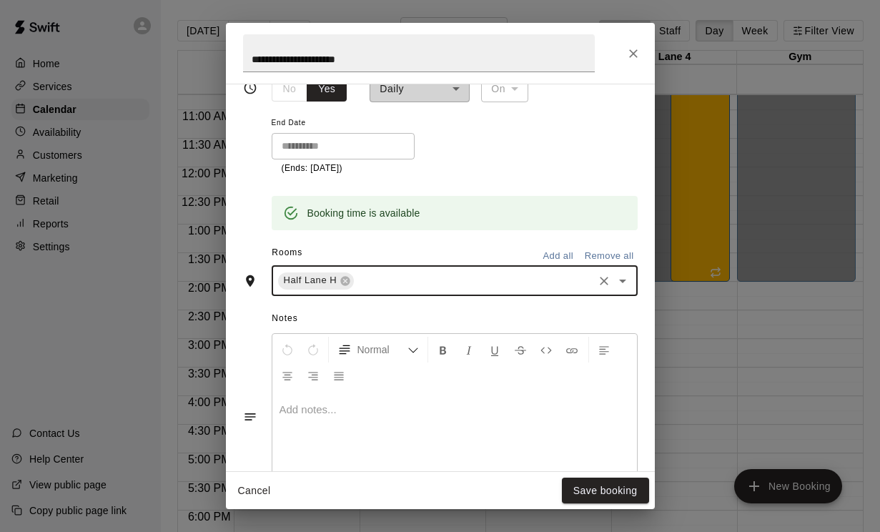
click at [629, 281] on icon "Open" at bounding box center [622, 280] width 17 height 17
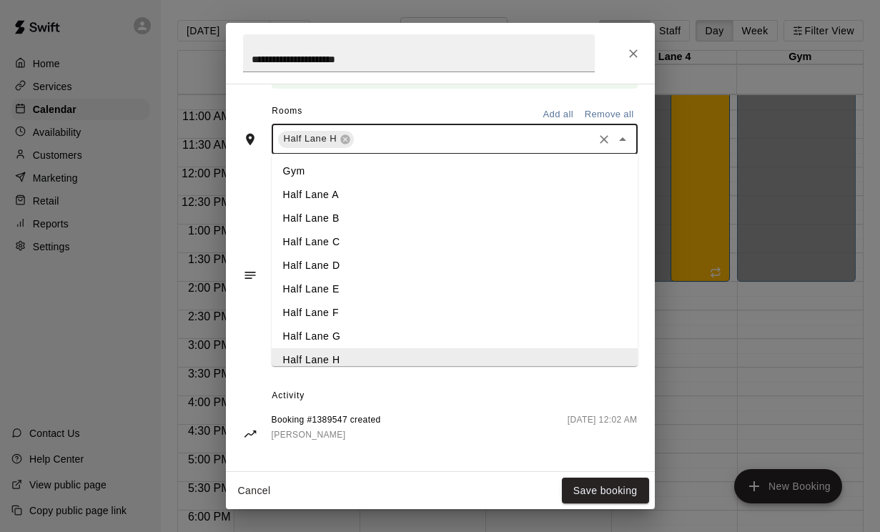
click at [302, 340] on li "Half Lane G" at bounding box center [455, 337] width 366 height 24
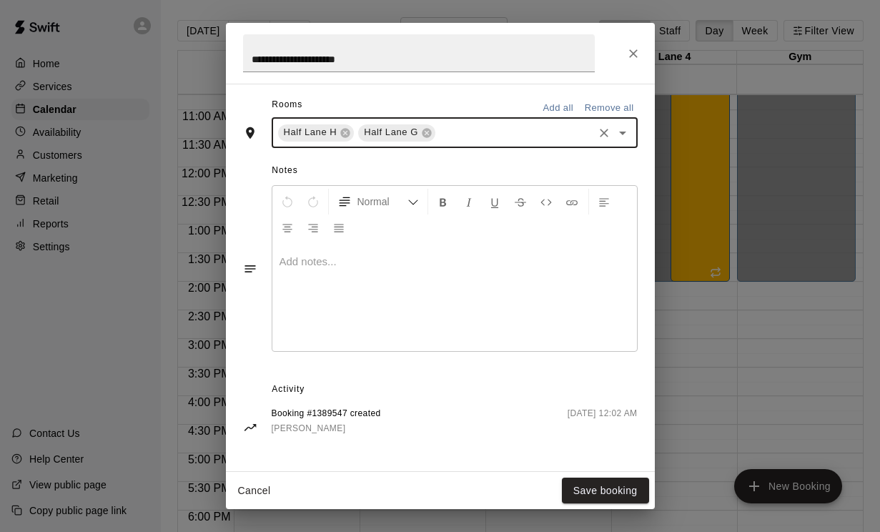
scroll to position [384, 0]
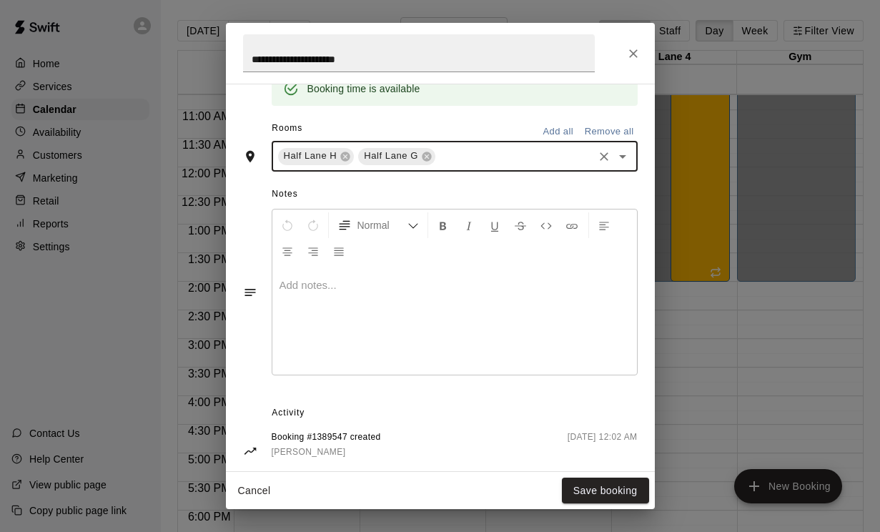
click at [618, 150] on icon "Open" at bounding box center [622, 156] width 17 height 17
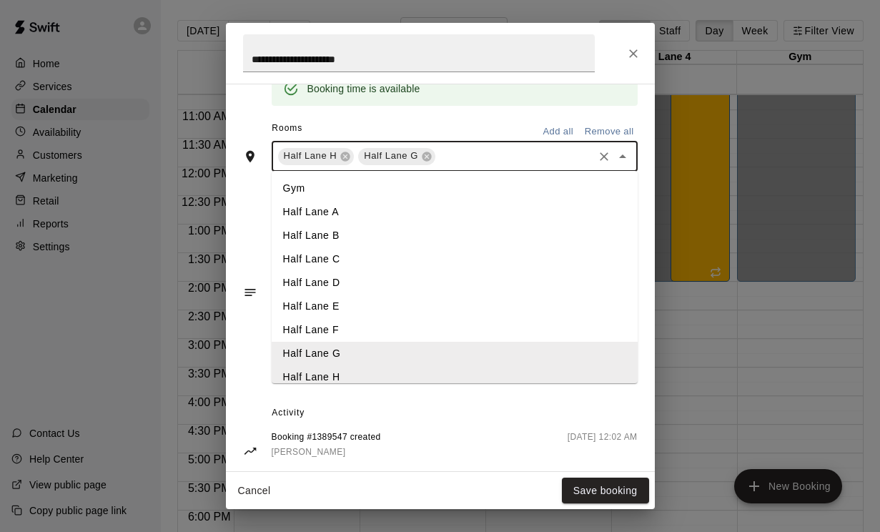
click at [297, 326] on li "Half Lane F" at bounding box center [455, 330] width 366 height 24
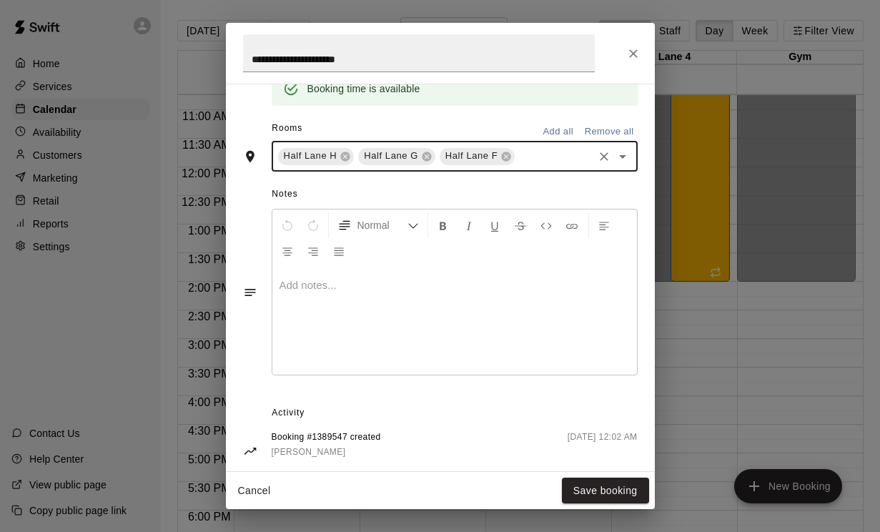
click at [621, 154] on icon "Open" at bounding box center [622, 156] width 17 height 17
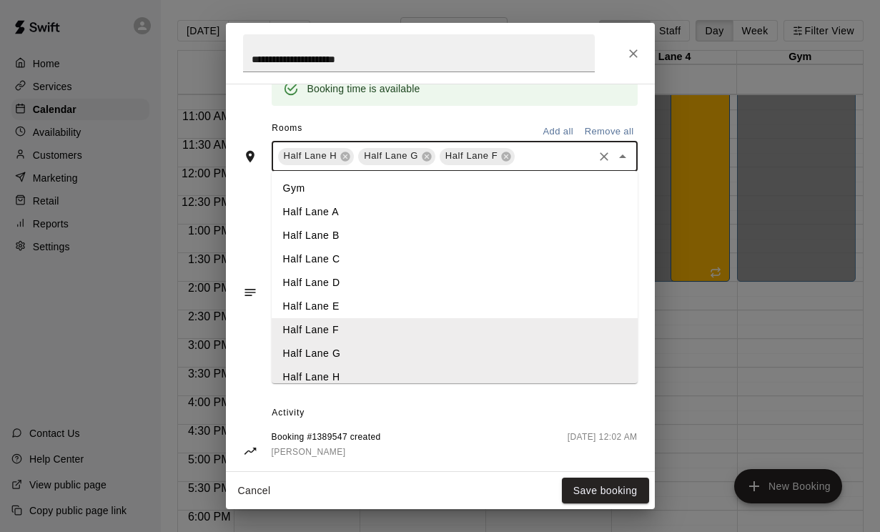
click at [300, 290] on li "Half Lane D" at bounding box center [455, 283] width 366 height 24
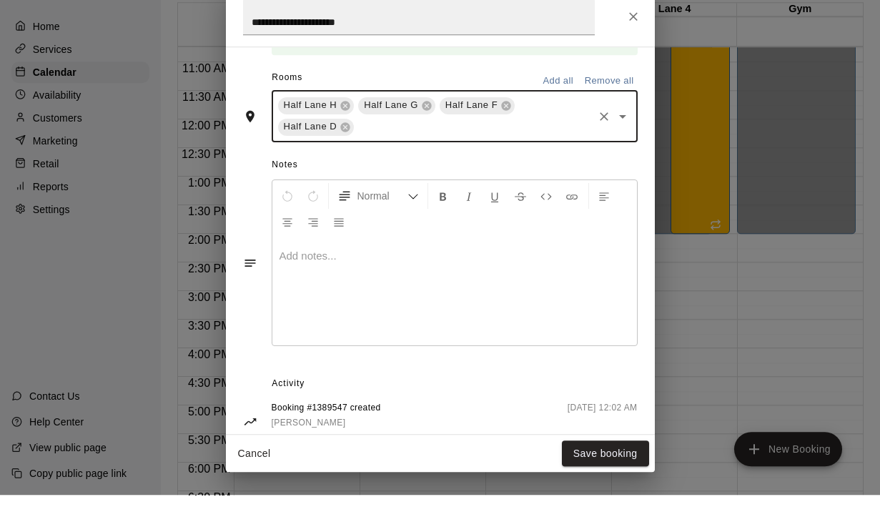
scroll to position [390, 0]
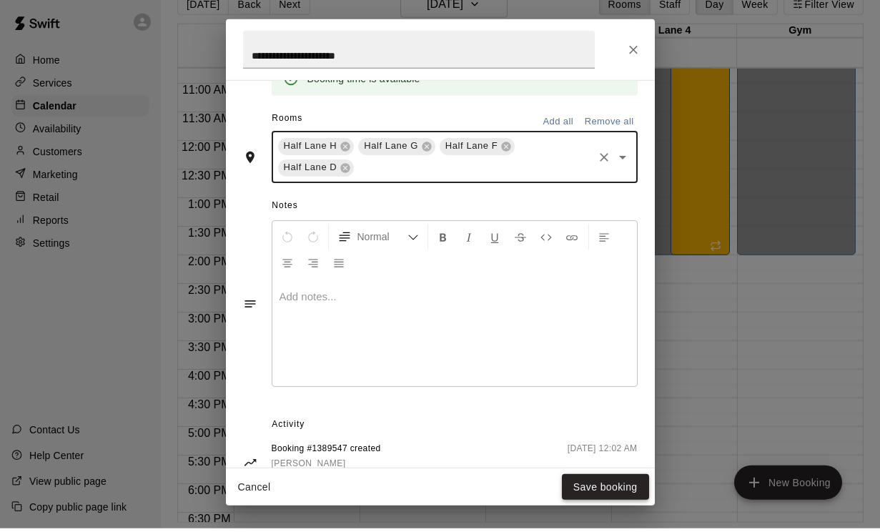
click at [581, 490] on button "Save booking" at bounding box center [605, 491] width 87 height 26
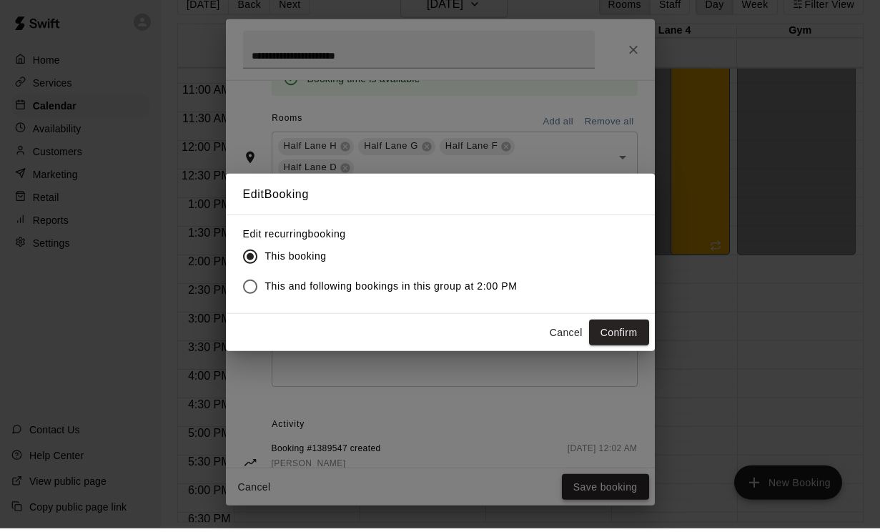
scroll to position [375, 0]
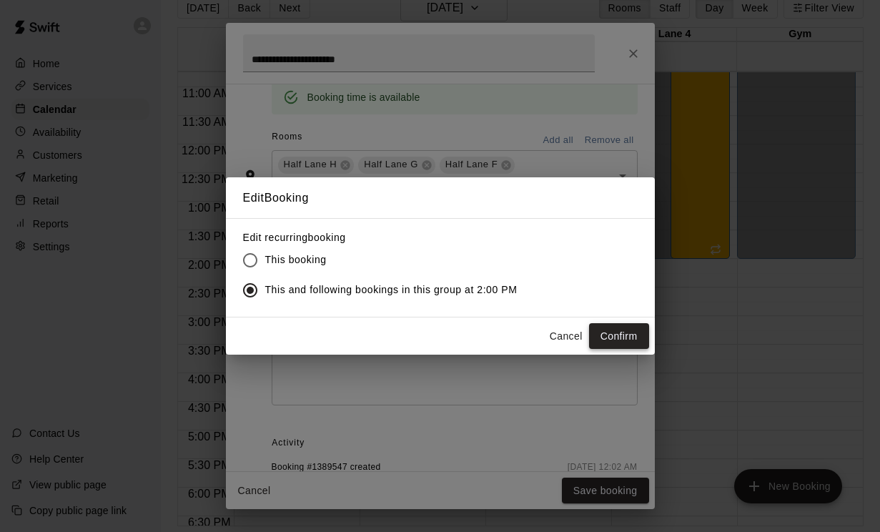
click at [617, 350] on button "Confirm" at bounding box center [619, 336] width 60 height 26
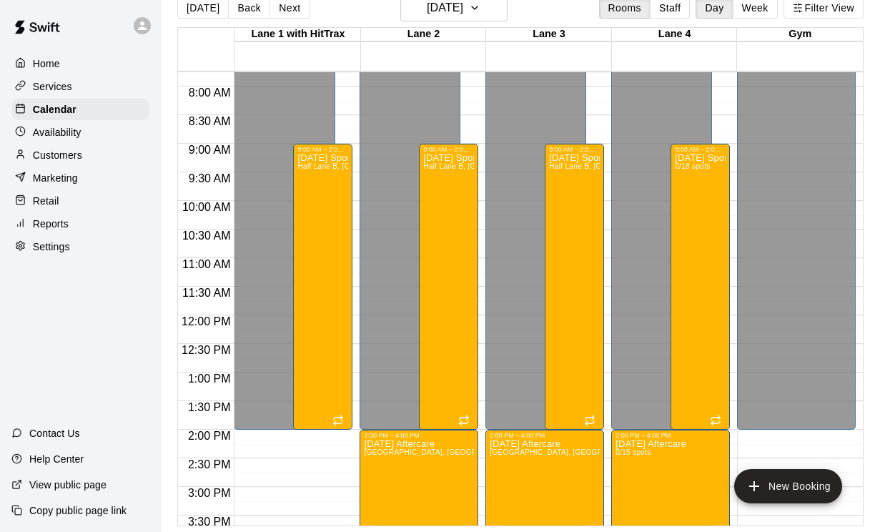
scroll to position [447, 0]
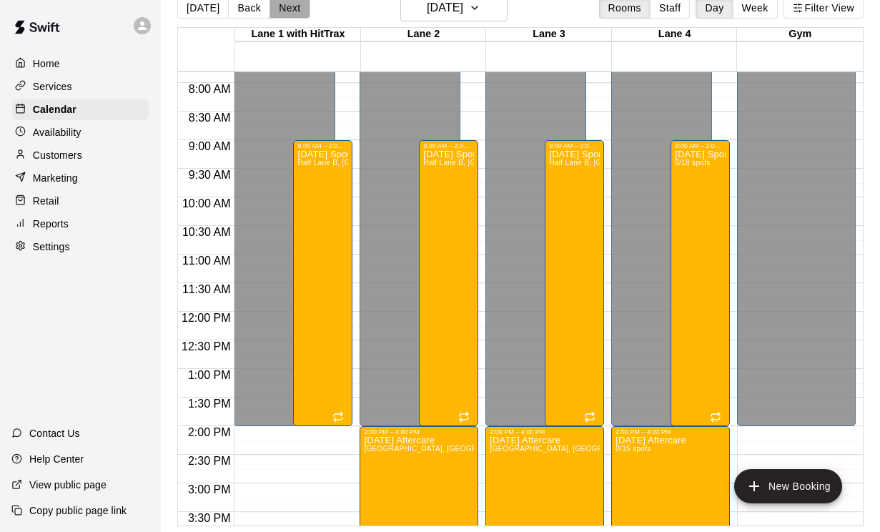
click at [297, 13] on button "Next" at bounding box center [290, 7] width 40 height 21
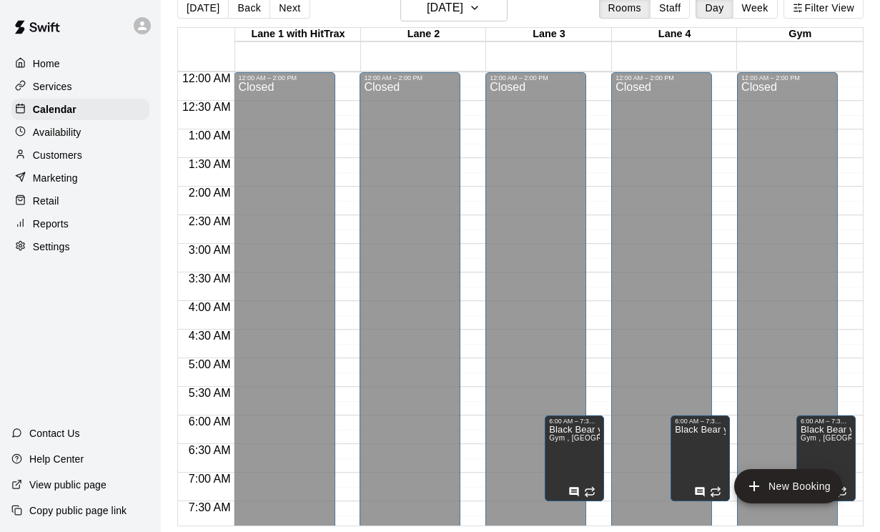
scroll to position [0, 0]
click at [59, 89] on p "Services" at bounding box center [52, 86] width 39 height 14
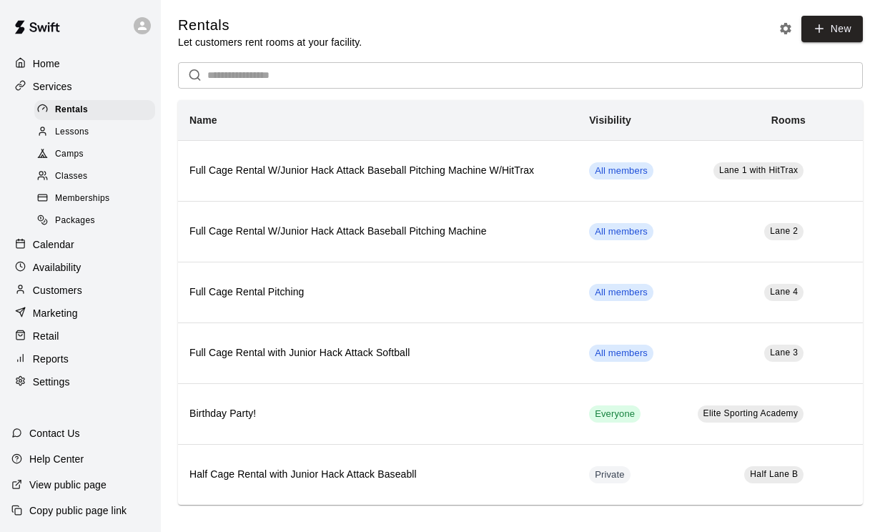
scroll to position [4, 0]
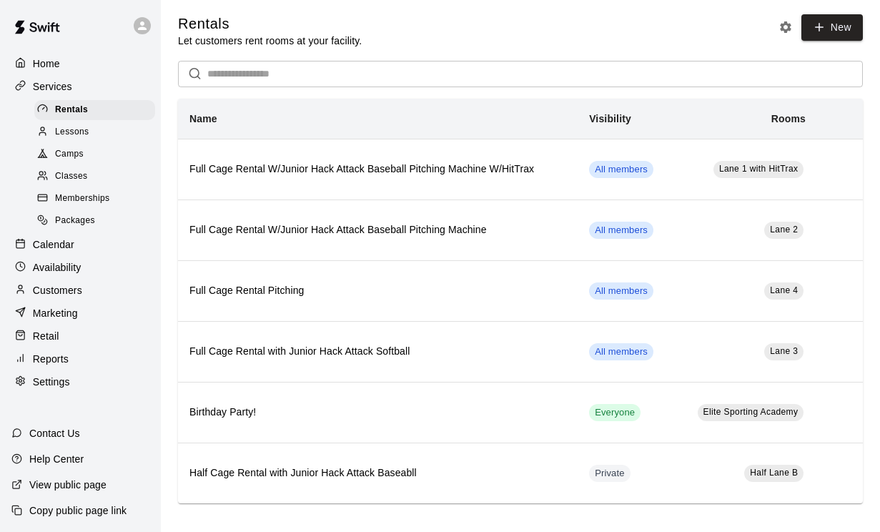
click at [67, 217] on span "Packages" at bounding box center [75, 221] width 40 height 14
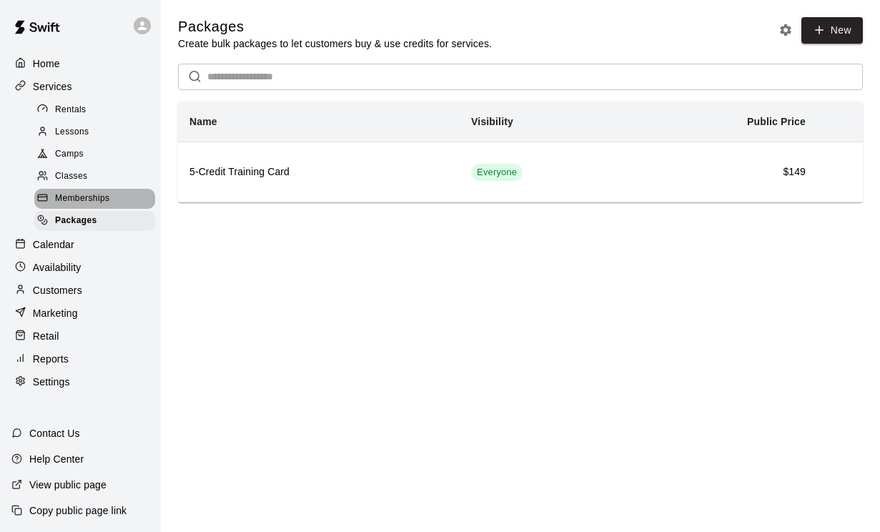
click at [72, 202] on span "Memberships" at bounding box center [82, 199] width 54 height 14
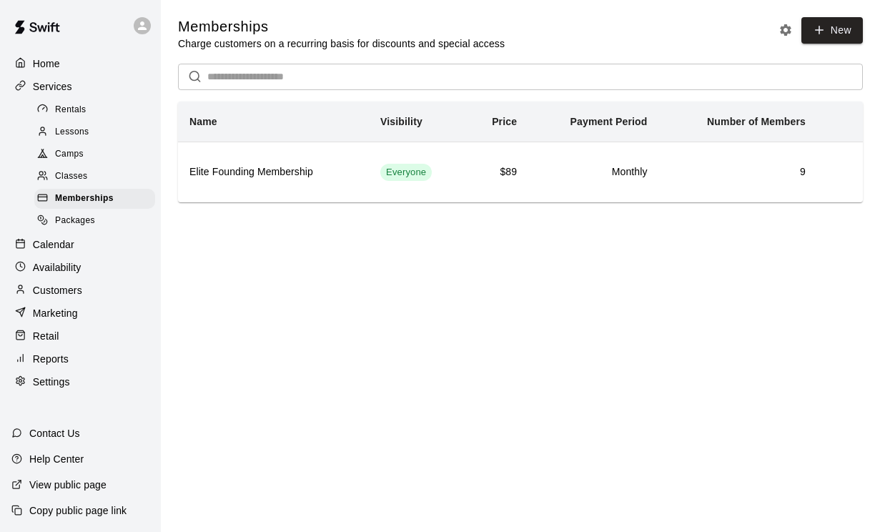
click at [73, 183] on span "Classes" at bounding box center [71, 176] width 32 height 14
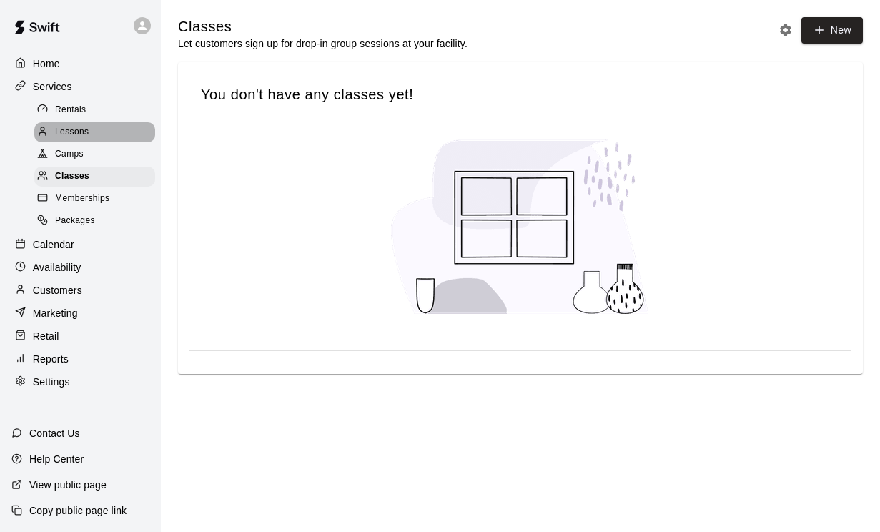
click at [77, 141] on div "Lessons" at bounding box center [94, 132] width 121 height 20
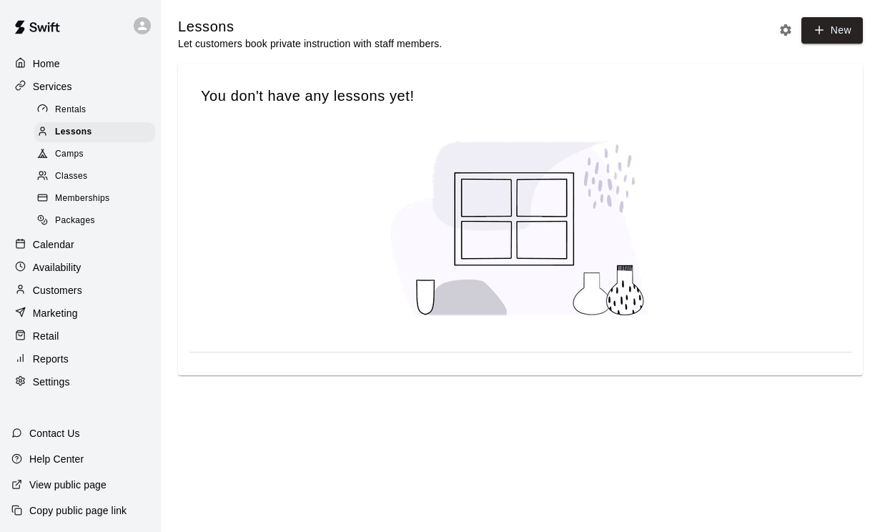
click at [76, 152] on span "Camps" at bounding box center [69, 154] width 29 height 14
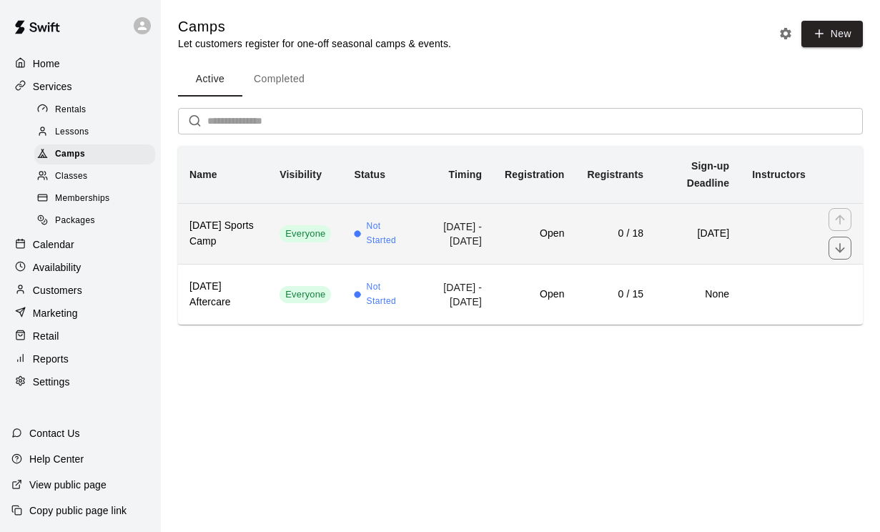
click at [222, 232] on h6 "Thanksgiving Sports Camp" at bounding box center [222, 233] width 67 height 31
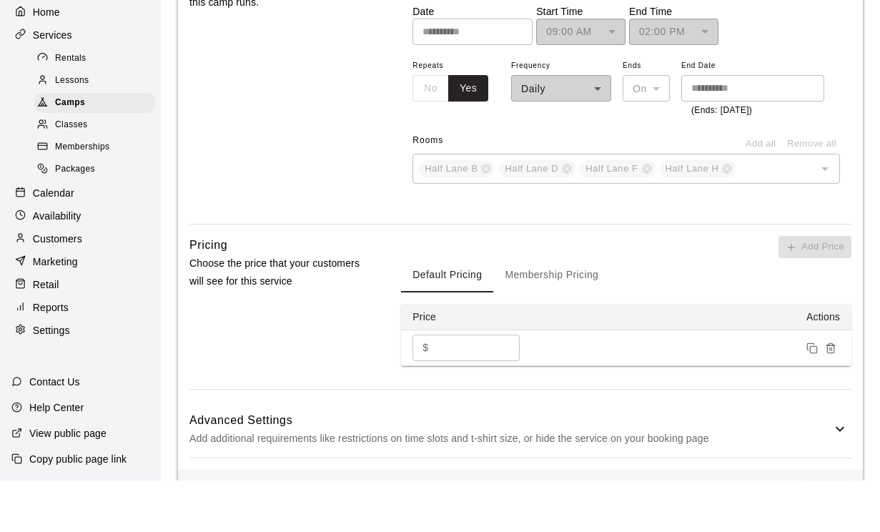
scroll to position [1251, 0]
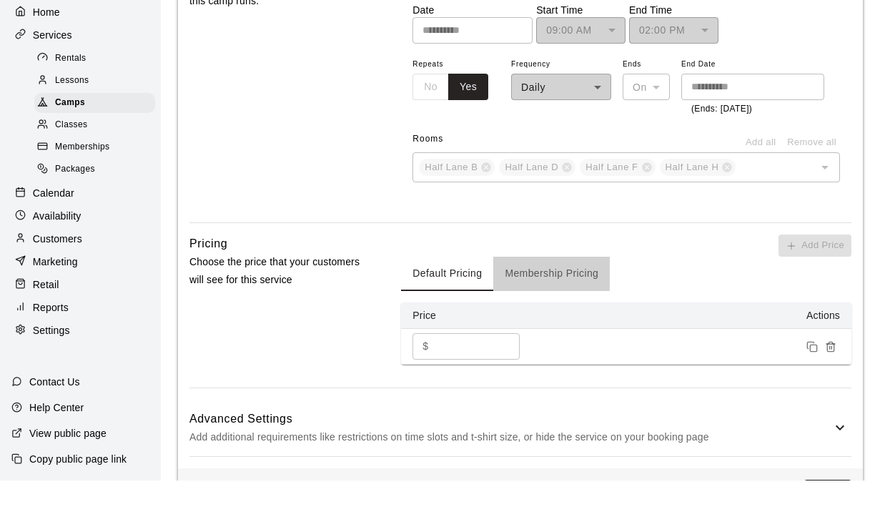
click at [558, 308] on button "Membership Pricing" at bounding box center [551, 325] width 117 height 34
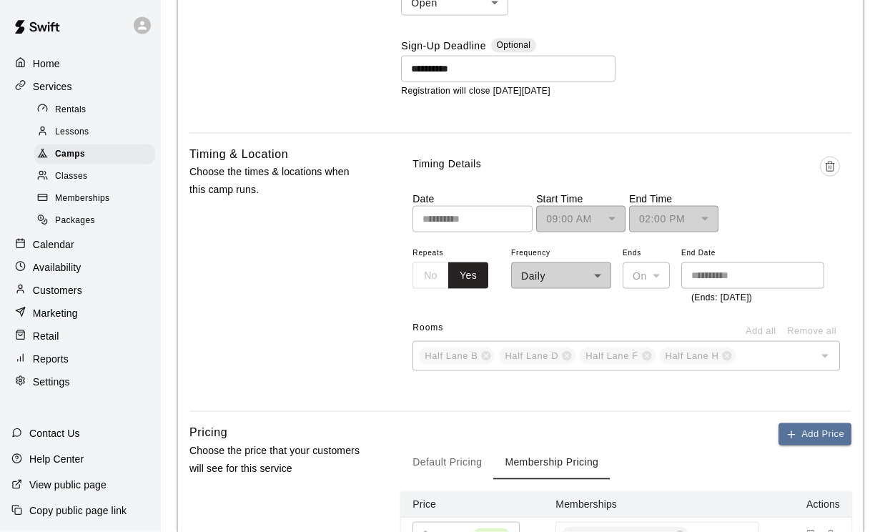
scroll to position [1115, 0]
